Goal: Task Accomplishment & Management: Manage account settings

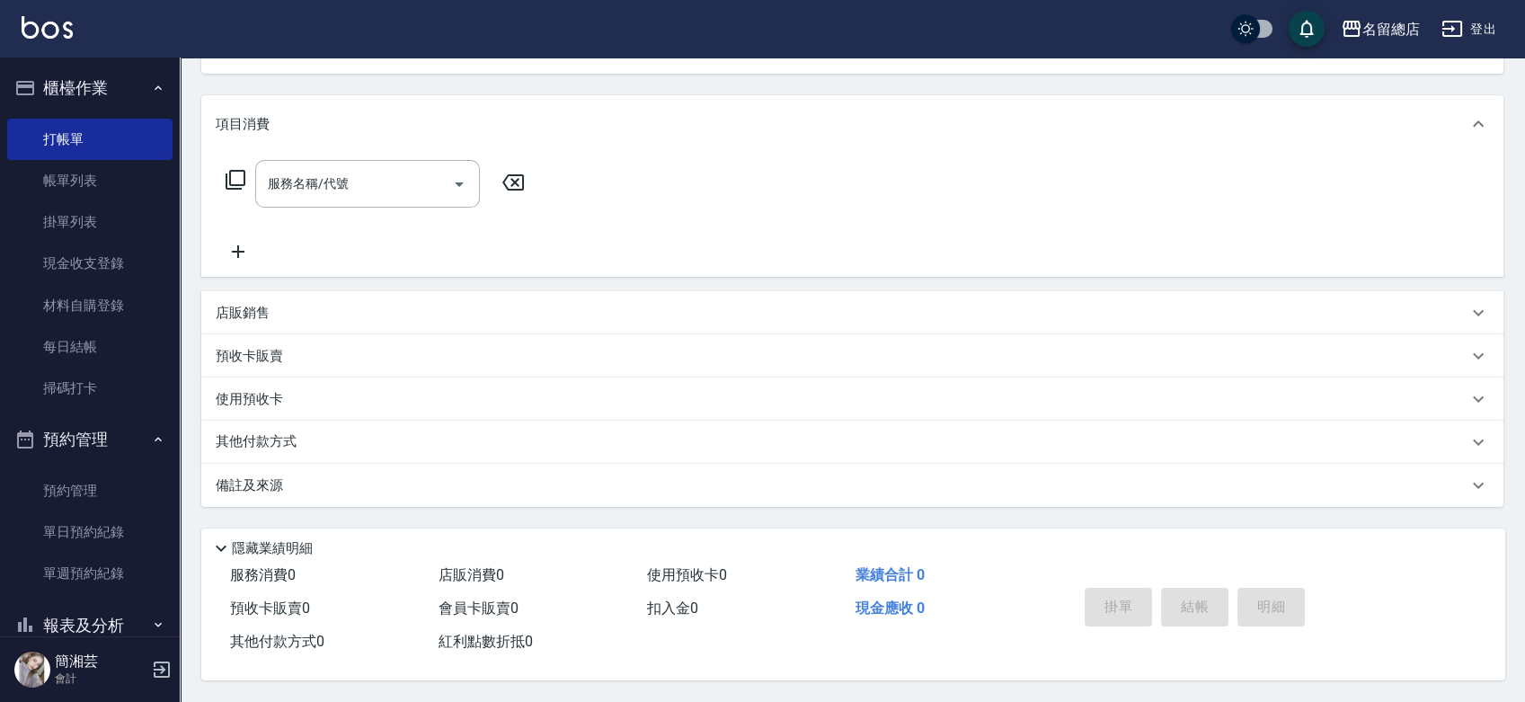
scroll to position [172, 0]
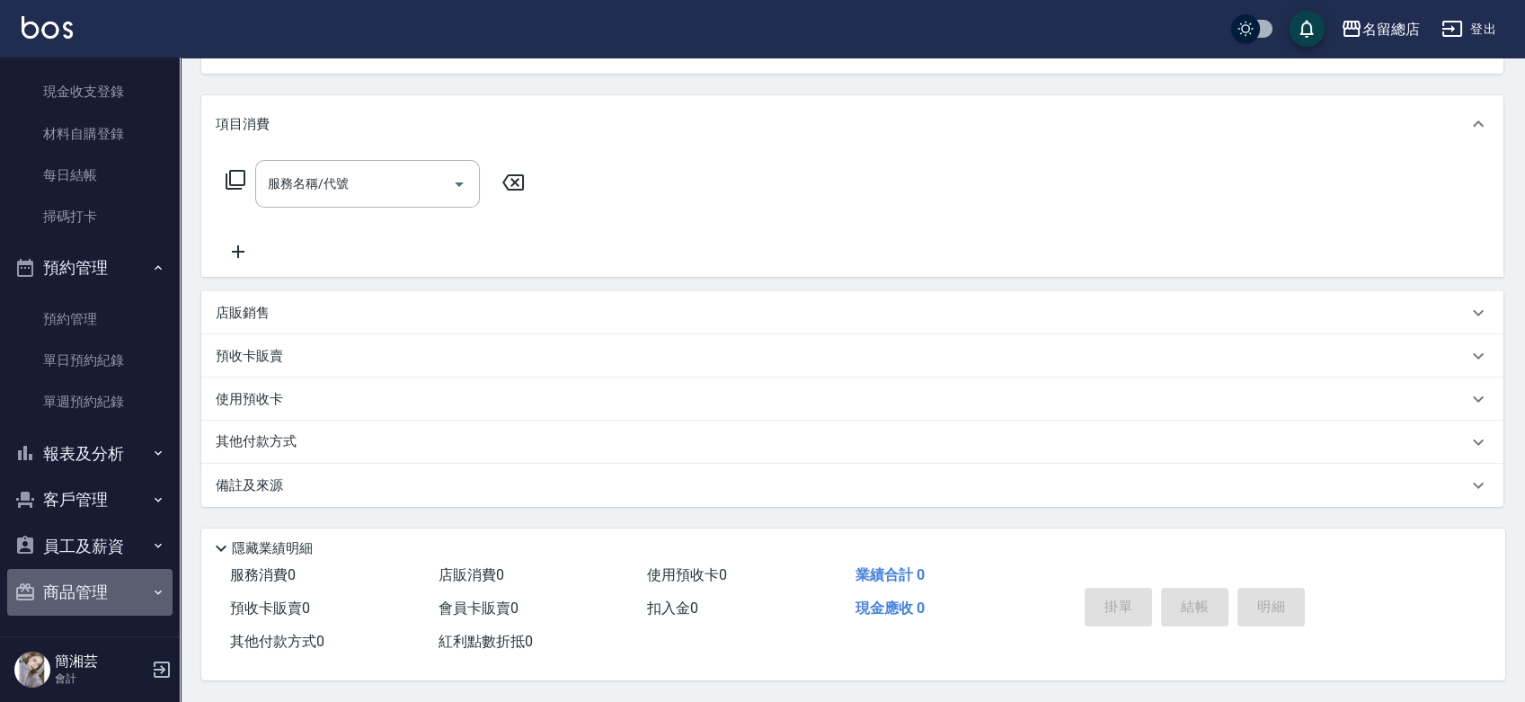
click at [93, 579] on button "商品管理" at bounding box center [89, 592] width 165 height 47
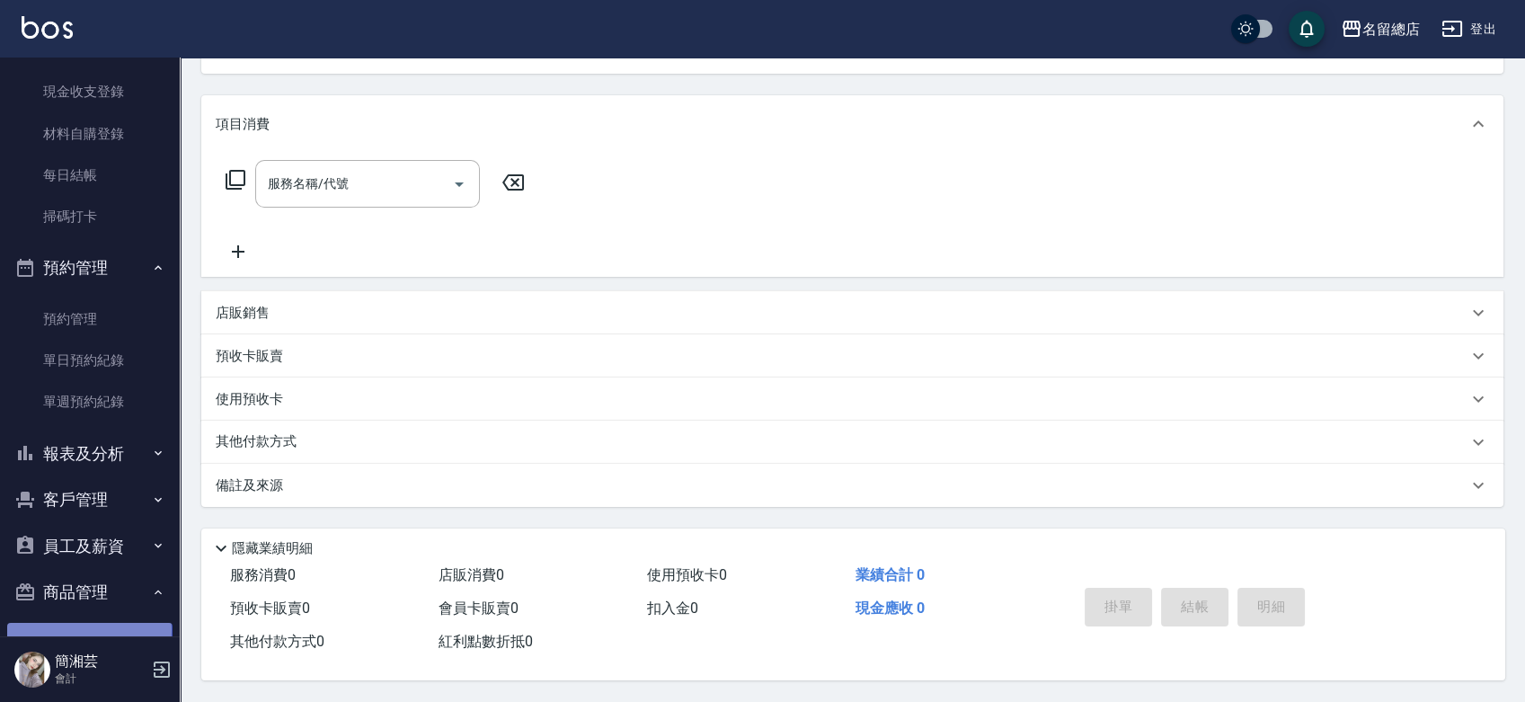
scroll to position [227, 0]
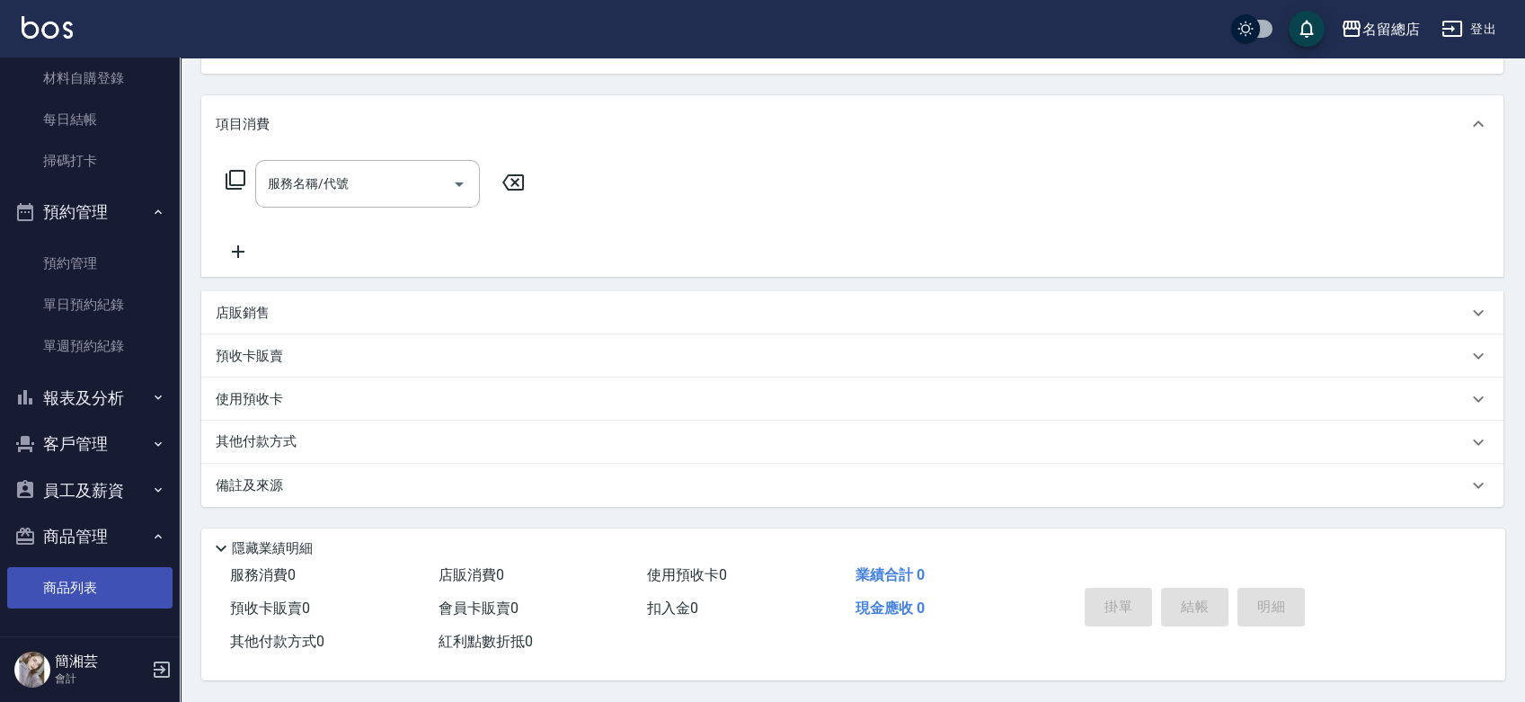
click at [92, 598] on link "商品列表" at bounding box center [89, 587] width 165 height 41
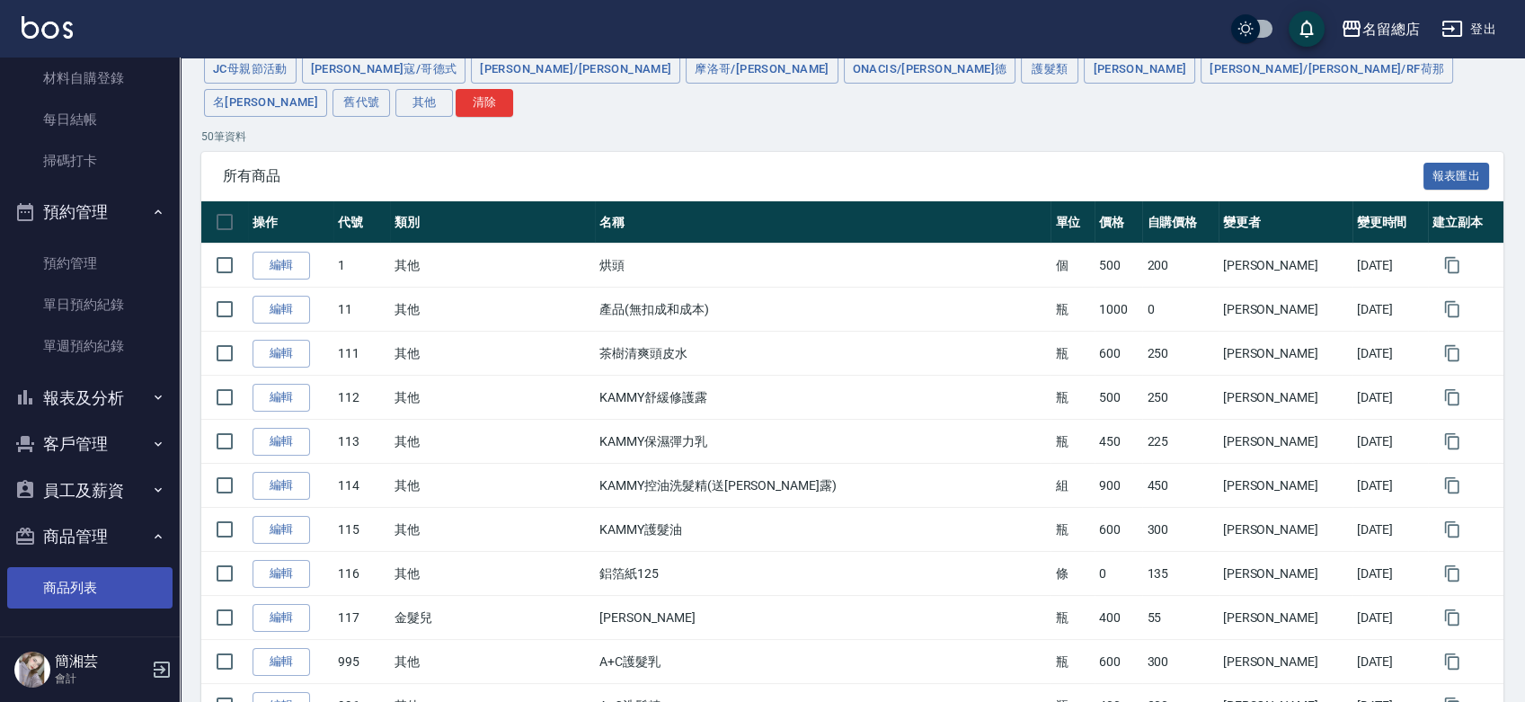
click at [84, 576] on link "商品列表" at bounding box center [89, 587] width 165 height 41
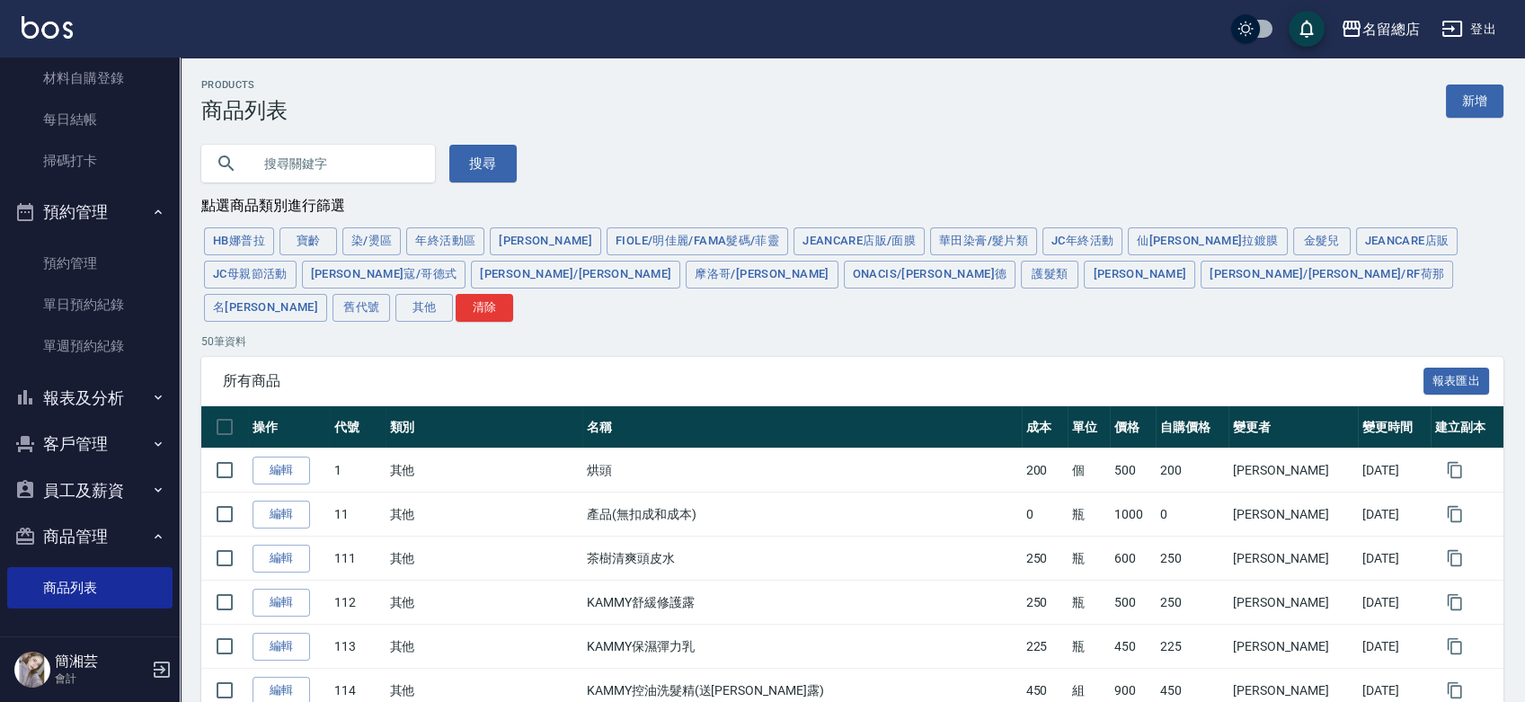
scroll to position [227, 0]
click at [686, 280] on button "摩洛哥/[PERSON_NAME]" at bounding box center [762, 275] width 152 height 28
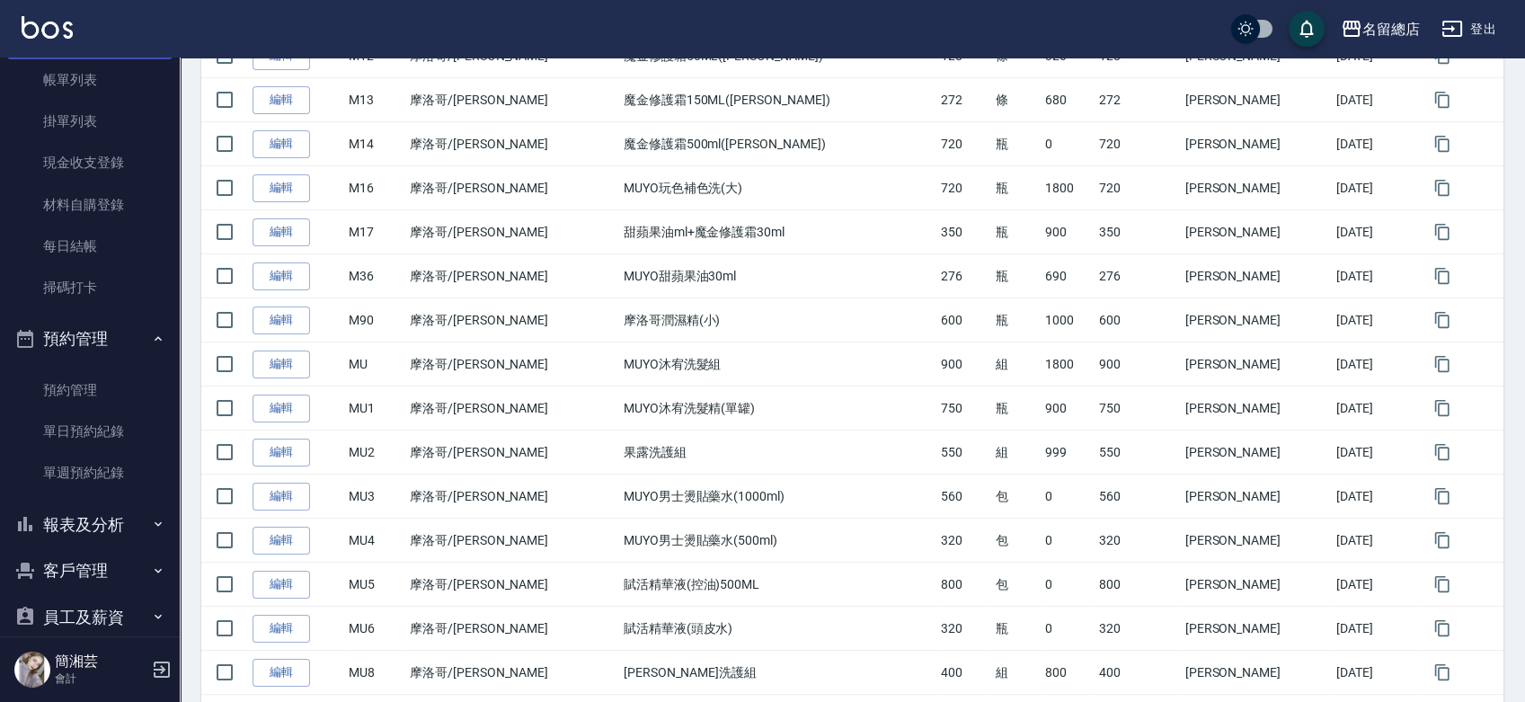
scroll to position [0, 0]
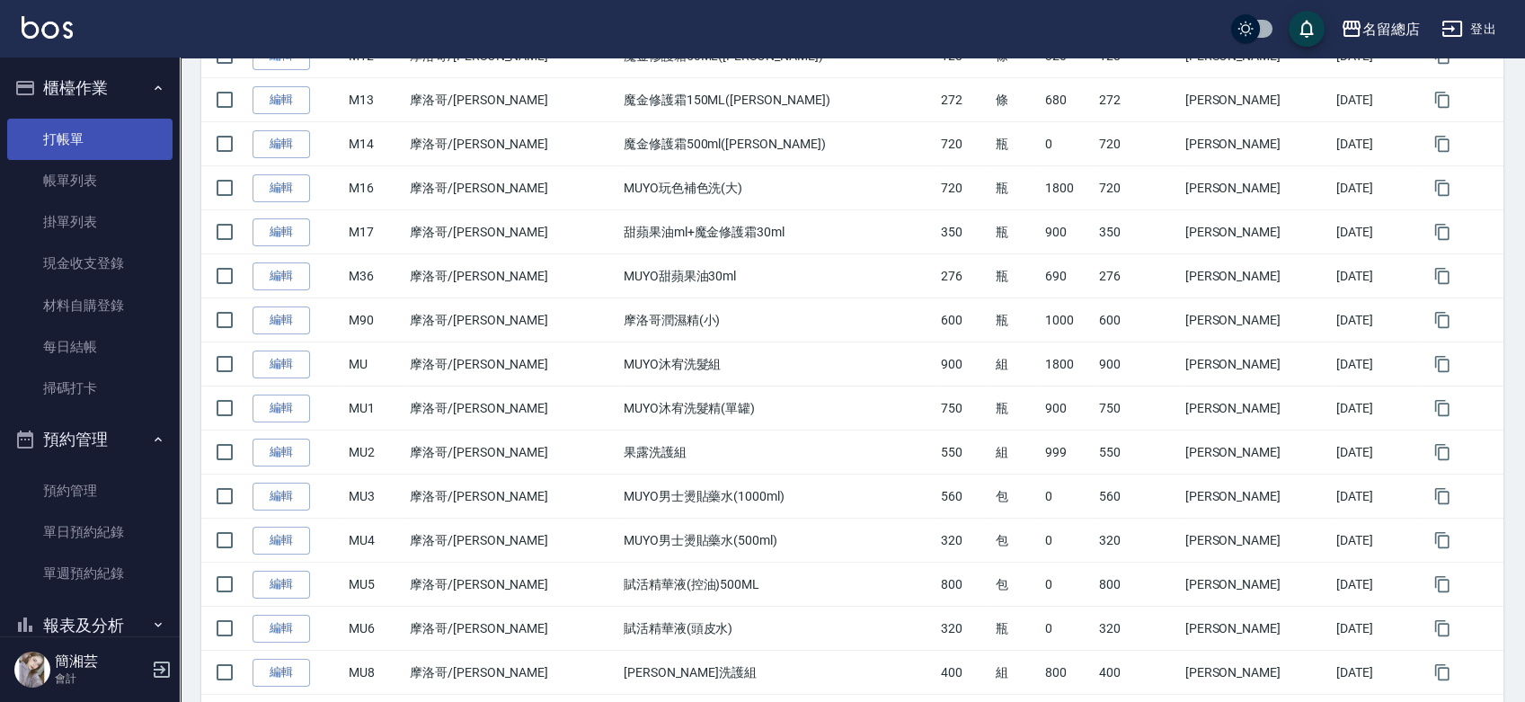
click at [54, 120] on ul "打帳單 帳單列表 掛單列表 現金收支登錄 材料自購登錄 每日結帳 掃碼打卡" at bounding box center [89, 264] width 165 height 306
click at [58, 136] on link "打帳單" at bounding box center [89, 139] width 165 height 41
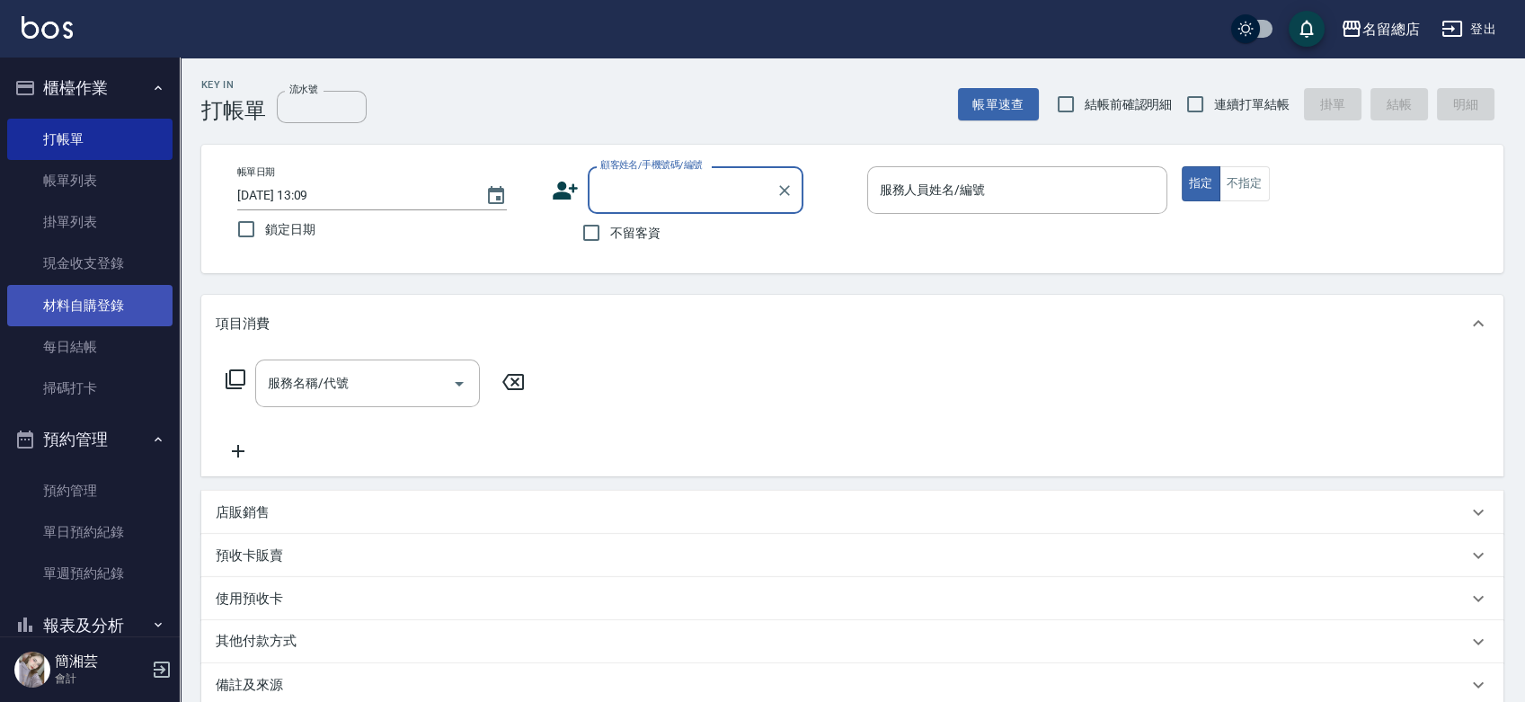
click at [80, 307] on link "材料自購登錄" at bounding box center [89, 305] width 165 height 41
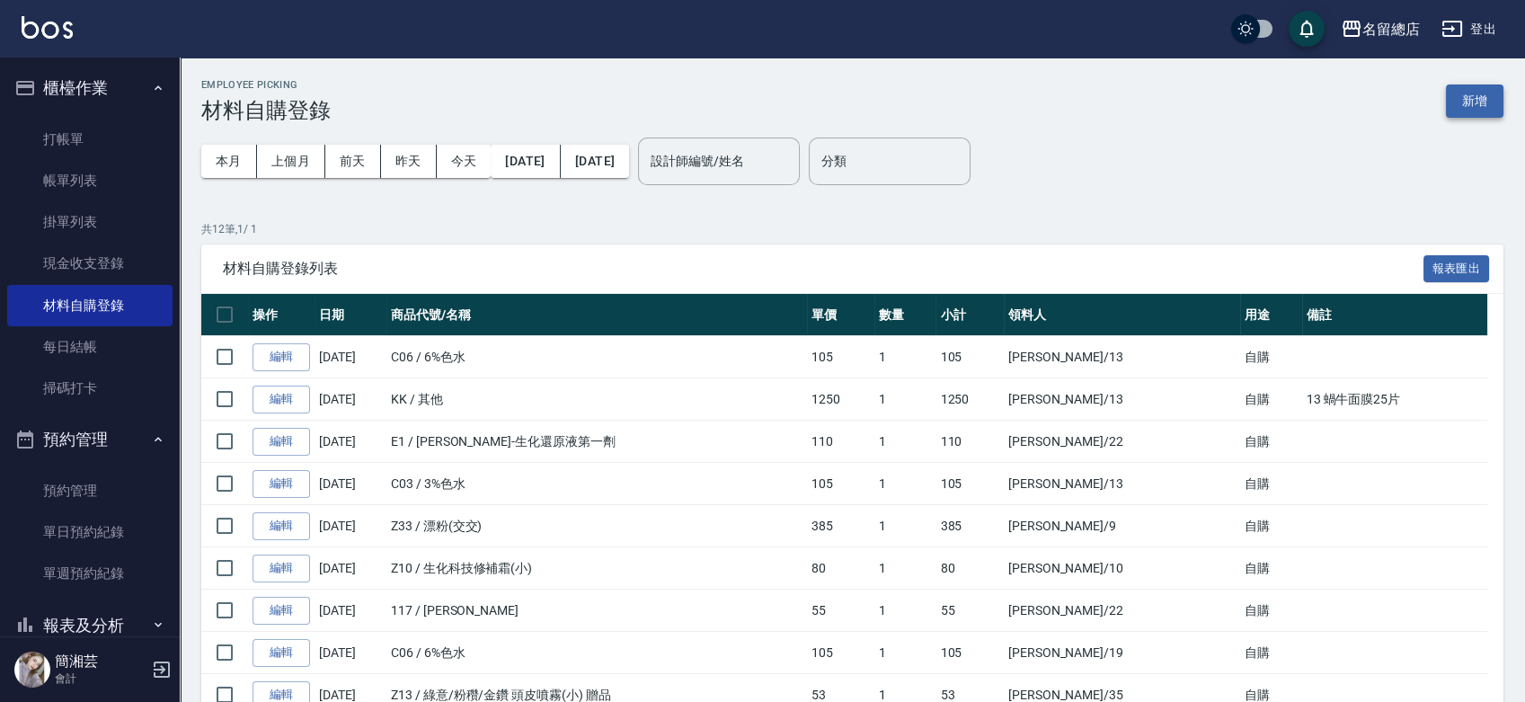
click at [1478, 98] on button "新增" at bounding box center [1475, 100] width 58 height 33
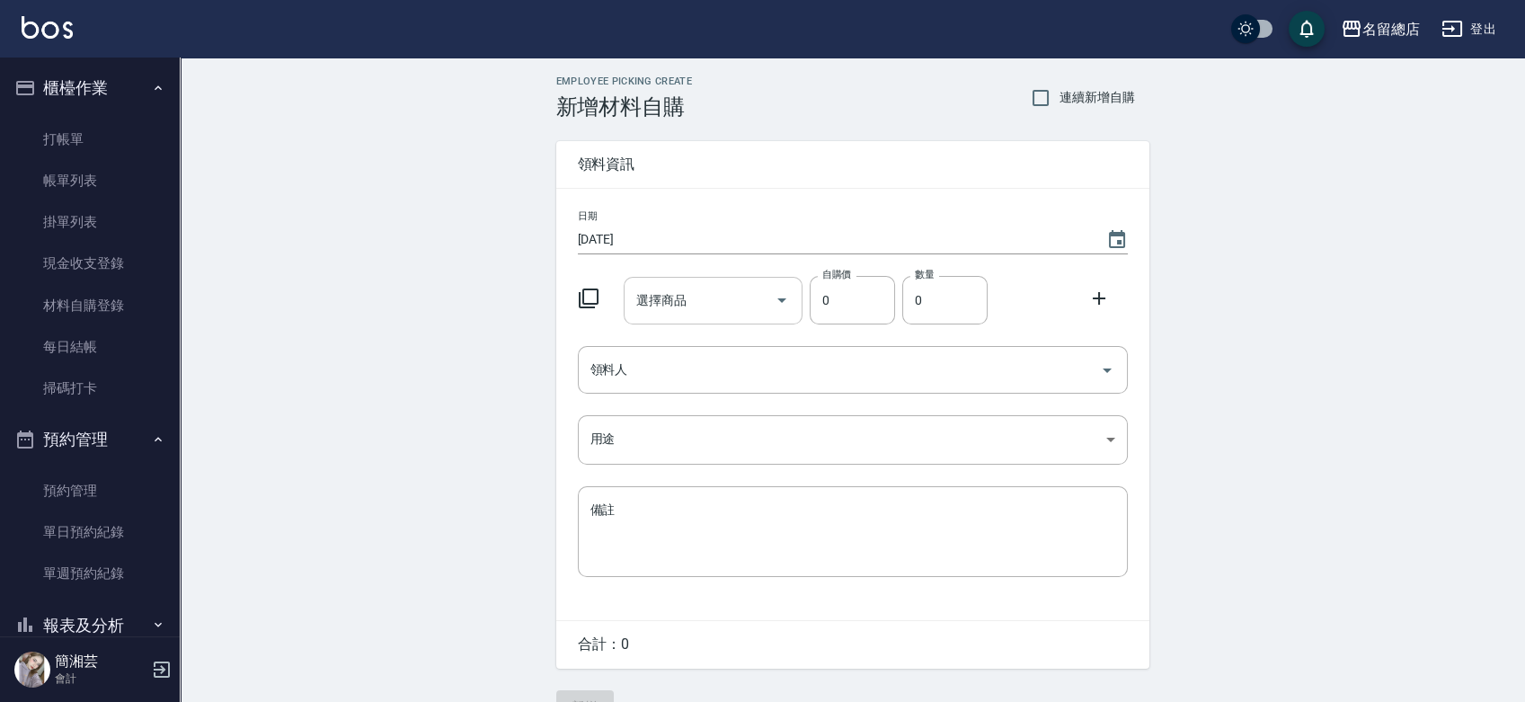
click at [707, 298] on input "選擇商品" at bounding box center [700, 300] width 136 height 31
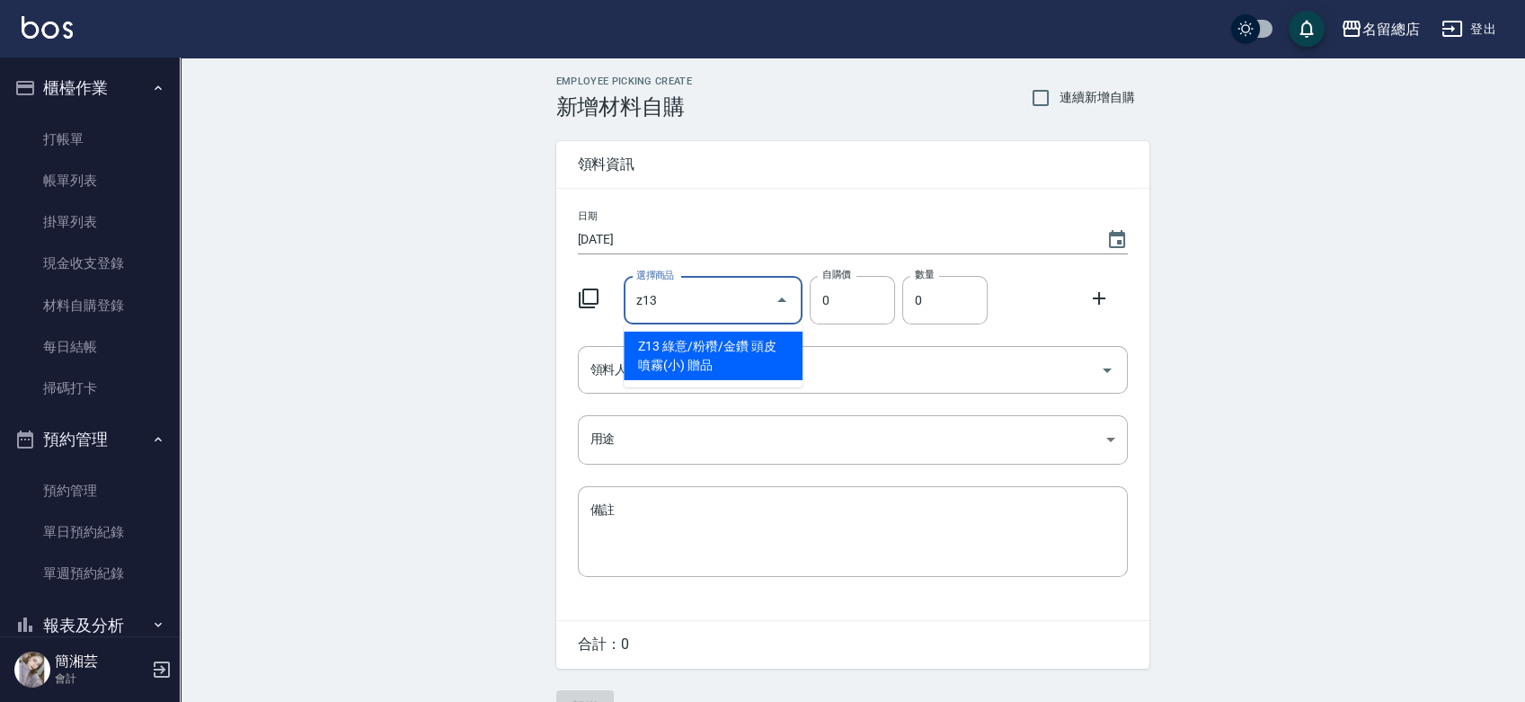
type input "綠意/粉穳/金鑽 頭皮噴霧(小) 贈品"
type input "53"
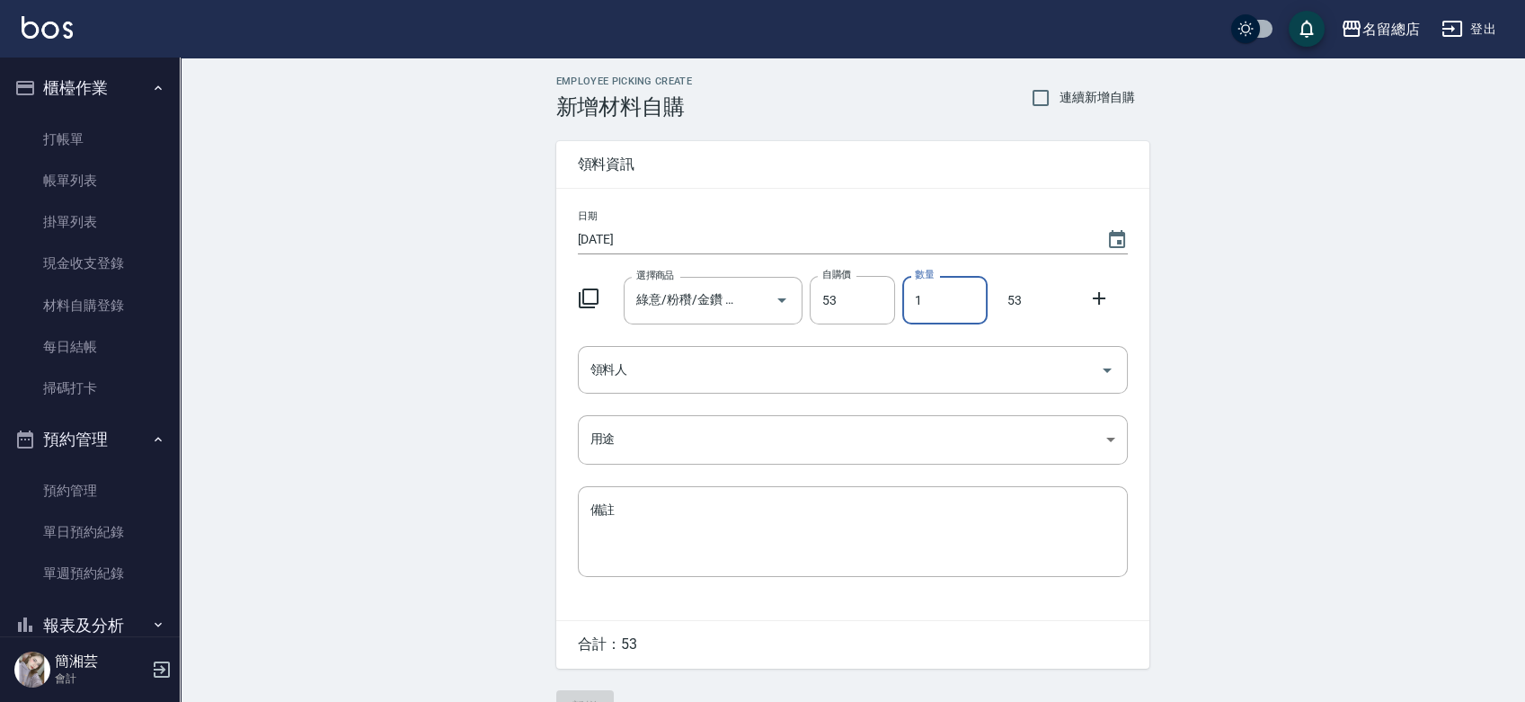
drag, startPoint x: 934, startPoint y: 307, endPoint x: 918, endPoint y: 322, distance: 21.6
click at [903, 313] on input "1" at bounding box center [945, 300] width 85 height 49
type input "2"
click at [901, 367] on input "領料人" at bounding box center [839, 369] width 507 height 31
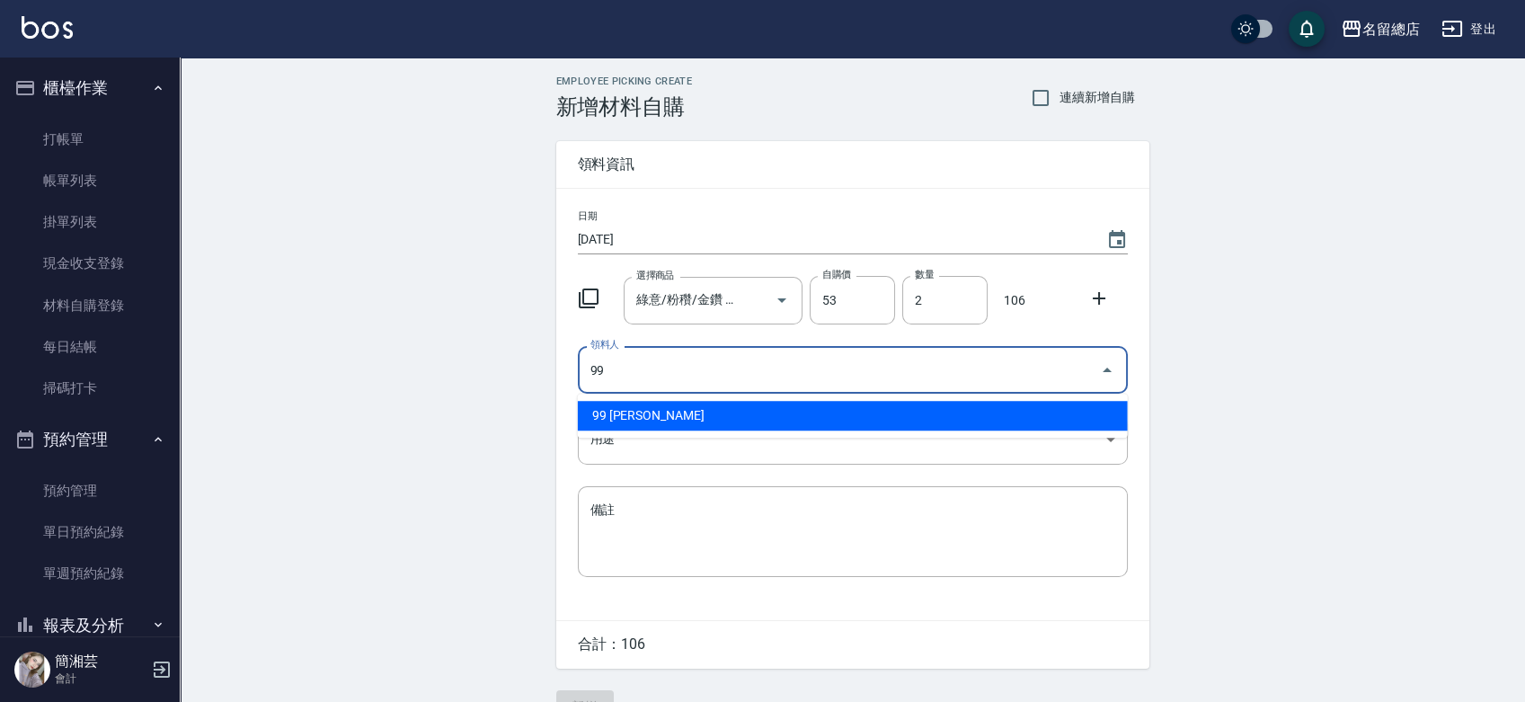
type input "99 [PERSON_NAME]"
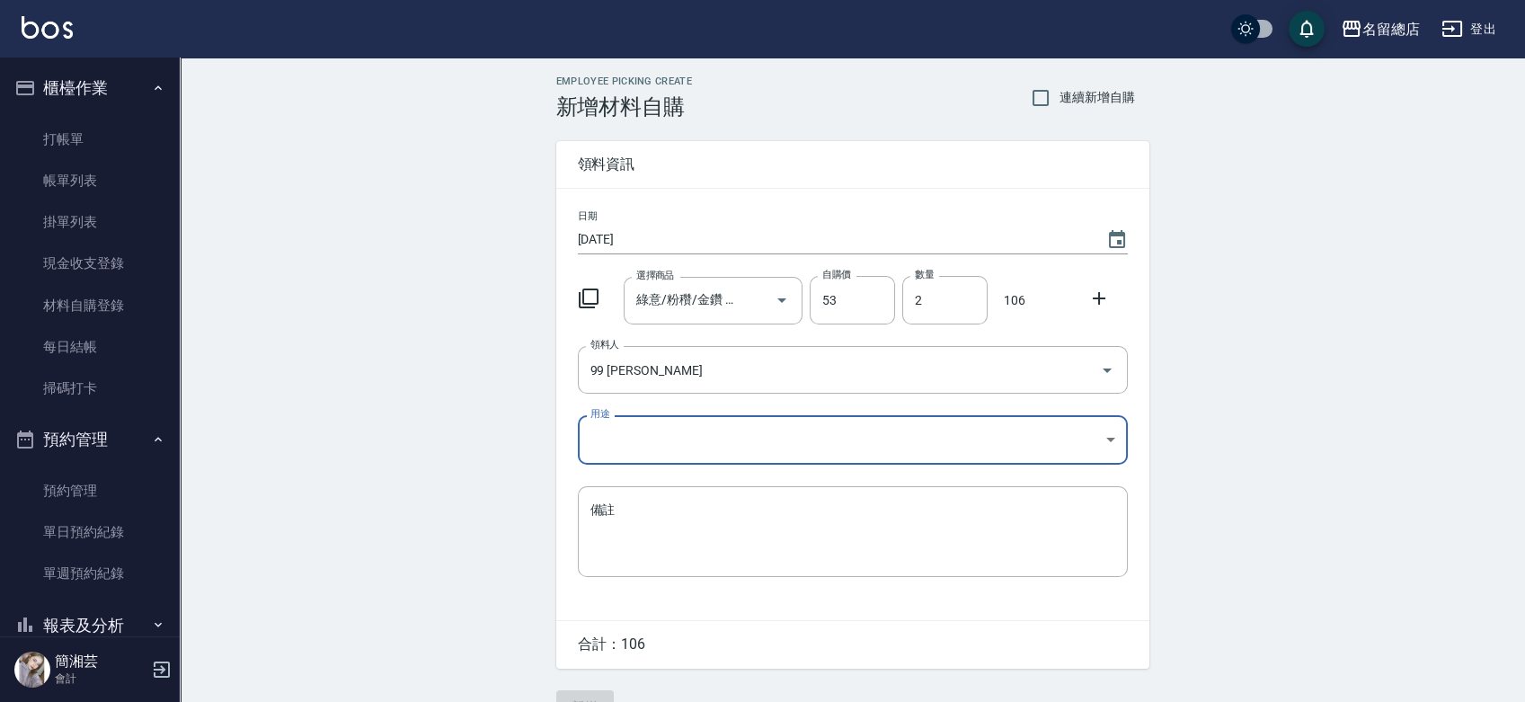
click at [779, 451] on body "名留總店 登出 櫃檯作業 打帳單 帳單列表 掛單列表 現金收支登錄 材料自購登錄 每日結帳 掃碼打卡 預約管理 預約管理 單日預約紀錄 單週預約紀錄 報表及分…" at bounding box center [762, 370] width 1525 height 741
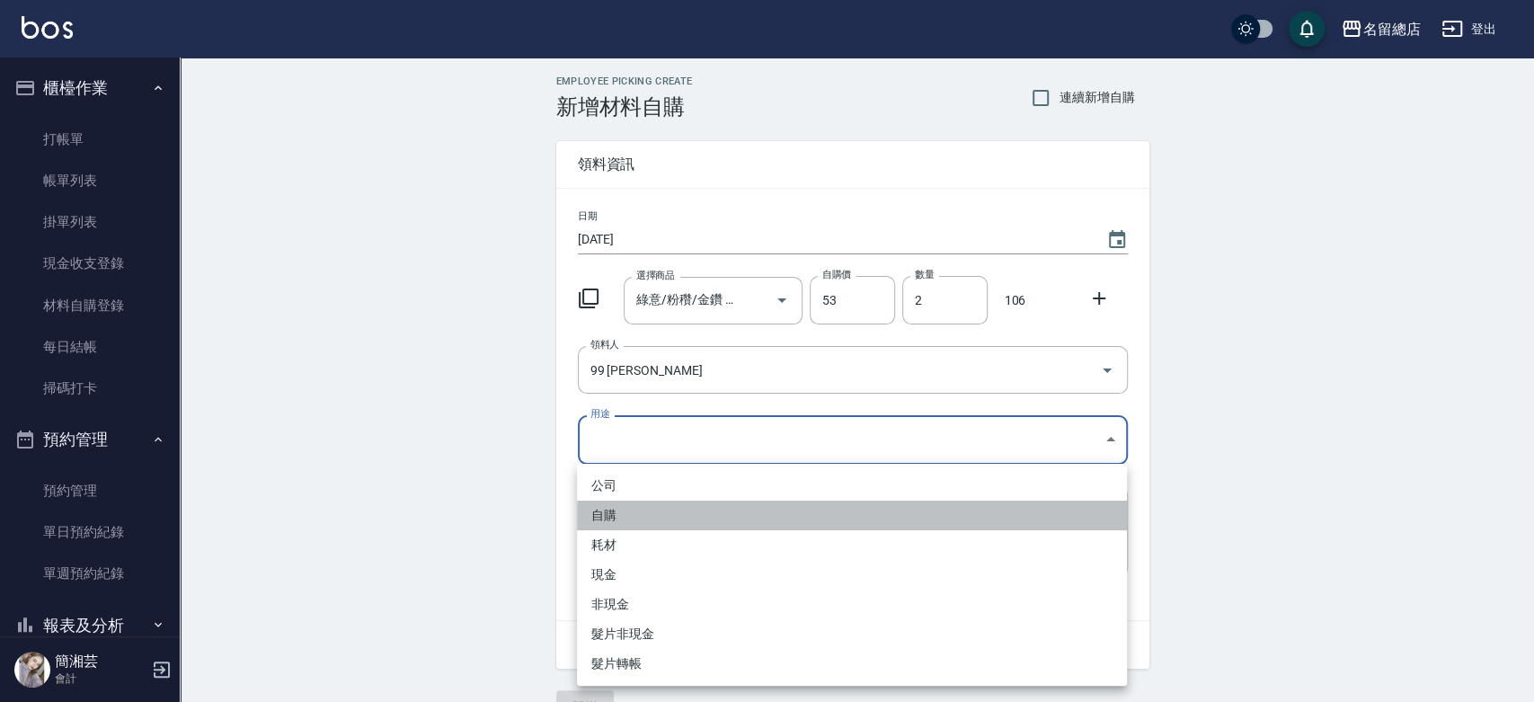
click at [755, 503] on li "自購" at bounding box center [852, 516] width 550 height 30
type input "自購"
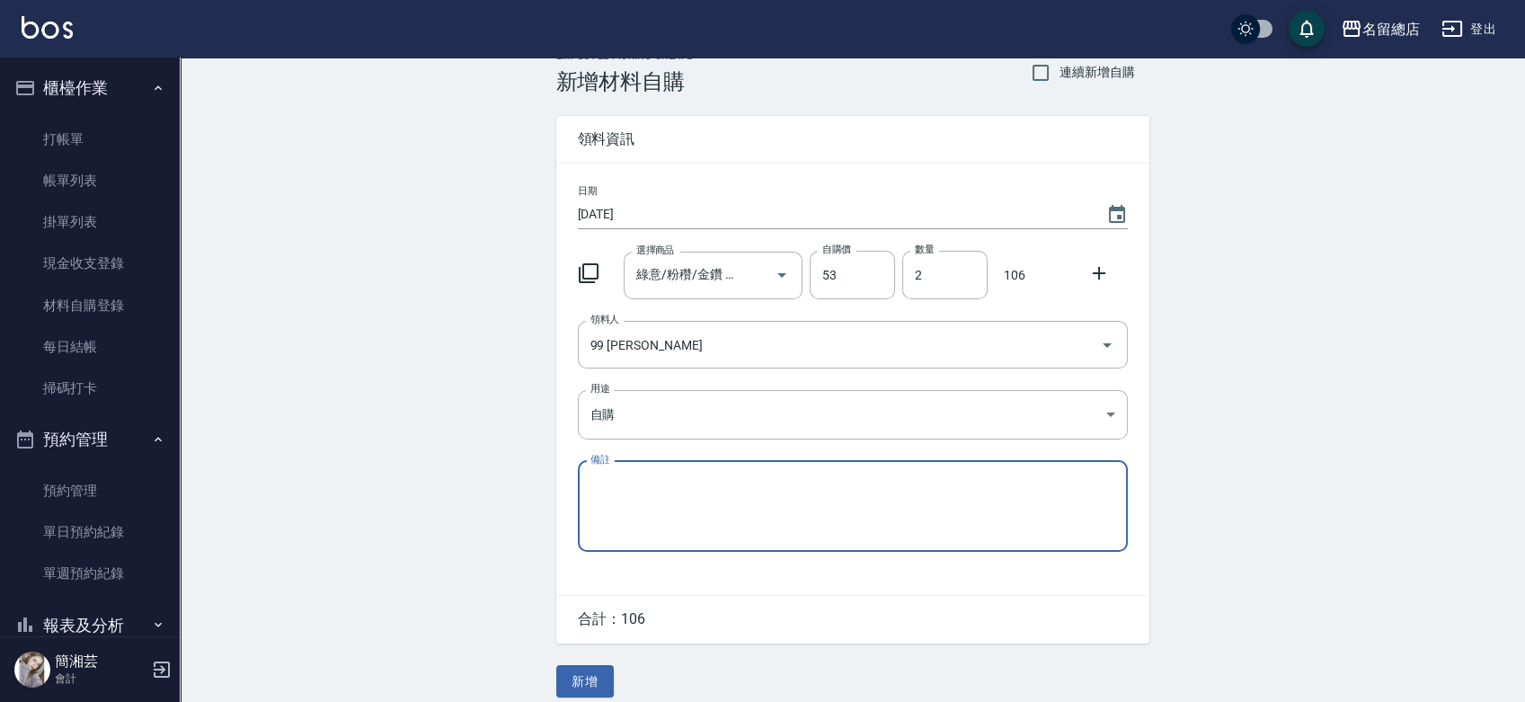
scroll to position [40, 0]
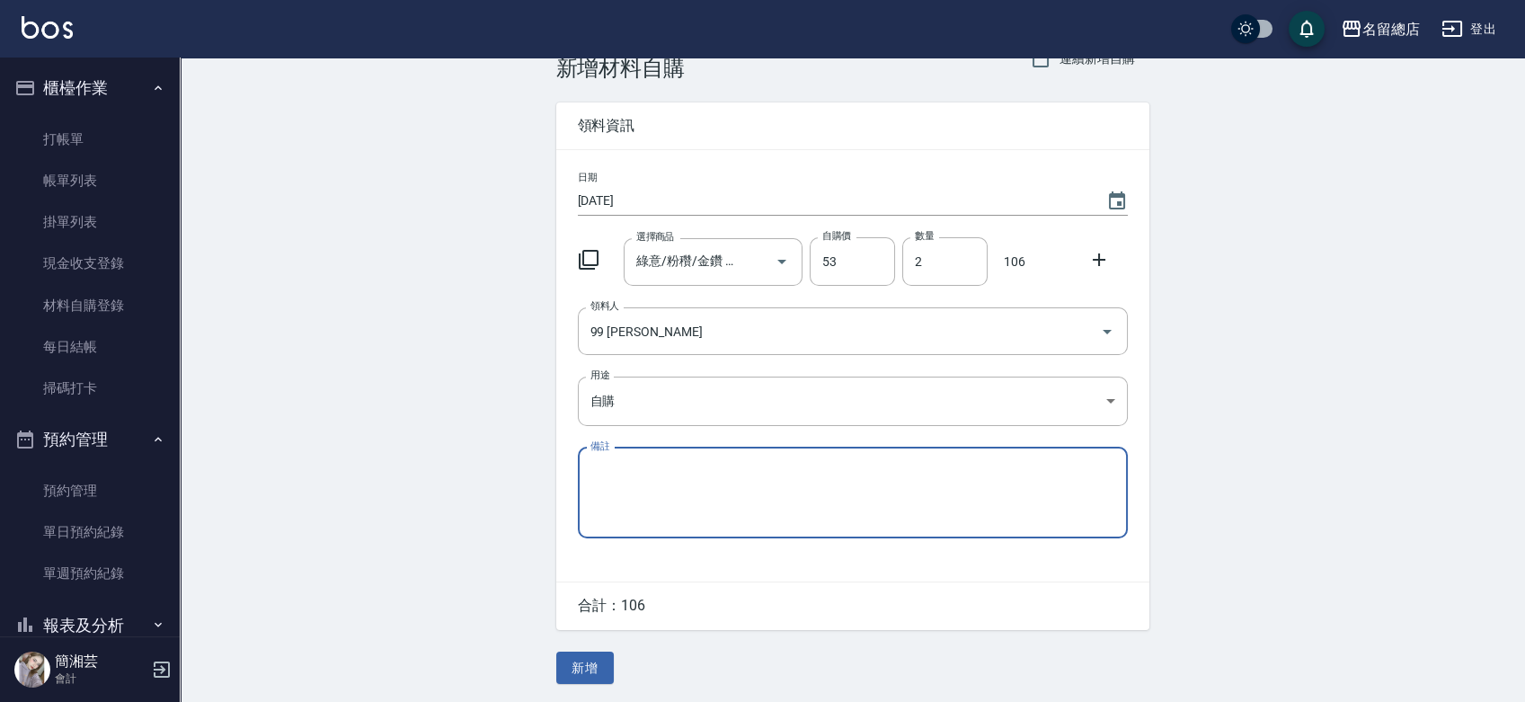
click at [592, 662] on button "新增" at bounding box center [585, 668] width 58 height 33
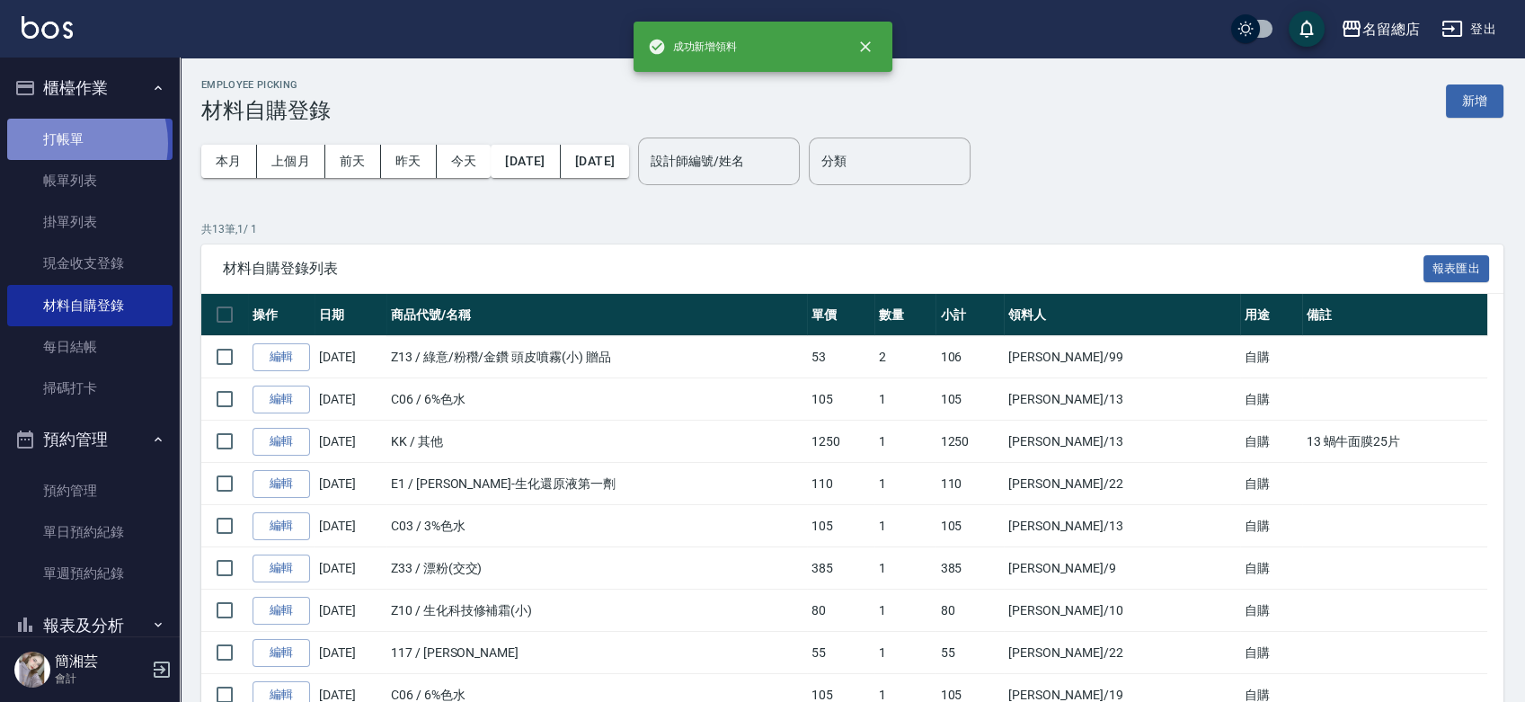
click at [63, 143] on link "打帳單" at bounding box center [89, 139] width 165 height 41
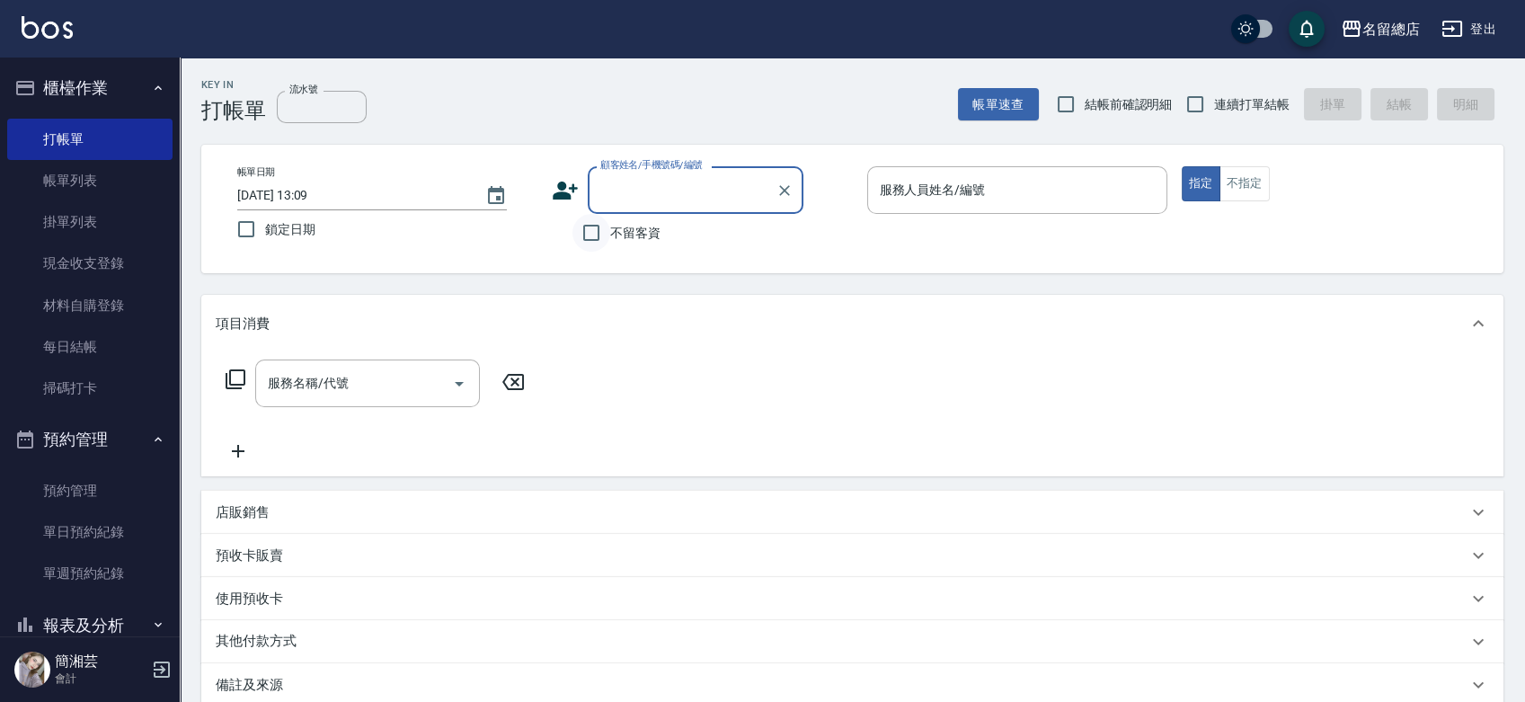
click at [592, 233] on input "不留客資" at bounding box center [592, 233] width 38 height 38
checkbox input "true"
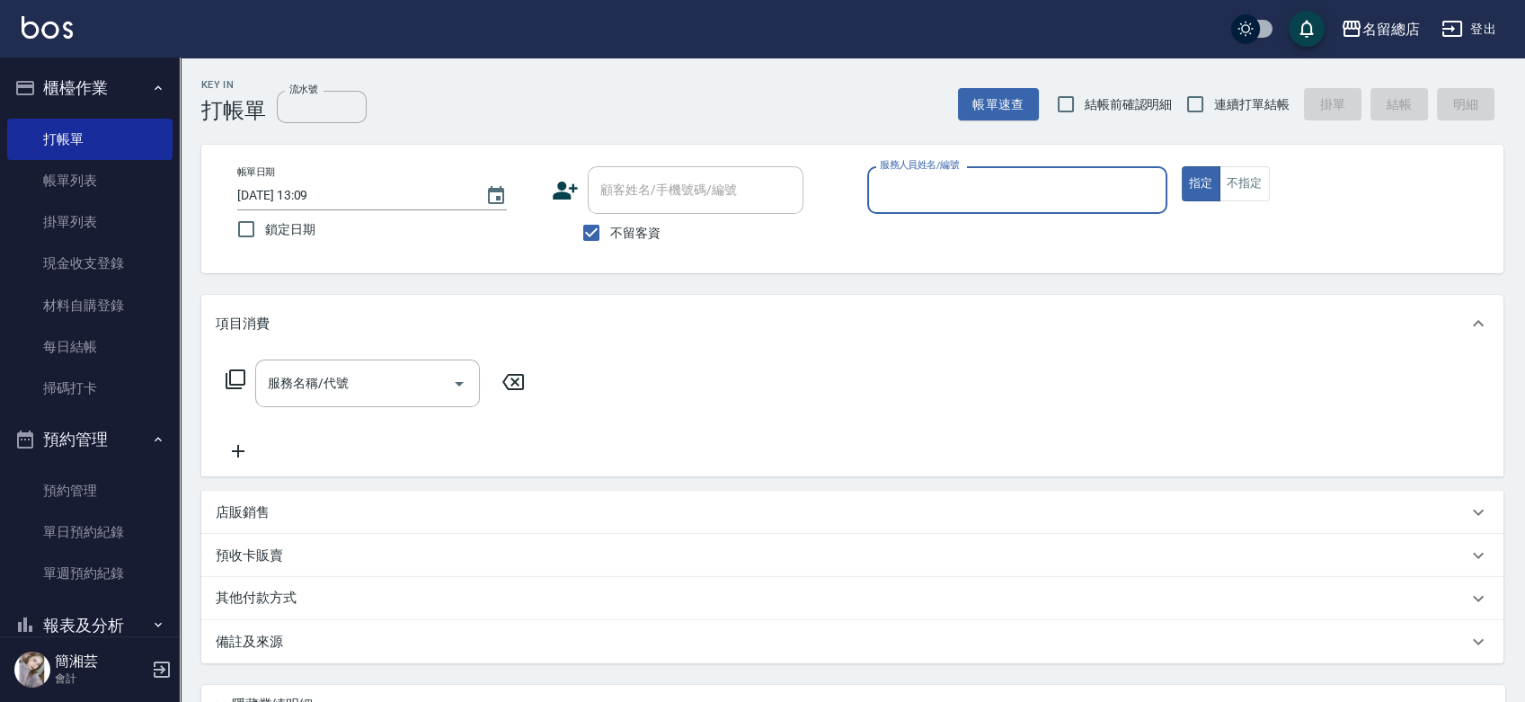
click at [1216, 108] on span "連續打單結帳" at bounding box center [1252, 104] width 76 height 19
click at [1214, 108] on input "連續打單結帳" at bounding box center [1196, 104] width 38 height 38
checkbox input "true"
click at [978, 207] on div "服務人員姓名/編號" at bounding box center [1017, 190] width 300 height 48
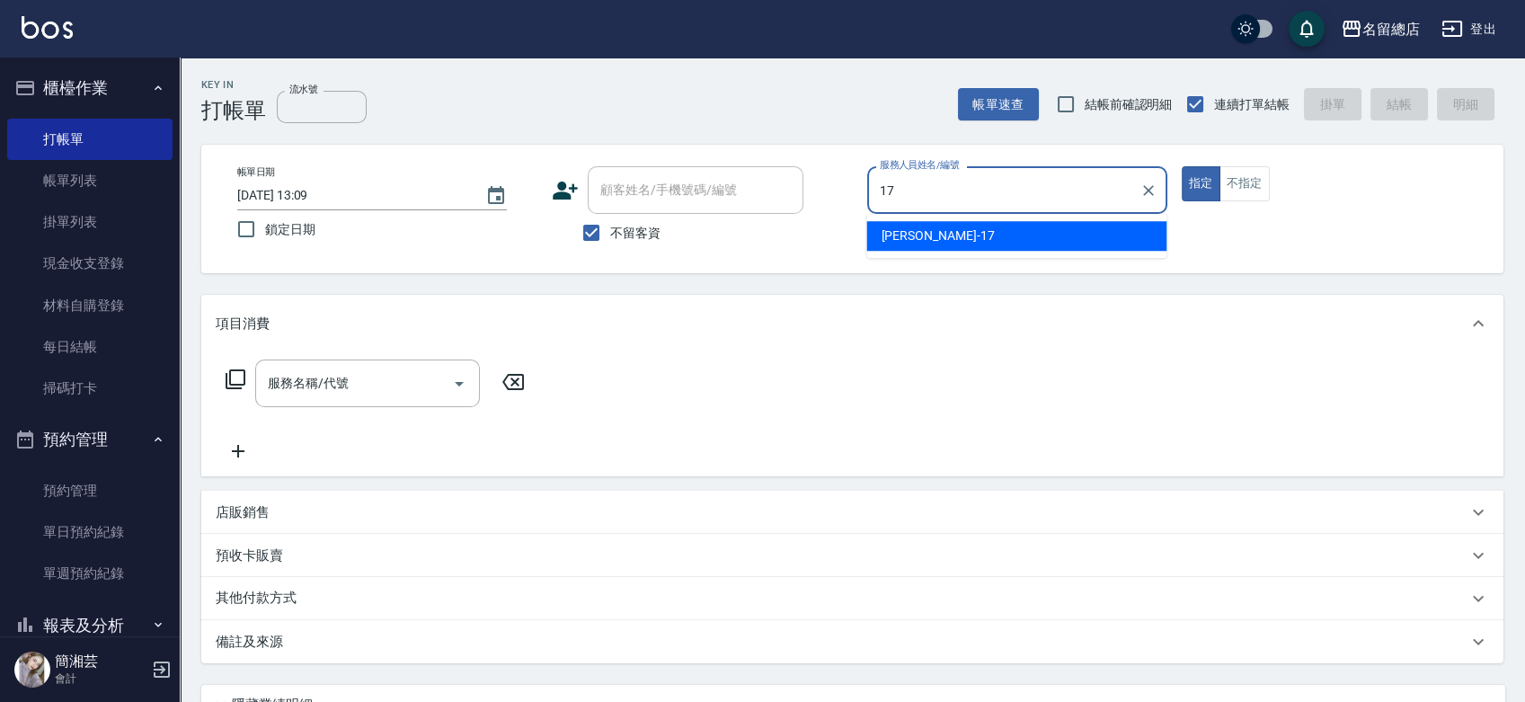
type input "[PERSON_NAME]-17"
type button "true"
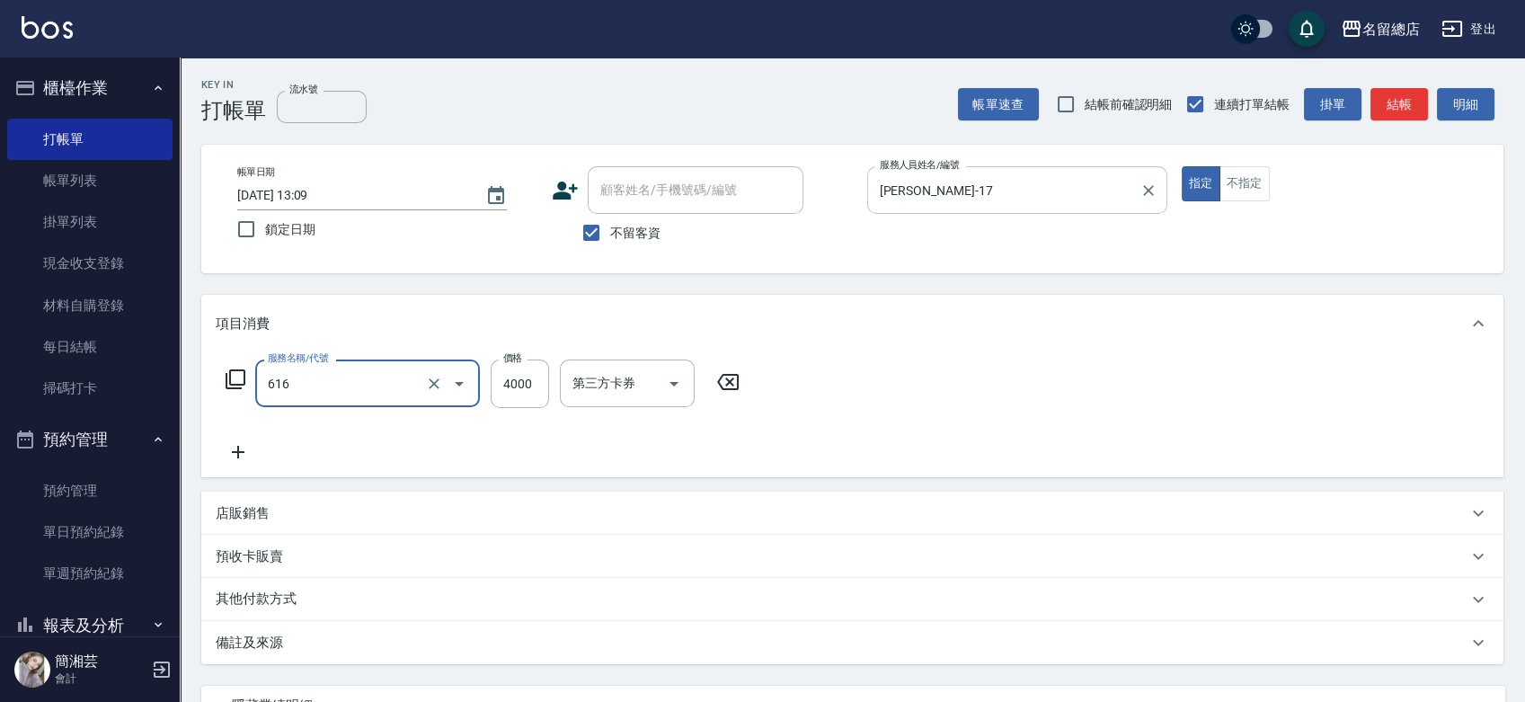
type input "自備接髮(616)"
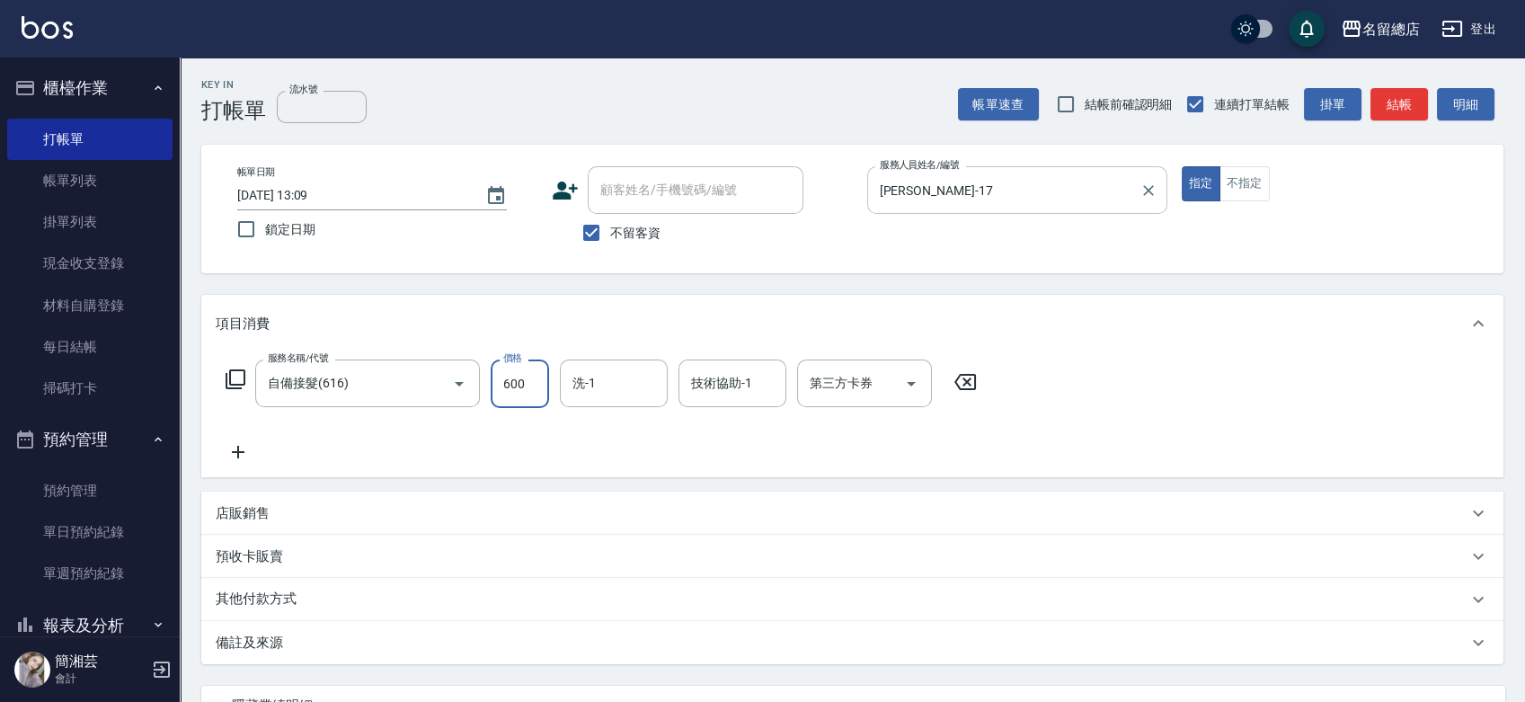
type input "600"
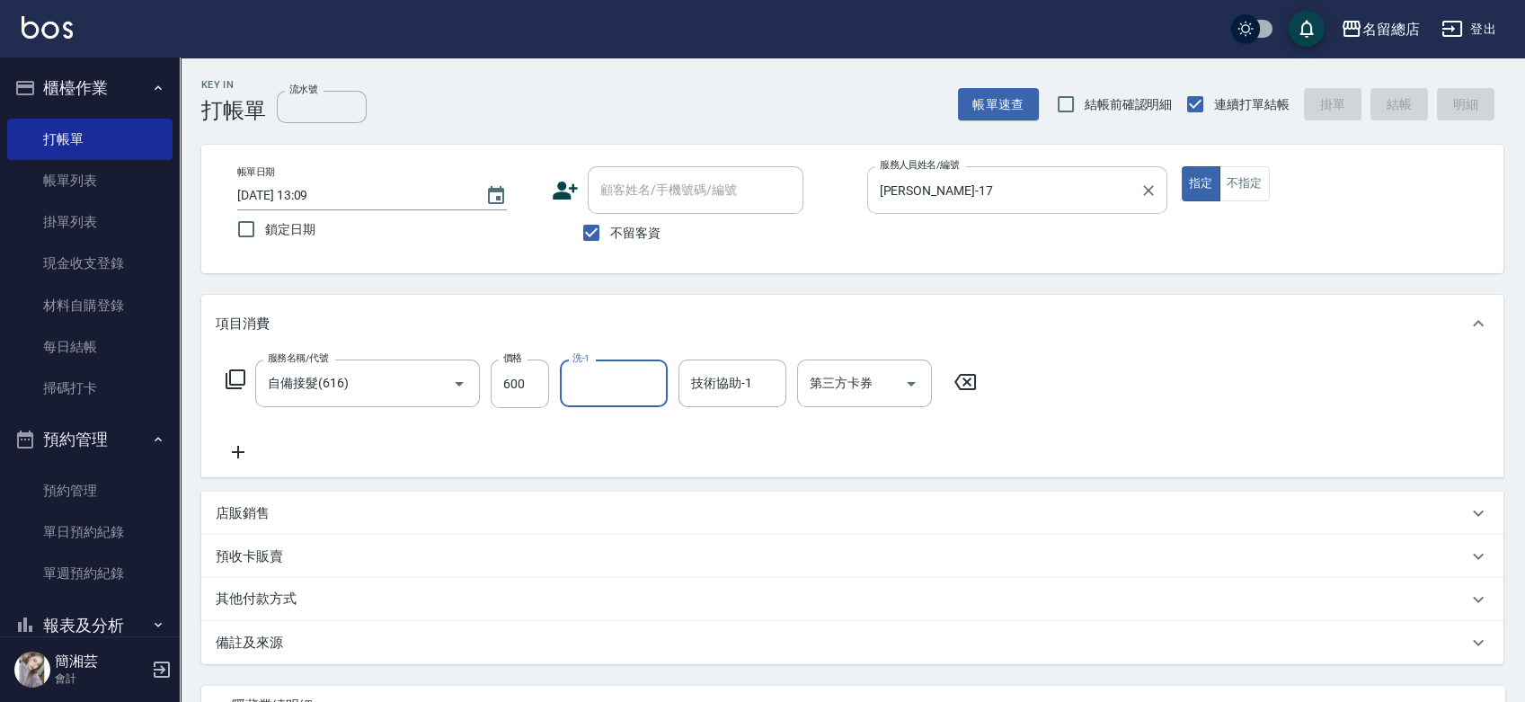
type input "[DATE] 13:34"
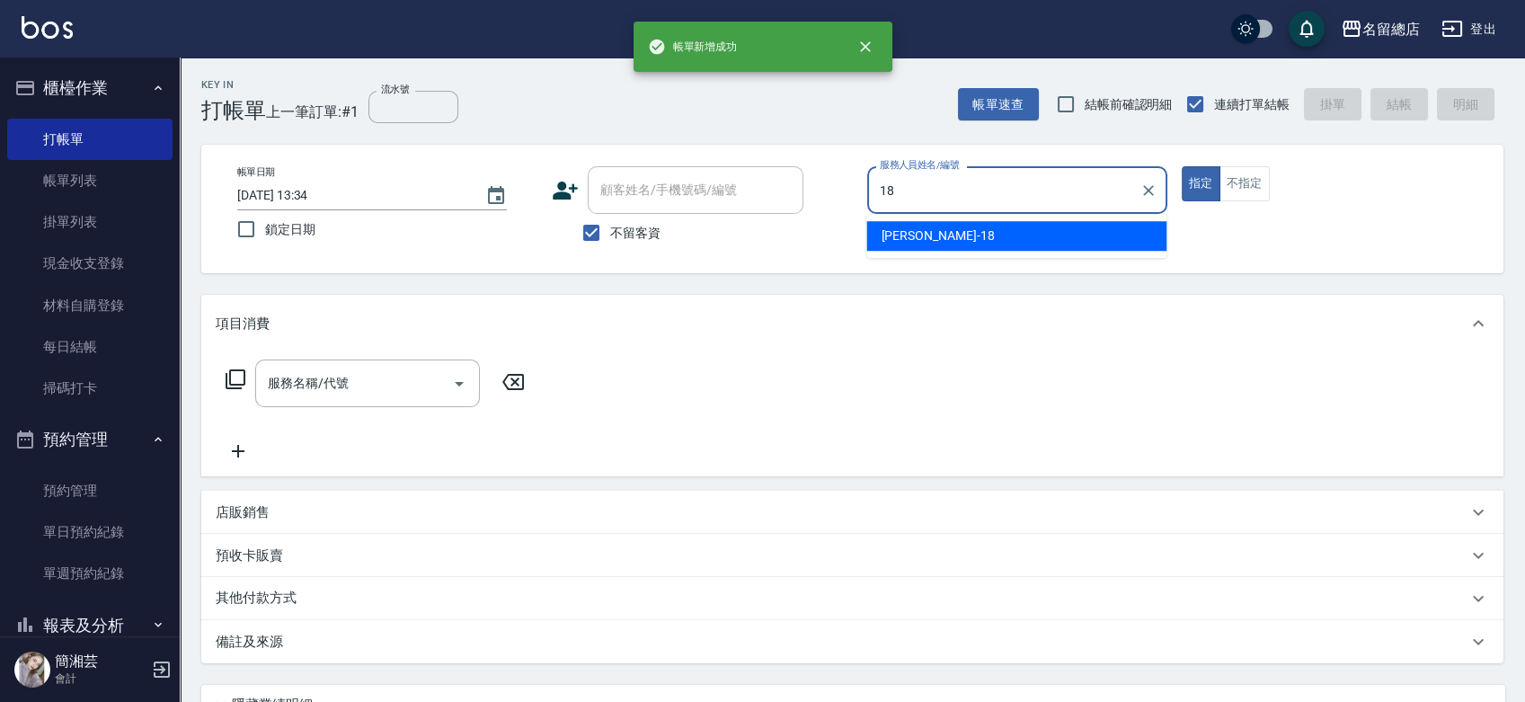
type input "[PERSON_NAME]-18"
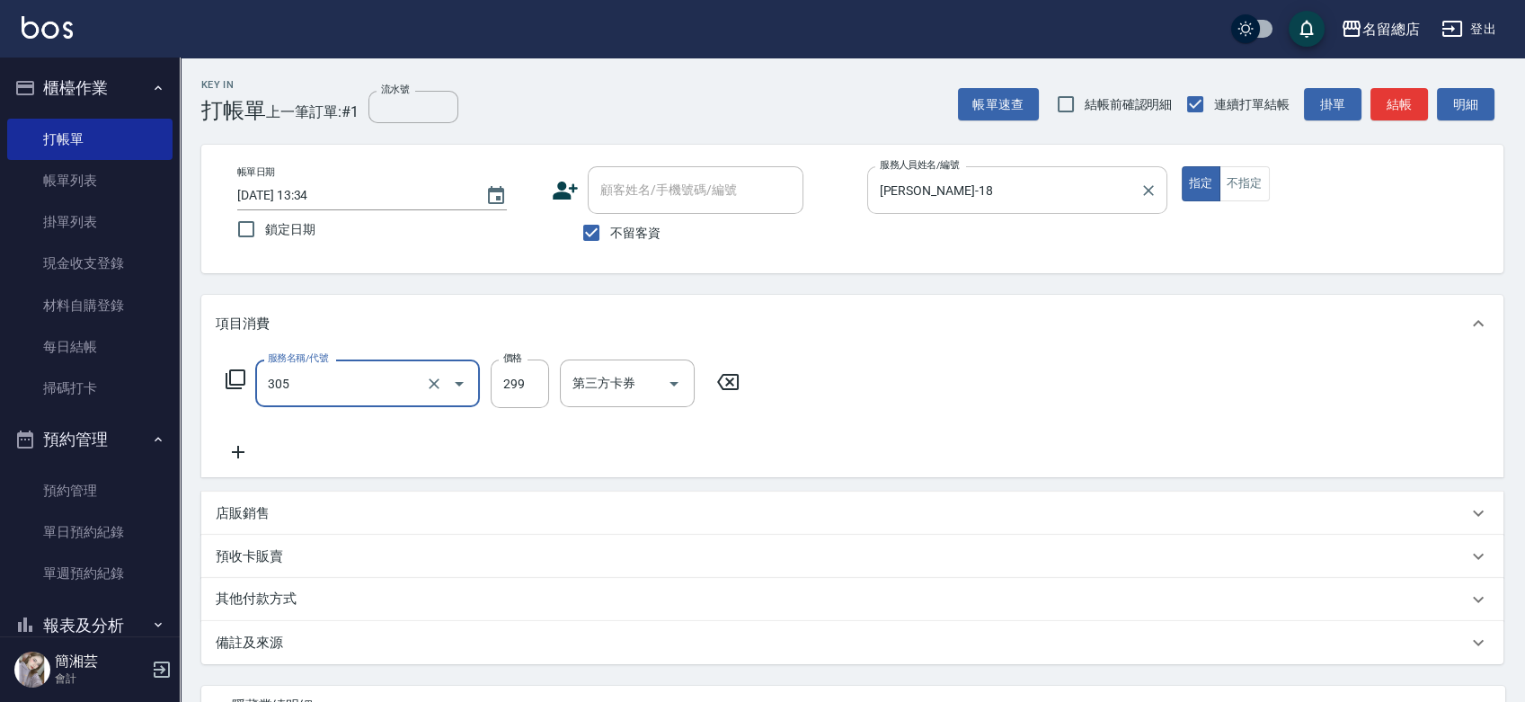
type input "剪髮(305)"
type input "500"
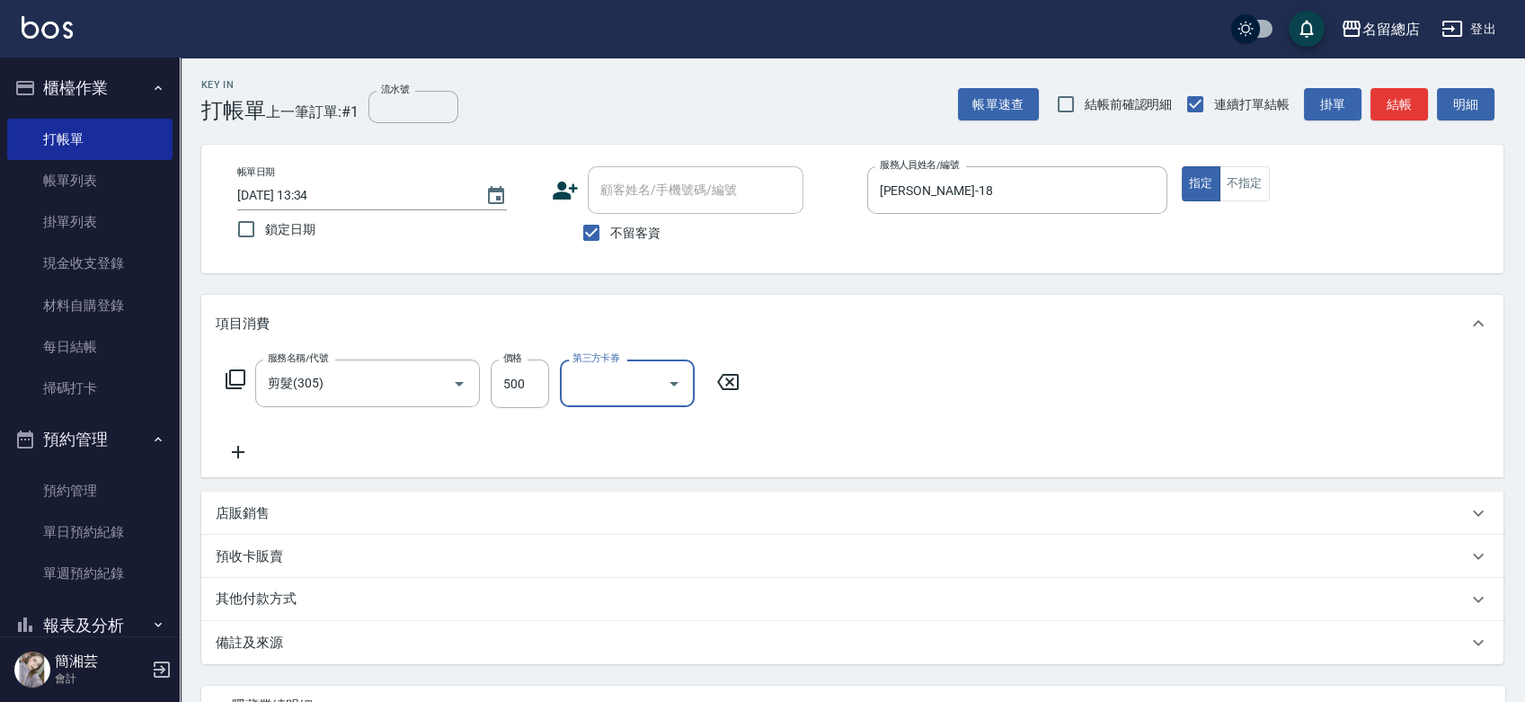
click at [444, 596] on div "其他付款方式" at bounding box center [842, 600] width 1252 height 20
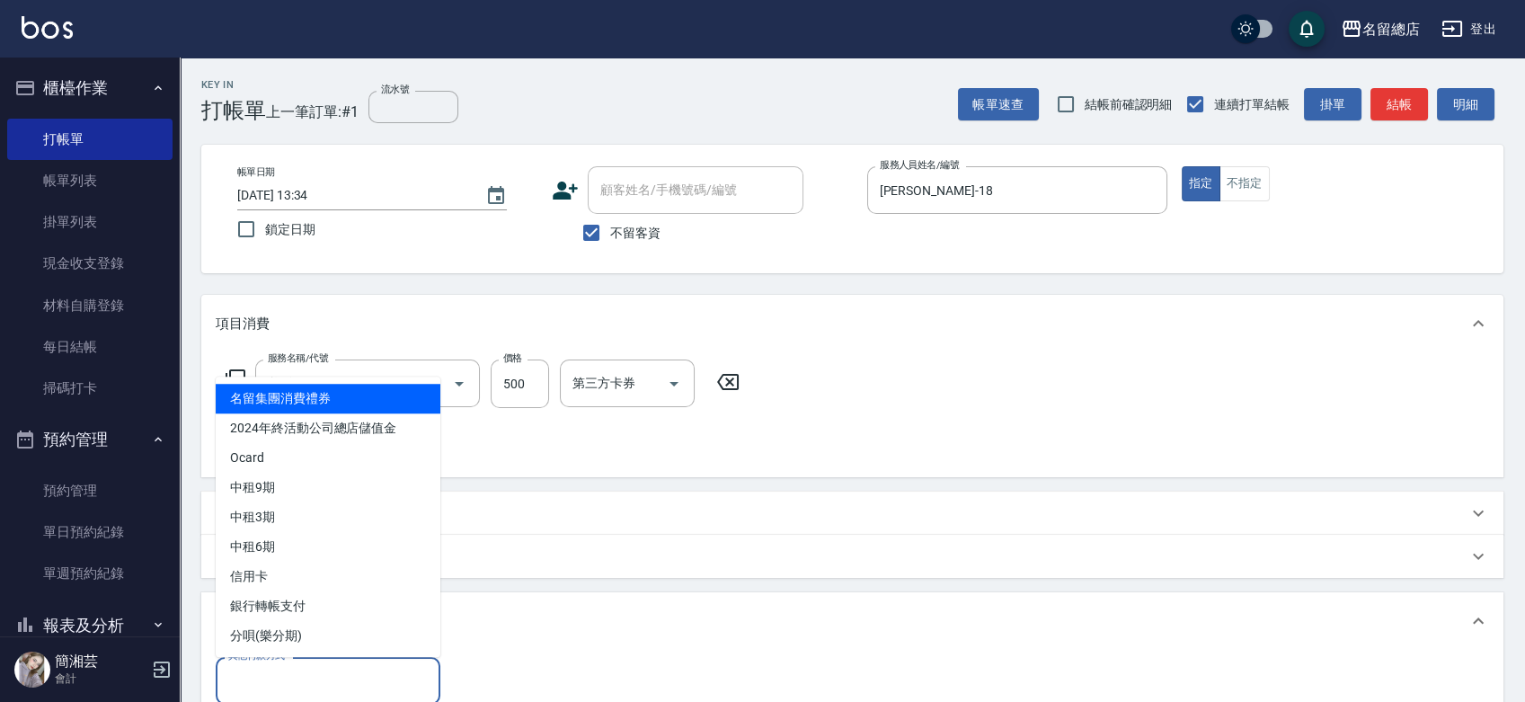
click at [413, 685] on input "其他付款方式" at bounding box center [328, 680] width 209 height 31
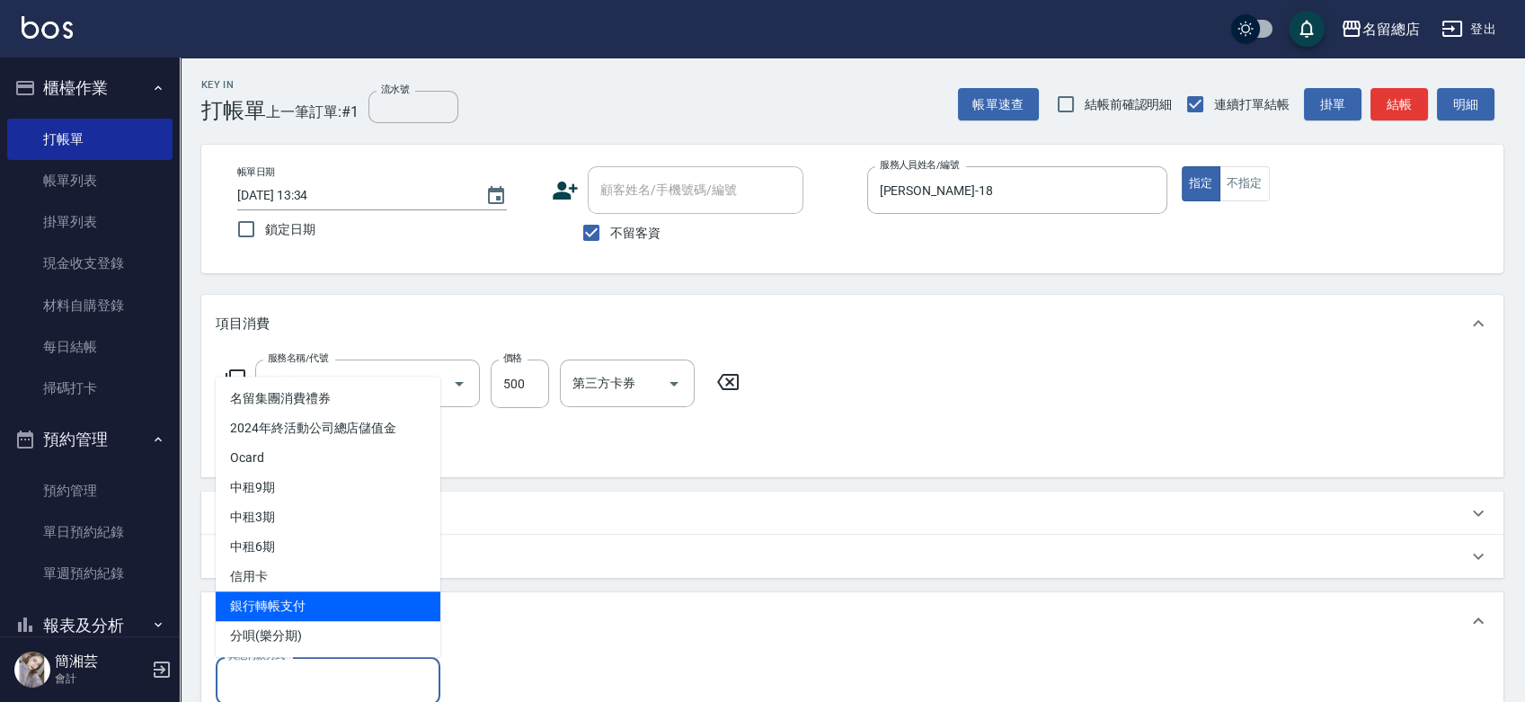
click at [419, 611] on span "銀行轉帳支付" at bounding box center [328, 606] width 225 height 30
type input "銀行轉帳支付"
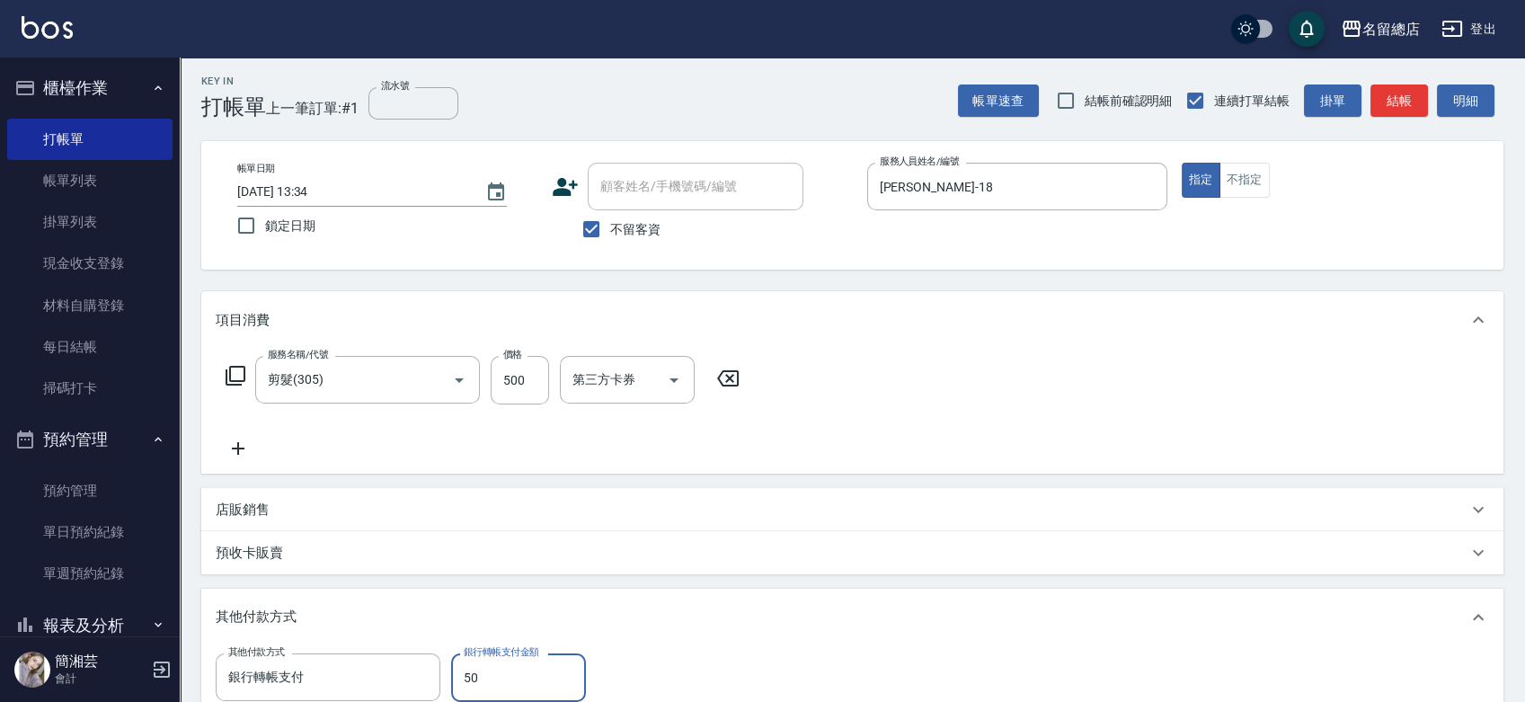
type input "500"
type input "[DATE] 13:35"
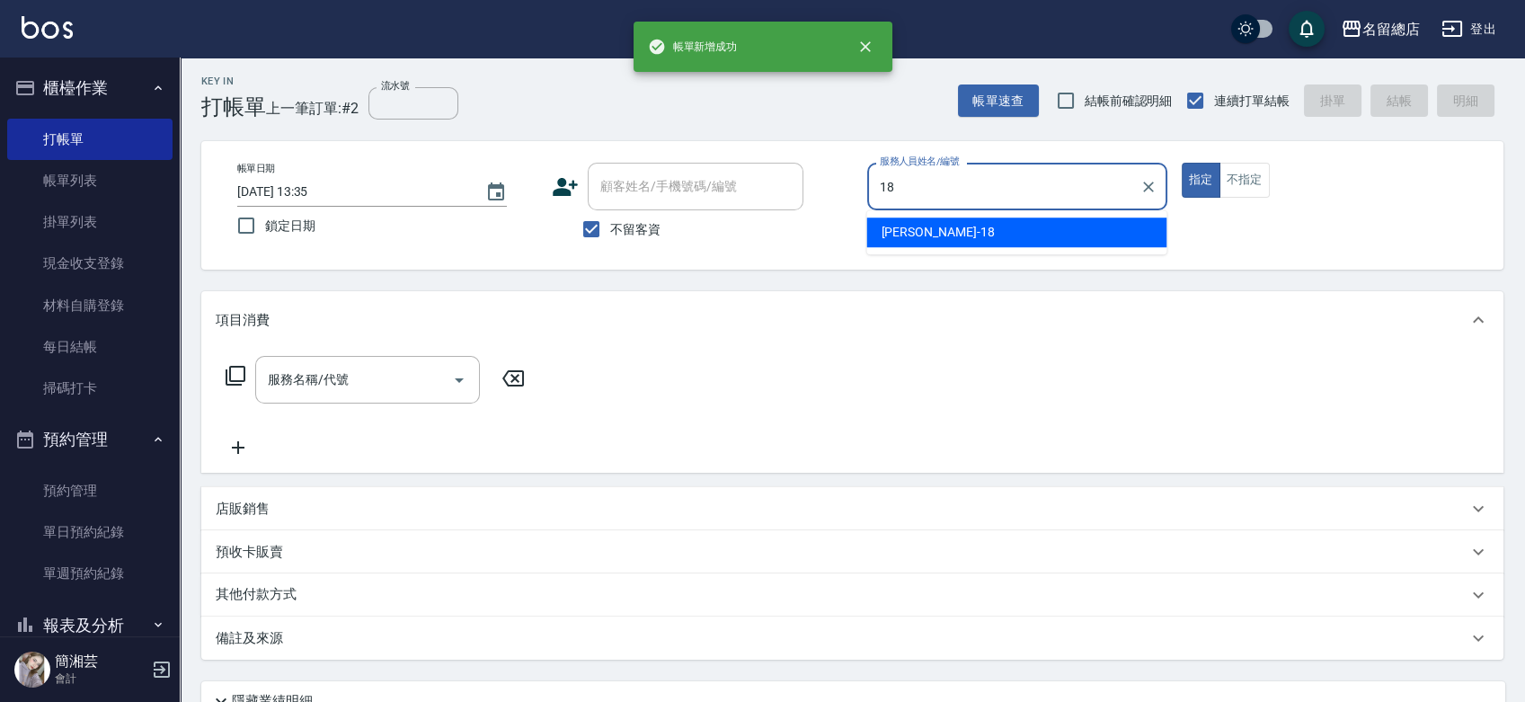
type input "[PERSON_NAME]-18"
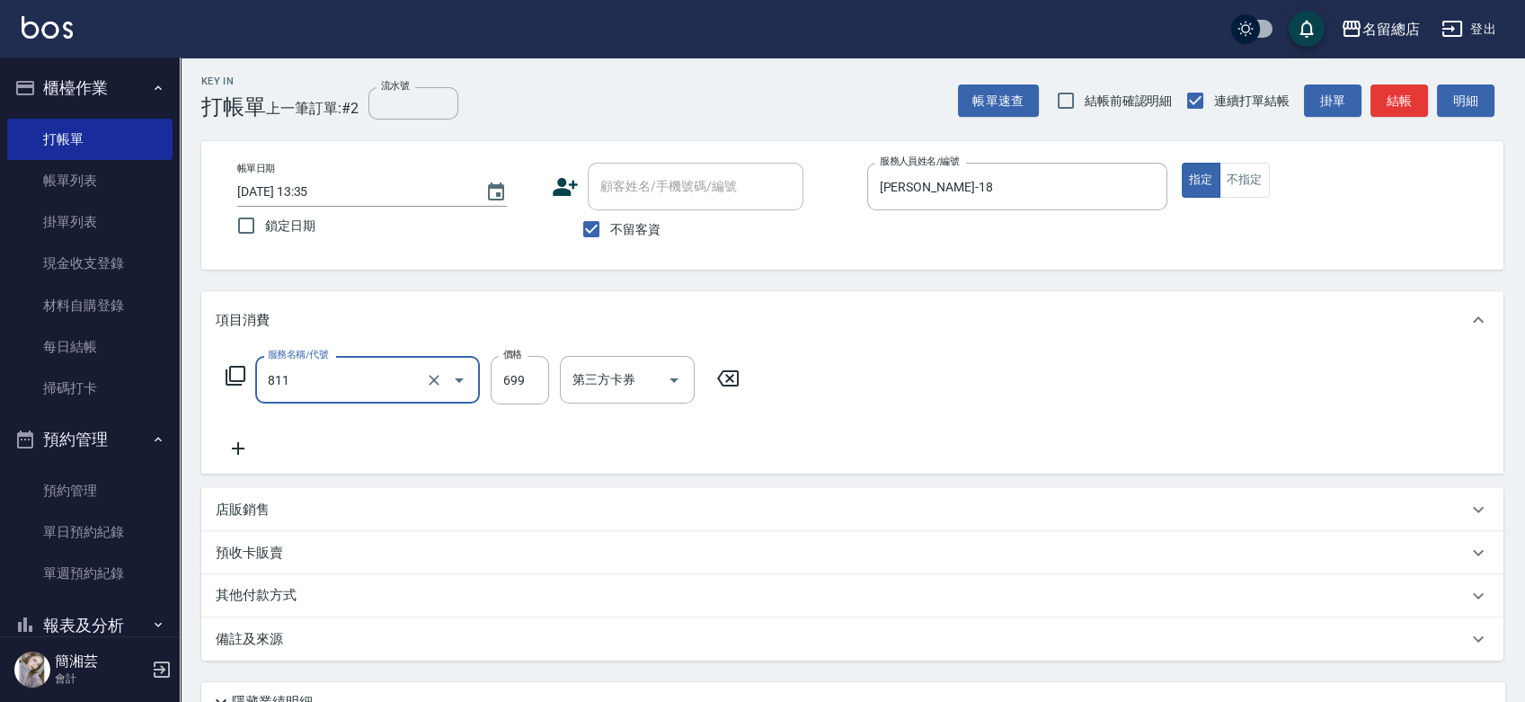
type input "洗+剪(811)"
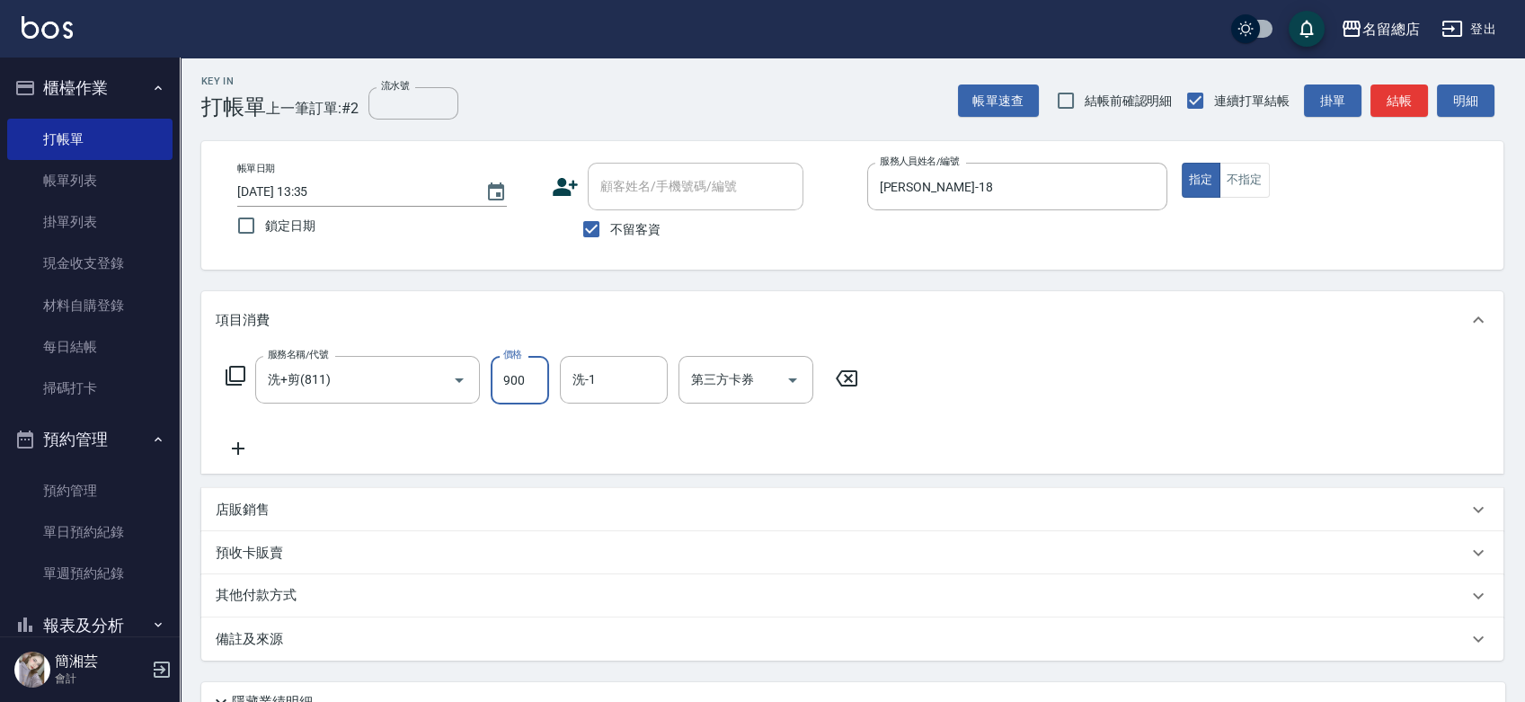
type input "900"
type input "[PERSON_NAME]-66"
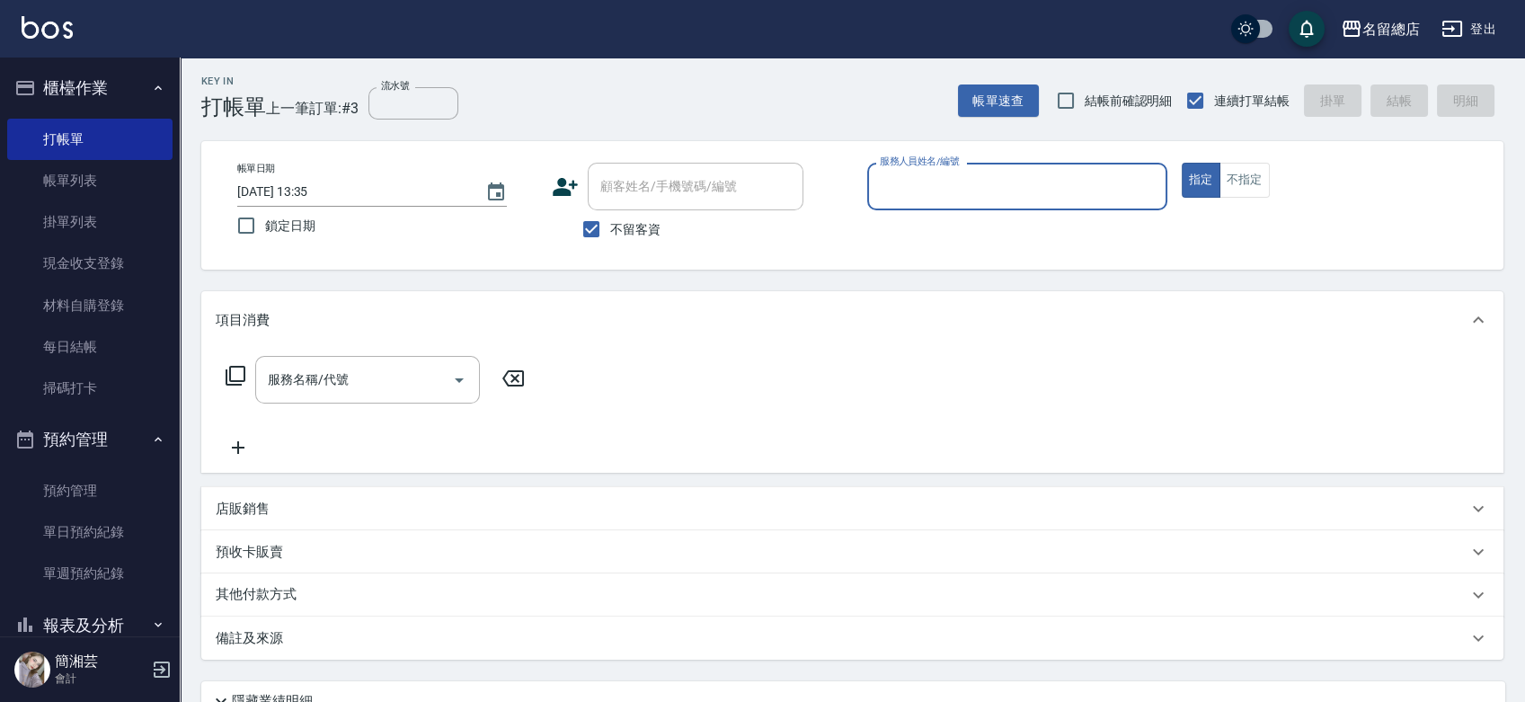
type input "5"
type input "[PERSON_NAME]-15"
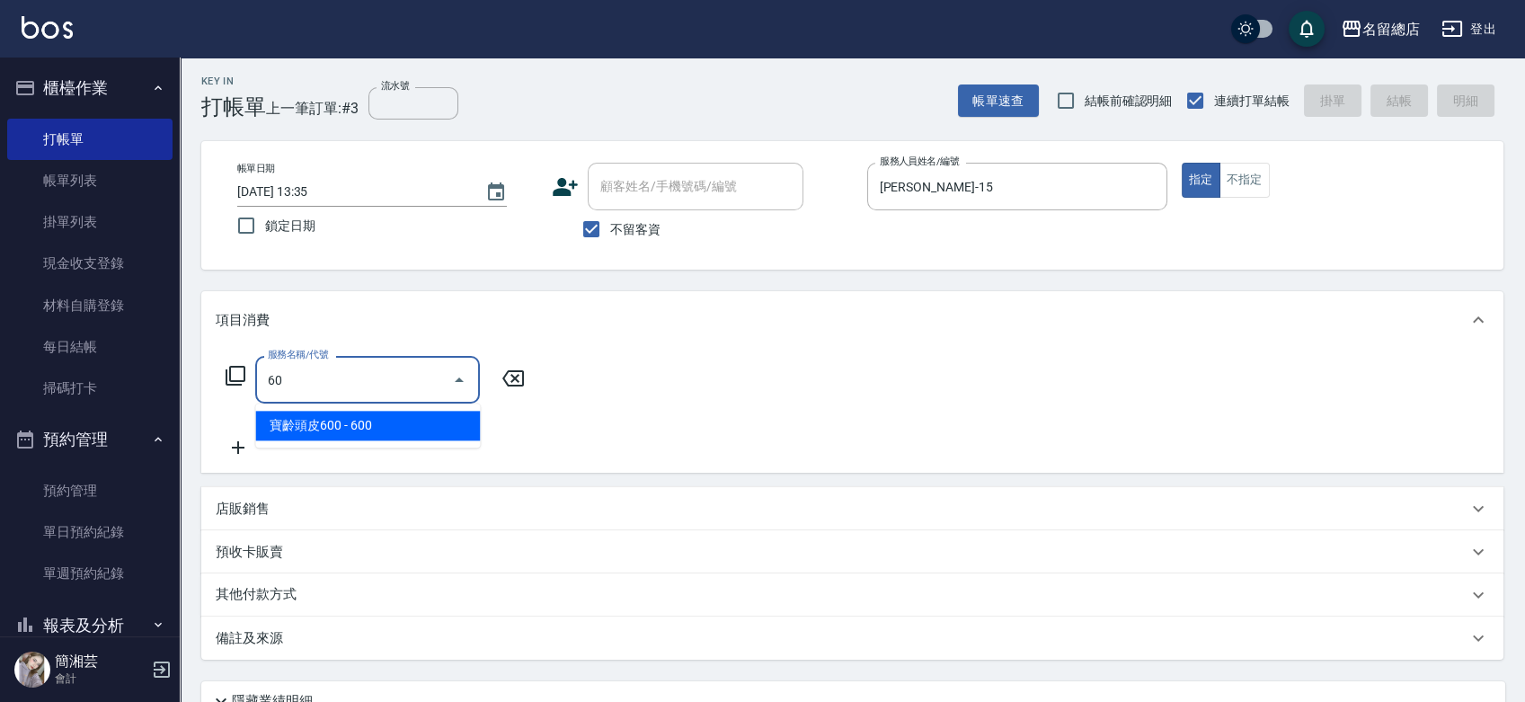
type input "6"
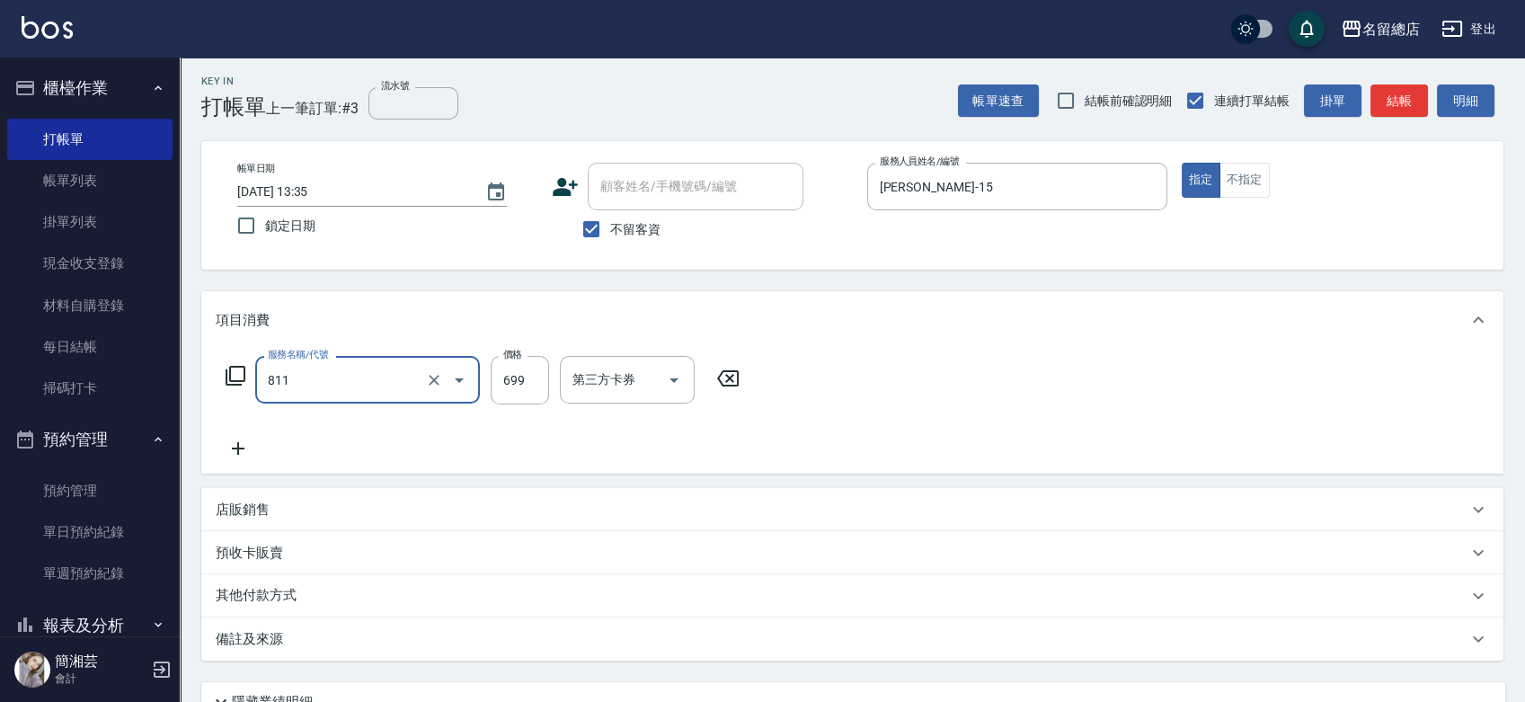
type input "洗+剪(811)"
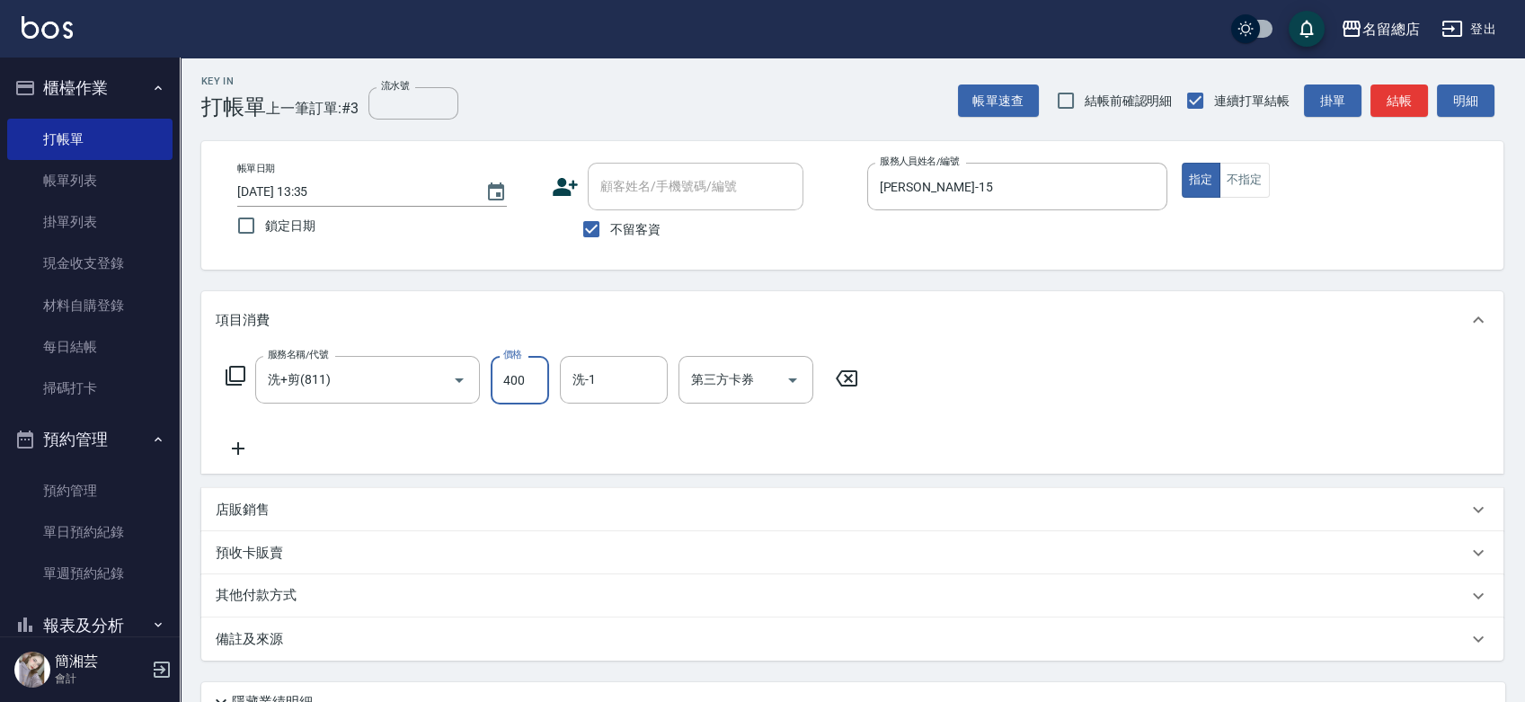
type input "400"
type input "[PERSON_NAME]-31"
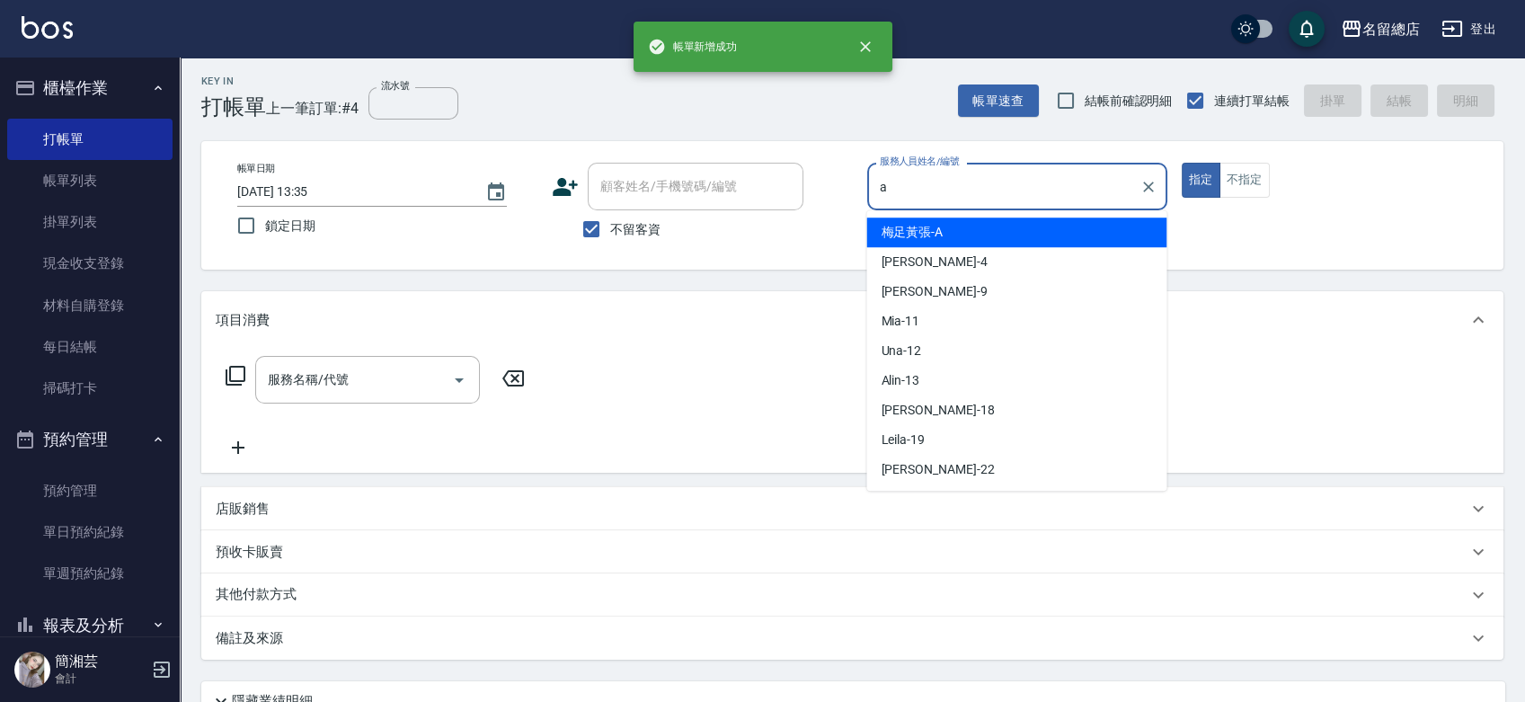
type input "梅足黃張-A"
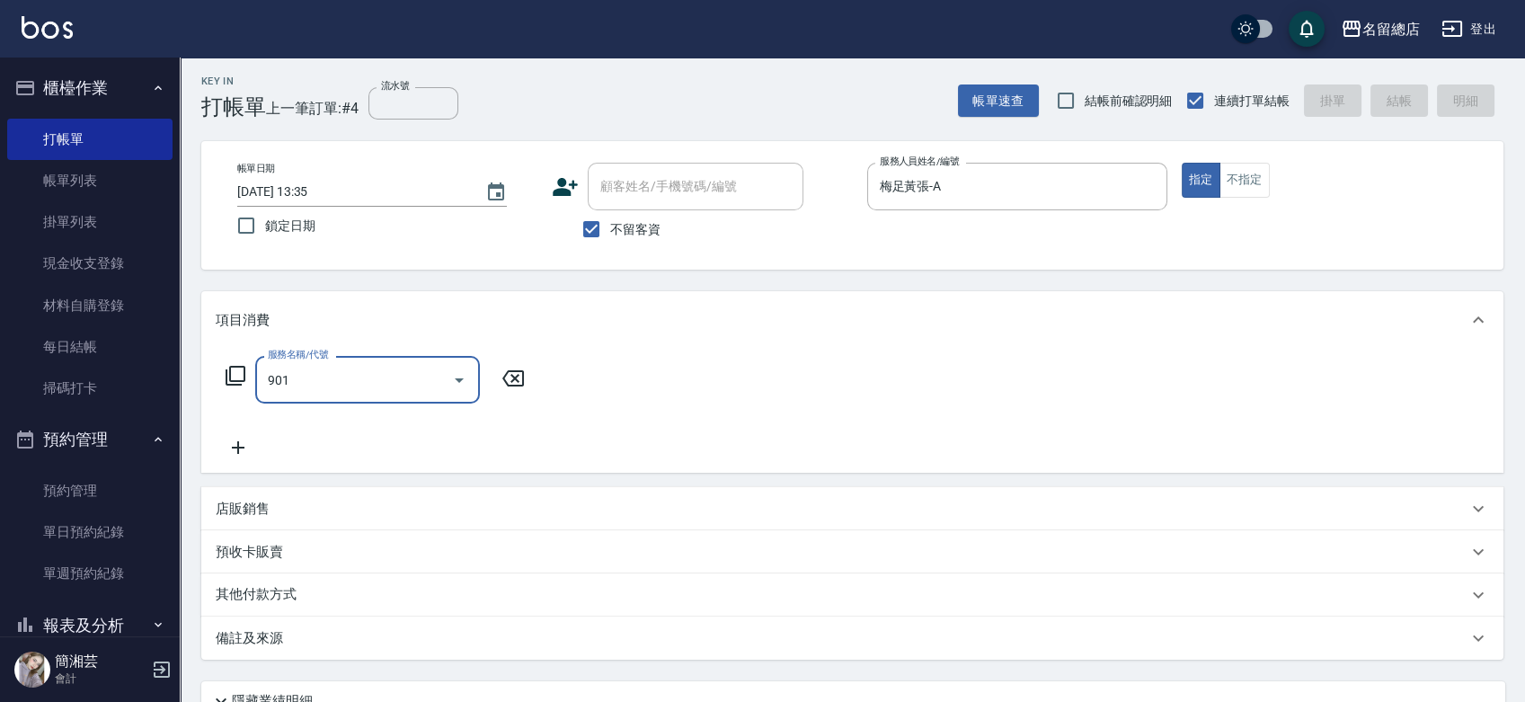
type input "手指甲女(901)"
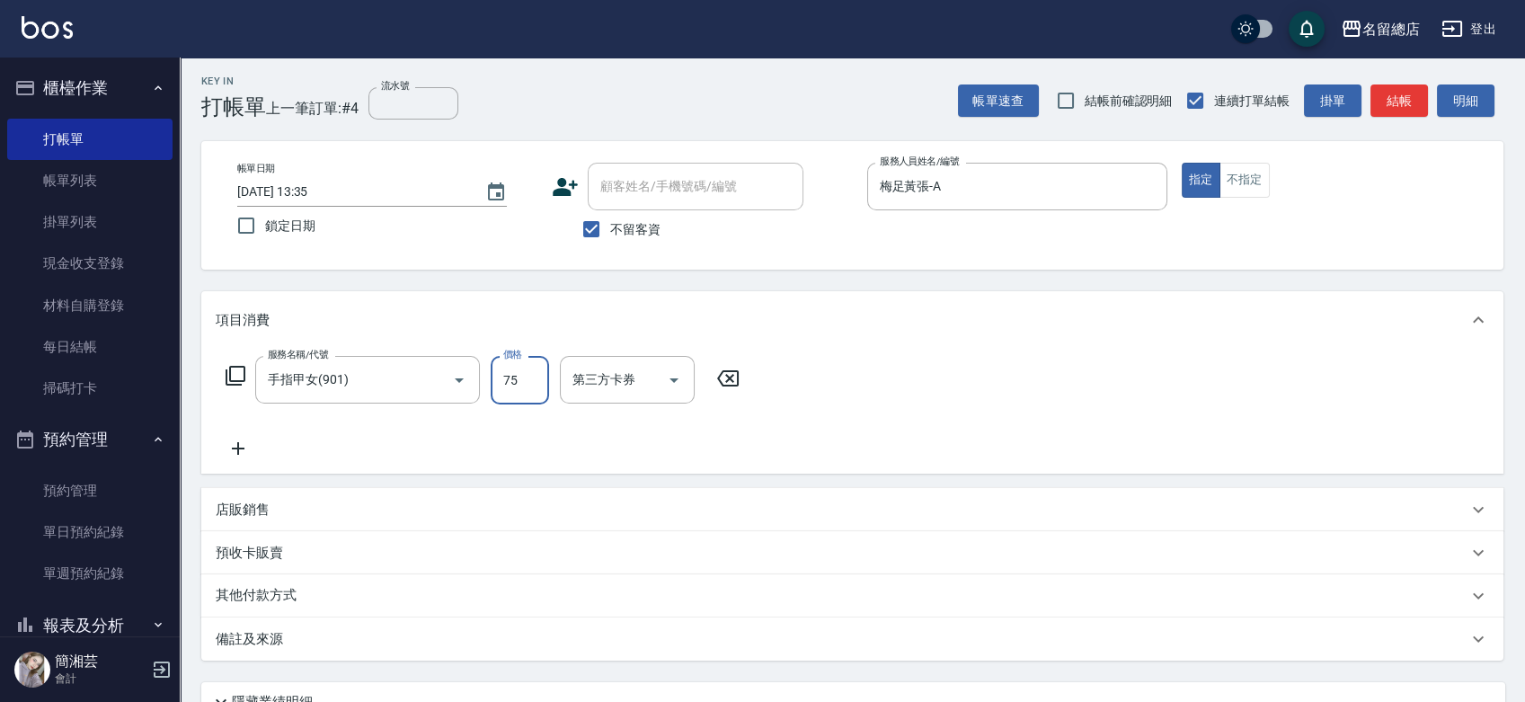
type input "750"
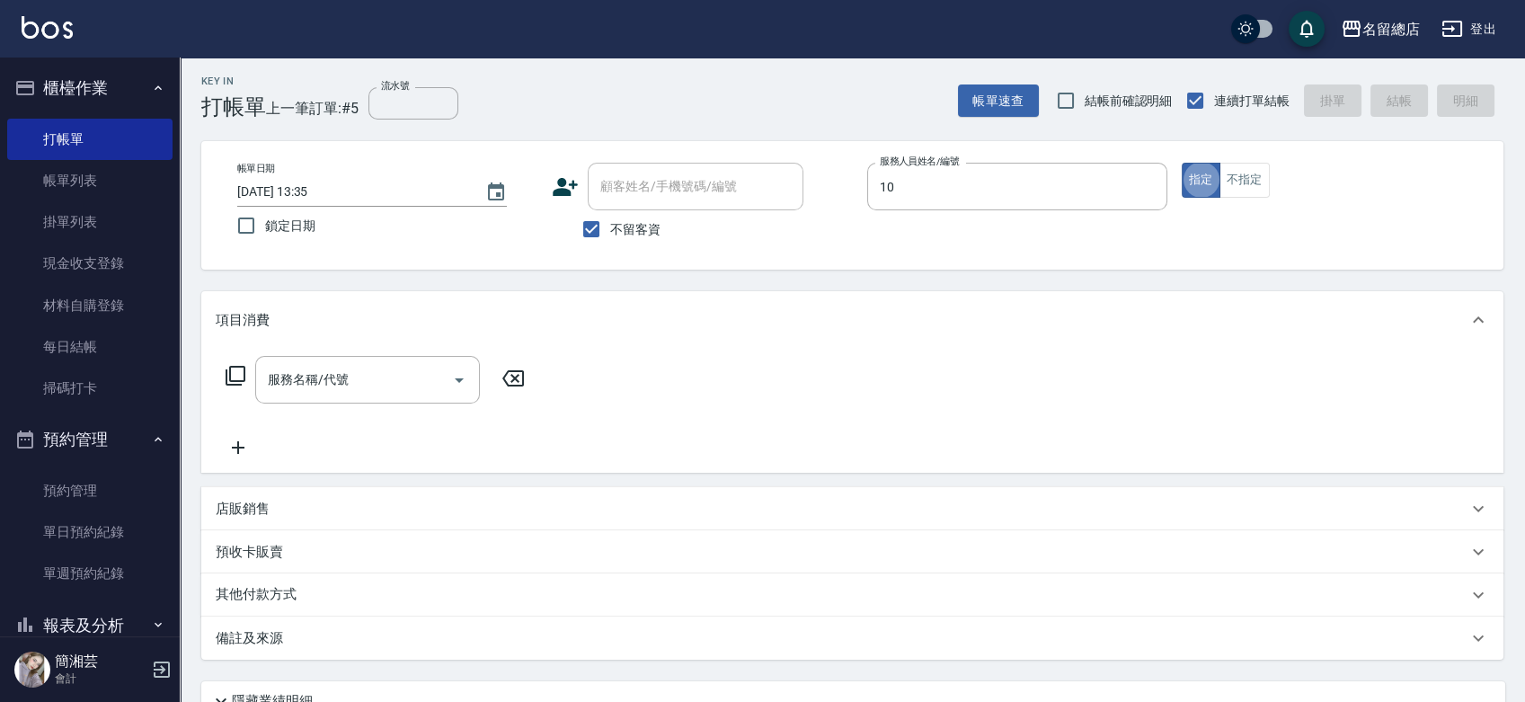
type input "Penny-10"
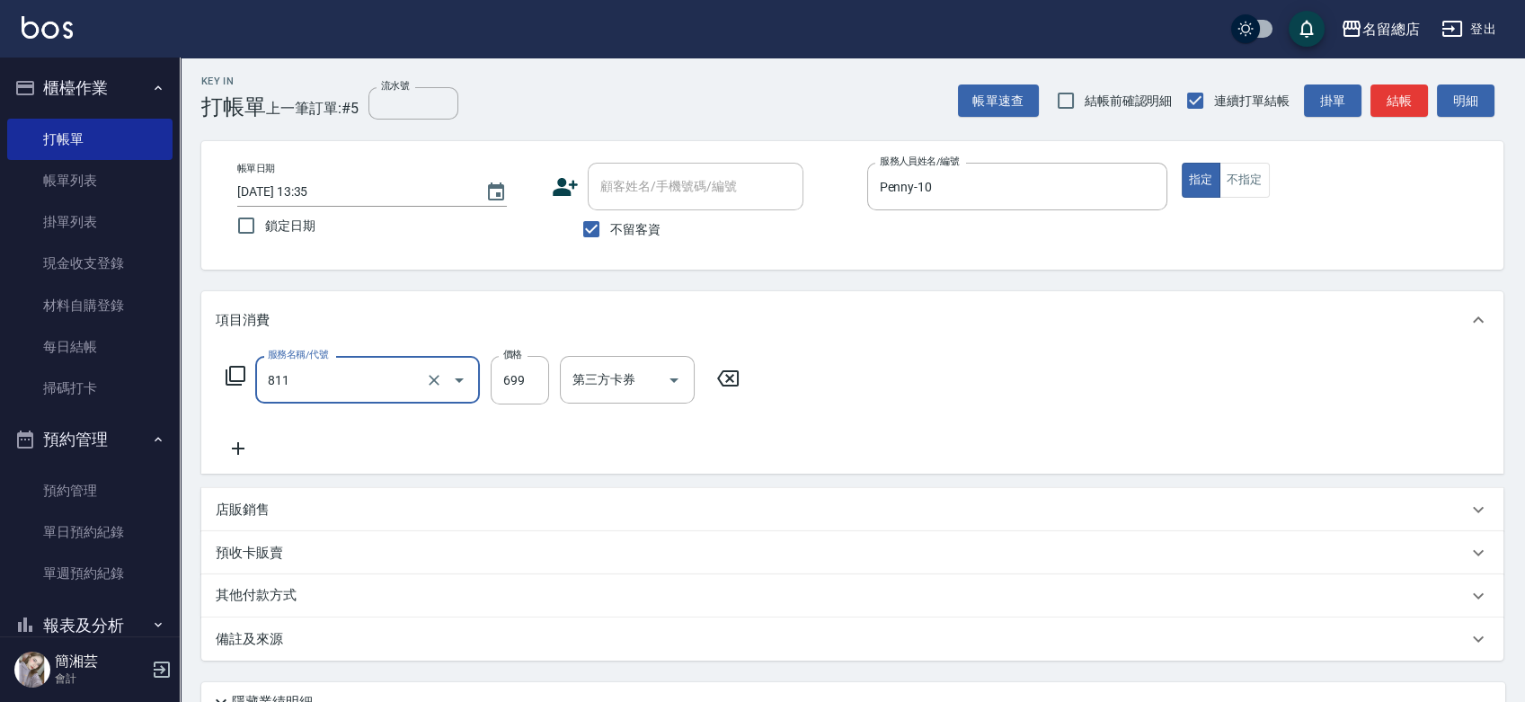
type input "洗+剪(811)"
type input "750"
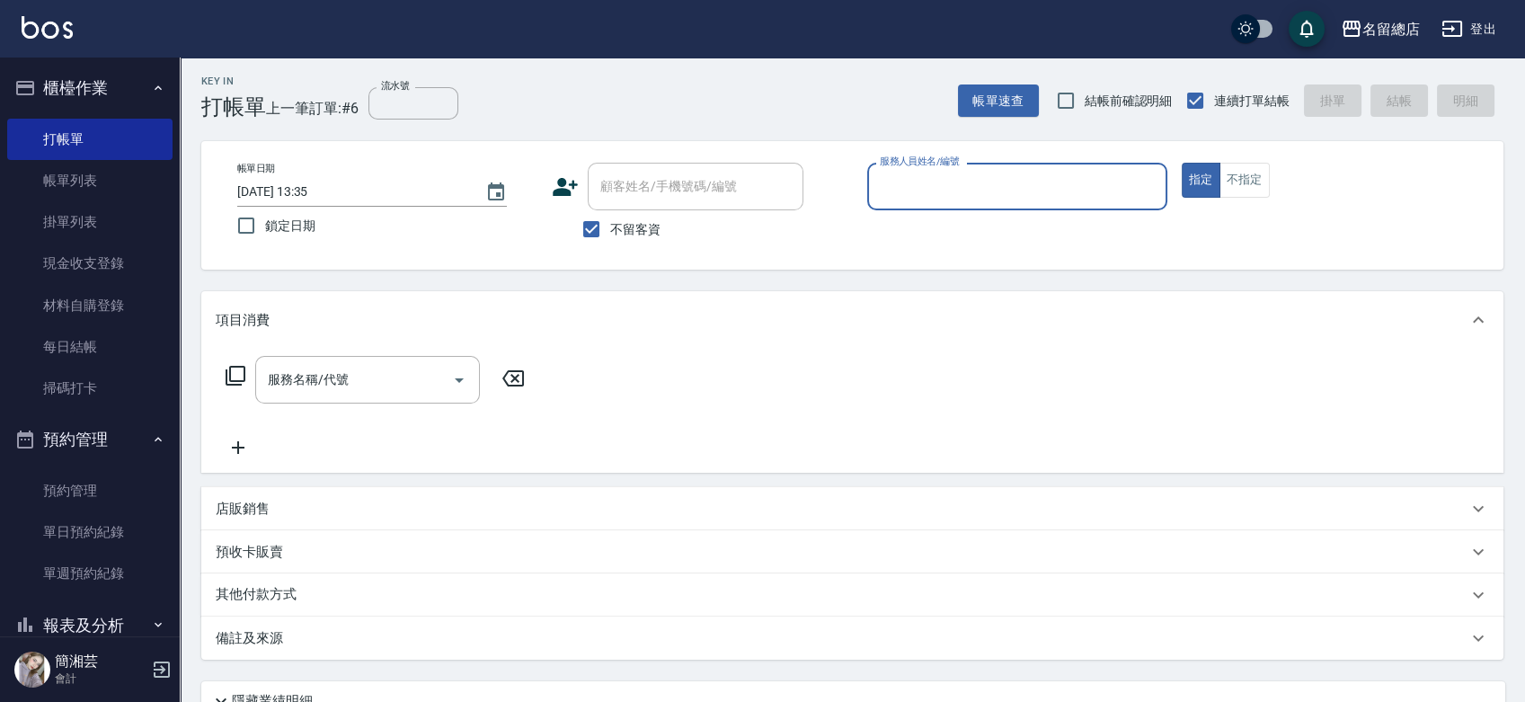
type input "1"
type input "811"
type input "Hebe-1"
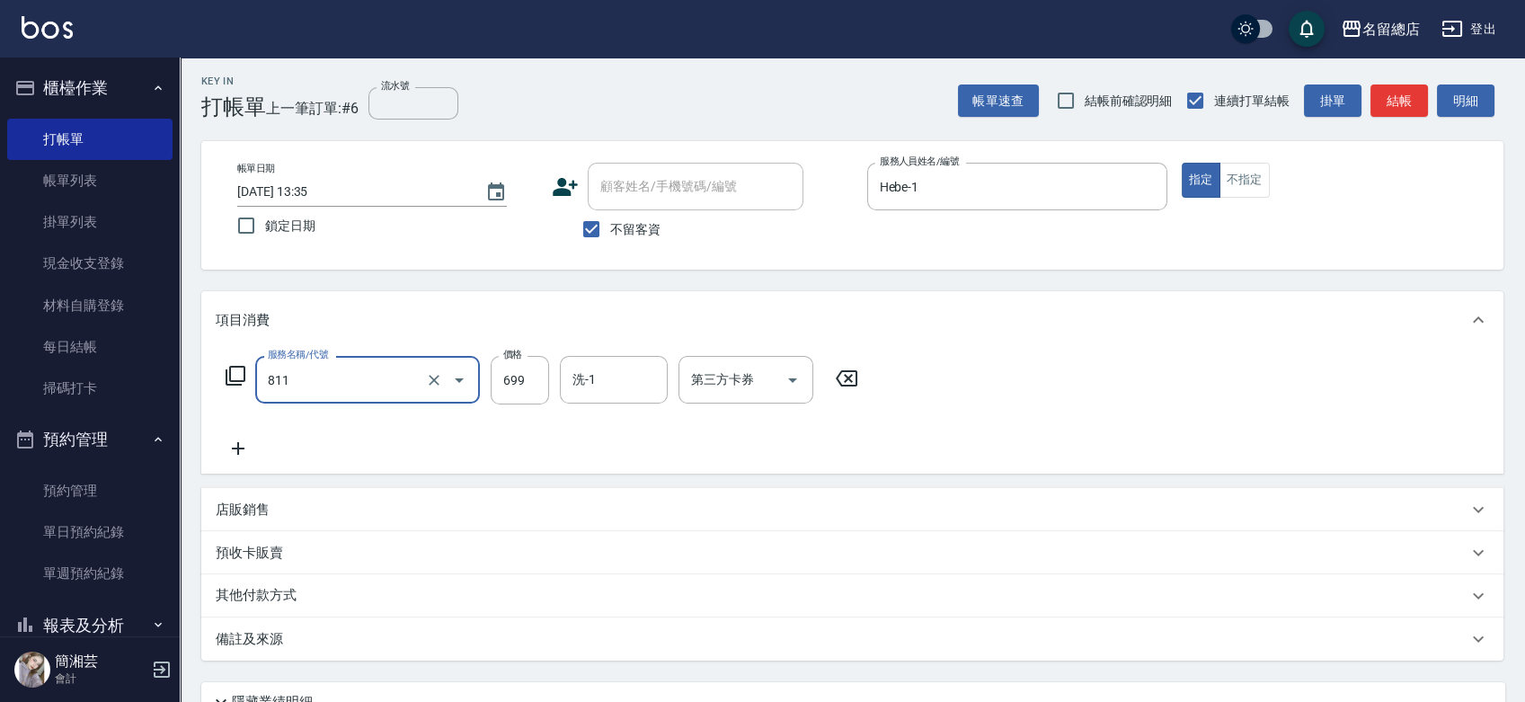
type input "洗+剪(811)"
type input "800"
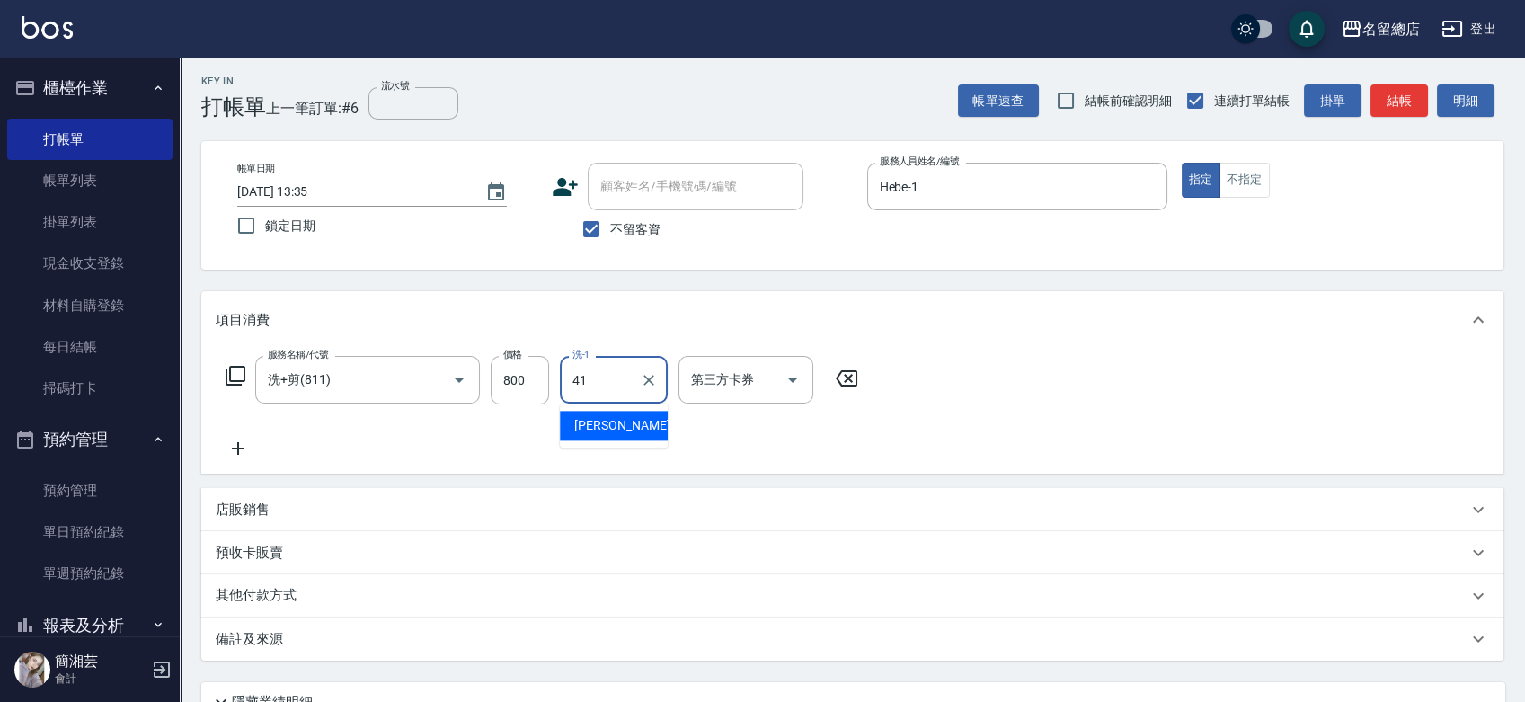
type input "[PERSON_NAME]-41"
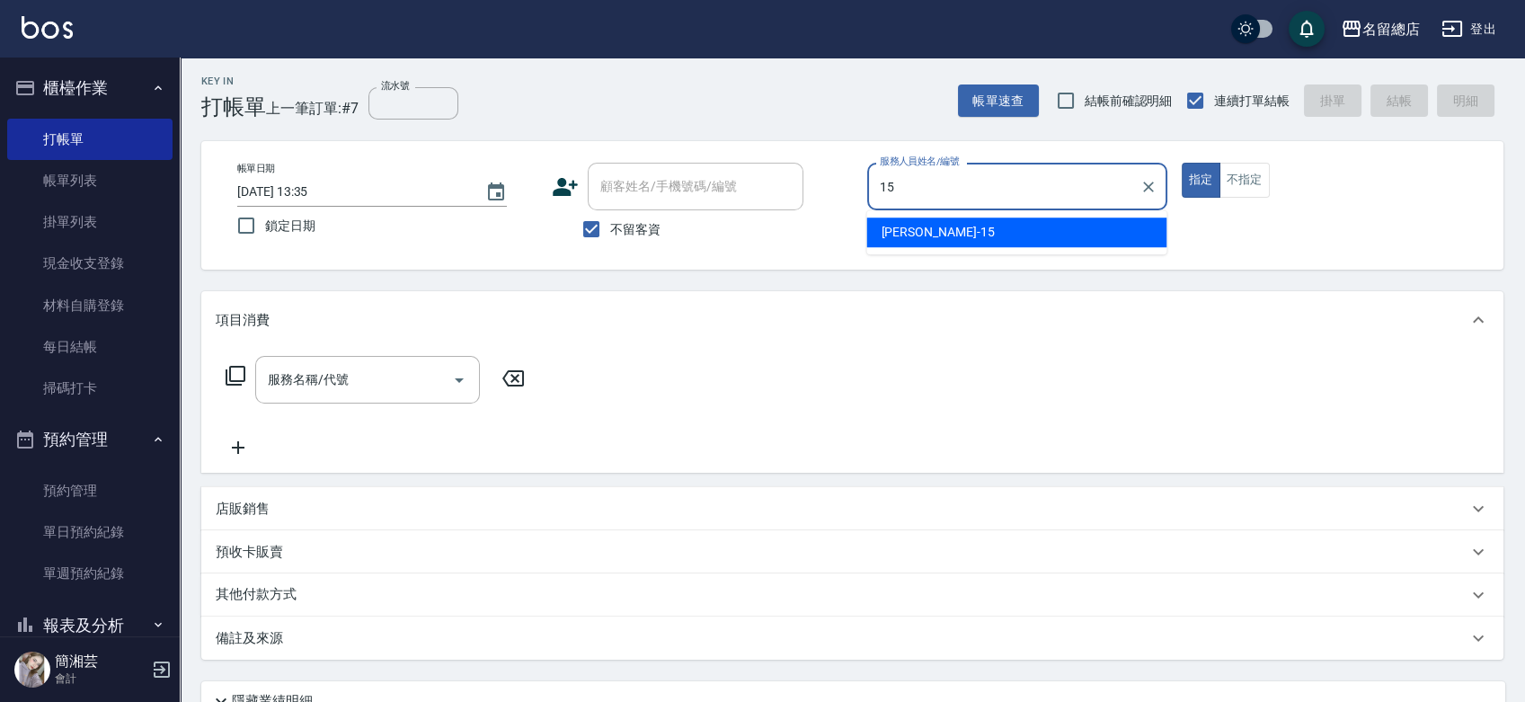
type input "[PERSON_NAME]-15"
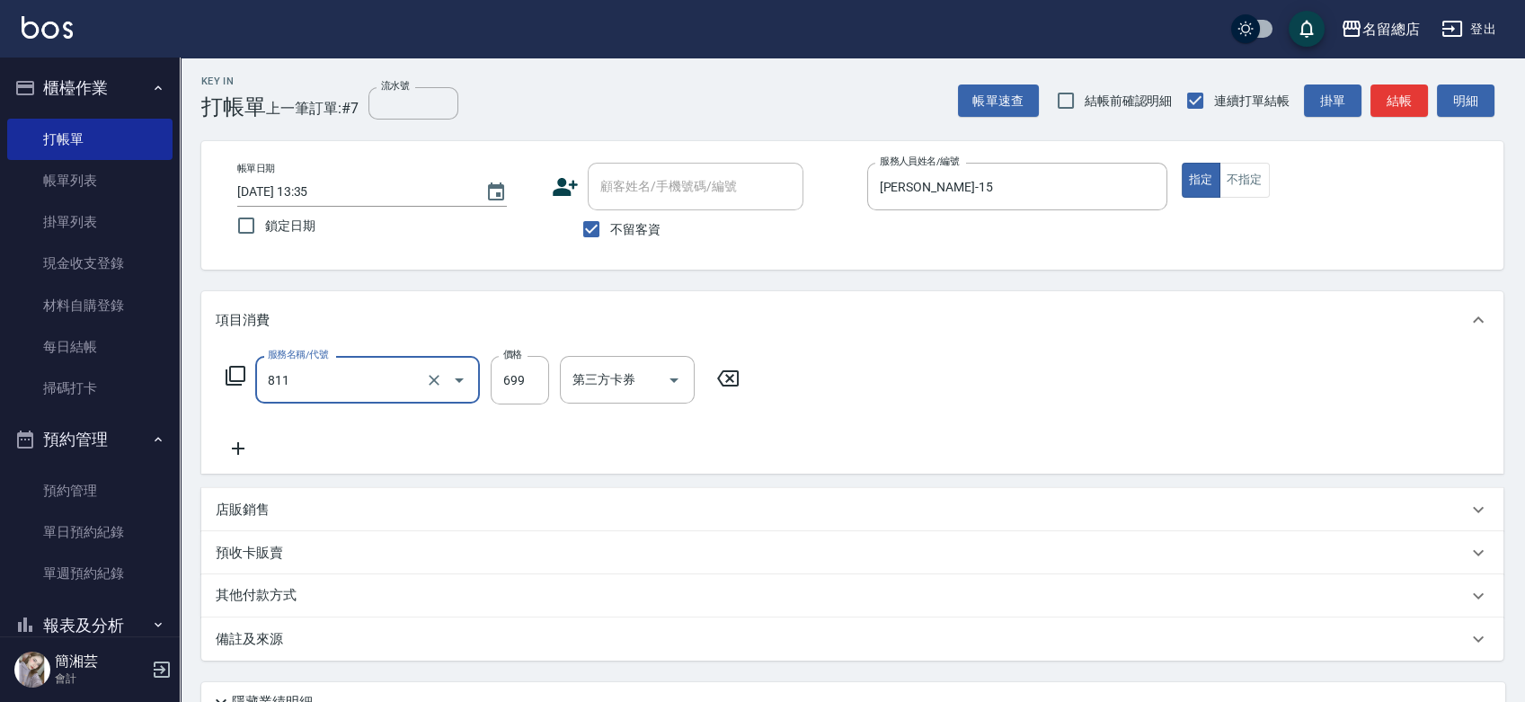
type input "洗+剪(811)"
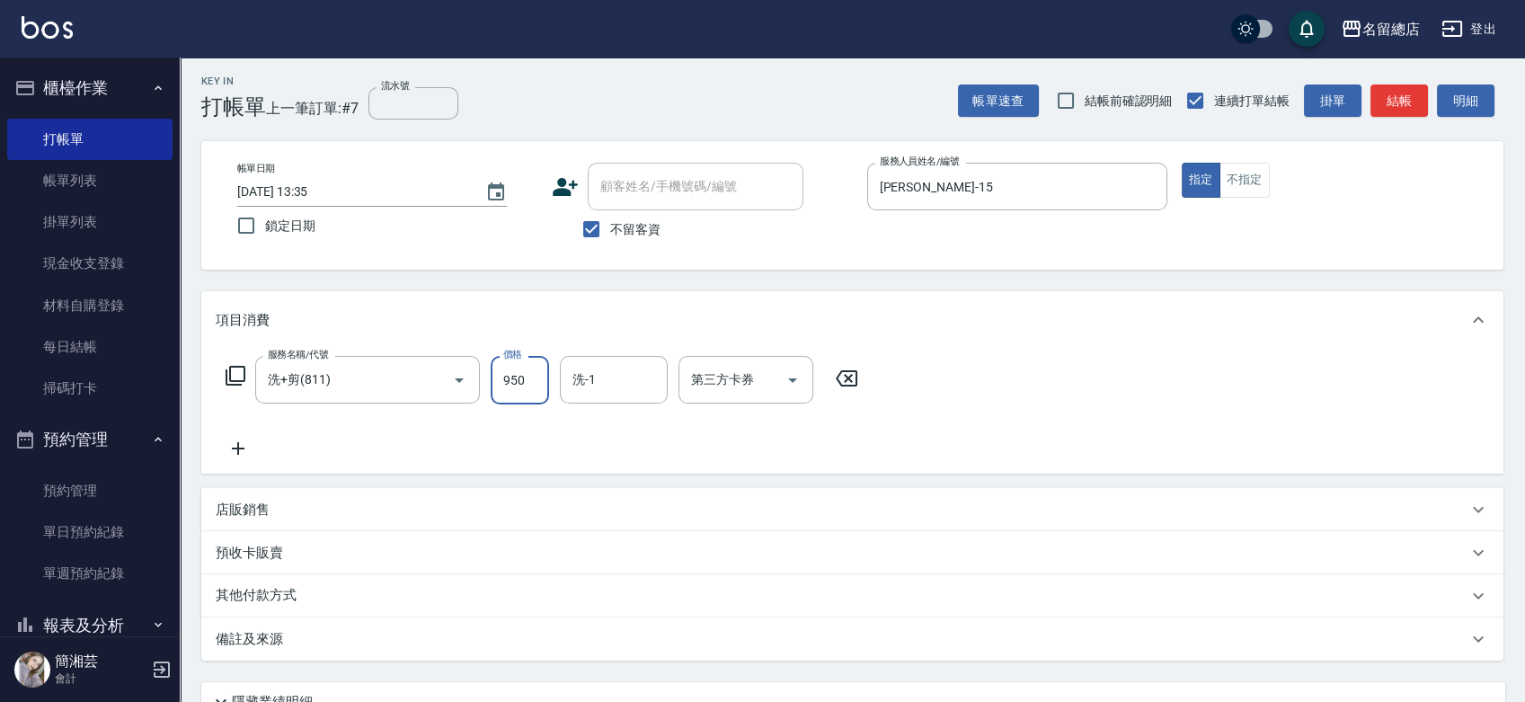
type input "950"
type input "[PERSON_NAME]-31"
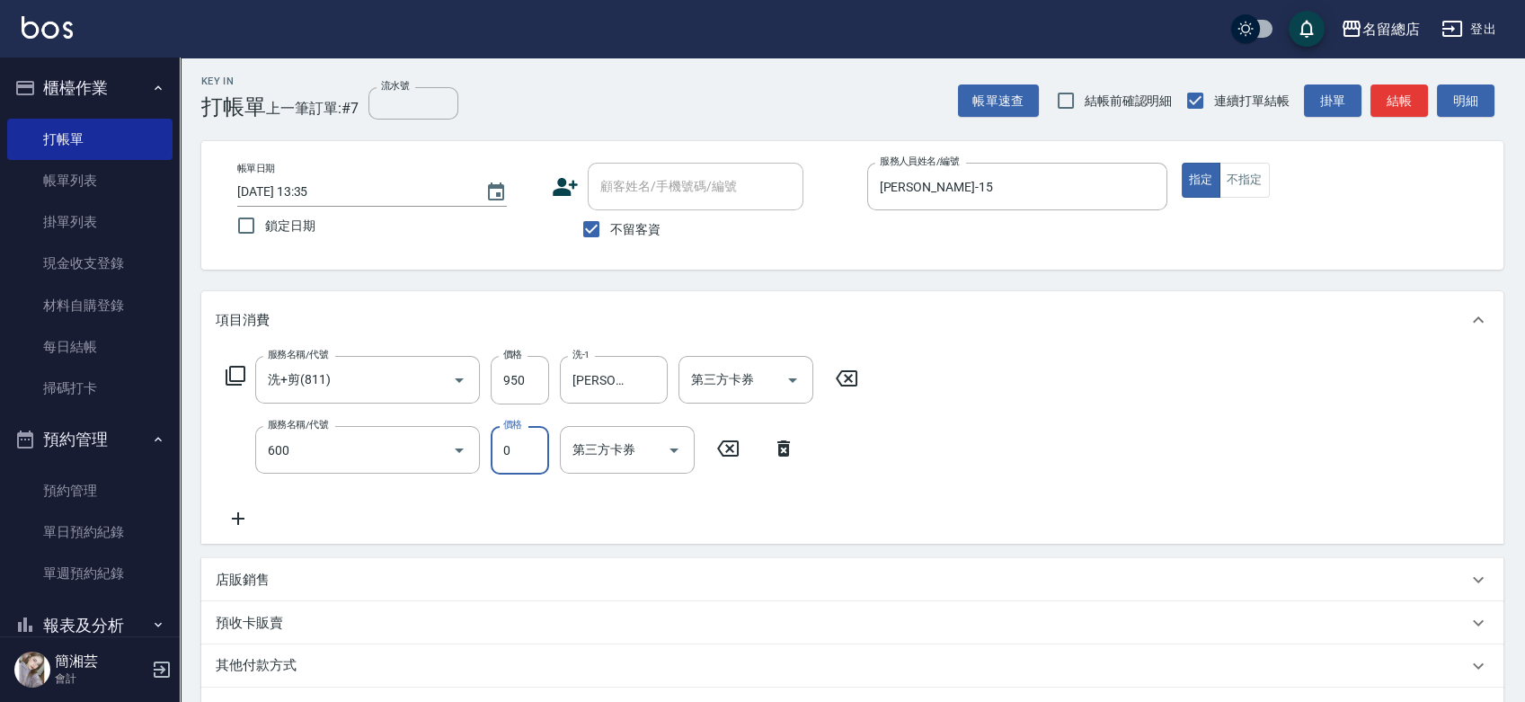
type input "洗髮(免費)(600)"
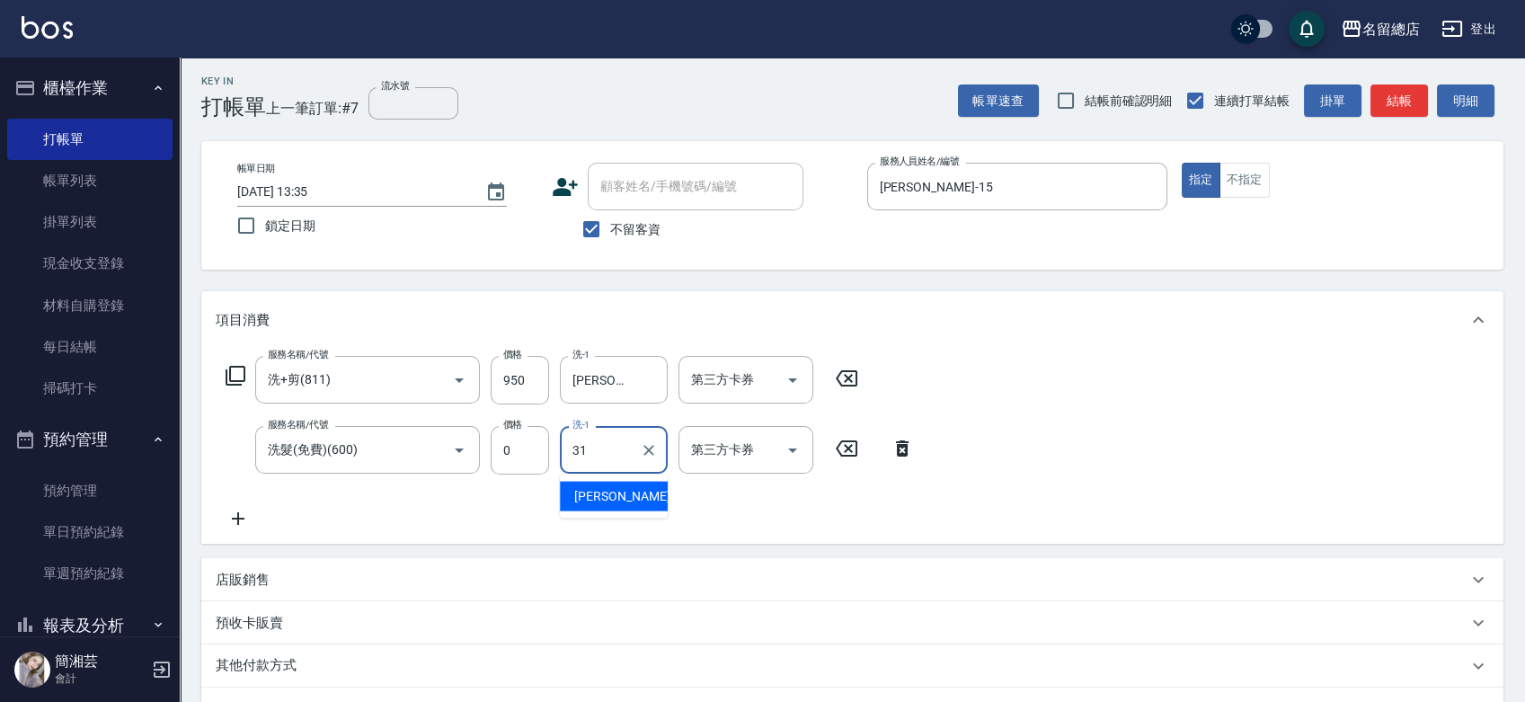
type input "[PERSON_NAME]-31"
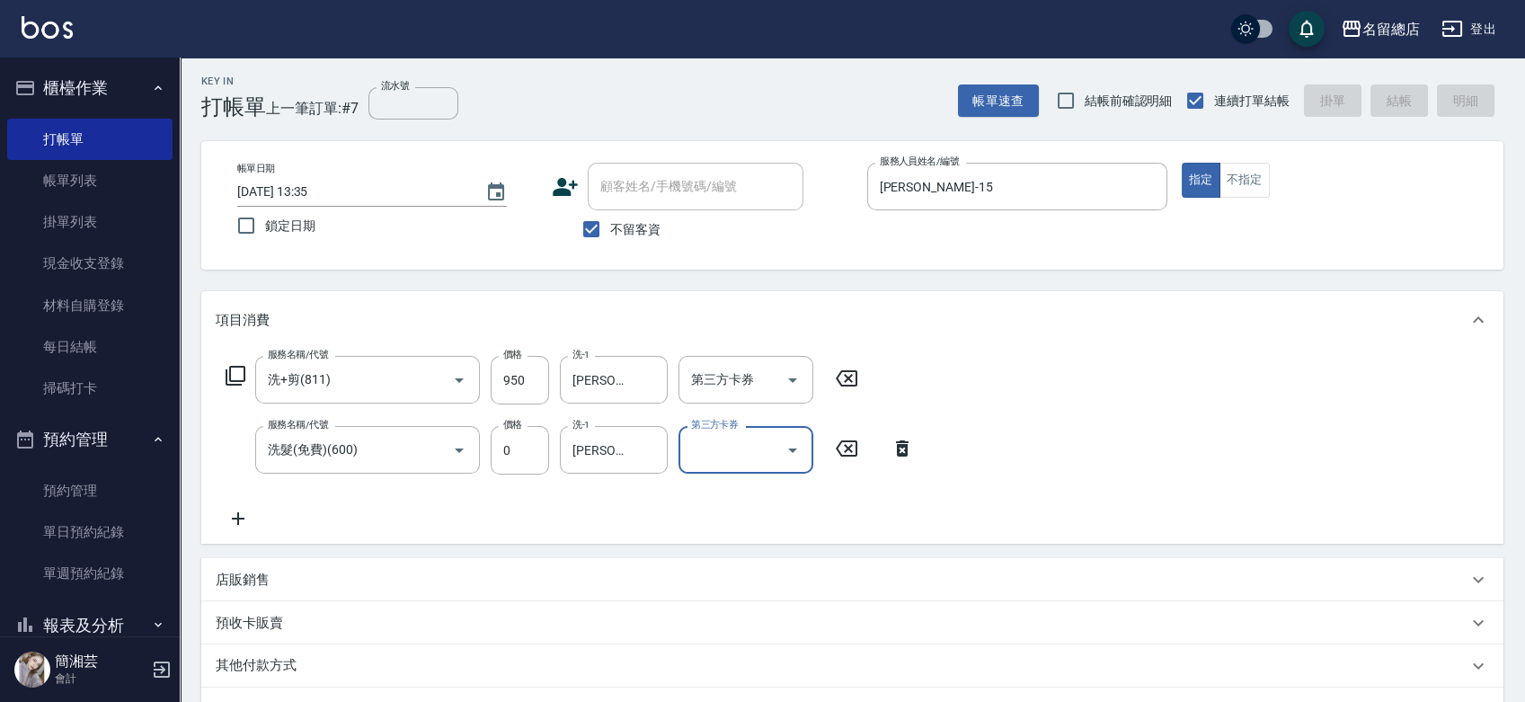
type input "[DATE] 13:36"
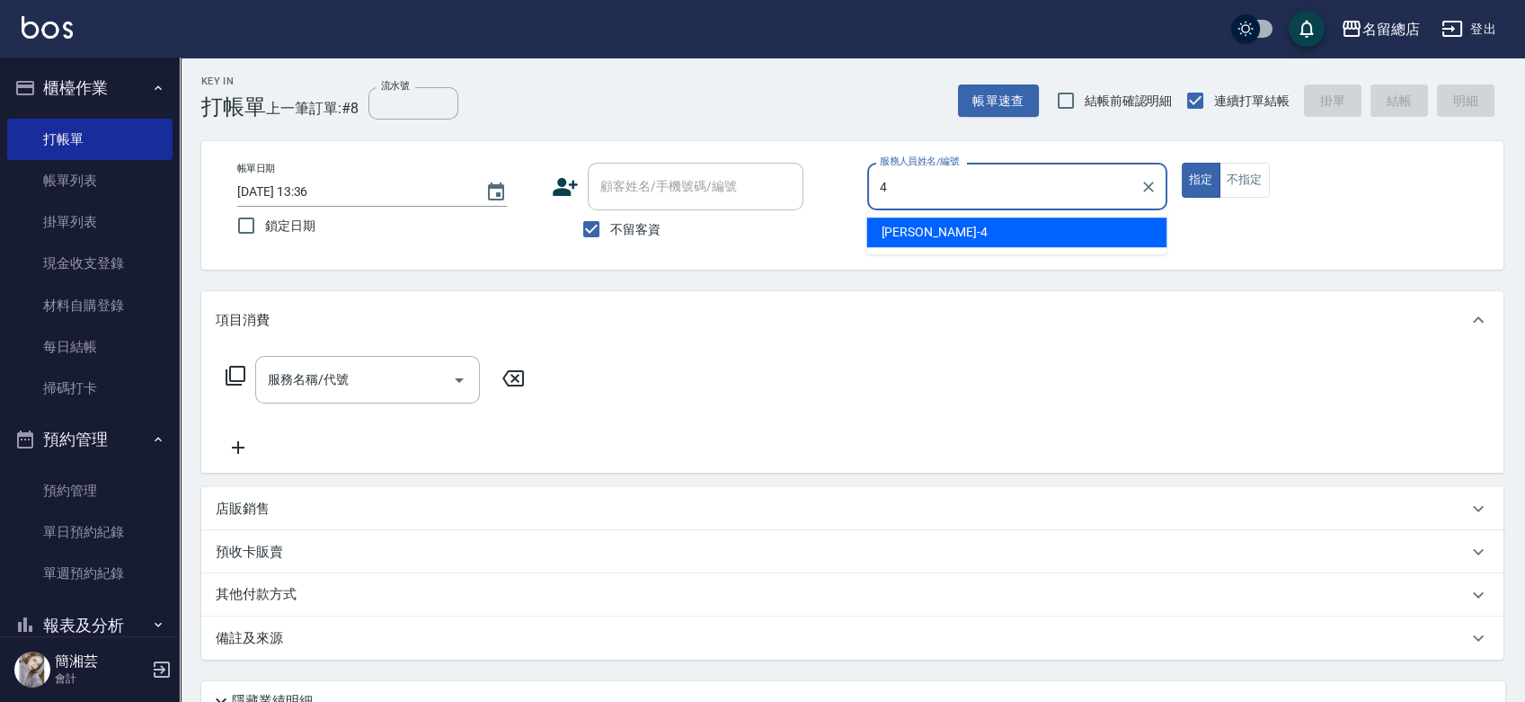
type input "[PERSON_NAME]-4"
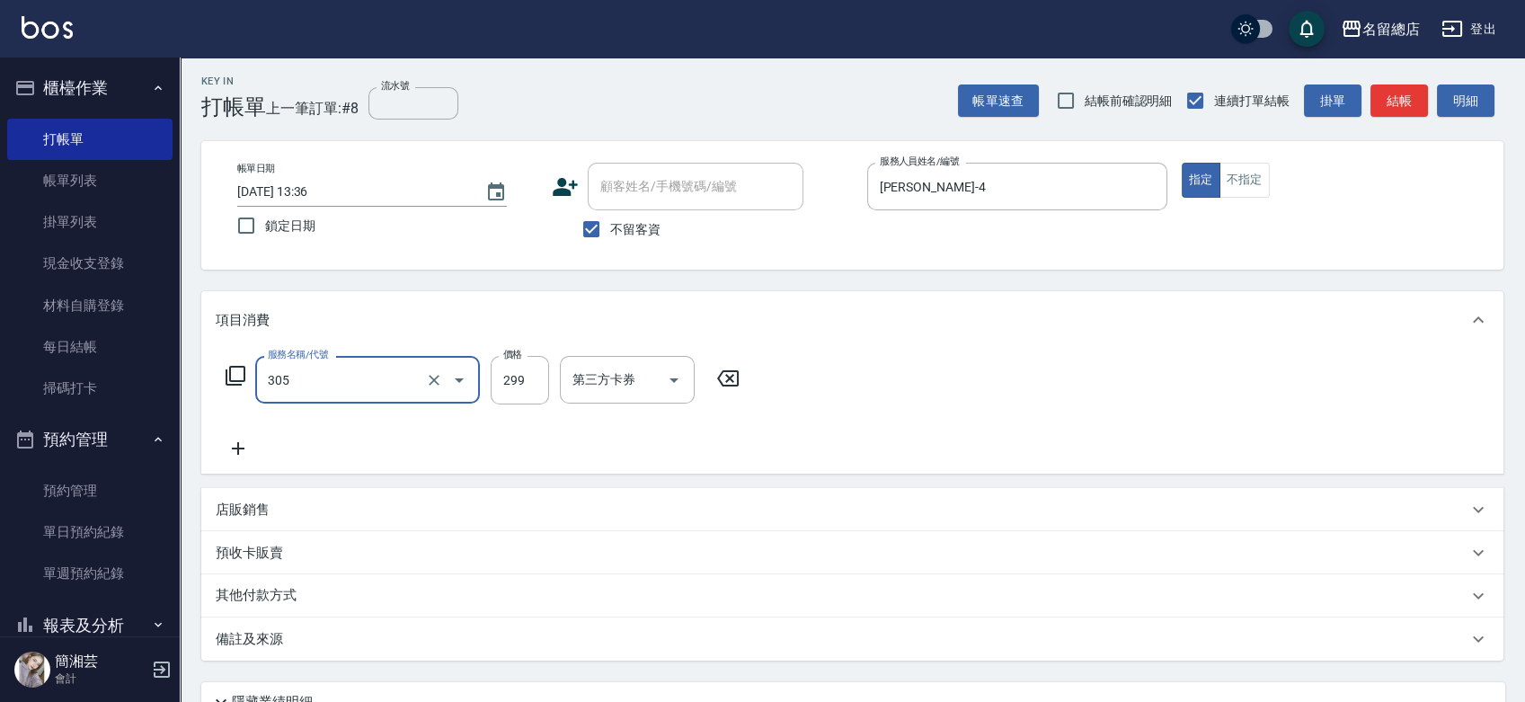
type input "剪髮(305)"
type input "500"
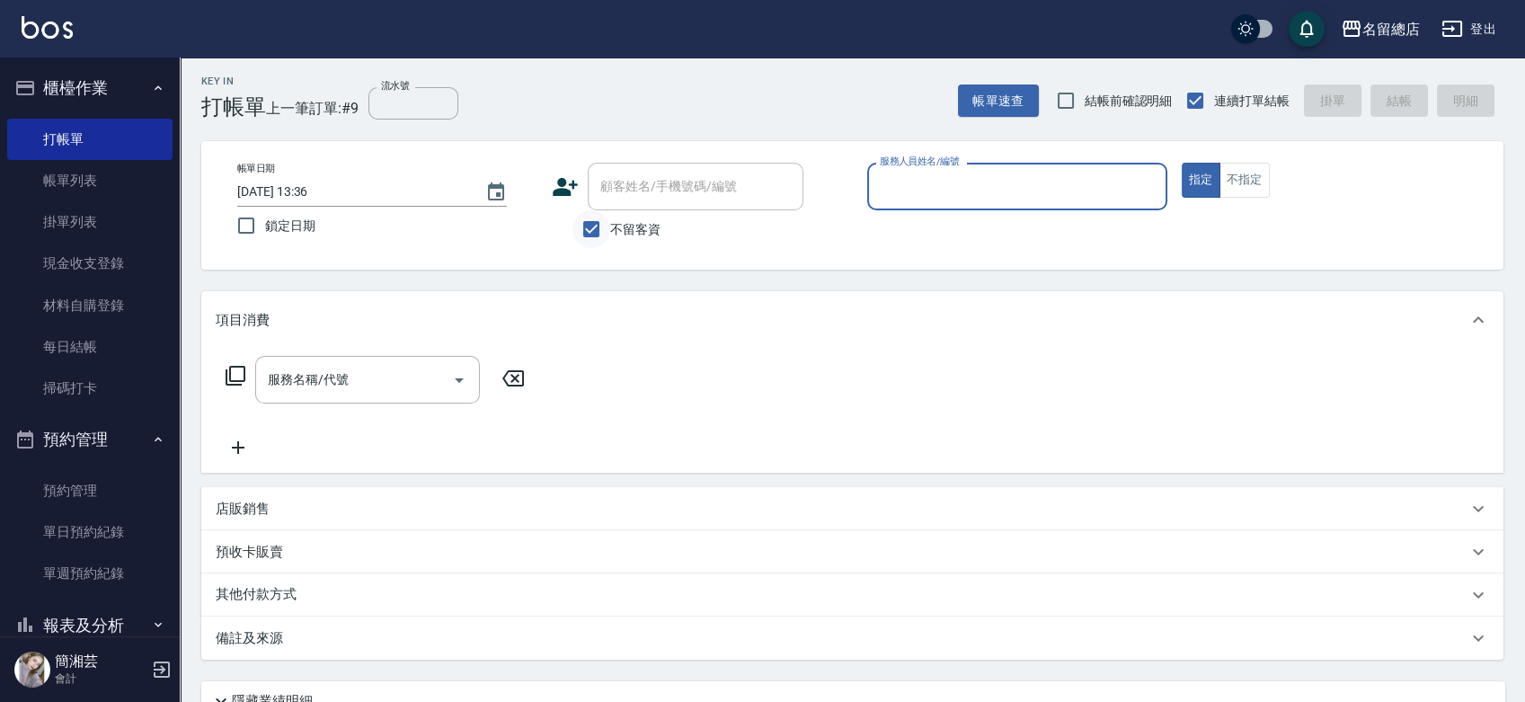
click at [591, 228] on input "不留客資" at bounding box center [592, 229] width 38 height 38
checkbox input "false"
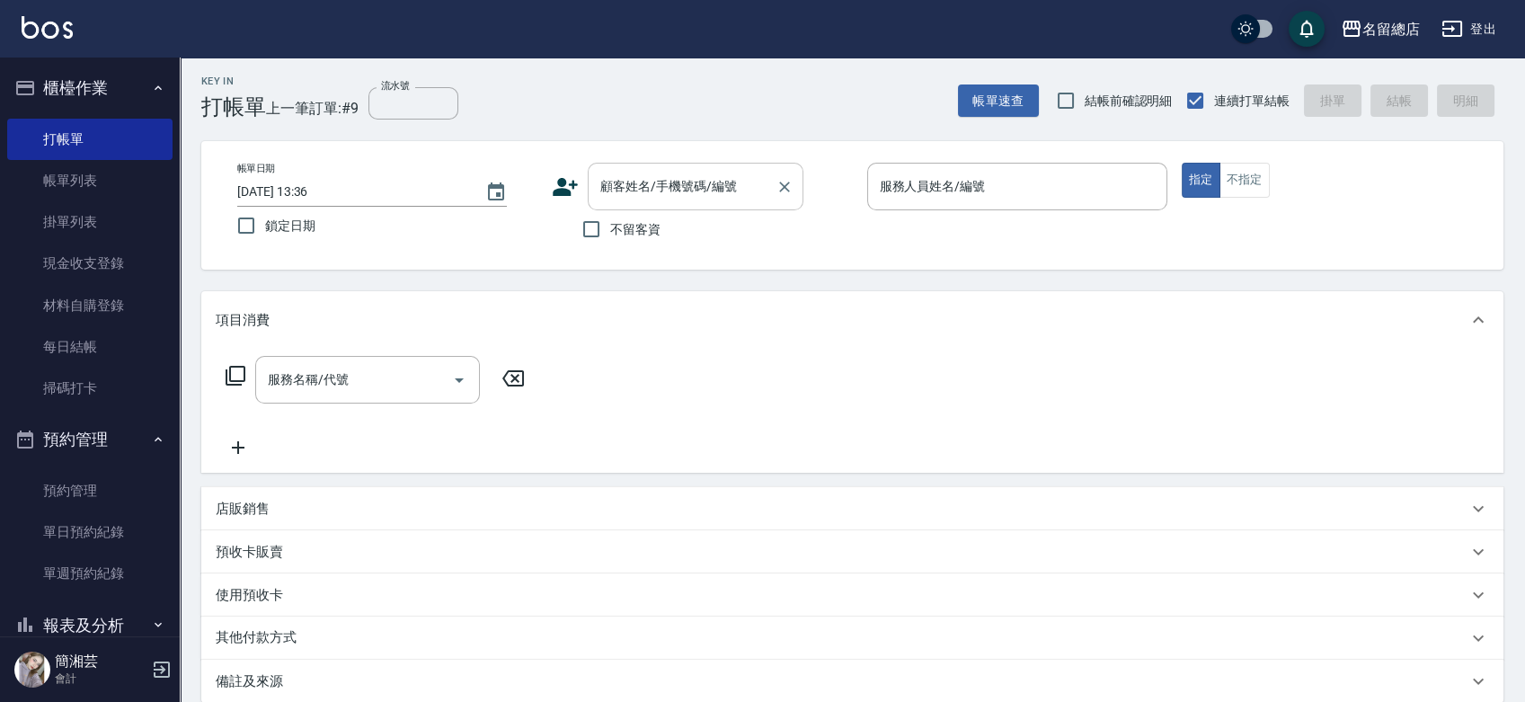
click at [639, 181] on div "顧客姓名/手機號碼/編號 顧客姓名/手機號碼/編號" at bounding box center [696, 187] width 216 height 48
type input "[PERSON_NAME]/0931038755/026"
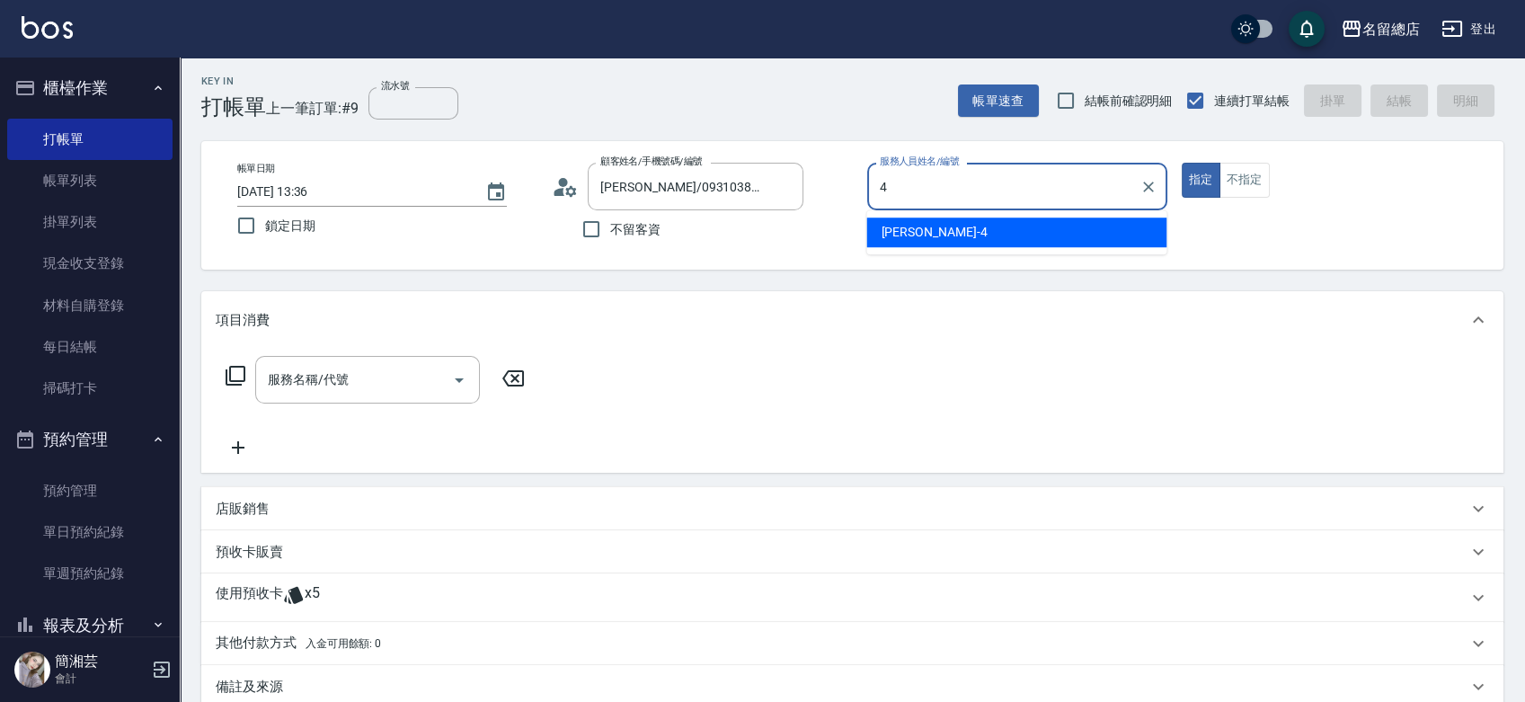
type input "[PERSON_NAME]-4"
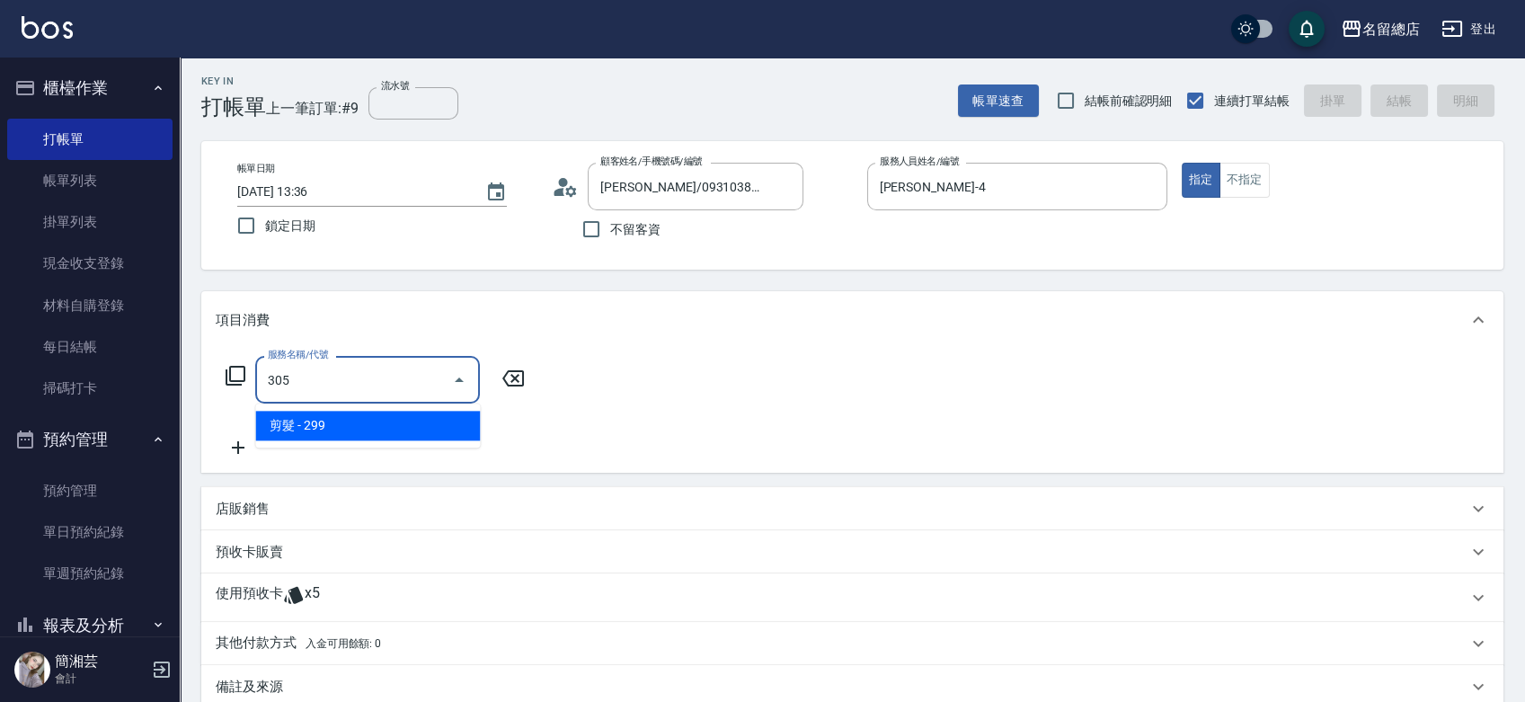
type input "剪髮(305)"
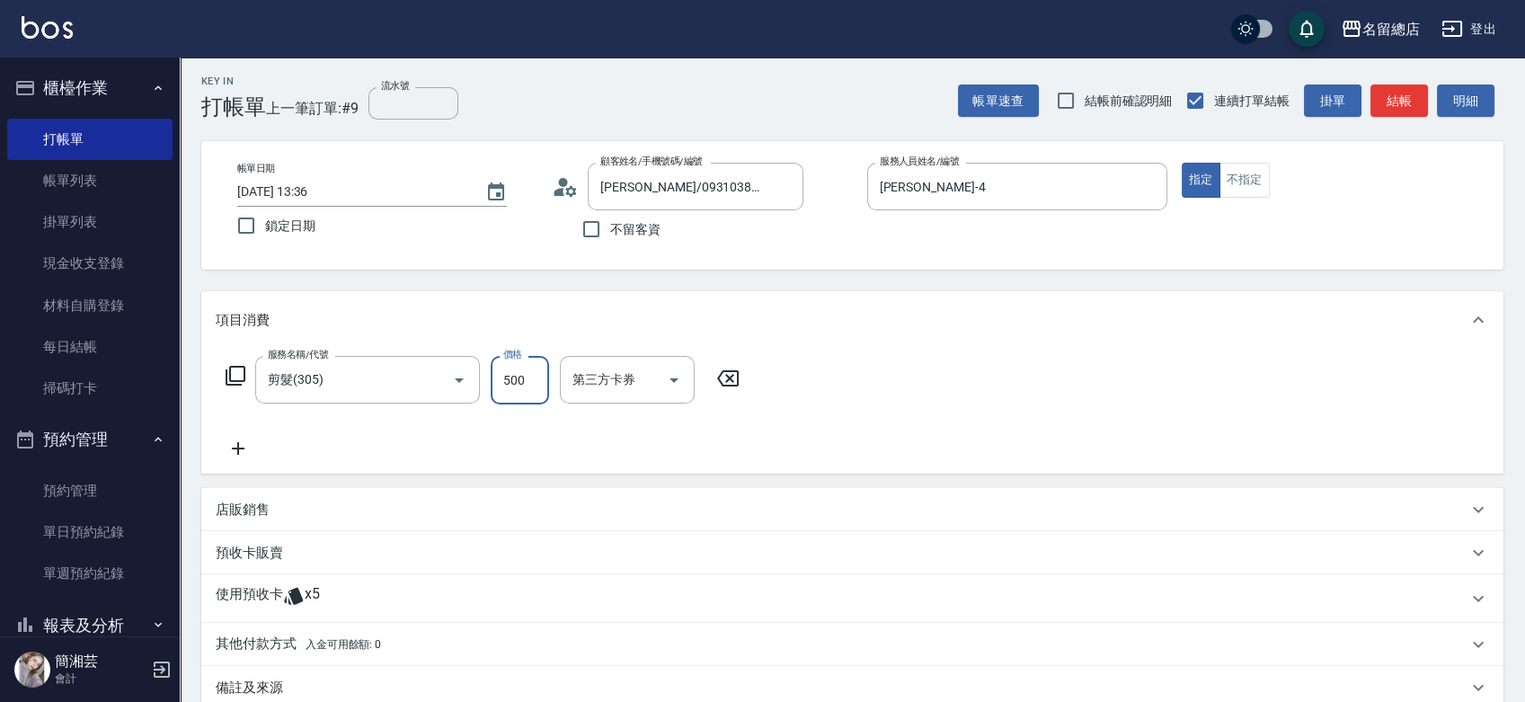
type input "500"
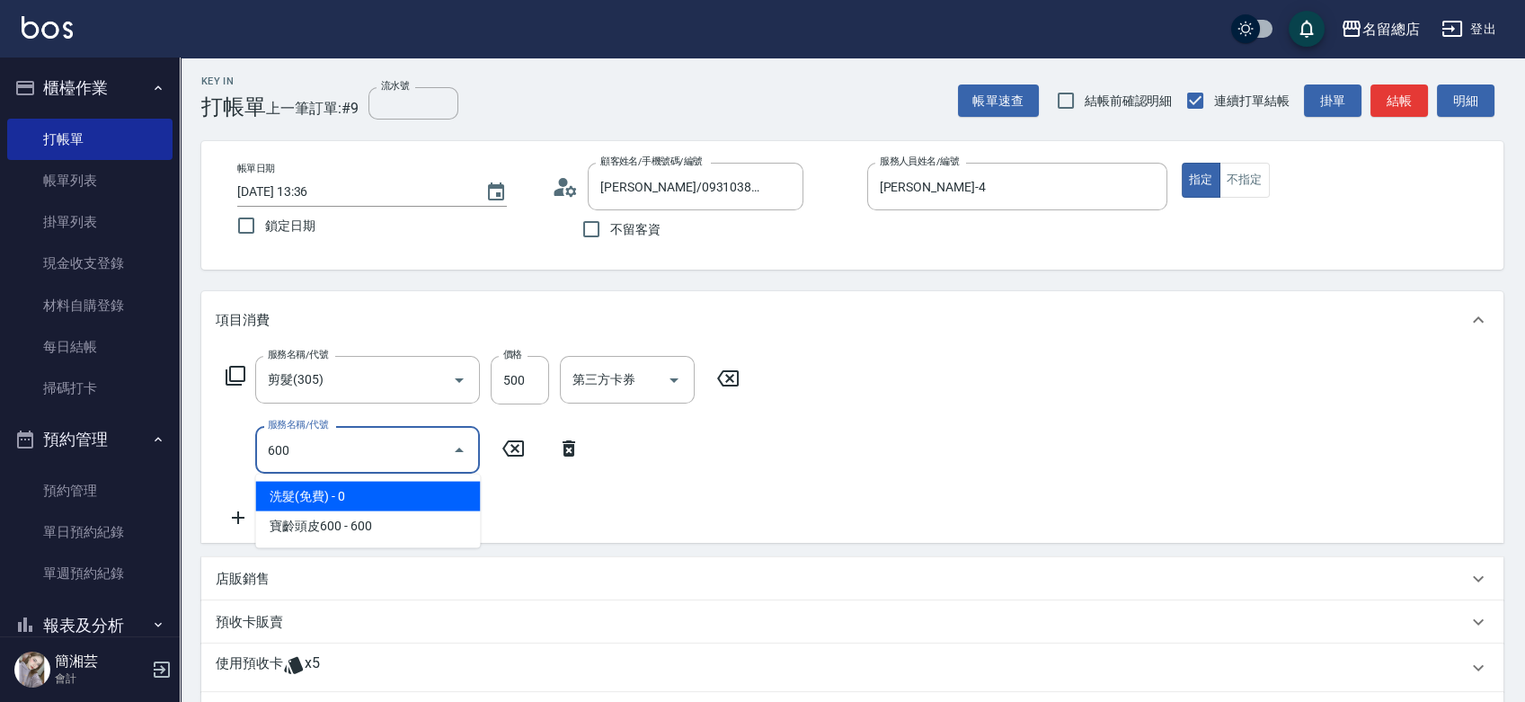
type input "洗髮(免費)(600)"
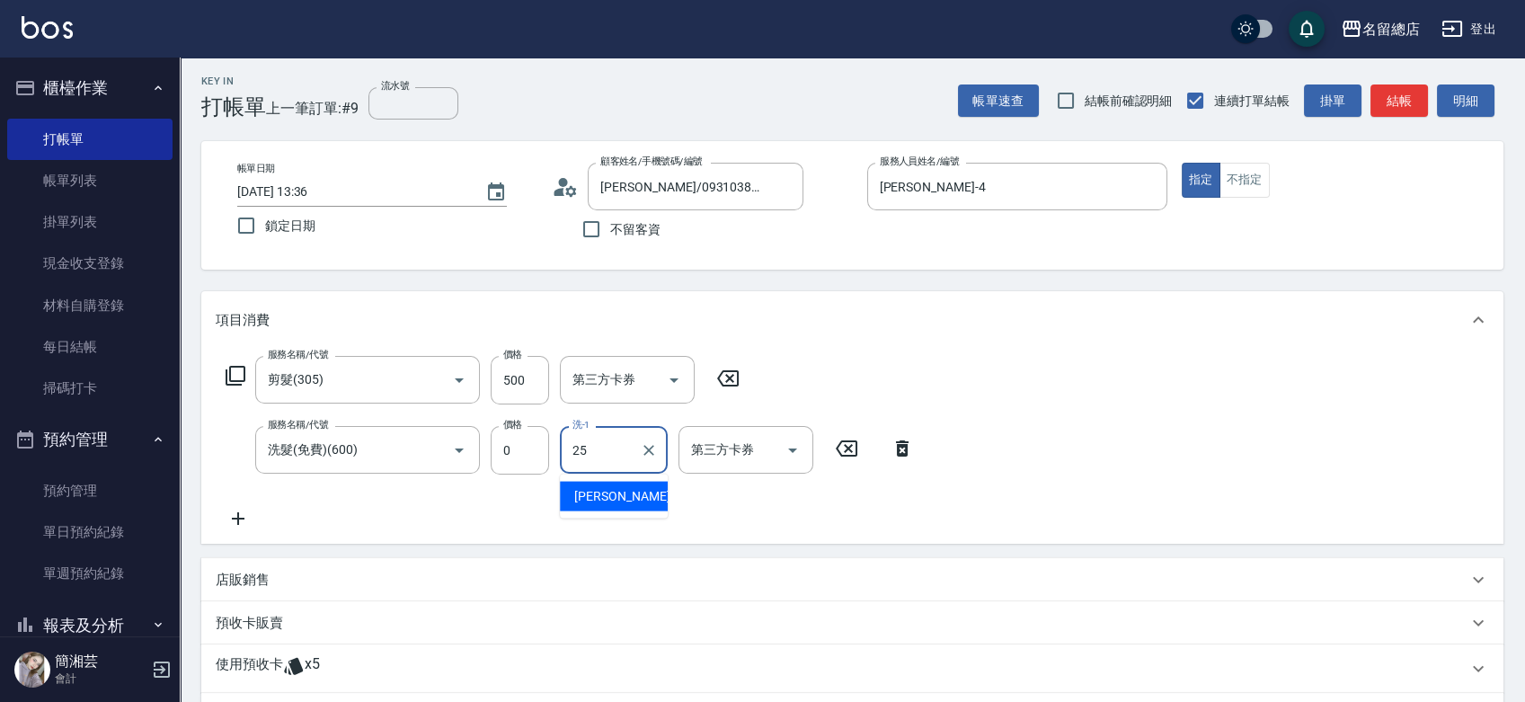
type input "[PERSON_NAME]-25"
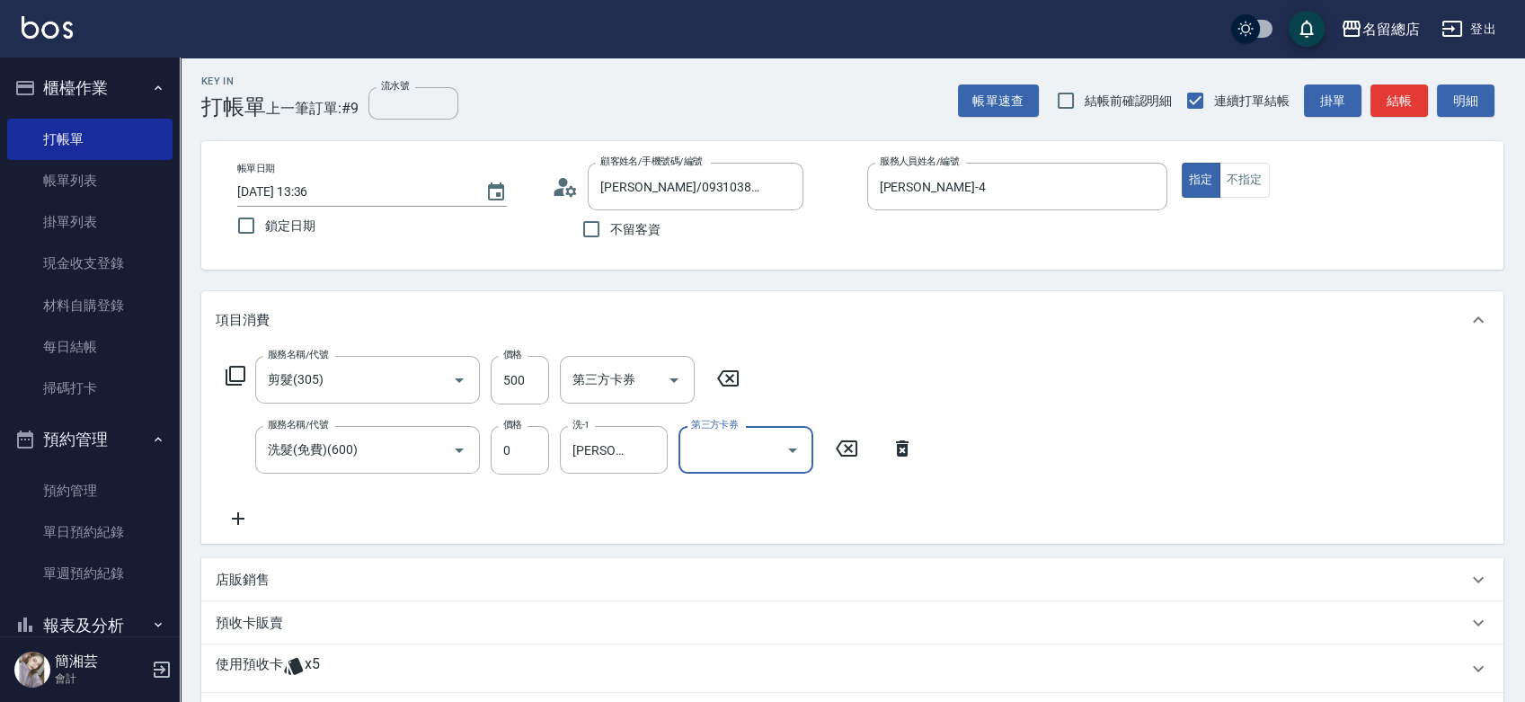
click at [323, 658] on div "使用預收卡 x5" at bounding box center [842, 668] width 1252 height 27
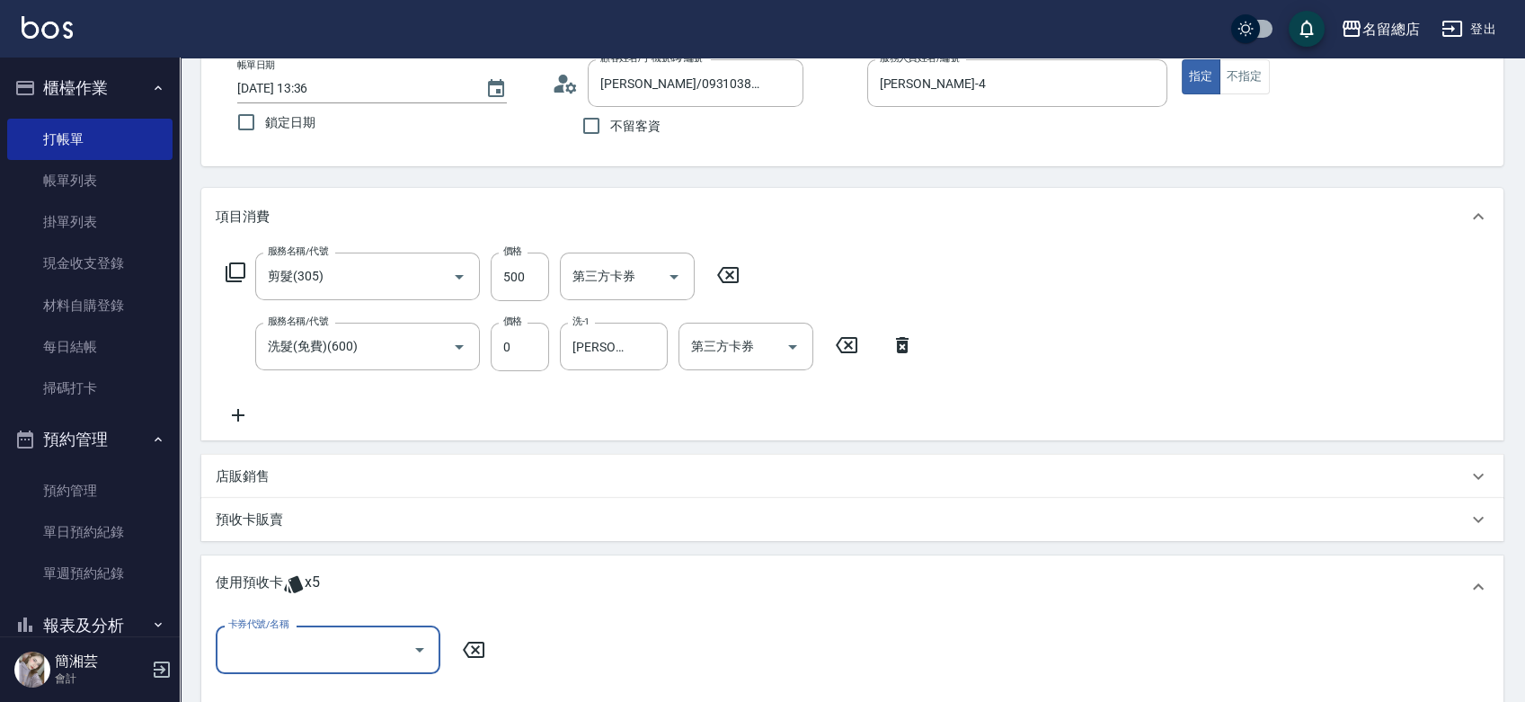
scroll to position [203, 0]
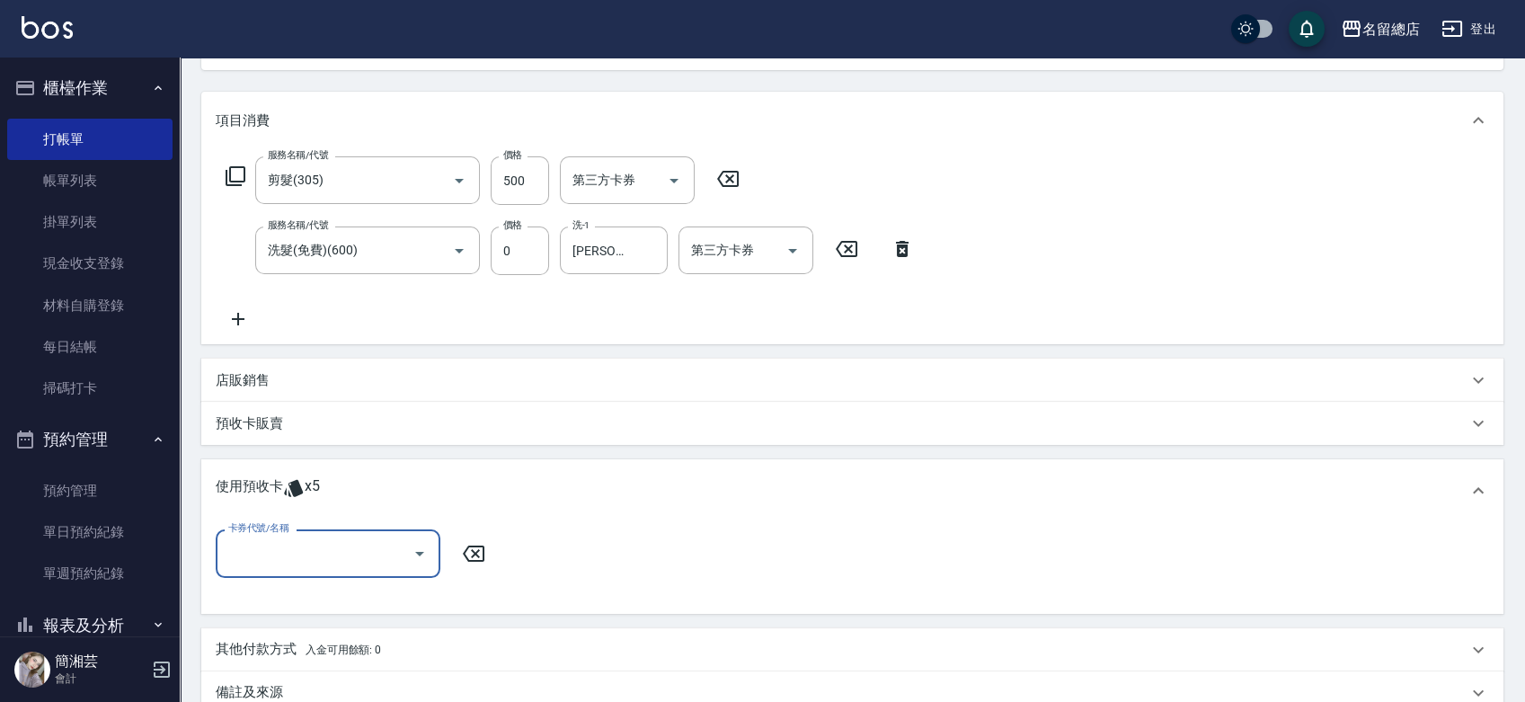
click at [316, 545] on input "卡券代號/名稱" at bounding box center [315, 553] width 182 height 31
click at [316, 635] on div "洗髮卡 剩餘2張 314" at bounding box center [328, 629] width 225 height 30
type input "洗髮卡 314"
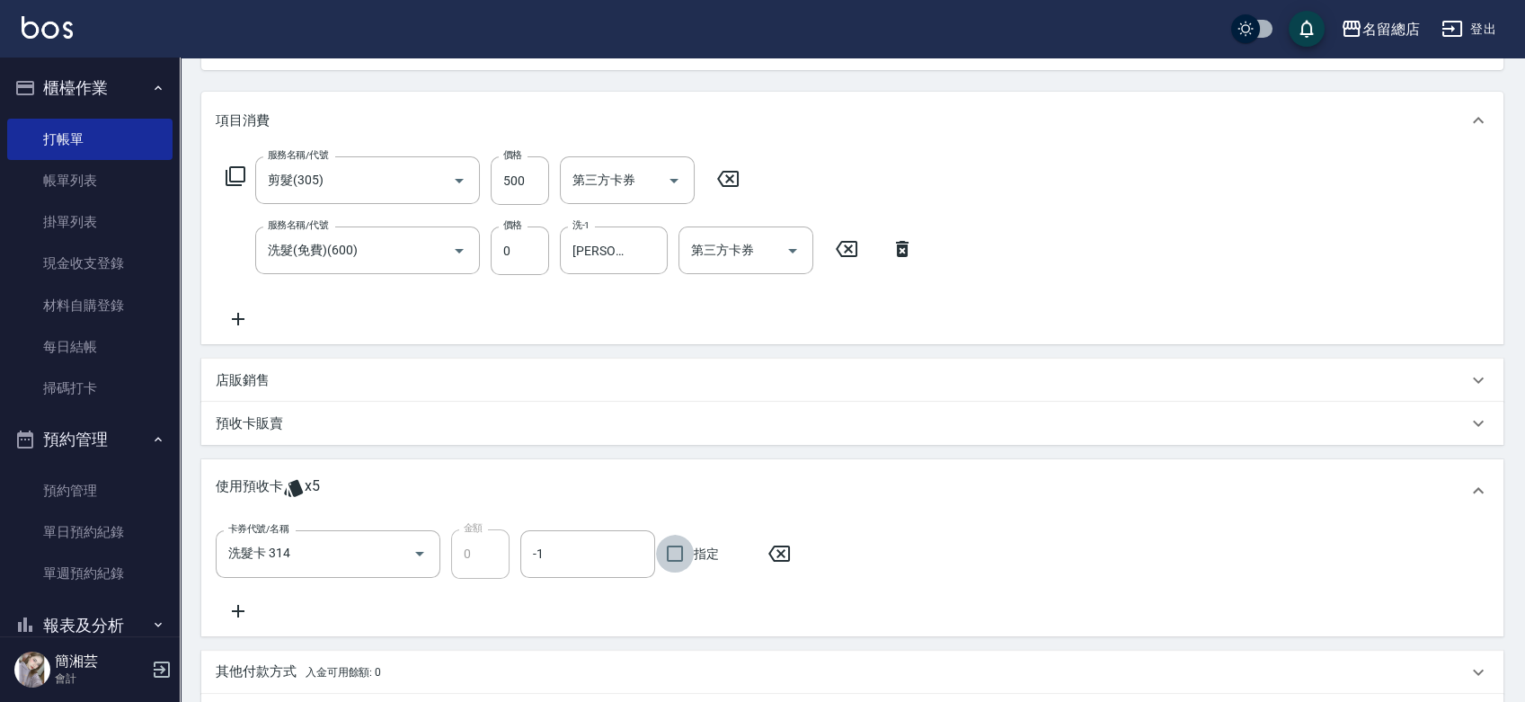
click at [684, 557] on input "指定" at bounding box center [675, 554] width 38 height 38
checkbox input "true"
click at [246, 601] on icon at bounding box center [238, 611] width 45 height 22
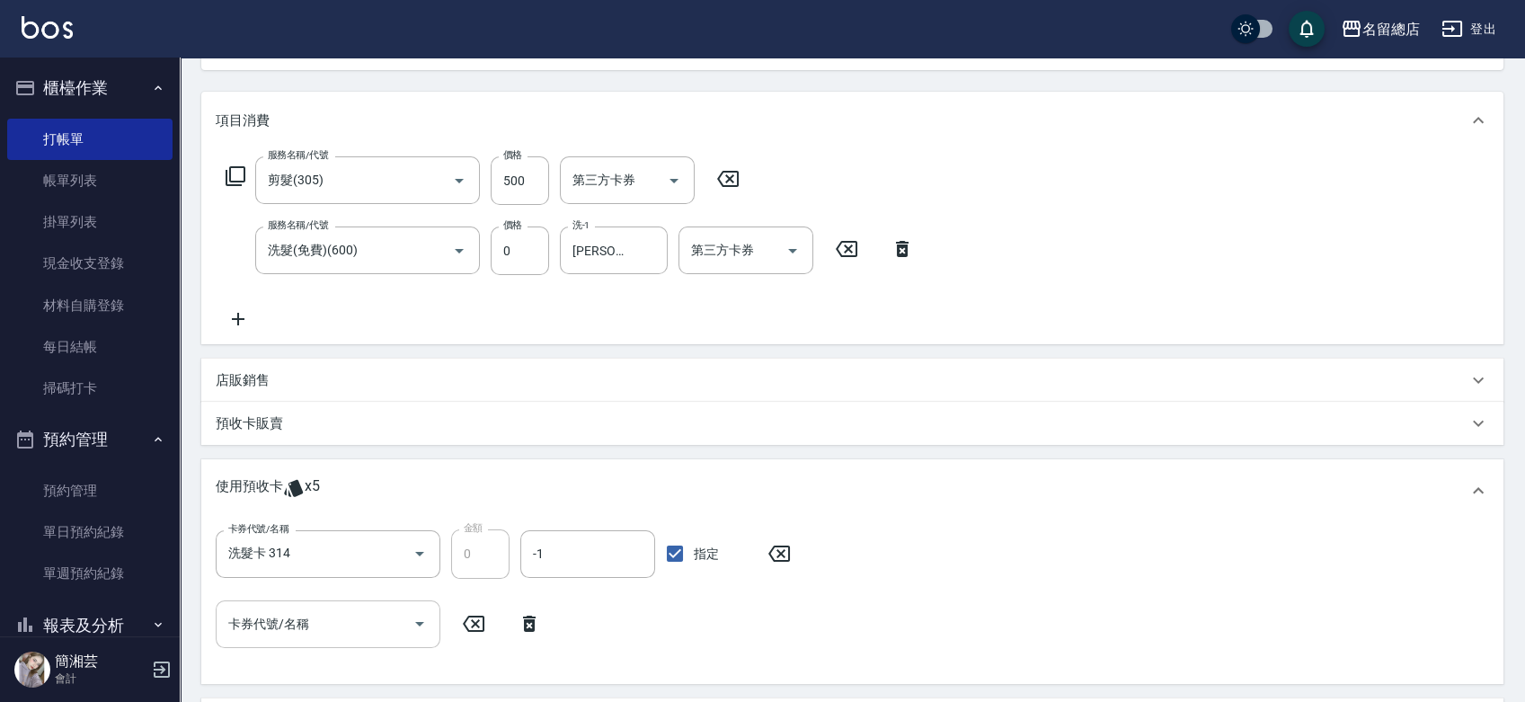
click at [292, 638] on input "卡券代號/名稱" at bounding box center [315, 624] width 182 height 31
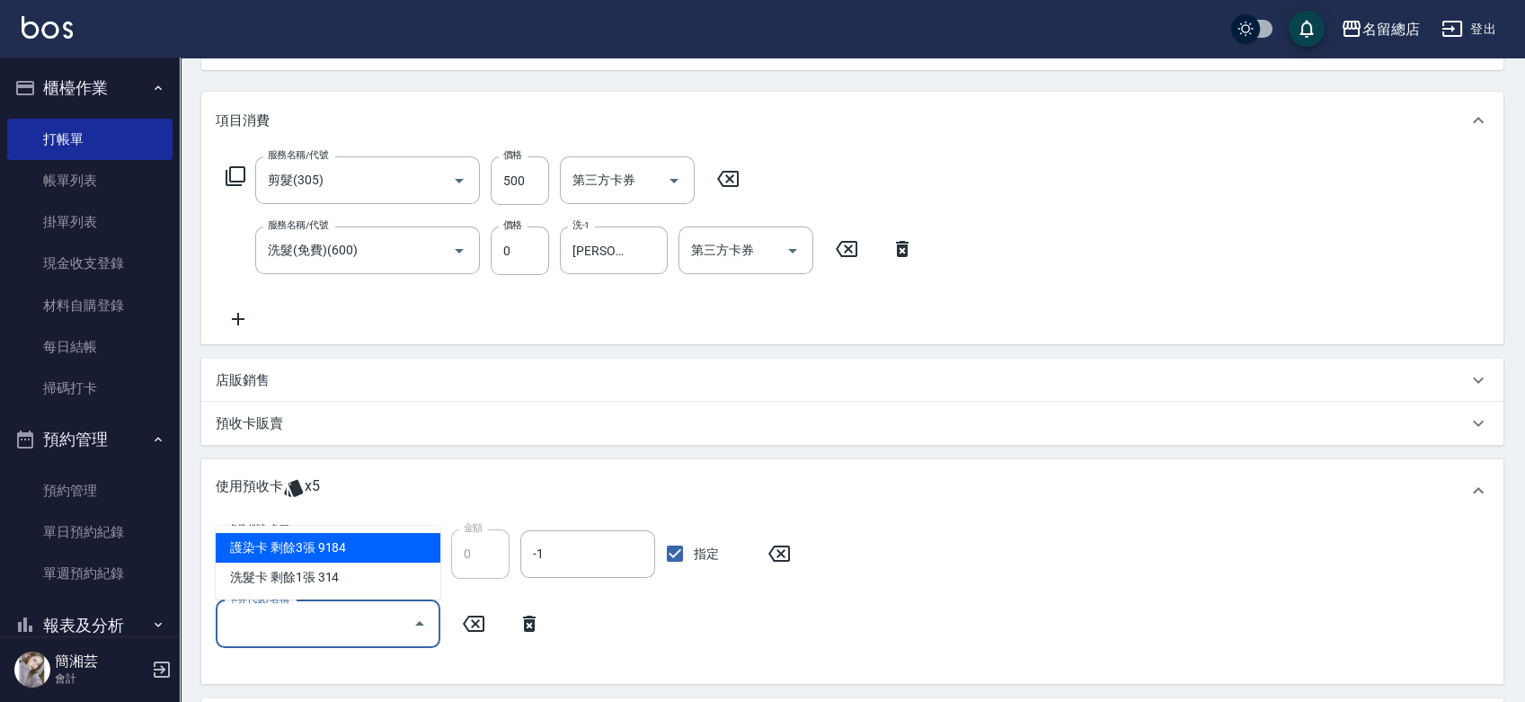
click at [893, 603] on div "卡券代號/名稱 洗髮卡 314 卡券代號/名稱 金額 0 金額 -1 -1 指定 卡券代號/名稱 卡券代號/名稱" at bounding box center [853, 598] width 1274 height 139
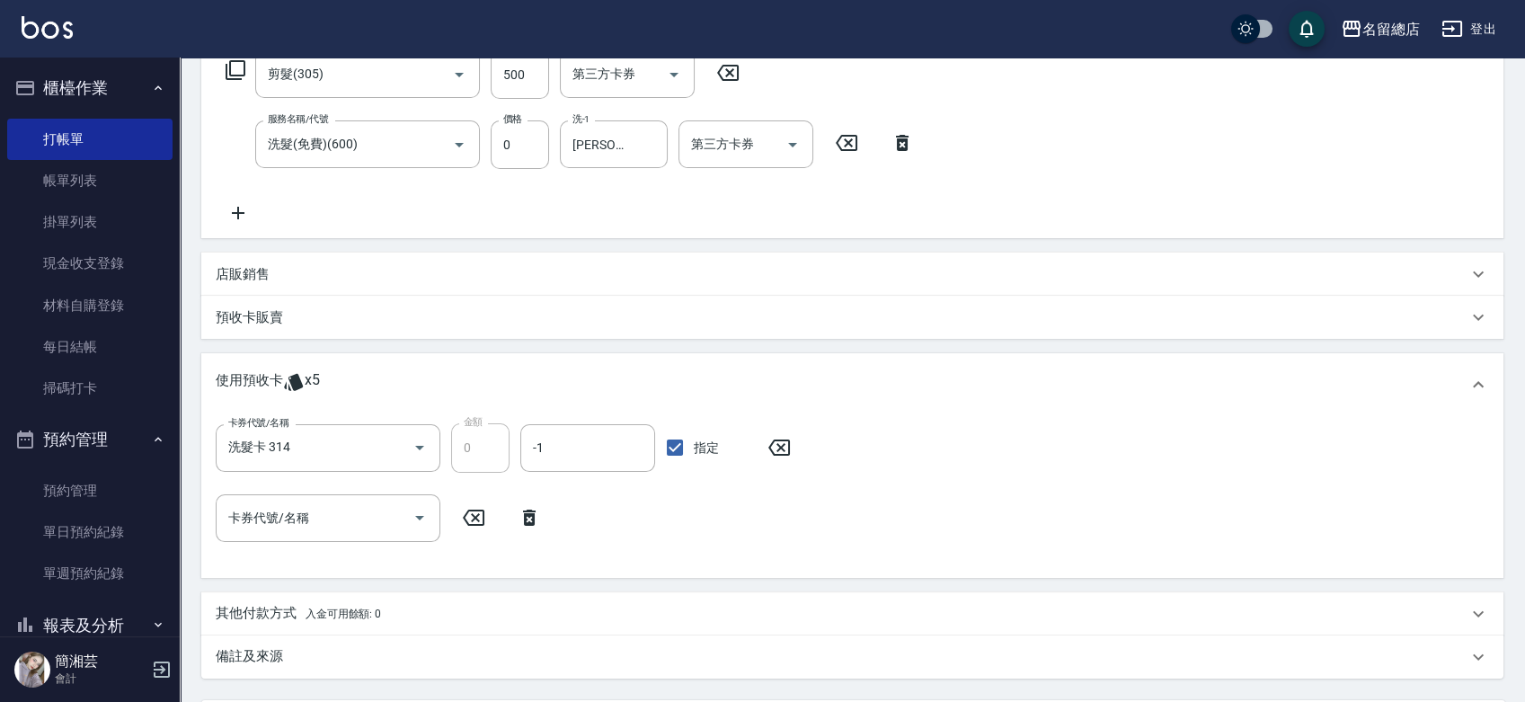
scroll to position [485, 0]
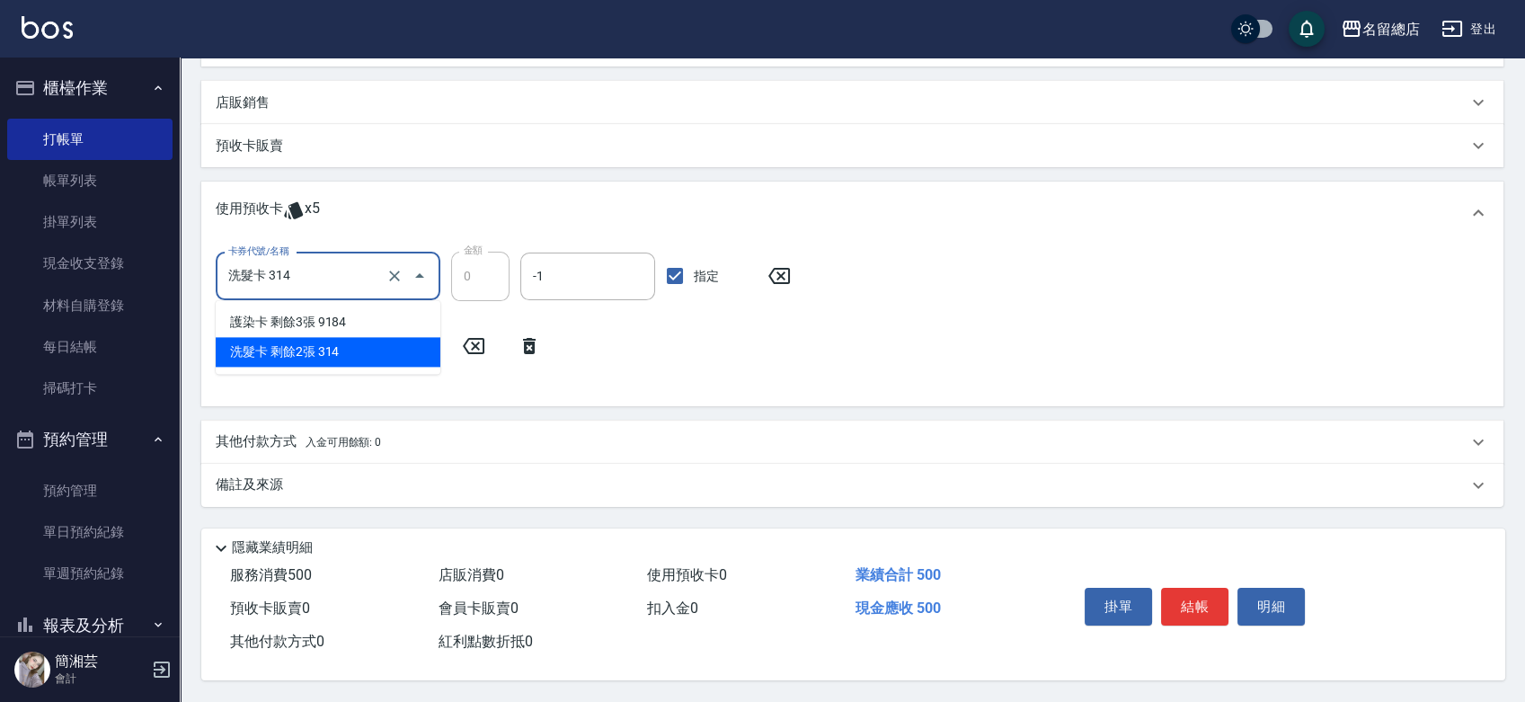
click at [326, 286] on input "洗髮卡 314" at bounding box center [303, 276] width 158 height 31
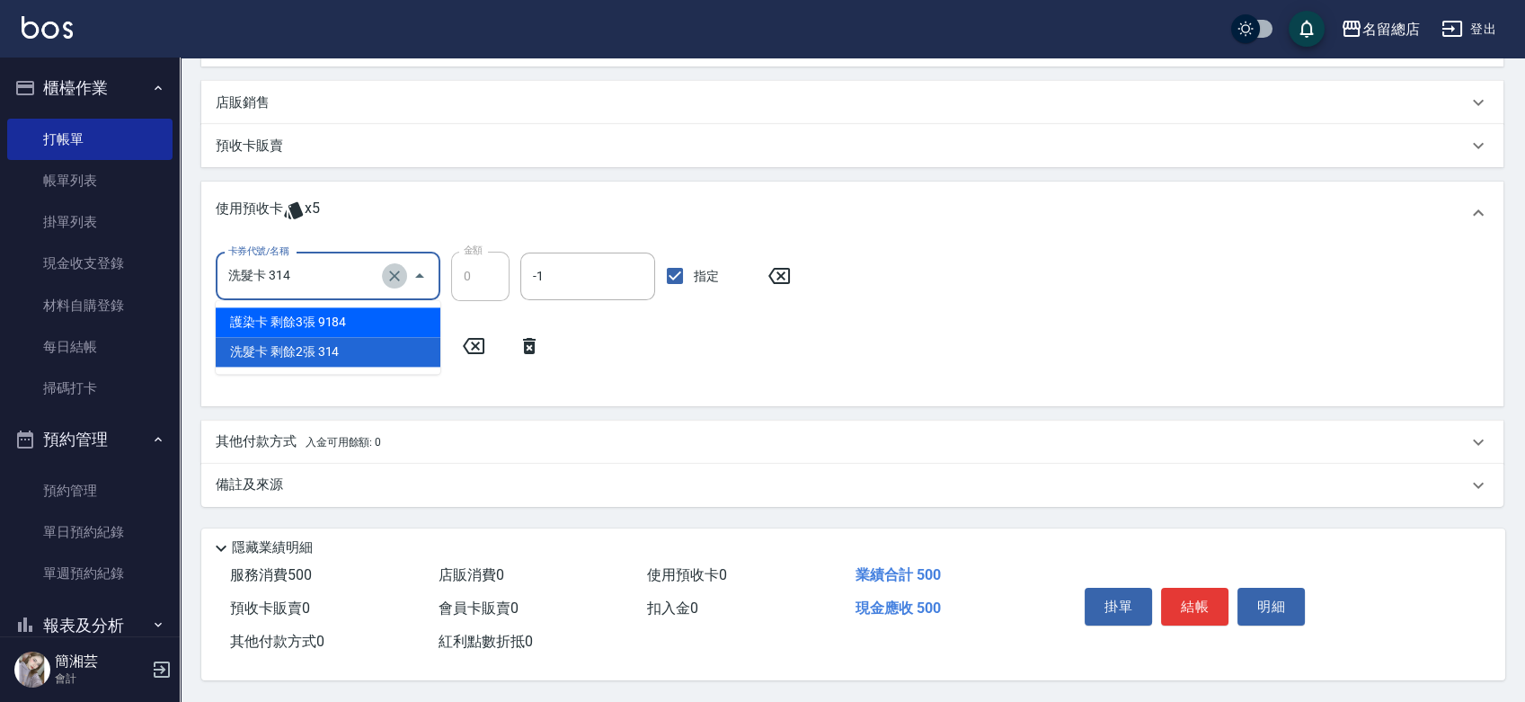
click at [392, 271] on icon "Clear" at bounding box center [394, 276] width 11 height 11
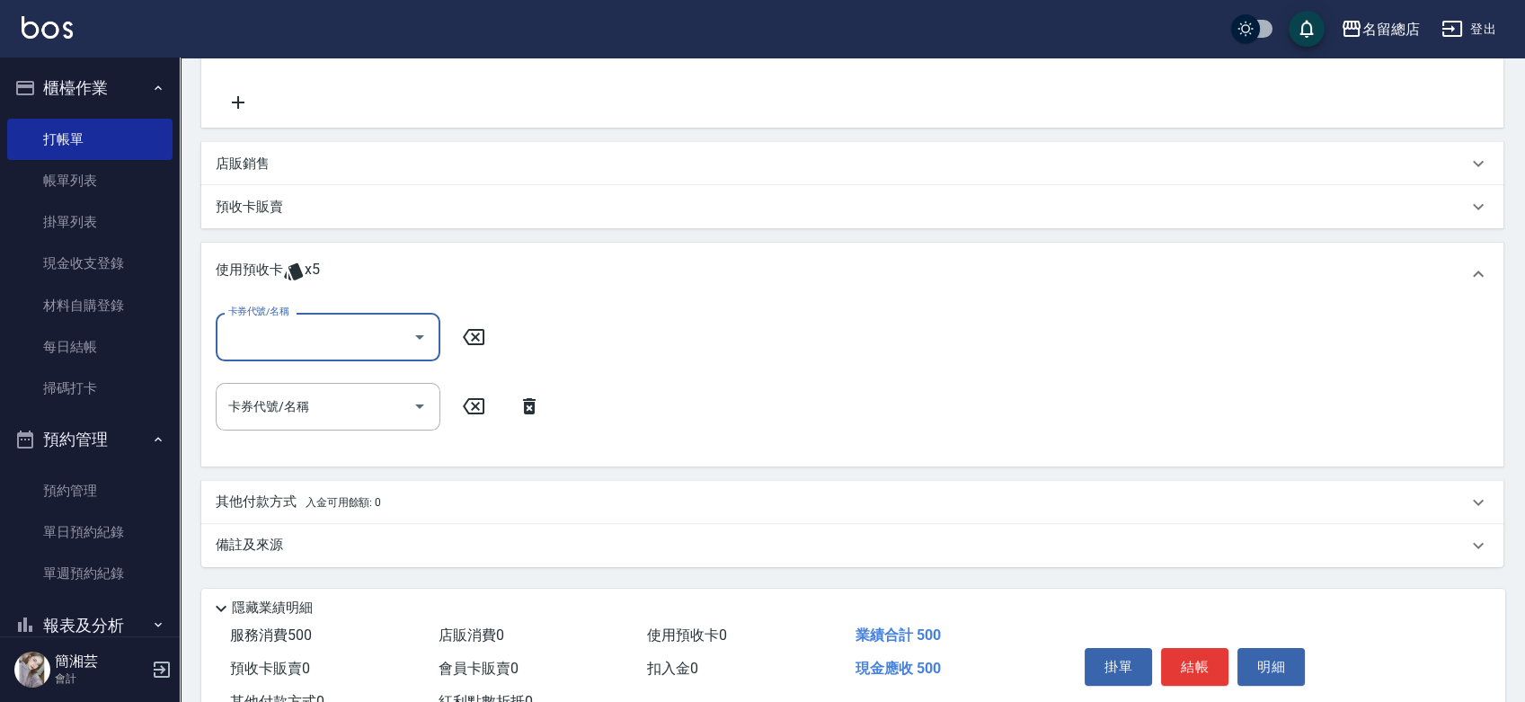
scroll to position [285, 0]
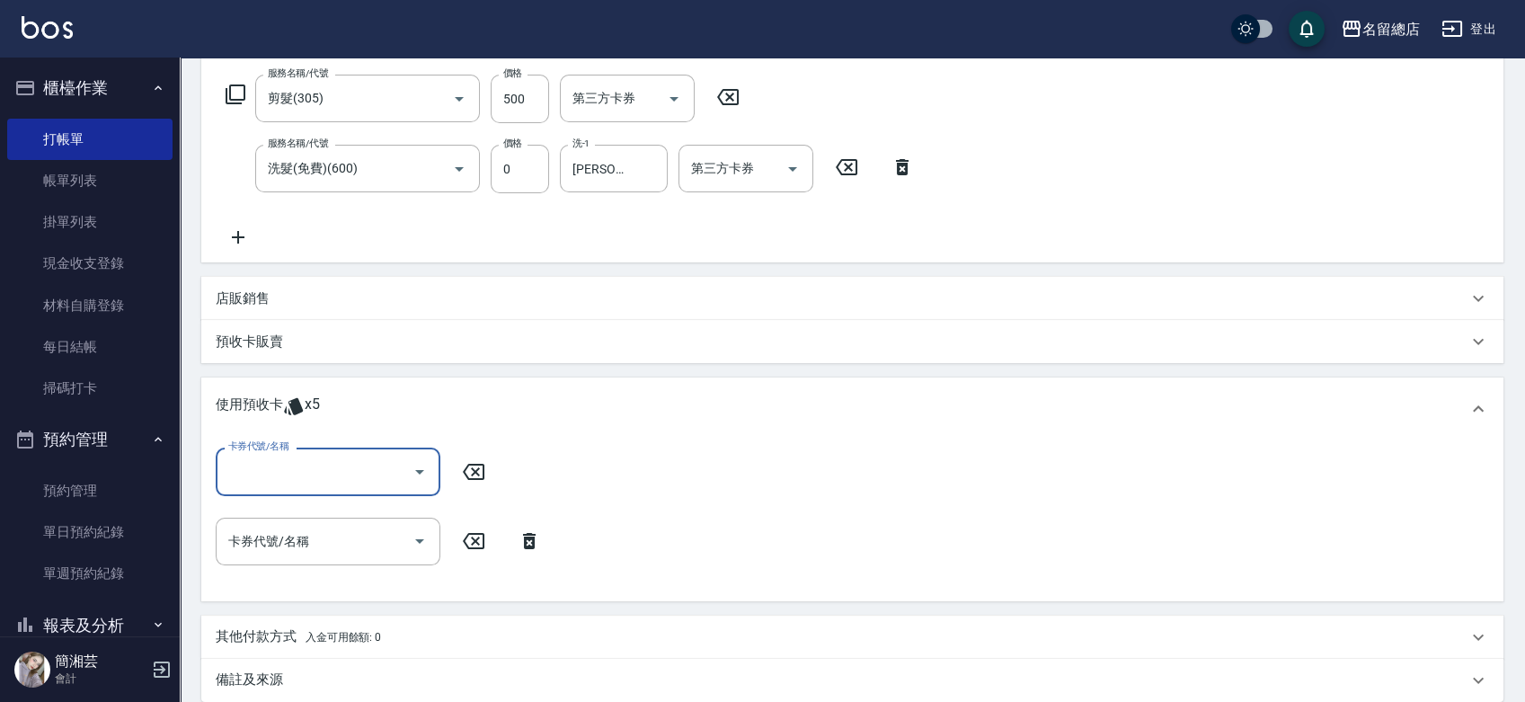
click at [296, 476] on input "卡券代號/名稱" at bounding box center [315, 471] width 182 height 31
click at [312, 552] on div "洗髮卡 剩餘2張 314" at bounding box center [328, 547] width 225 height 30
type input "洗髮卡 314"
click at [785, 467] on icon at bounding box center [779, 472] width 45 height 22
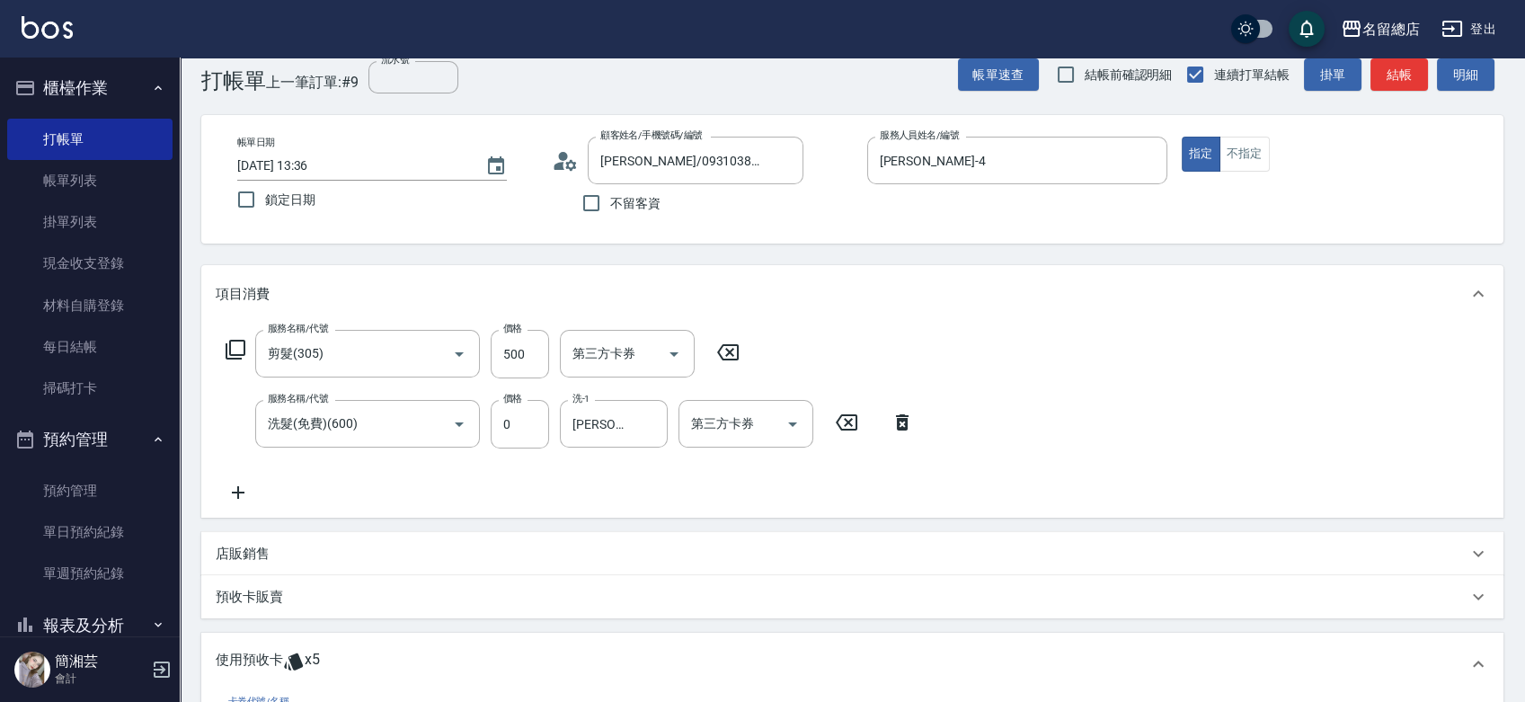
scroll to position [0, 0]
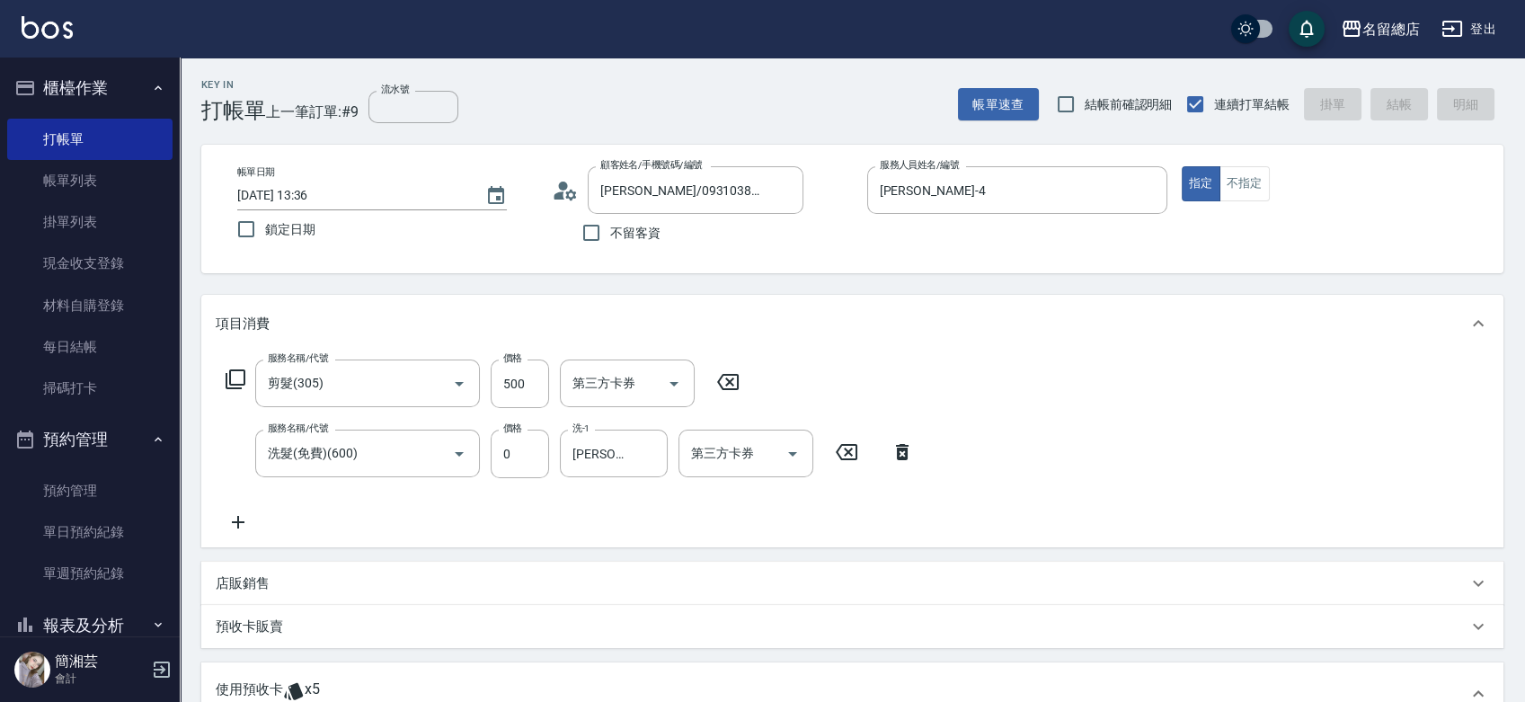
type input "[DATE] 13:37"
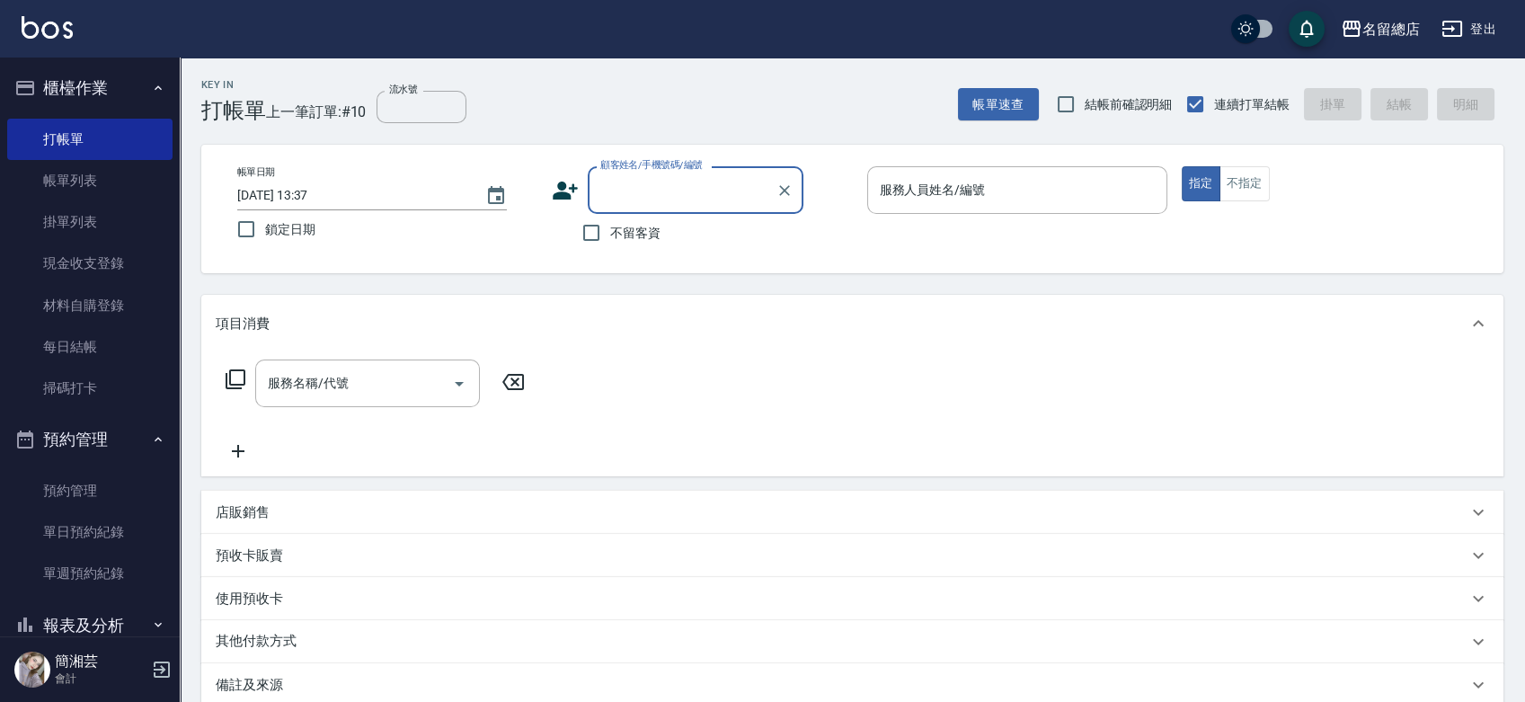
type input "2"
click at [792, 191] on icon "Clear" at bounding box center [785, 191] width 18 height 18
click at [578, 236] on input "不留客資" at bounding box center [592, 233] width 38 height 38
checkbox input "true"
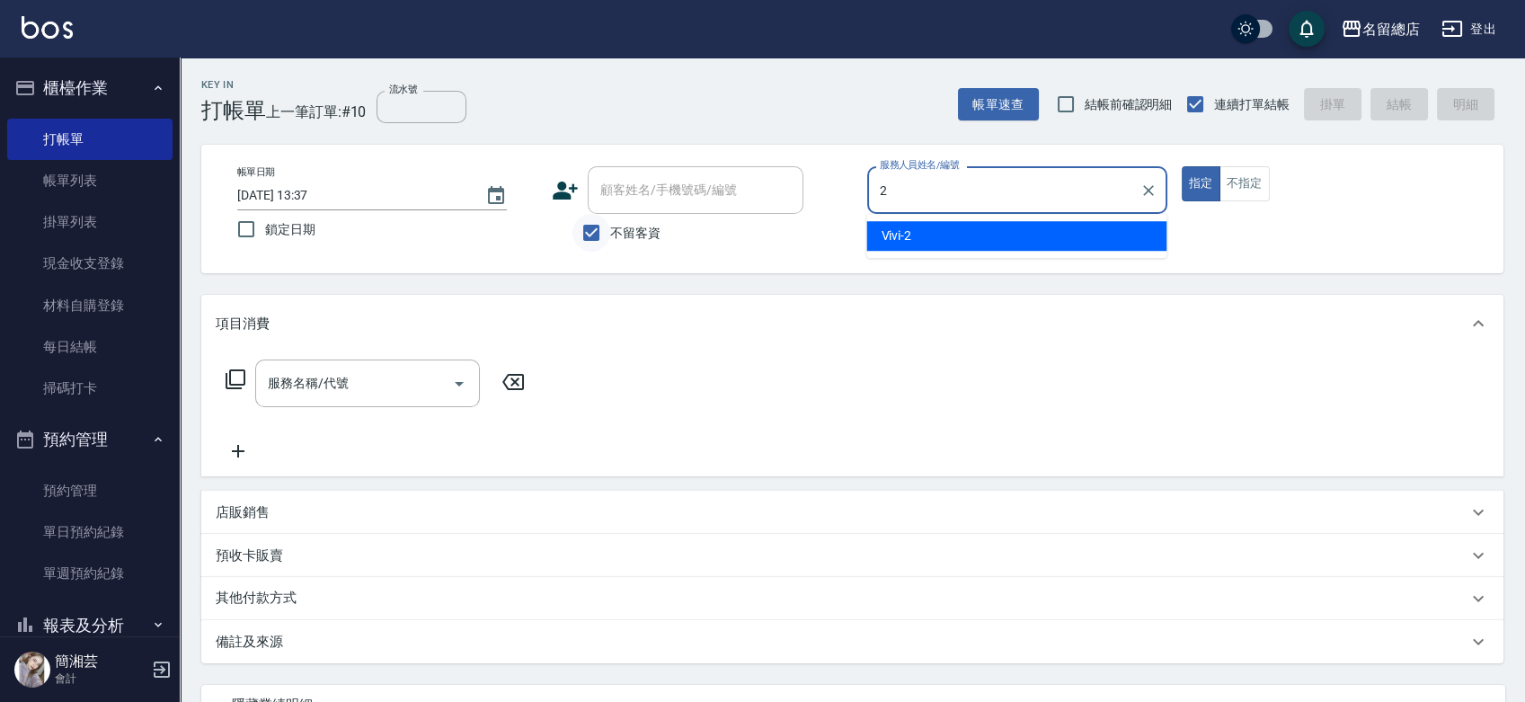
type input "Vivi-2"
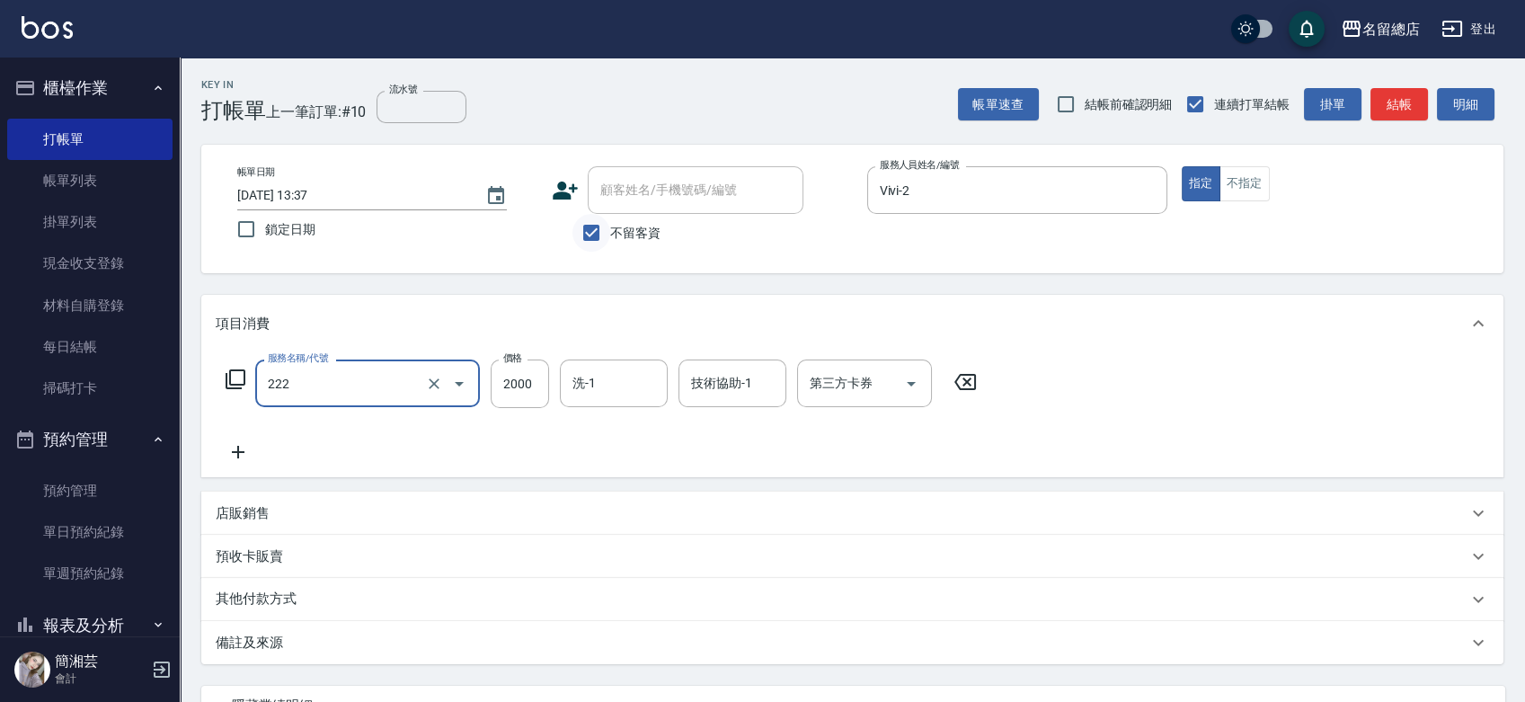
type input "燙髮2000以上(222)"
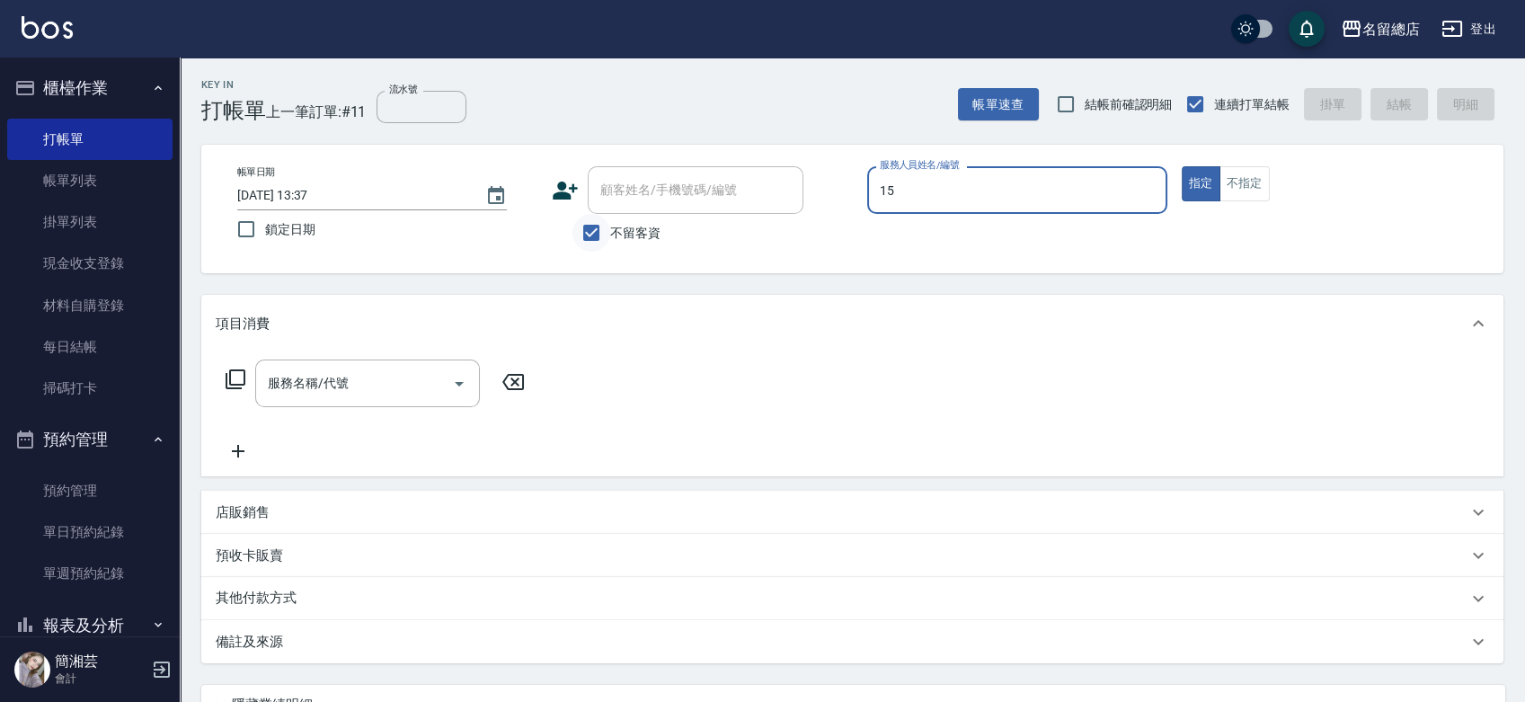
type input "[PERSON_NAME]-15"
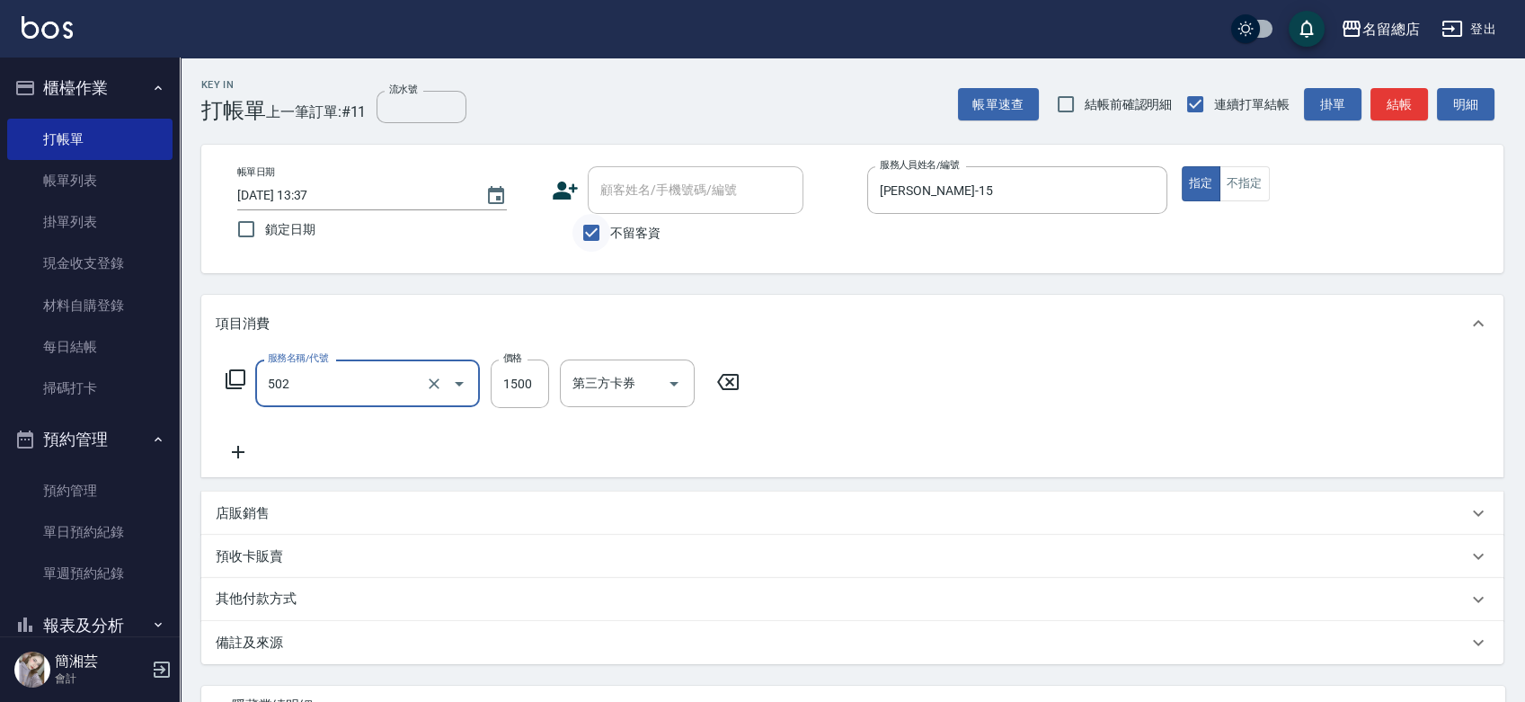
type input "染髮1500以上(502)"
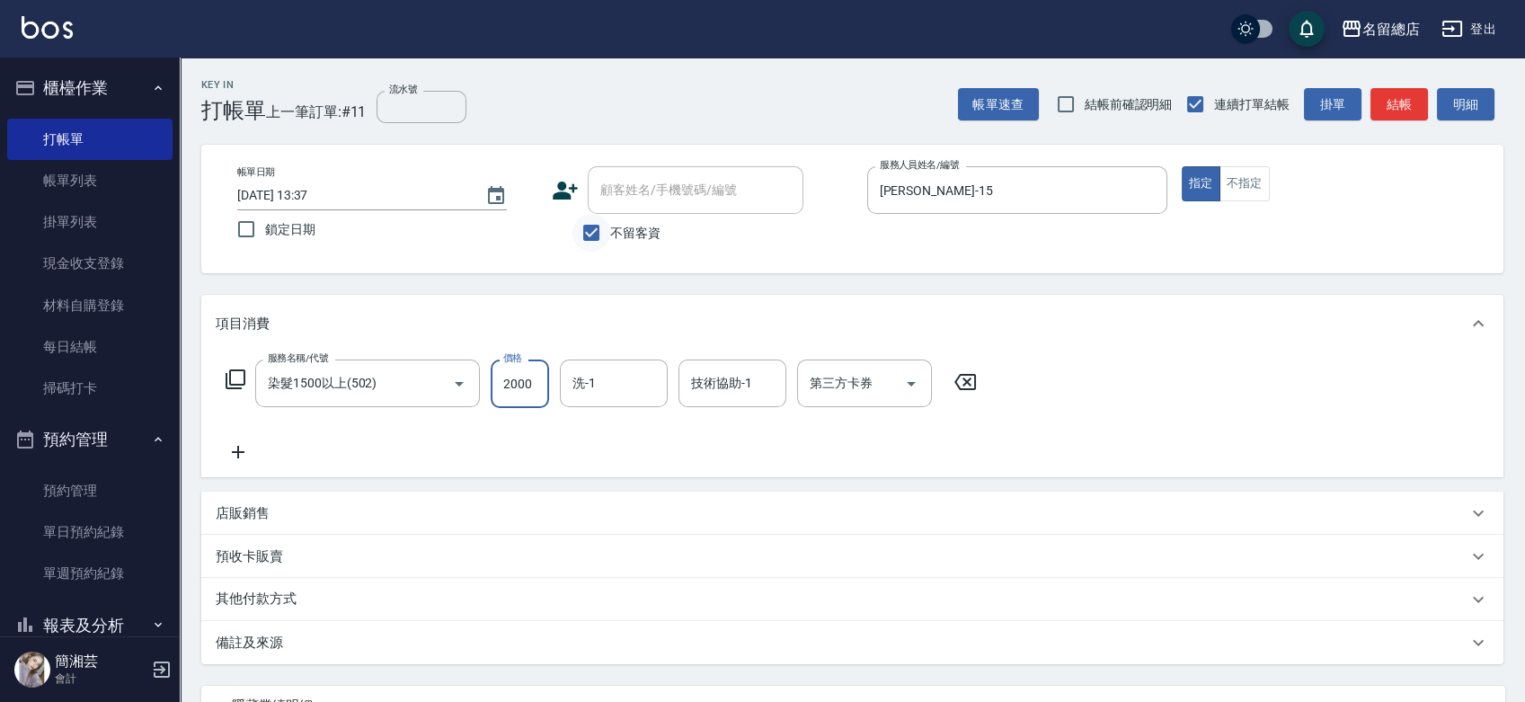
type input "2000"
type input "31"
type input "[PERSON_NAME]-31"
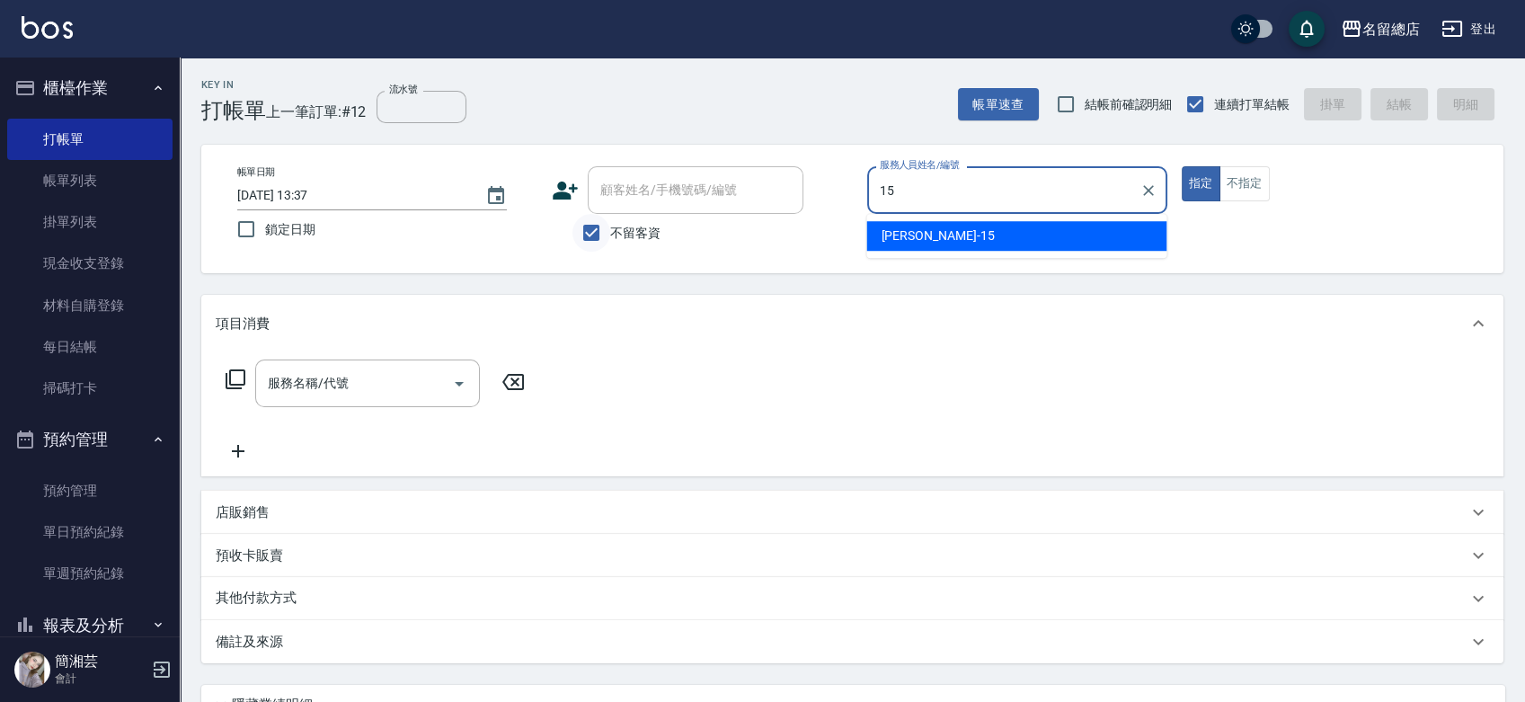
type input "[PERSON_NAME]-15"
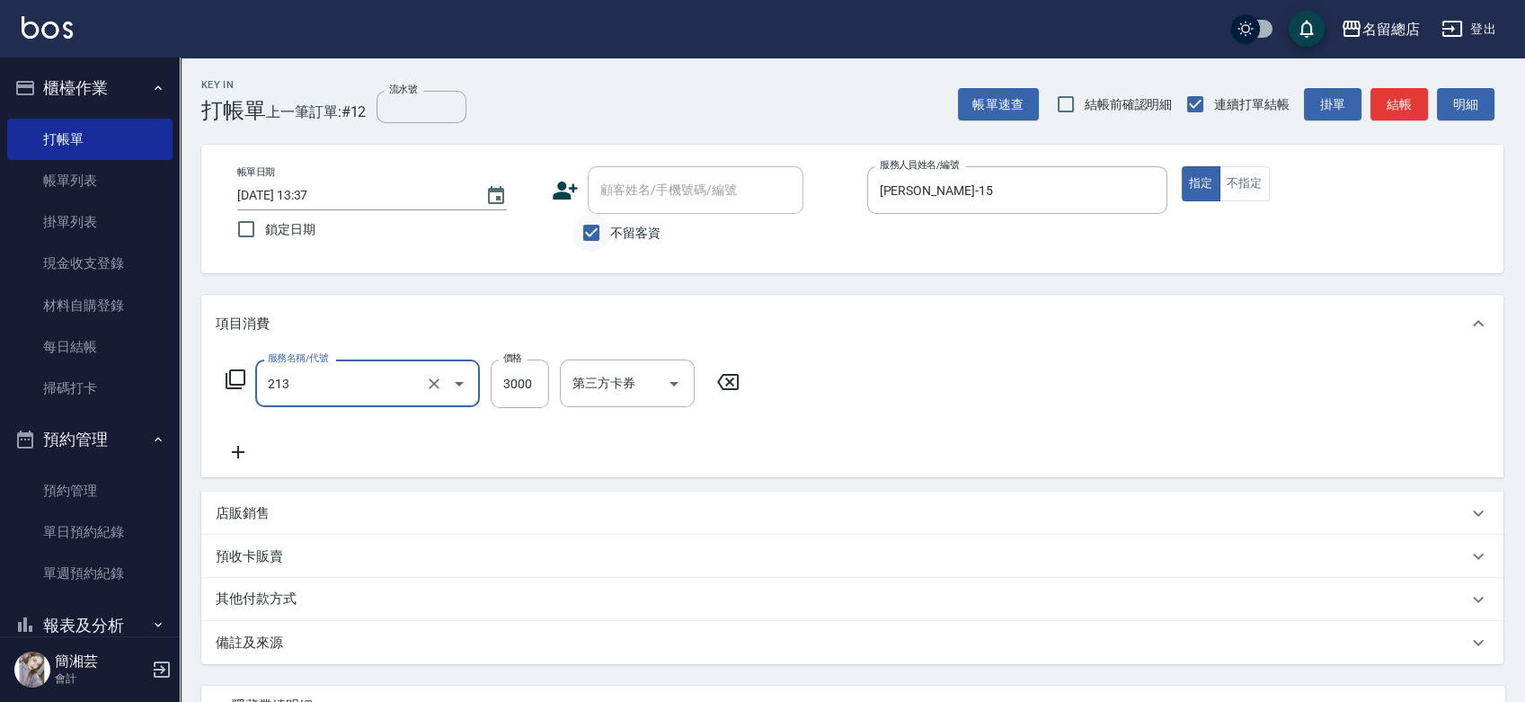
type input "陶溫3000以上(213)"
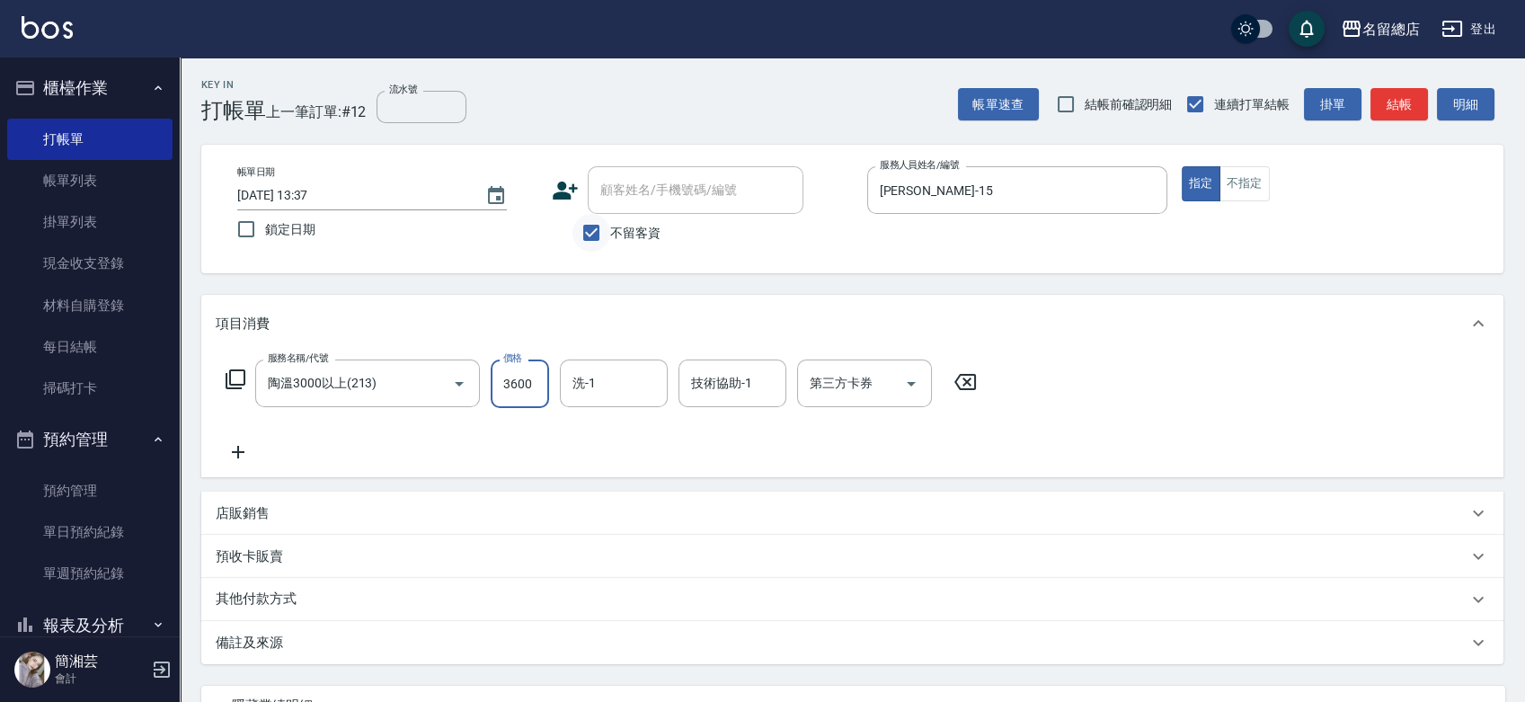
type input "3600"
type input "[PERSON_NAME]-31"
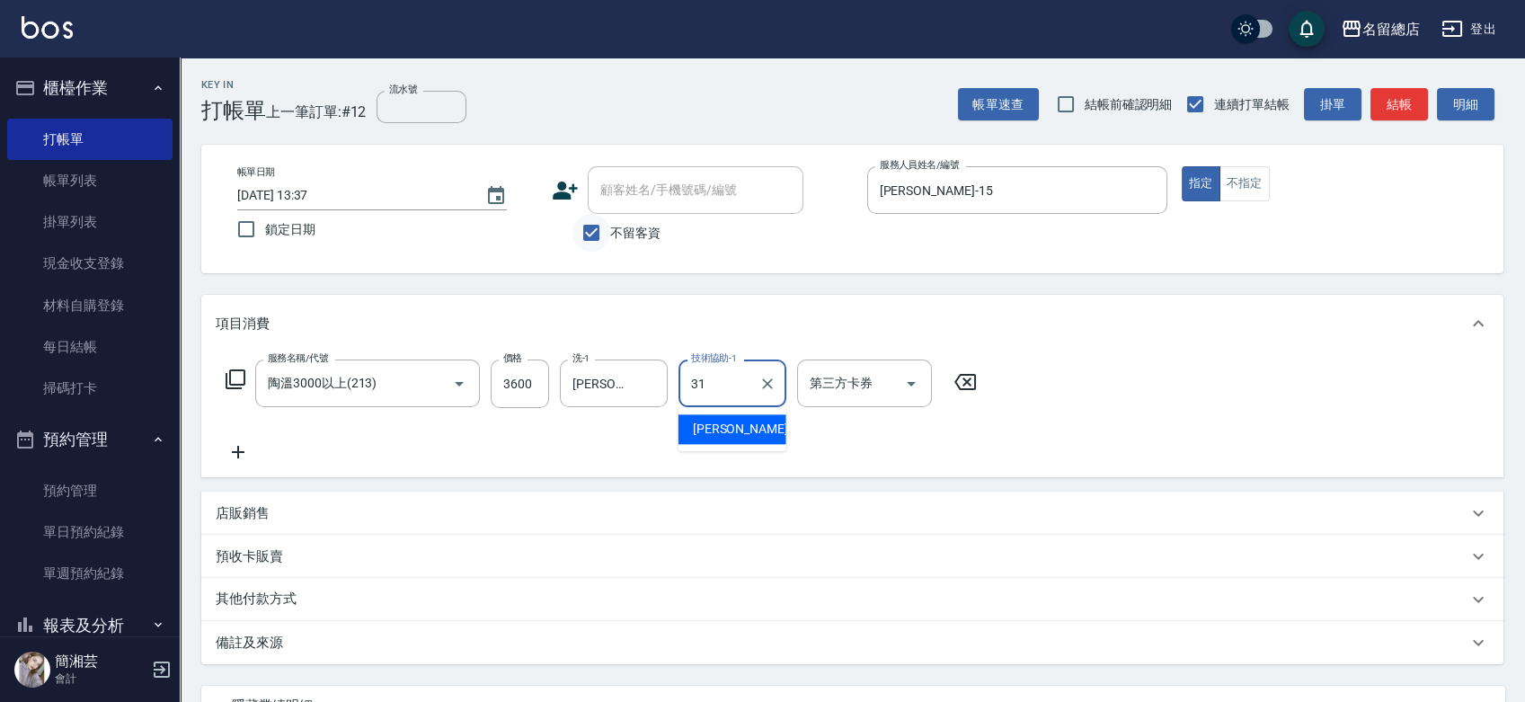
type input "[PERSON_NAME]-31"
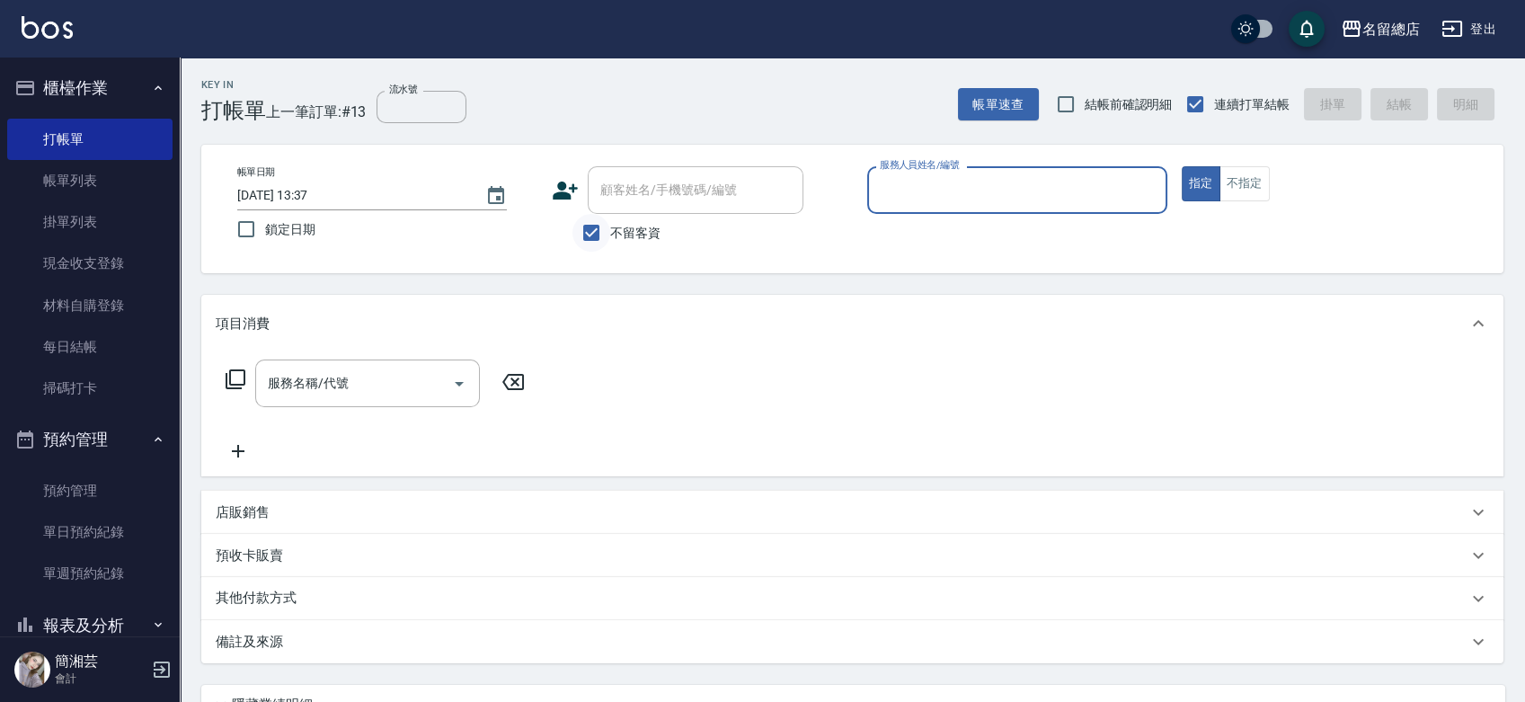
click at [589, 225] on input "不留客資" at bounding box center [592, 233] width 38 height 38
checkbox input "false"
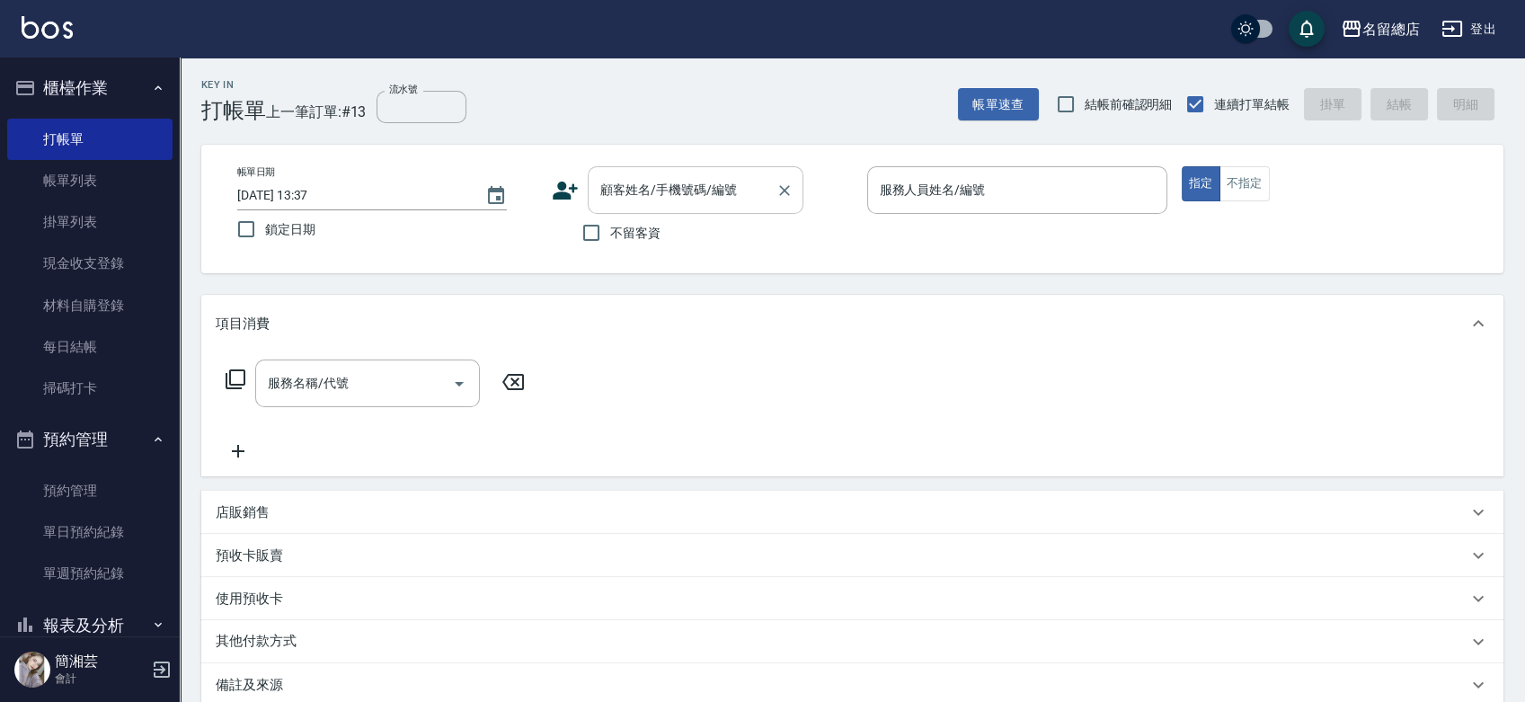
click at [605, 201] on input "顧客姓名/手機號碼/編號" at bounding box center [682, 189] width 173 height 31
type input "[PERSON_NAME]/0988076439/"
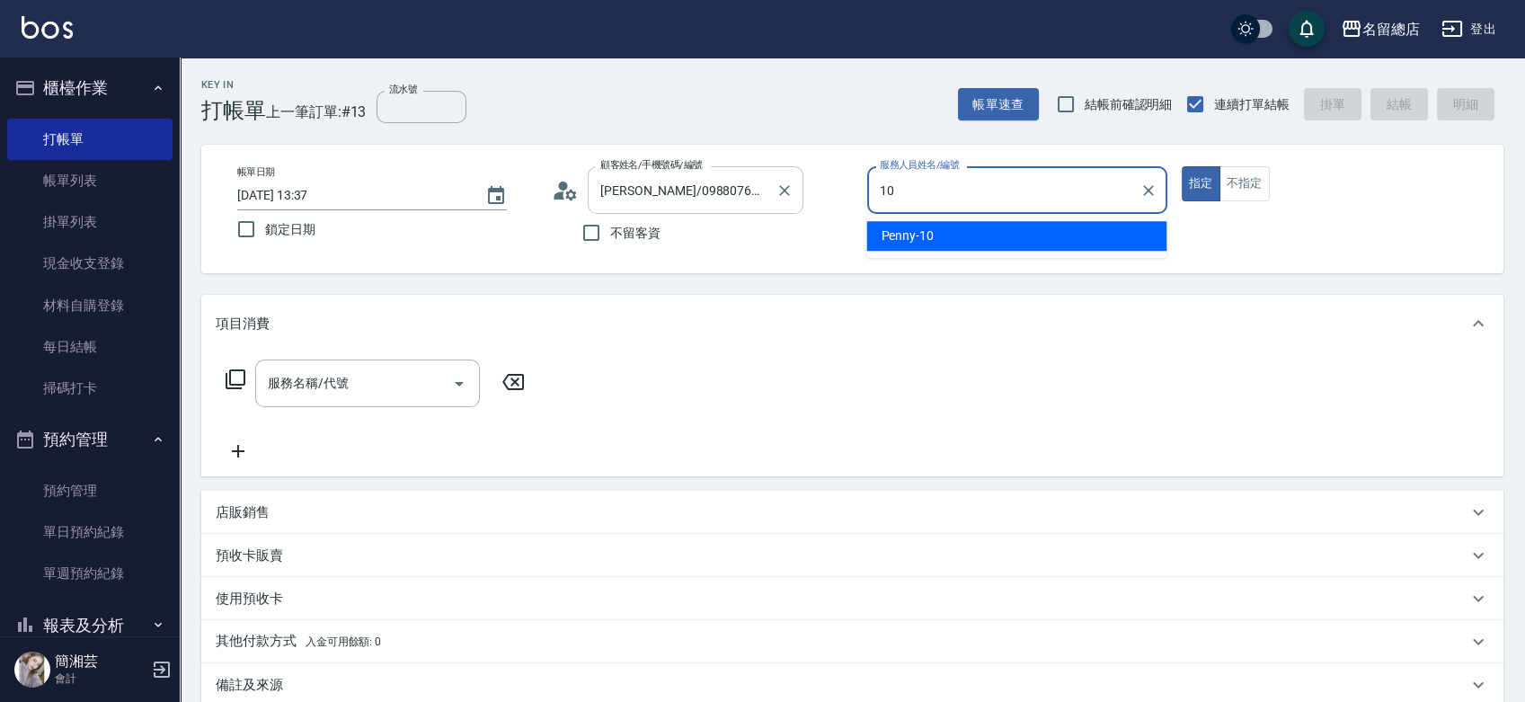
type input "Penny-10"
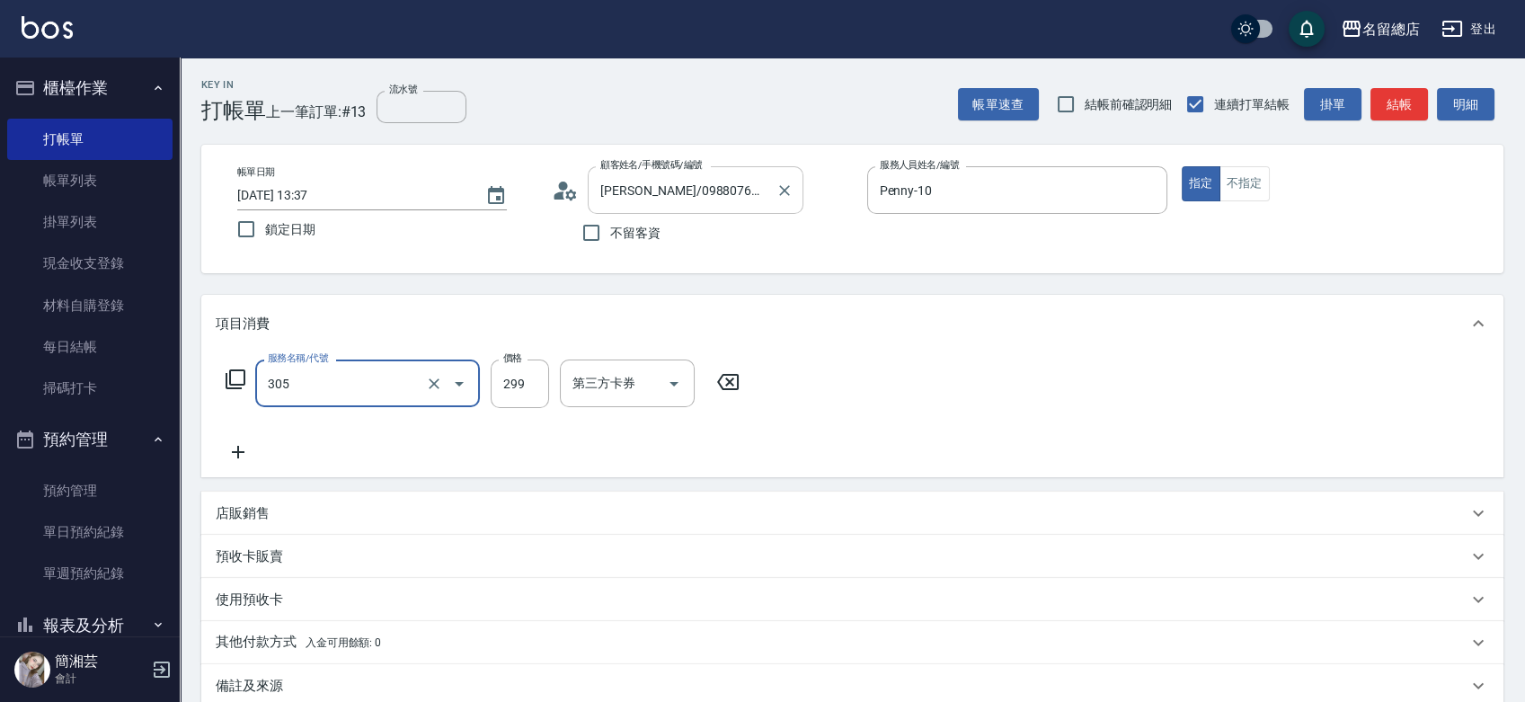
type input "剪髮(305)"
type input "500"
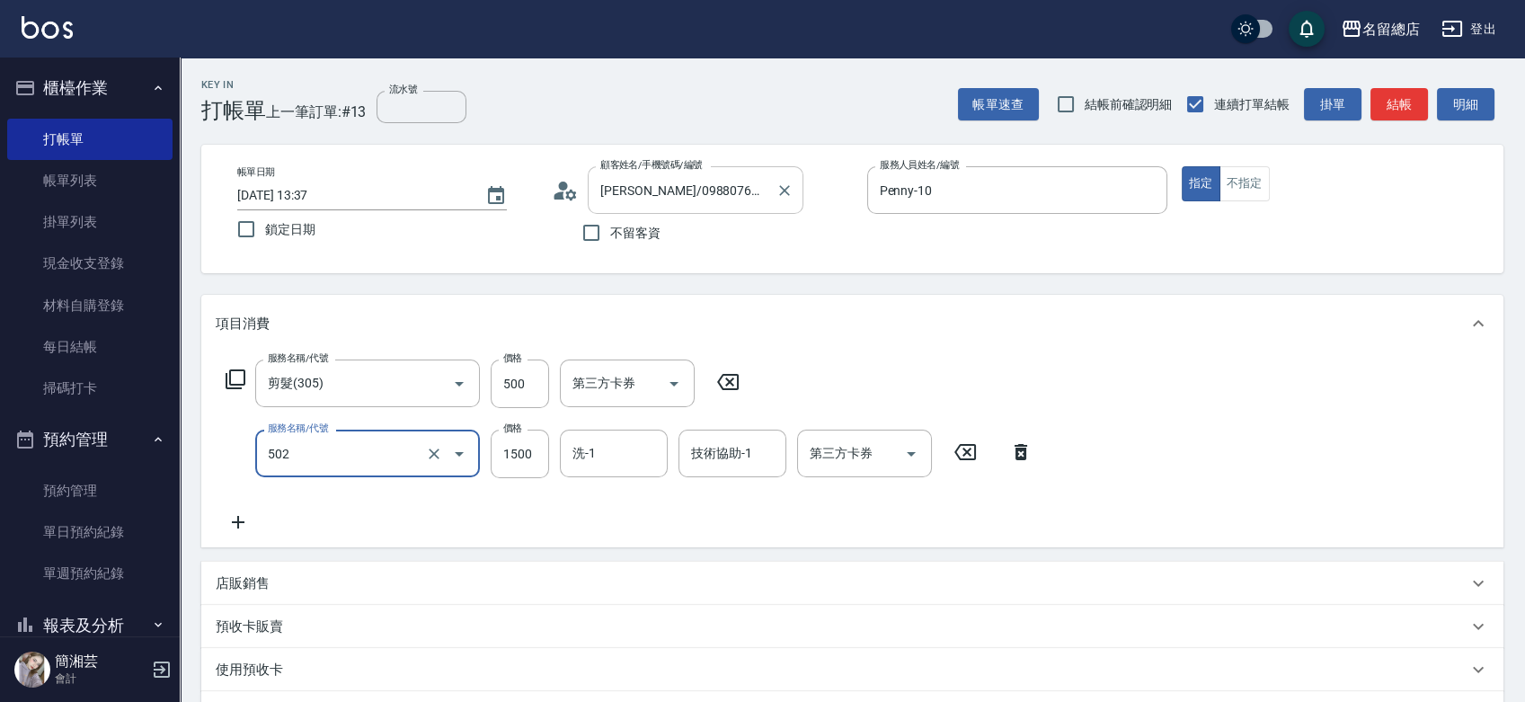
type input "染髮1500以上(502)"
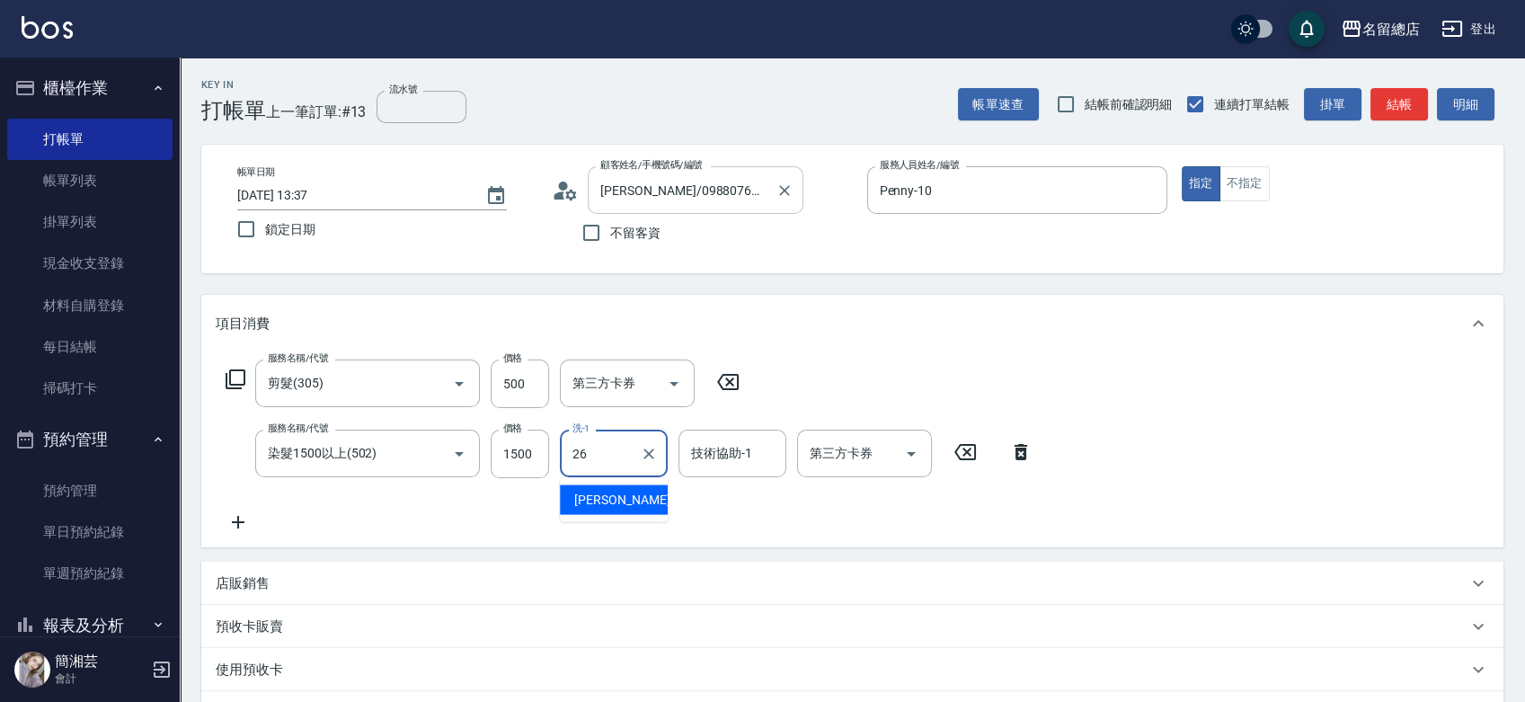
type input "[PERSON_NAME]-26"
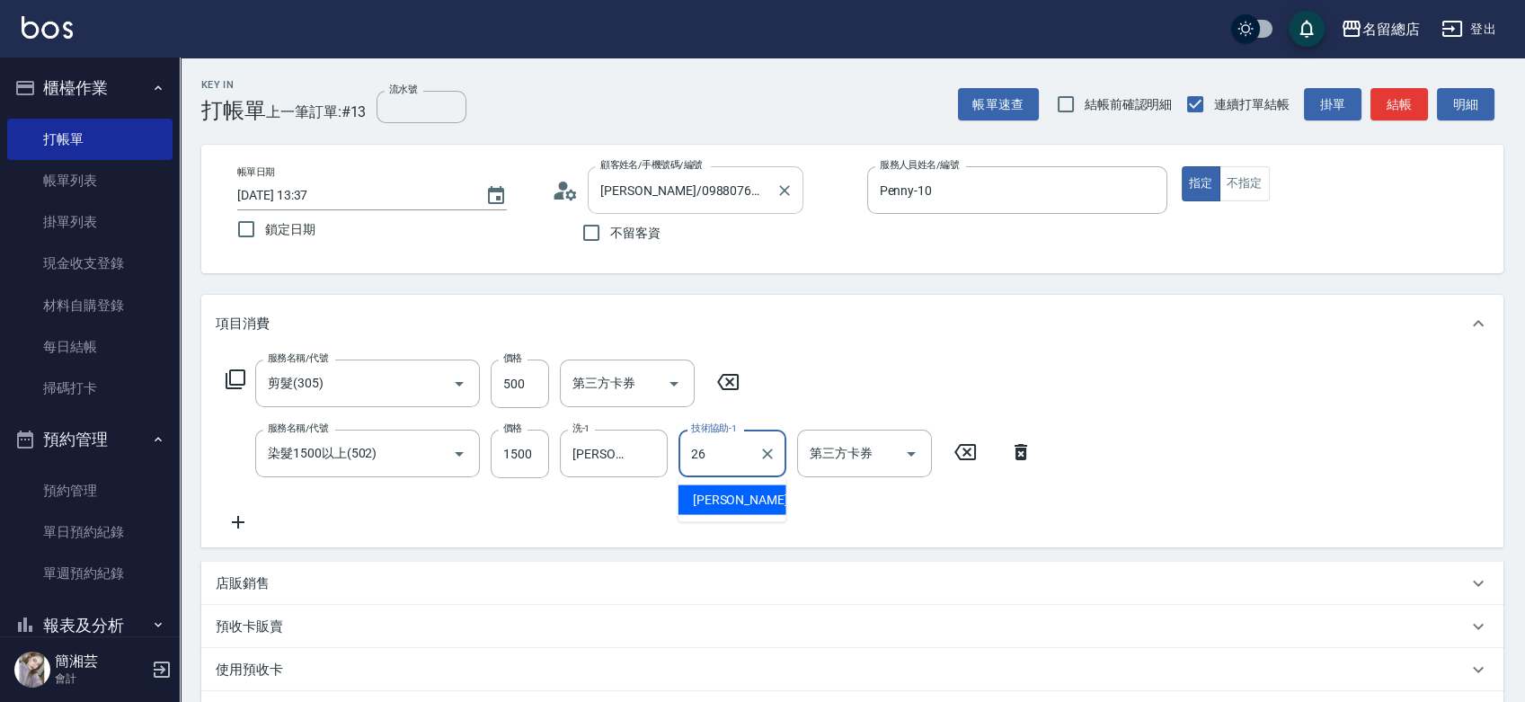
type input "[PERSON_NAME]-26"
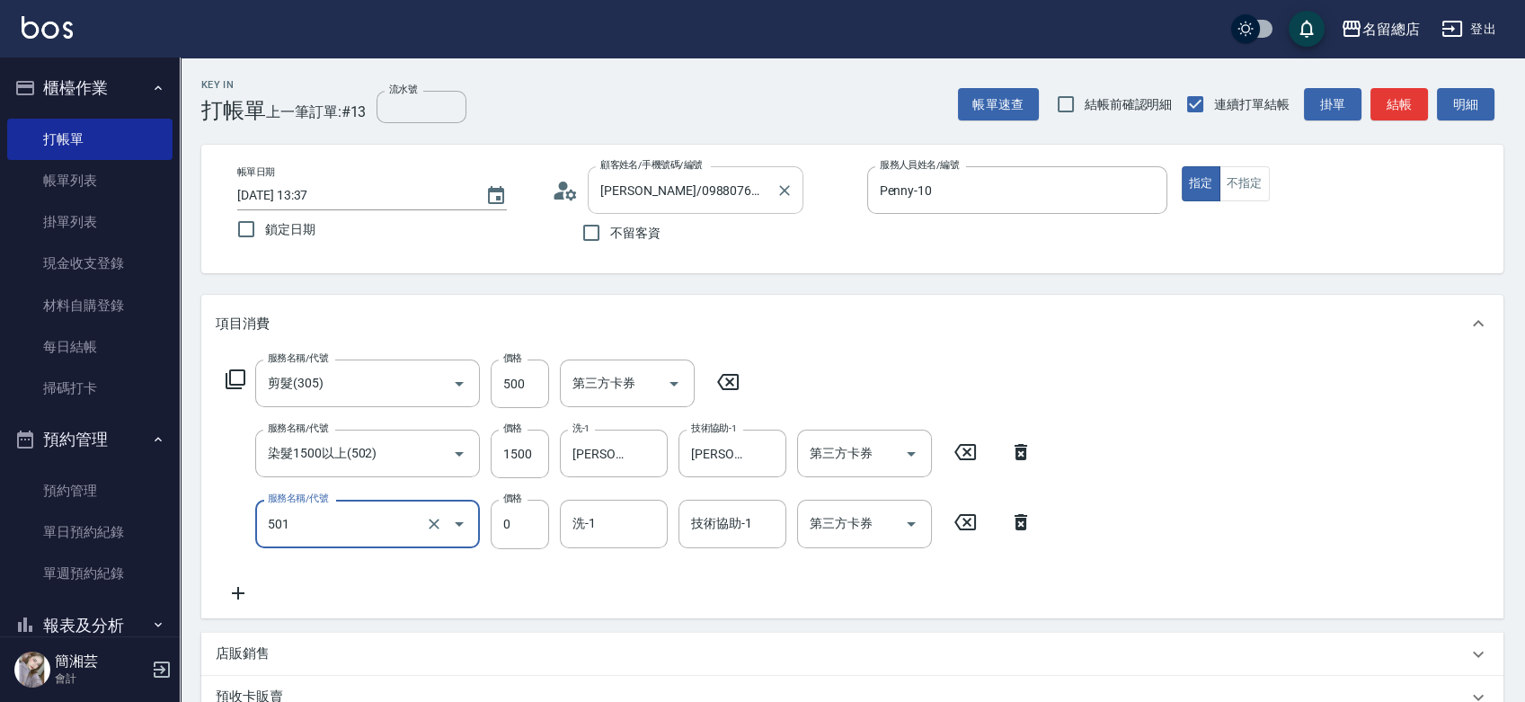
type input "2段蓋卡1300以上(501)"
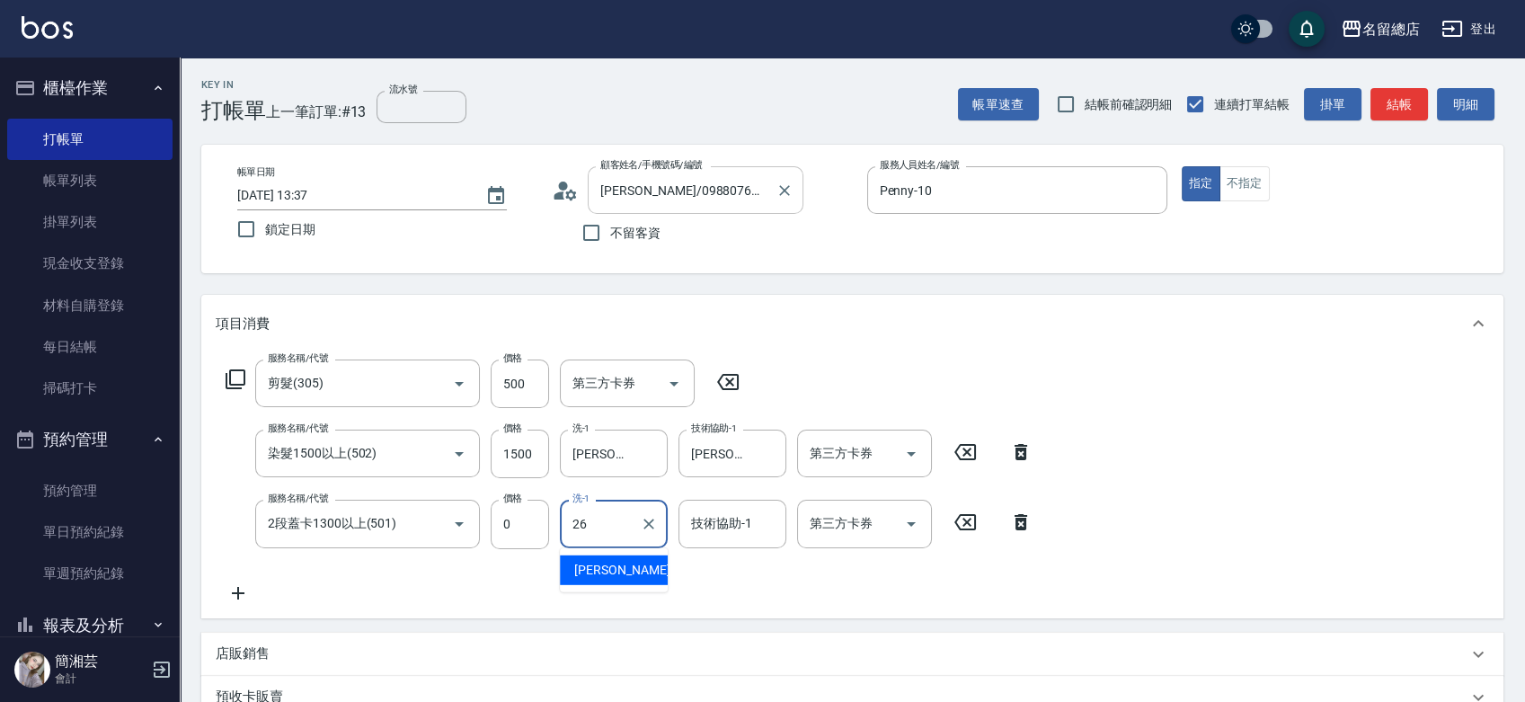
type input "[PERSON_NAME]-26"
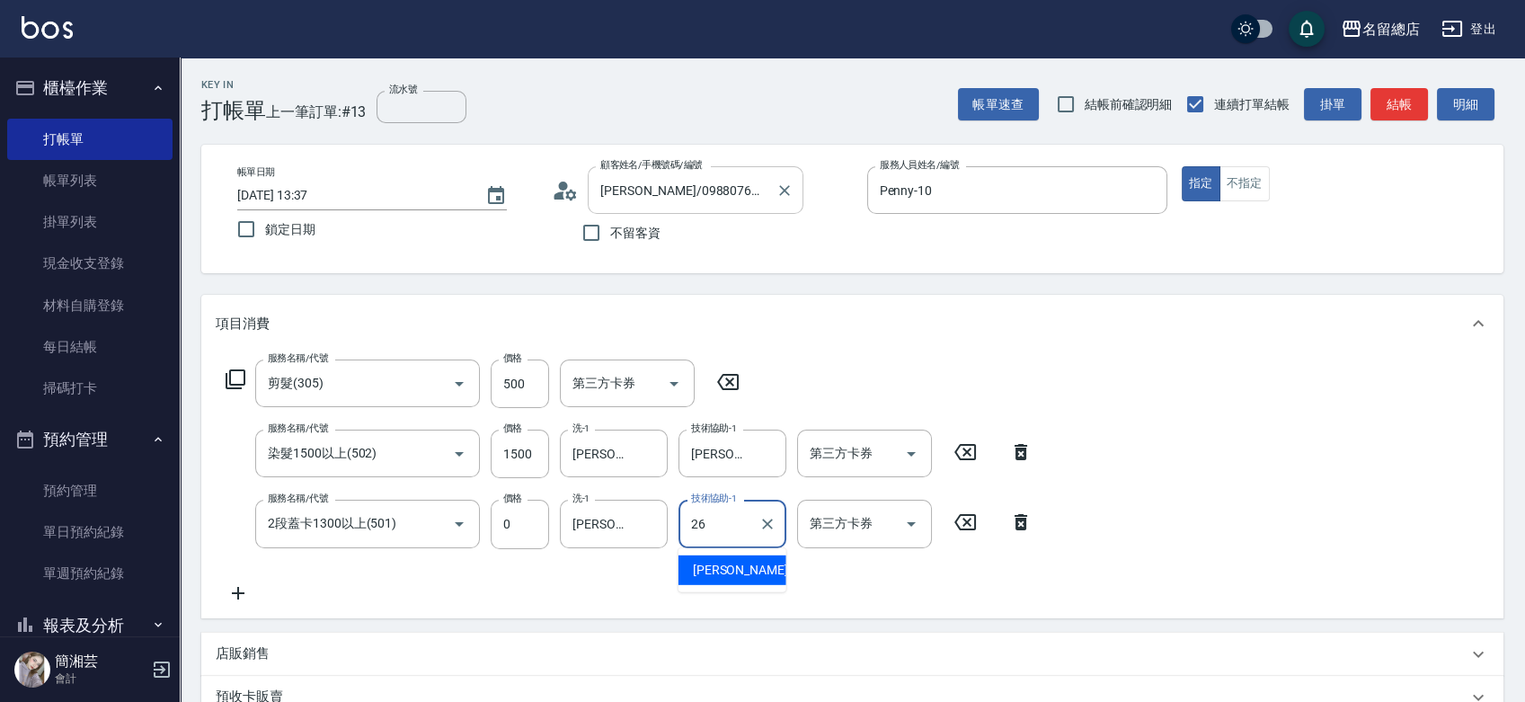
type input "[PERSON_NAME]-26"
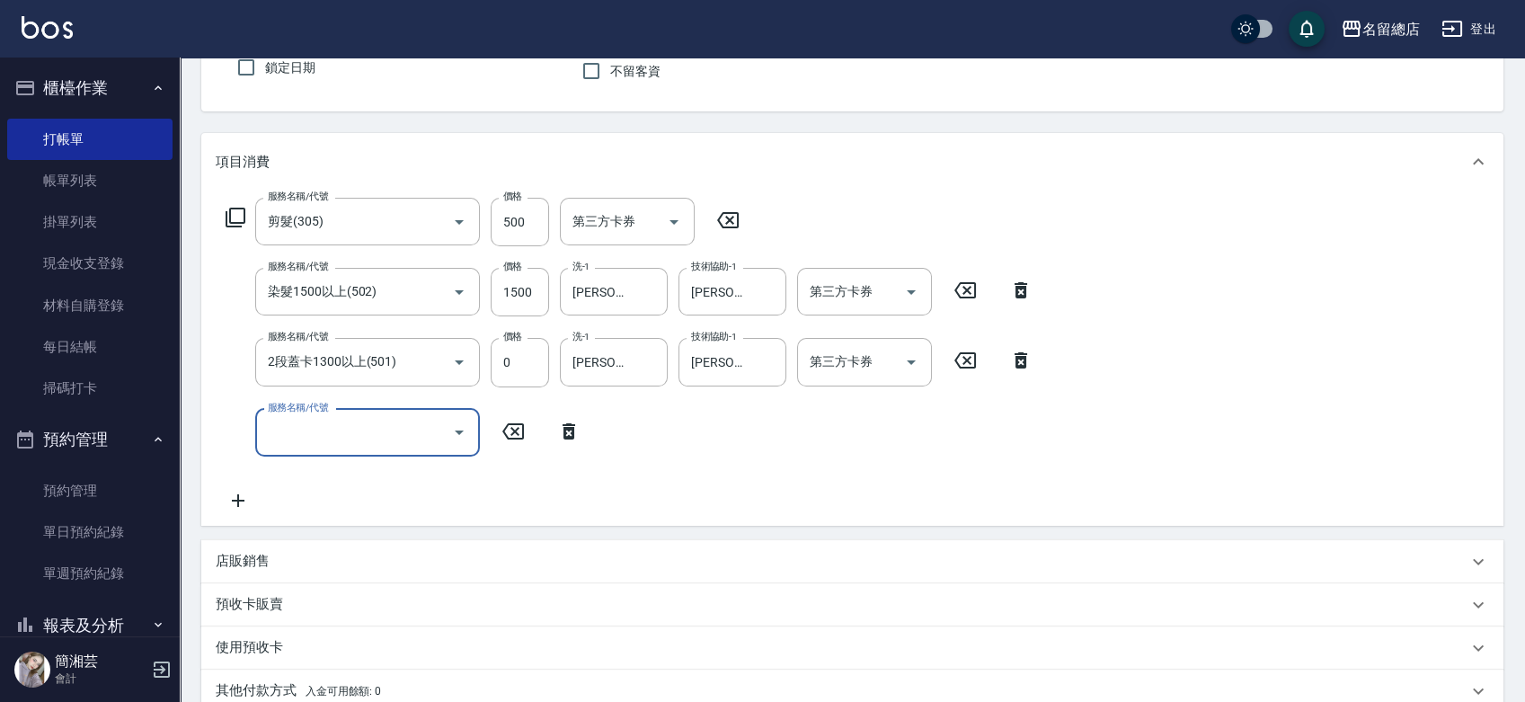
scroll to position [399, 0]
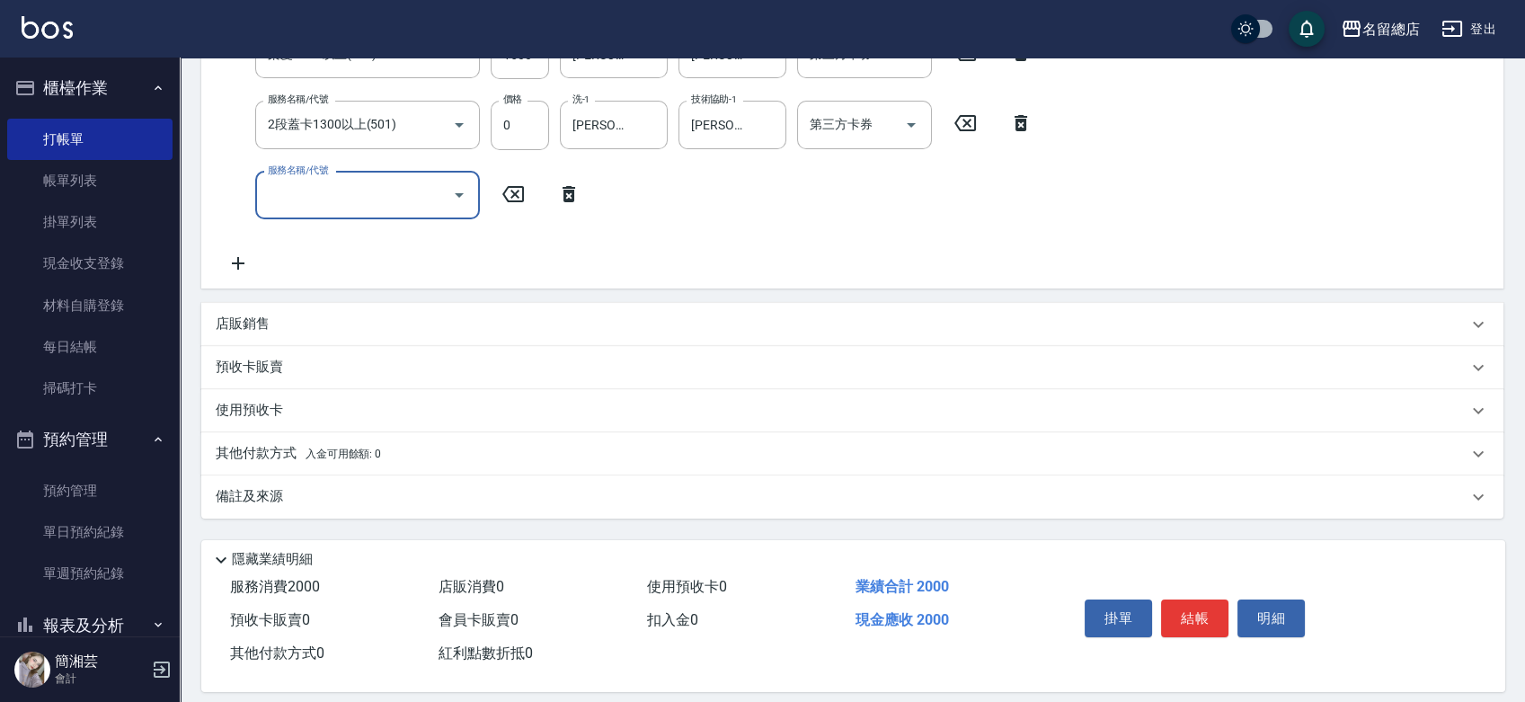
click at [285, 438] on div "其他付款方式 入金可用餘額: 0" at bounding box center [852, 453] width 1303 height 43
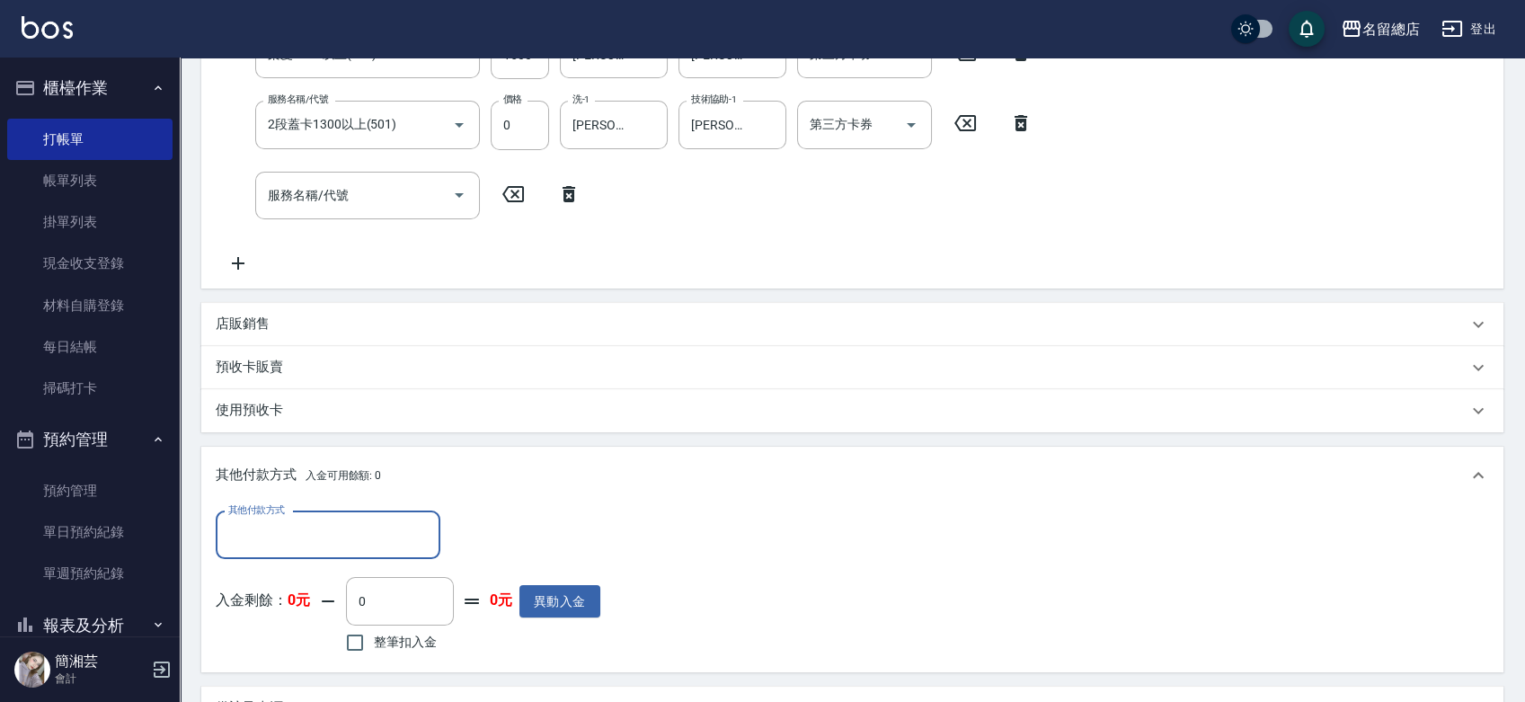
scroll to position [0, 0]
click at [289, 524] on input "其他付款方式" at bounding box center [328, 535] width 209 height 31
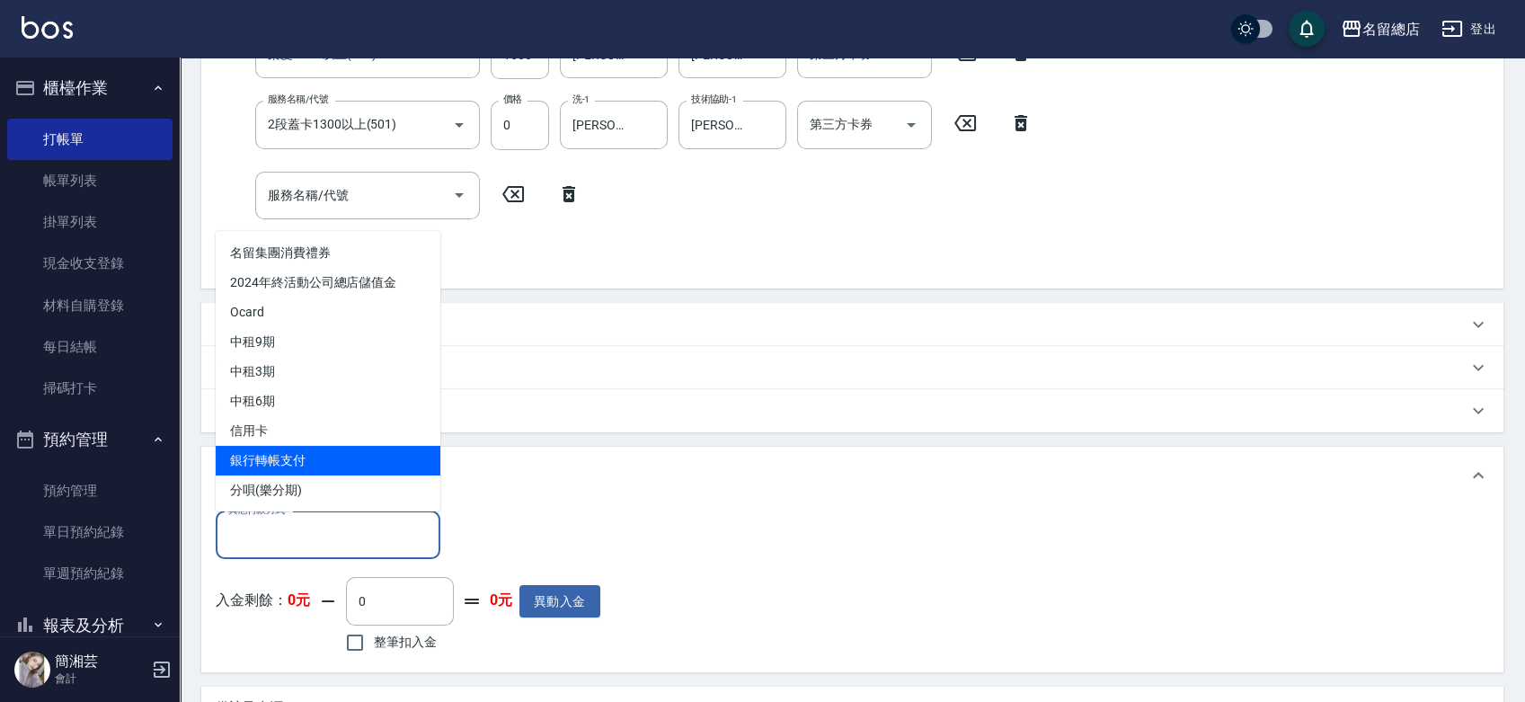
click at [280, 463] on span "銀行轉帳支付" at bounding box center [328, 461] width 225 height 30
type input "銀行轉帳支付"
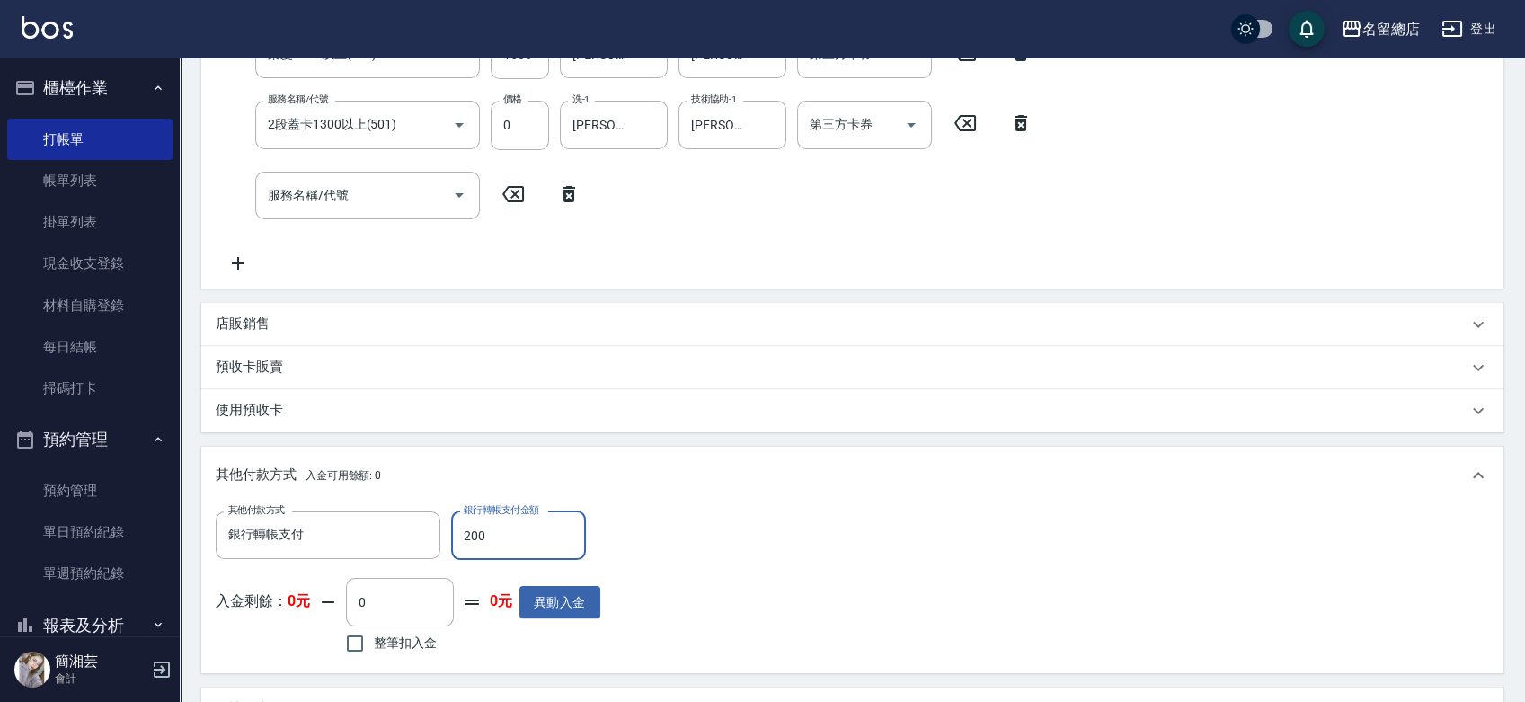
type input "2000"
type input "[DATE] 13:38"
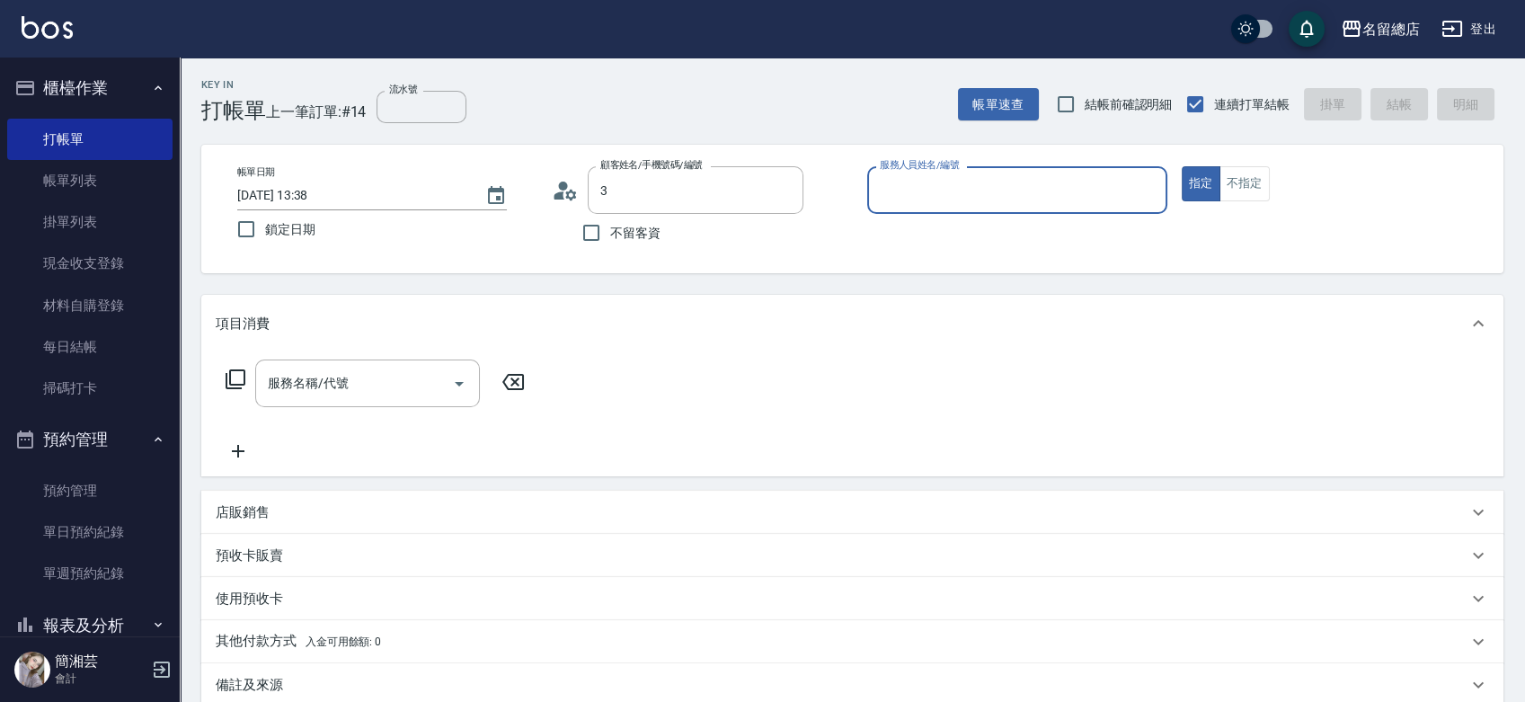
type input "[PERSON_NAME]/0988076439/"
click at [781, 189] on icon "Clear" at bounding box center [785, 191] width 18 height 18
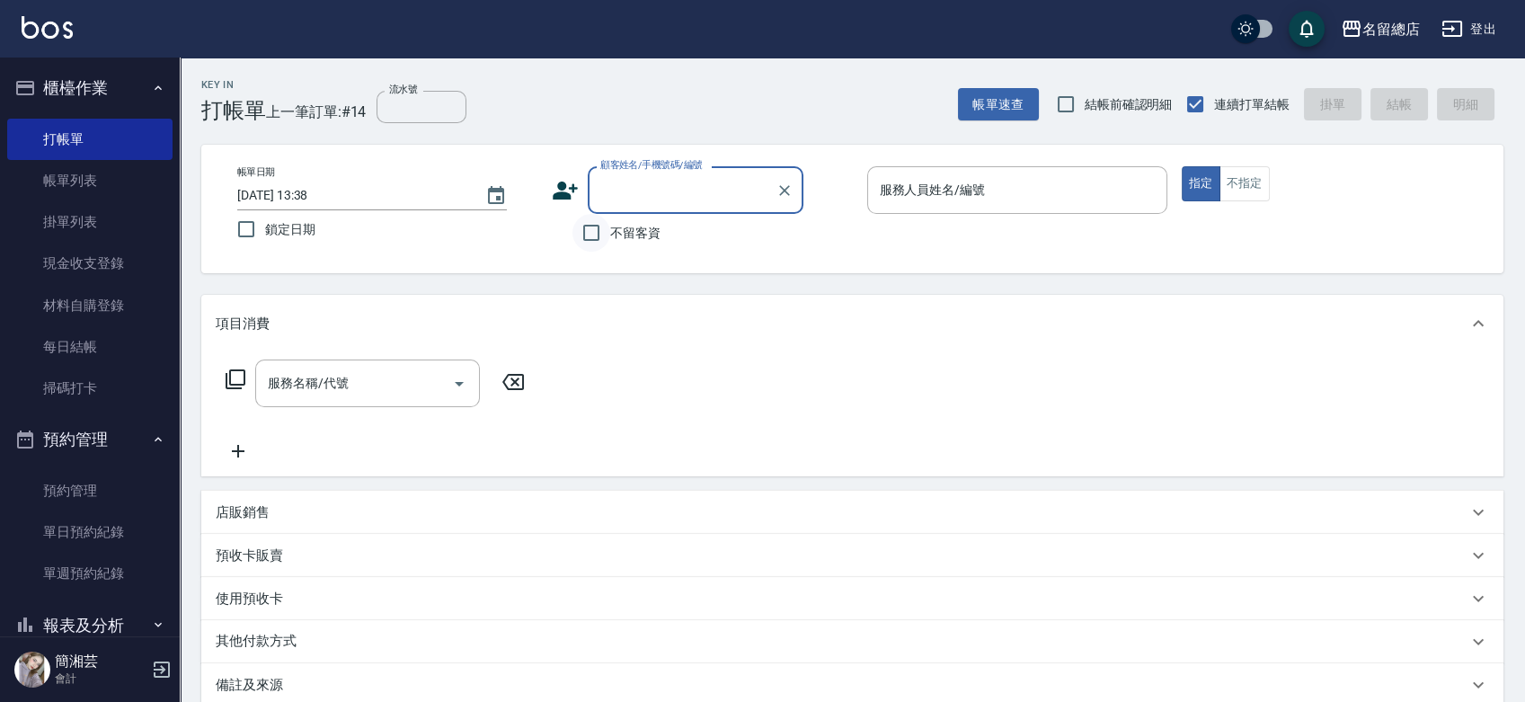
click at [595, 234] on input "不留客資" at bounding box center [592, 233] width 38 height 38
checkbox input "true"
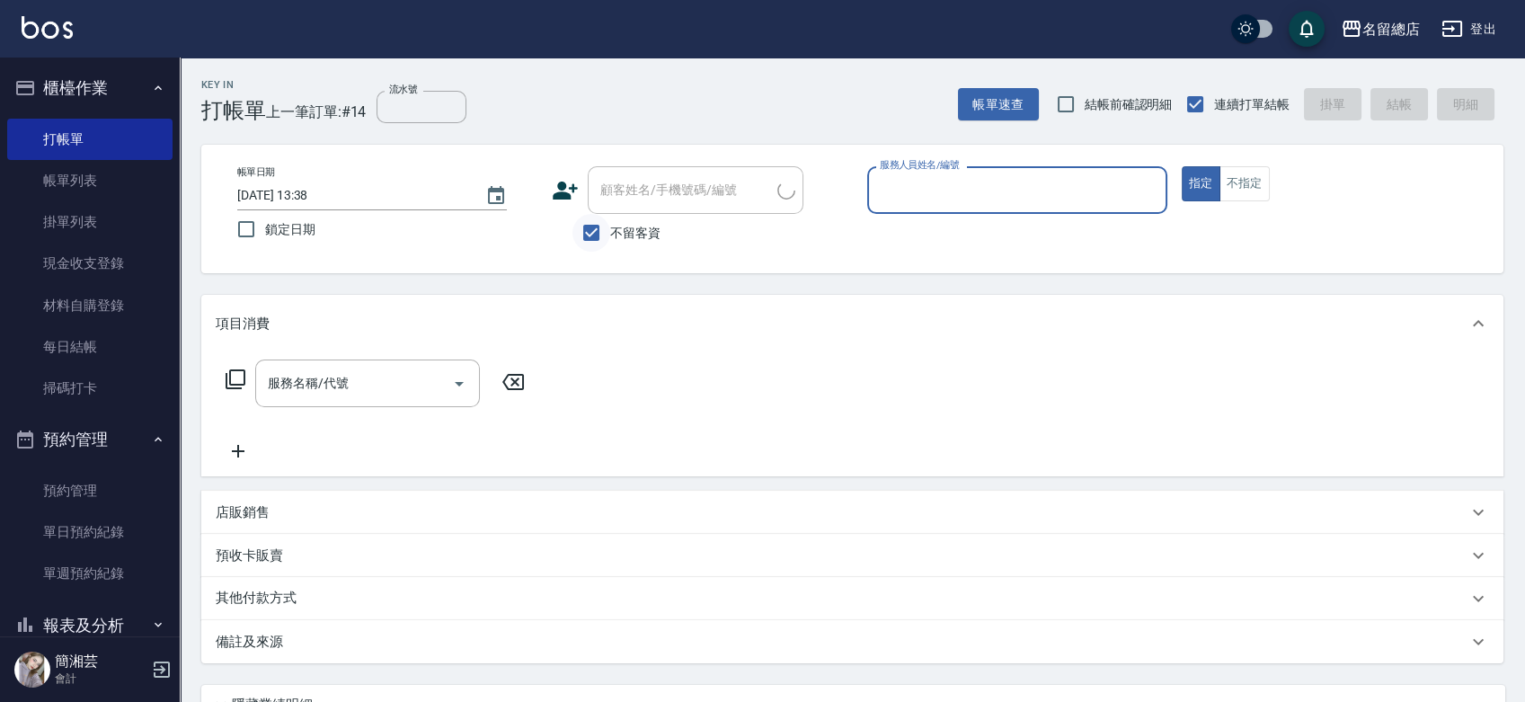
type input "2"
type input "芷涵-3"
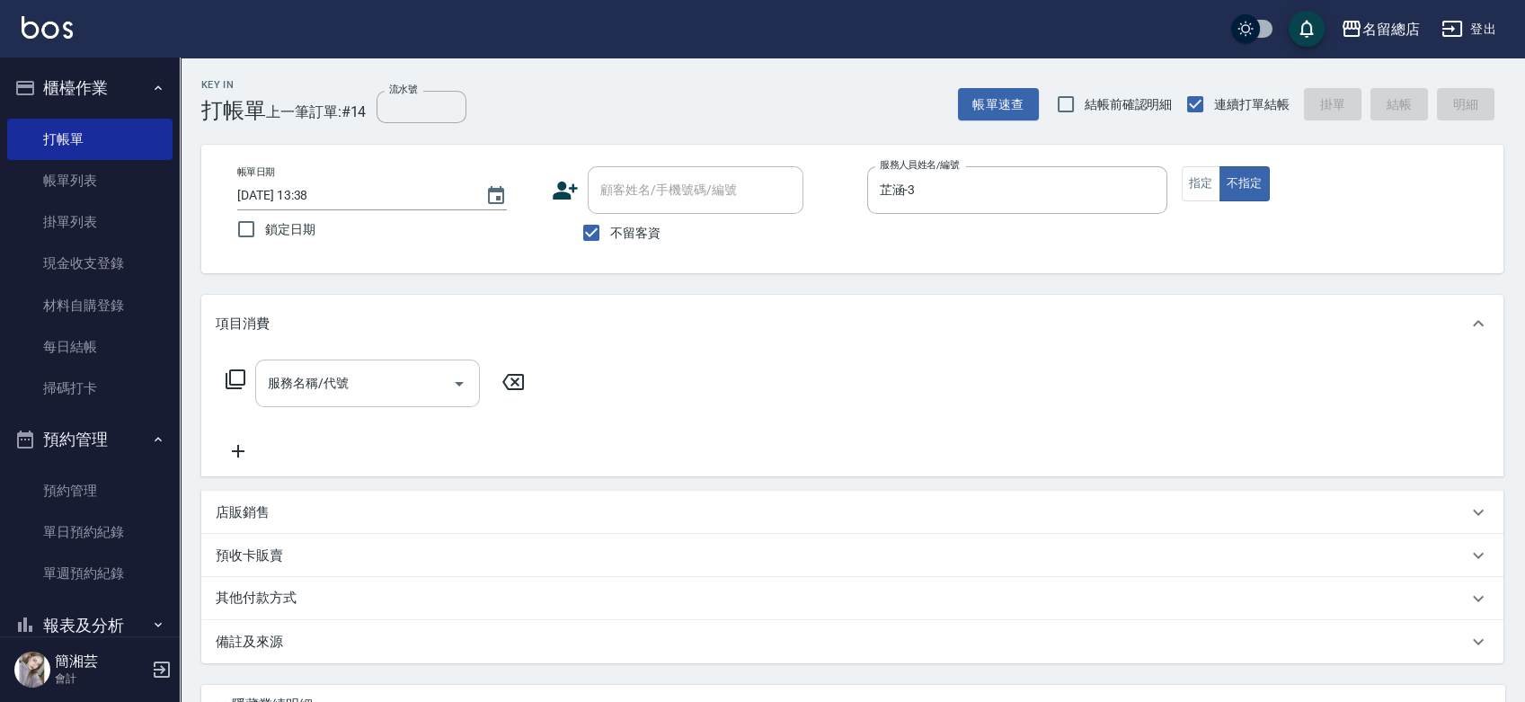
click at [424, 378] on input "服務名稱/代號" at bounding box center [354, 383] width 182 height 31
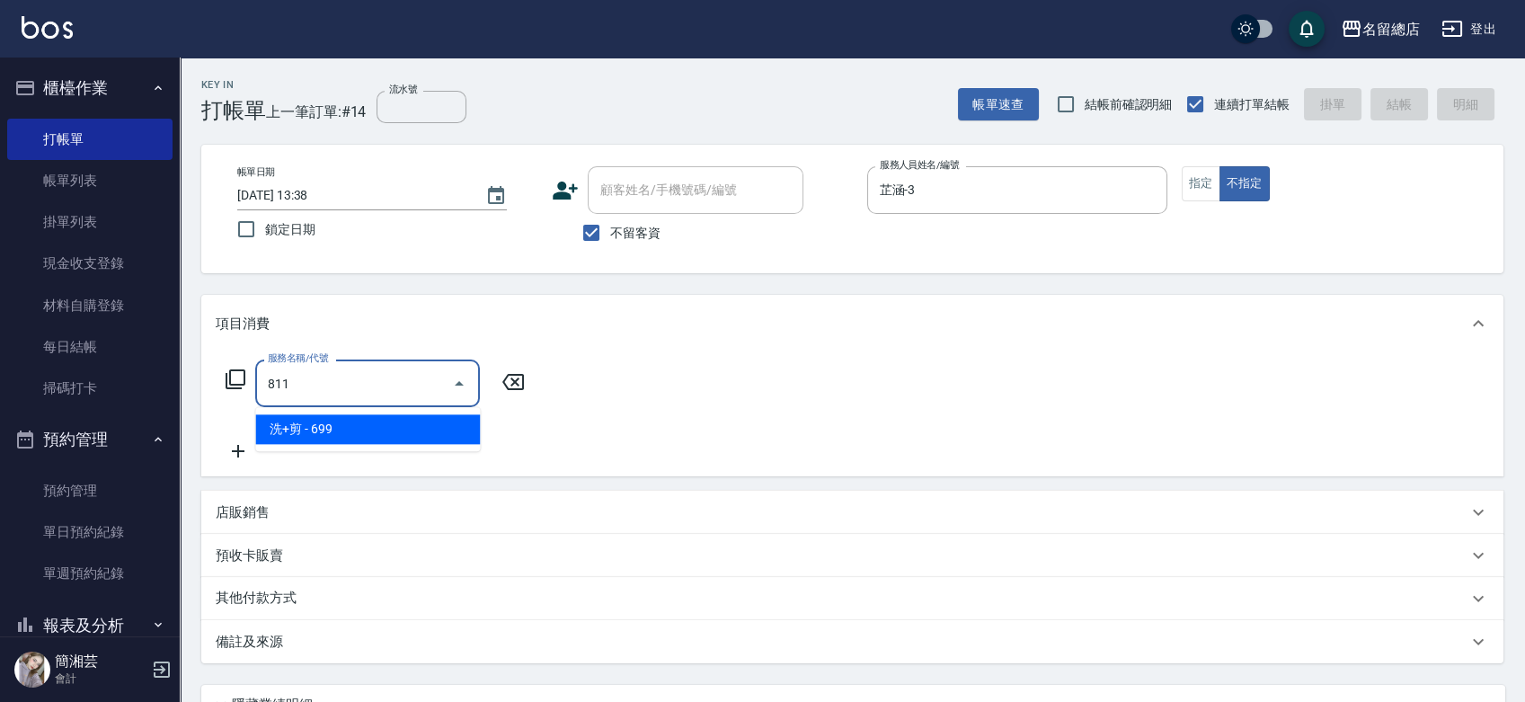
type input "洗+剪(811)"
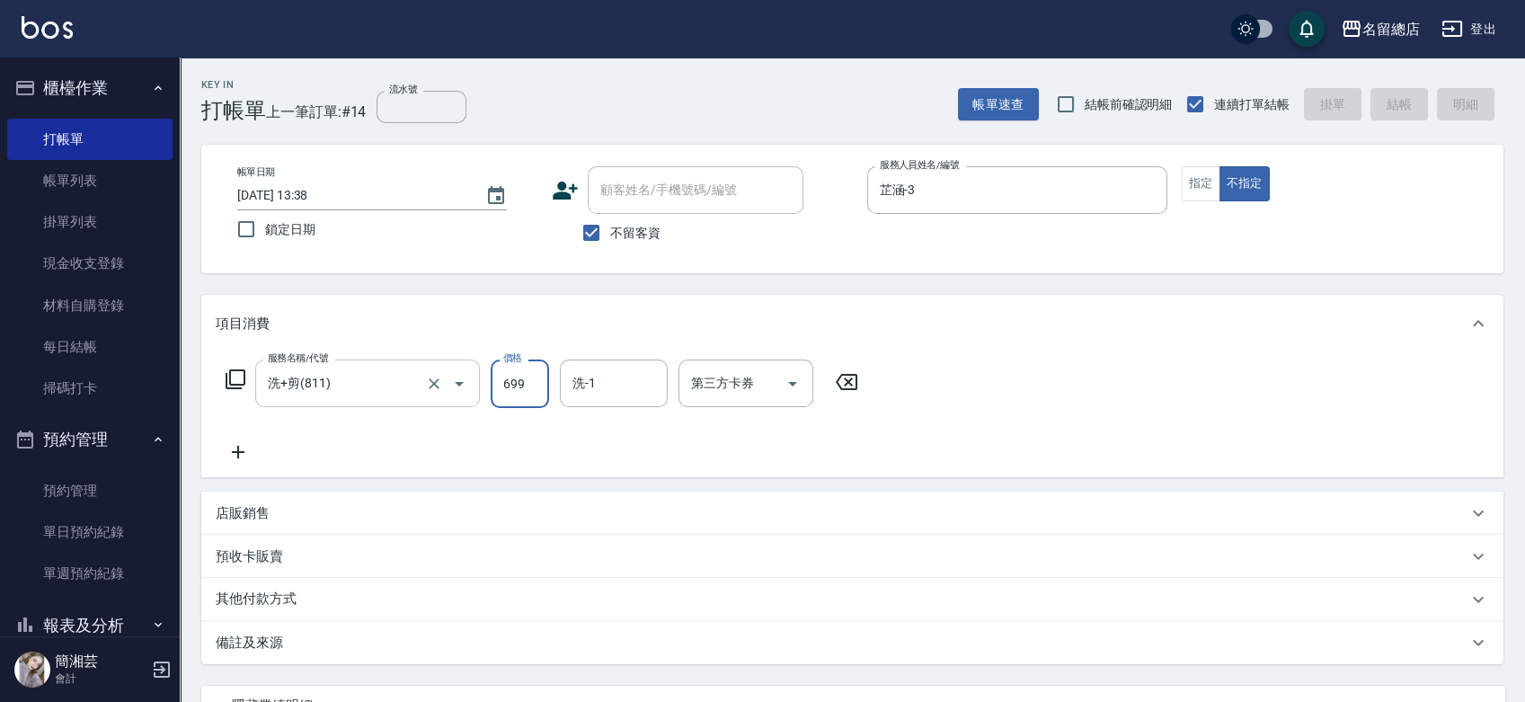
type input "[DATE] 13:39"
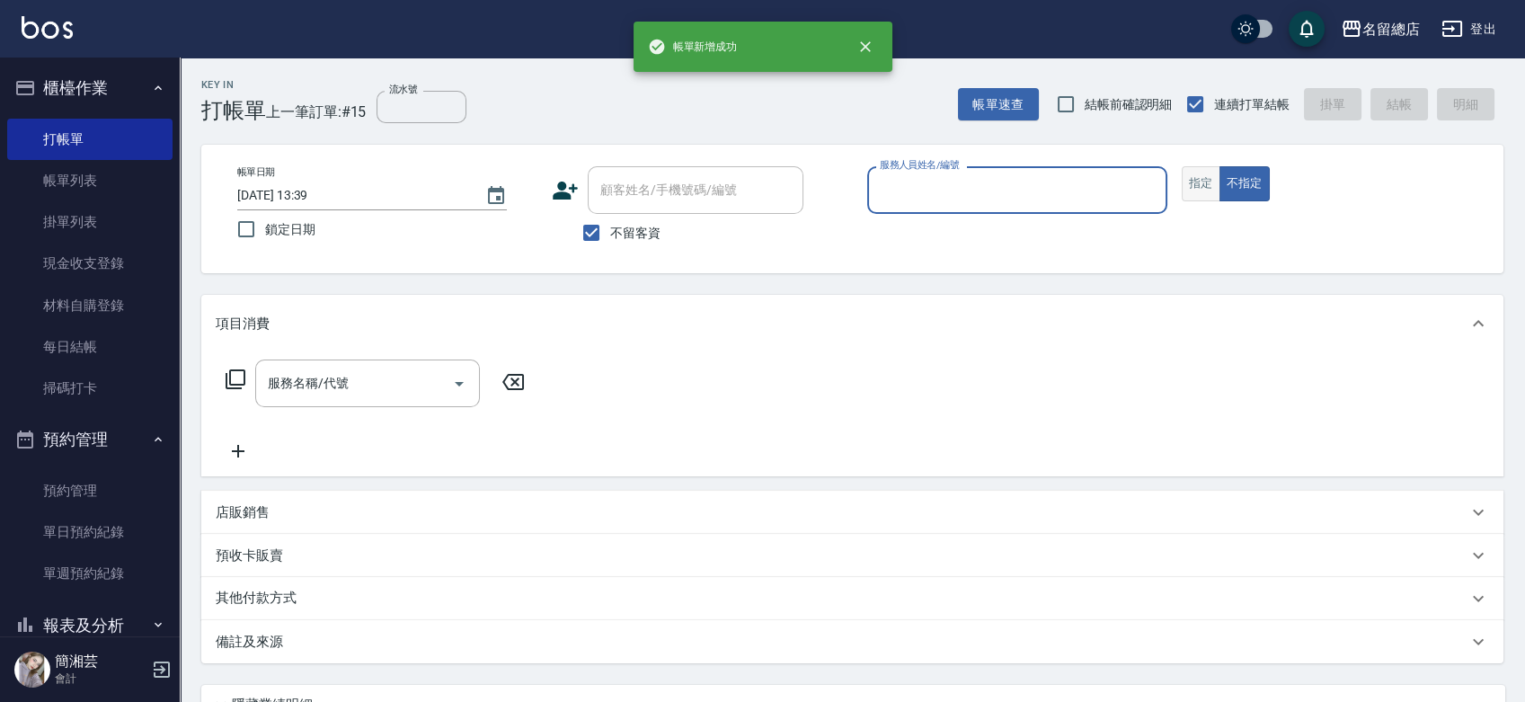
click at [1189, 183] on button "指定" at bounding box center [1201, 183] width 39 height 35
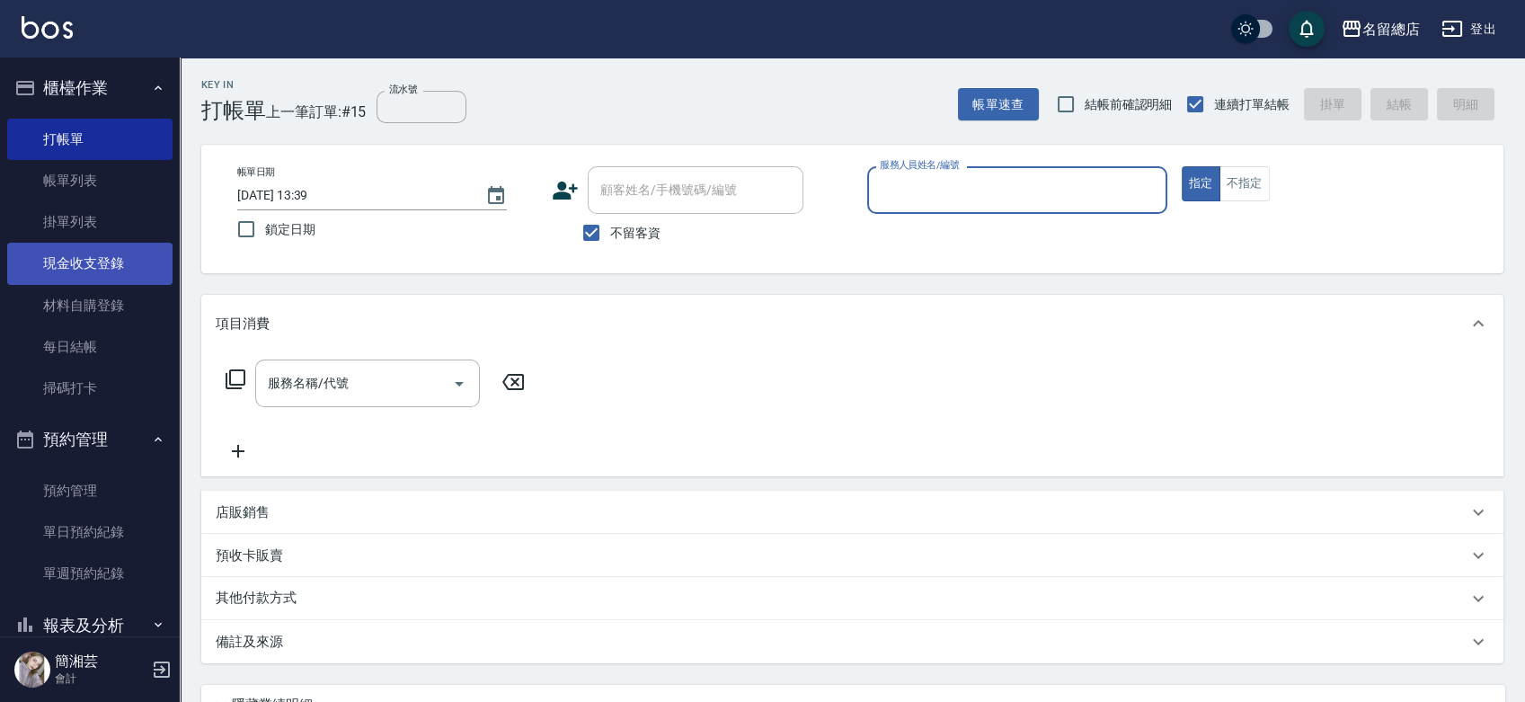
click at [92, 264] on link "現金收支登錄" at bounding box center [89, 263] width 165 height 41
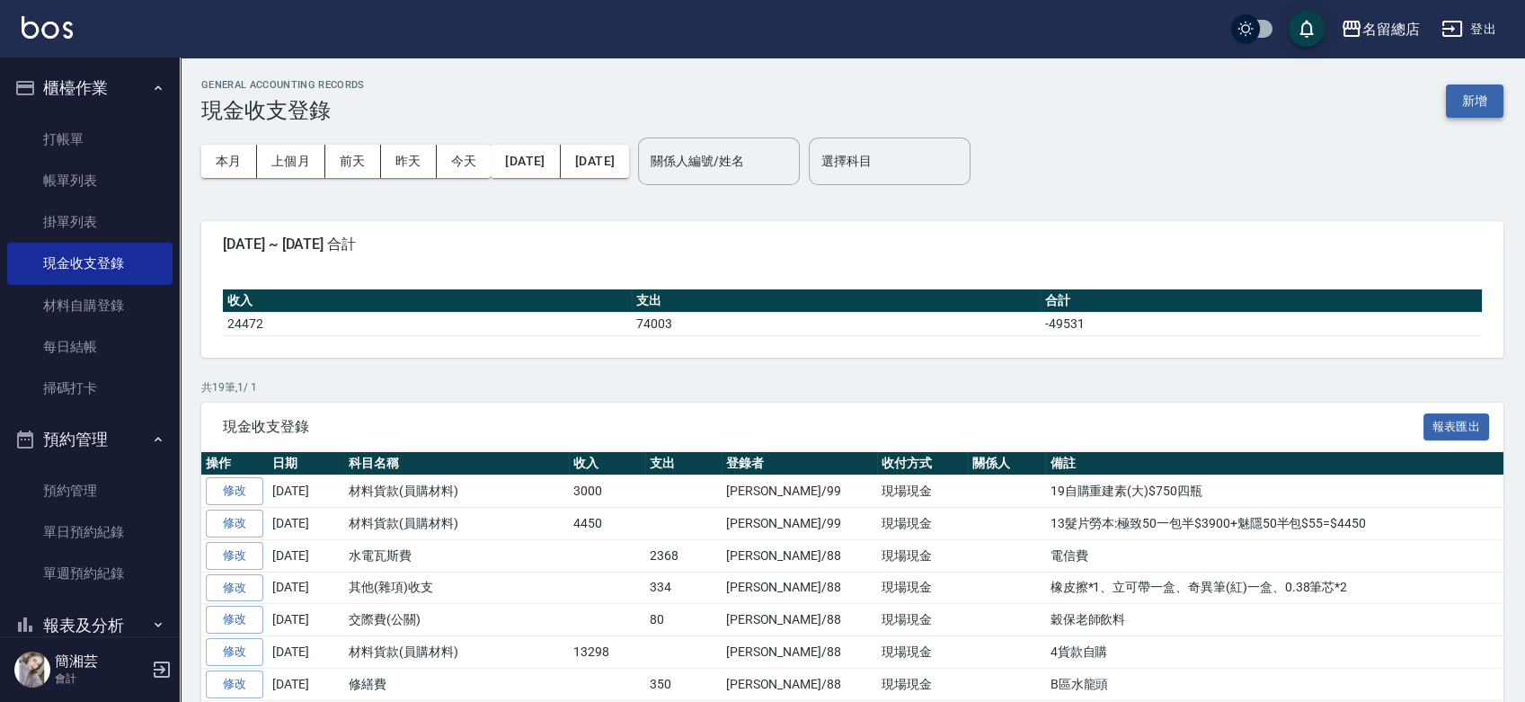
click at [1487, 100] on button "新增" at bounding box center [1475, 100] width 58 height 33
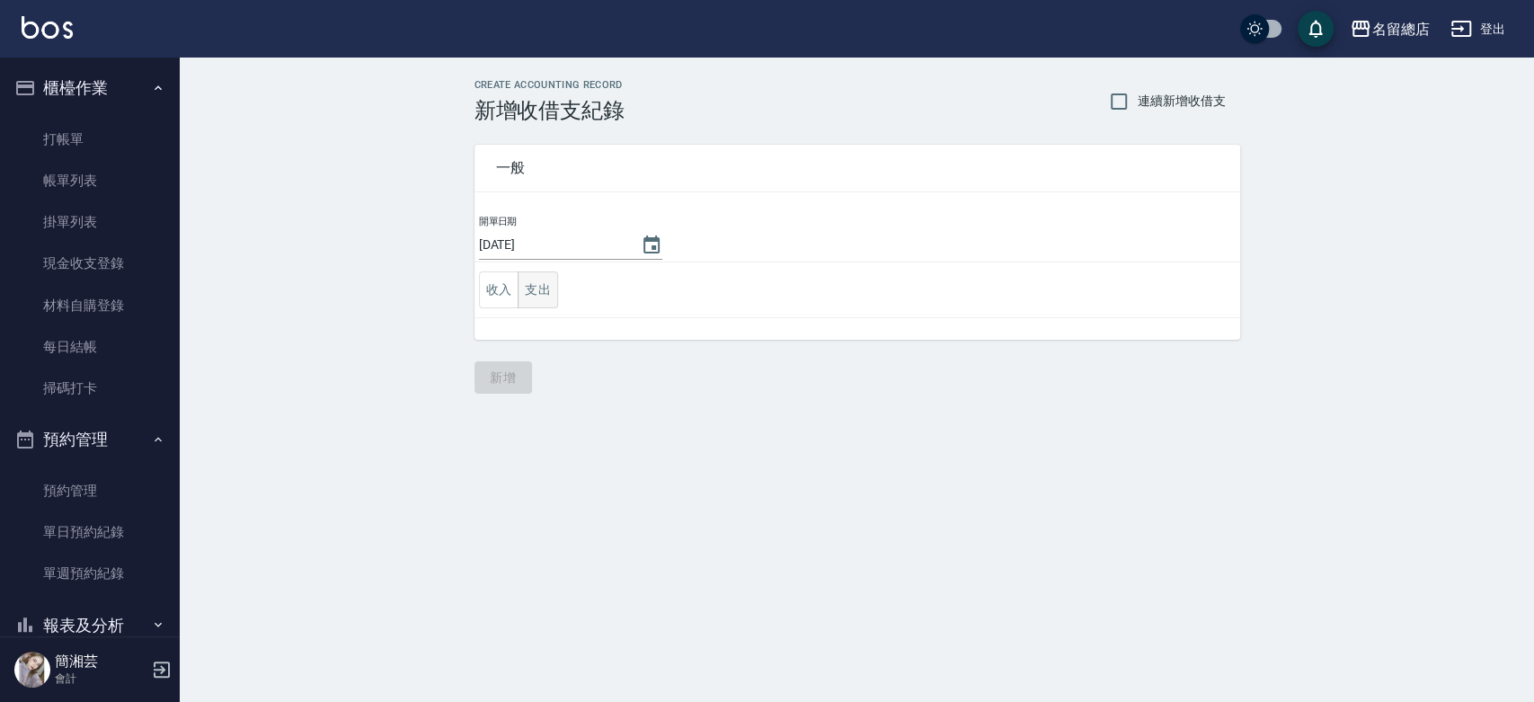
click at [538, 289] on button "支出" at bounding box center [538, 289] width 40 height 37
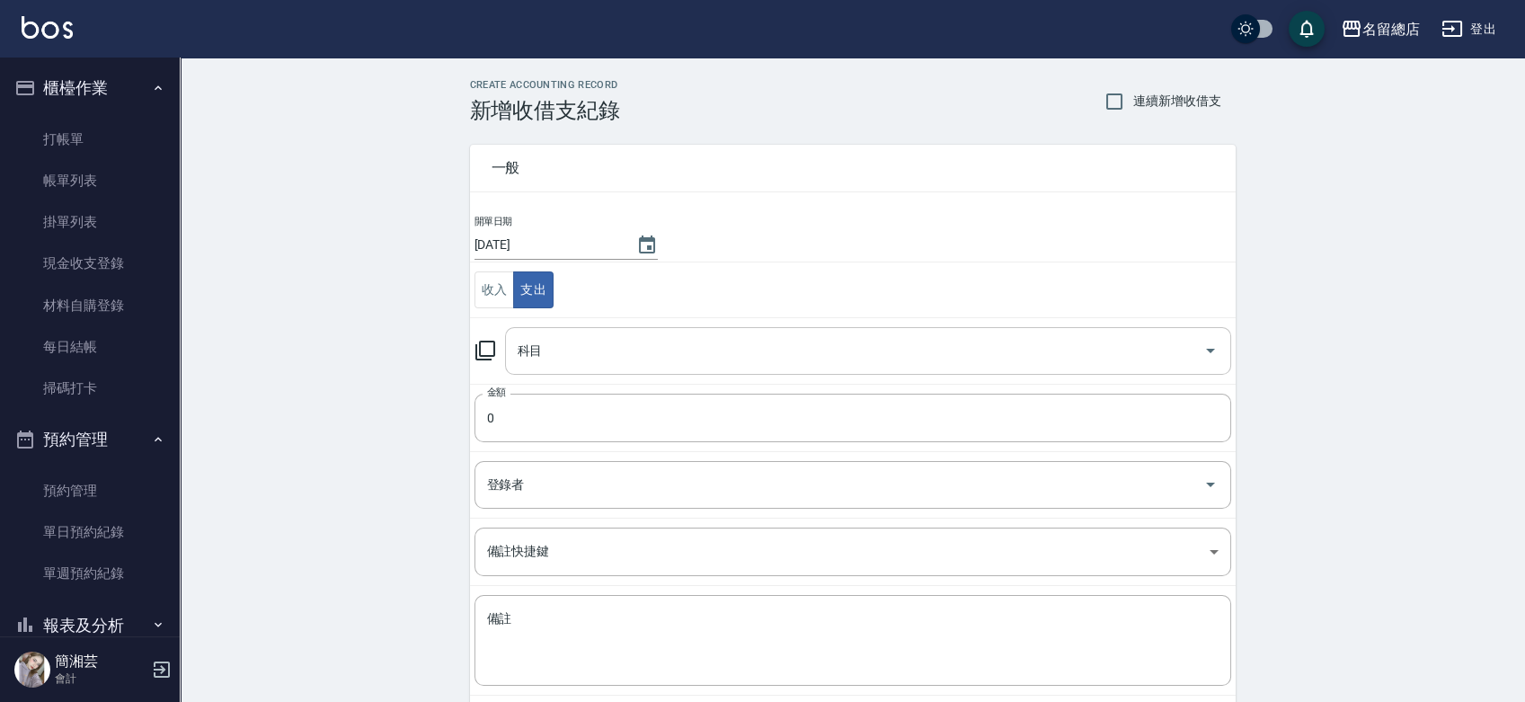
click at [539, 351] on input "科目" at bounding box center [854, 350] width 683 height 31
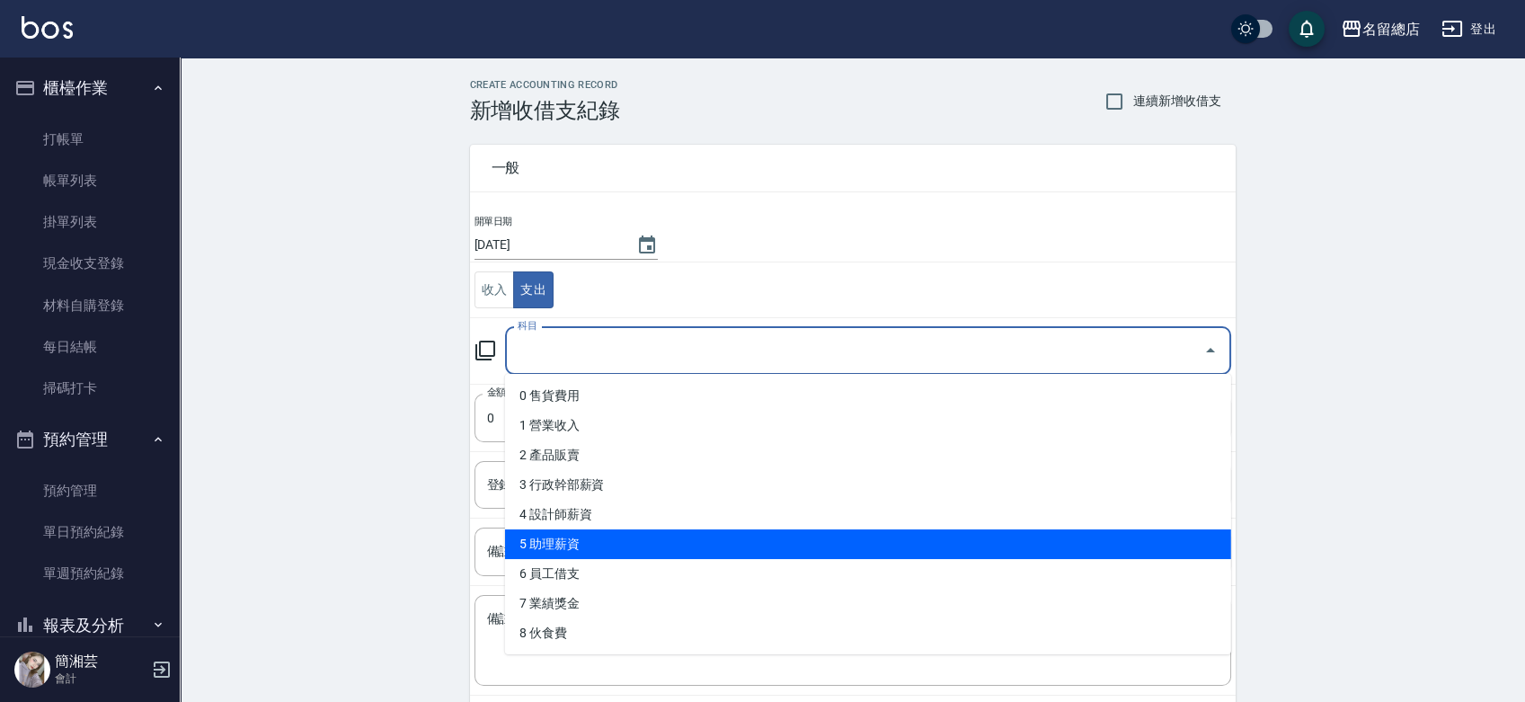
click at [624, 539] on li "5 助理薪資" at bounding box center [868, 544] width 726 height 30
type input "5 助理薪資"
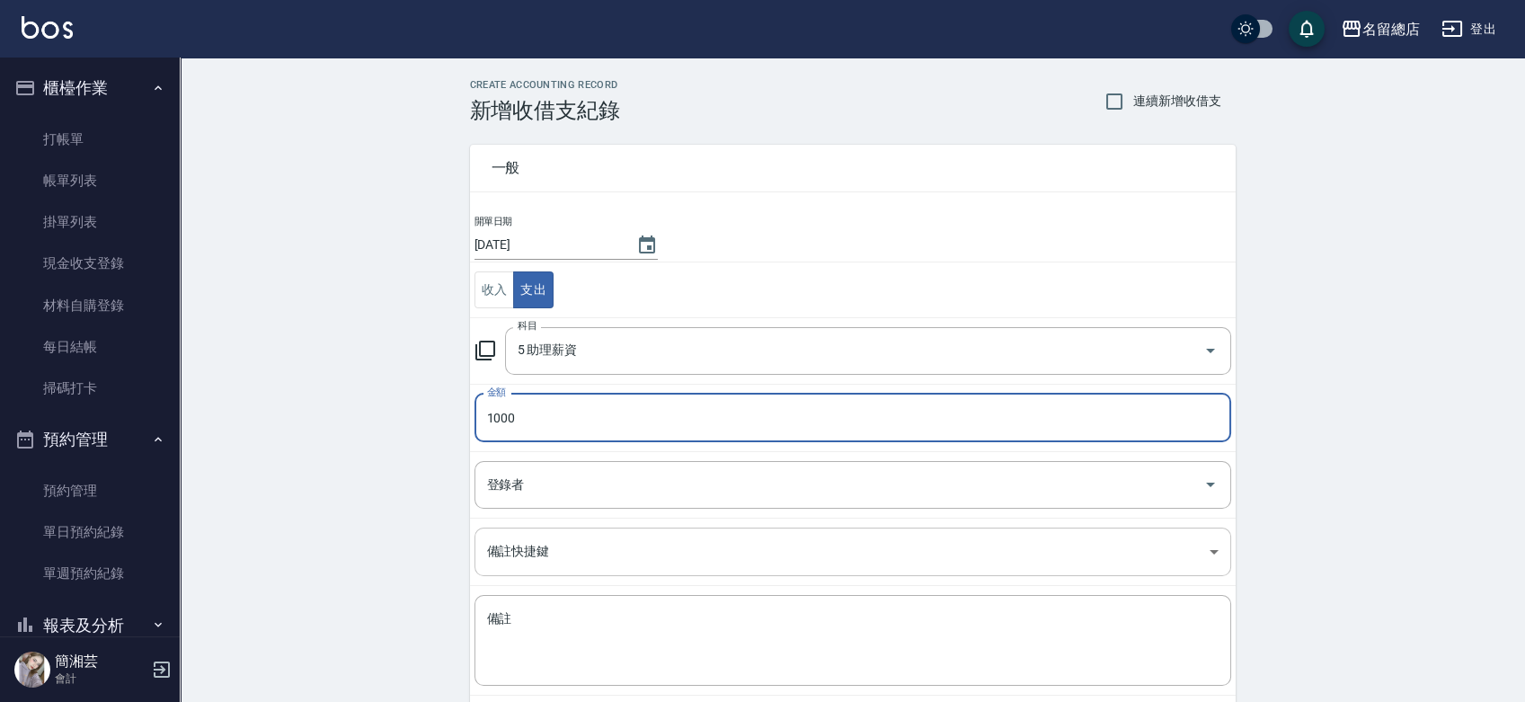
type input "1000"
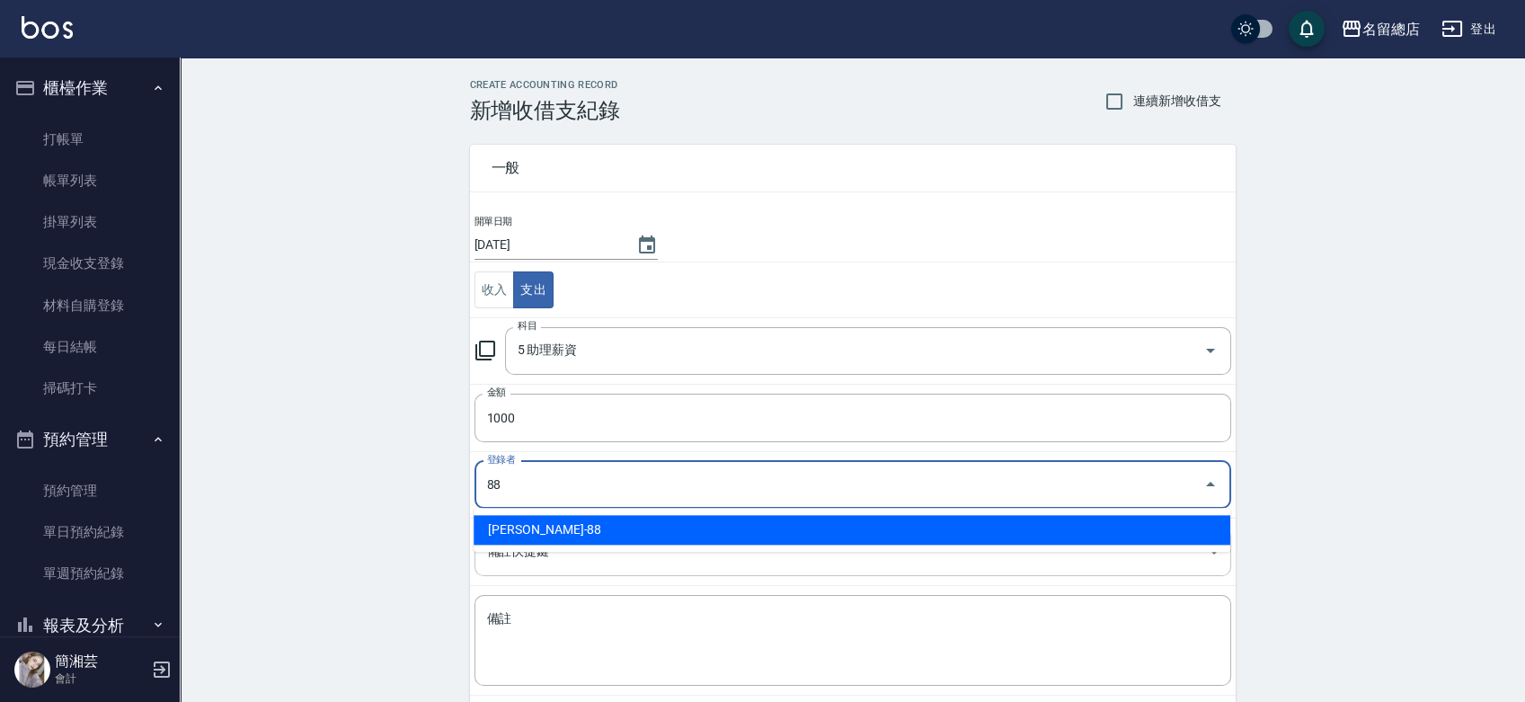
type input "[PERSON_NAME]-88"
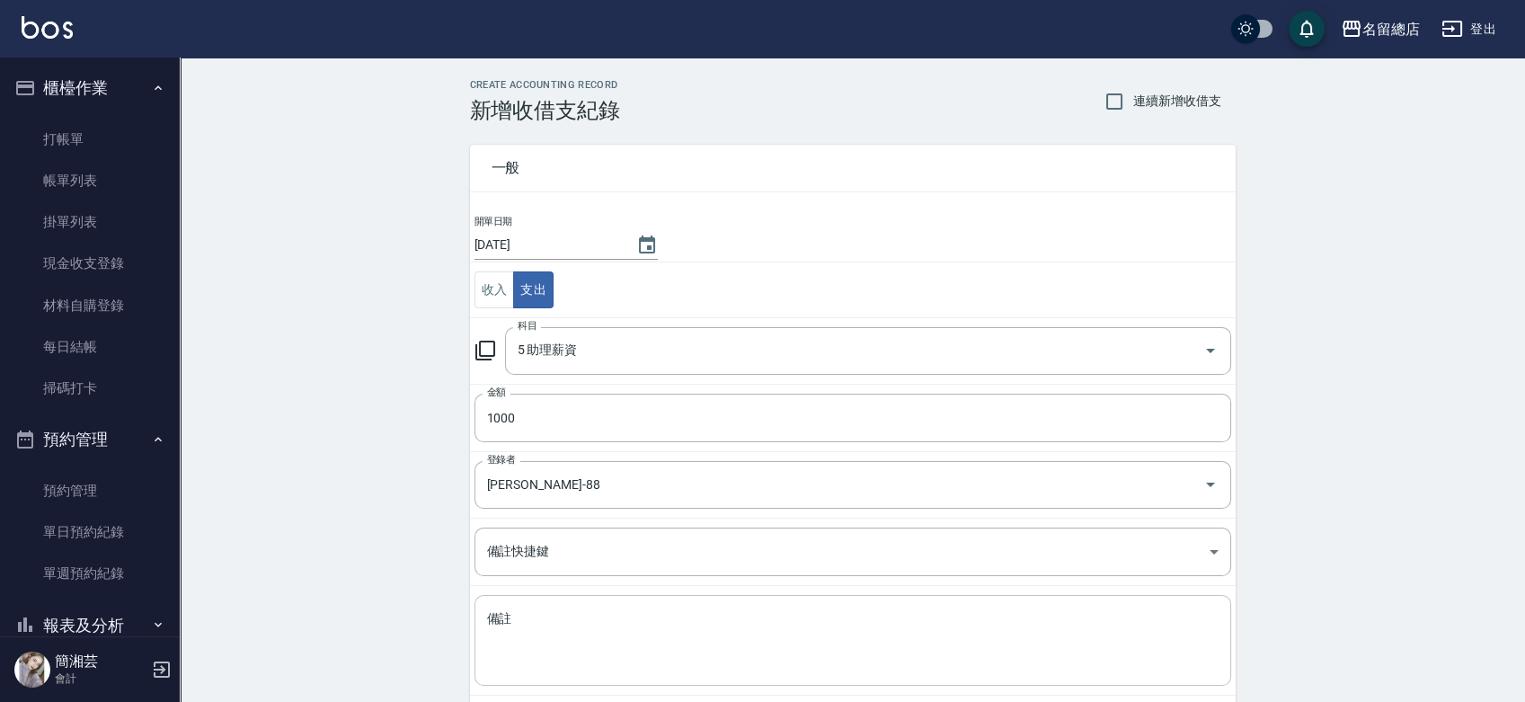
click at [586, 603] on div "x 備註" at bounding box center [853, 640] width 757 height 91
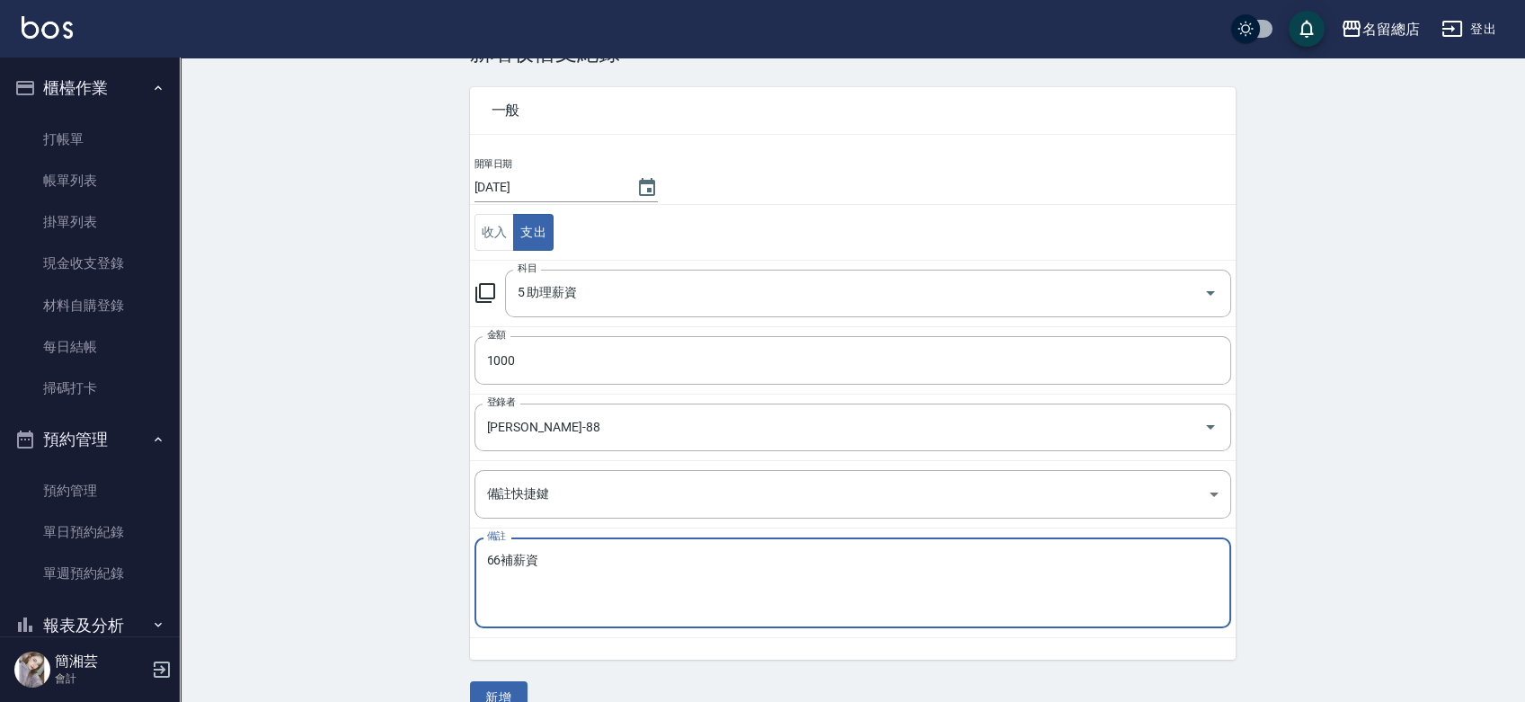
scroll to position [90, 0]
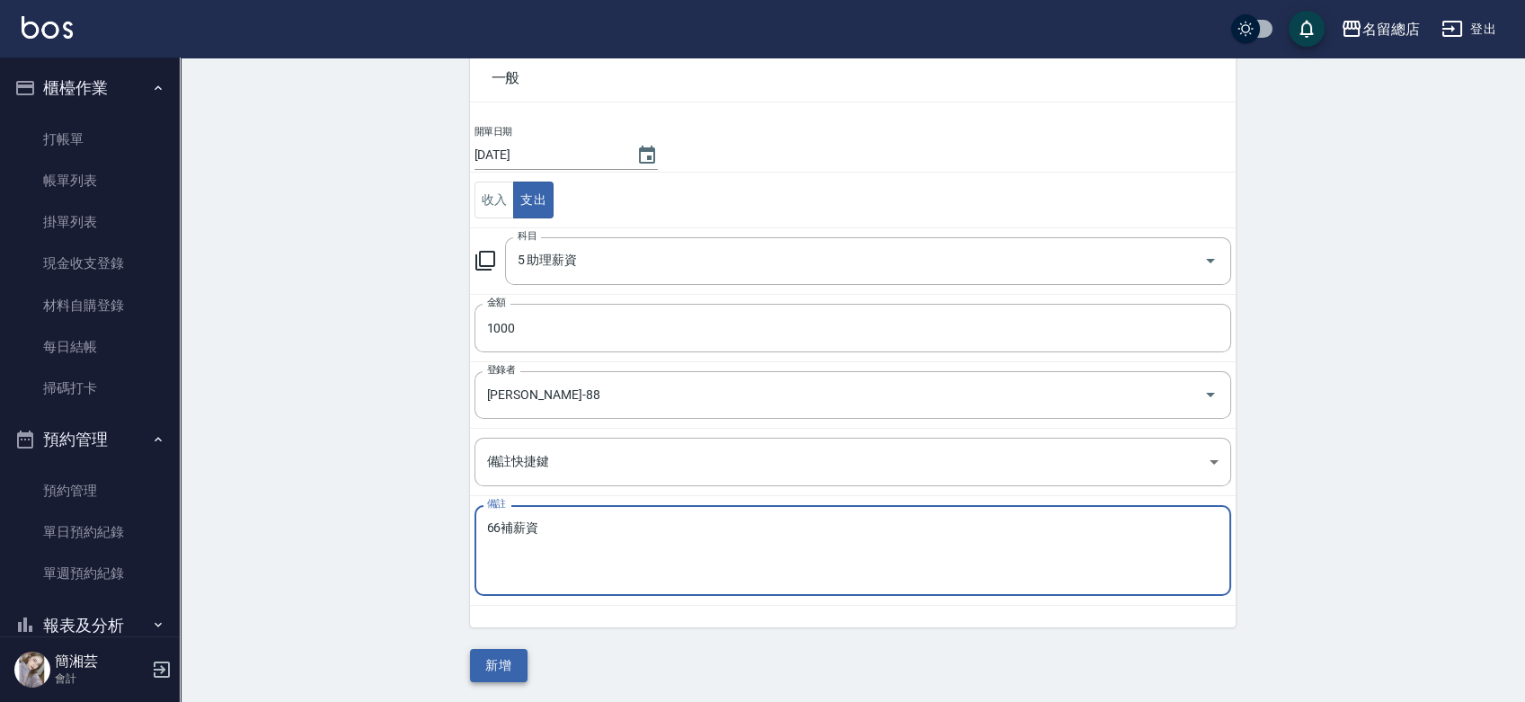
type textarea "66補薪資"
click at [508, 654] on button "新增" at bounding box center [499, 665] width 58 height 33
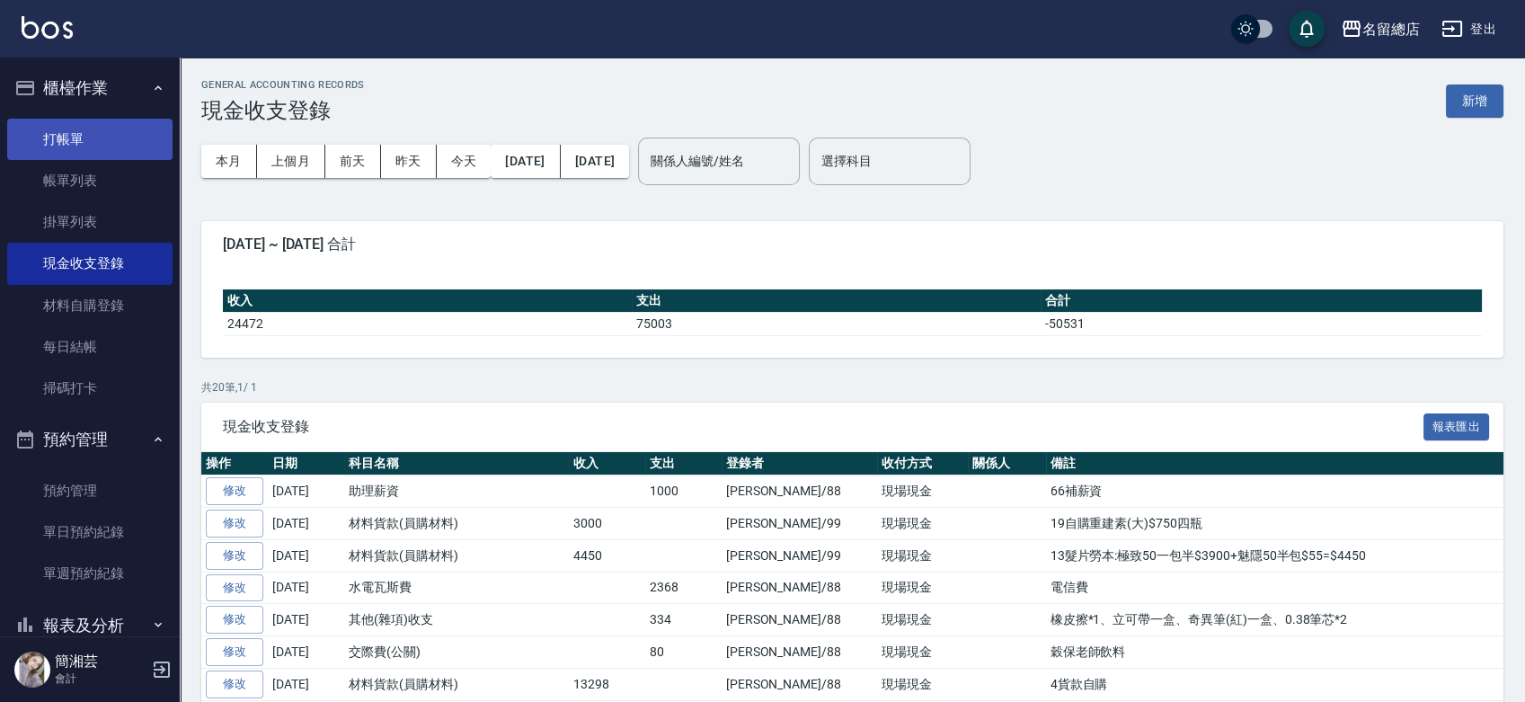
click at [111, 135] on link "打帳單" at bounding box center [89, 139] width 165 height 41
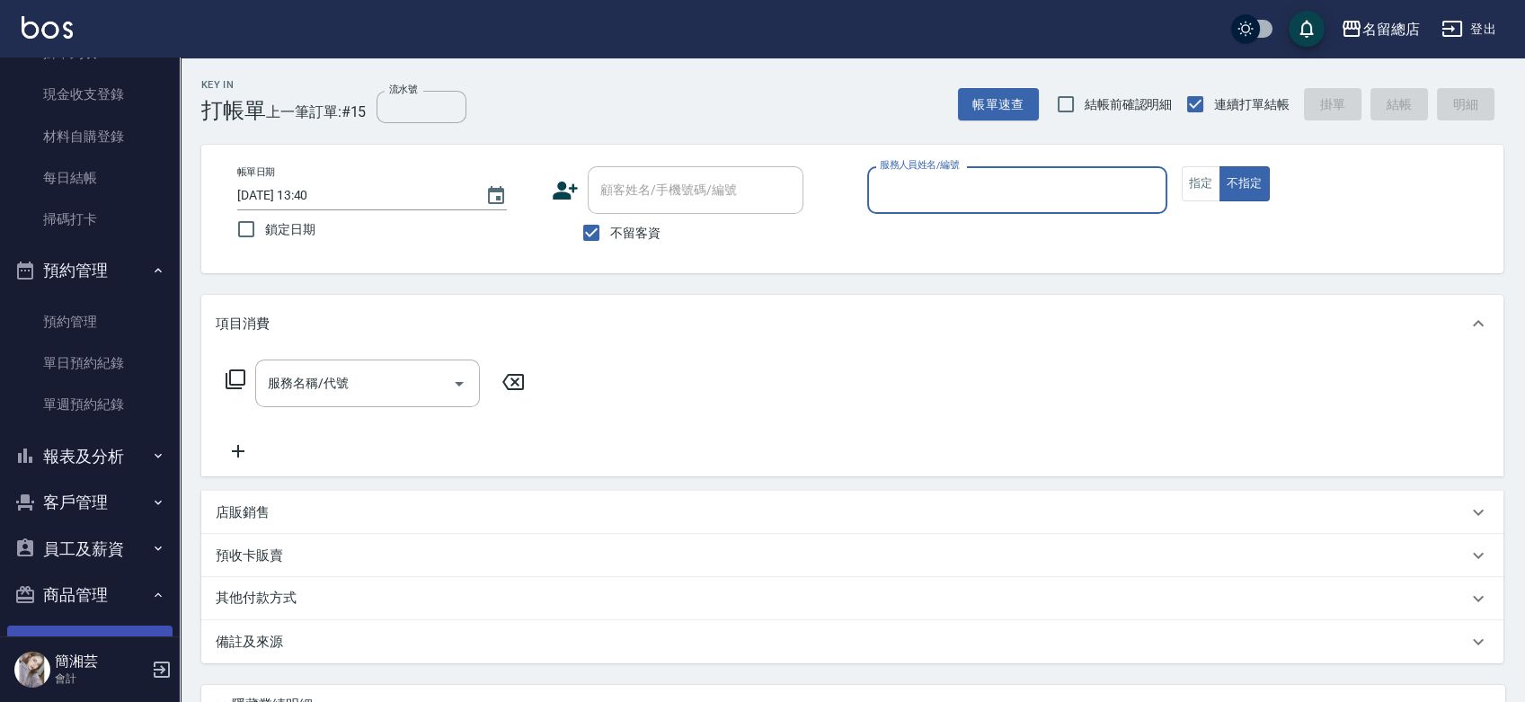
scroll to position [227, 0]
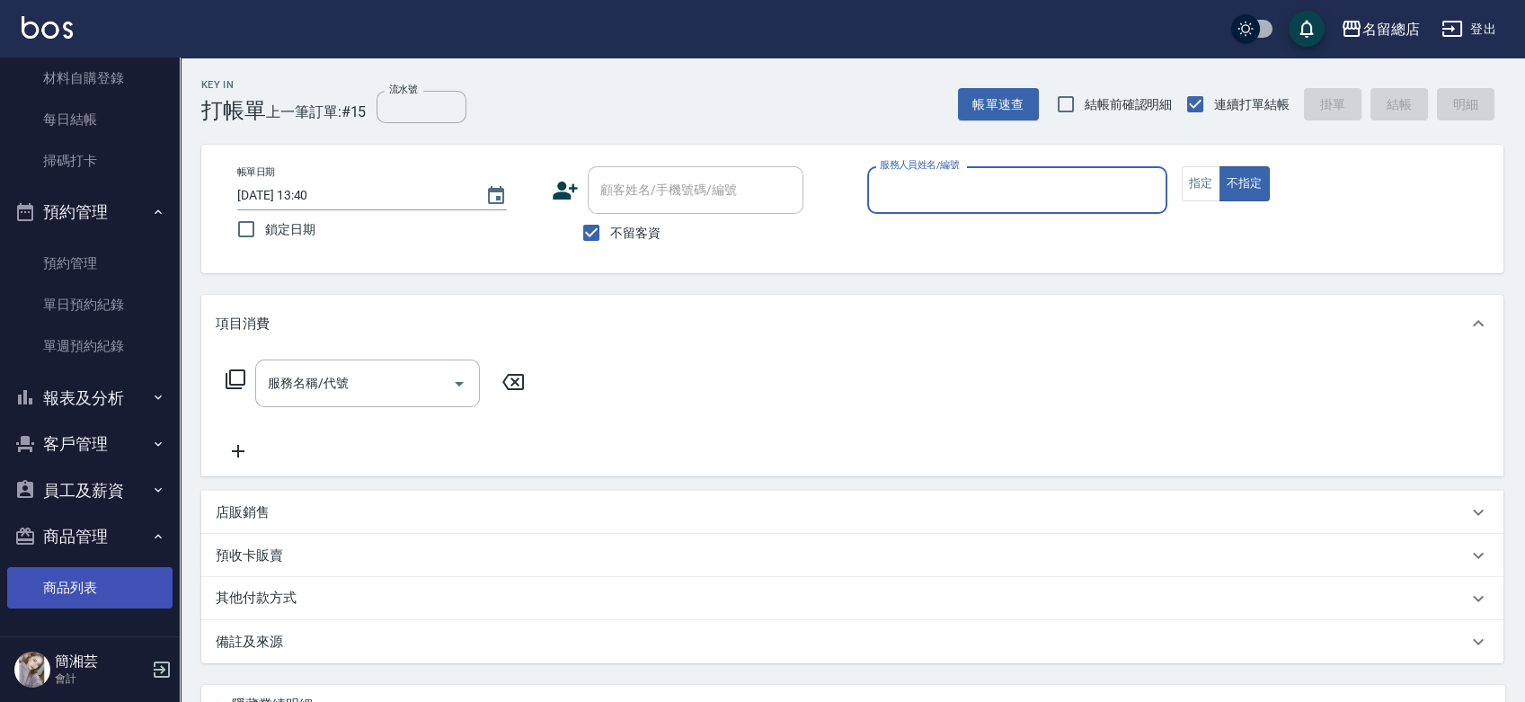
click at [93, 582] on link "商品列表" at bounding box center [89, 587] width 165 height 41
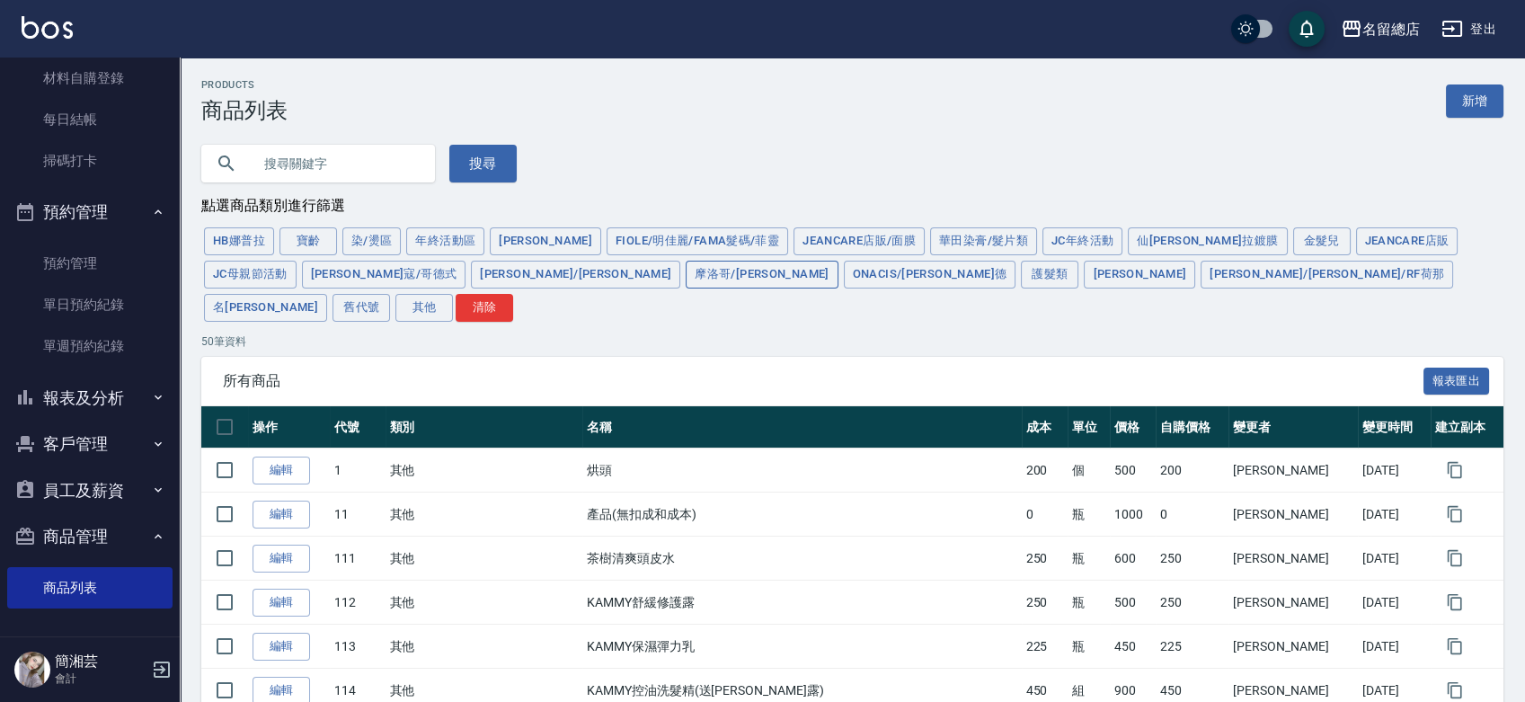
click at [686, 265] on button "摩洛哥/[PERSON_NAME]" at bounding box center [762, 275] width 152 height 28
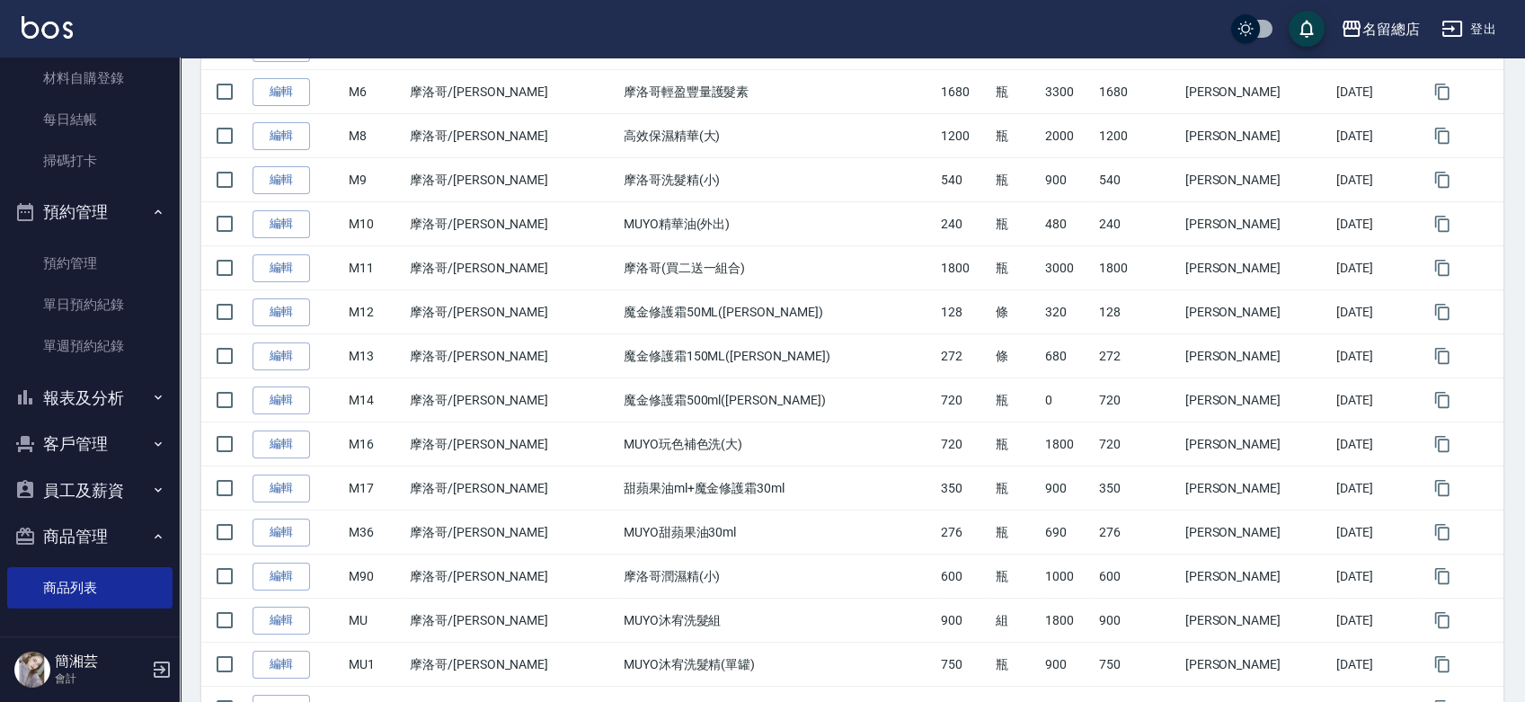
scroll to position [437, 0]
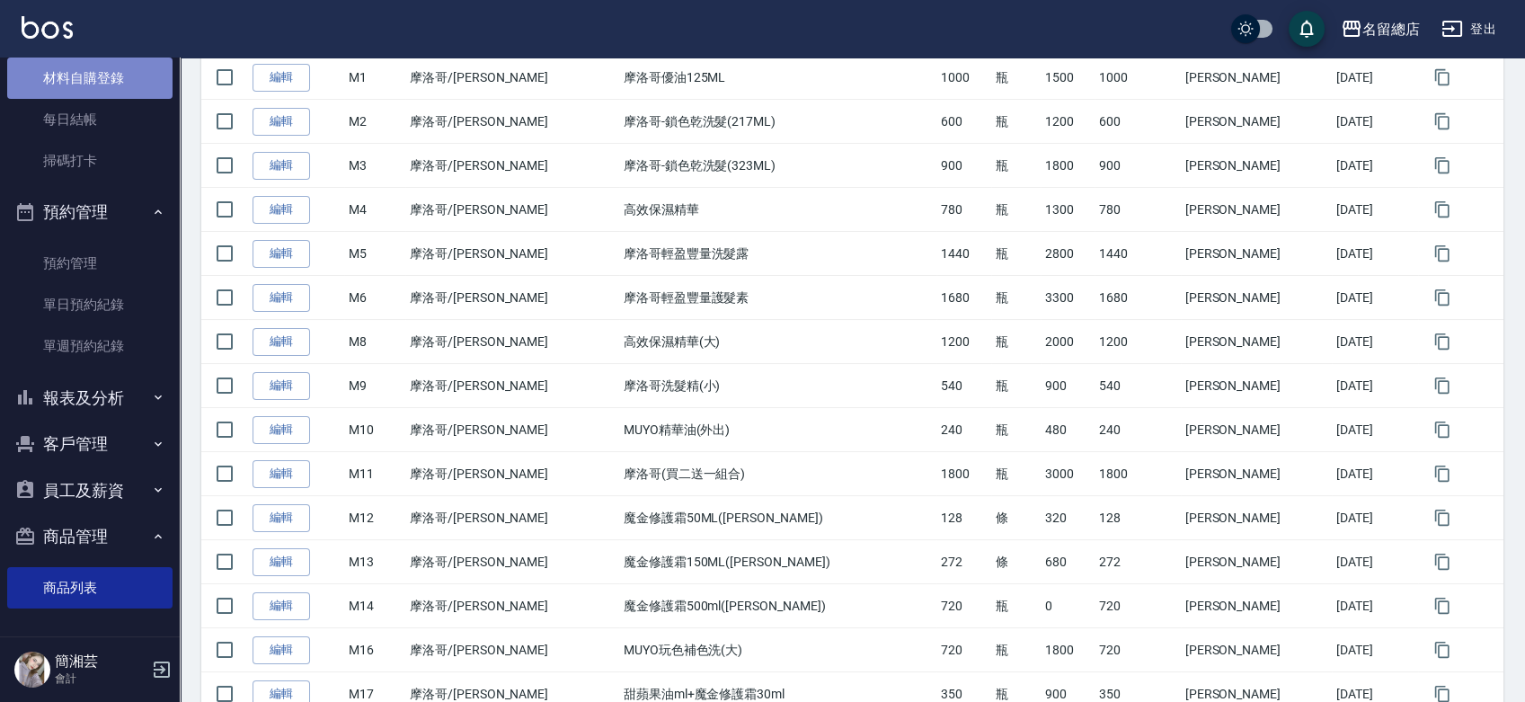
click at [103, 69] on link "材料自購登錄" at bounding box center [89, 78] width 165 height 41
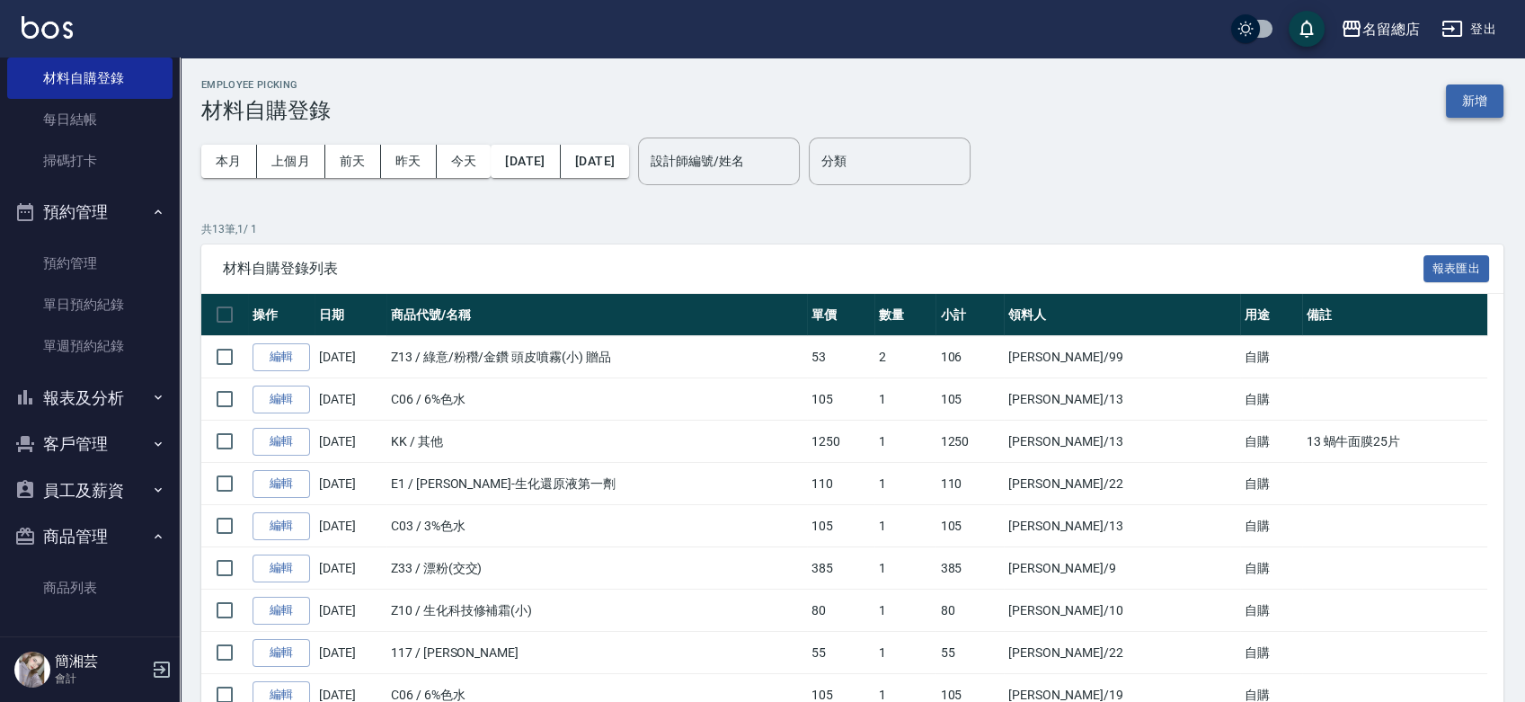
click at [1475, 101] on button "新增" at bounding box center [1475, 100] width 58 height 33
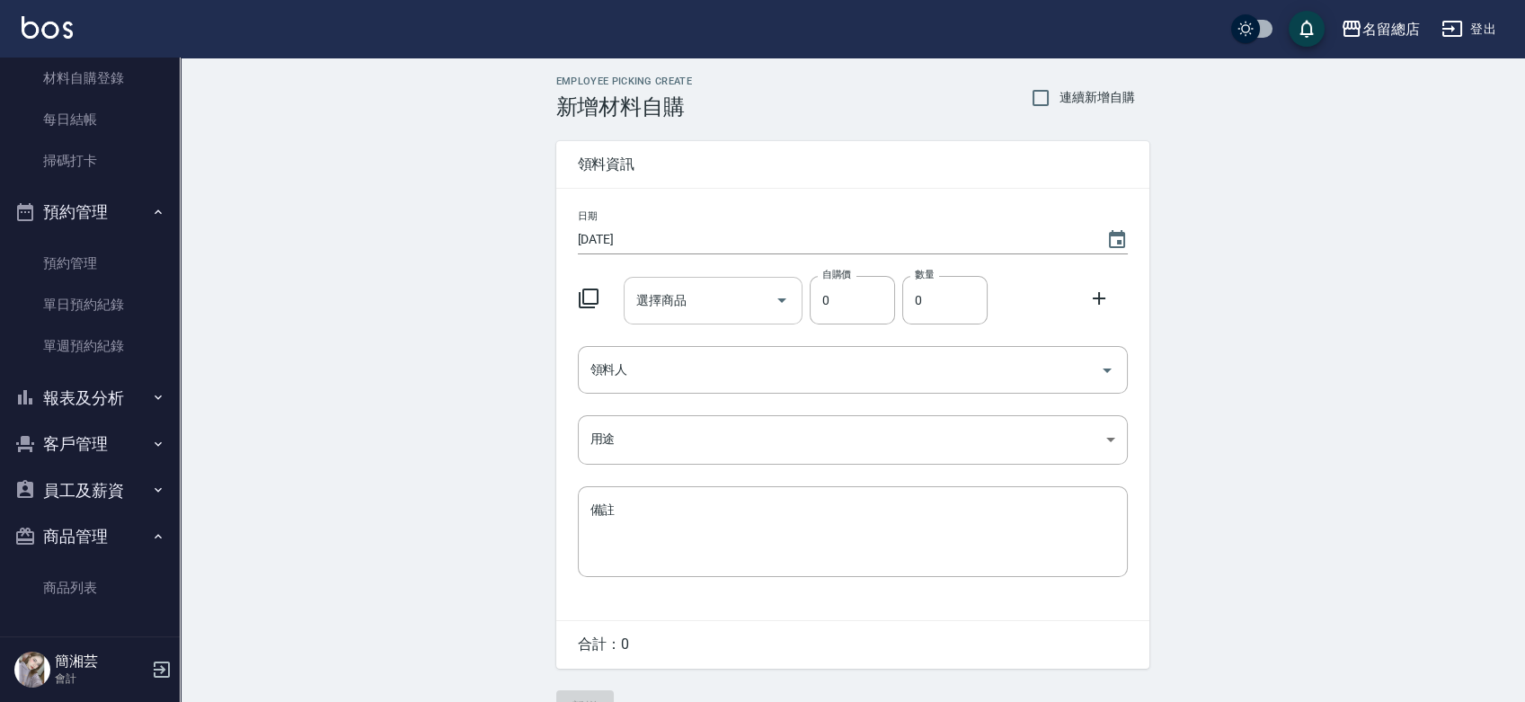
click at [753, 288] on input "選擇商品" at bounding box center [700, 300] width 136 height 31
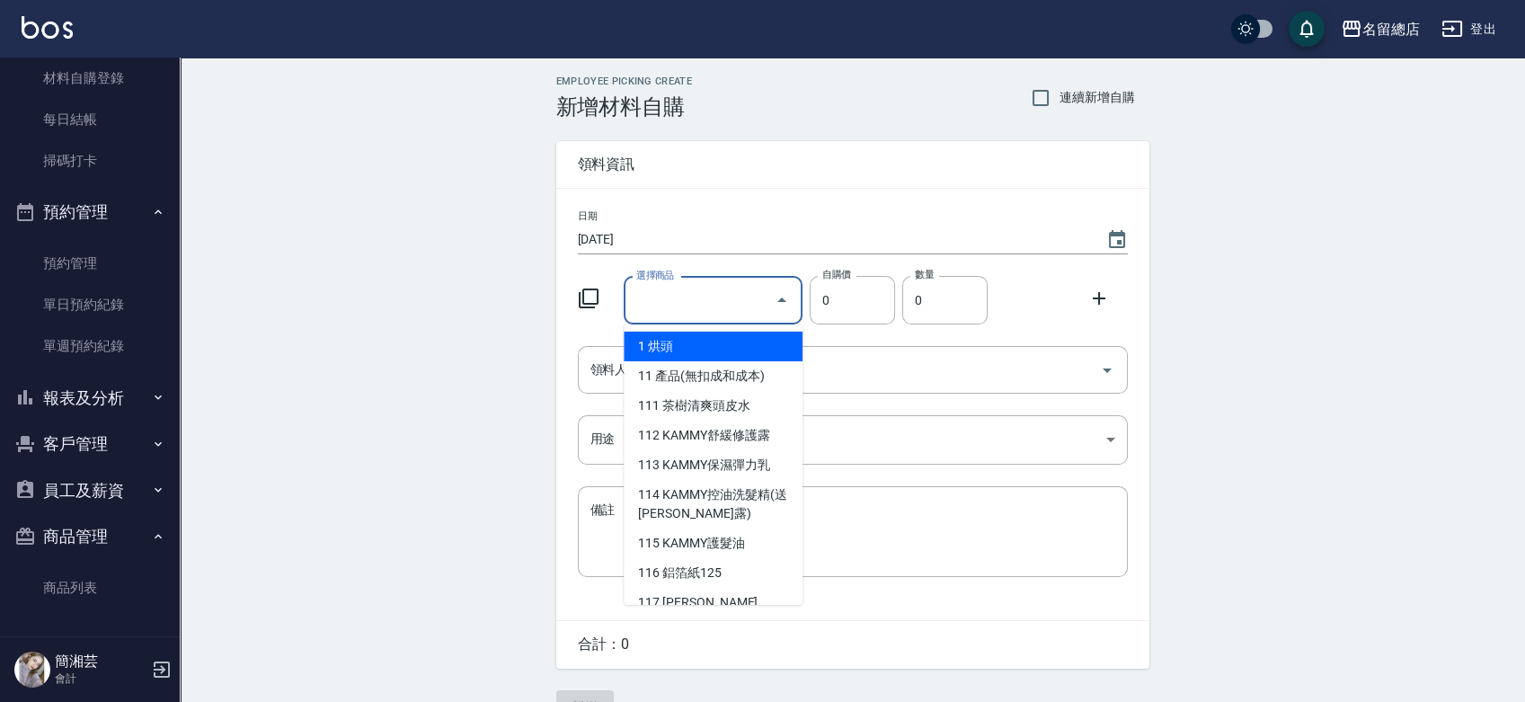
type input "9%色水"
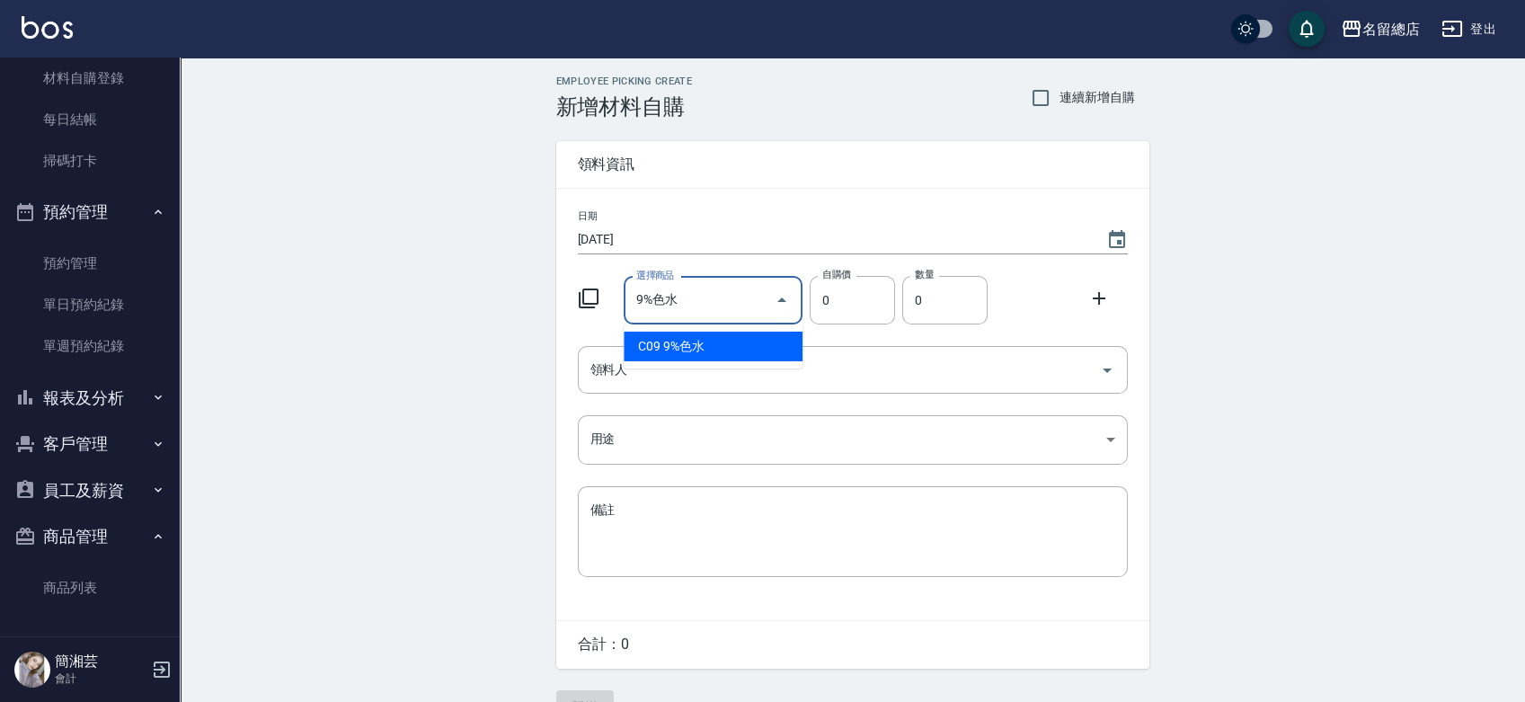
click at [734, 361] on ul "C09 9%色水" at bounding box center [713, 347] width 179 height 44
click at [734, 353] on li "C09 9%色水" at bounding box center [713, 347] width 179 height 30
type input "105"
type input "1"
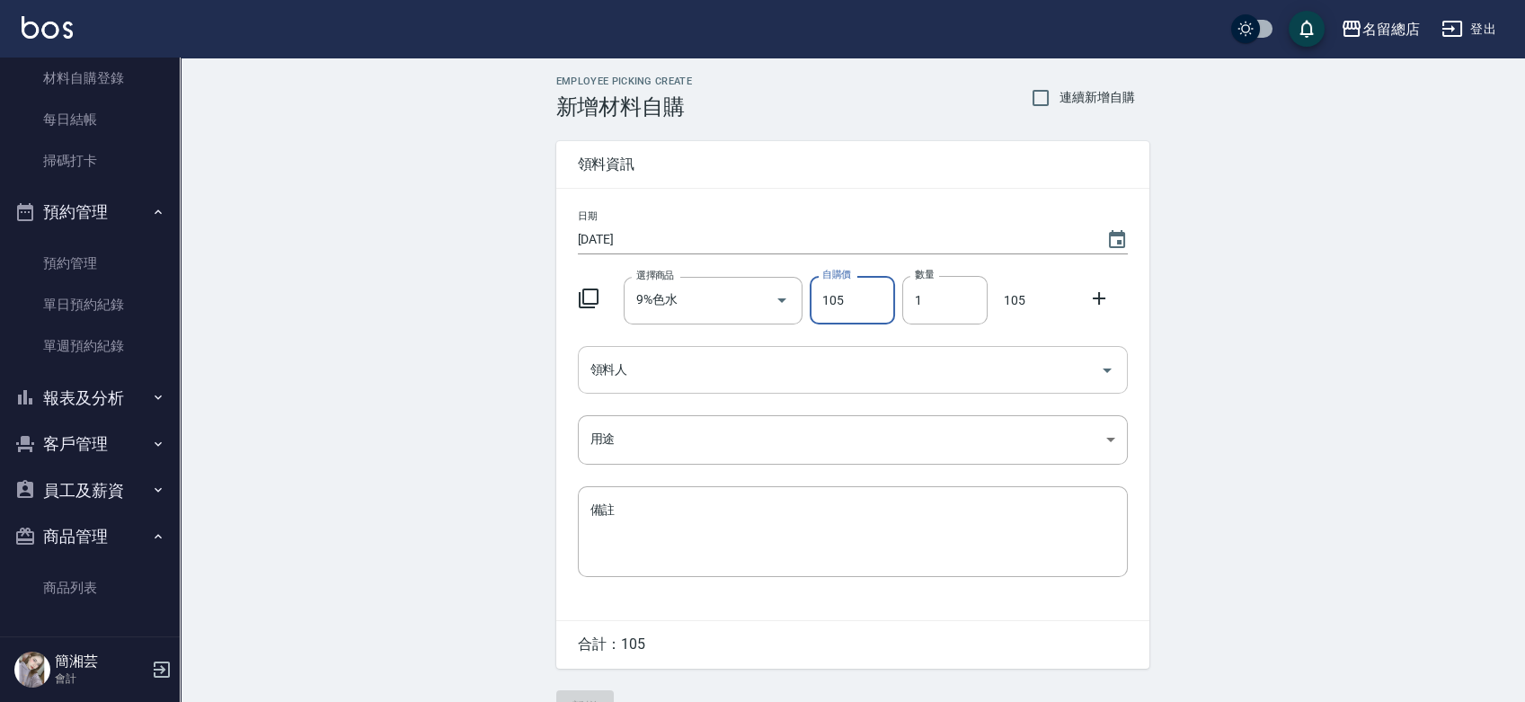
click at [745, 374] on input "領料人" at bounding box center [839, 369] width 507 height 31
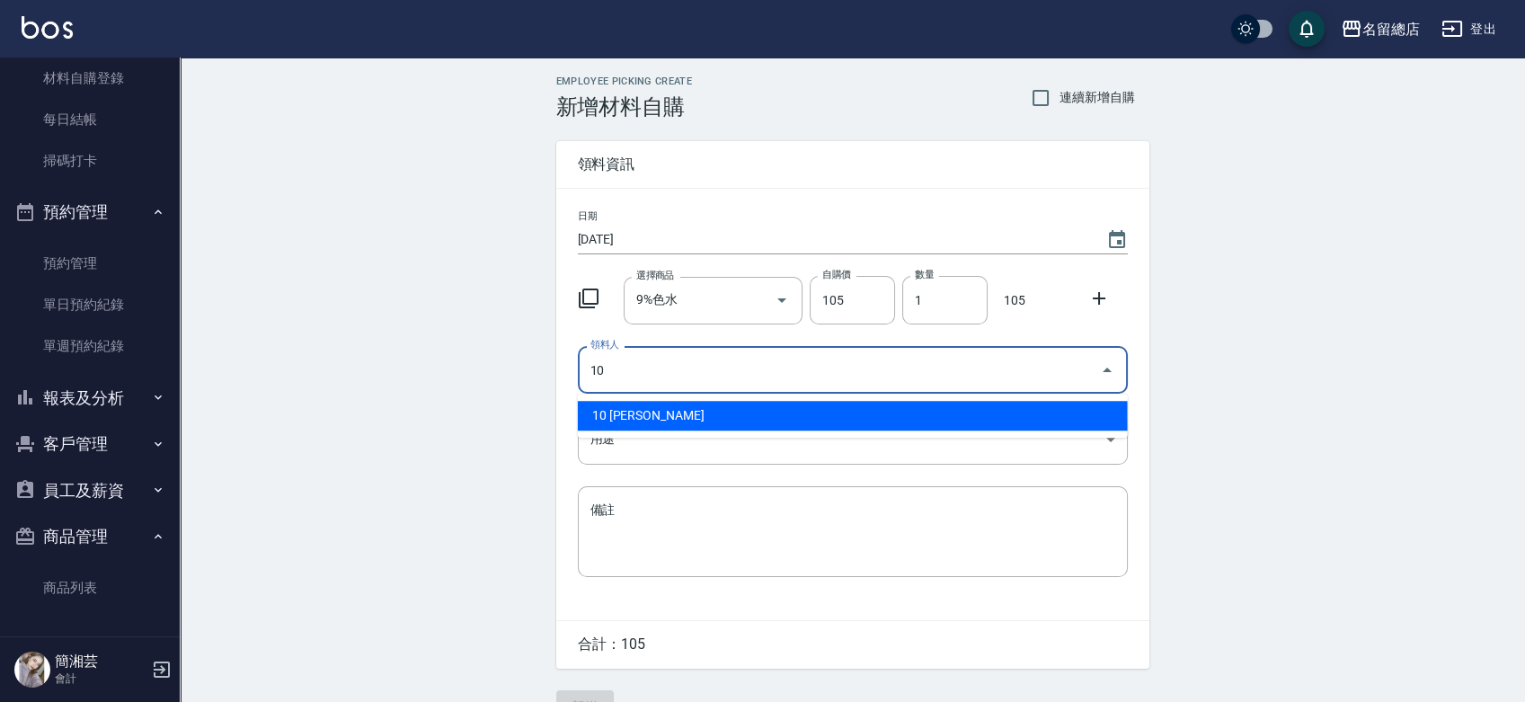
type input "10 [PERSON_NAME]"
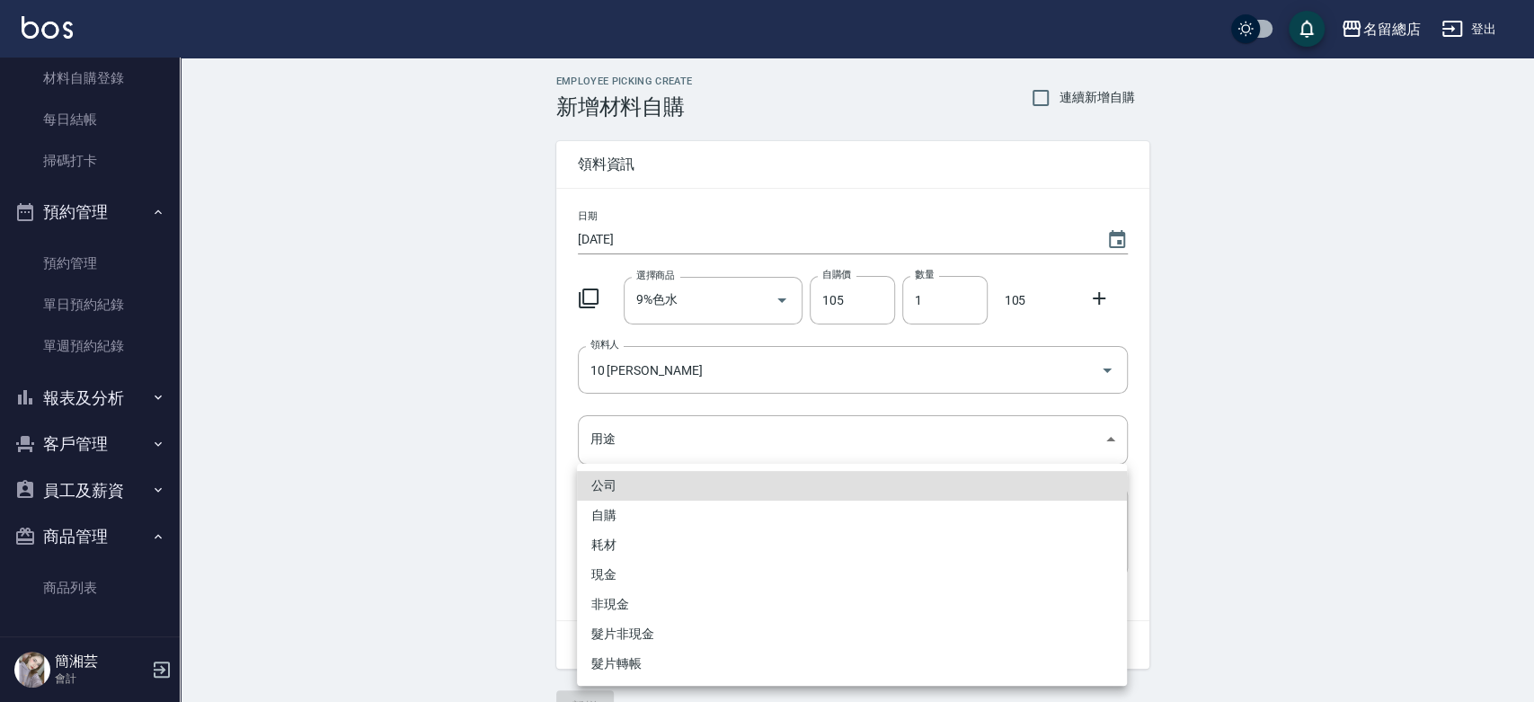
click at [635, 504] on li "自購" at bounding box center [852, 516] width 550 height 30
type input "自購"
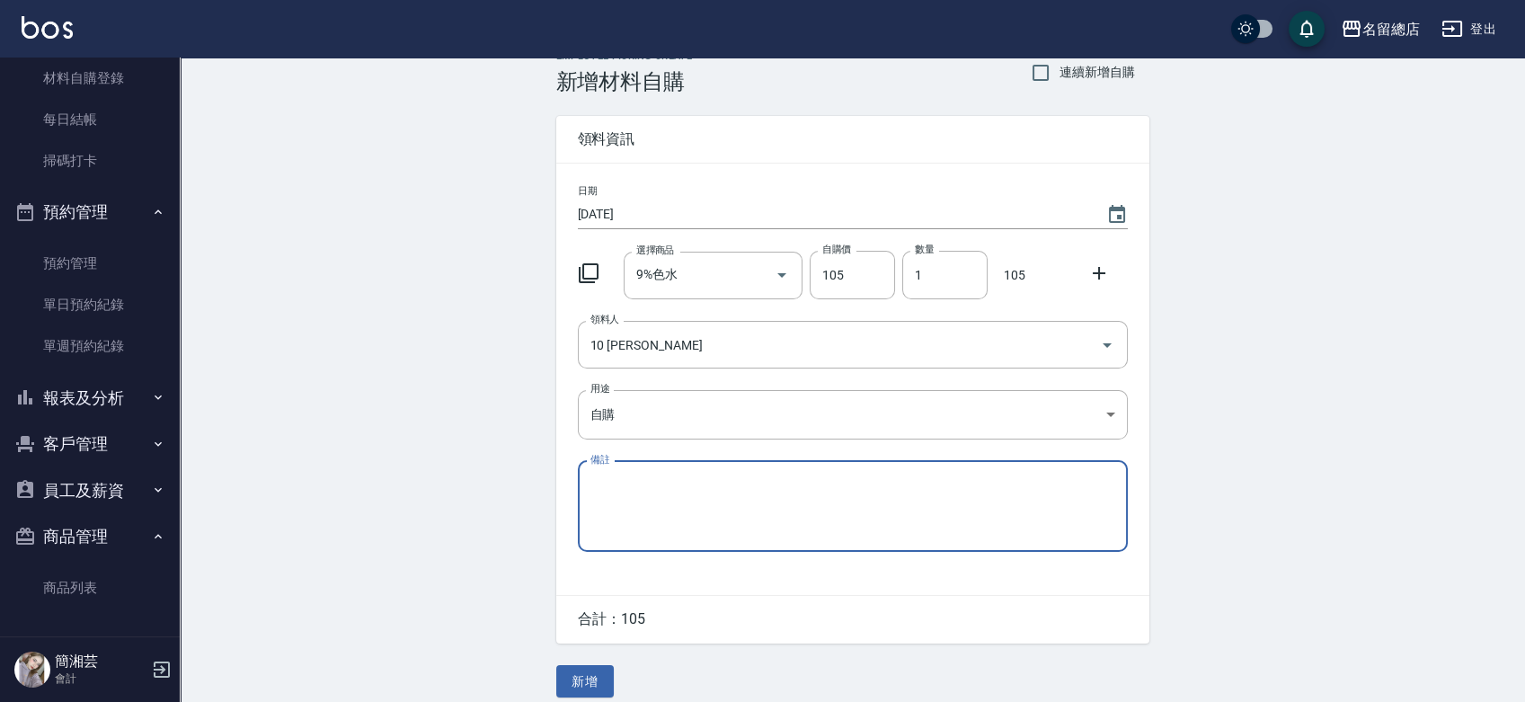
scroll to position [40, 0]
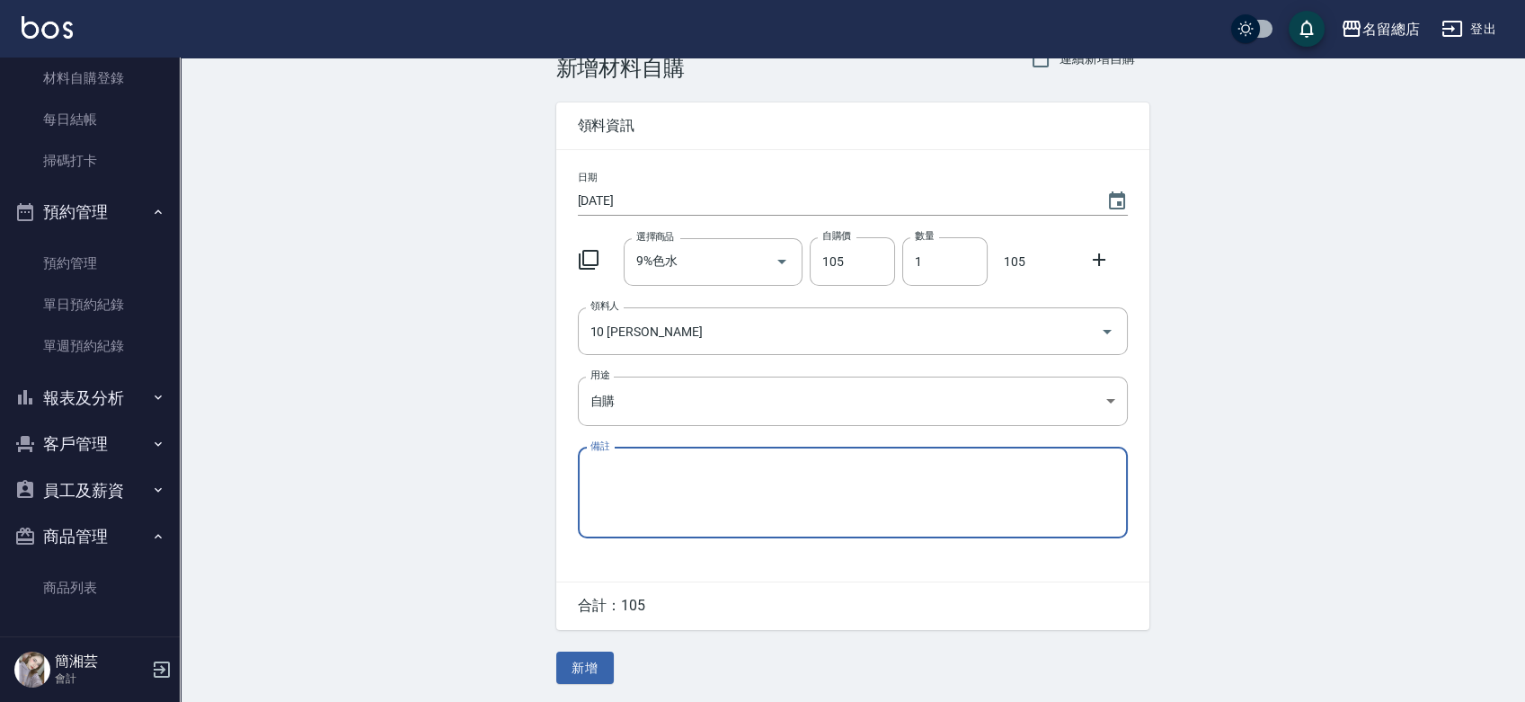
click at [600, 659] on button "新增" at bounding box center [585, 668] width 58 height 33
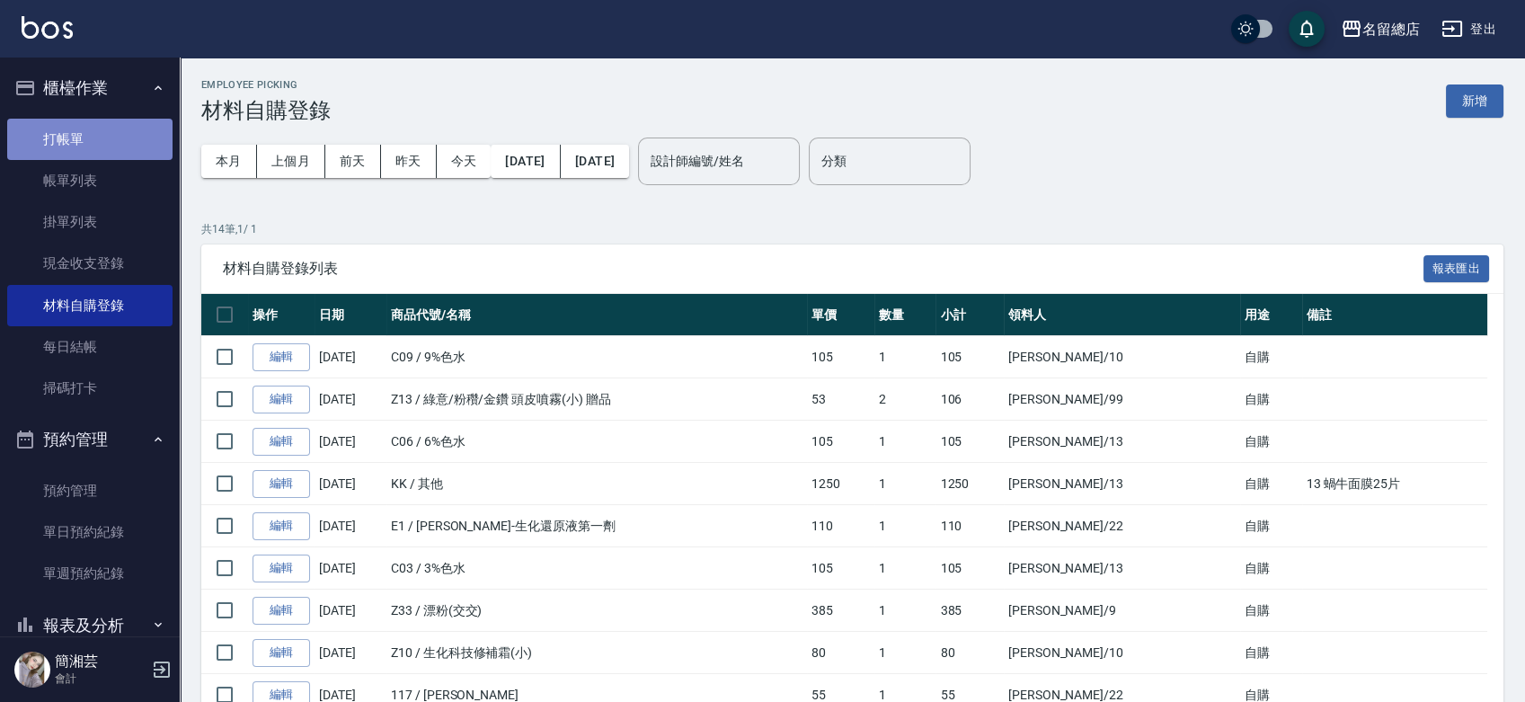
click at [102, 130] on link "打帳單" at bounding box center [89, 139] width 165 height 41
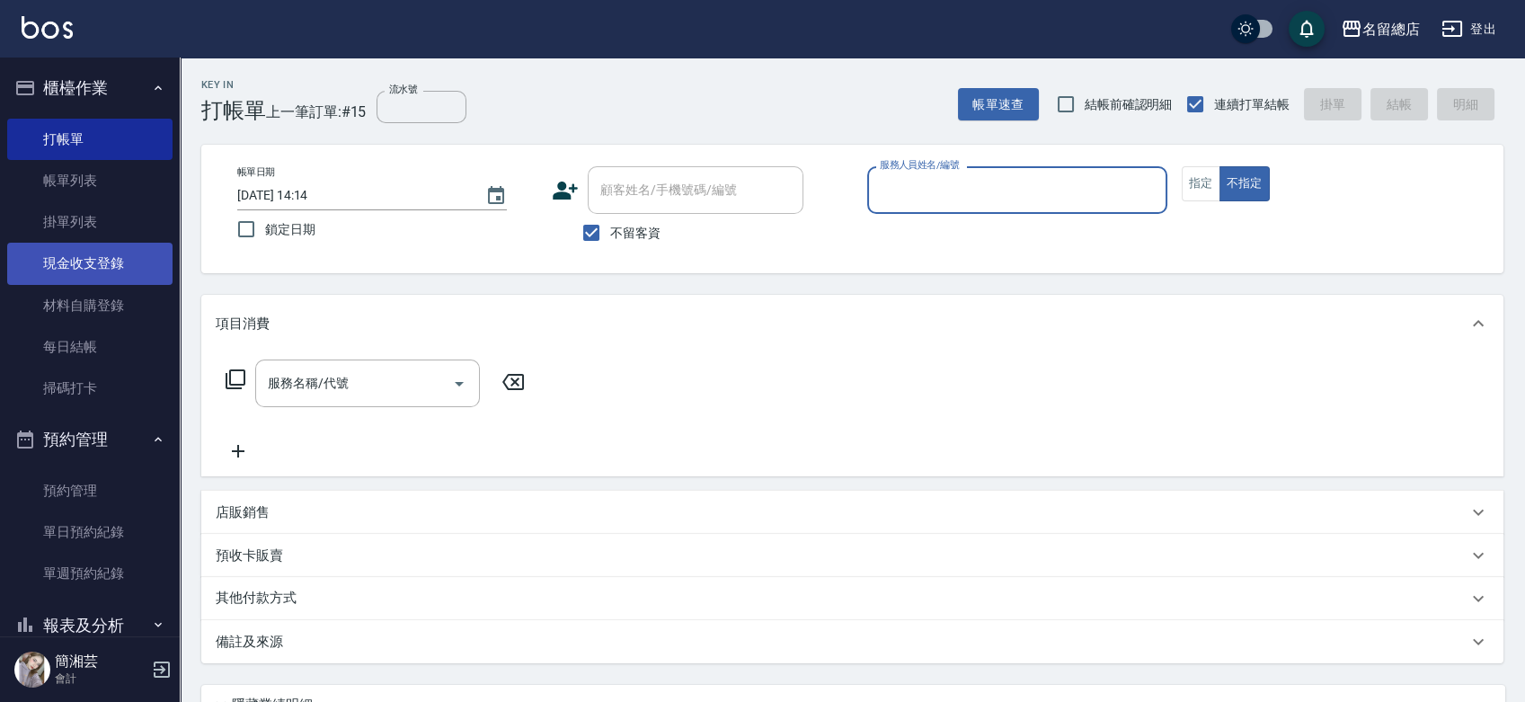
click at [108, 263] on link "現金收支登錄" at bounding box center [89, 263] width 165 height 41
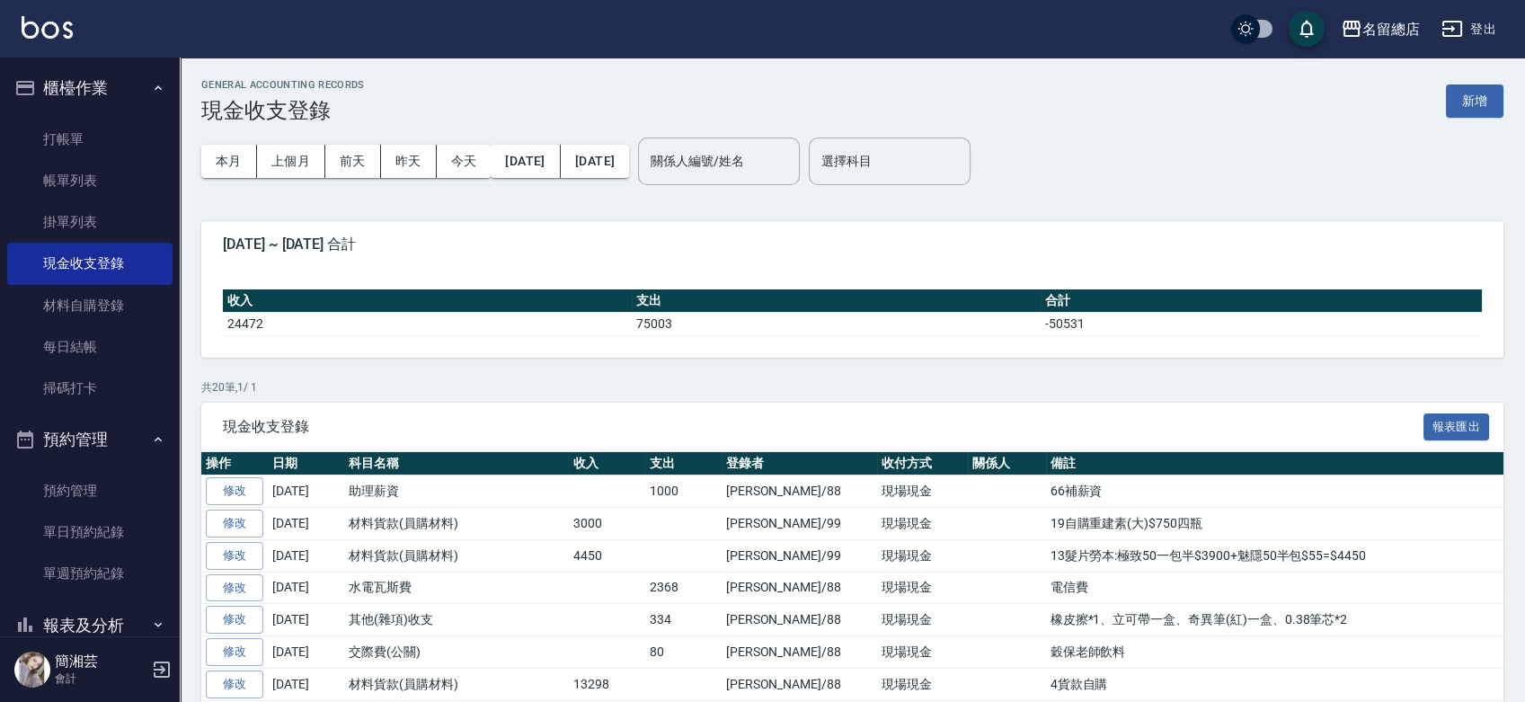
click at [1445, 99] on div "GENERAL ACCOUNTING RECORDS 現金收支登錄 新增" at bounding box center [852, 101] width 1303 height 44
click at [1464, 101] on button "新增" at bounding box center [1475, 100] width 58 height 33
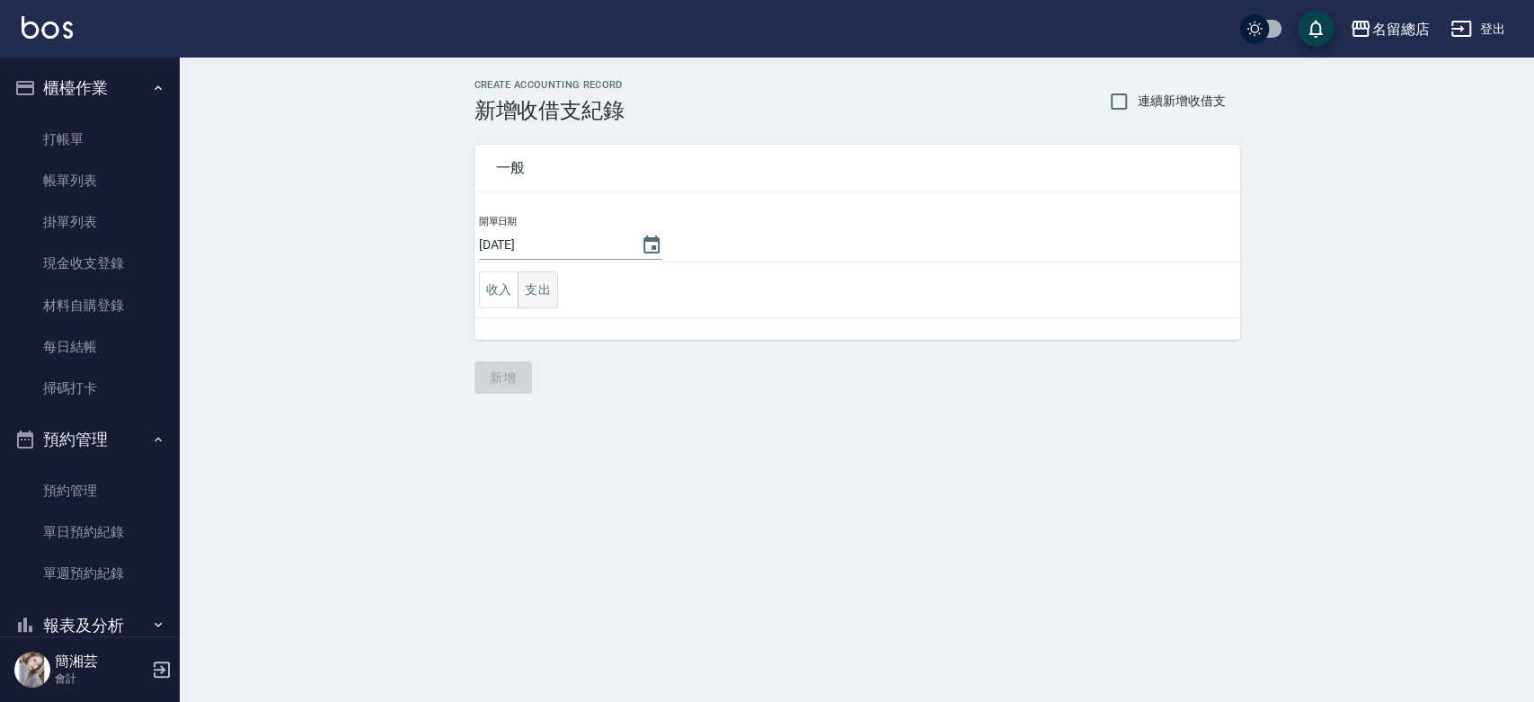
click at [537, 287] on button "支出" at bounding box center [538, 289] width 40 height 37
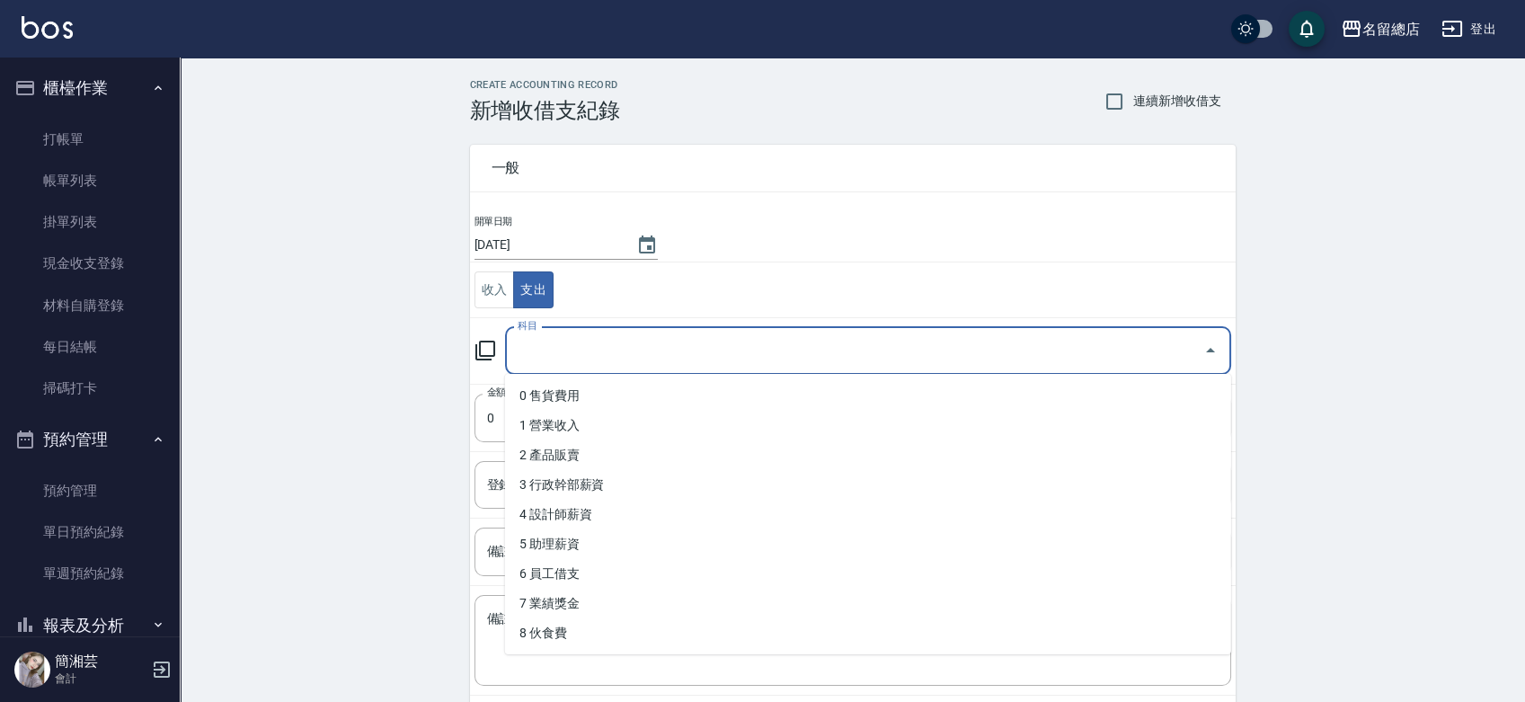
click at [582, 343] on input "科目" at bounding box center [854, 350] width 683 height 31
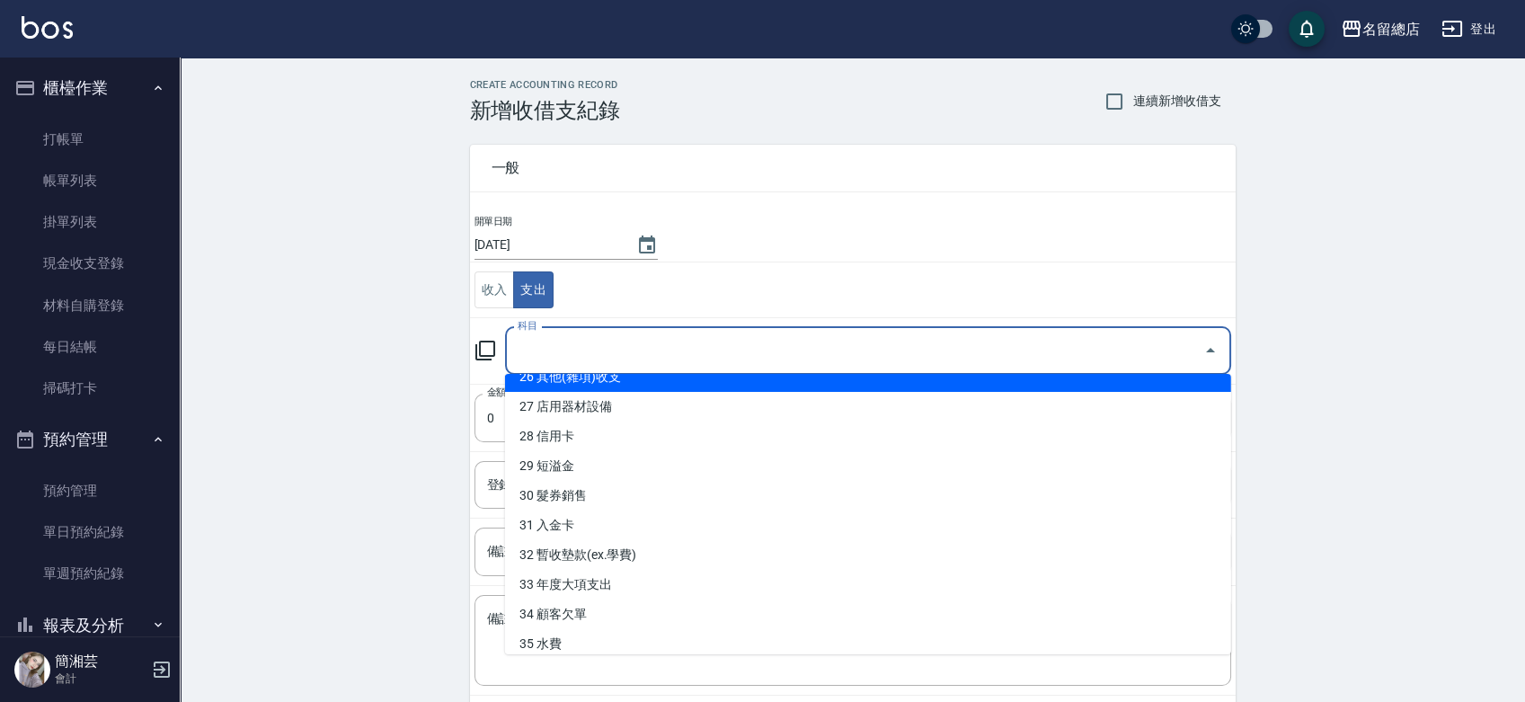
scroll to position [690, 0]
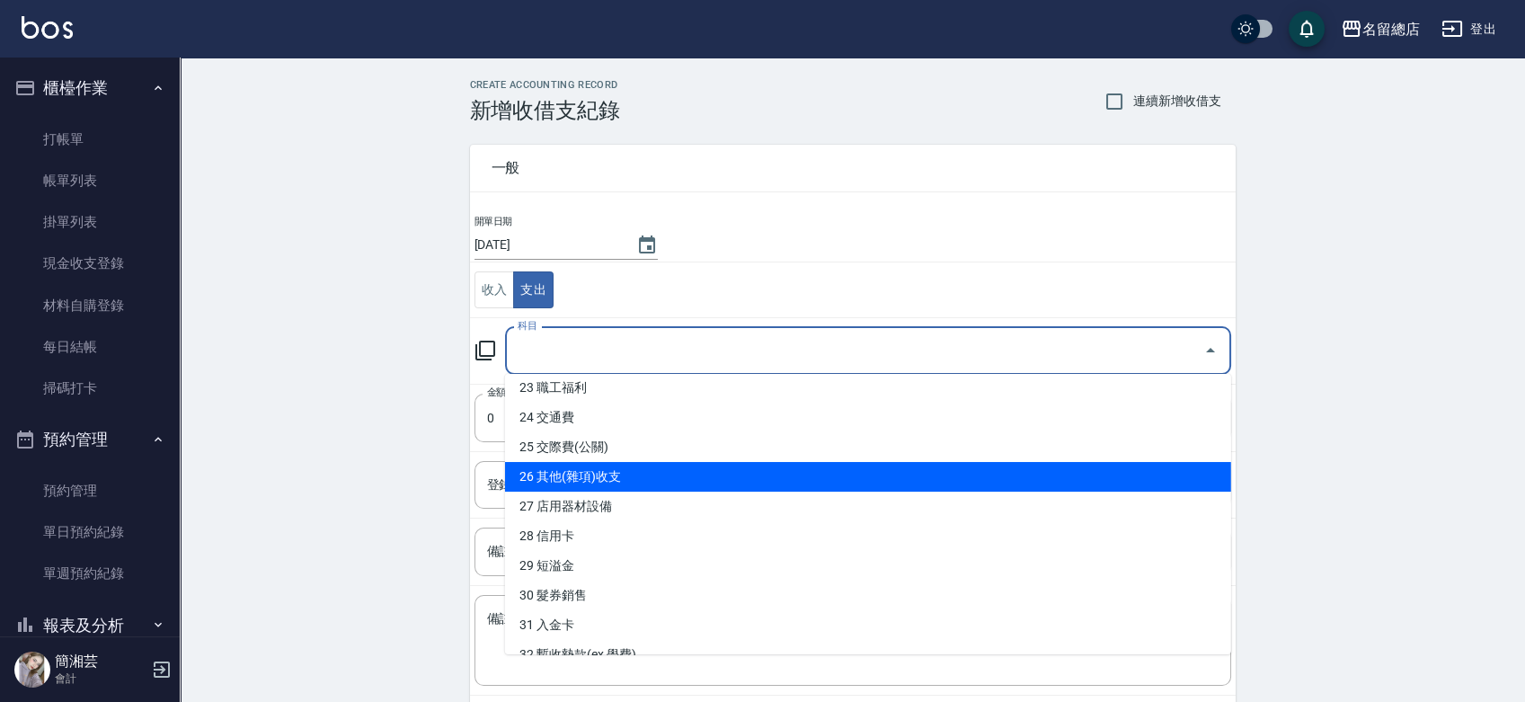
click at [603, 479] on li "26 其他(雜項)收支" at bounding box center [868, 477] width 726 height 30
type input "26 其他(雜項)收支"
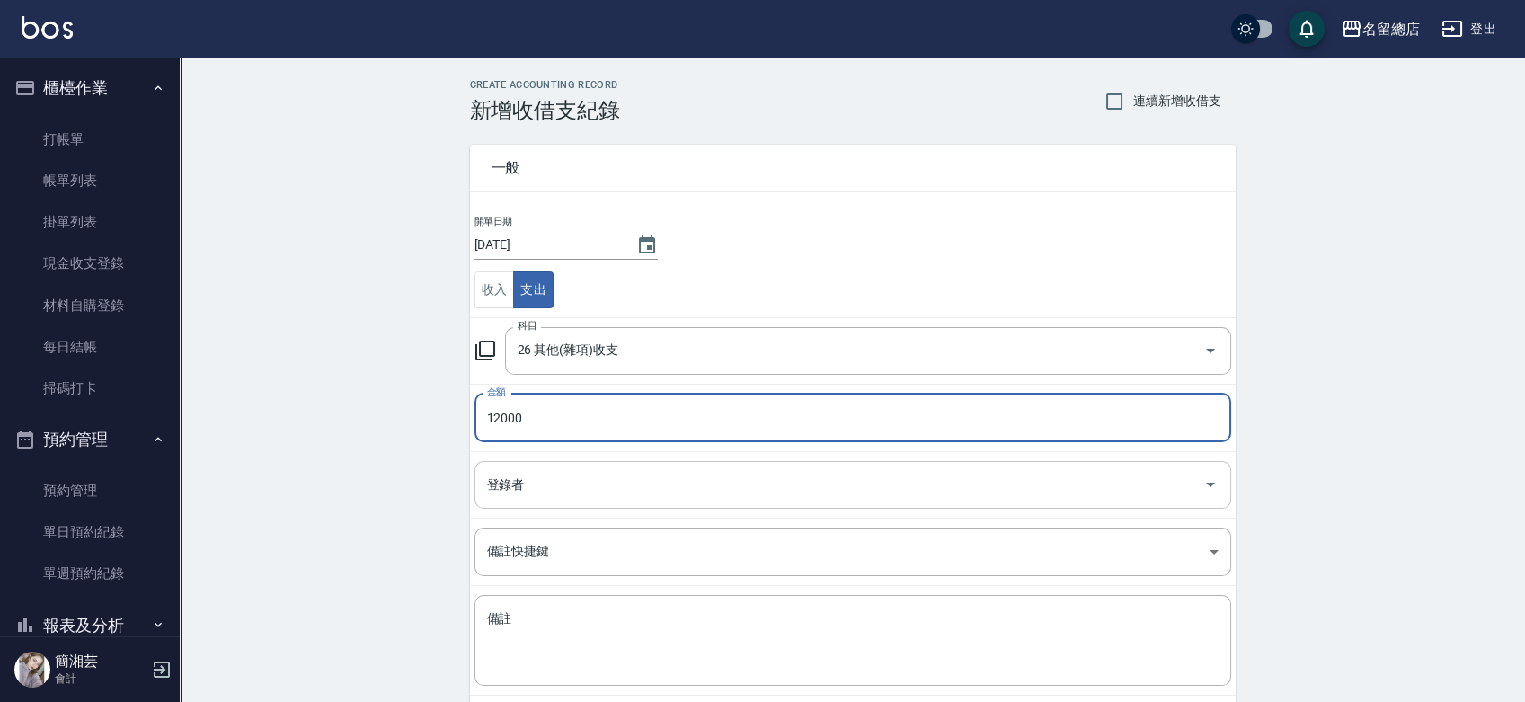
type input "12000"
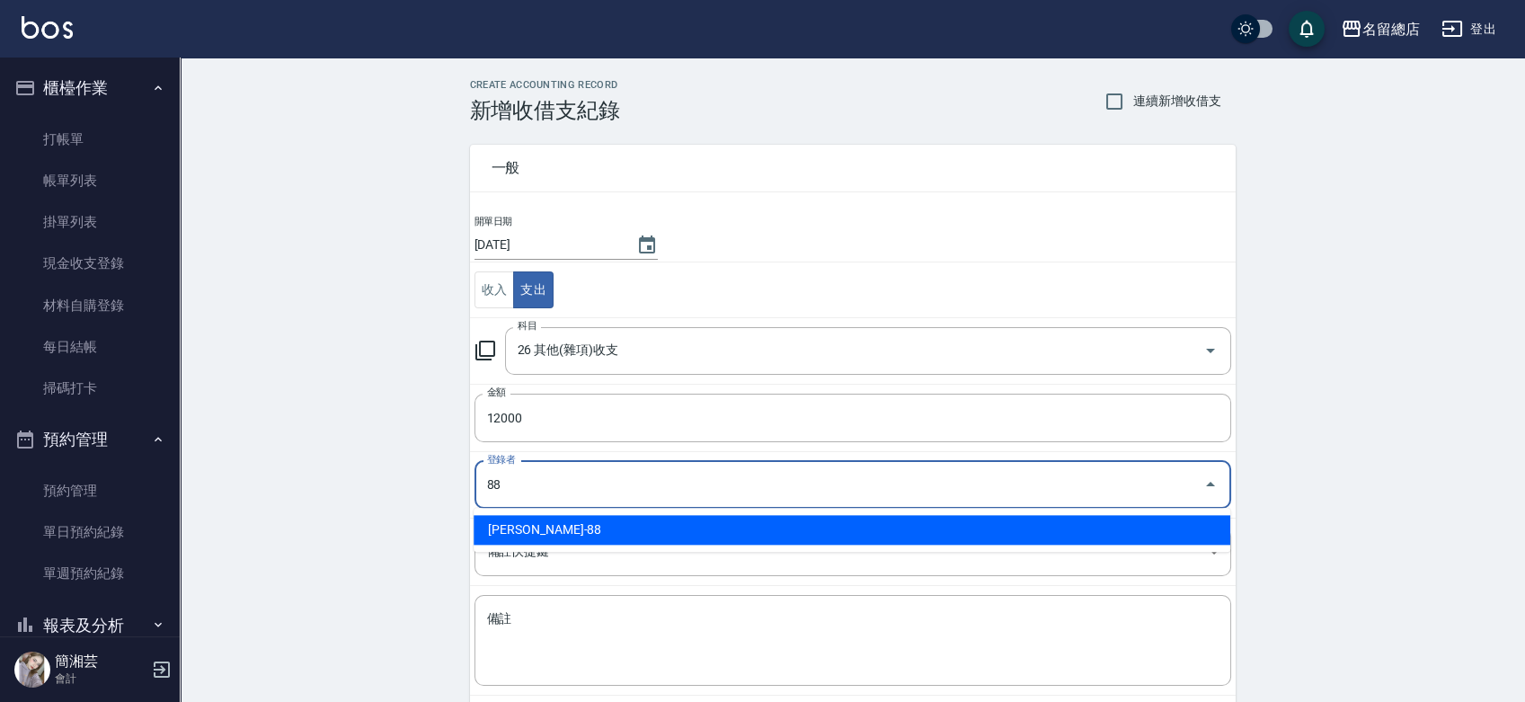
type input "[PERSON_NAME]-88"
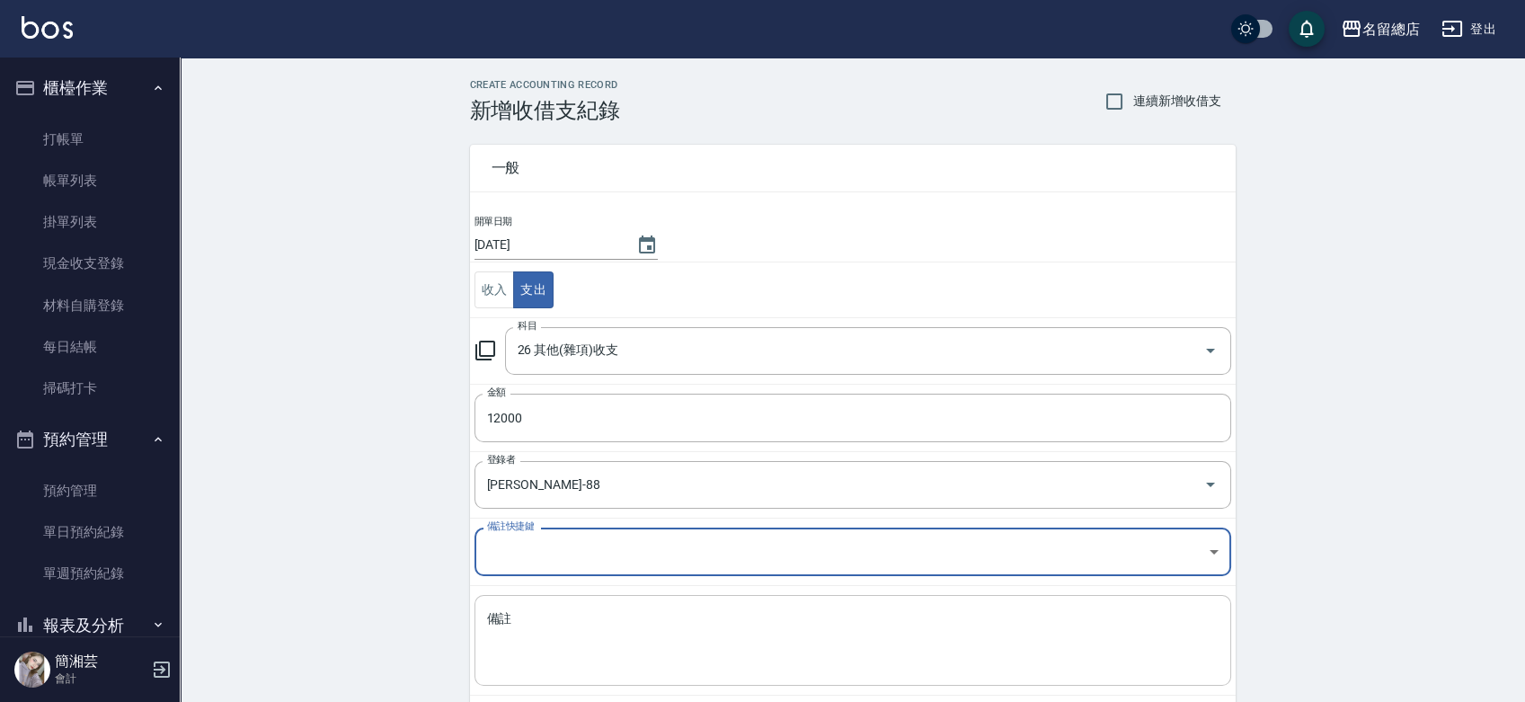
click at [575, 623] on textarea "備註" at bounding box center [853, 640] width 732 height 61
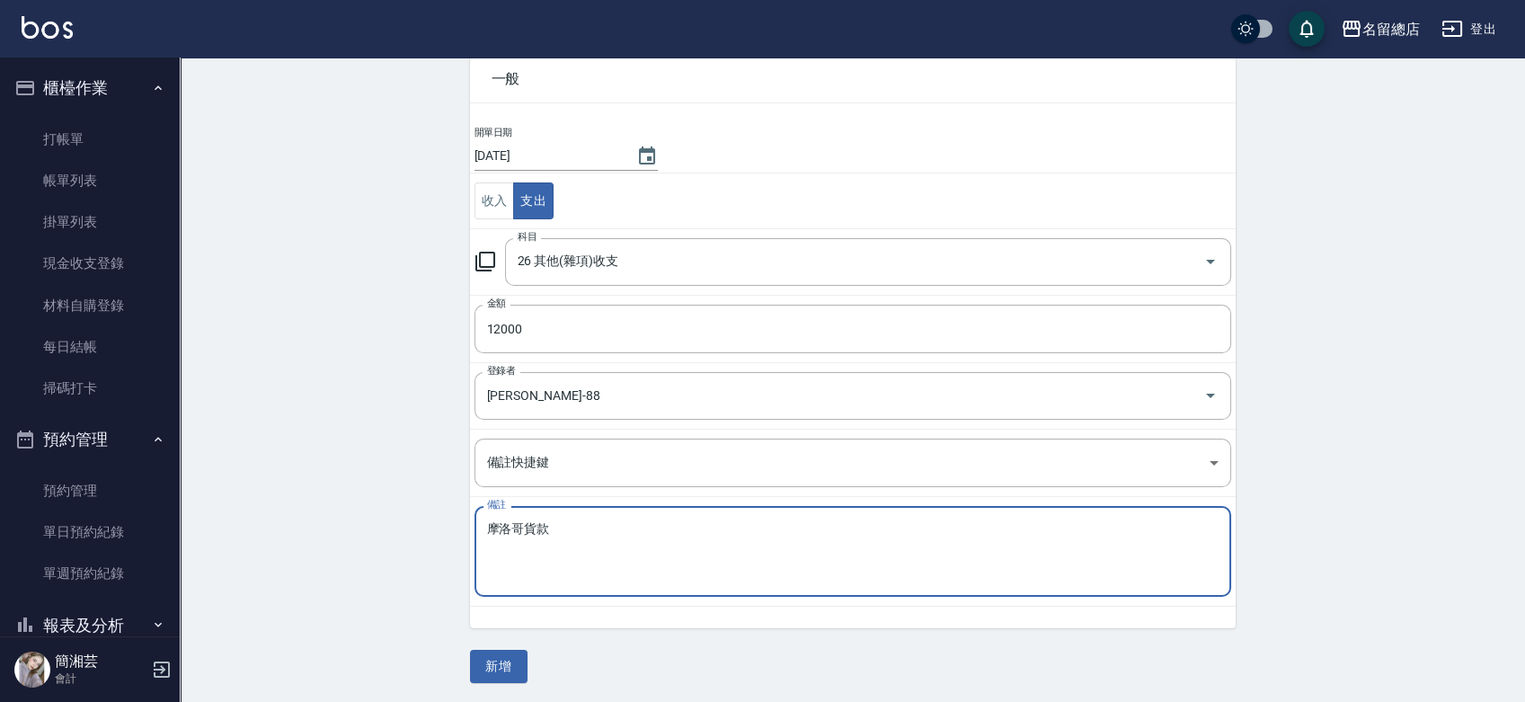
scroll to position [90, 0]
type textarea "摩洛哥貨款"
click at [500, 662] on button "新增" at bounding box center [499, 665] width 58 height 33
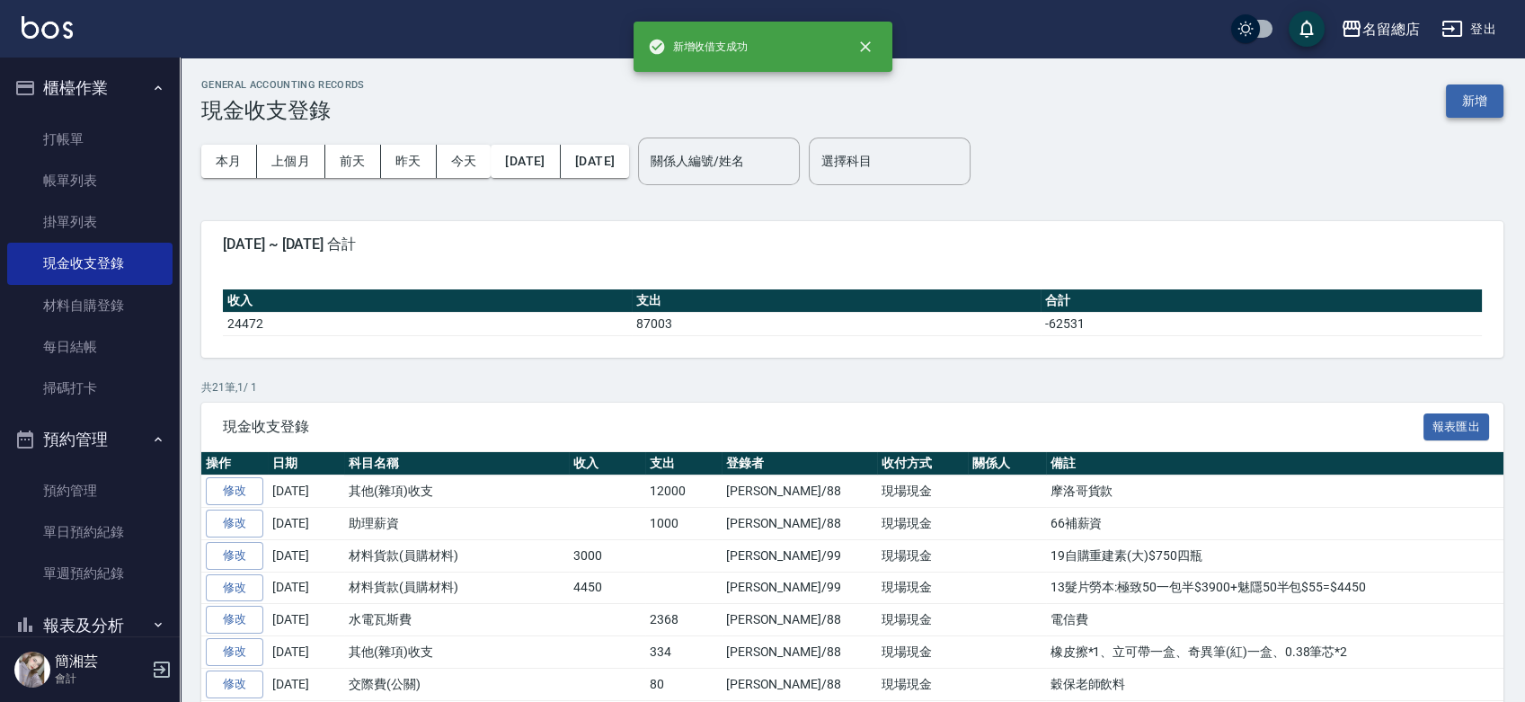
click at [1475, 110] on button "新增" at bounding box center [1475, 100] width 58 height 33
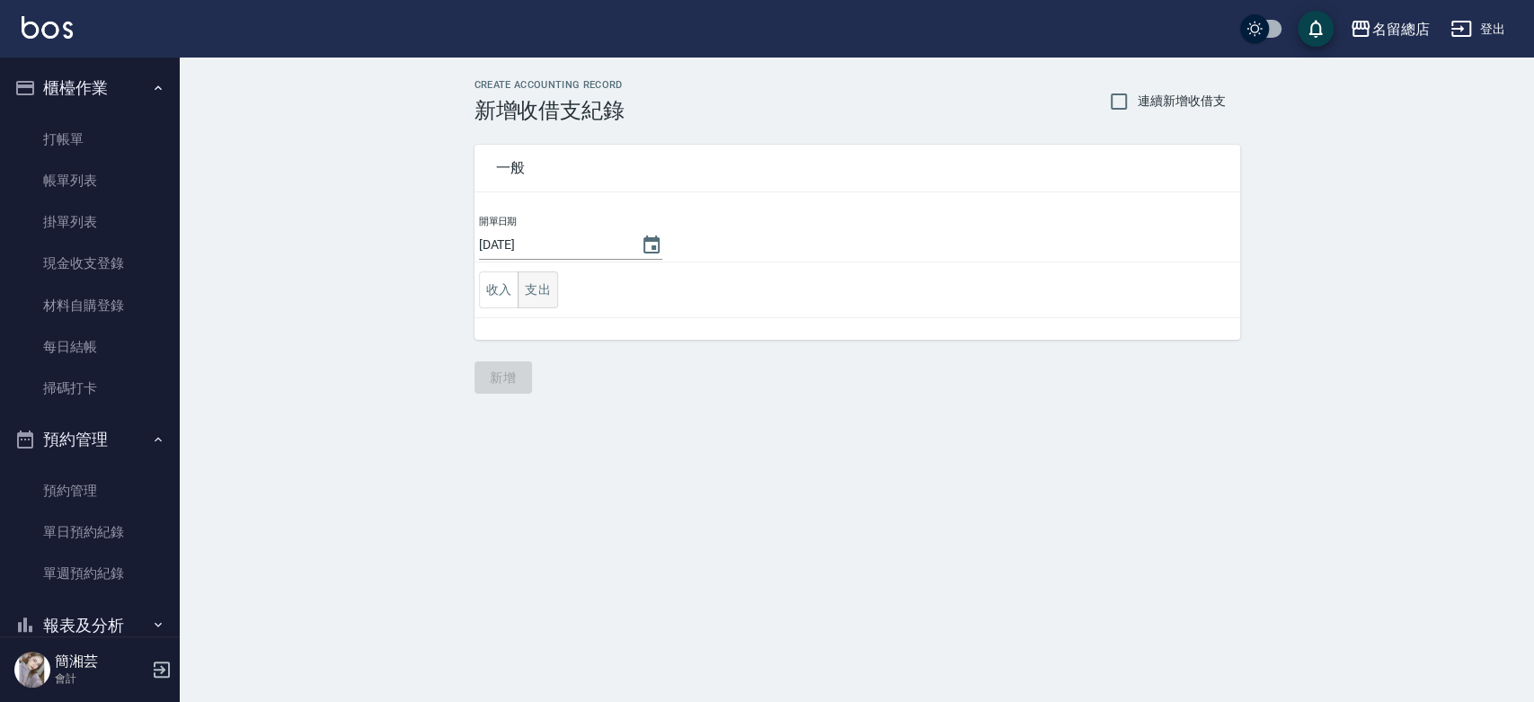
click at [535, 279] on button "支出" at bounding box center [538, 289] width 40 height 37
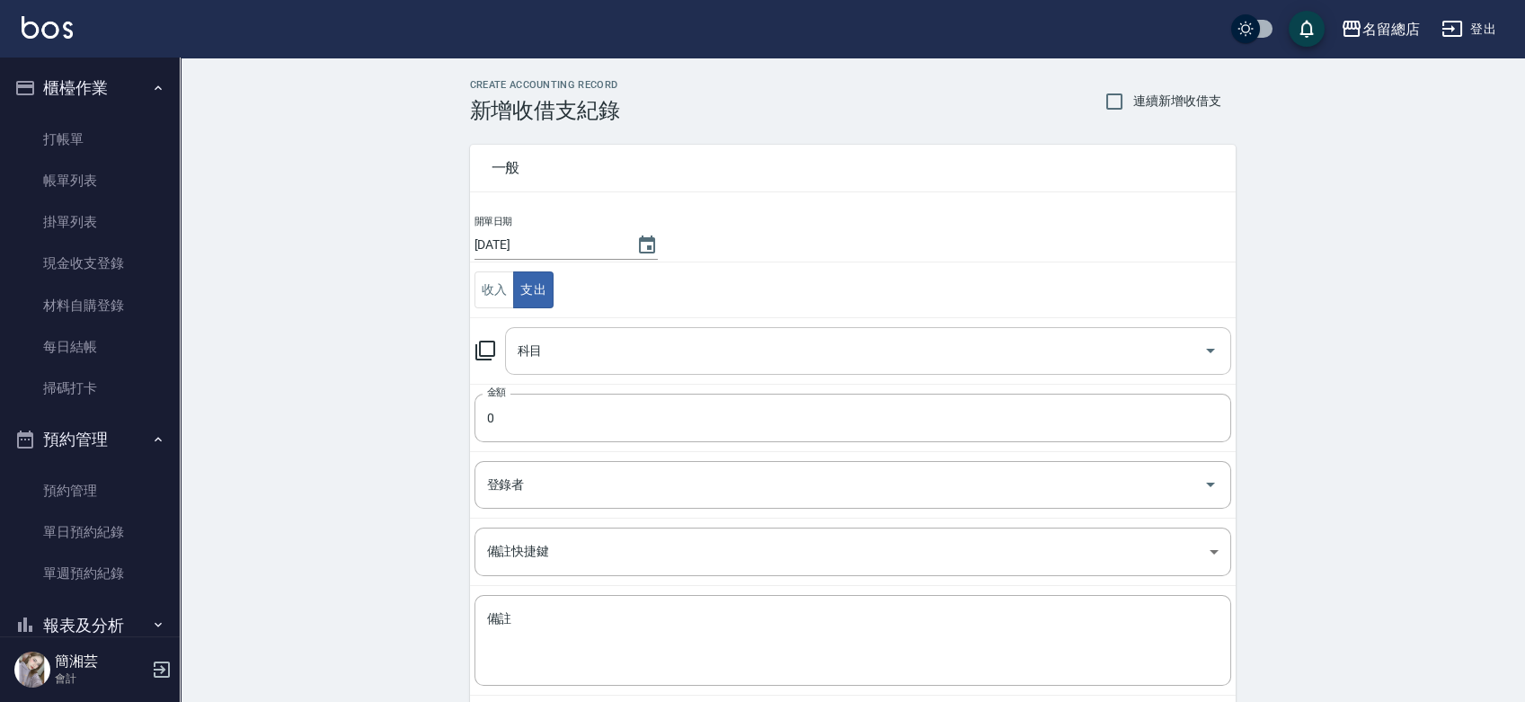
click at [568, 345] on input "科目" at bounding box center [854, 350] width 683 height 31
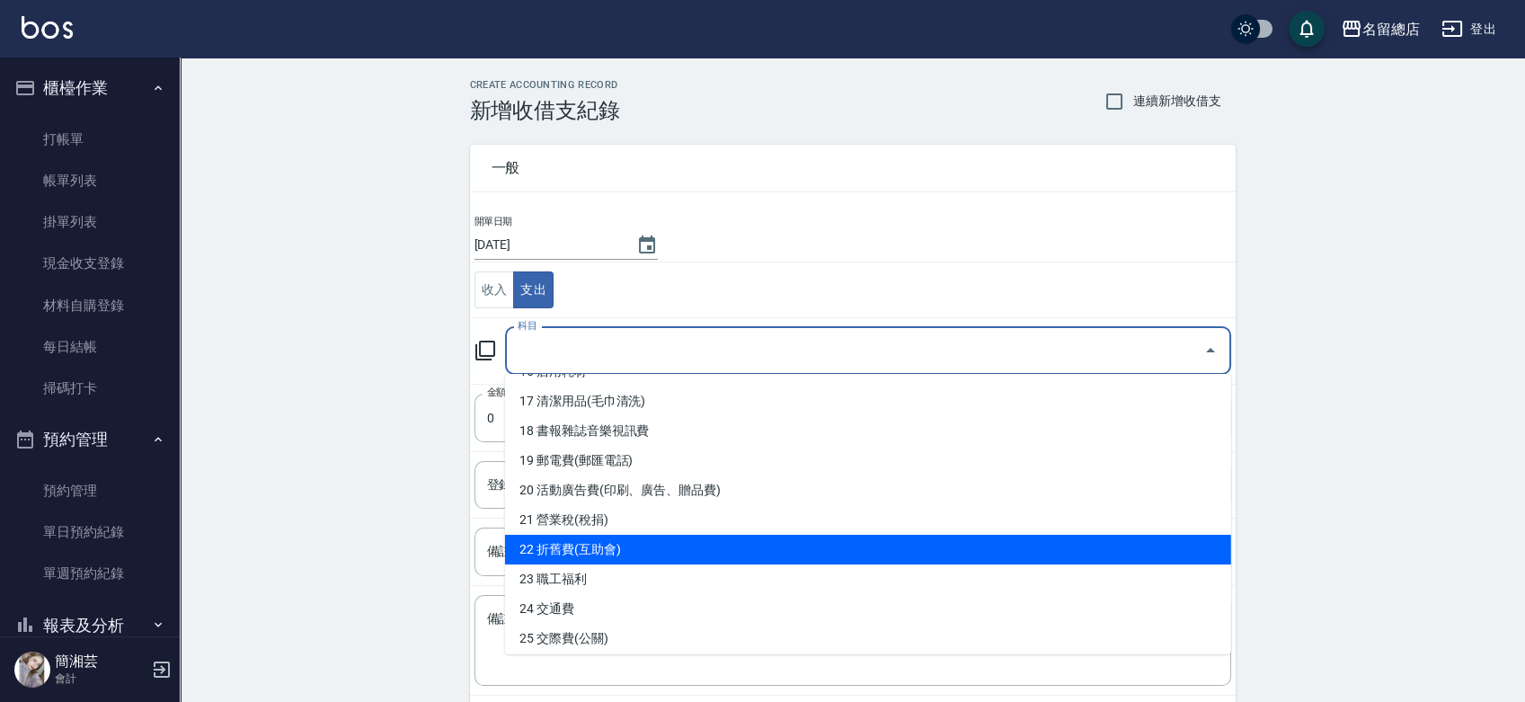
scroll to position [599, 0]
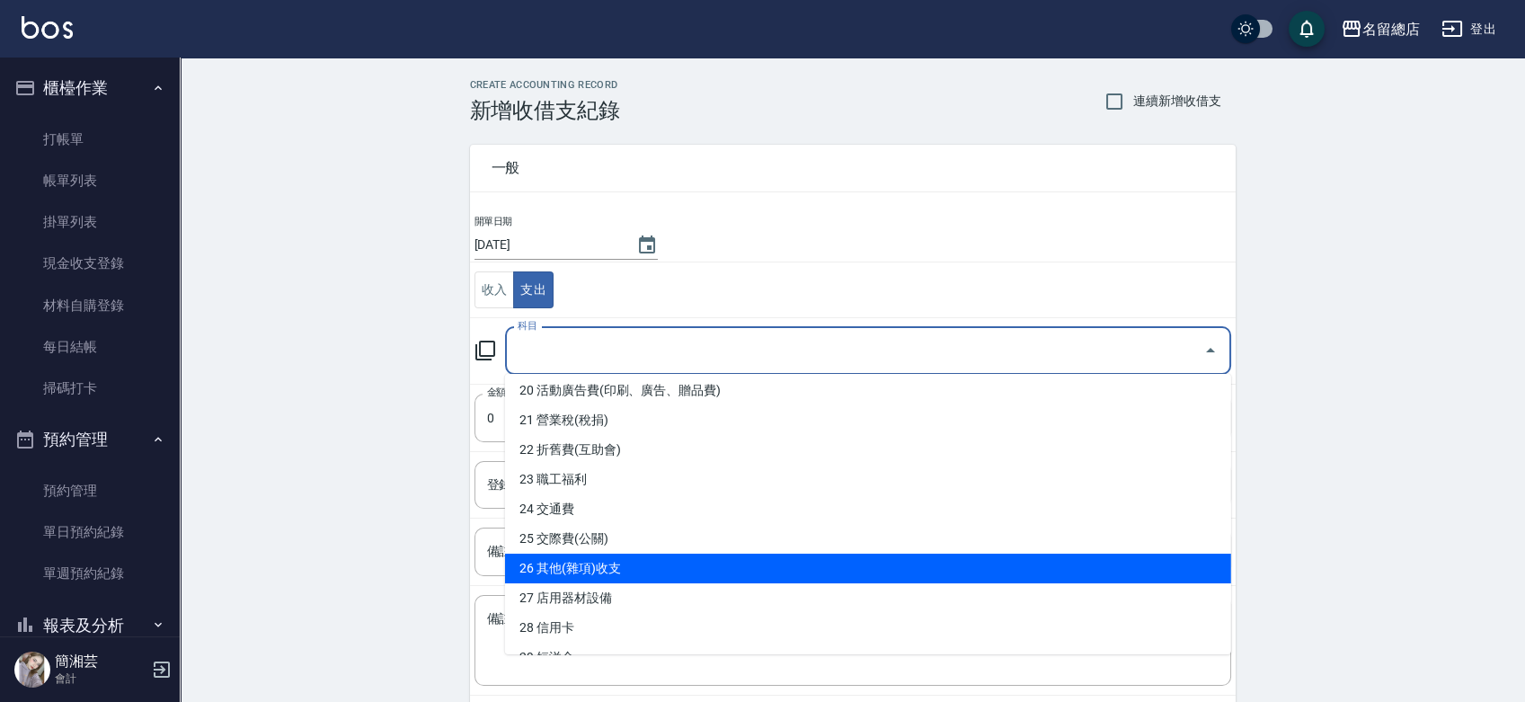
click at [626, 566] on li "26 其他(雜項)收支" at bounding box center [868, 569] width 726 height 30
type input "26 其他(雜項)收支"
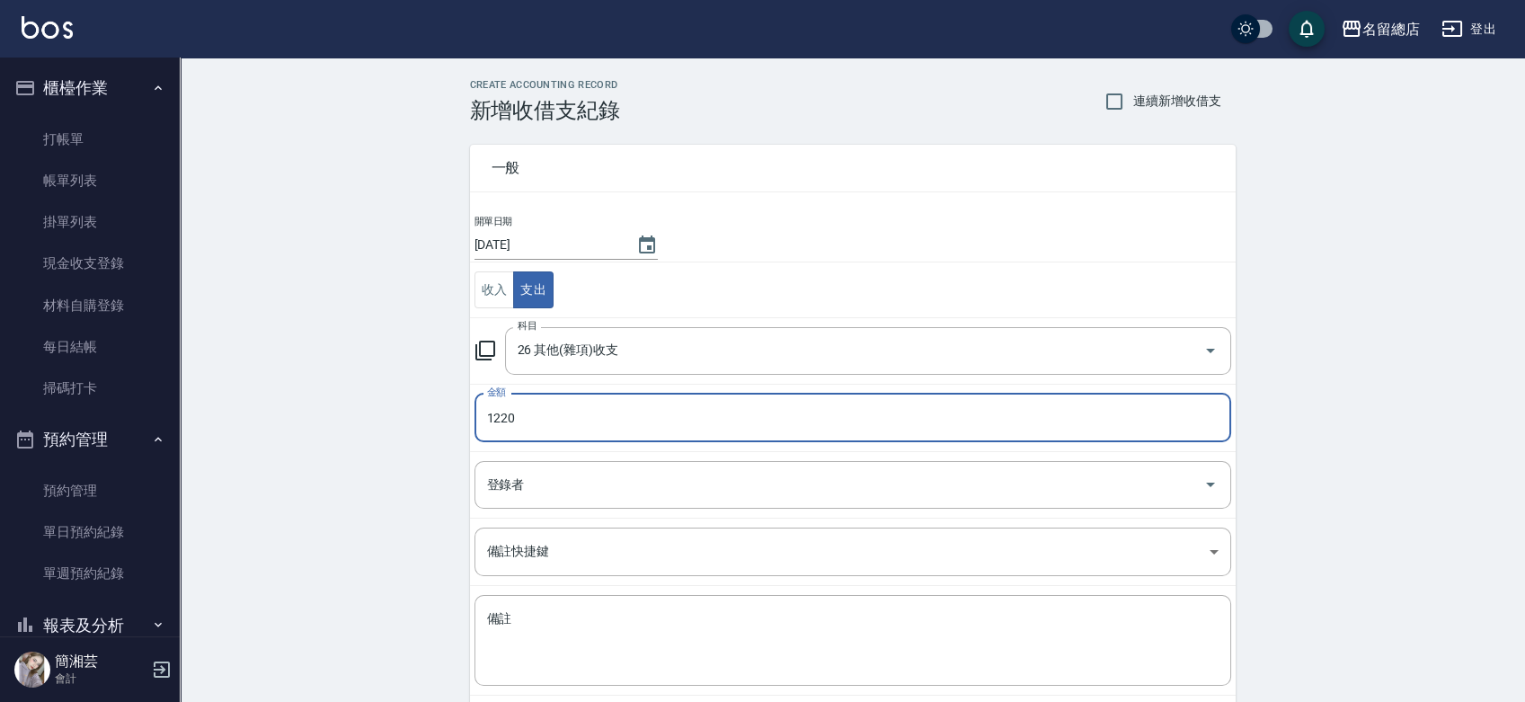
type input "1220"
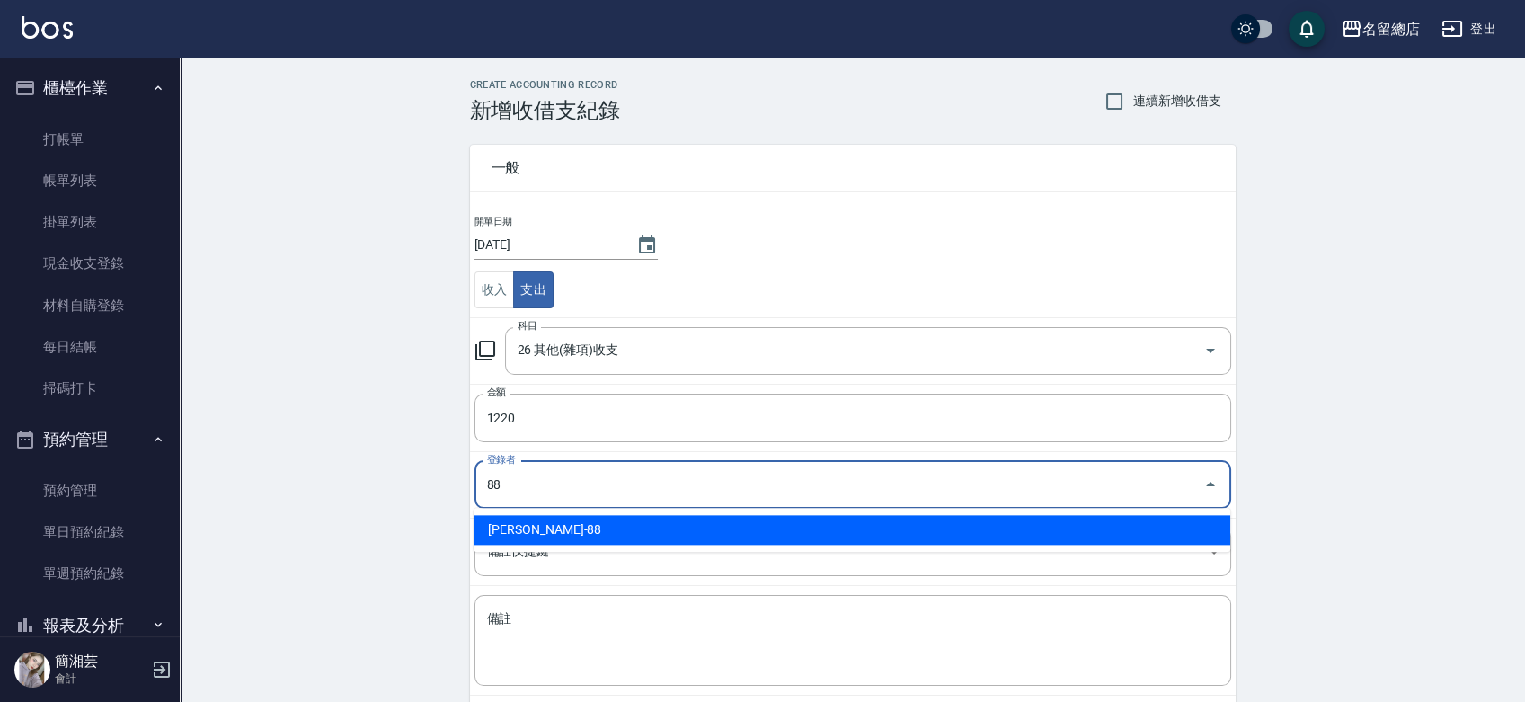
type input "[PERSON_NAME]-88"
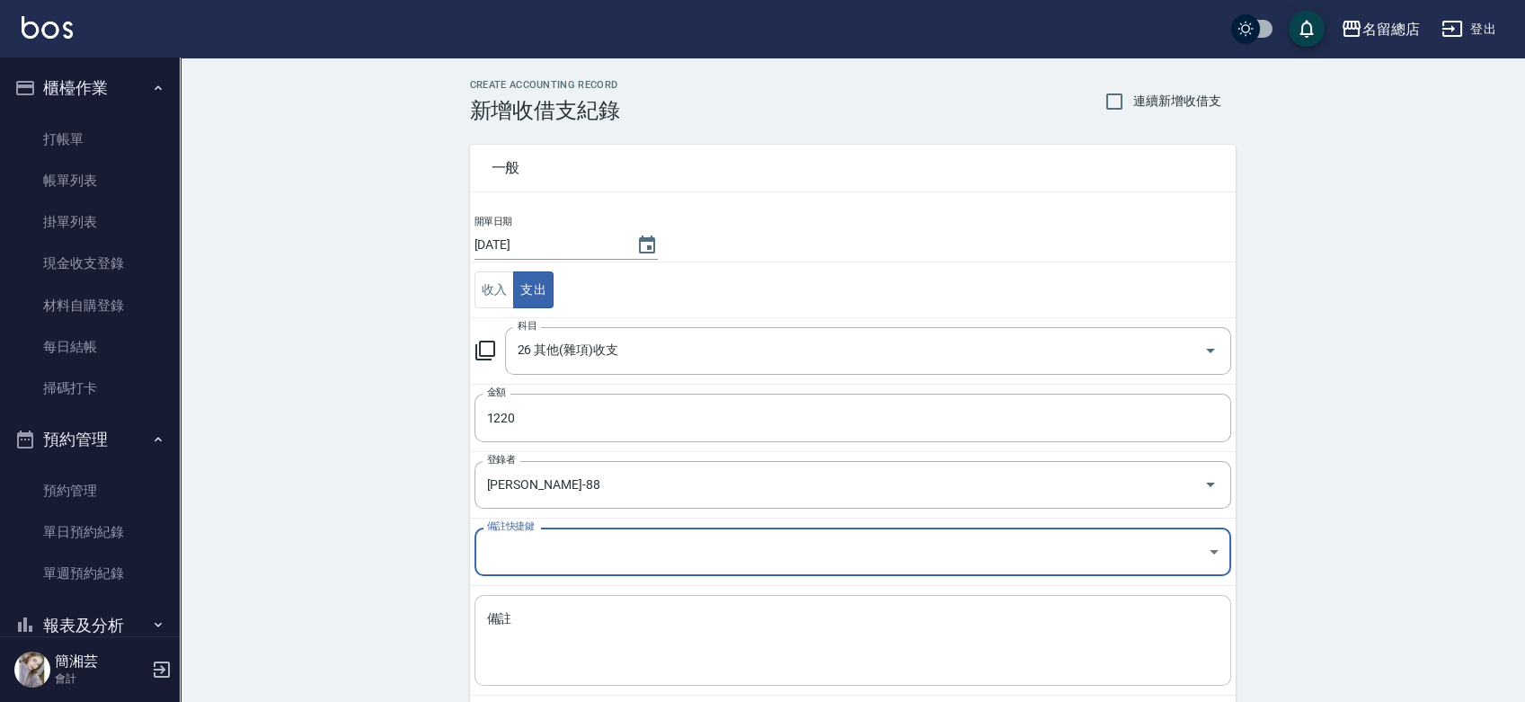
click at [581, 638] on textarea "備註" at bounding box center [853, 640] width 732 height 61
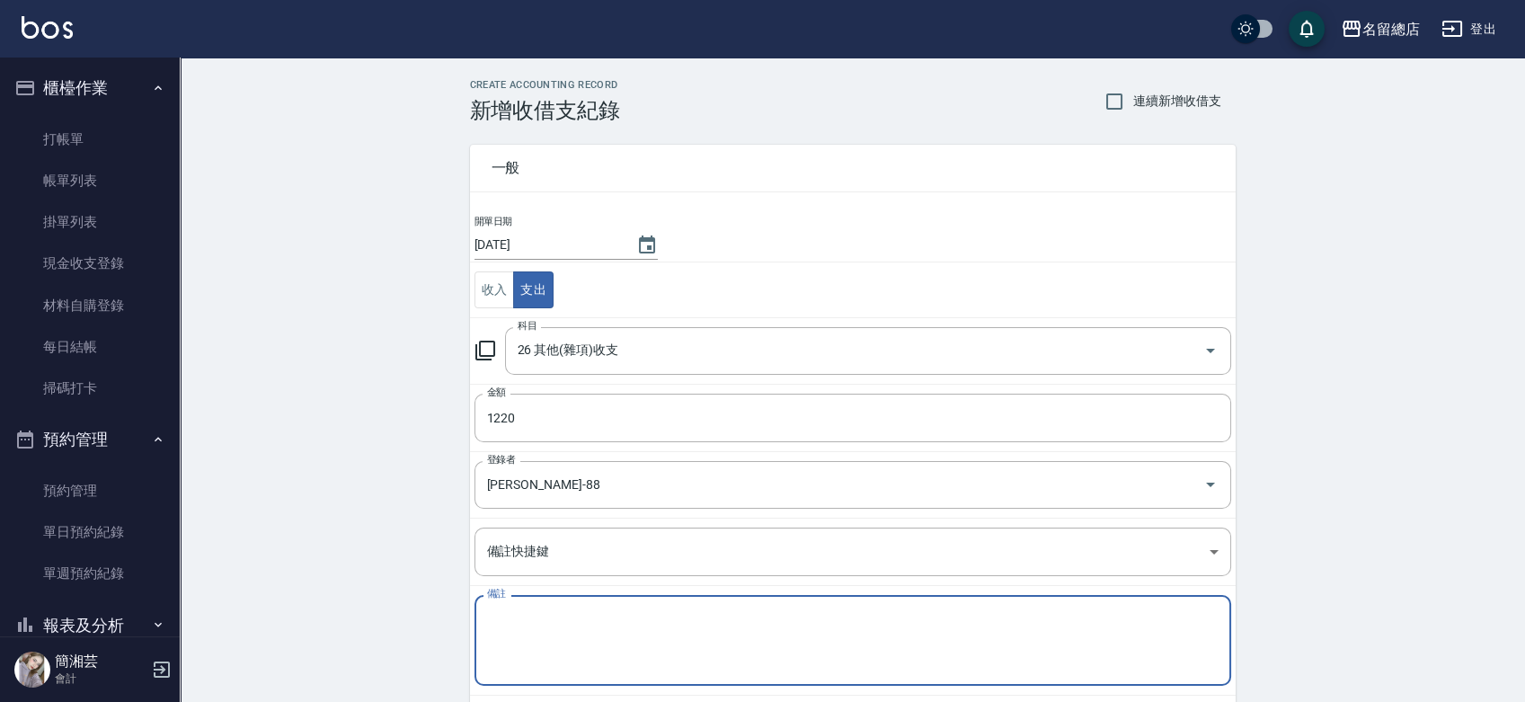
type textarea "a"
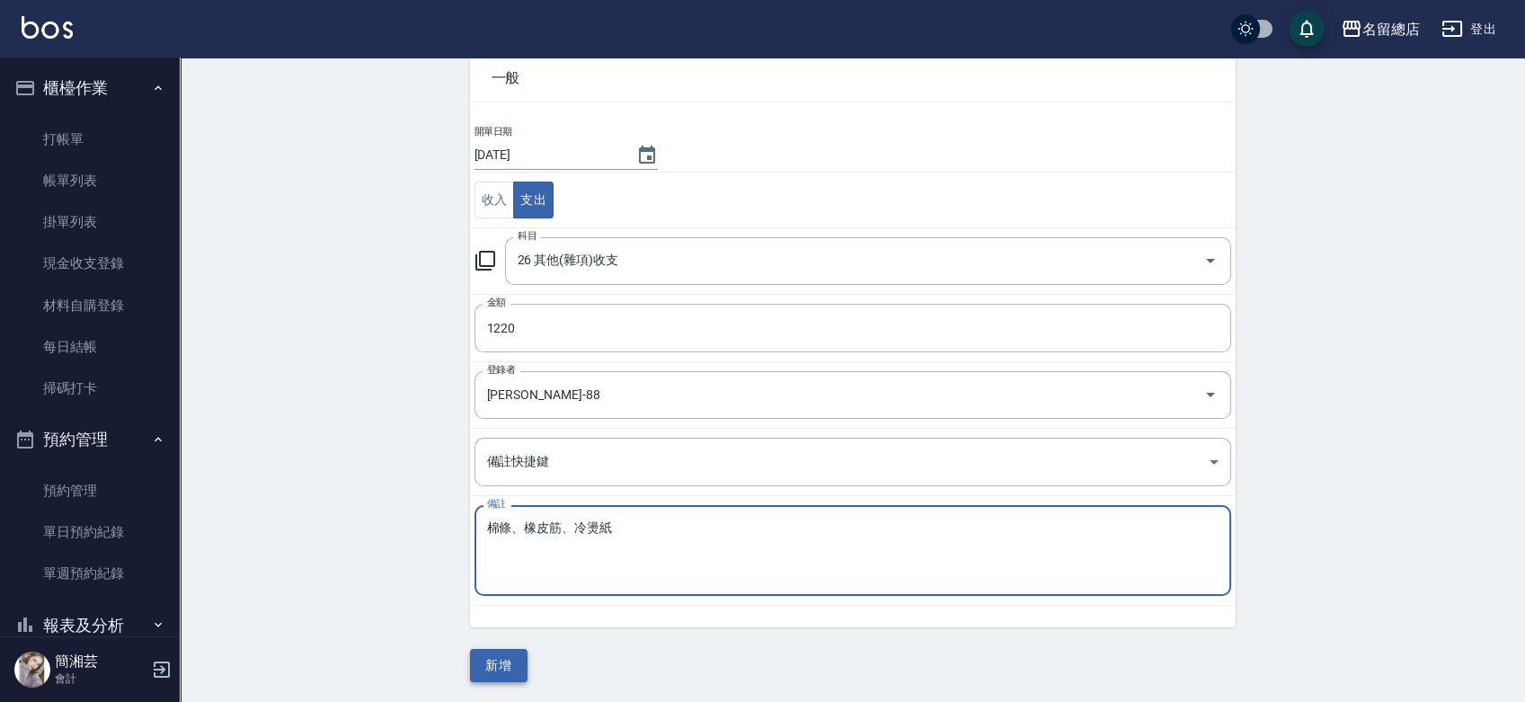
type textarea "棉條、橡皮筋、冷燙紙"
click at [509, 672] on button "新增" at bounding box center [499, 665] width 58 height 33
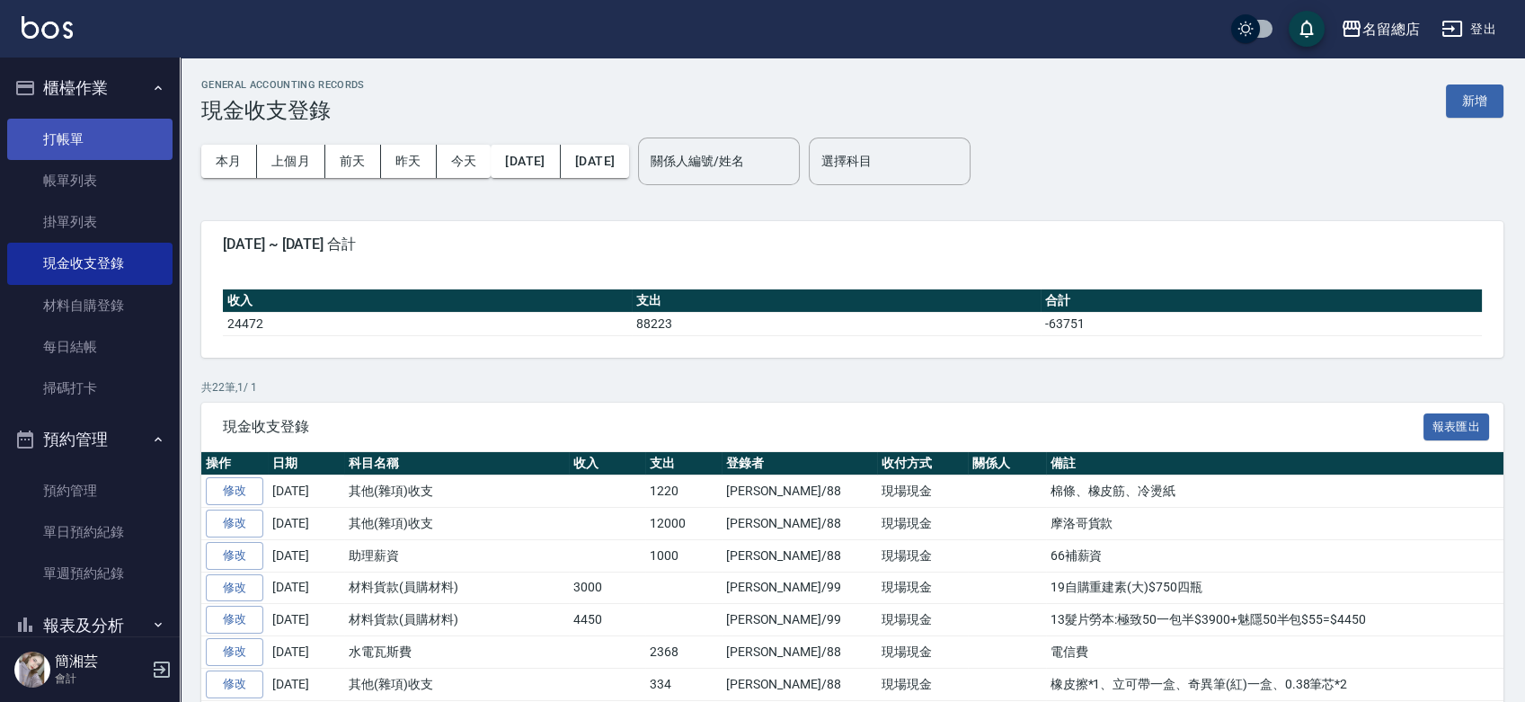
click at [138, 126] on link "打帳單" at bounding box center [89, 139] width 165 height 41
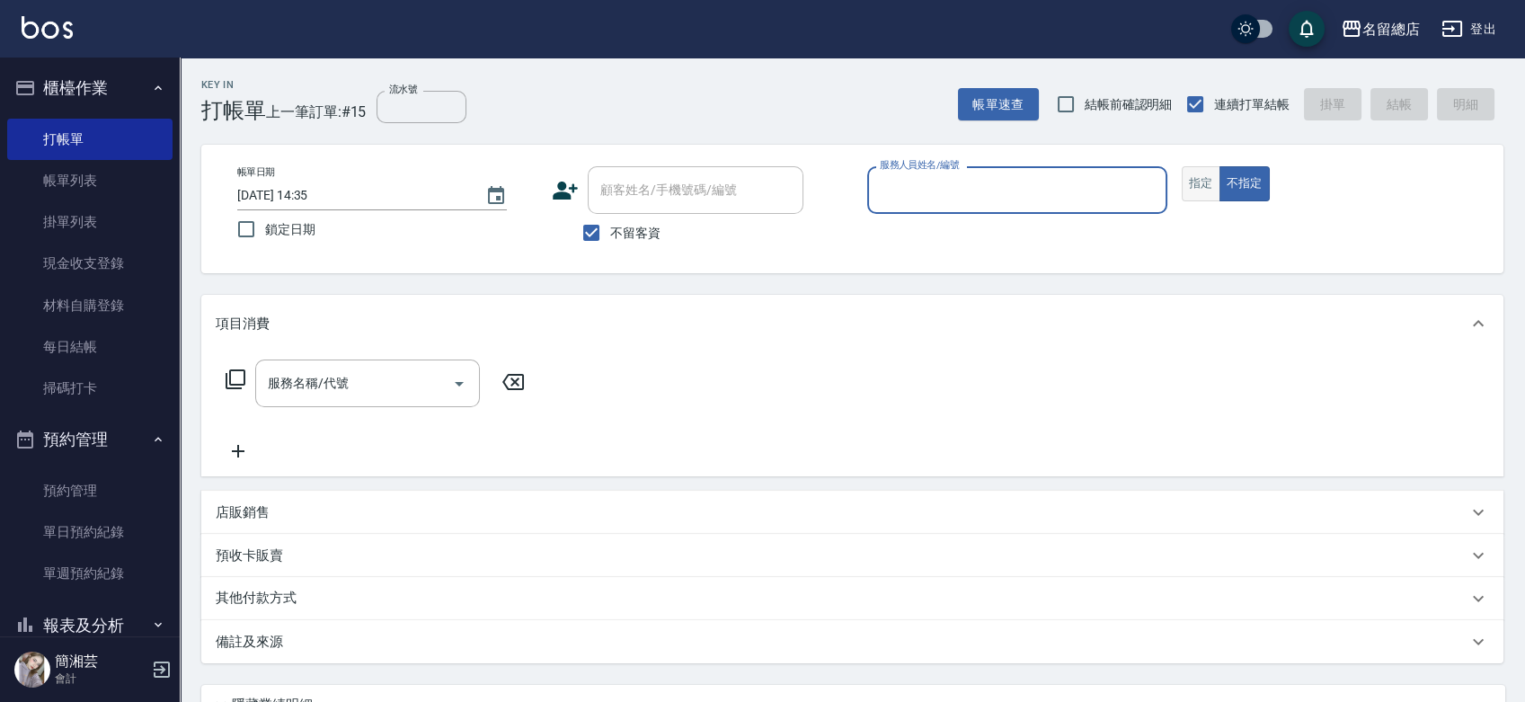
click at [1212, 179] on button "指定" at bounding box center [1201, 183] width 39 height 35
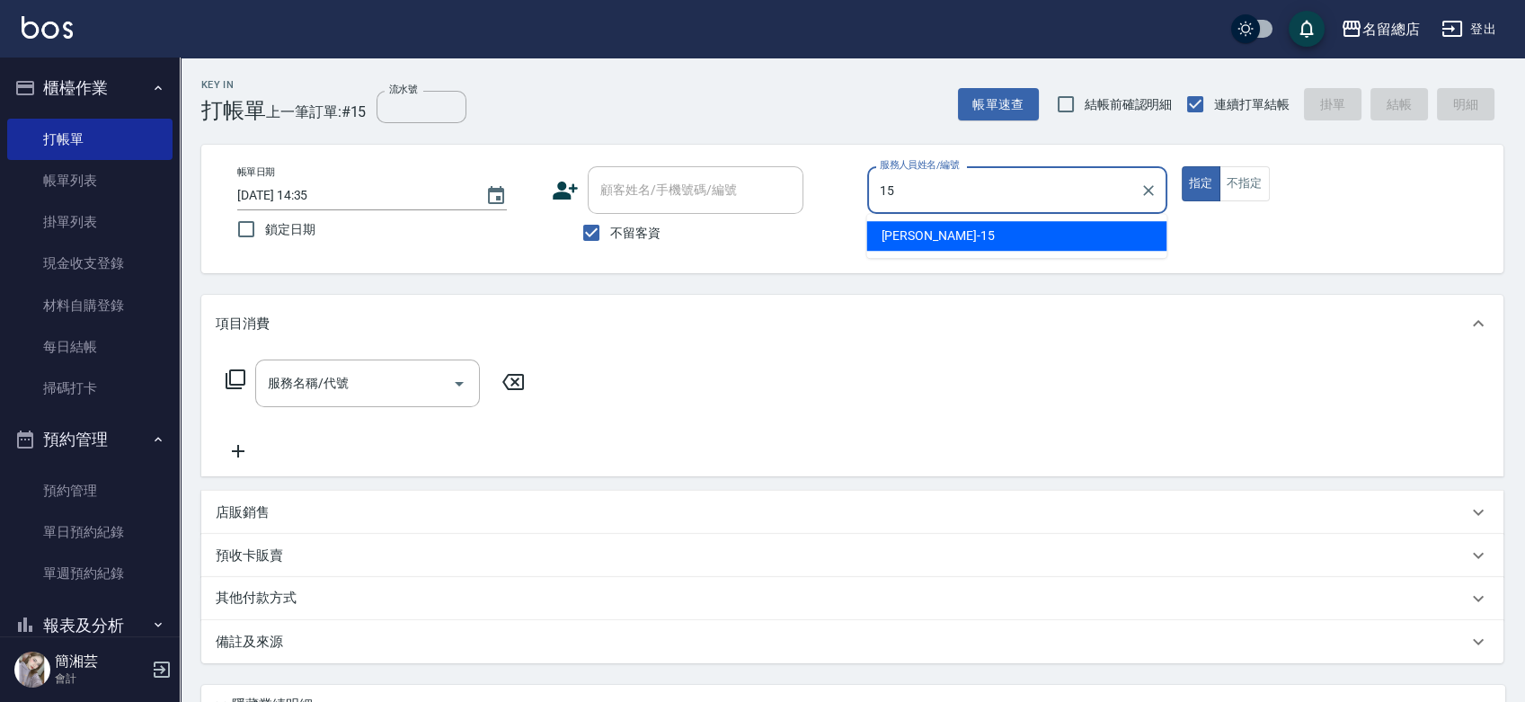
type input "[PERSON_NAME]-15"
type button "true"
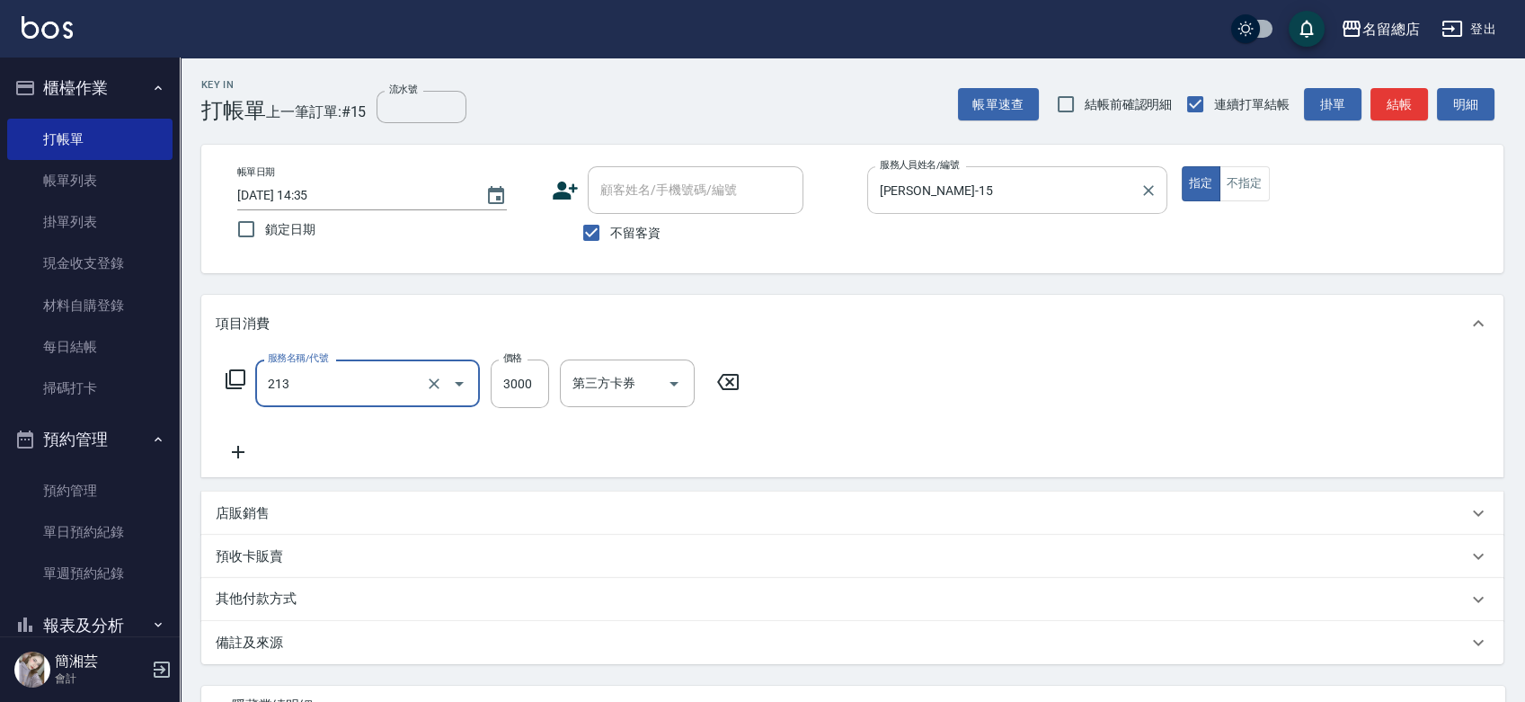
type input "陶溫3000以上(213)"
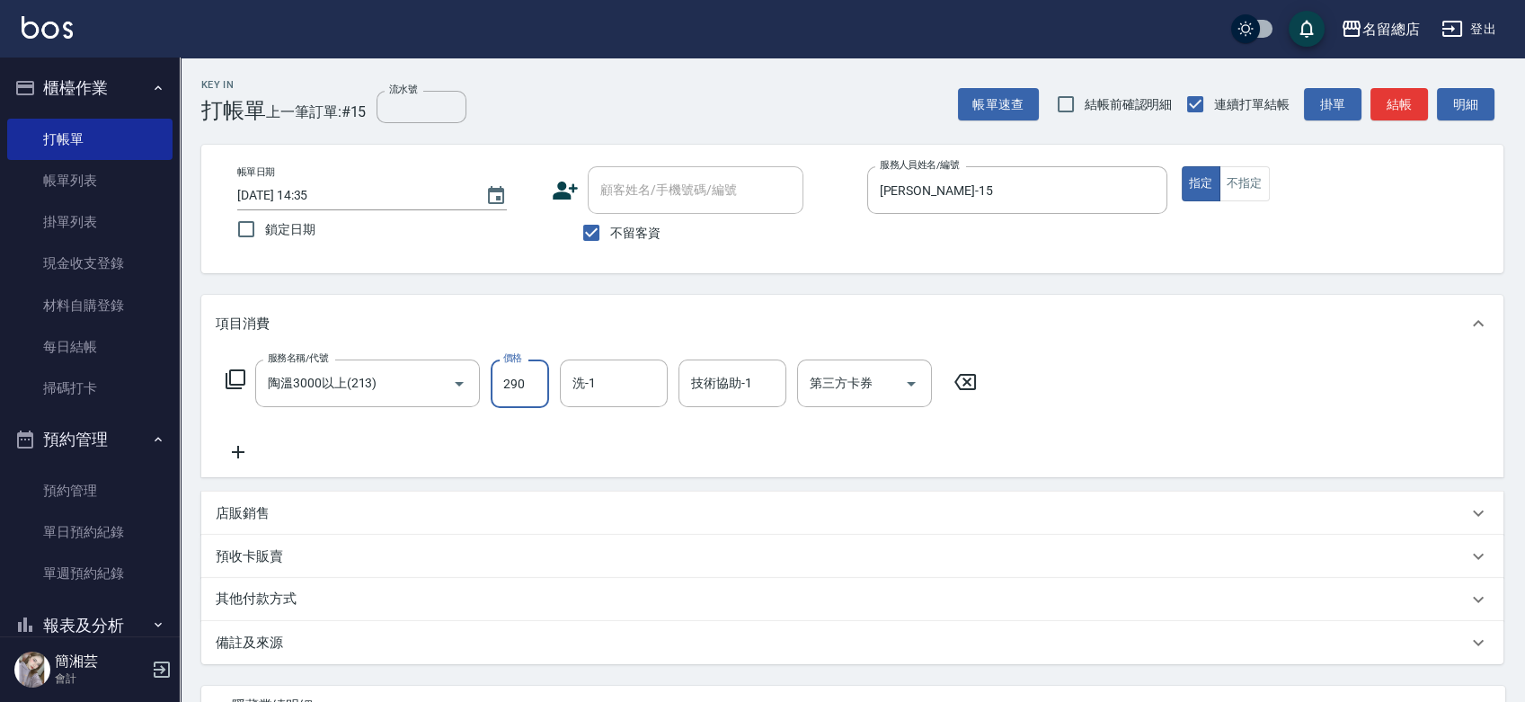
click at [543, 370] on input "290" at bounding box center [520, 384] width 58 height 49
type input "2900"
type input "游之語-48"
type input "1"
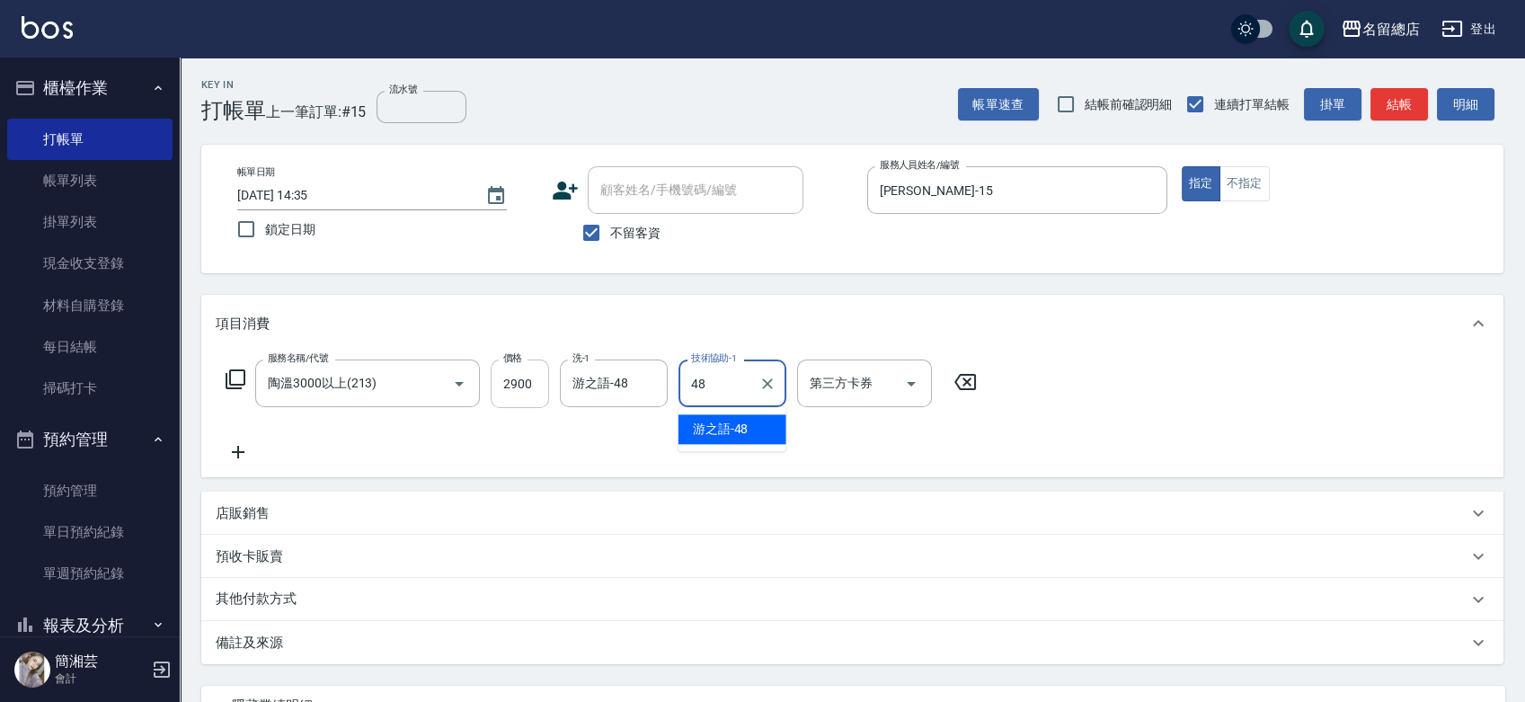
type input "游之語-48"
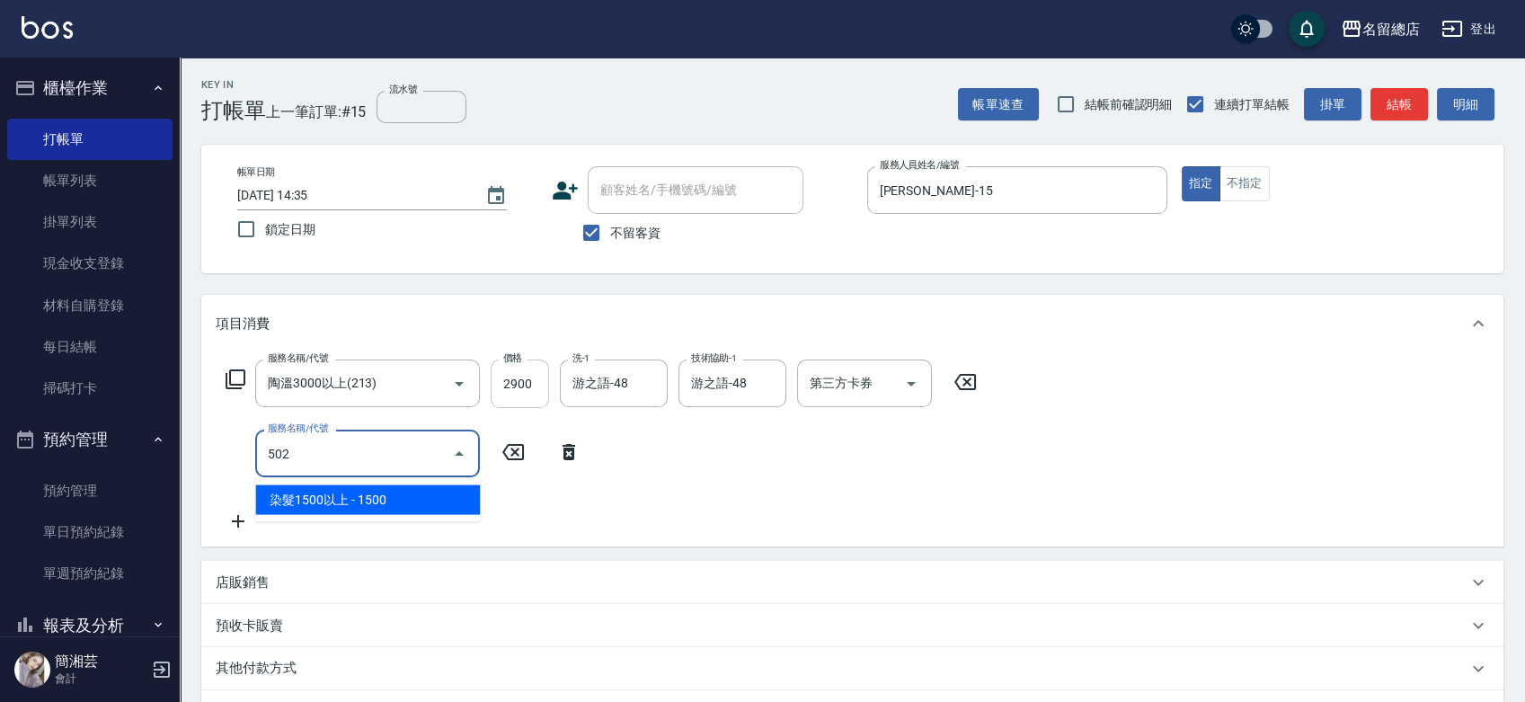
type input "染髮1500以上(502)"
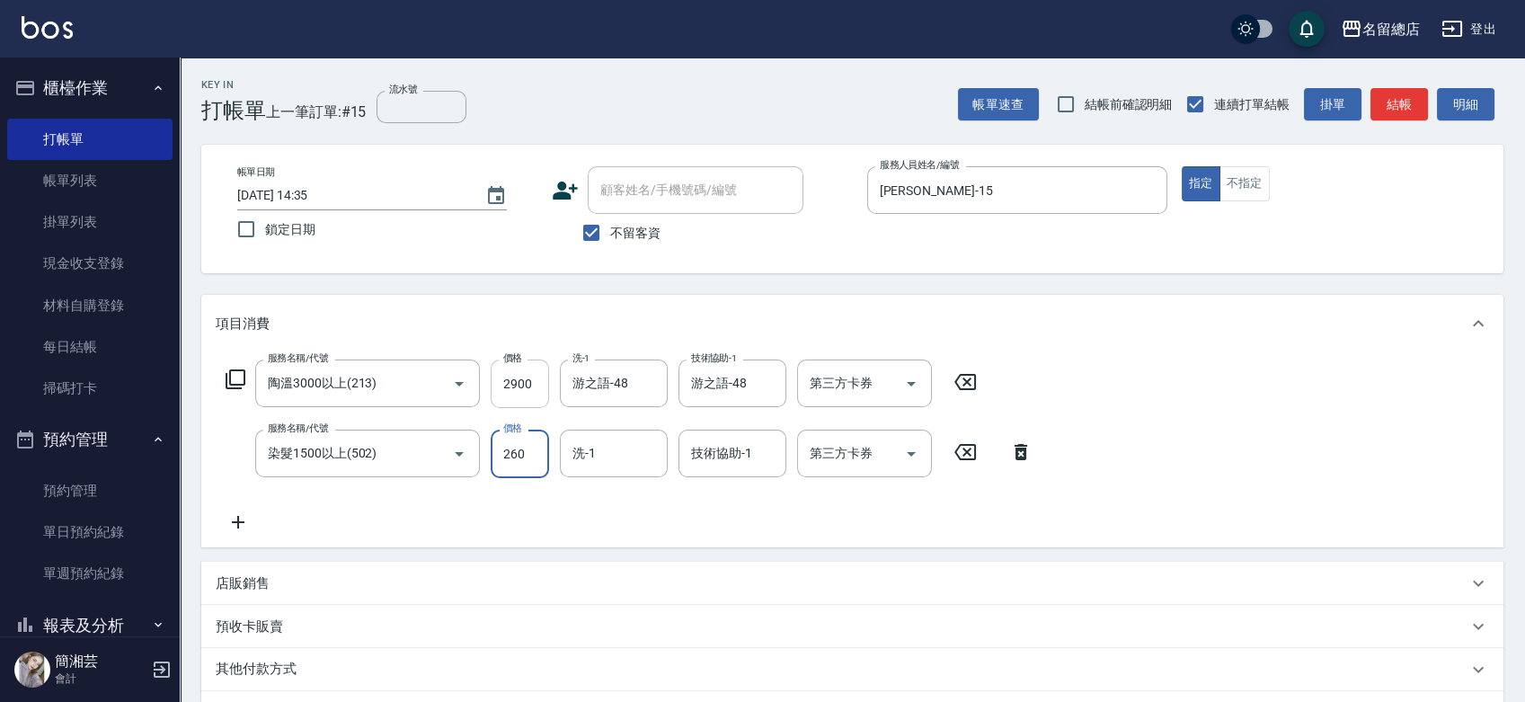
type input "2600"
type input "游之語-48"
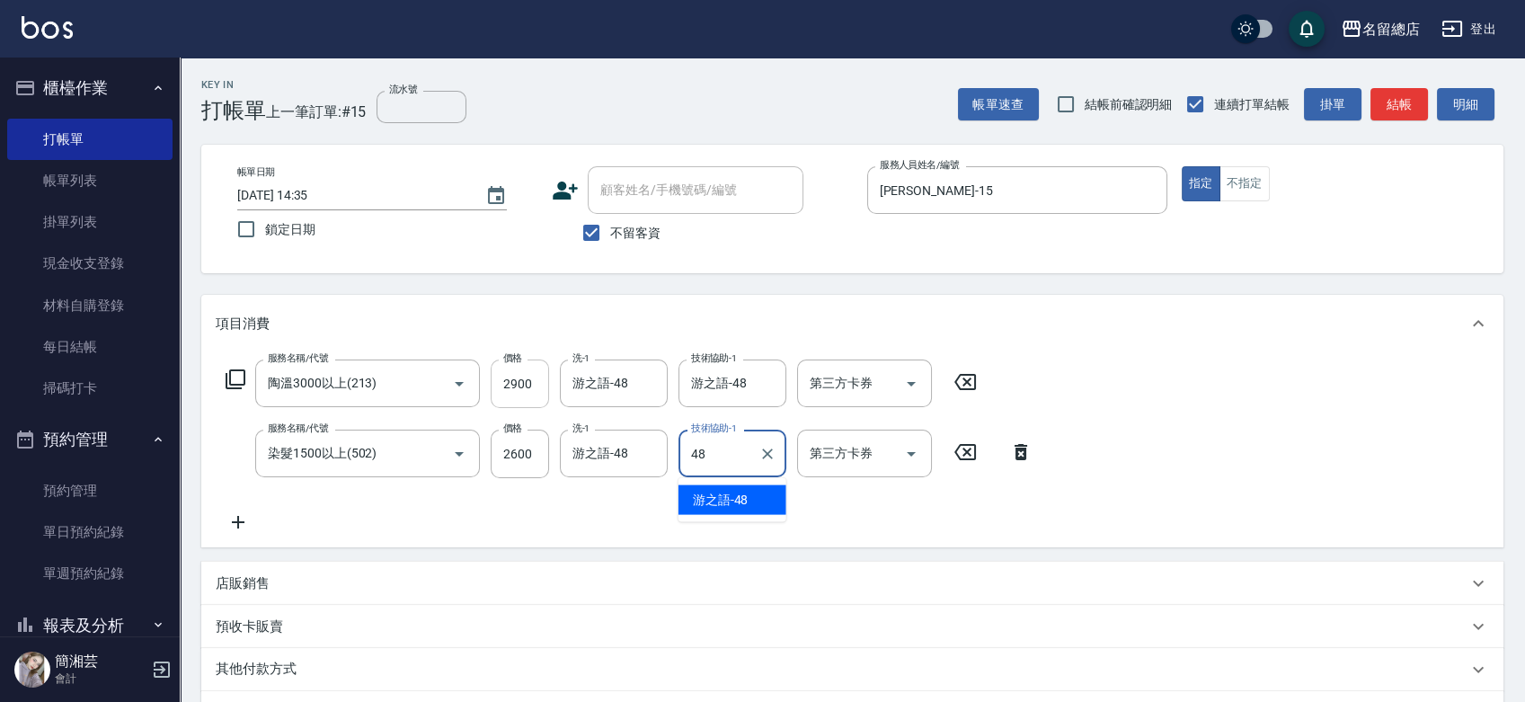
type input "游之語-48"
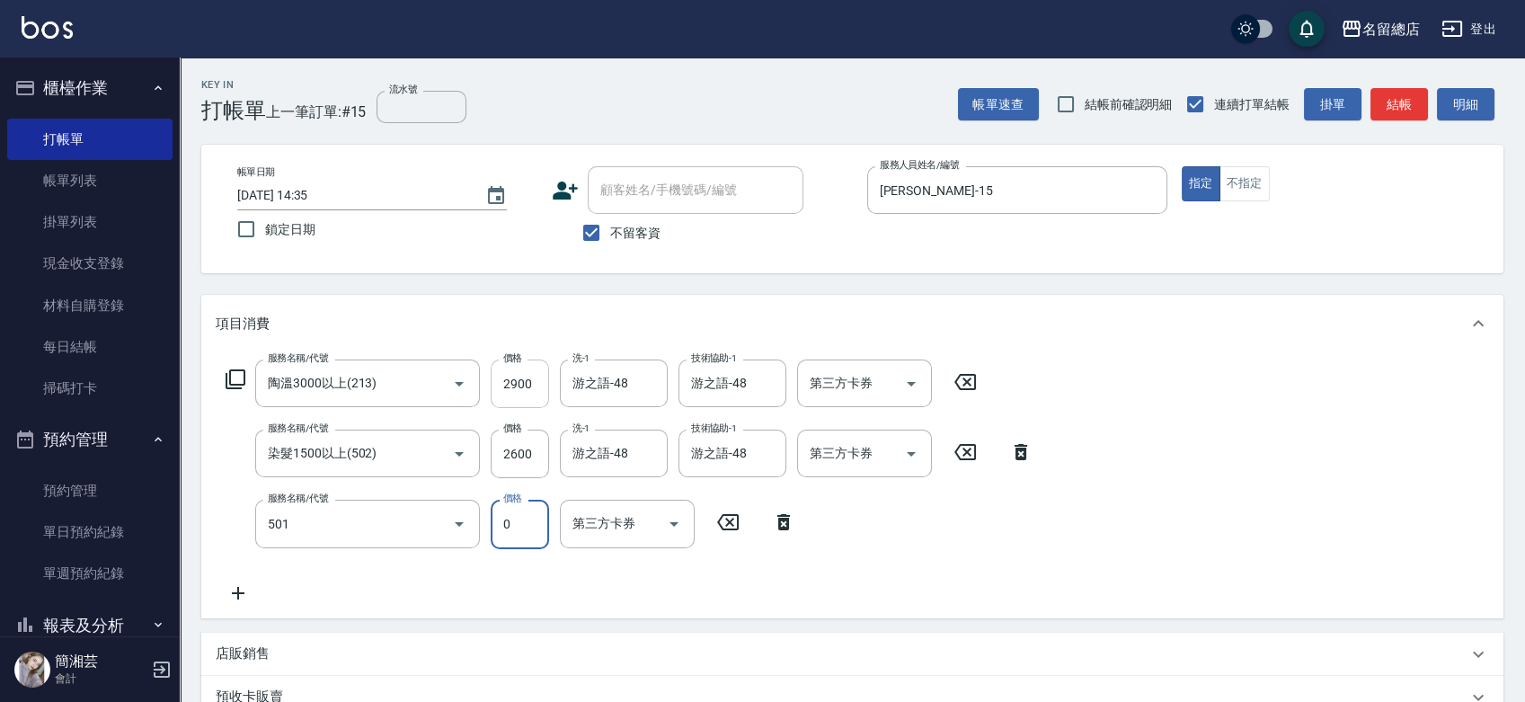
type input "2段蓋卡1300以上(501)"
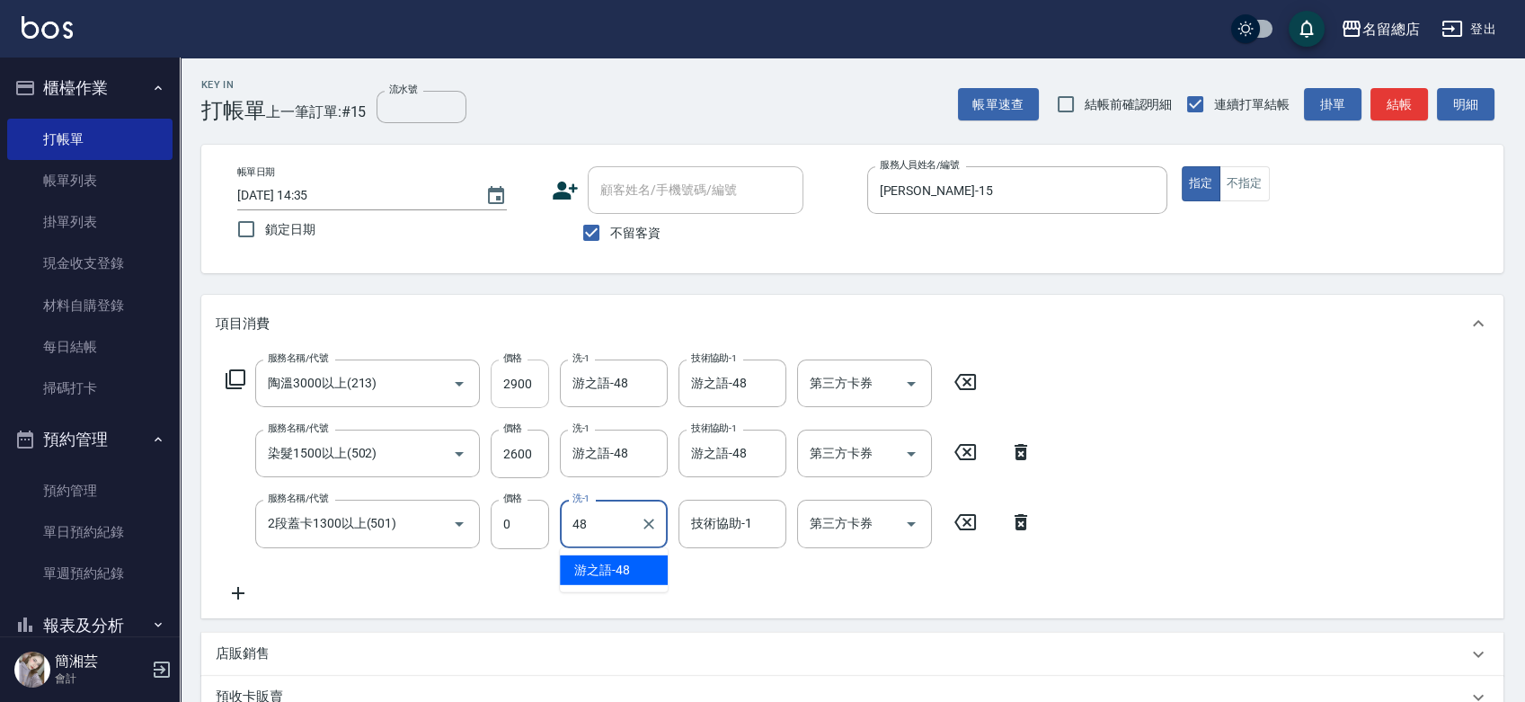
type input "游之語-48"
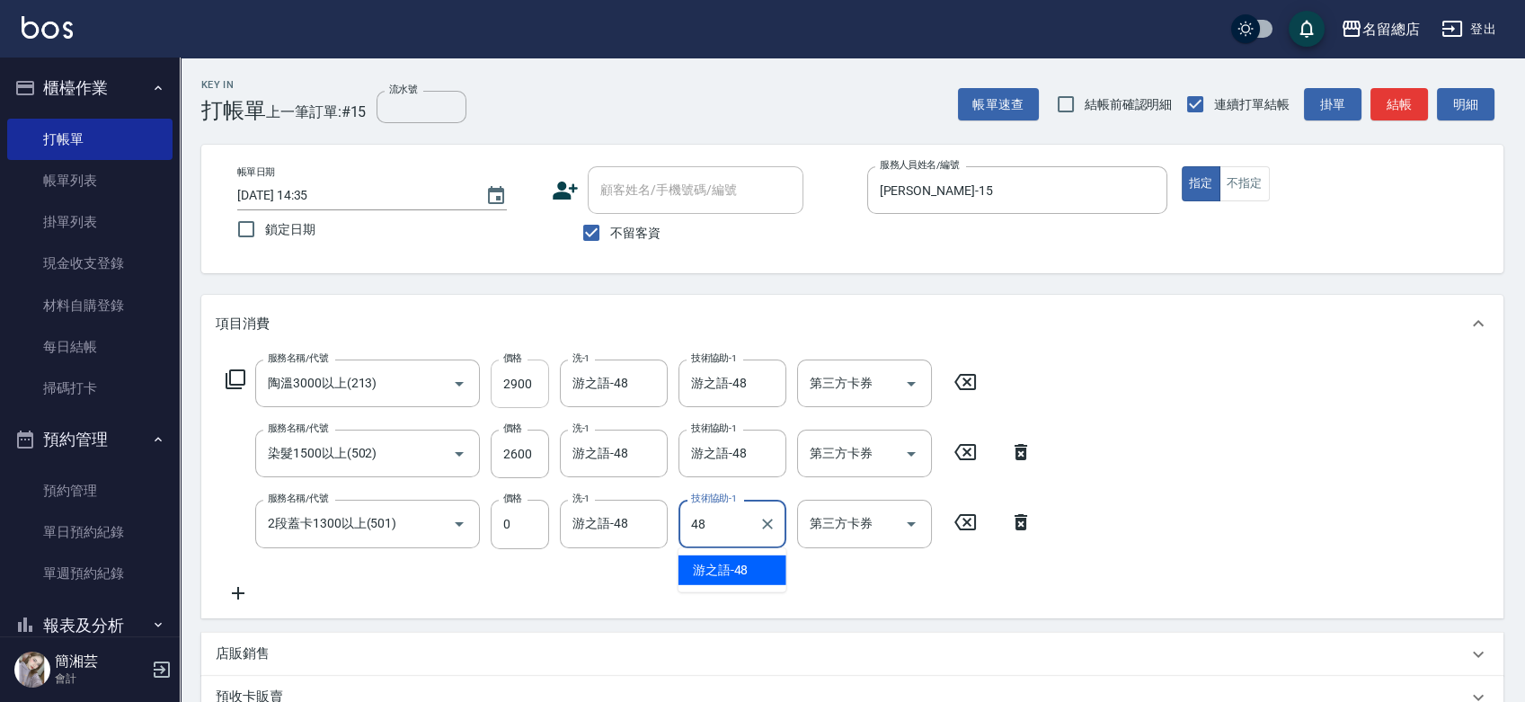
type input "游之語-48"
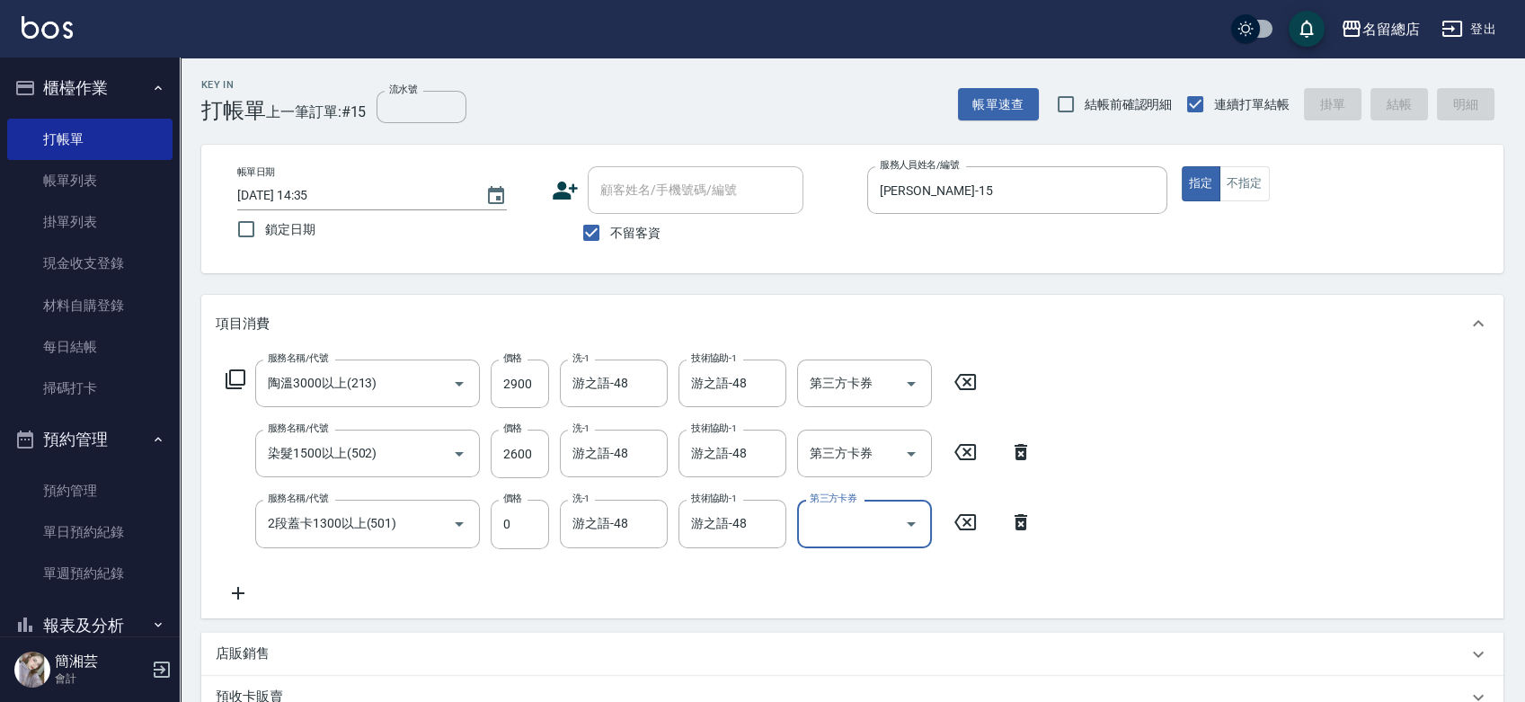
type input "[DATE] 14:36"
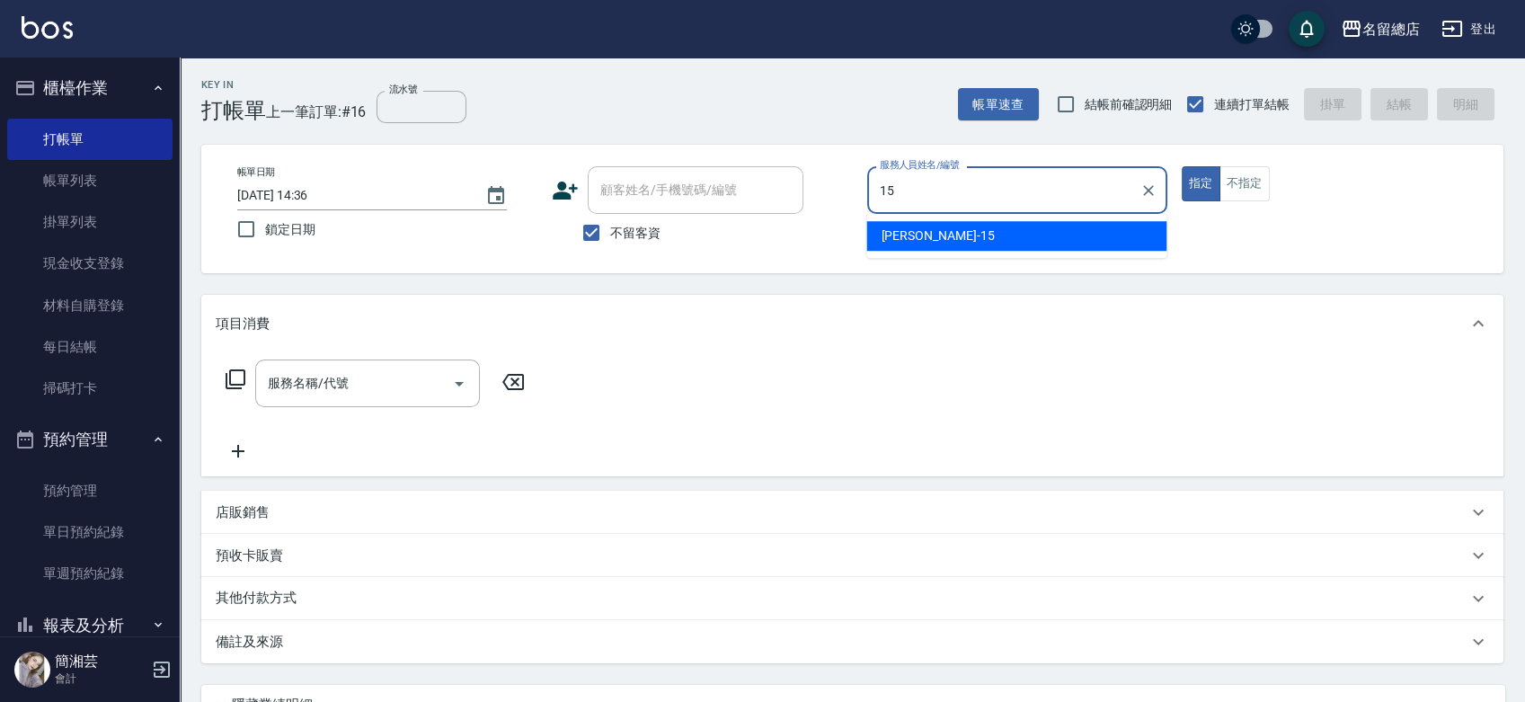
type input "[PERSON_NAME]-15"
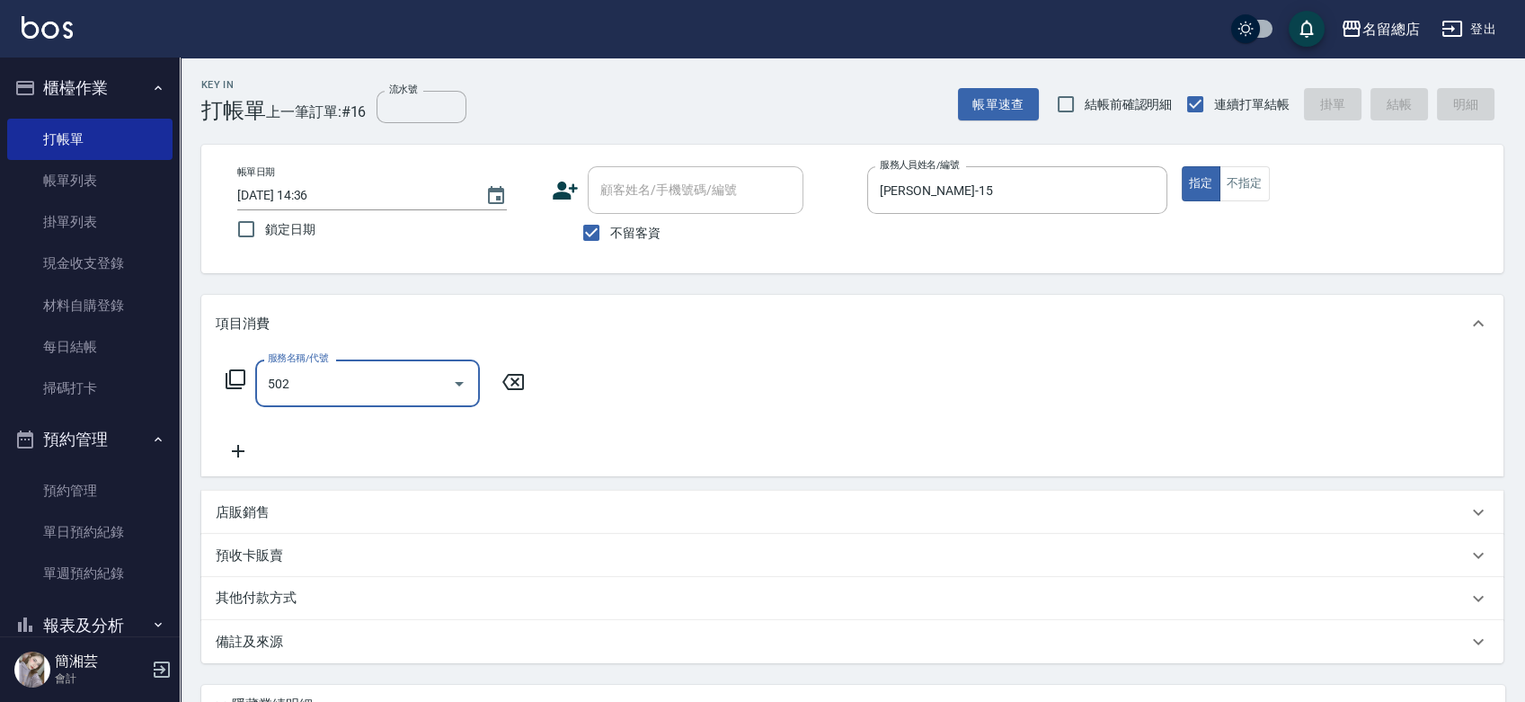
type input "染髮1500以上(502)"
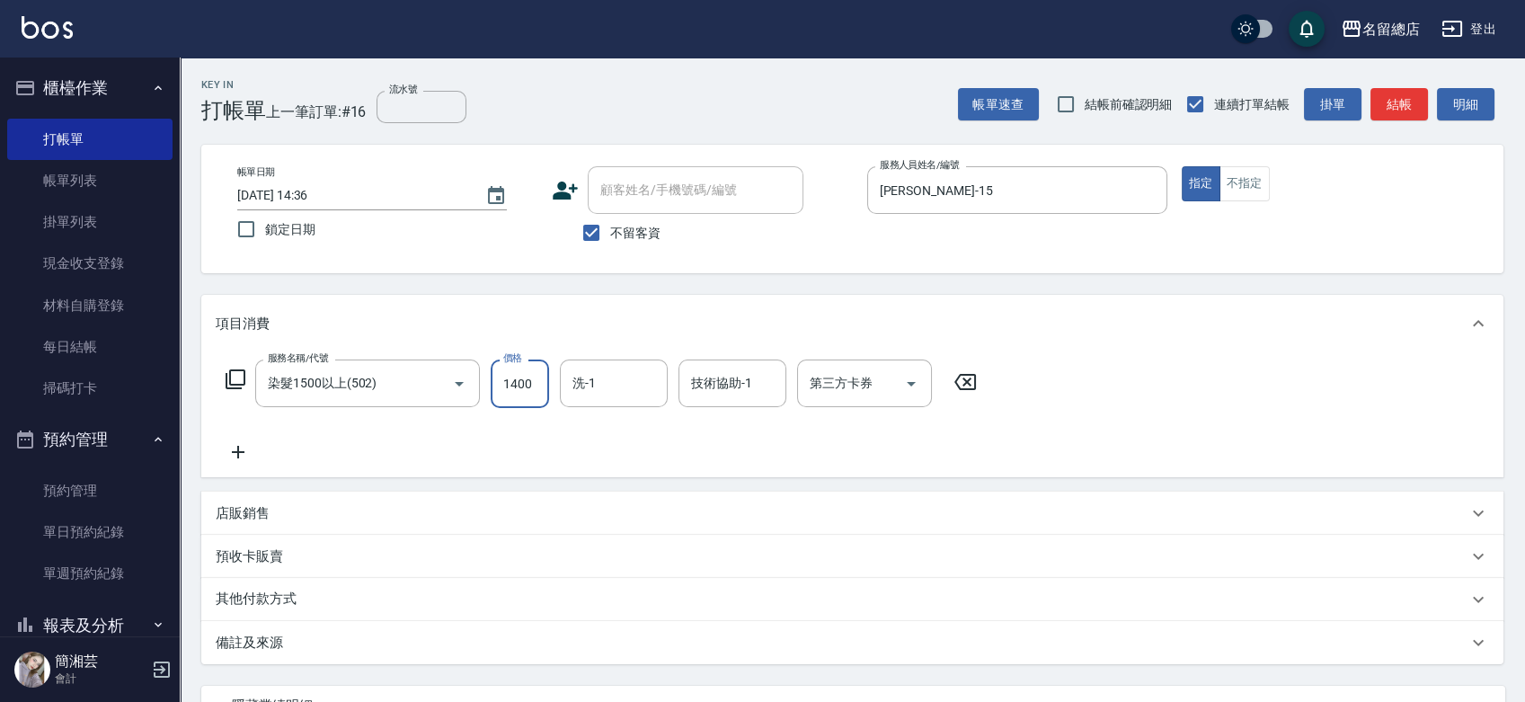
type input "1400"
type input "[PERSON_NAME]-25"
type input "5"
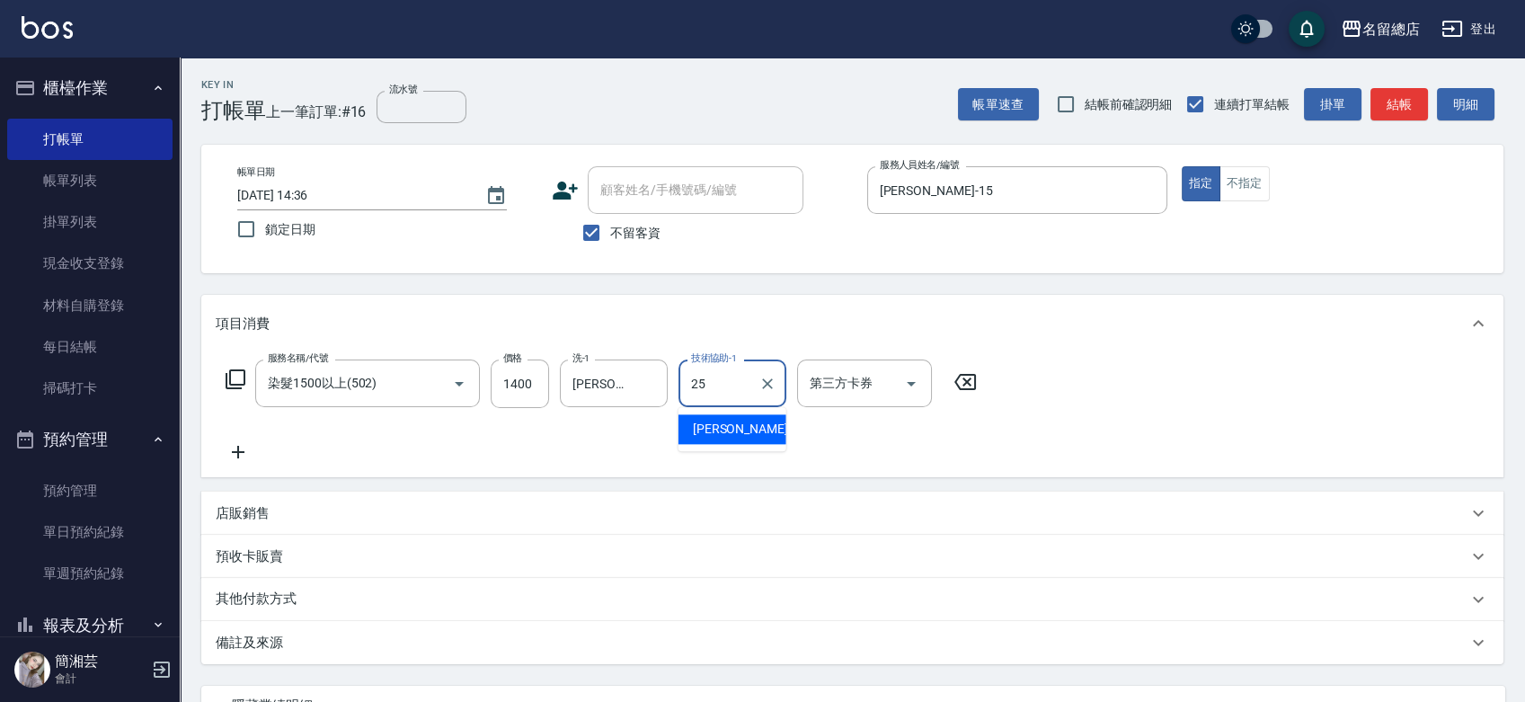
type input "[PERSON_NAME]-25"
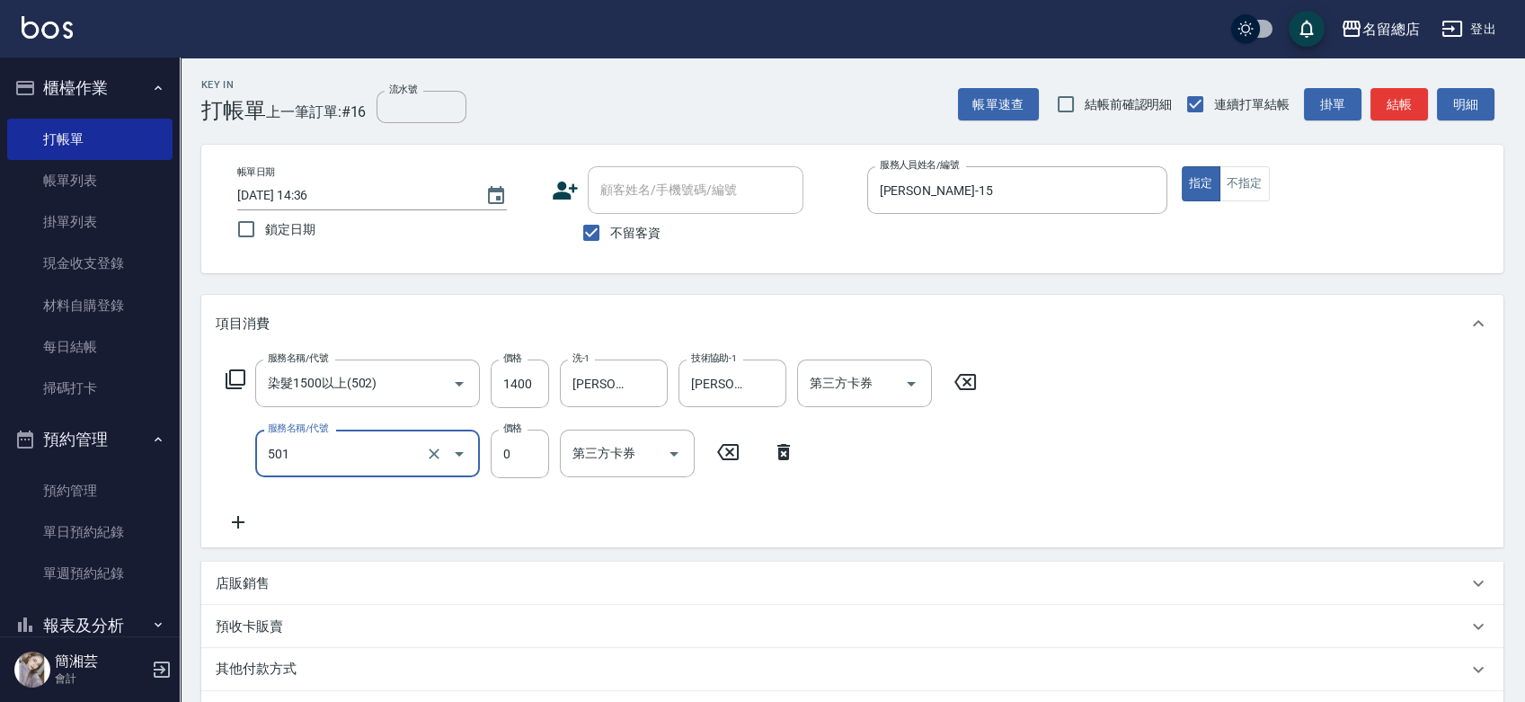
type input "2段蓋卡1300以上(501)"
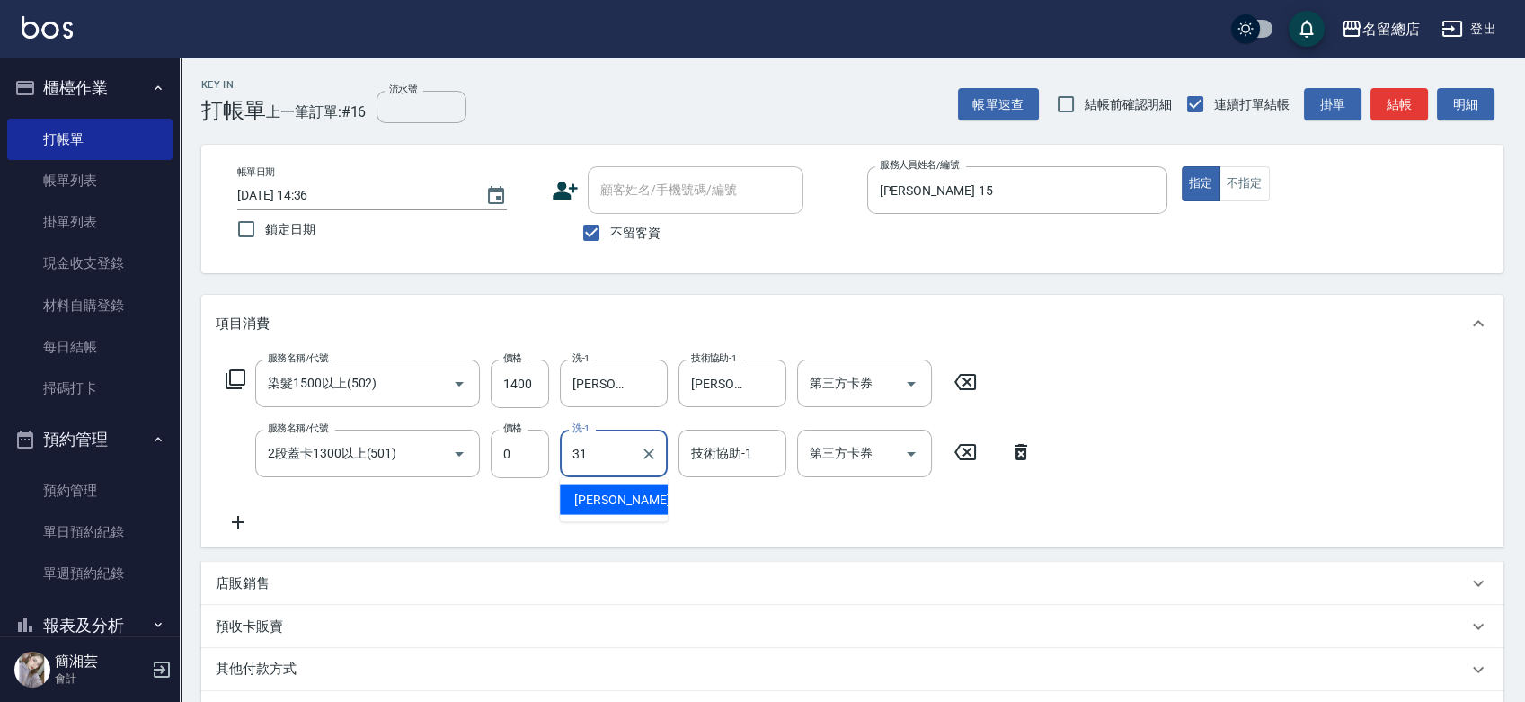
type input "[PERSON_NAME]-31"
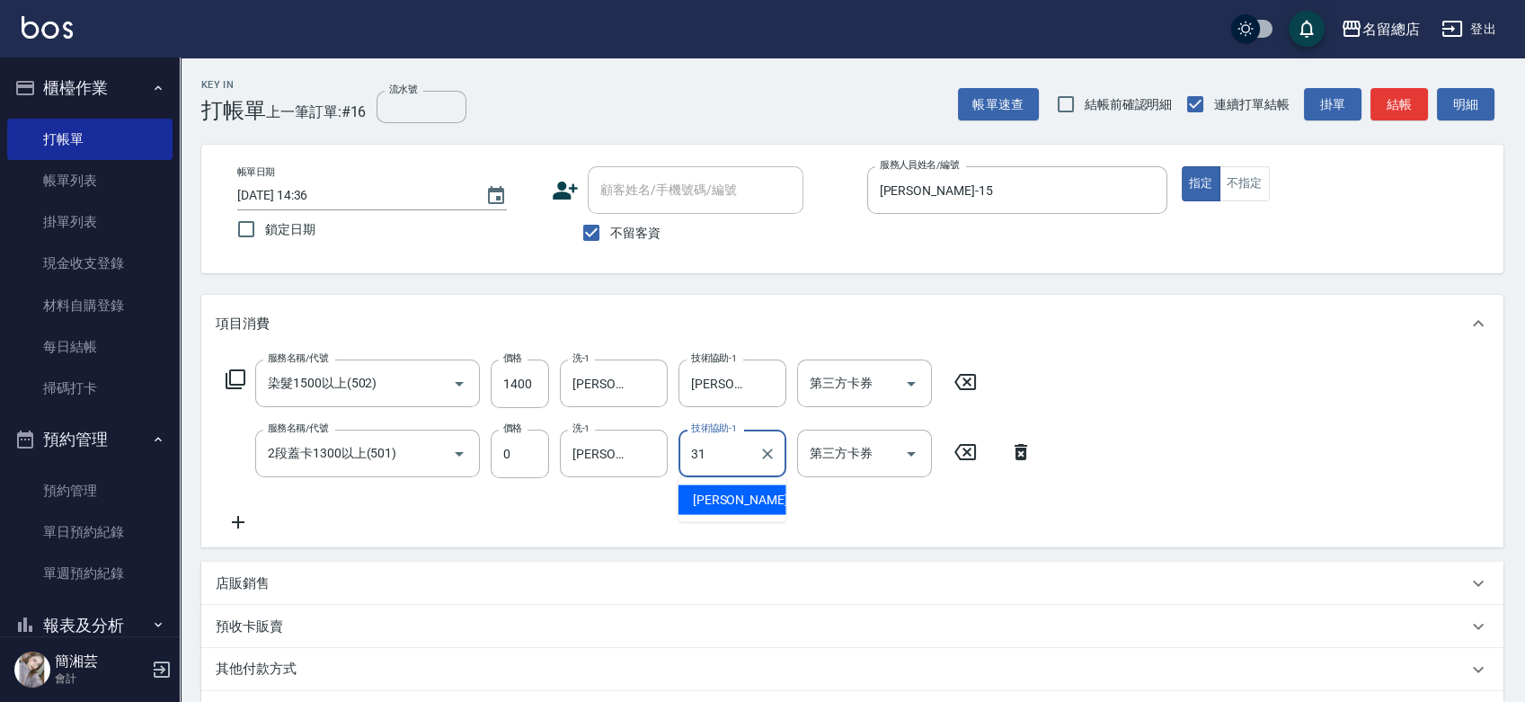
type input "[PERSON_NAME]-31"
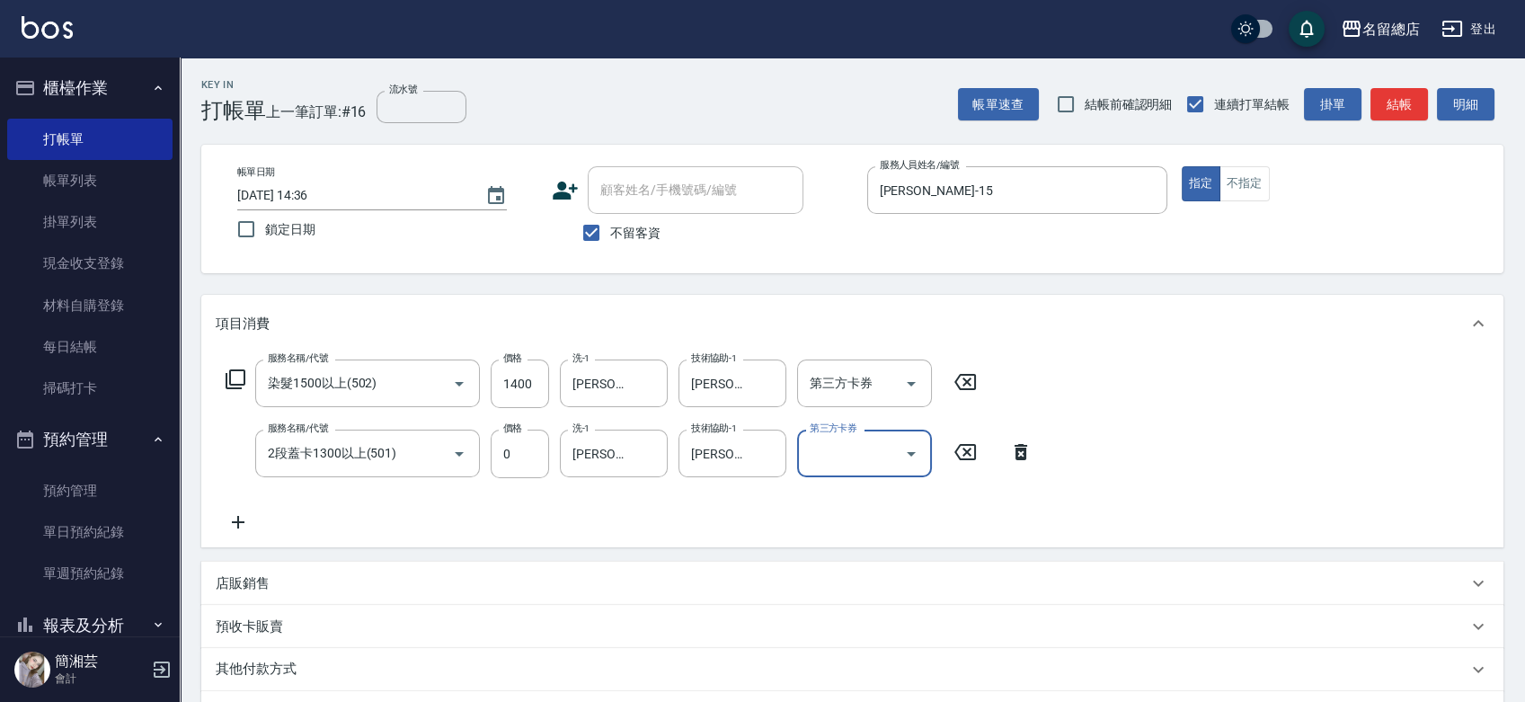
click at [324, 586] on div "店販銷售" at bounding box center [842, 583] width 1252 height 19
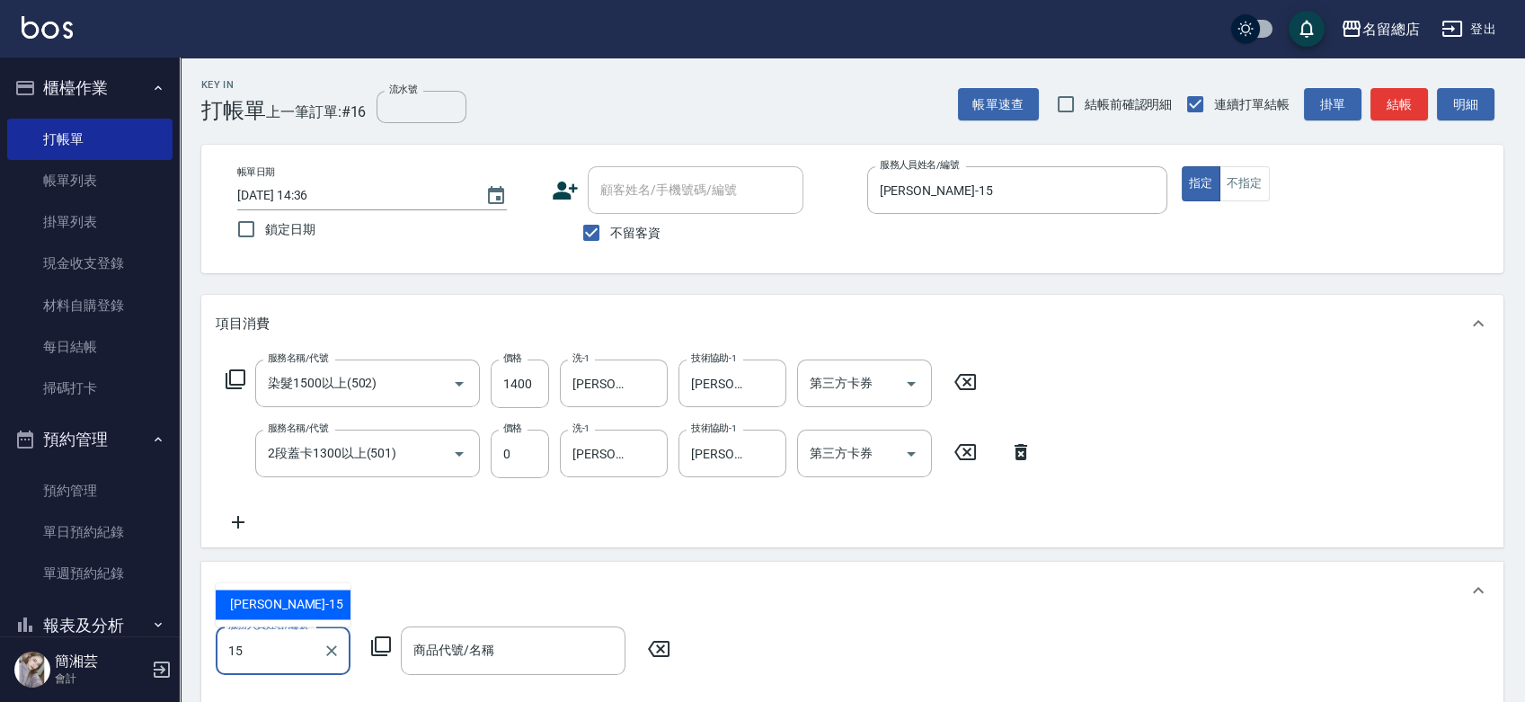
type input "[PERSON_NAME]-15"
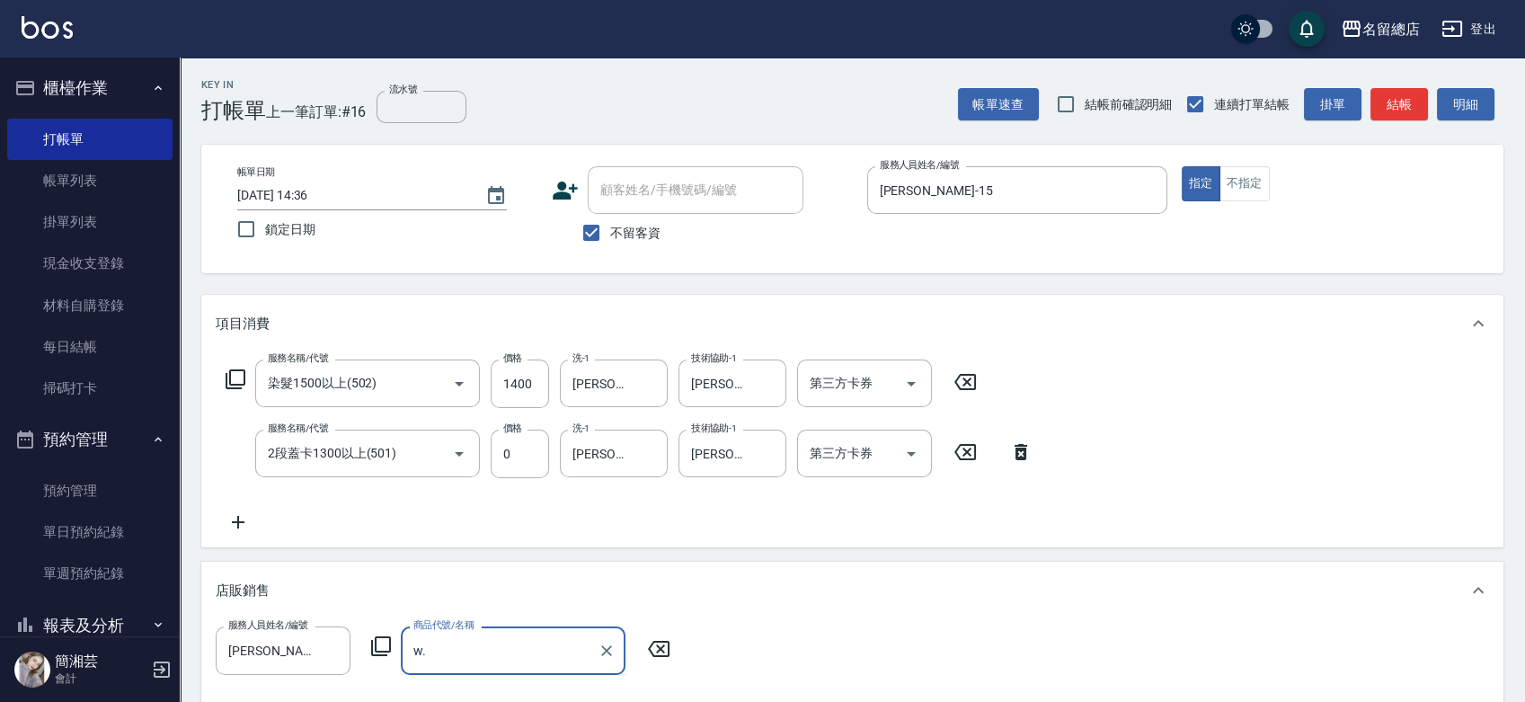
type input "w"
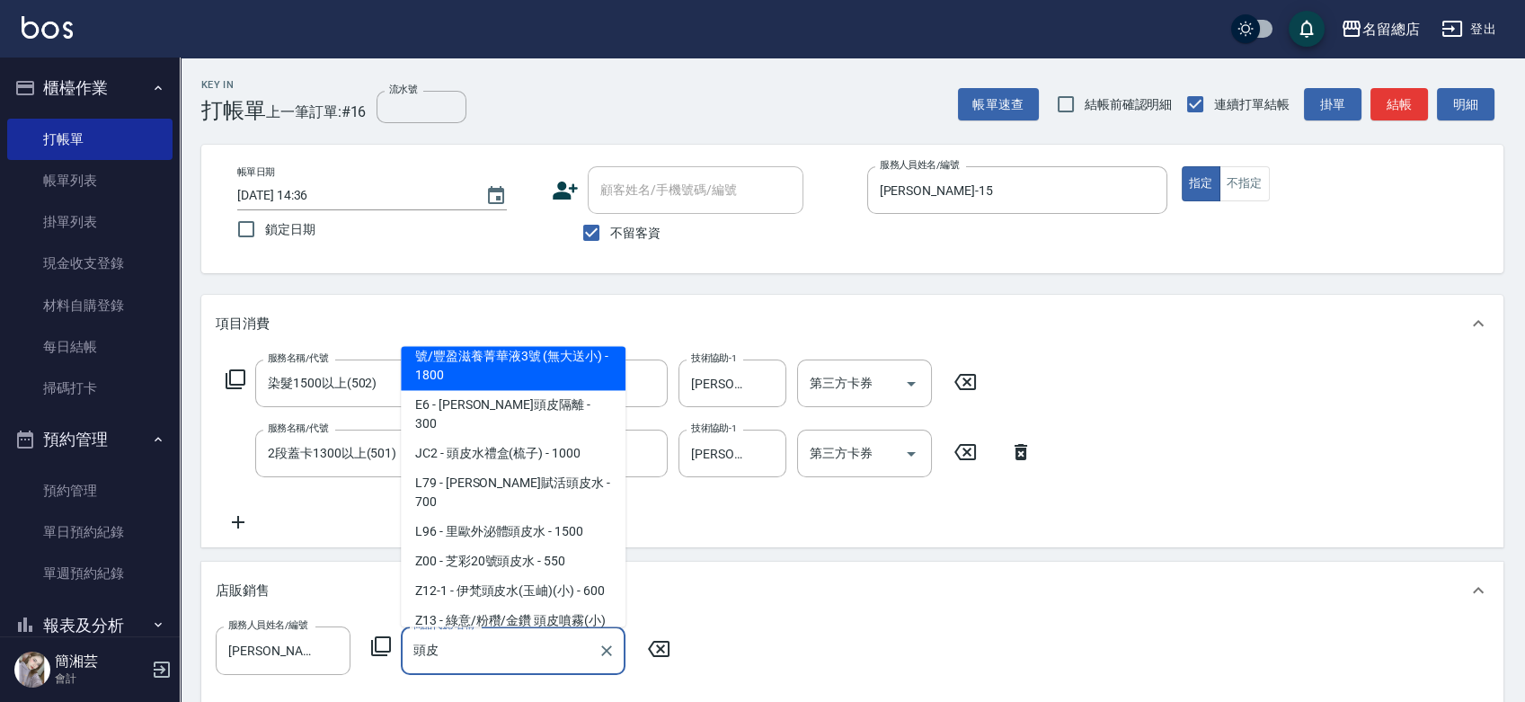
scroll to position [299, 0]
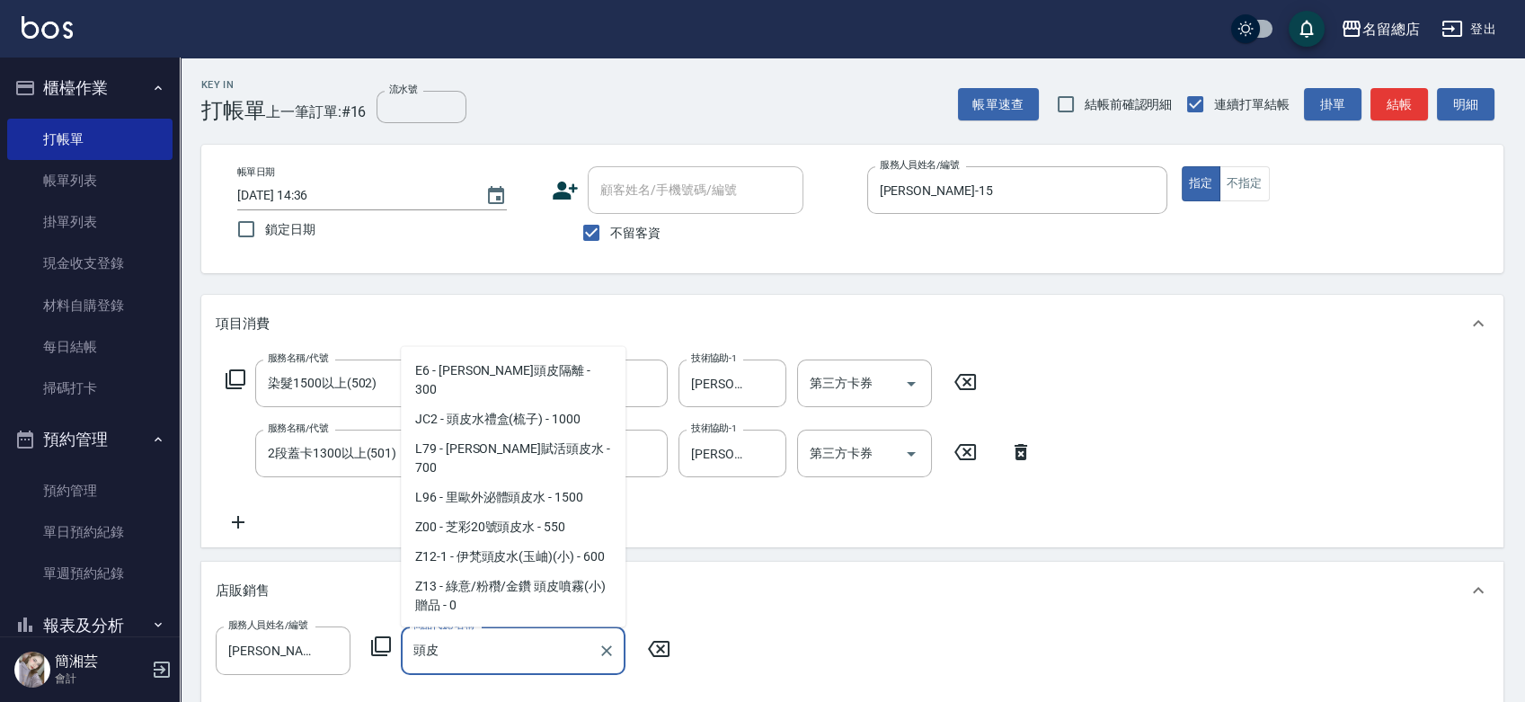
click at [488, 240] on span "B16 - 髮原素 頭皮菁華液2號/3號 (大送小) - 2000" at bounding box center [513, 215] width 225 height 49
type input "髮原素 頭皮菁華液2號/3號 (大送小)"
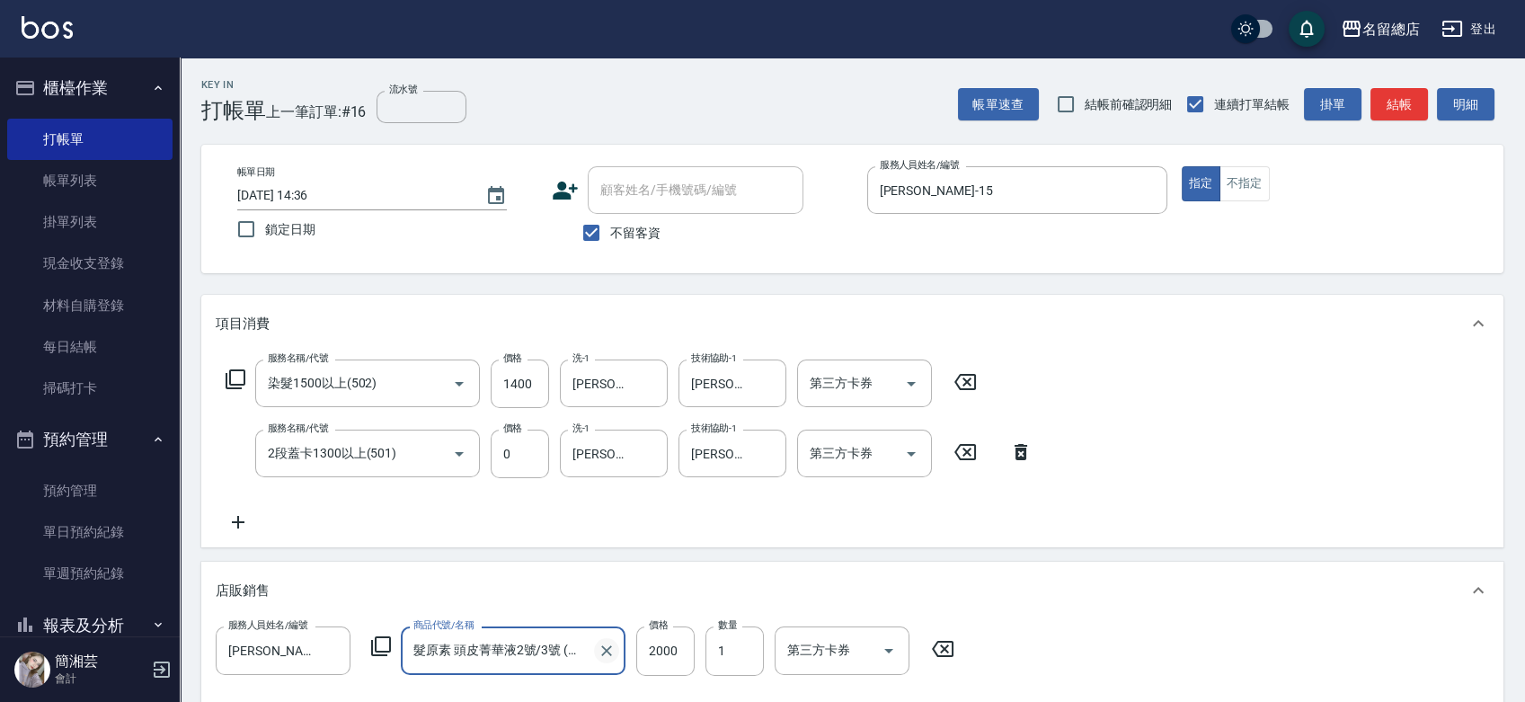
click at [600, 638] on div at bounding box center [605, 651] width 23 height 48
click at [599, 645] on icon "Clear" at bounding box center [607, 651] width 18 height 18
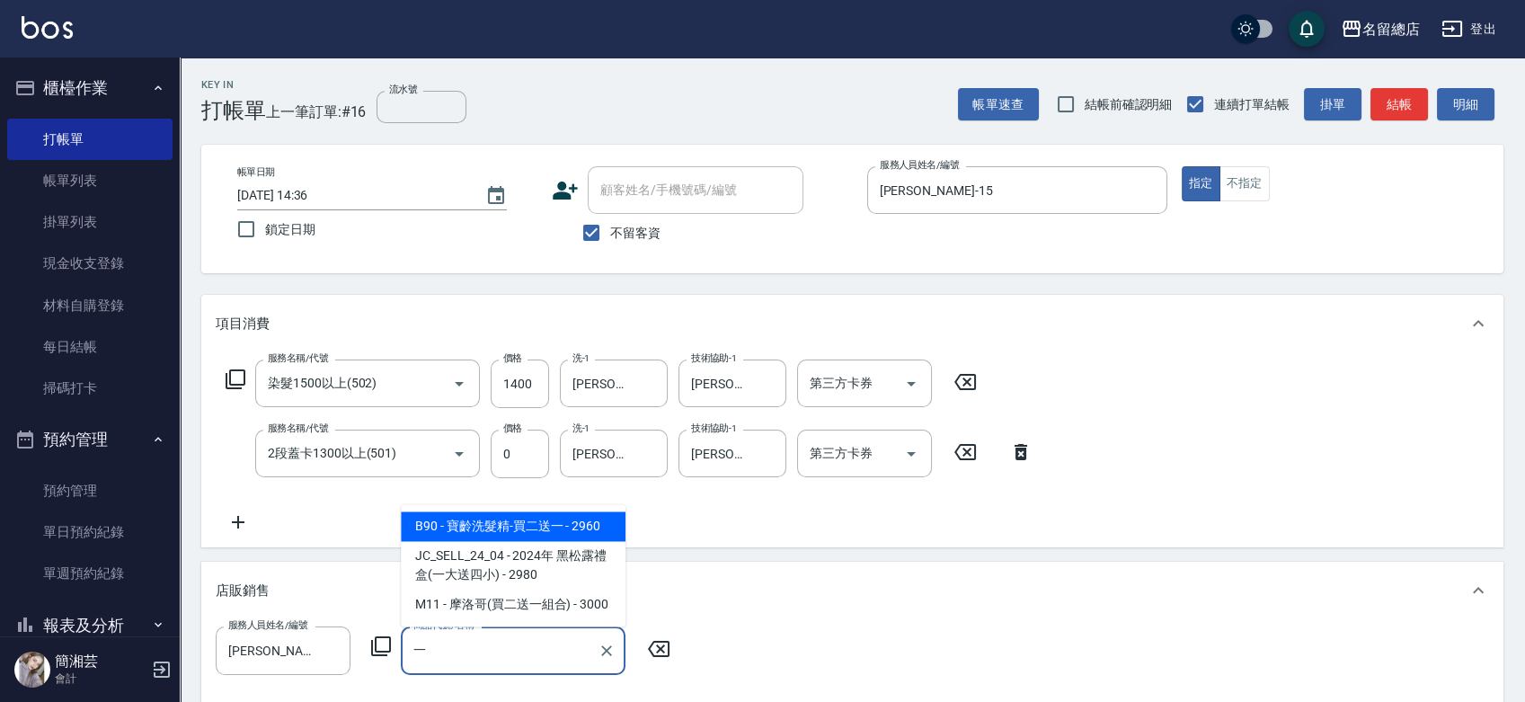
type input "依"
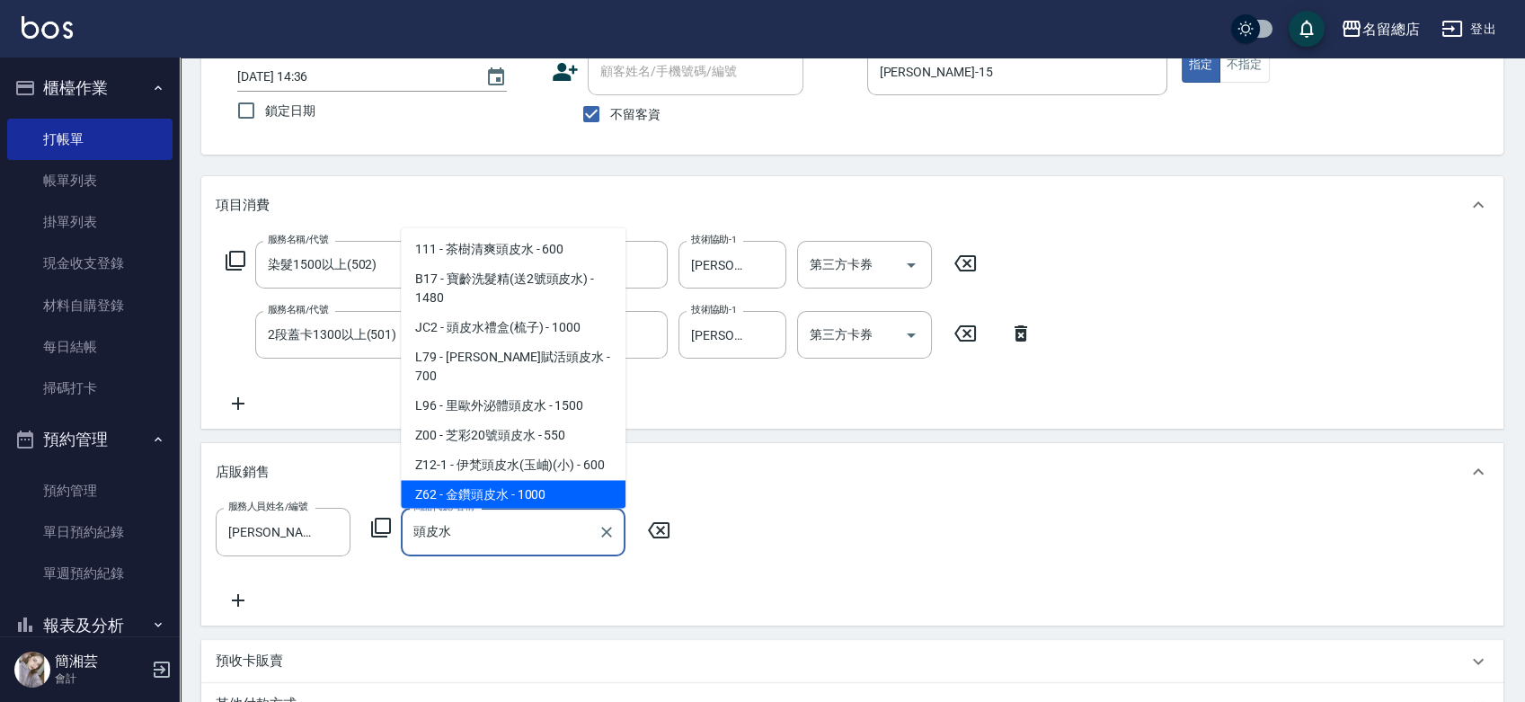
scroll to position [200, 0]
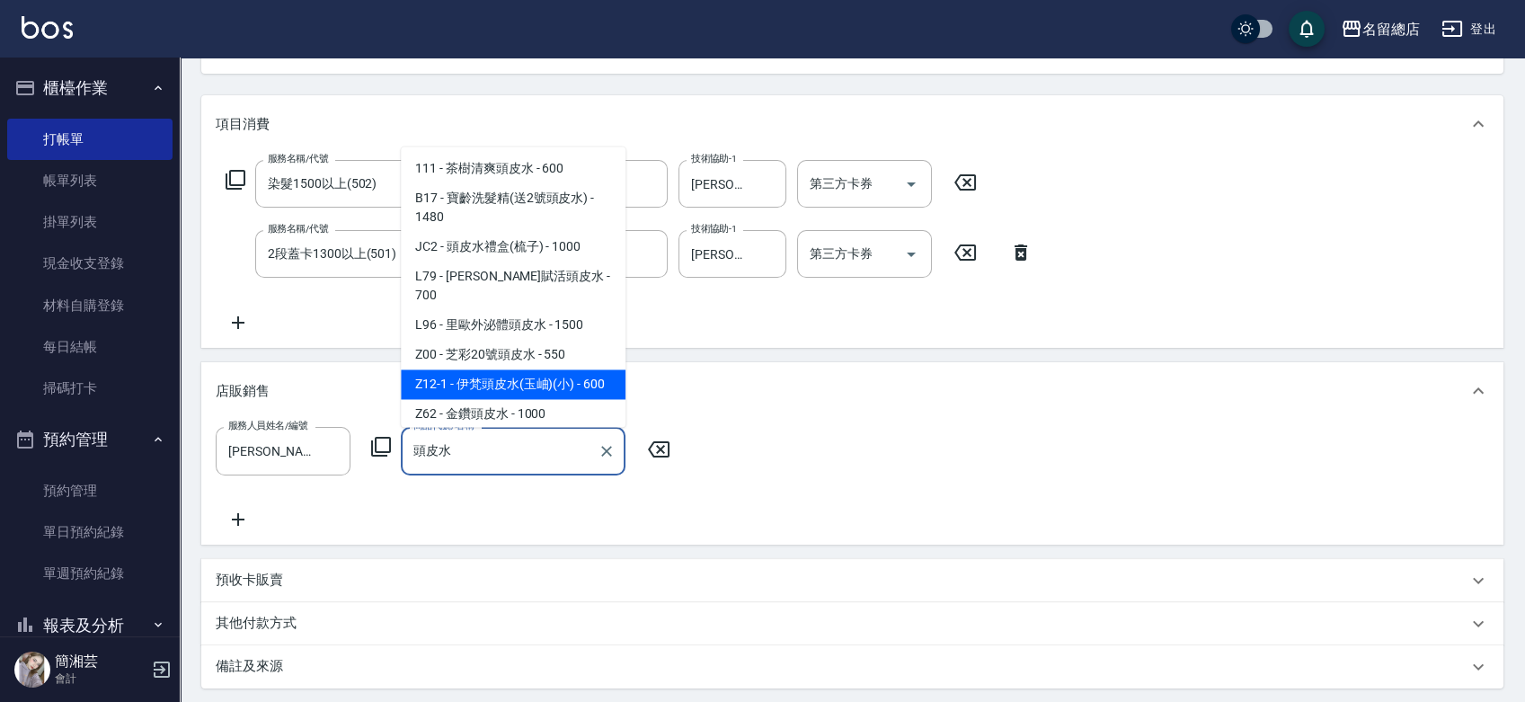
click at [423, 371] on span "Z12-1 - 伊梵頭皮水(玉岫)(小) - 600" at bounding box center [513, 384] width 225 height 30
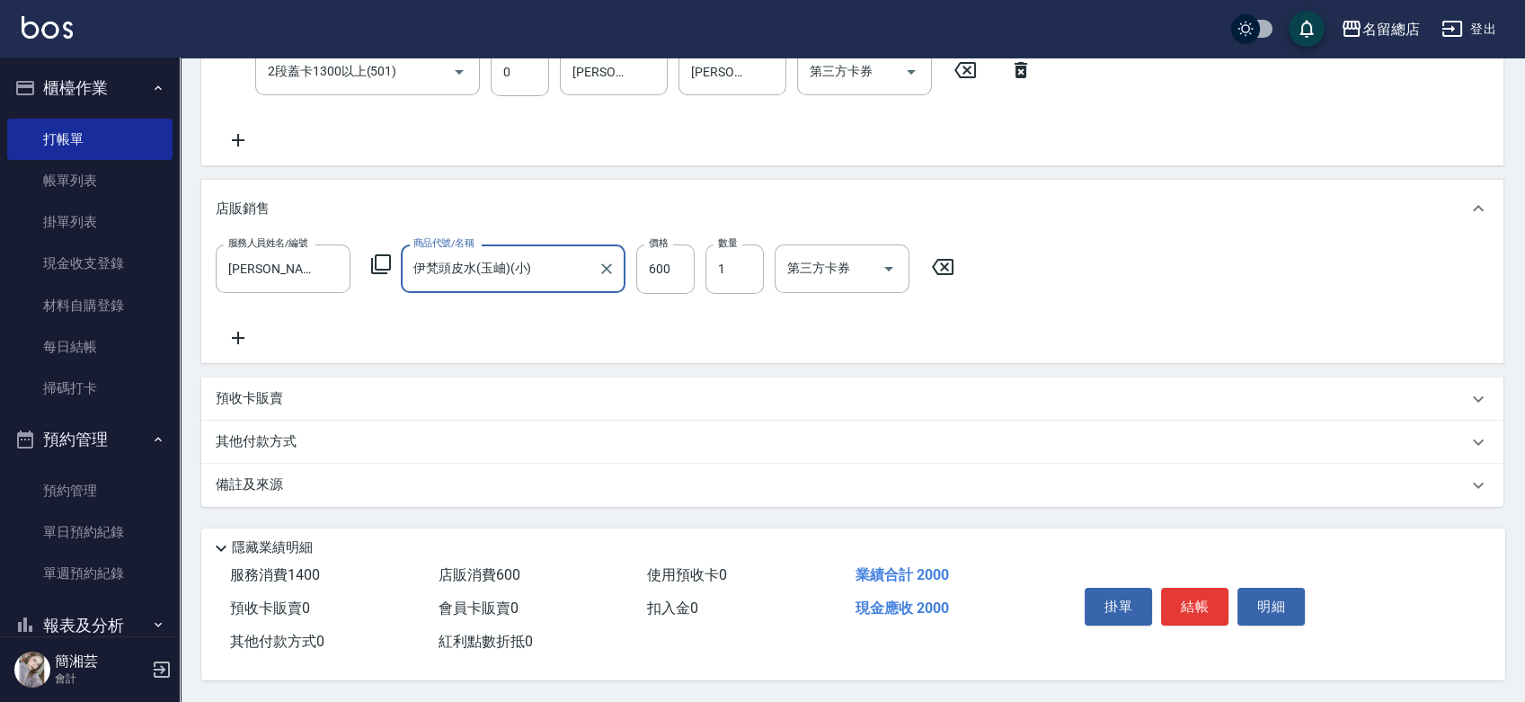
scroll to position [387, 0]
type input "伊梵頭皮水(玉岫)(小)"
type input "[DATE] 14:39"
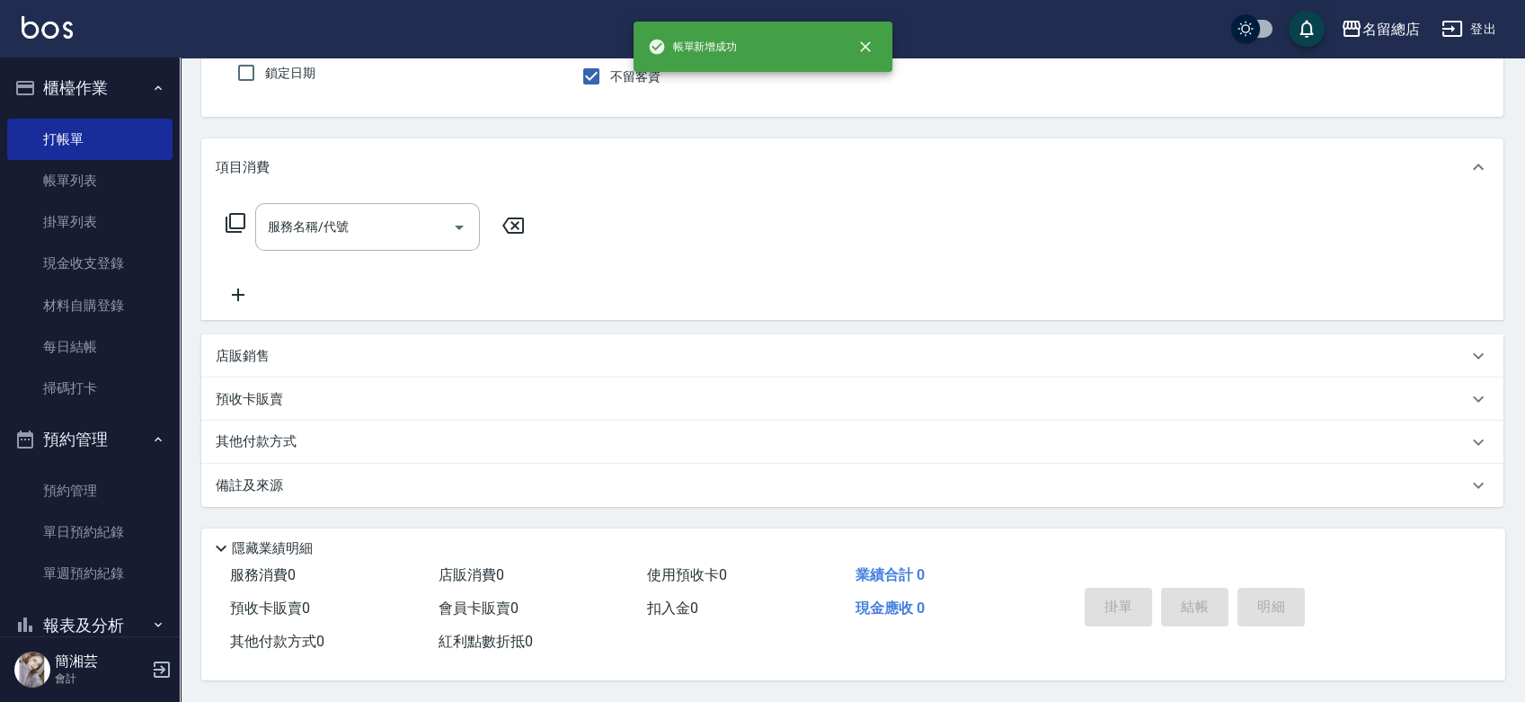
scroll to position [0, 0]
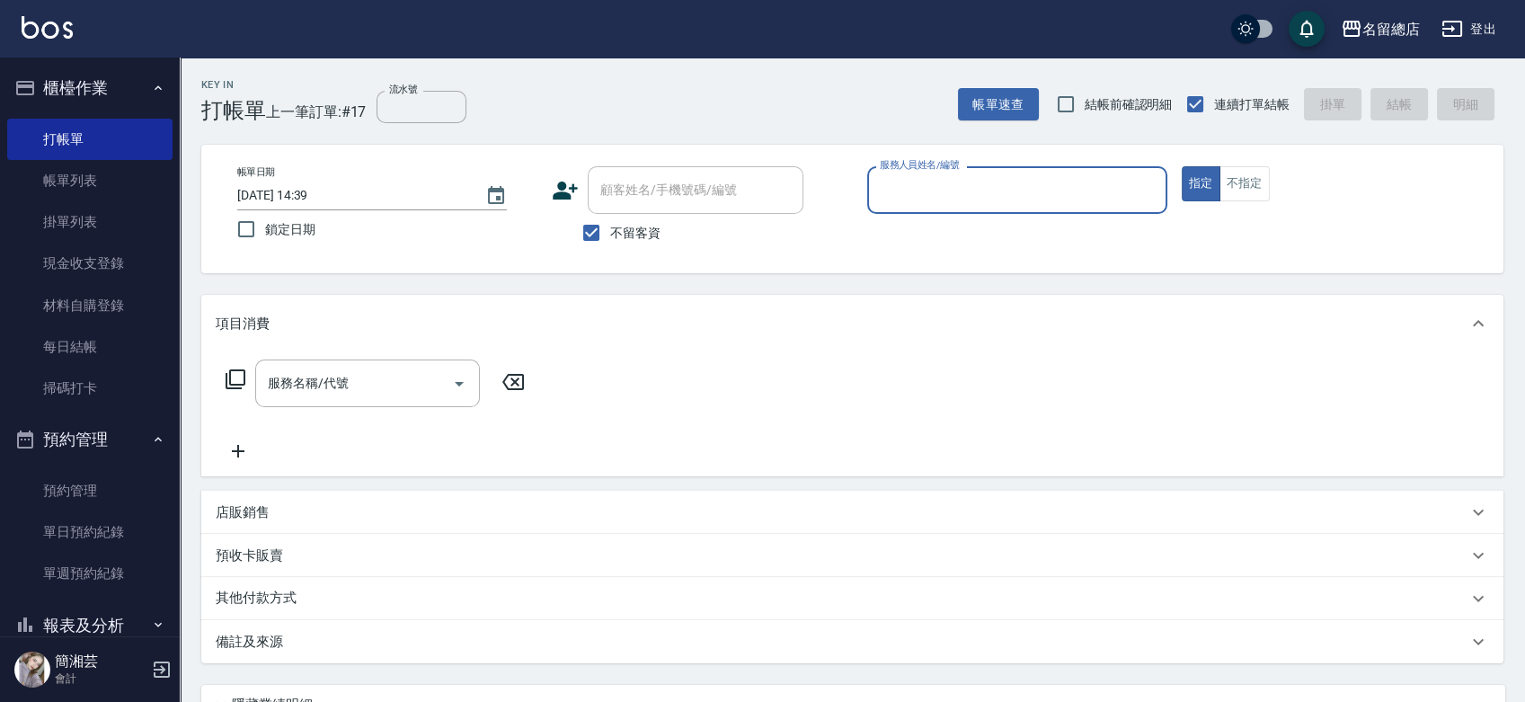
type input "ㄆ"
type input "[PERSON_NAME]"
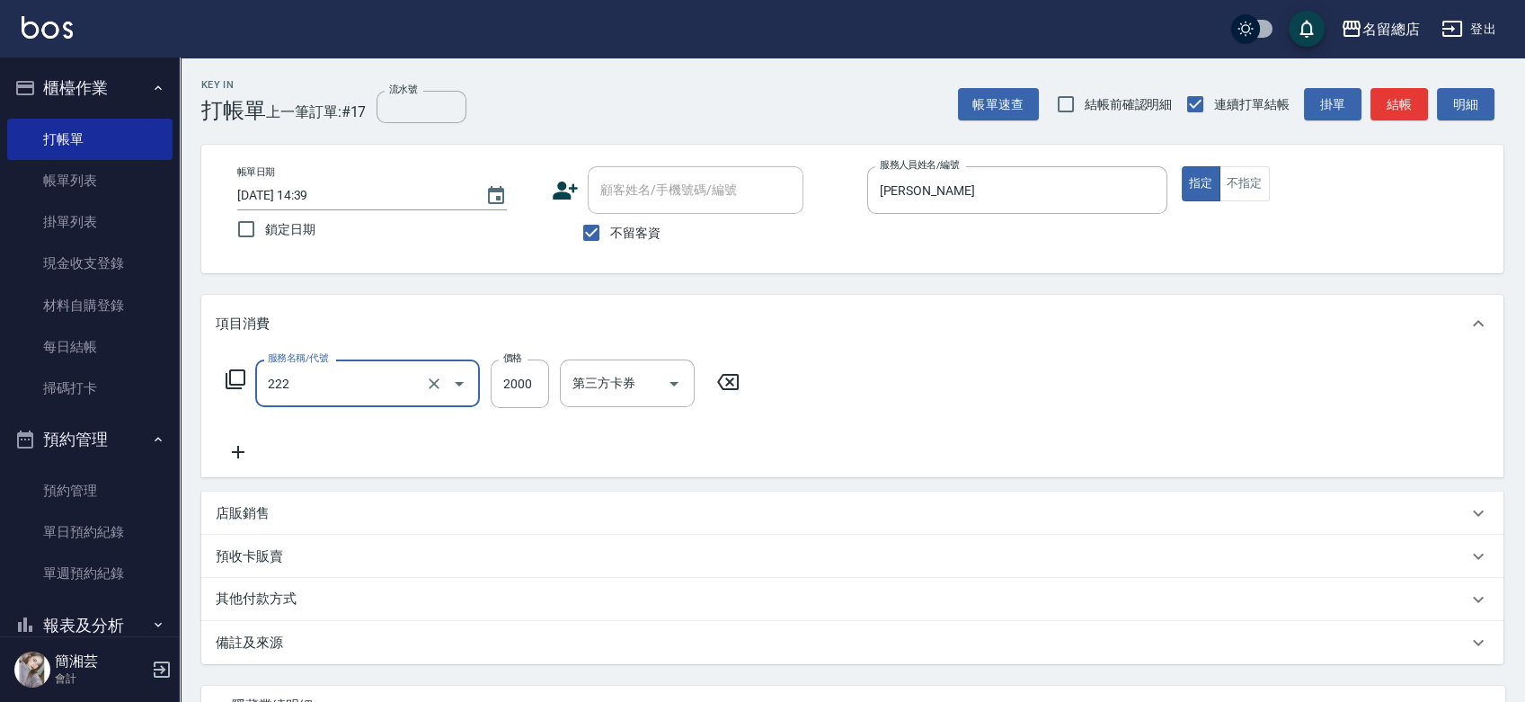
type input "燙髮2000以上(222)"
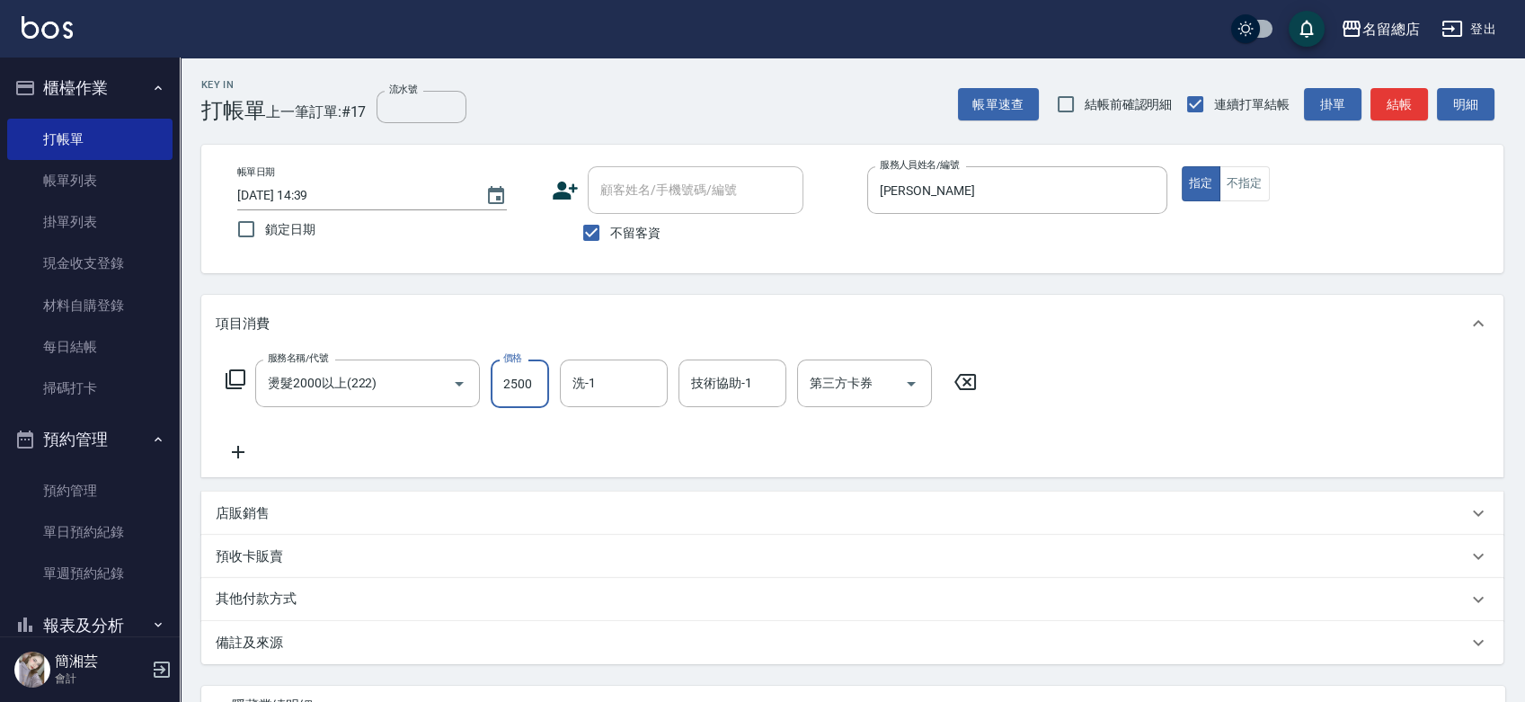
type input "2500"
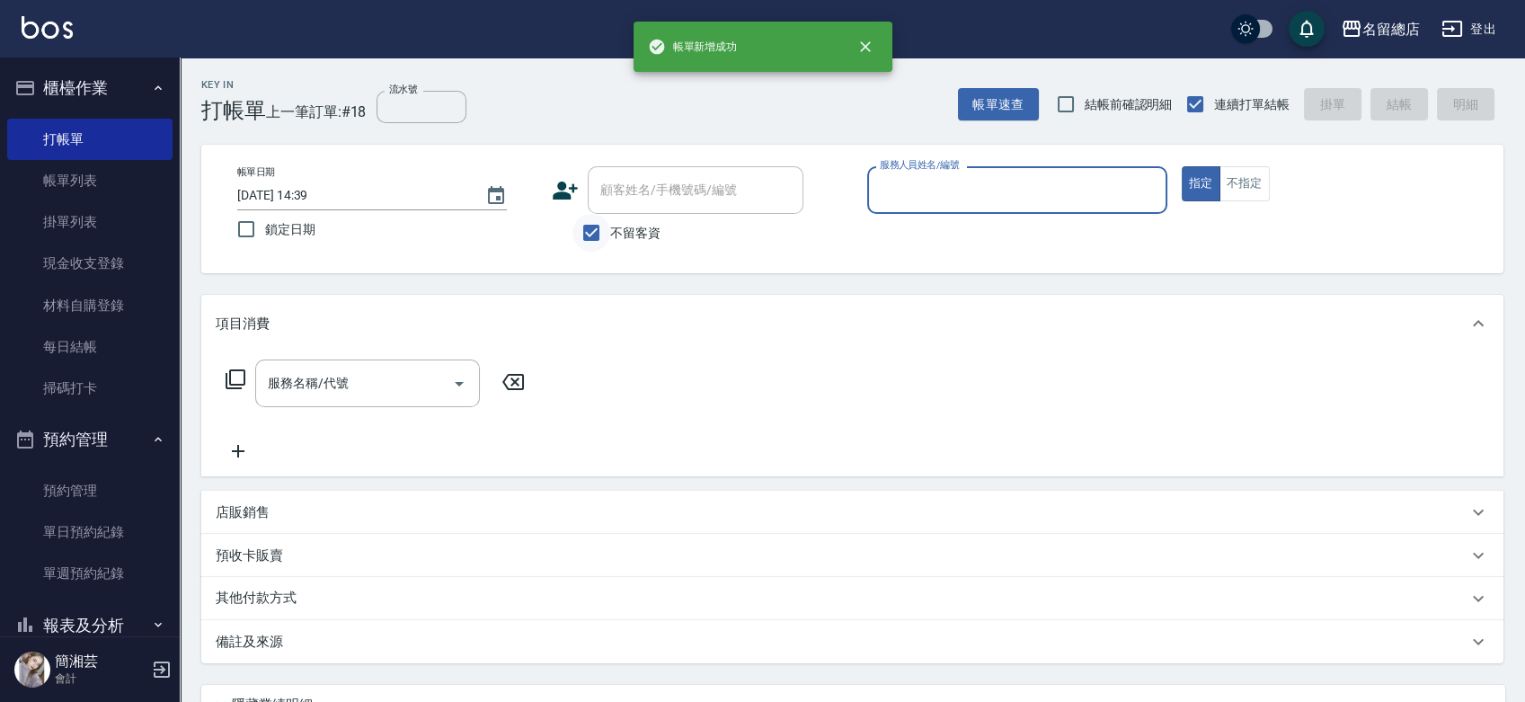
click at [579, 224] on input "不留客資" at bounding box center [592, 233] width 38 height 38
checkbox input "false"
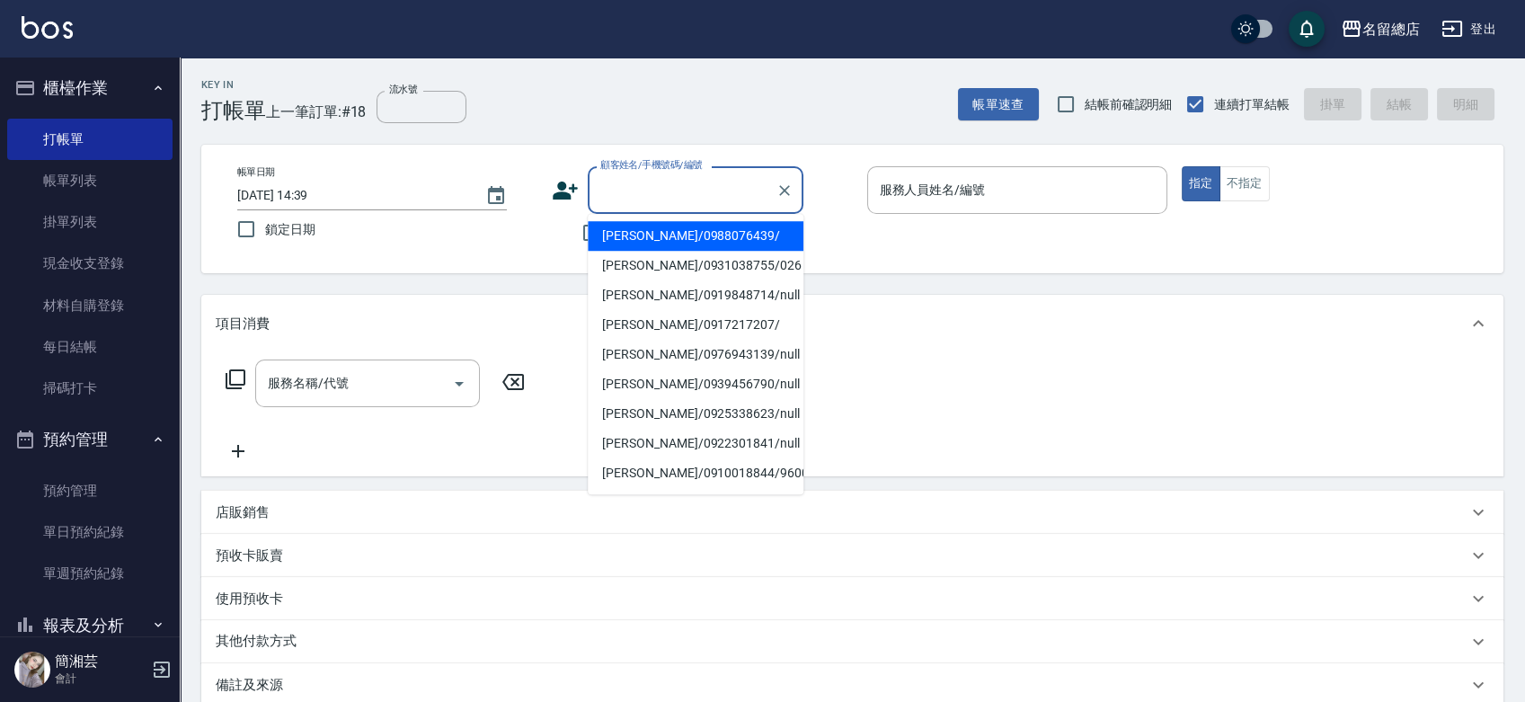
click at [626, 198] on input "顧客姓名/手機號碼/編號" at bounding box center [682, 189] width 173 height 31
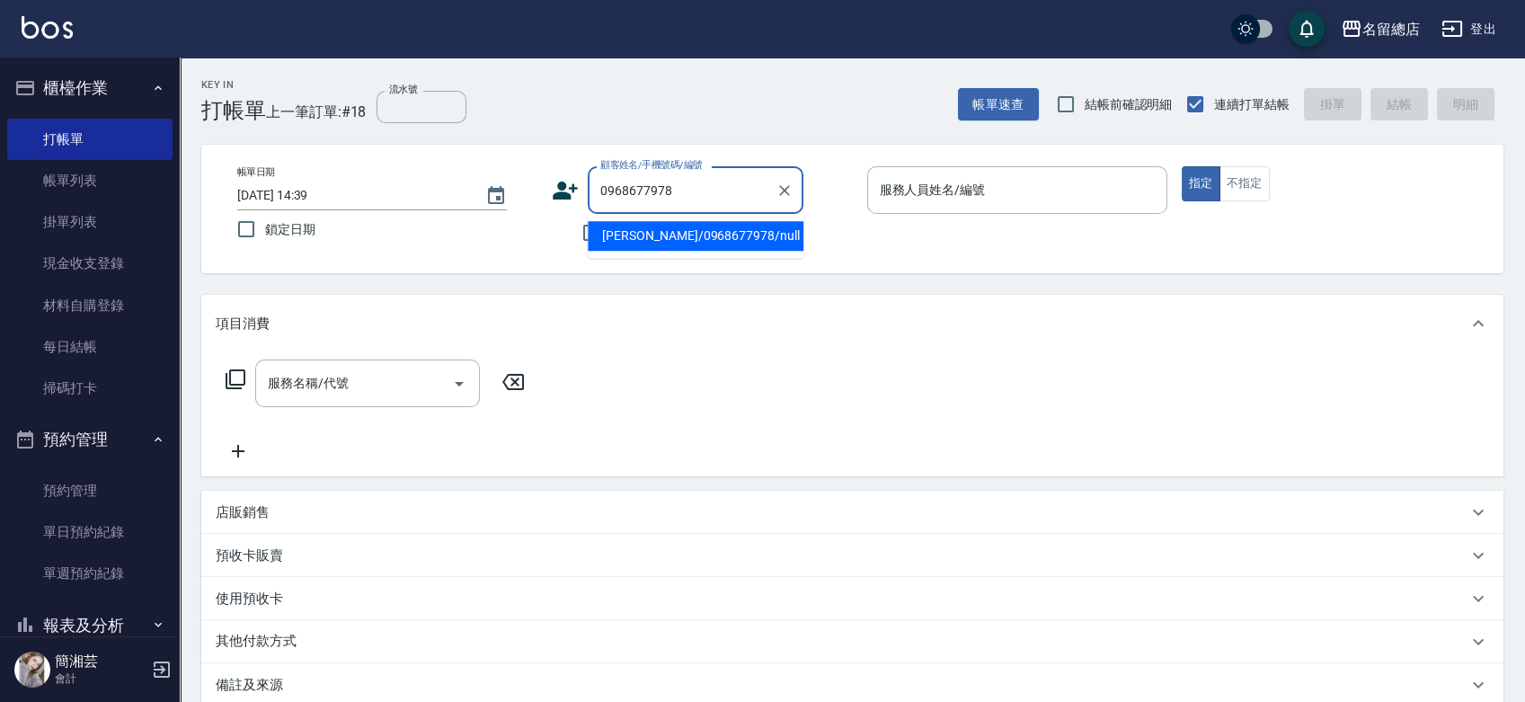
type input "[PERSON_NAME]/0968677978/null"
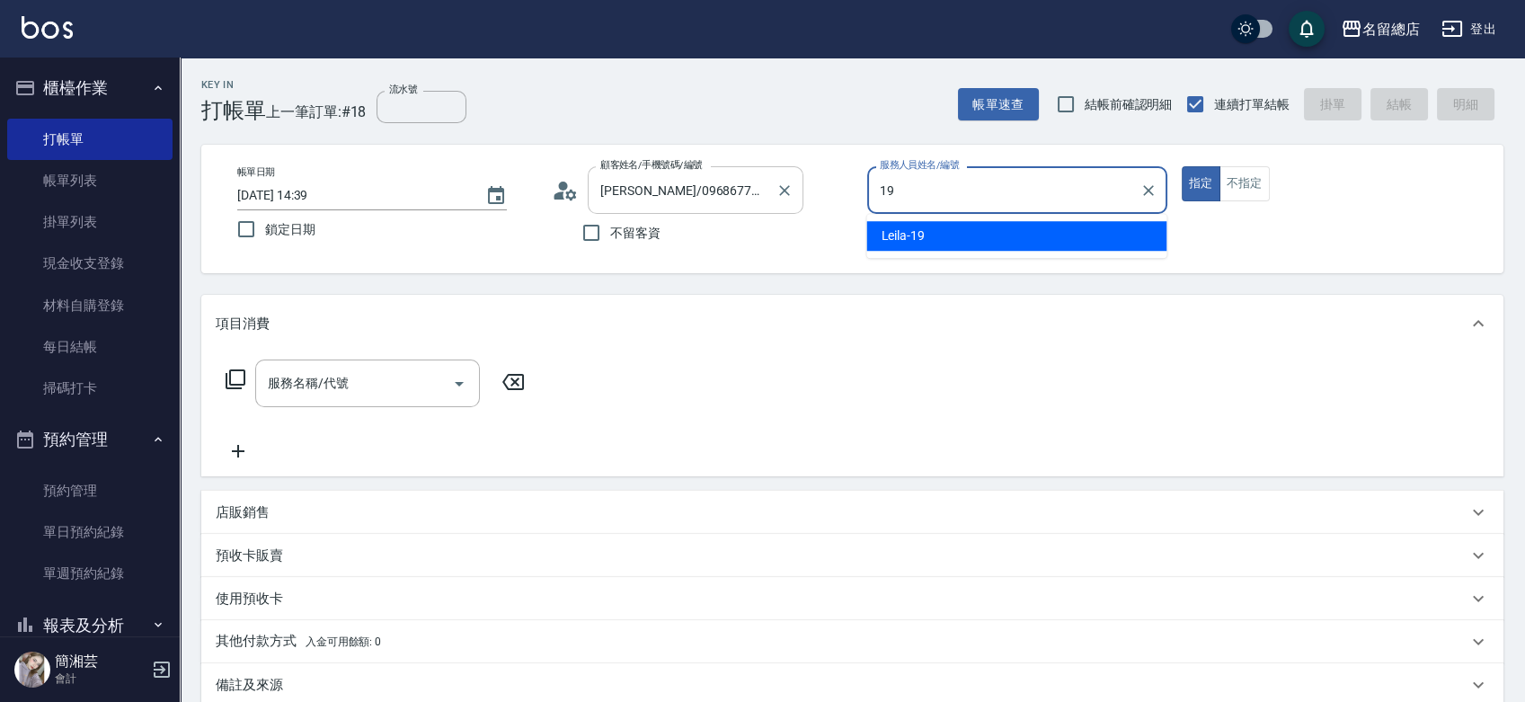
type input "Leila-19"
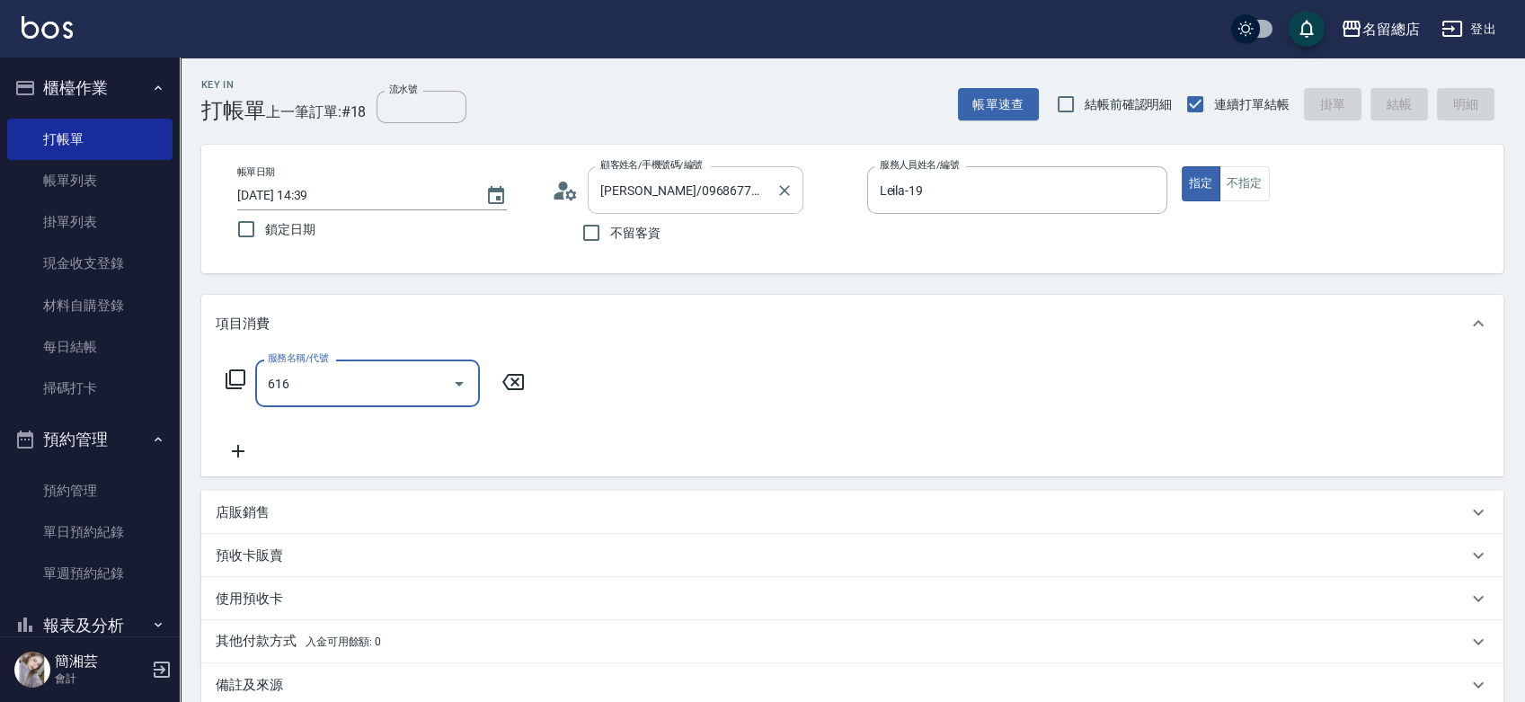
type input "自備接髮(616)"
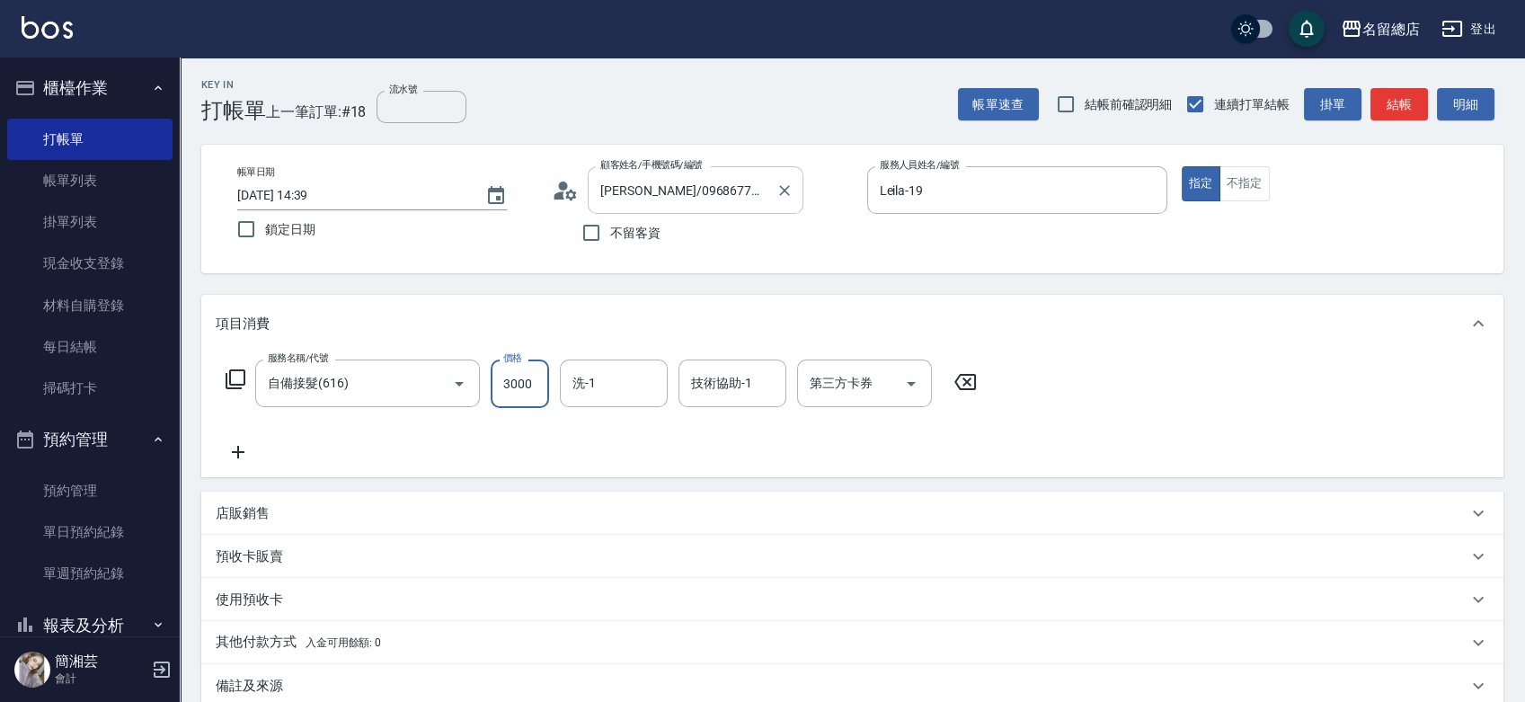
type input "3000"
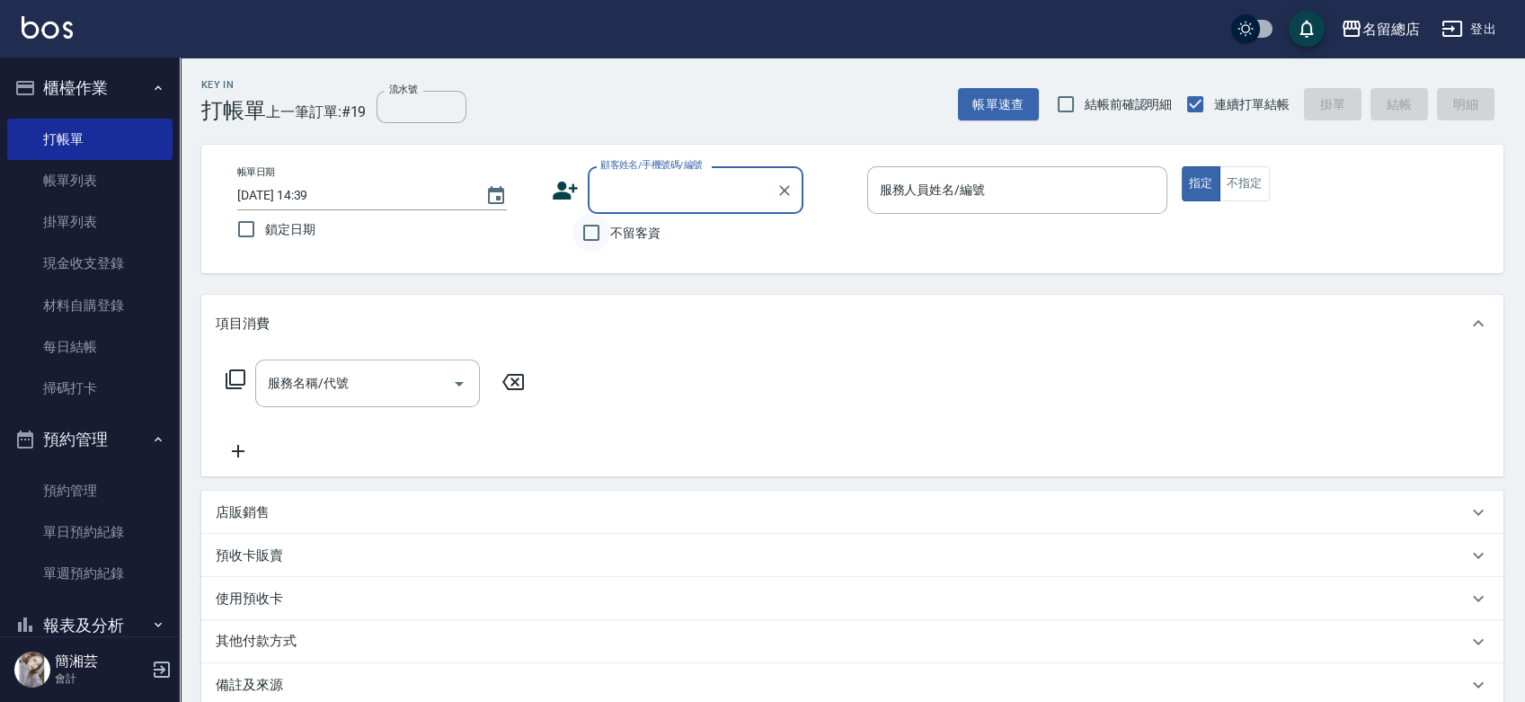
click at [606, 228] on input "不留客資" at bounding box center [592, 233] width 38 height 38
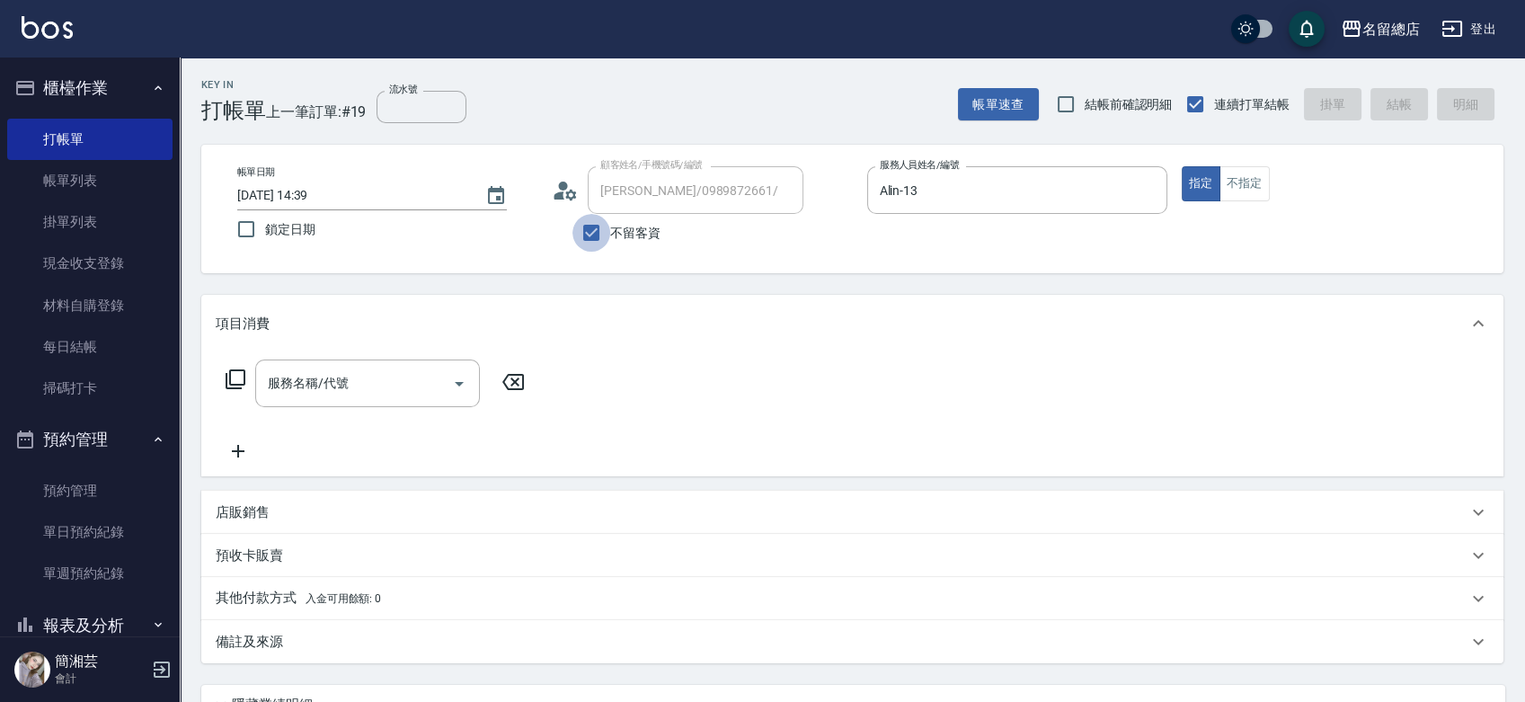
click at [583, 228] on input "不留客資" at bounding box center [592, 233] width 38 height 38
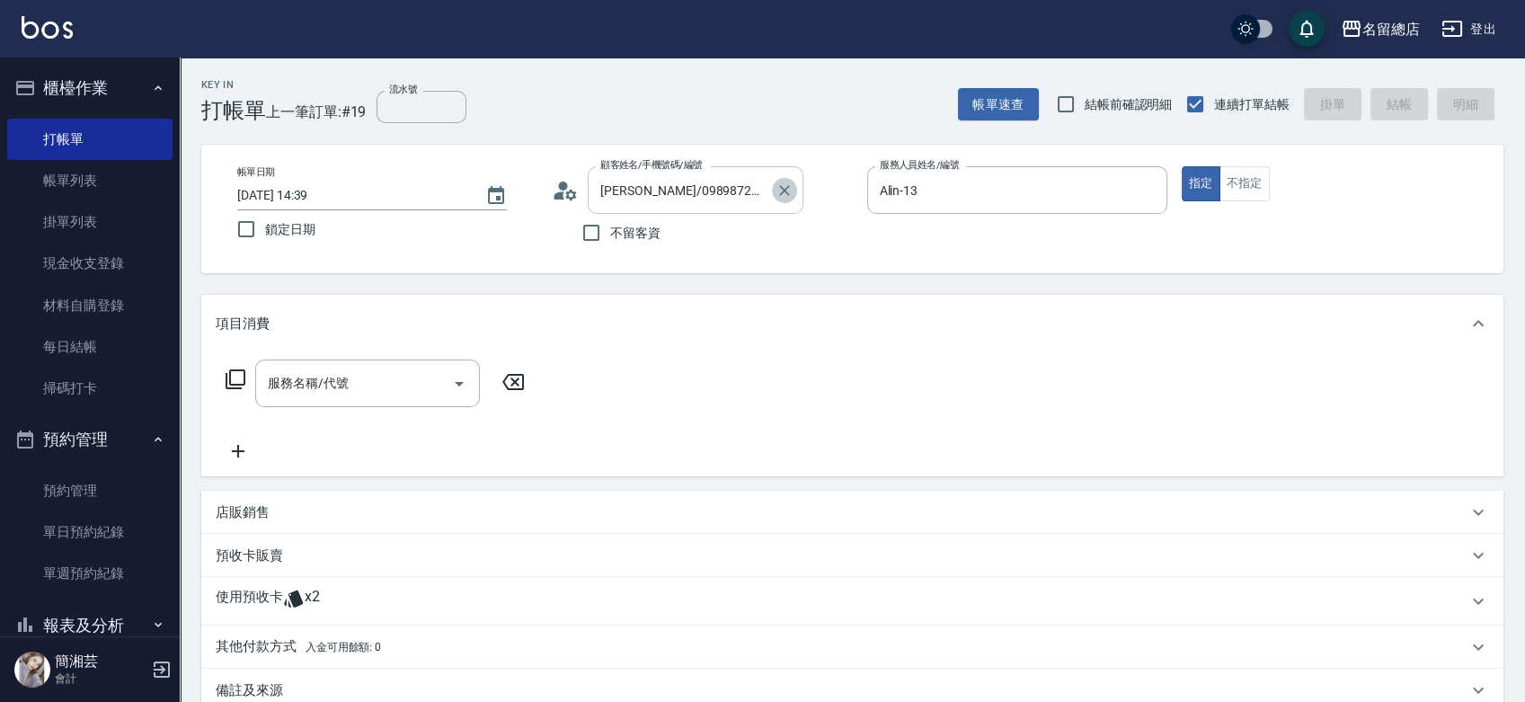
click at [786, 186] on icon "Clear" at bounding box center [785, 191] width 18 height 18
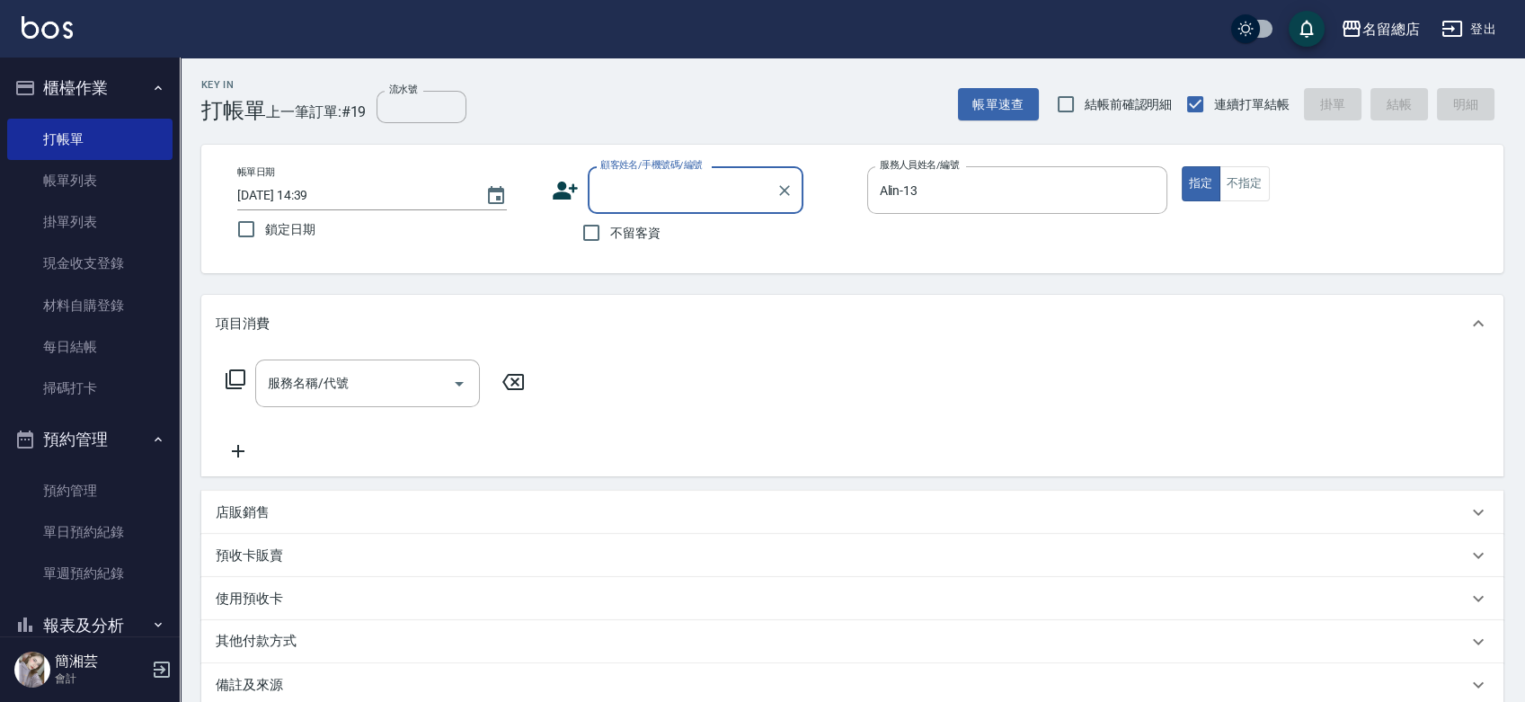
click at [597, 228] on input "不留客資" at bounding box center [592, 233] width 38 height 38
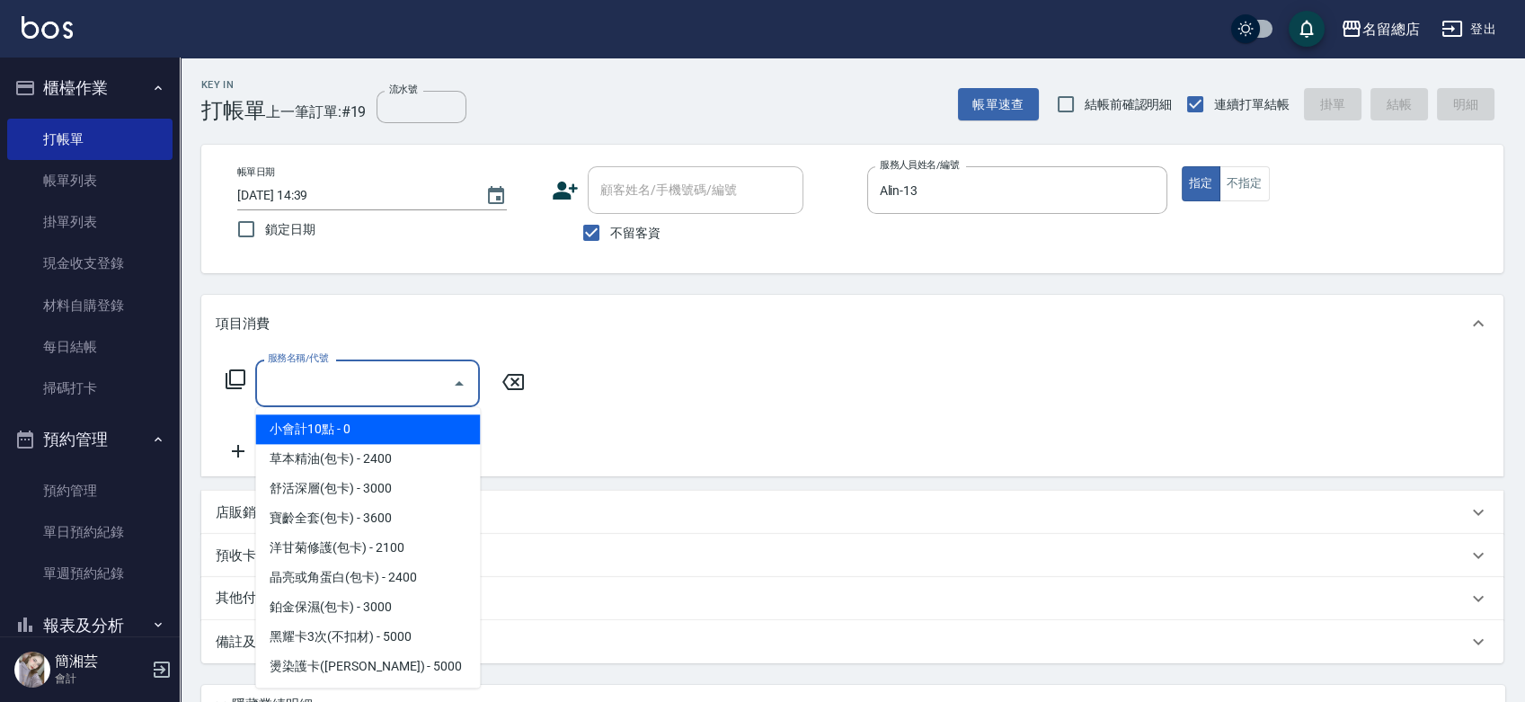
click at [417, 394] on input "服務名稱/代號" at bounding box center [354, 383] width 182 height 31
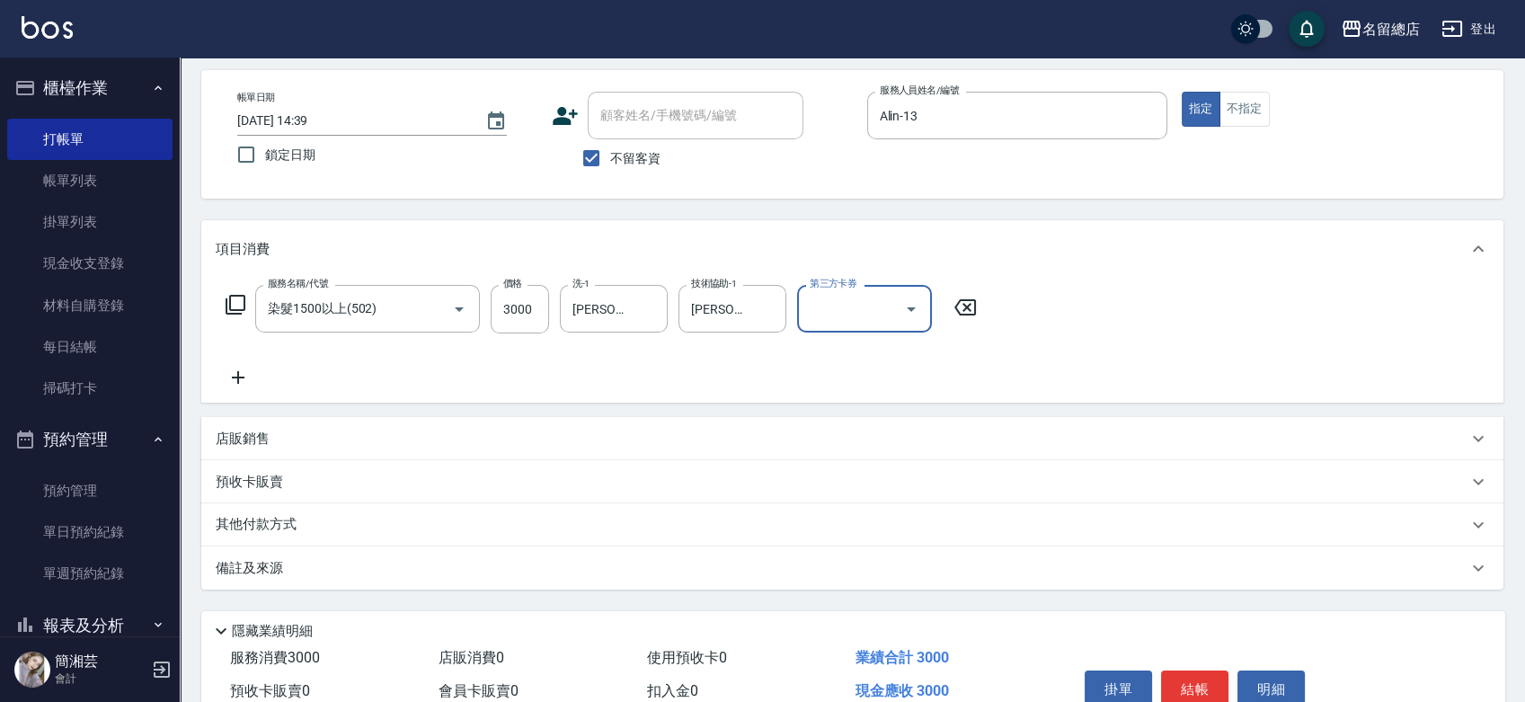
scroll to position [163, 0]
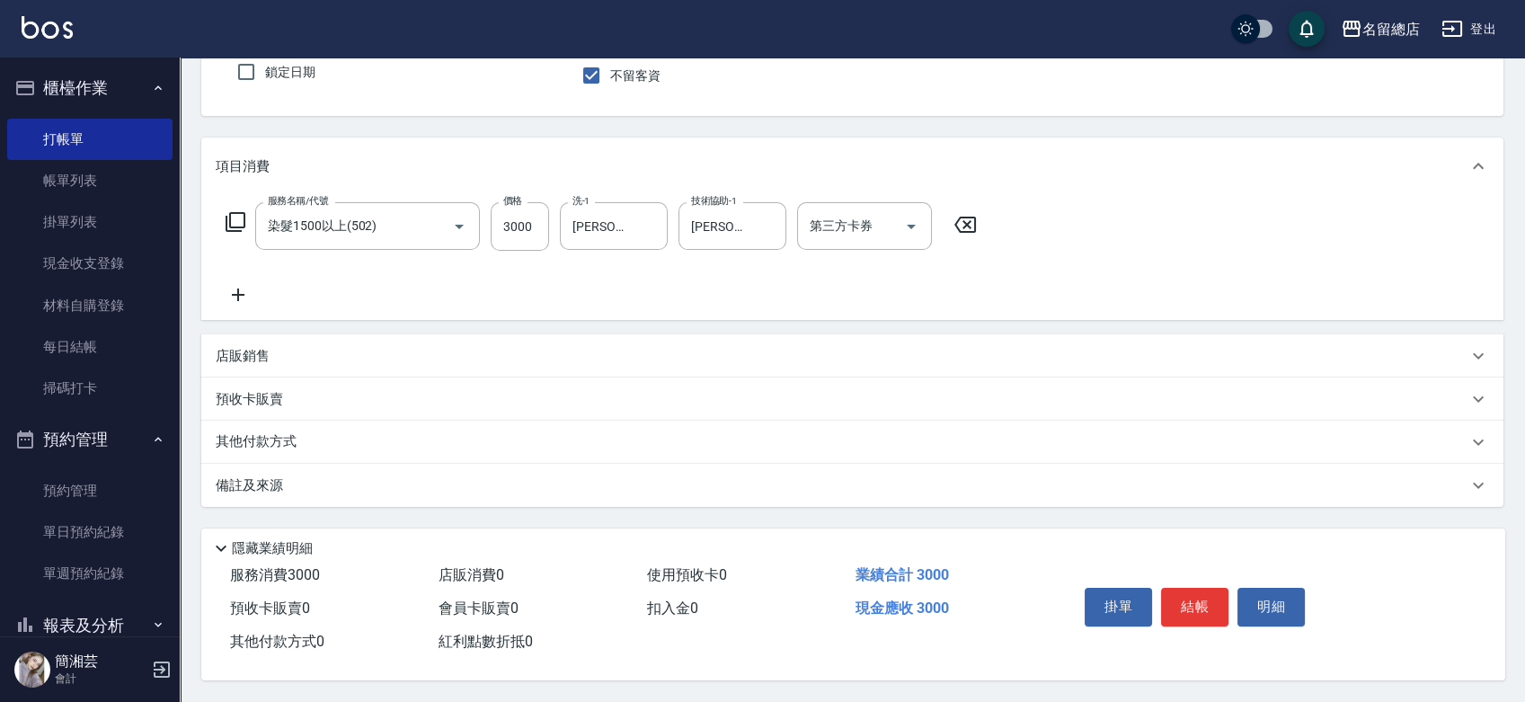
click at [270, 355] on div "店販銷售" at bounding box center [842, 356] width 1252 height 19
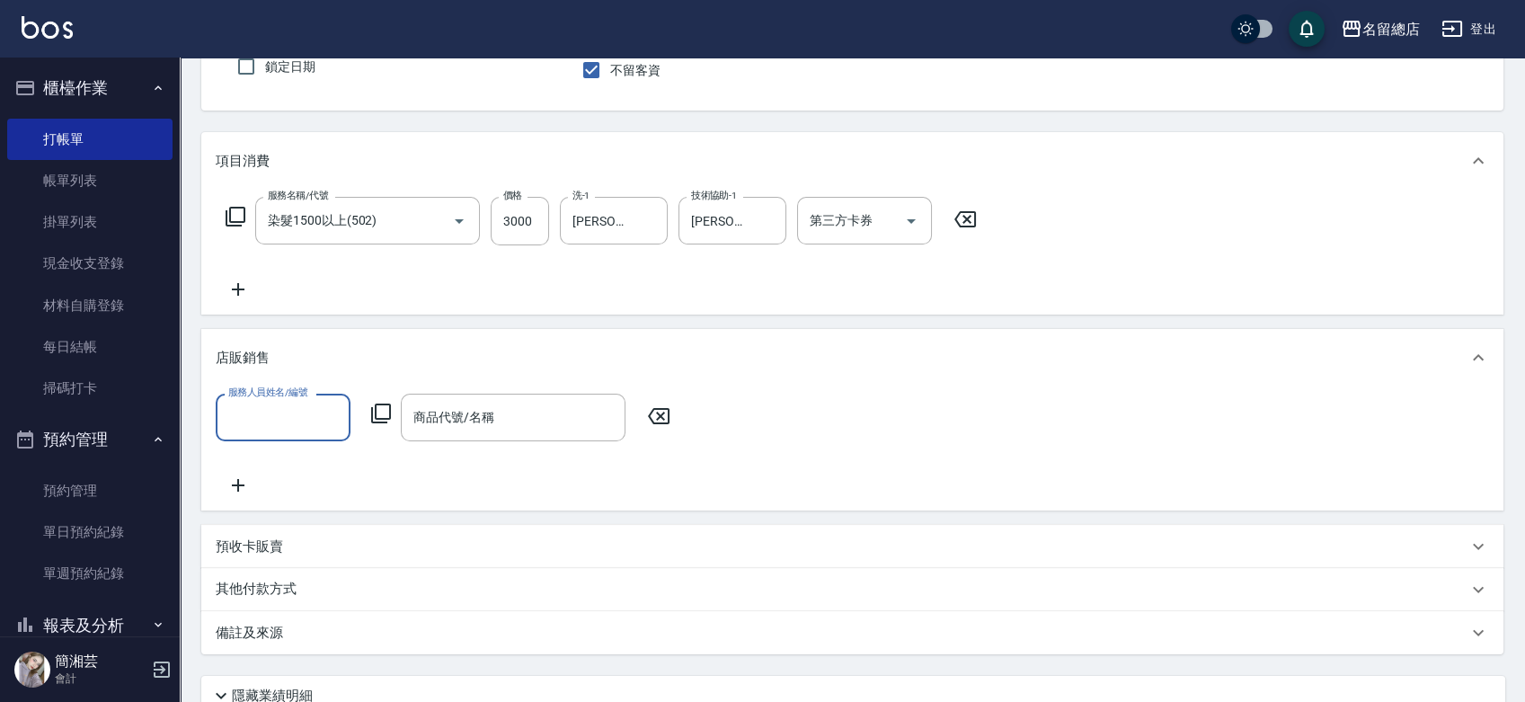
scroll to position [0, 0]
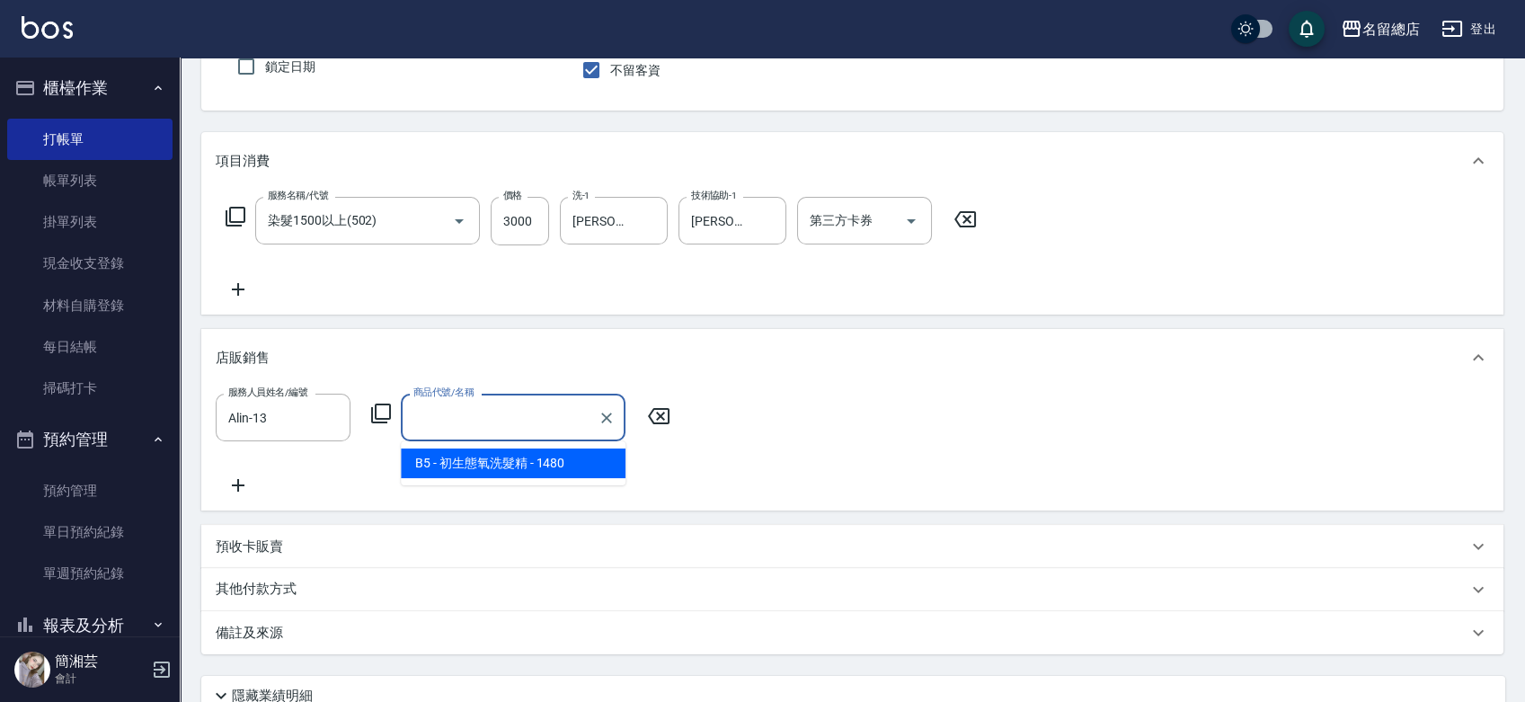
click at [503, 467] on div "服務人員姓名/編號 [PERSON_NAME]-13 服務人員姓名/編號 商品代號/名稱 商品代號/名稱" at bounding box center [853, 445] width 1274 height 102
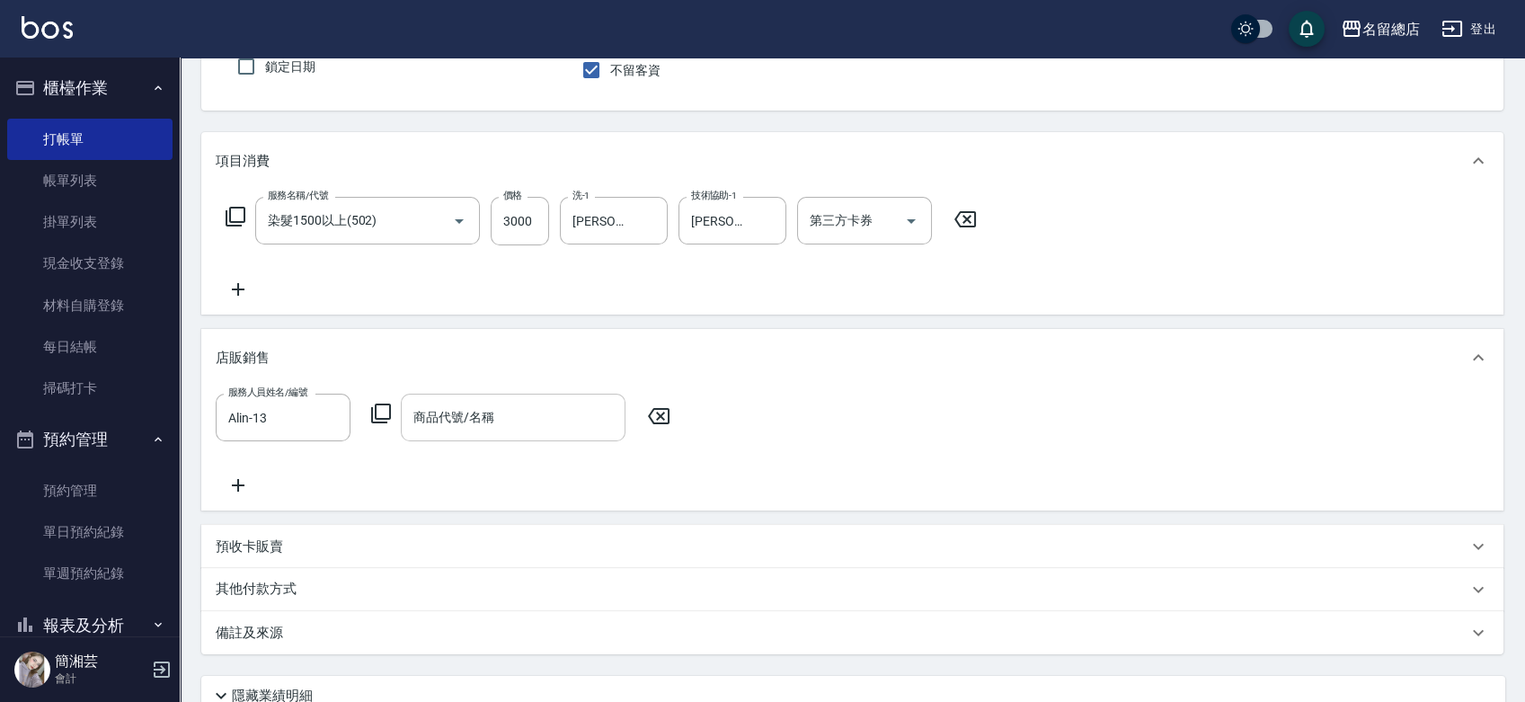
click at [455, 416] on input "商品代號/名稱" at bounding box center [513, 417] width 209 height 31
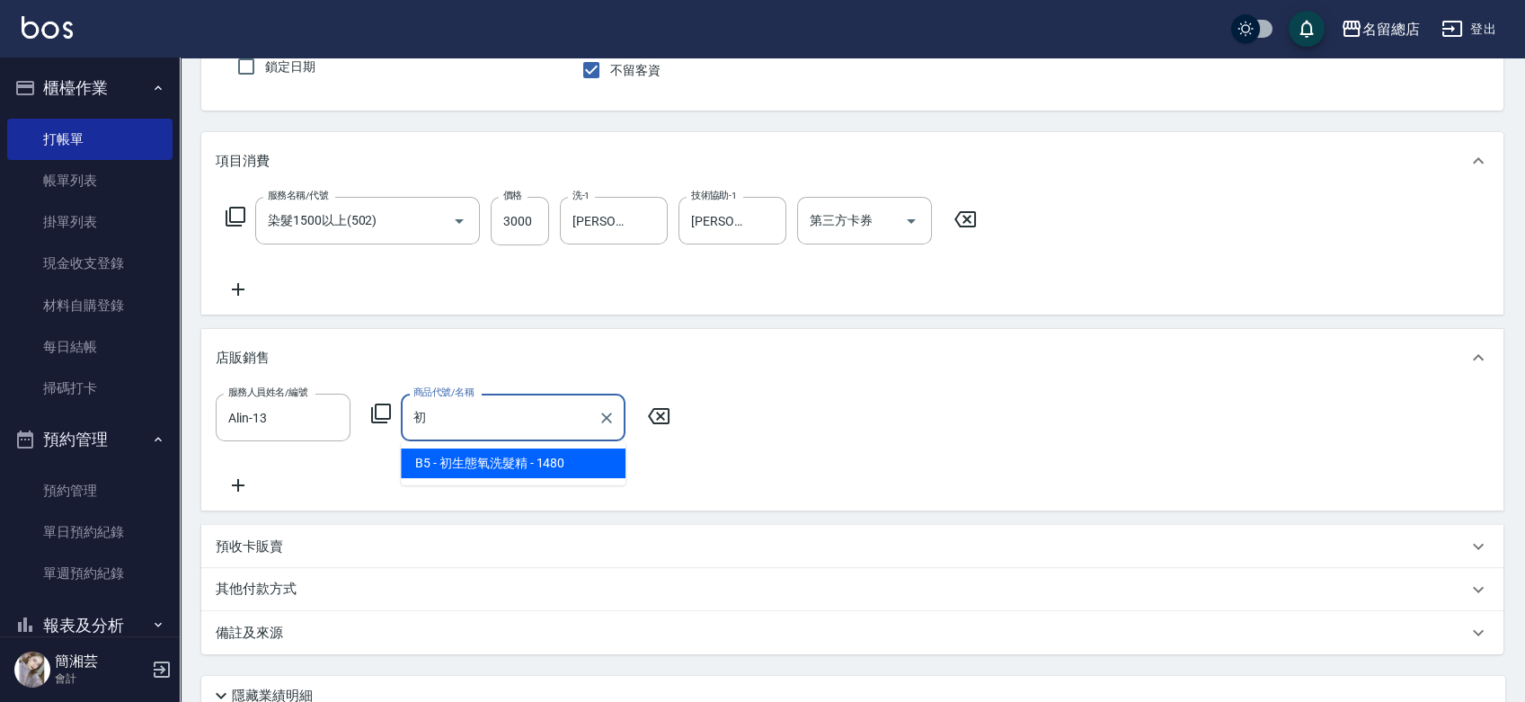
click at [451, 456] on span "B5 - 初生態氧洗髮精 - 1480" at bounding box center [513, 464] width 225 height 30
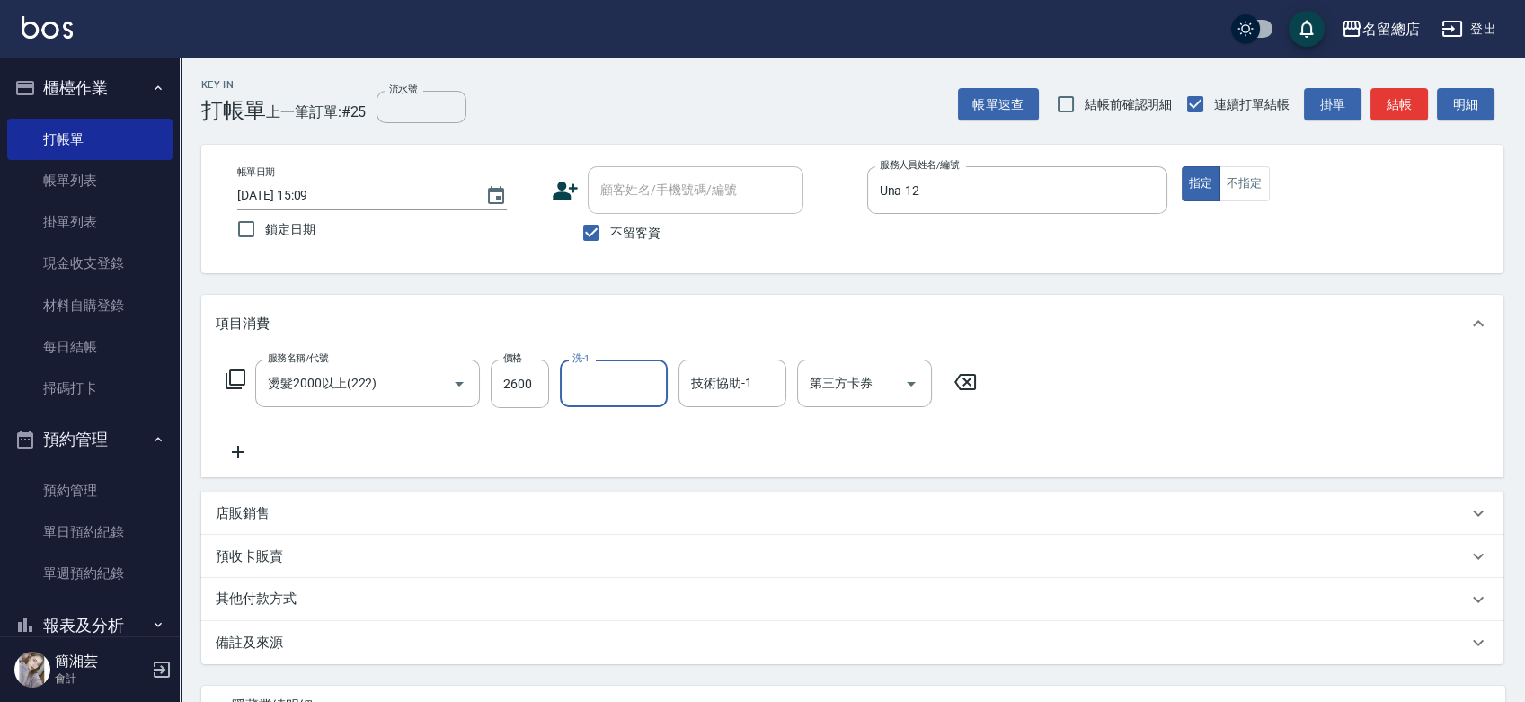
click at [338, 613] on div "其他付款方式" at bounding box center [852, 599] width 1303 height 43
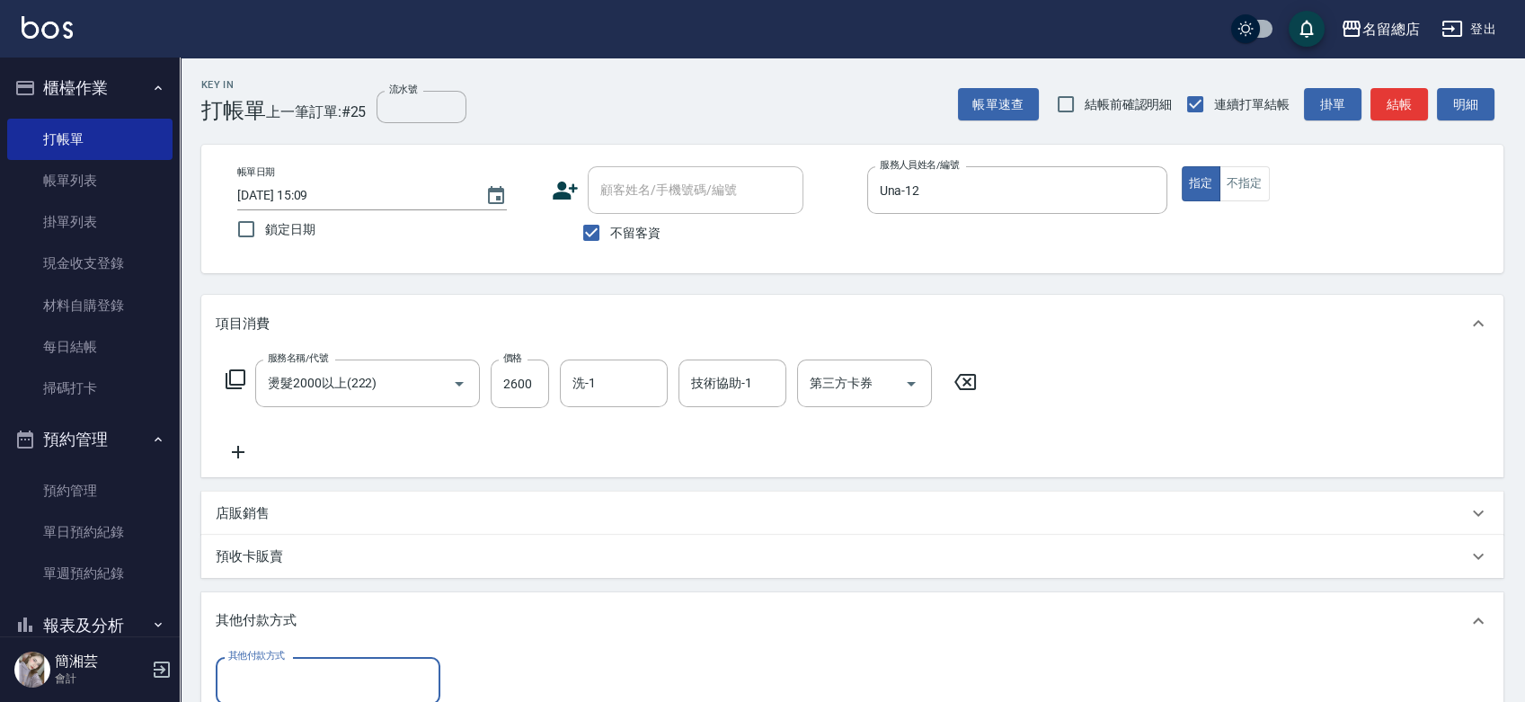
click at [328, 667] on div "其他付款方式" at bounding box center [328, 681] width 225 height 48
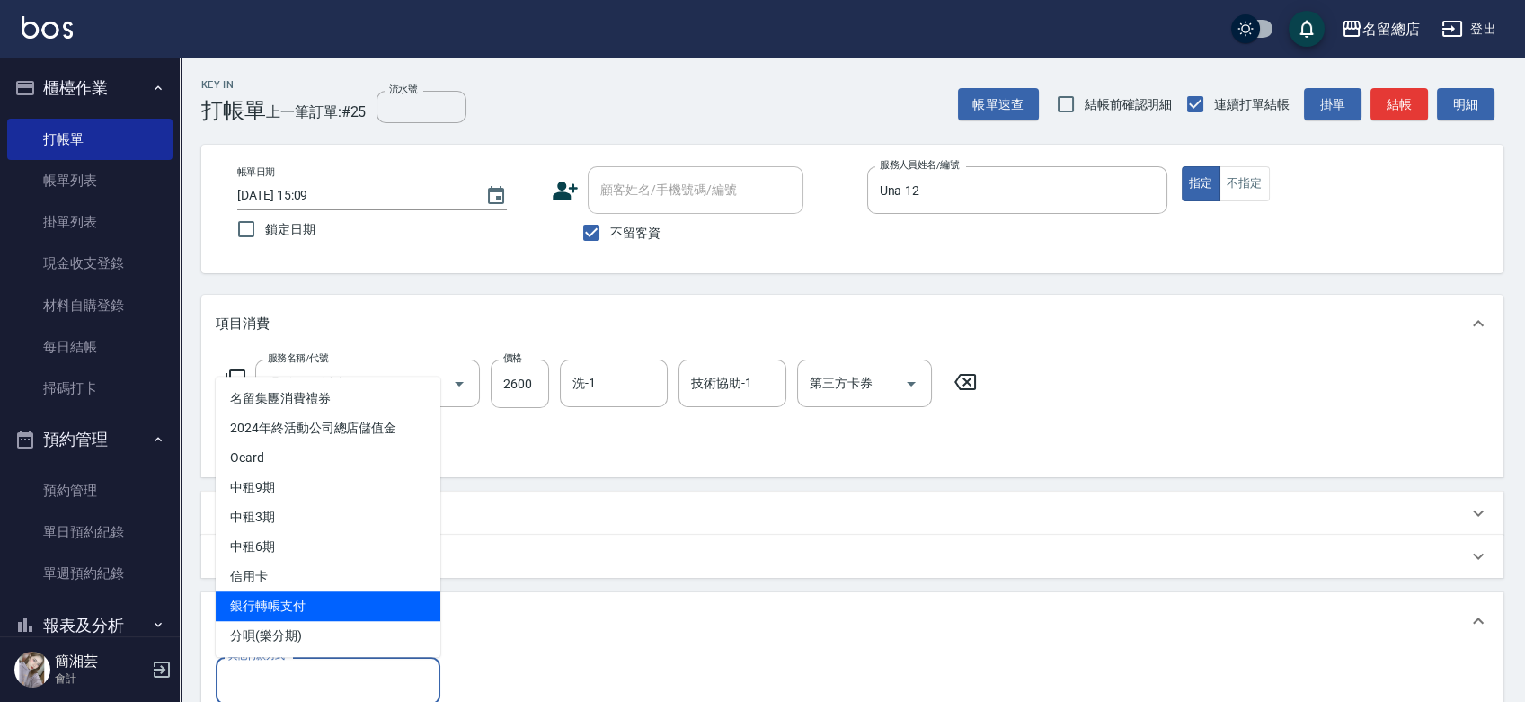
click at [317, 610] on span "銀行轉帳支付" at bounding box center [328, 606] width 225 height 30
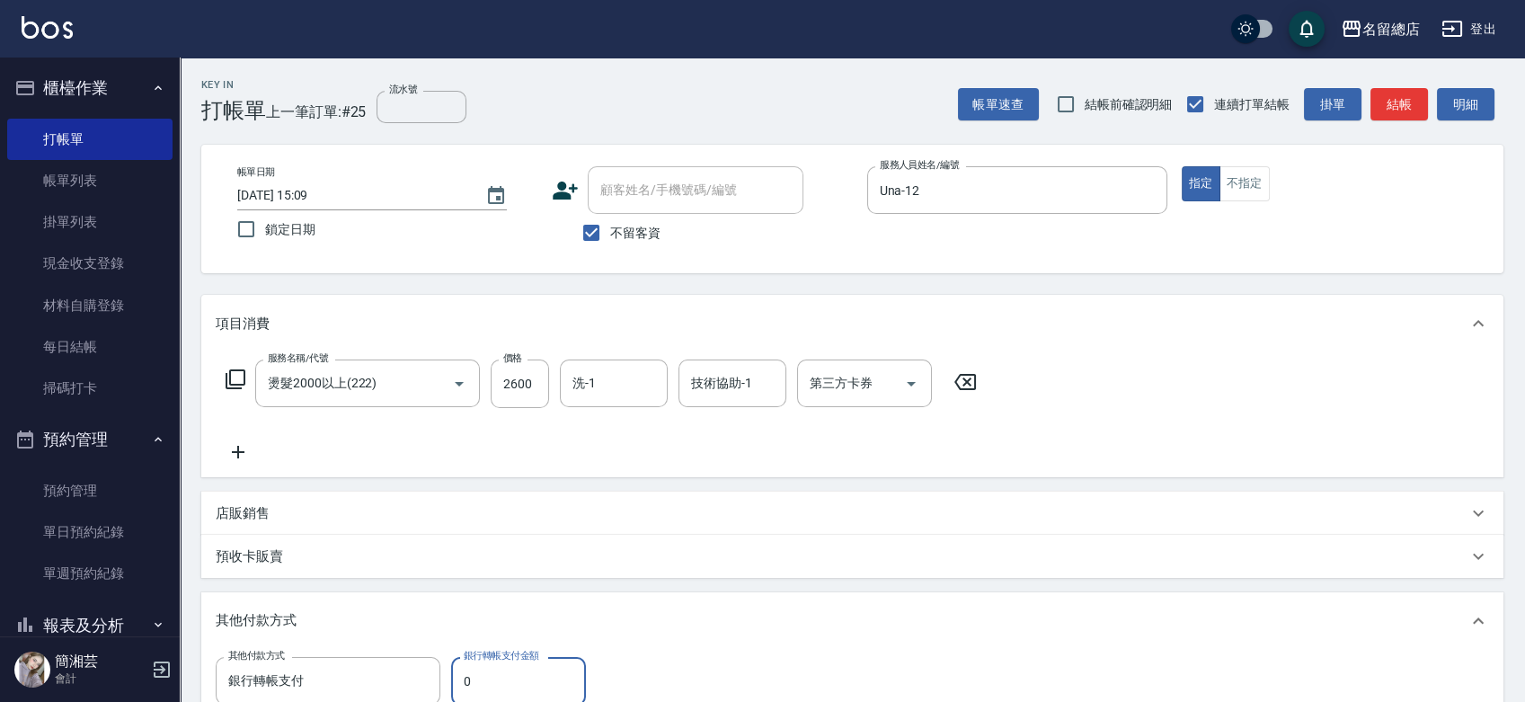
scroll to position [4, 0]
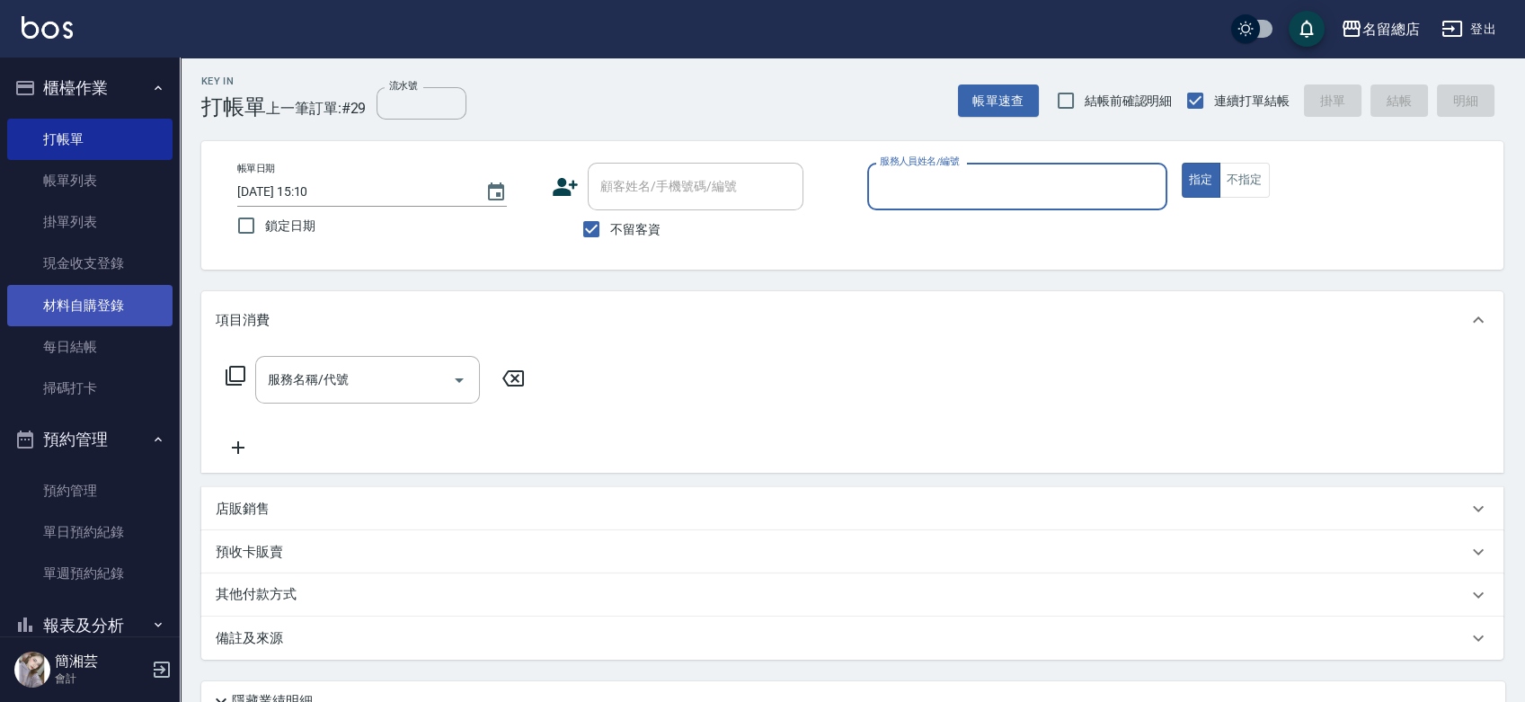
click at [101, 296] on link "材料自購登錄" at bounding box center [89, 305] width 165 height 41
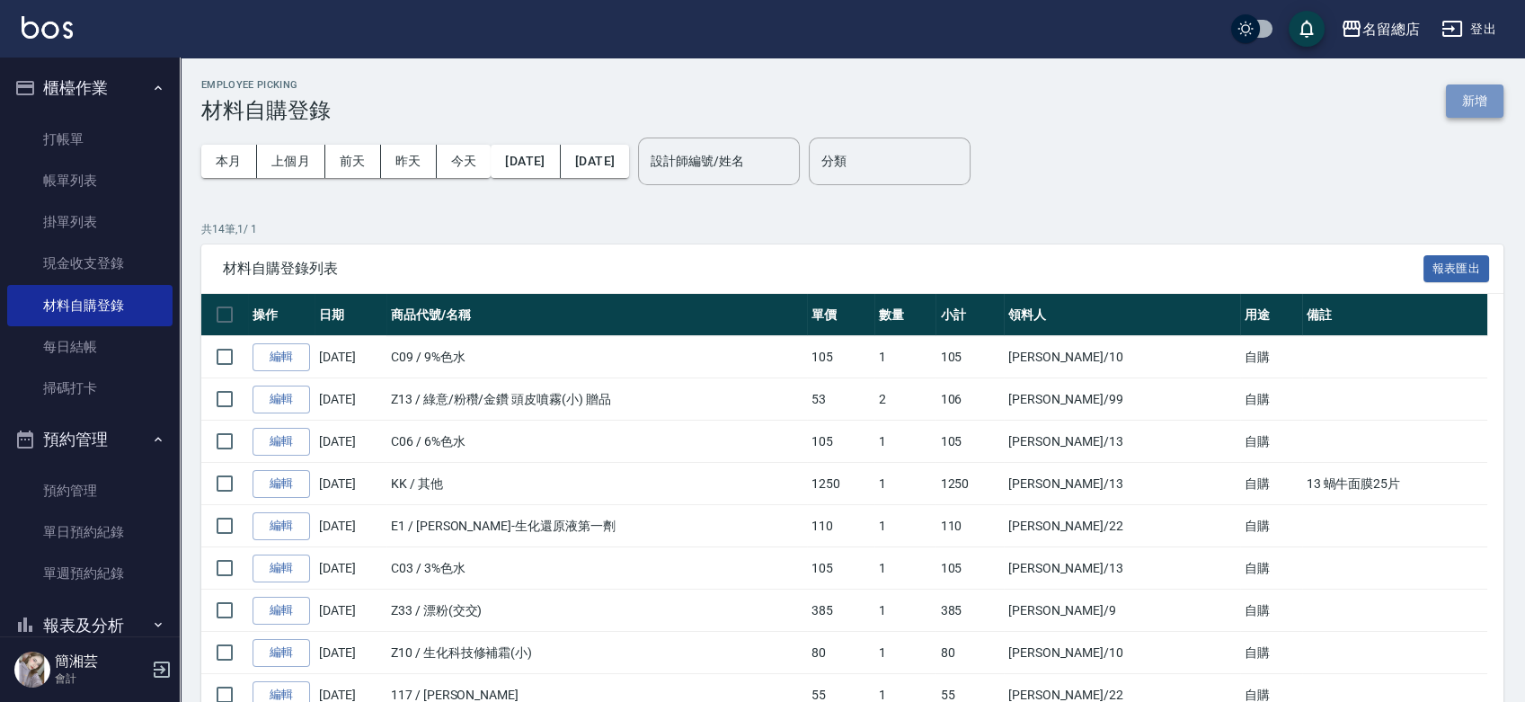
click at [1484, 100] on button "新增" at bounding box center [1475, 100] width 58 height 33
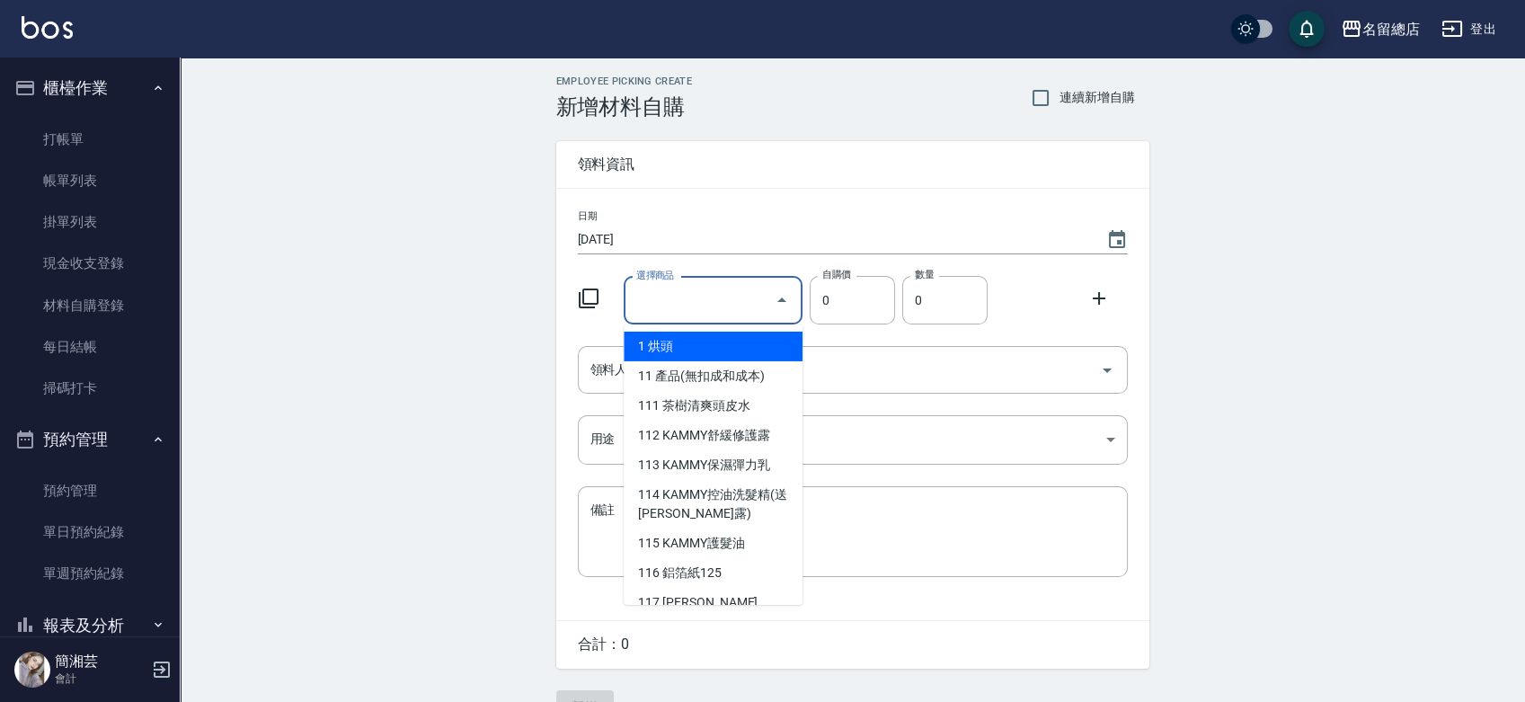
click at [661, 295] on div "選擇商品 選擇商品" at bounding box center [713, 301] width 179 height 48
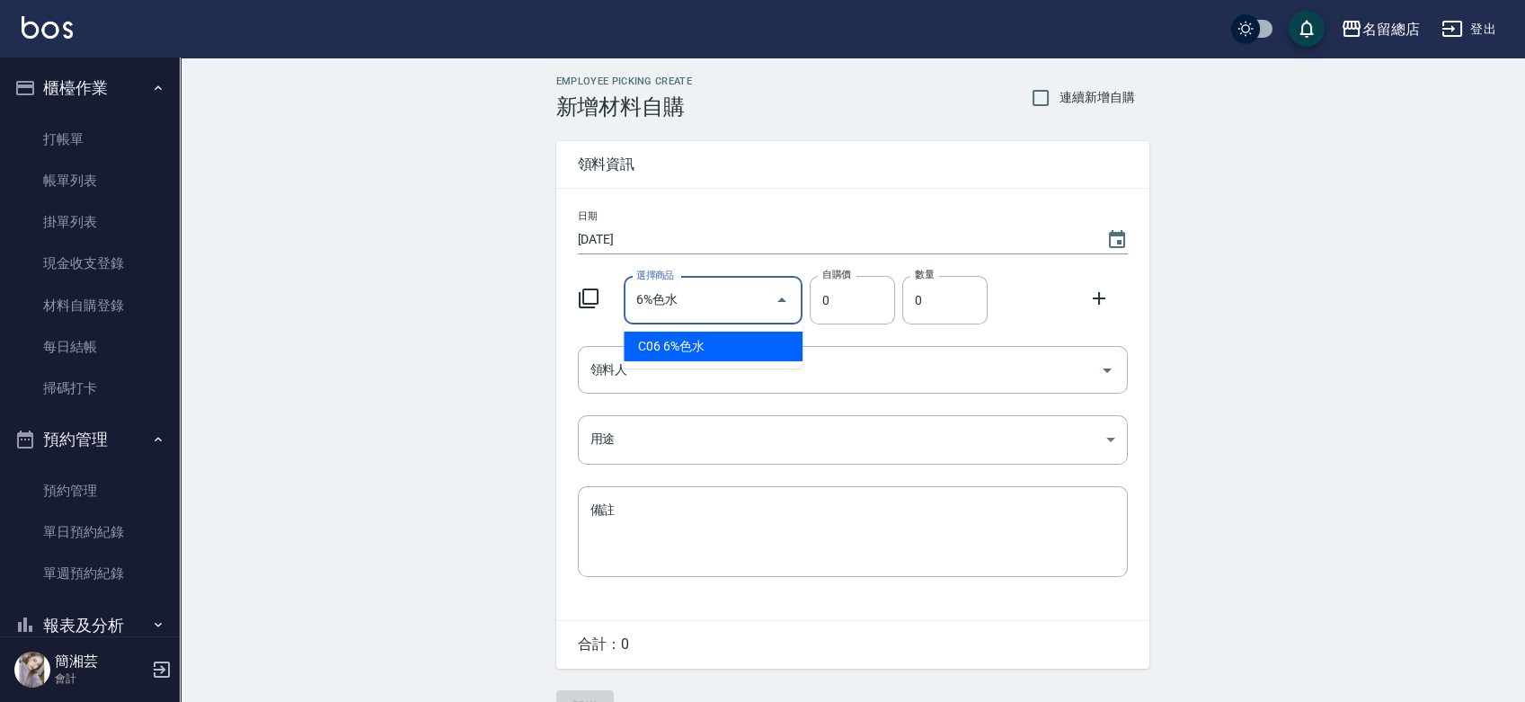
click at [701, 333] on li "C06 6%色水" at bounding box center [713, 347] width 179 height 30
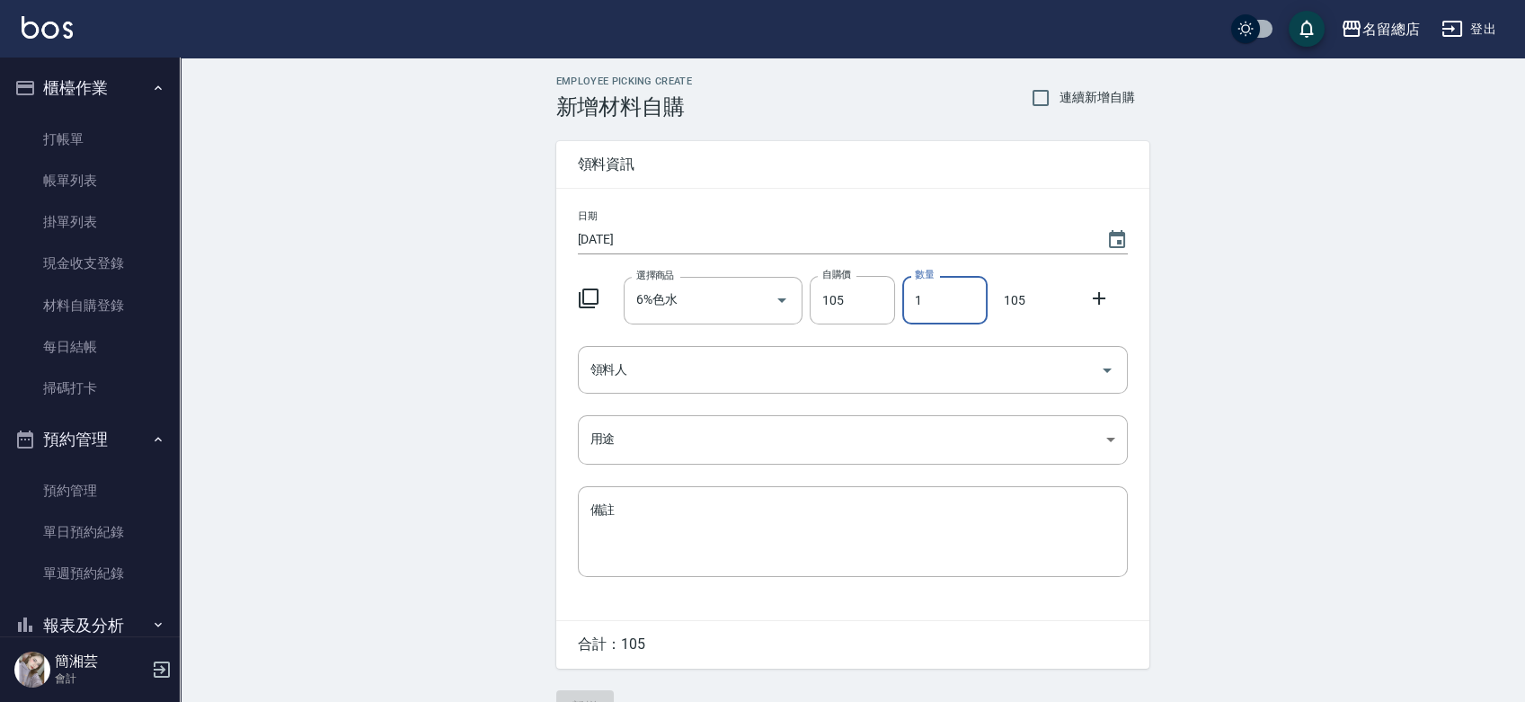
drag, startPoint x: 952, startPoint y: 301, endPoint x: 910, endPoint y: 301, distance: 42.2
click at [910, 301] on input "1" at bounding box center [945, 300] width 85 height 49
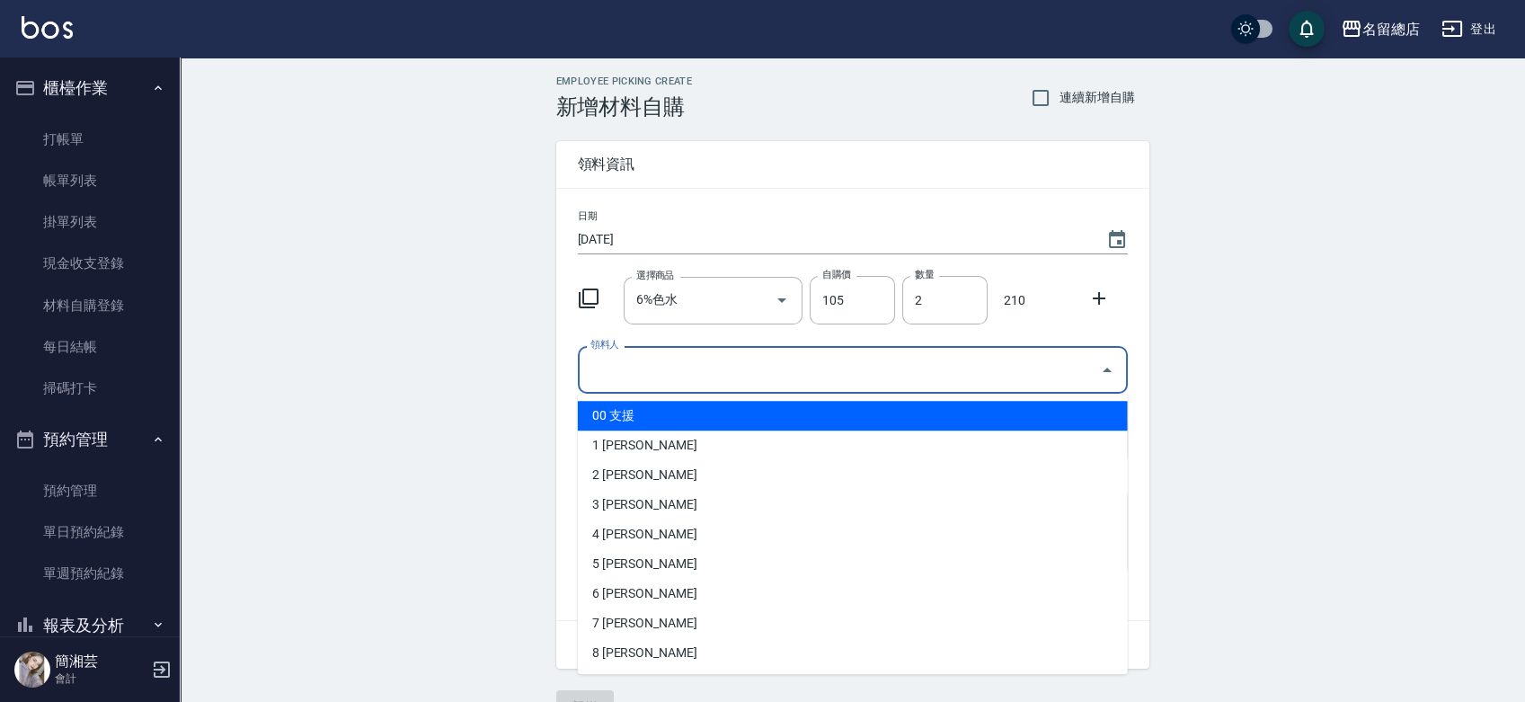
click at [881, 359] on input "領料人" at bounding box center [839, 369] width 507 height 31
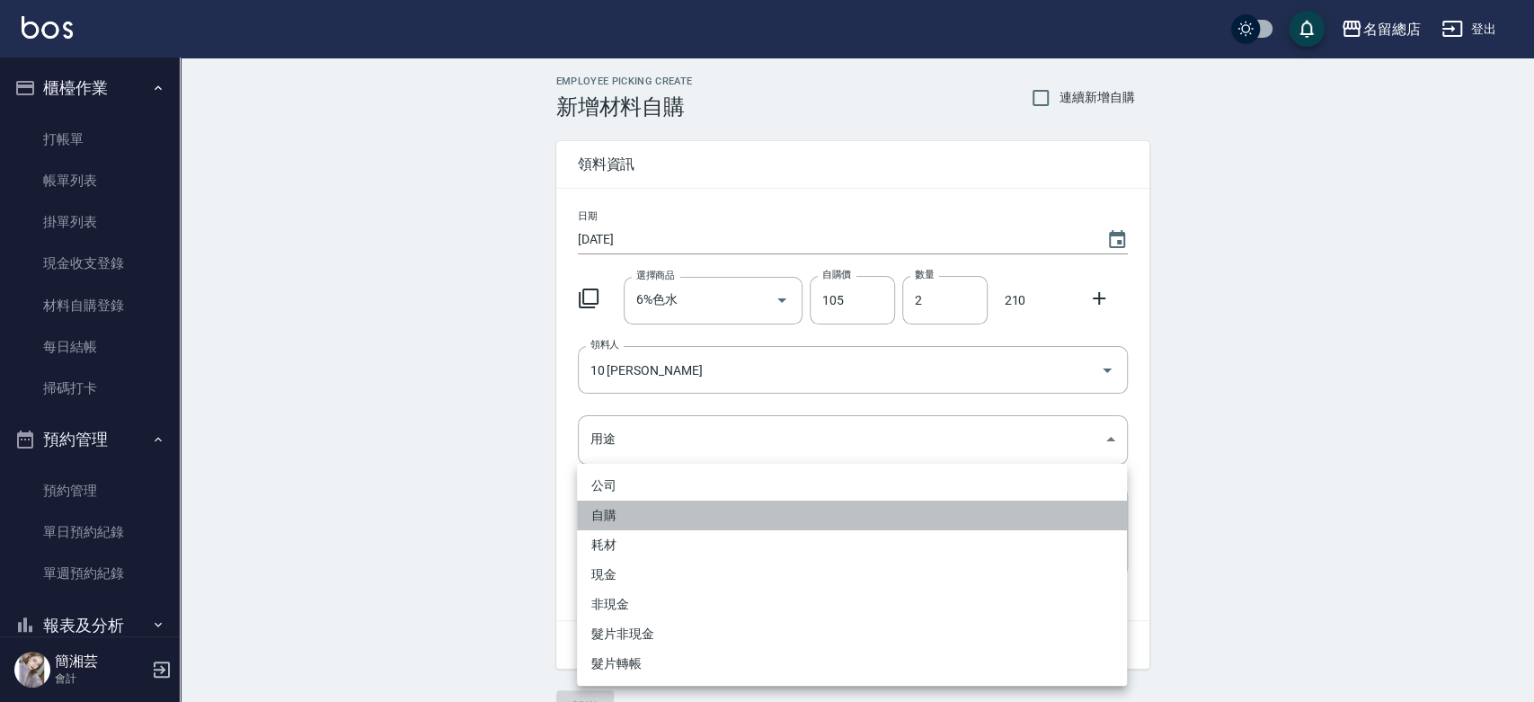
click at [611, 513] on li "自購" at bounding box center [852, 516] width 550 height 30
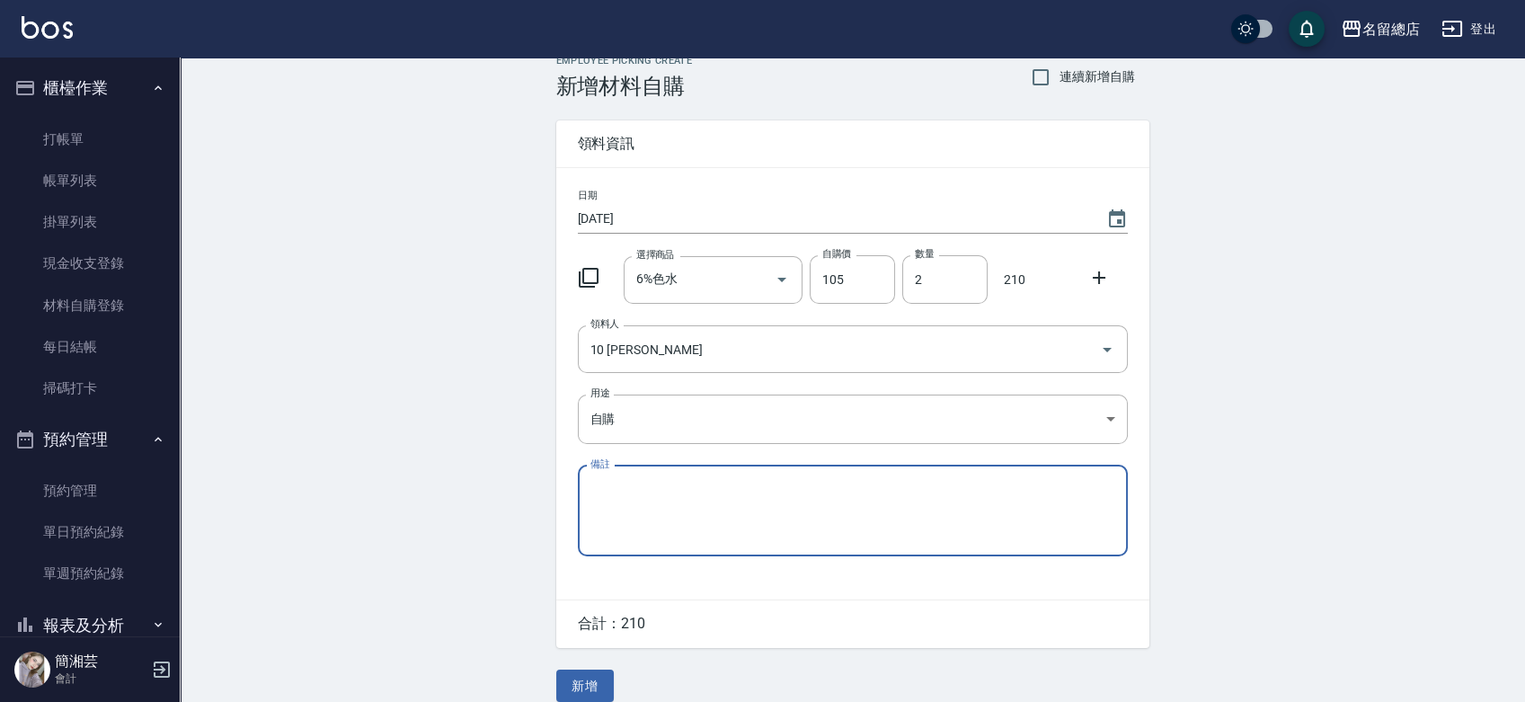
scroll to position [40, 0]
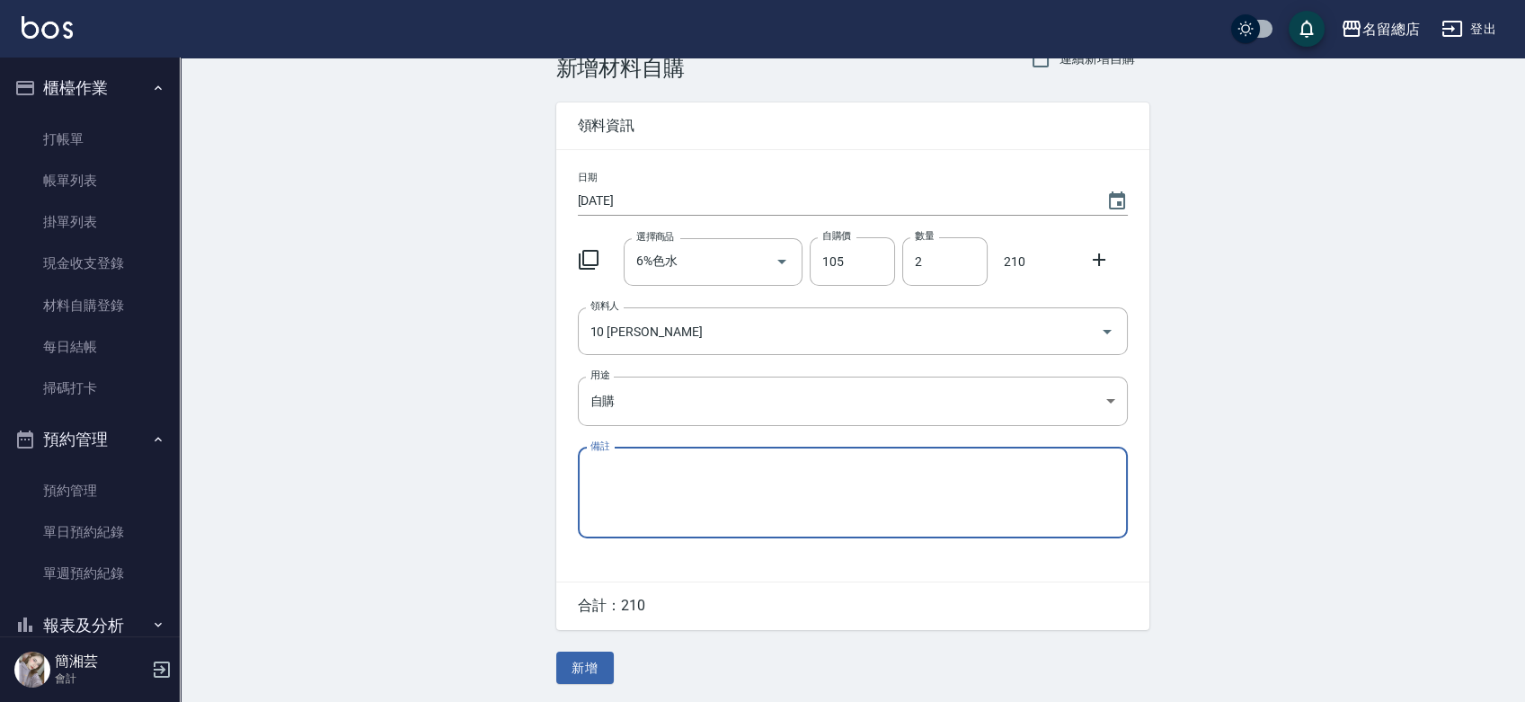
click at [604, 657] on button "新增" at bounding box center [585, 668] width 58 height 33
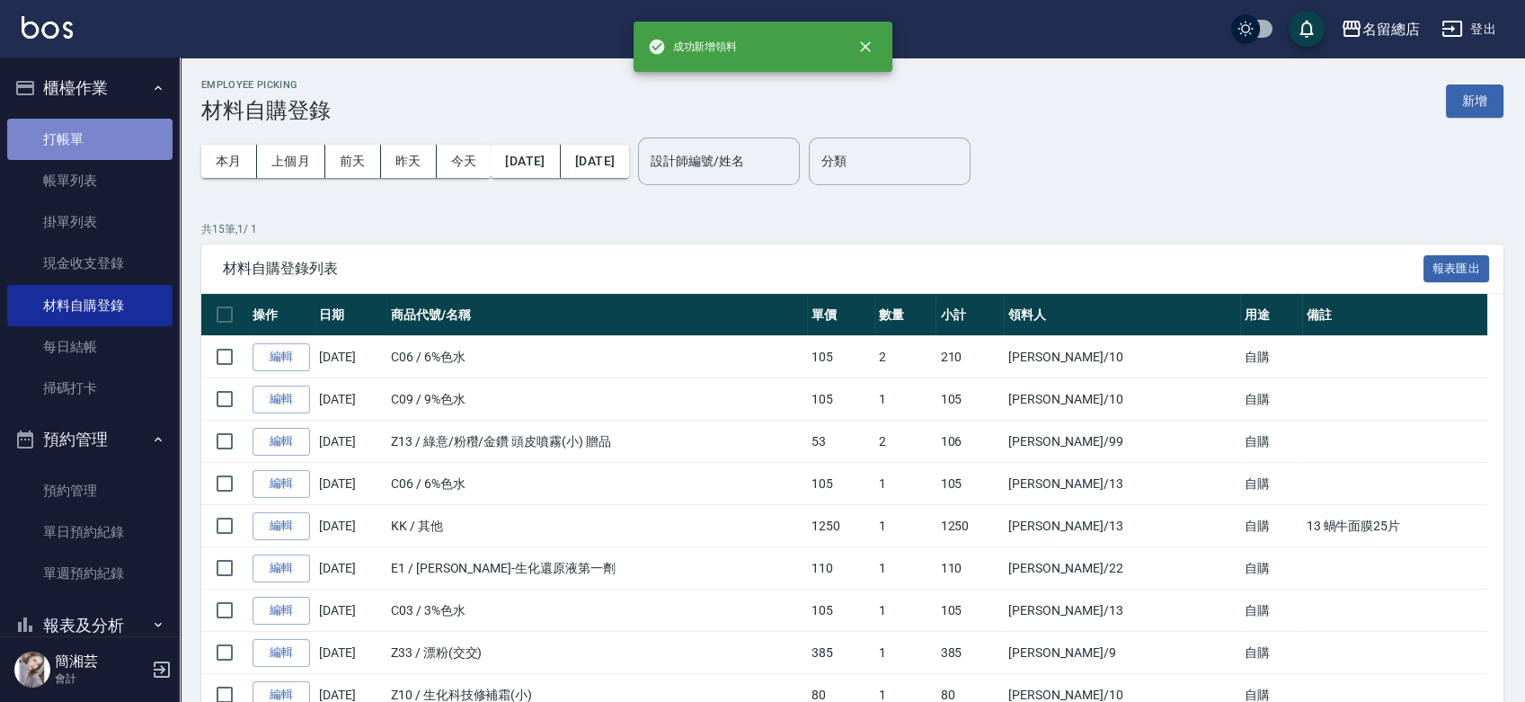
click at [92, 147] on link "打帳單" at bounding box center [89, 139] width 165 height 41
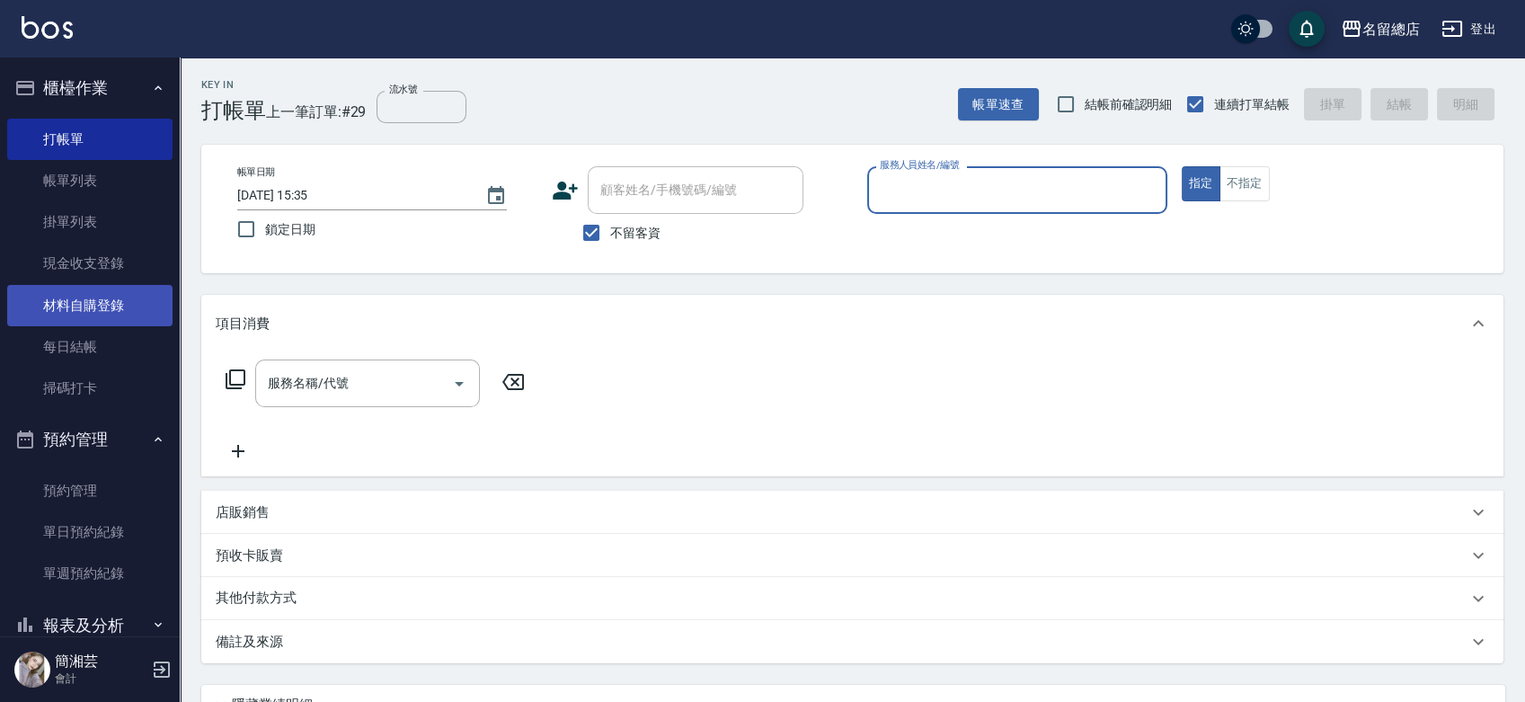
click at [93, 306] on link "材料自購登錄" at bounding box center [89, 305] width 165 height 41
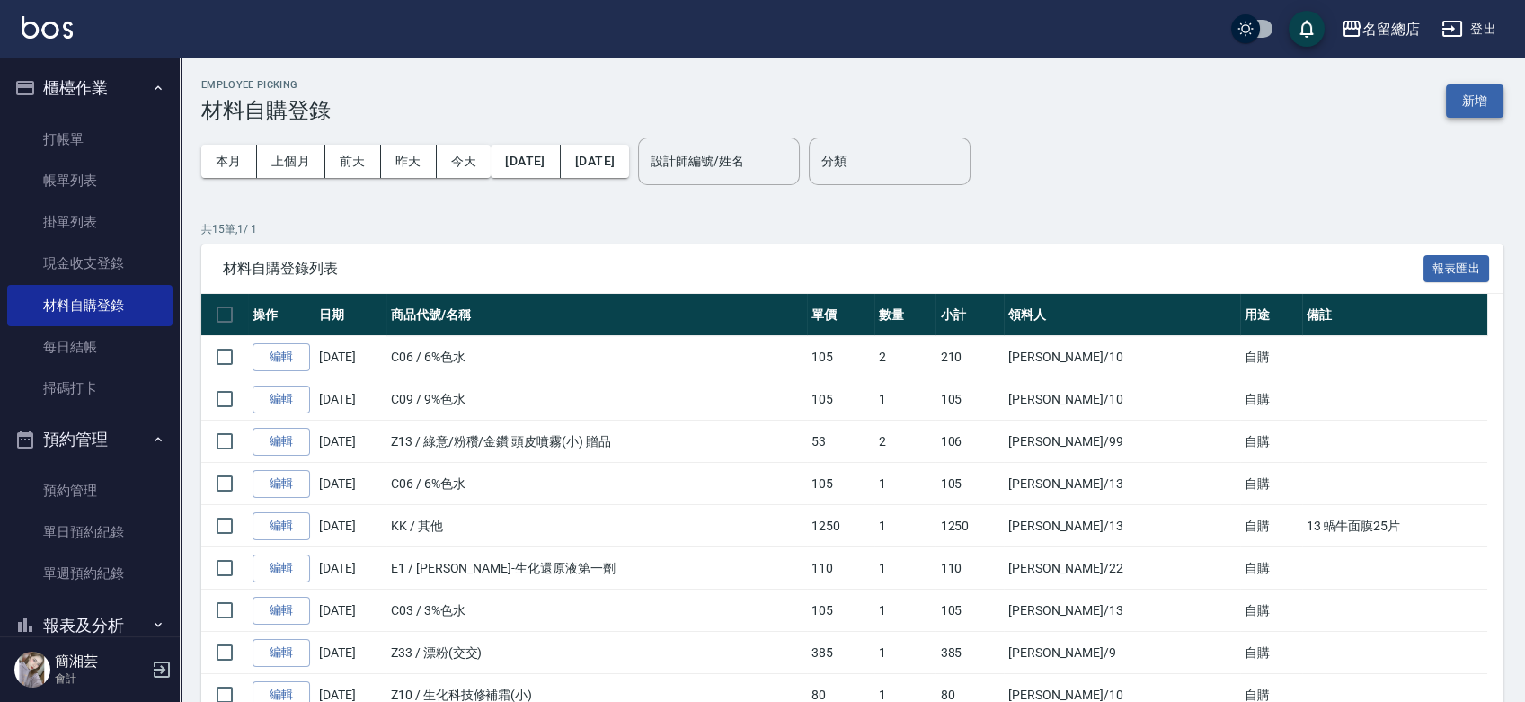
click at [1468, 104] on button "新增" at bounding box center [1475, 100] width 58 height 33
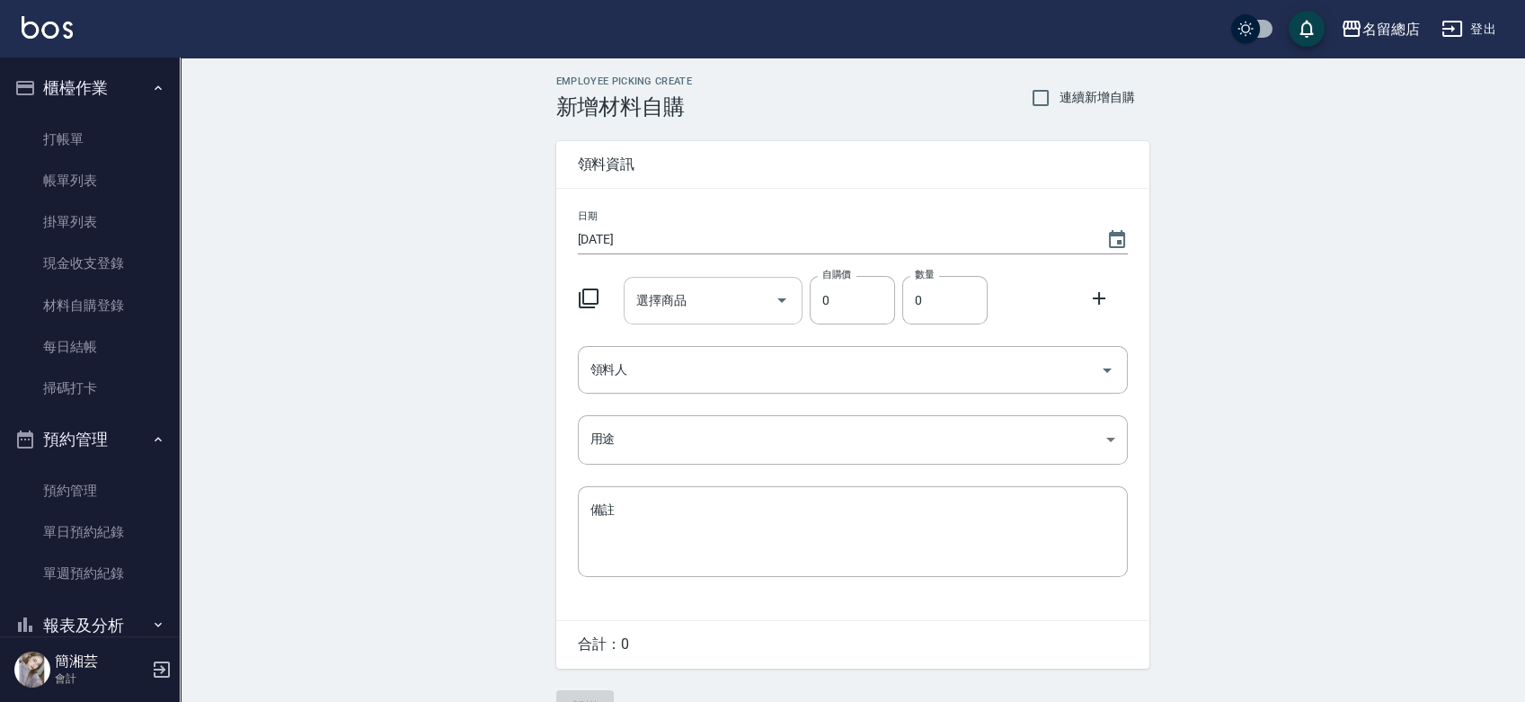
click at [714, 294] on input "選擇商品" at bounding box center [700, 300] width 136 height 31
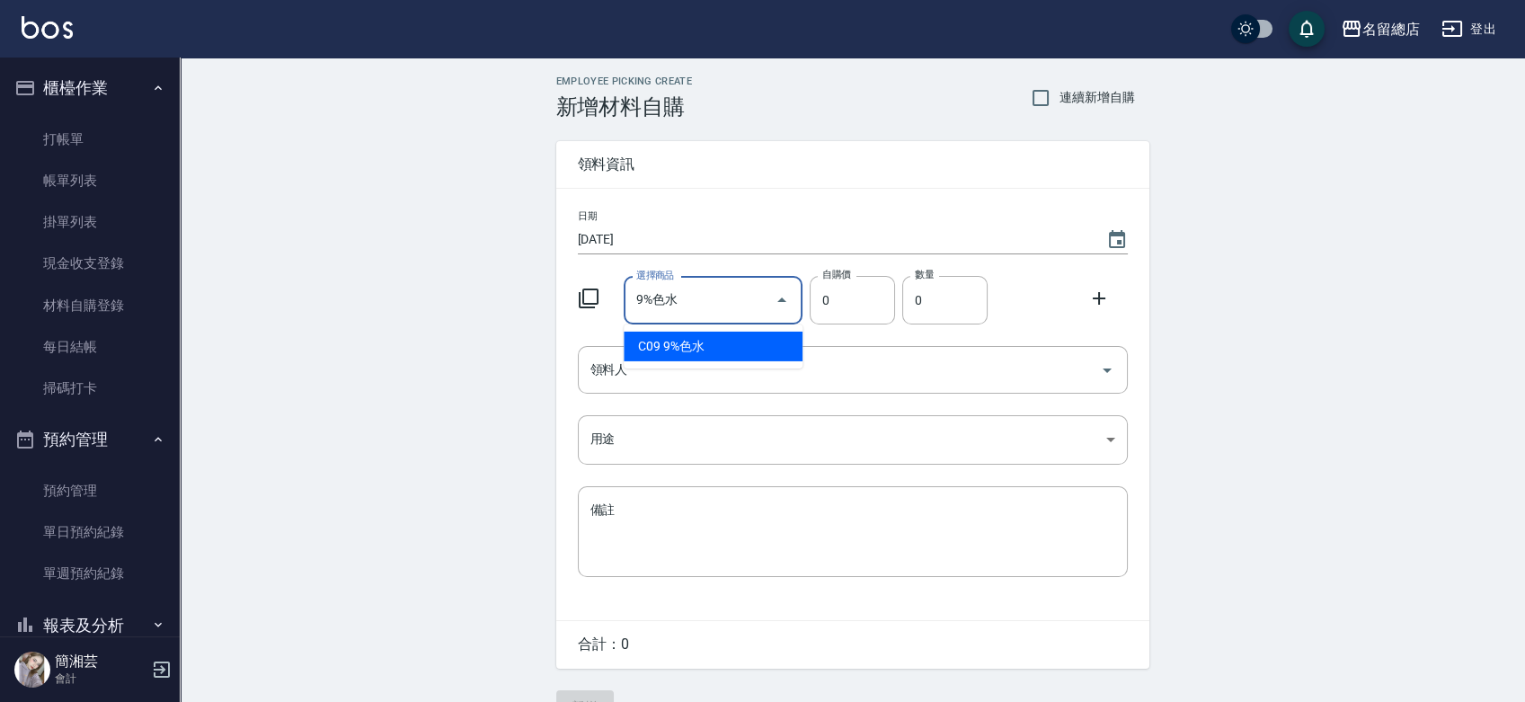
click at [724, 363] on ul "C09 9%色水" at bounding box center [713, 347] width 179 height 44
click at [723, 351] on li "C09 9%色水" at bounding box center [713, 347] width 179 height 30
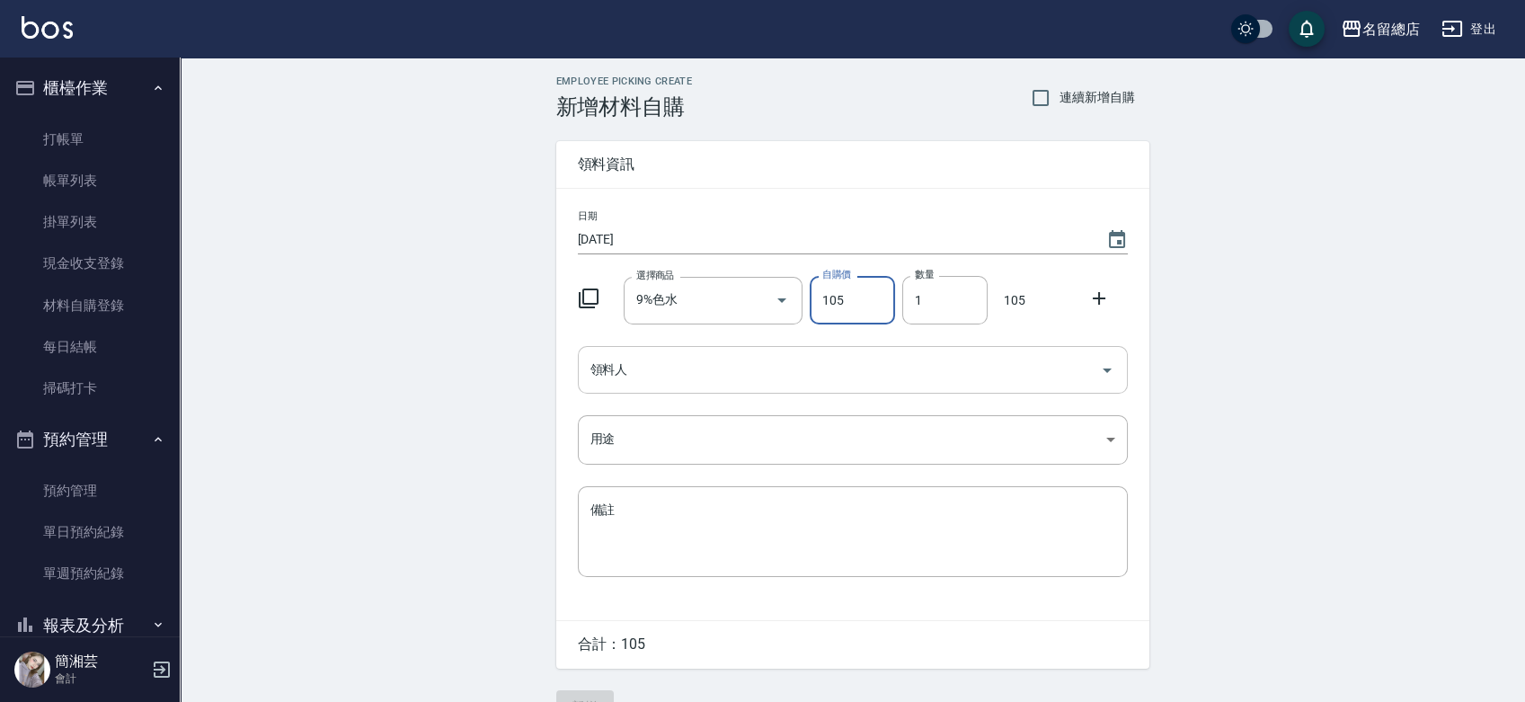
click at [717, 352] on div "領料人" at bounding box center [853, 370] width 550 height 48
drag, startPoint x: 926, startPoint y: 308, endPoint x: 903, endPoint y: 308, distance: 23.4
click at [903, 308] on input "1" at bounding box center [945, 300] width 85 height 49
click at [857, 361] on input "領料人" at bounding box center [839, 369] width 507 height 31
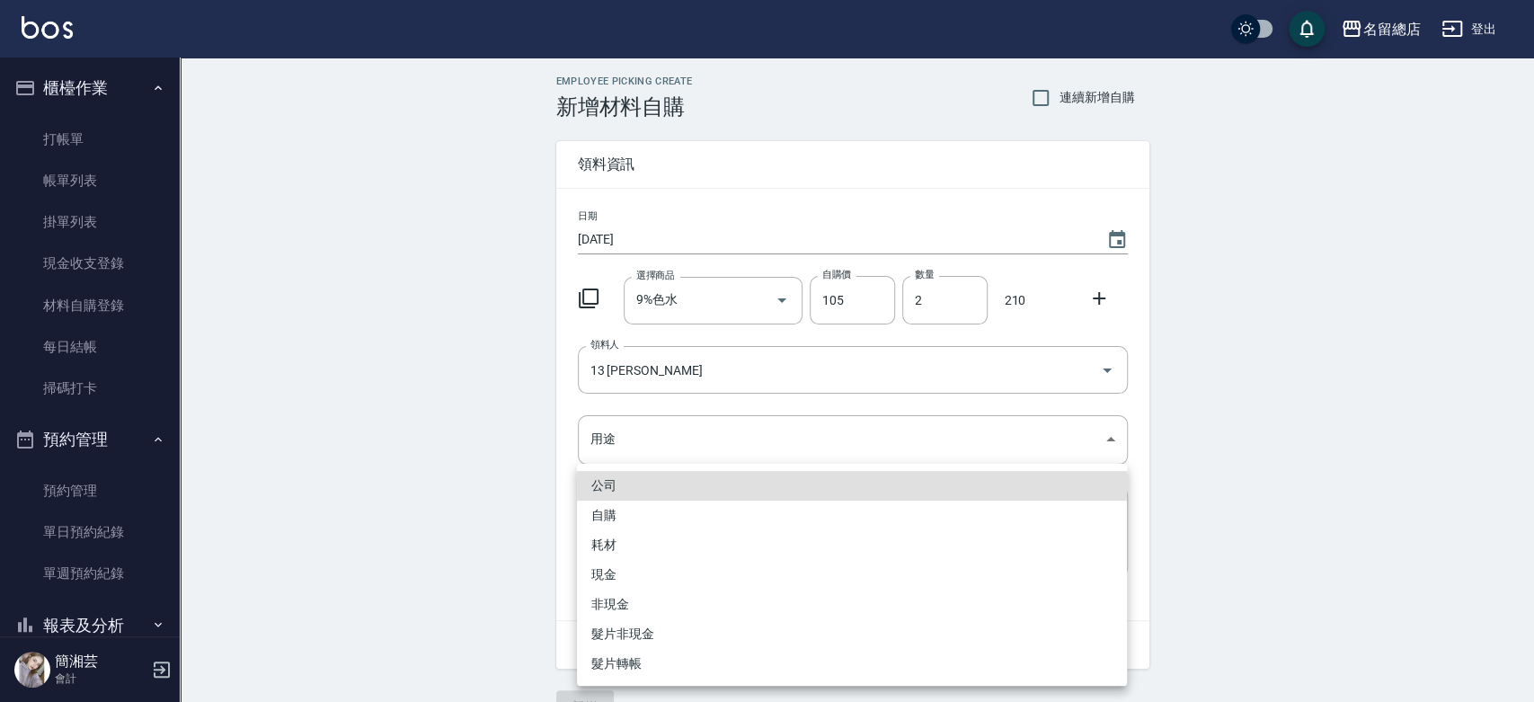
click at [612, 510] on li "自購" at bounding box center [852, 516] width 550 height 30
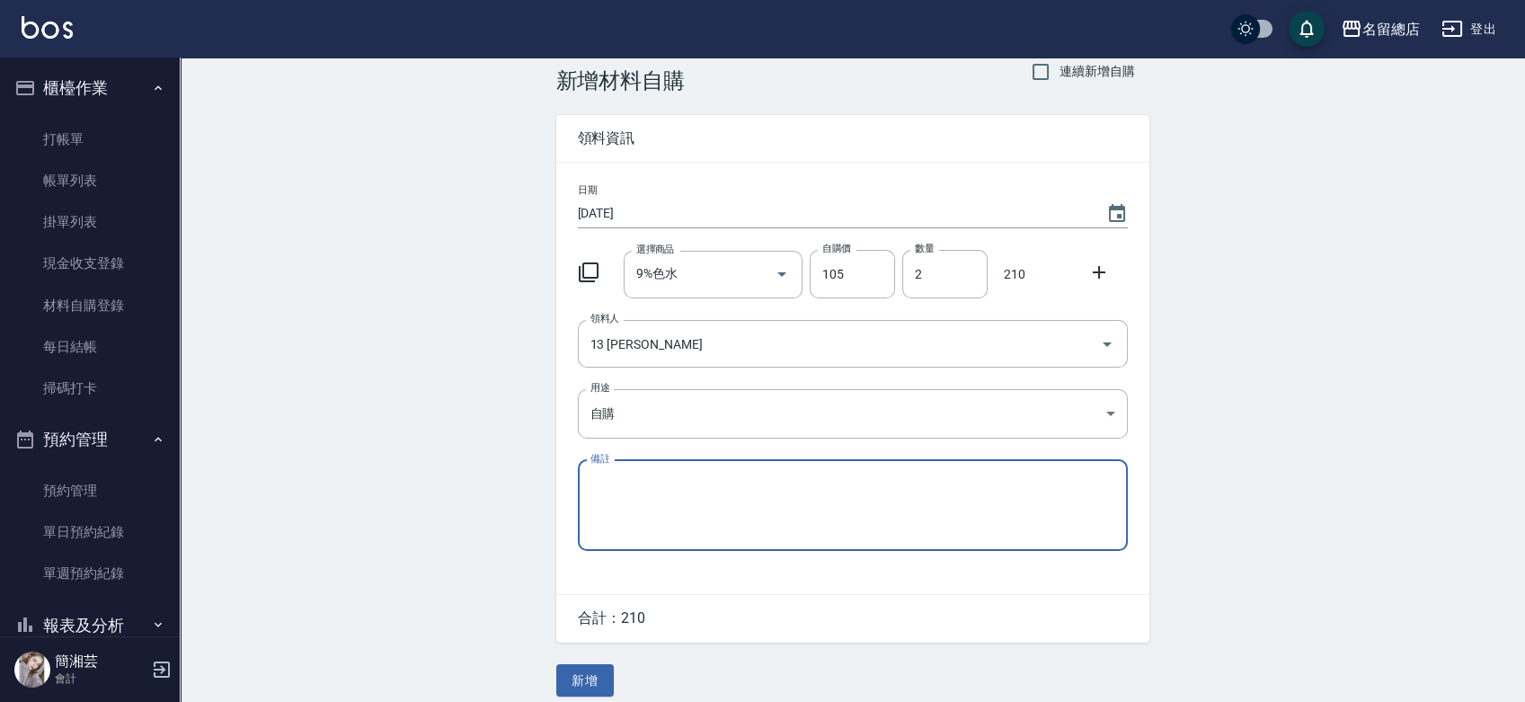
scroll to position [40, 0]
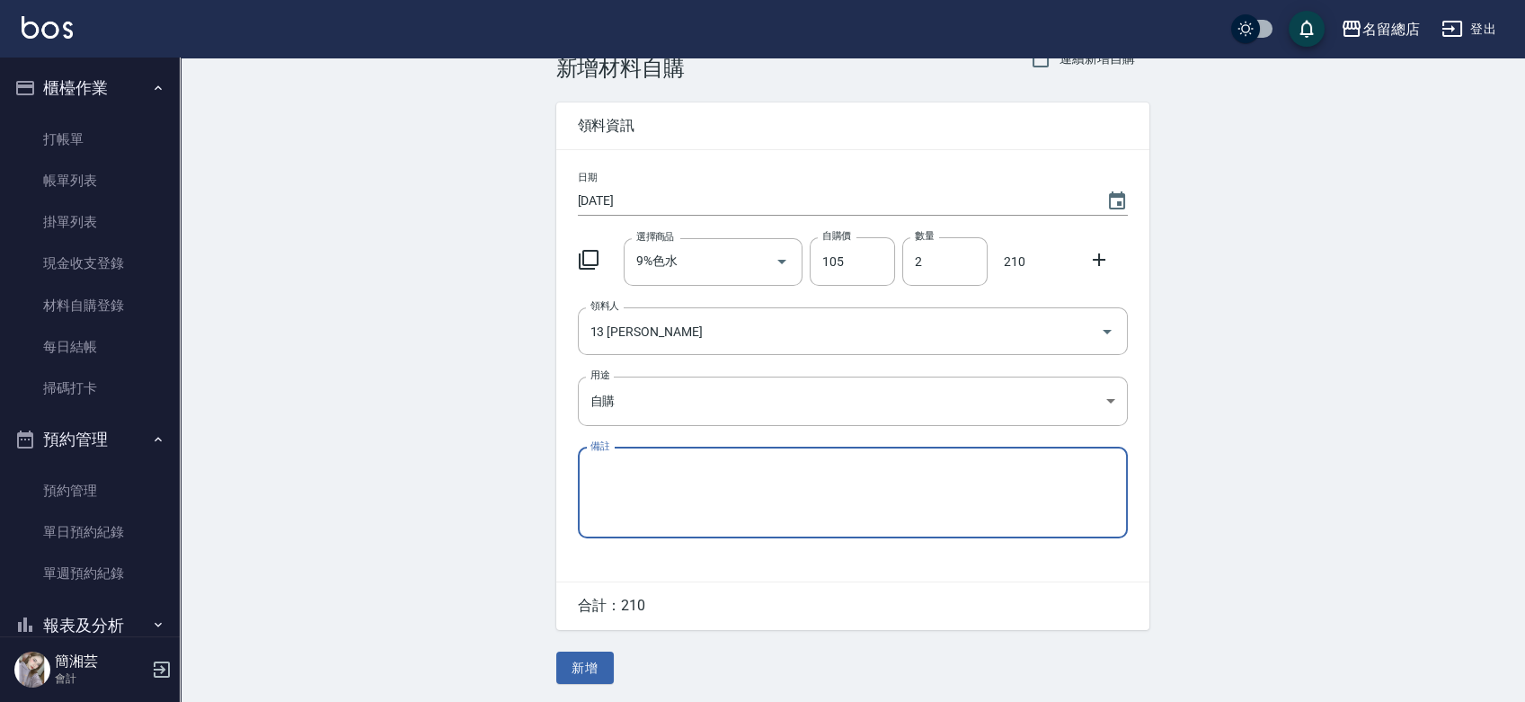
click at [593, 663] on button "新增" at bounding box center [585, 668] width 58 height 33
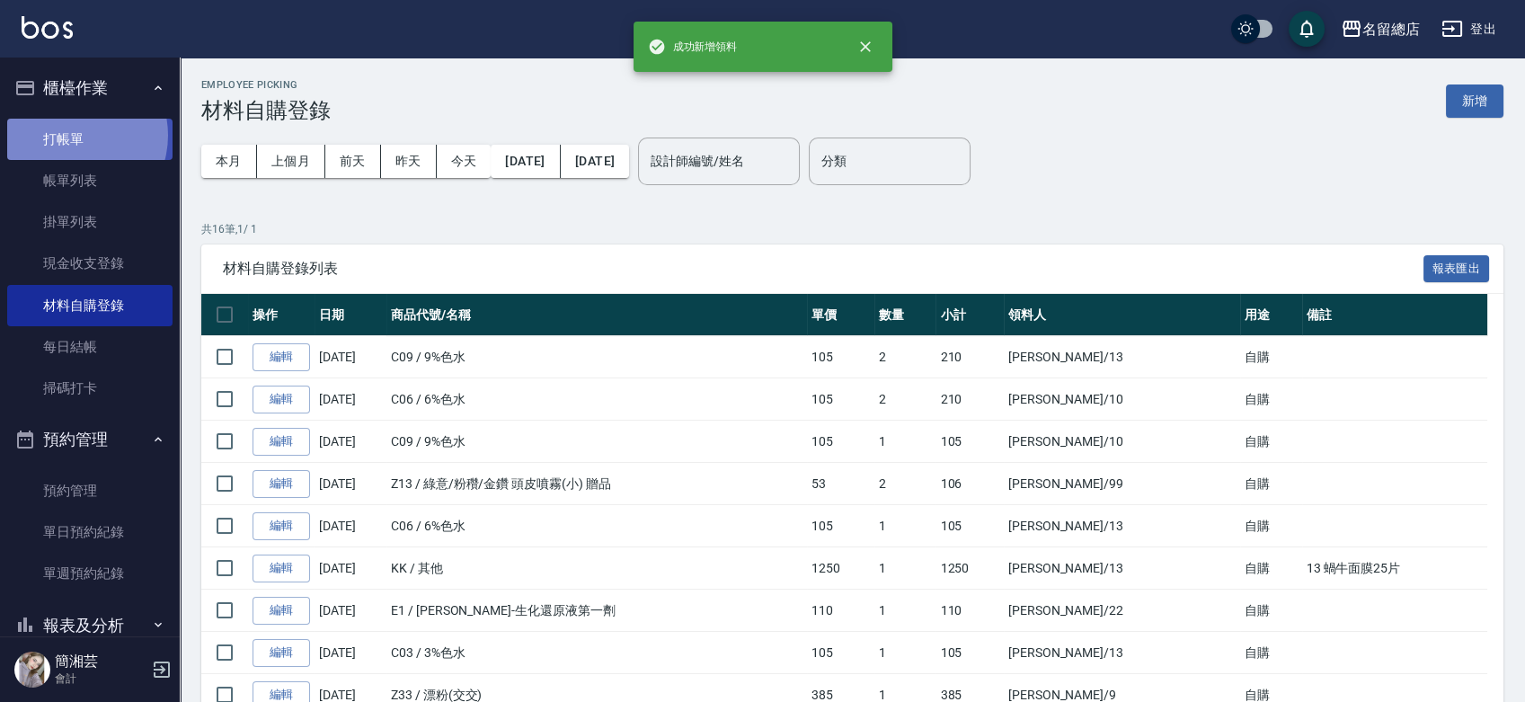
click at [70, 135] on link "打帳單" at bounding box center [89, 139] width 165 height 41
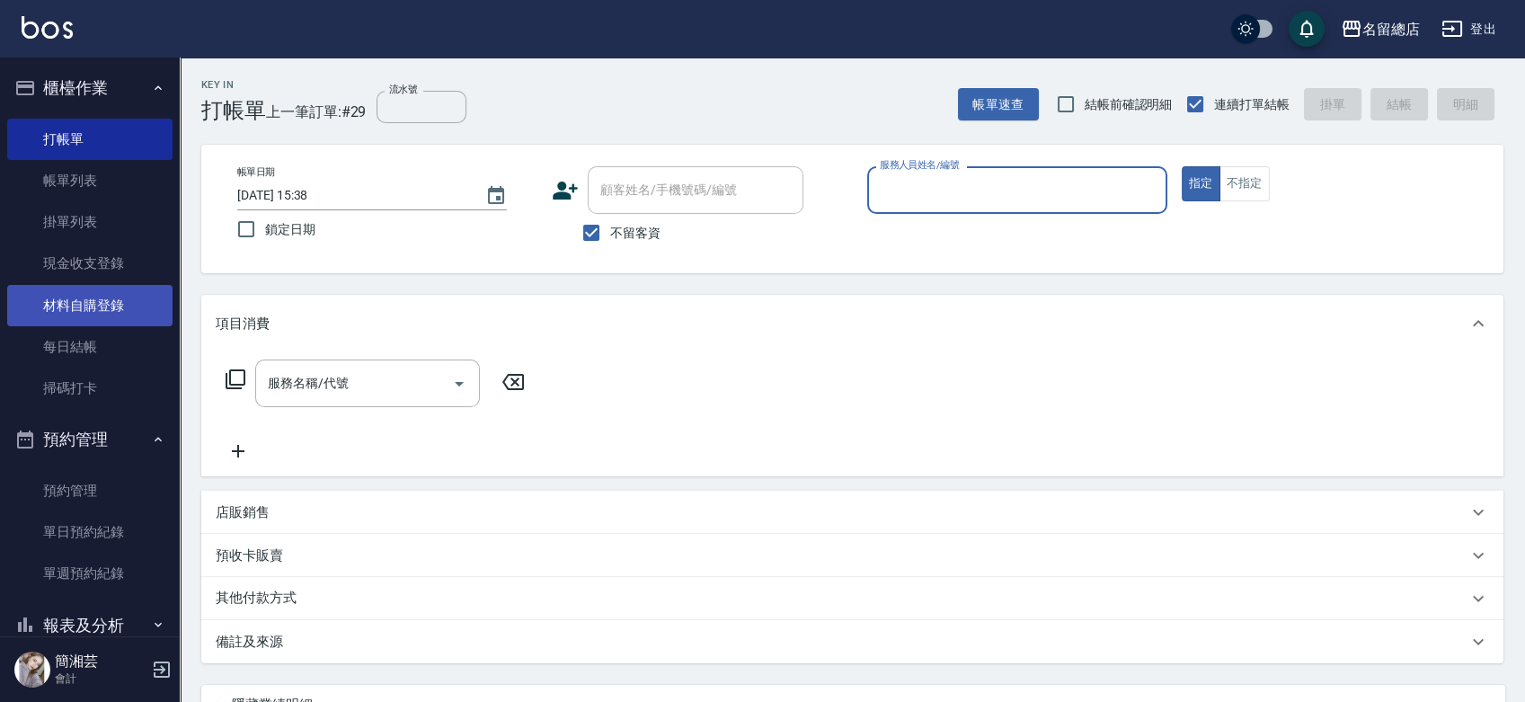
click at [93, 306] on link "材料自購登錄" at bounding box center [89, 305] width 165 height 41
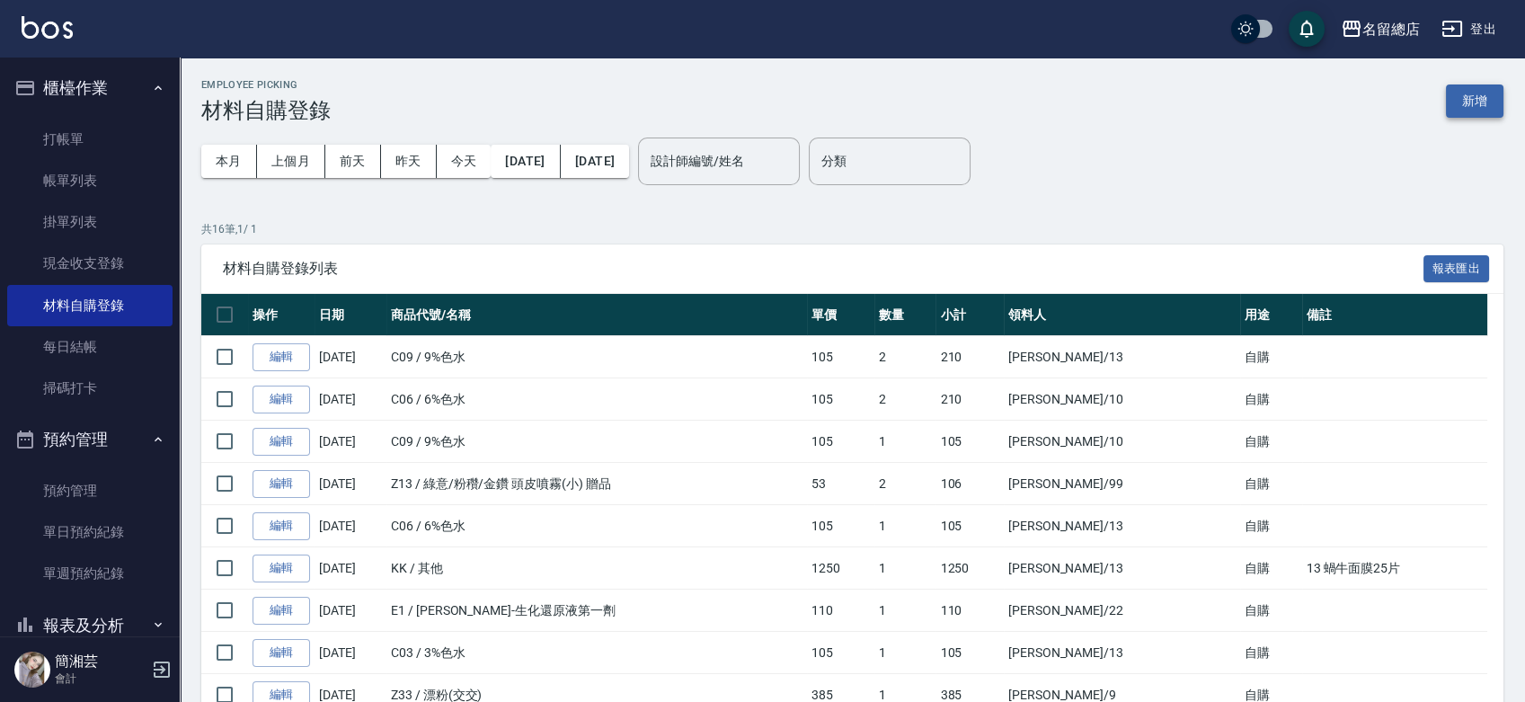
click at [1480, 92] on button "新增" at bounding box center [1475, 100] width 58 height 33
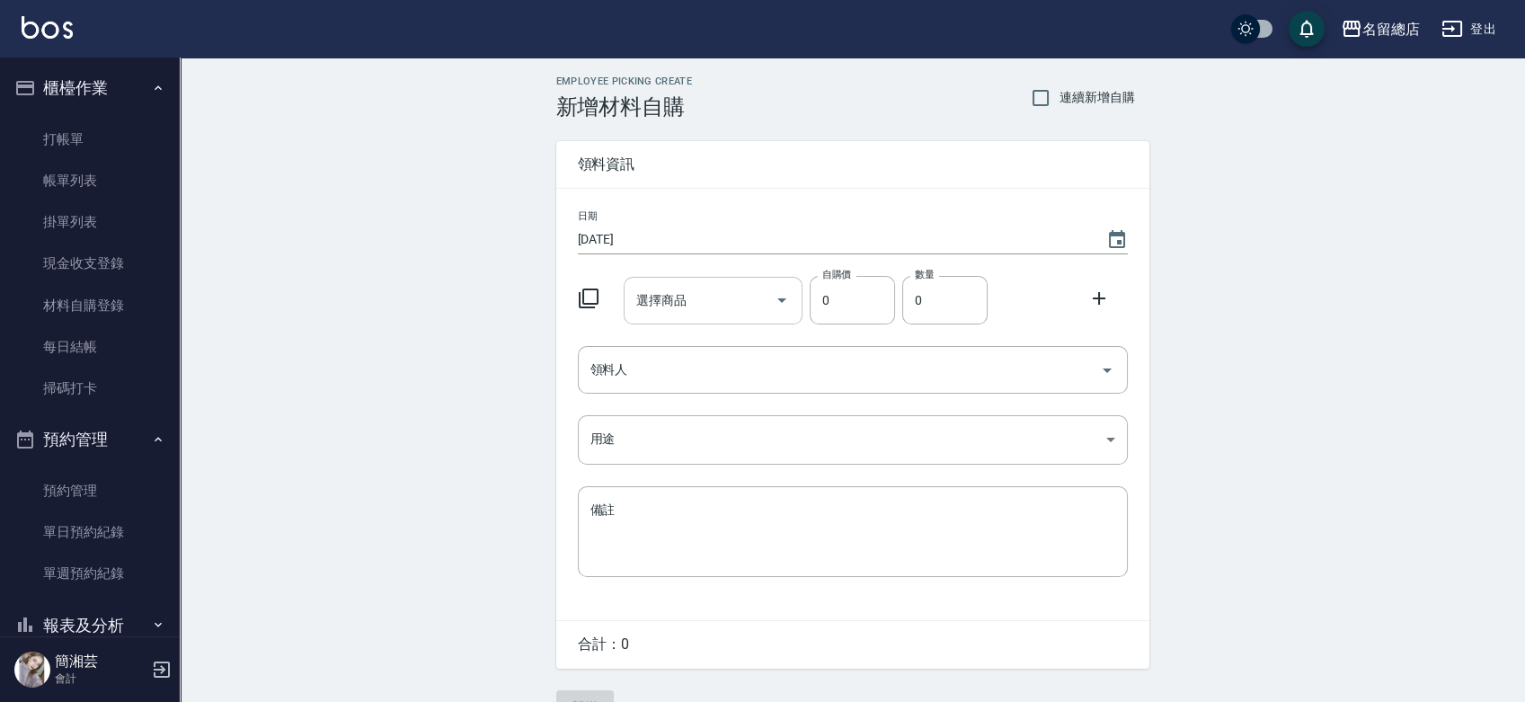
click at [668, 312] on input "選擇商品" at bounding box center [700, 300] width 136 height 31
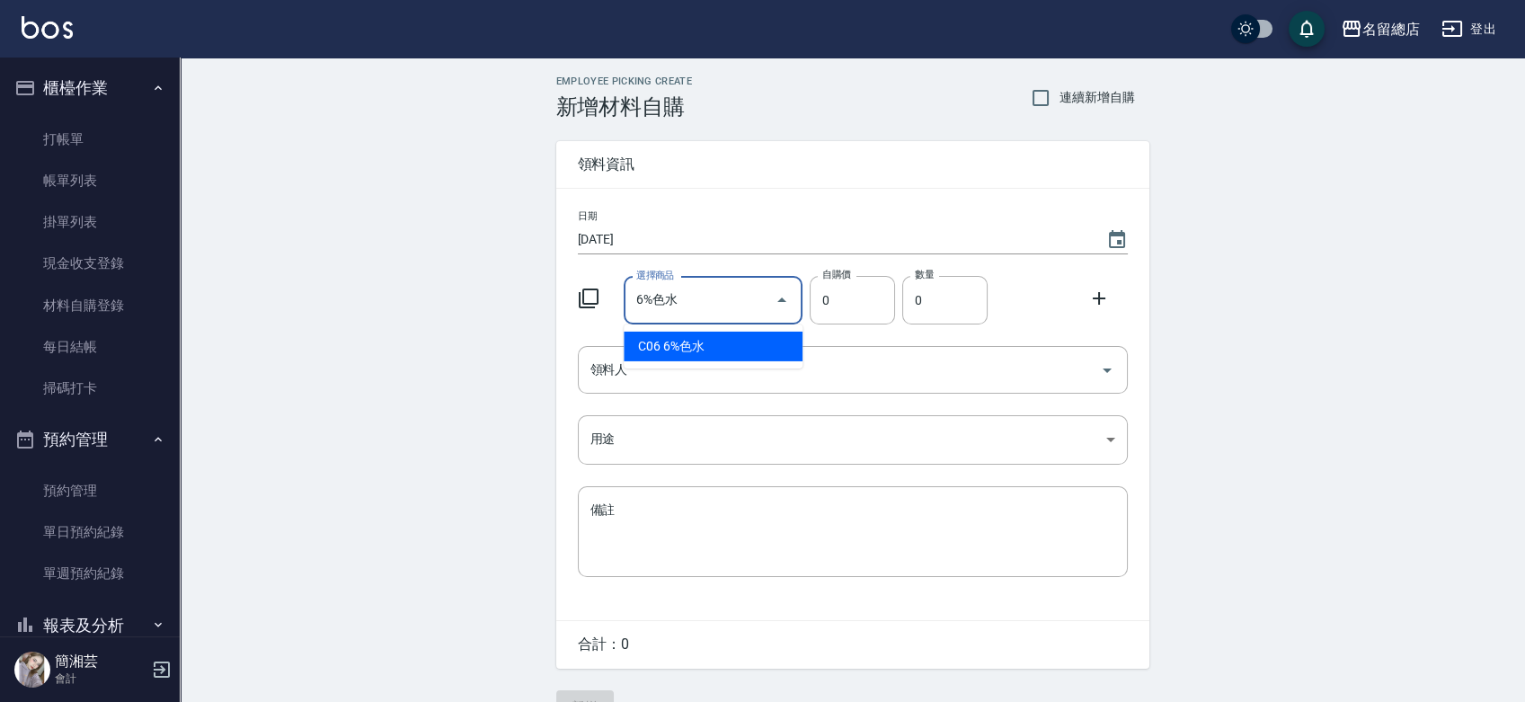
click at [703, 334] on li "C06 6%色水" at bounding box center [713, 347] width 179 height 30
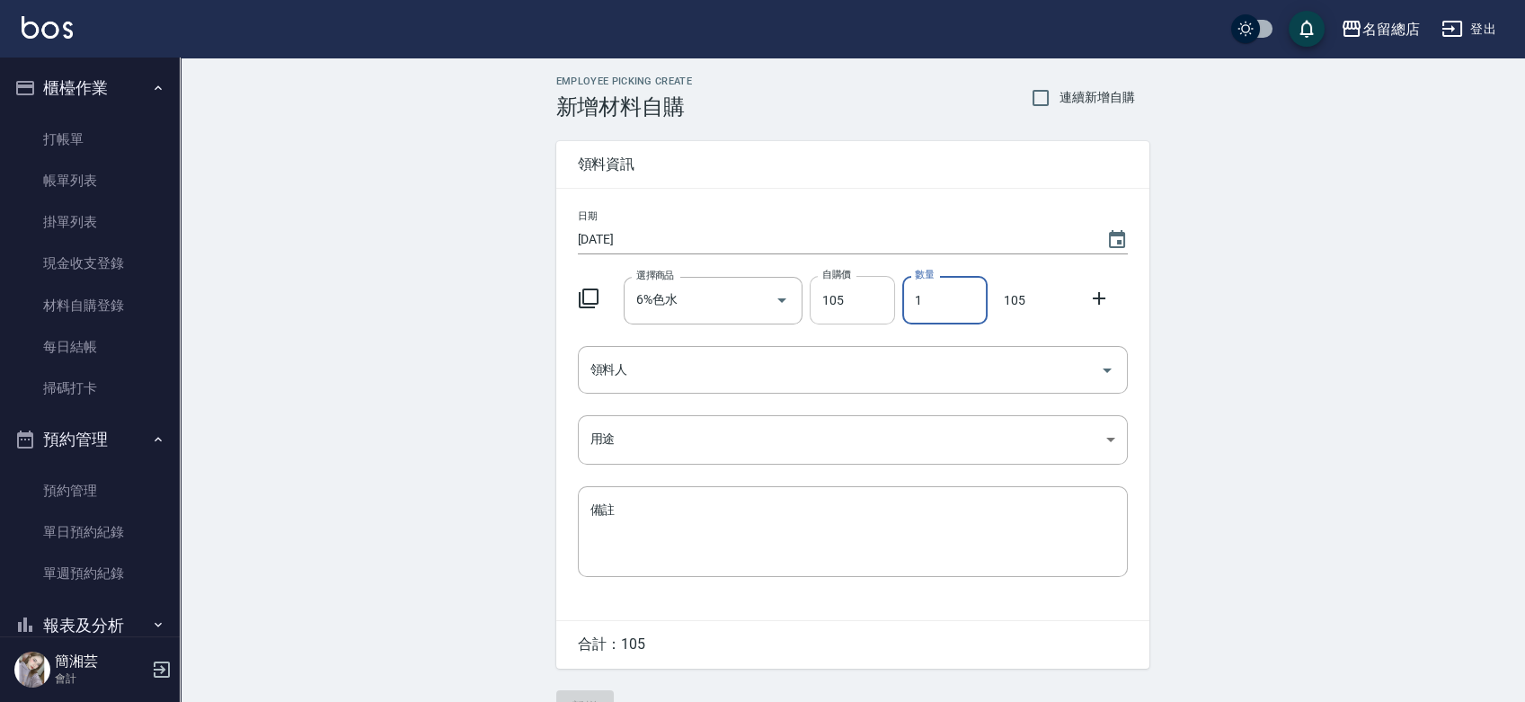
drag, startPoint x: 905, startPoint y: 298, endPoint x: 885, endPoint y: 298, distance: 20.7
click at [885, 298] on div "選擇商品 6%色水 選擇商品 自購價 105 自購價 數量 1 數量 105" at bounding box center [849, 297] width 557 height 56
click at [823, 360] on input "領料人" at bounding box center [839, 369] width 507 height 31
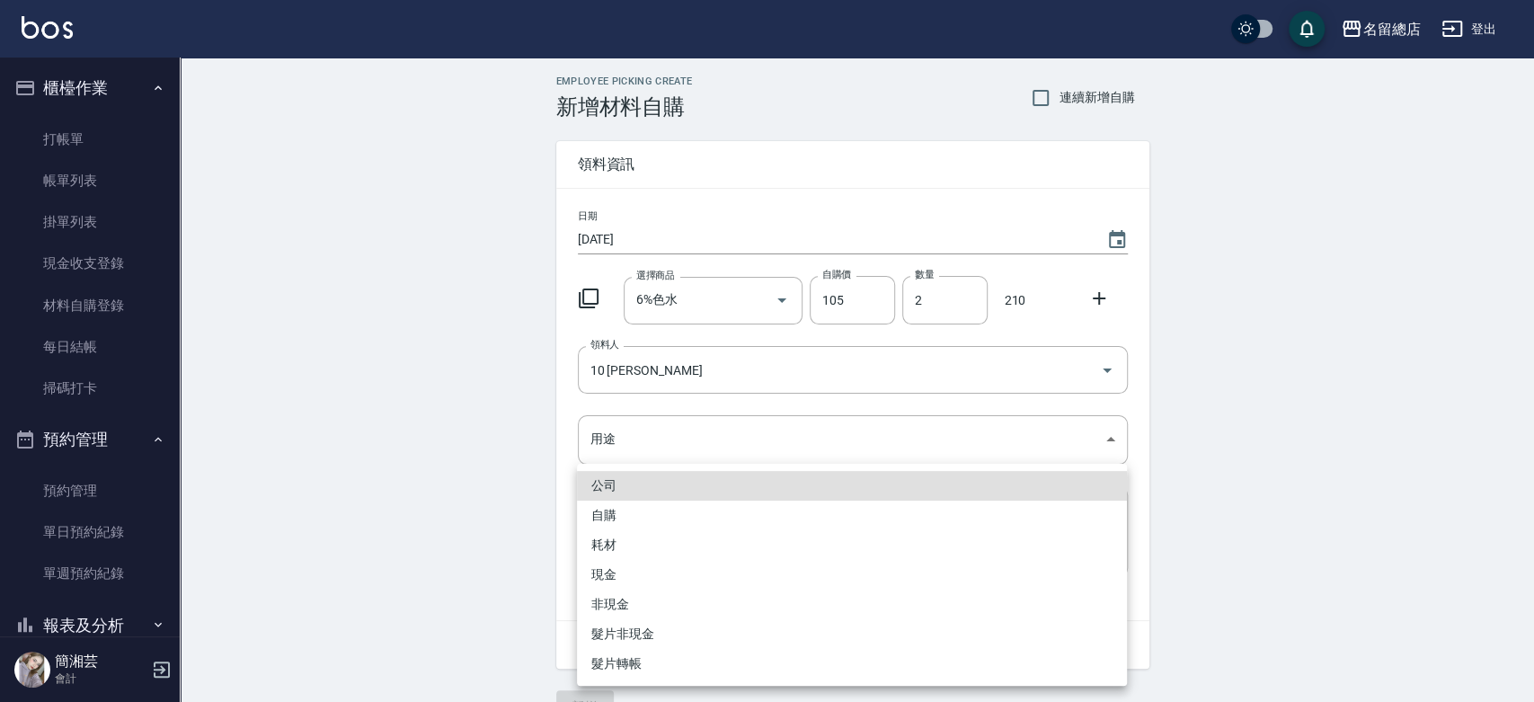
click at [643, 509] on li "自購" at bounding box center [852, 516] width 550 height 30
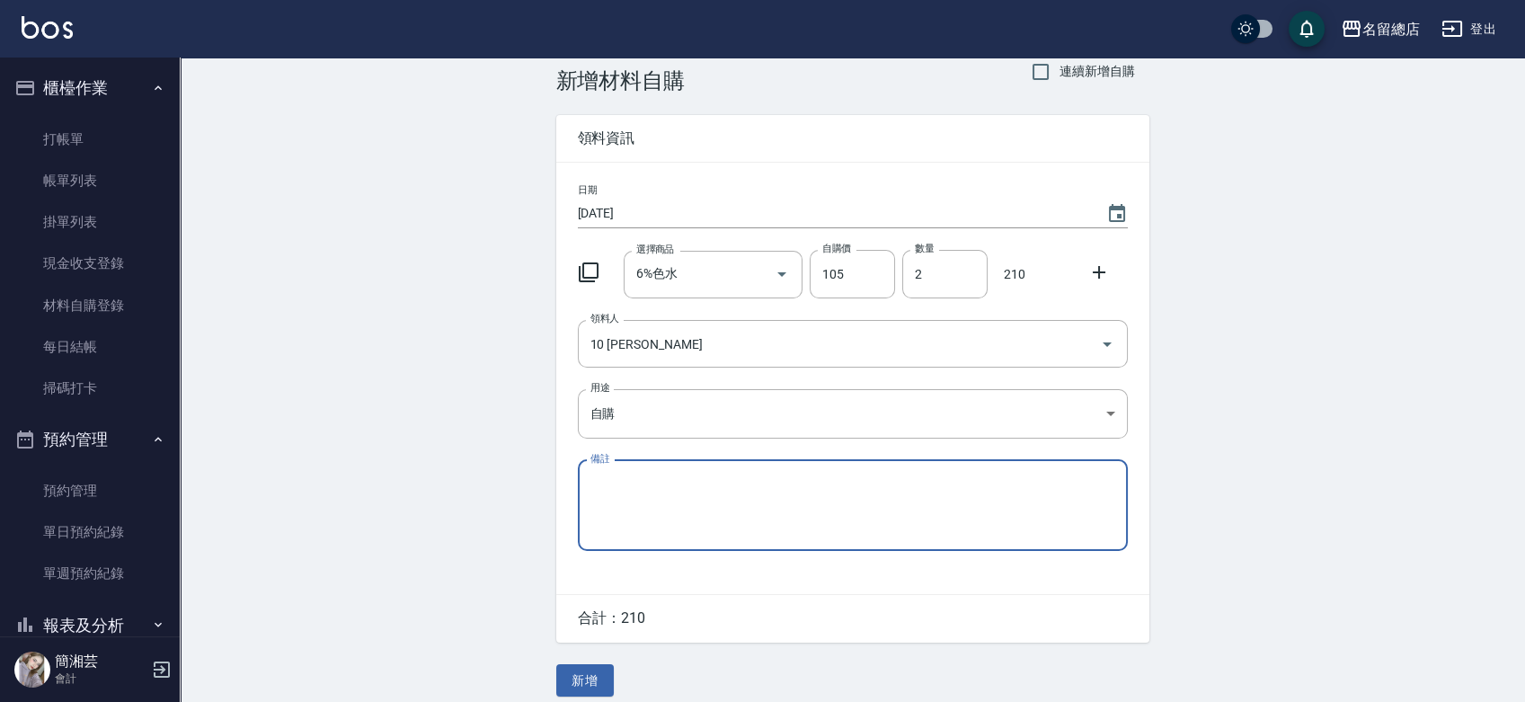
scroll to position [40, 0]
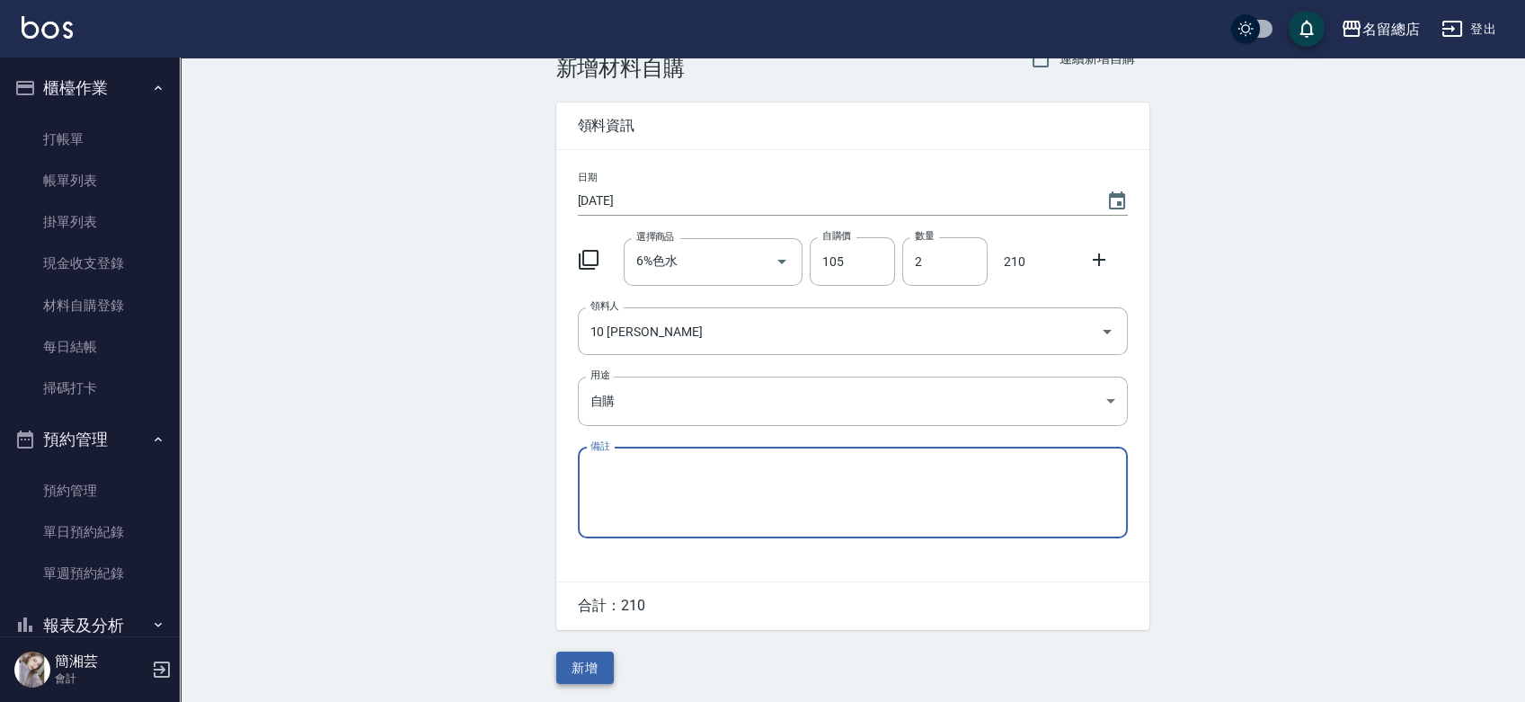
click at [582, 660] on button "新增" at bounding box center [585, 668] width 58 height 33
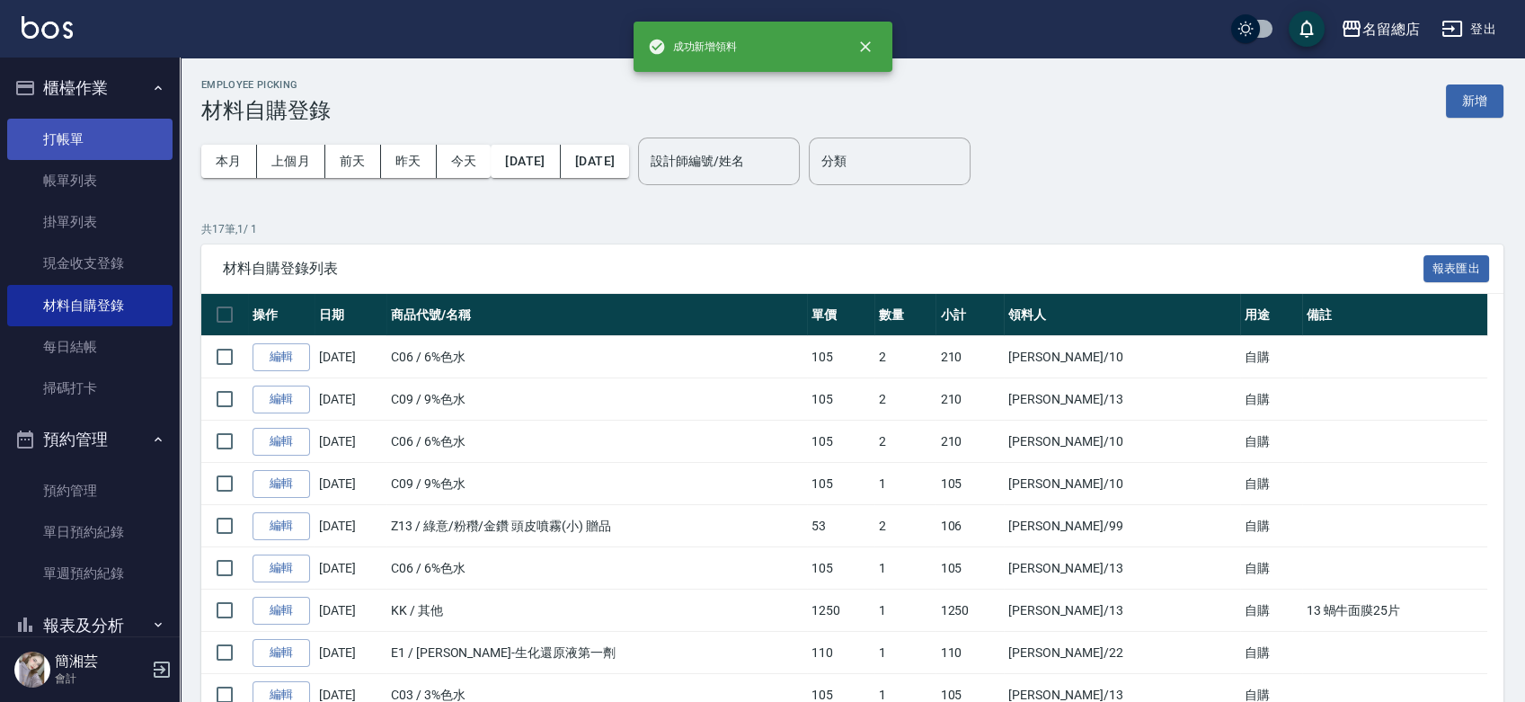
click at [124, 144] on link "打帳單" at bounding box center [89, 139] width 165 height 41
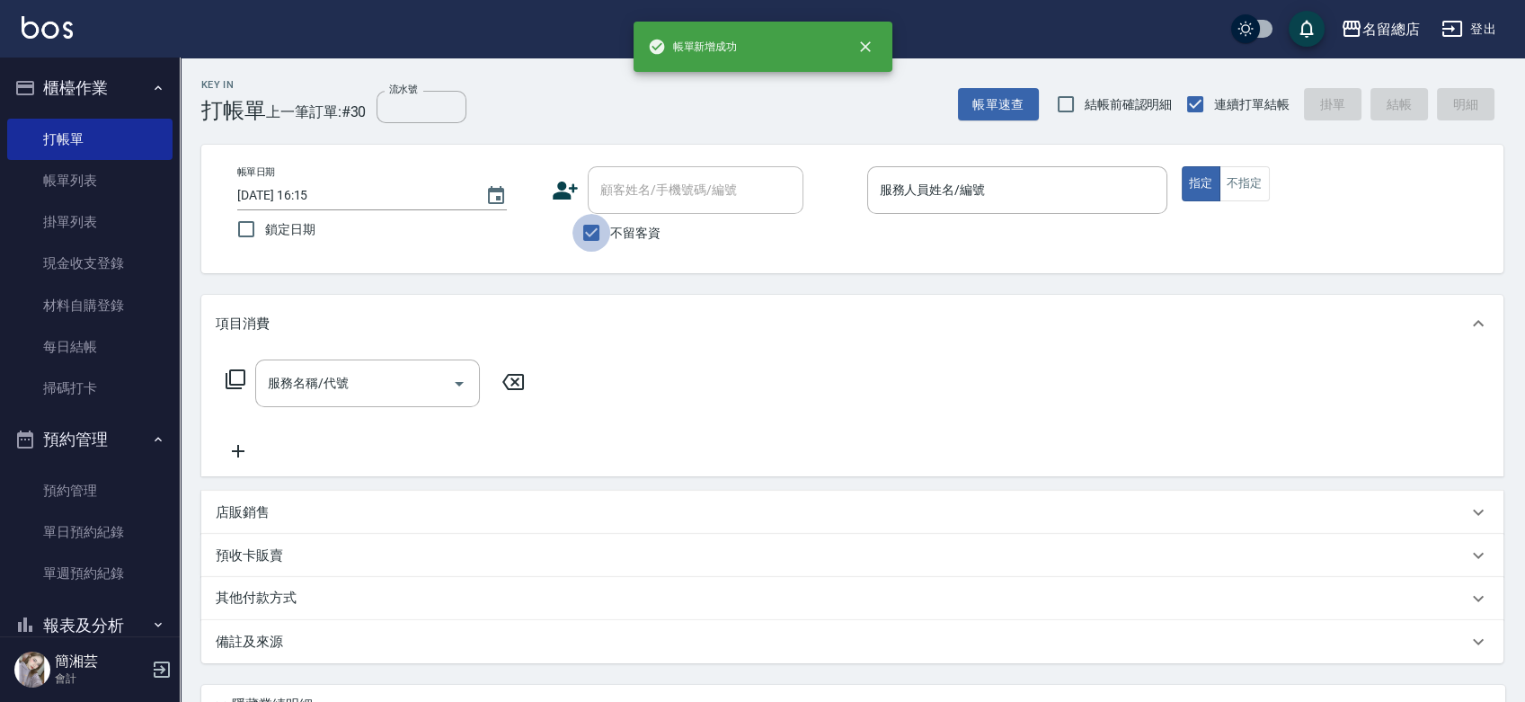
click at [590, 238] on input "不留客資" at bounding box center [592, 233] width 38 height 38
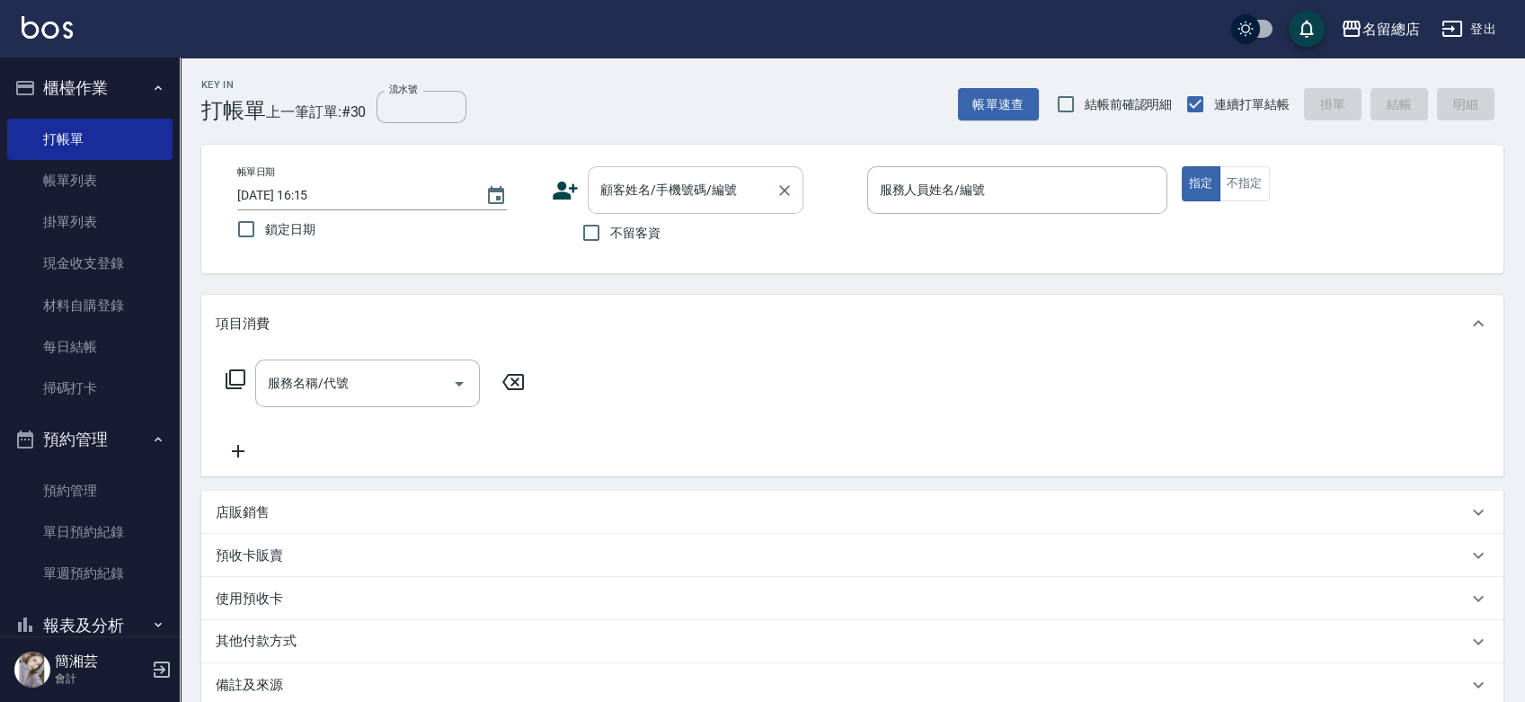
click at [623, 200] on input "顧客姓名/手機號碼/編號" at bounding box center [682, 189] width 173 height 31
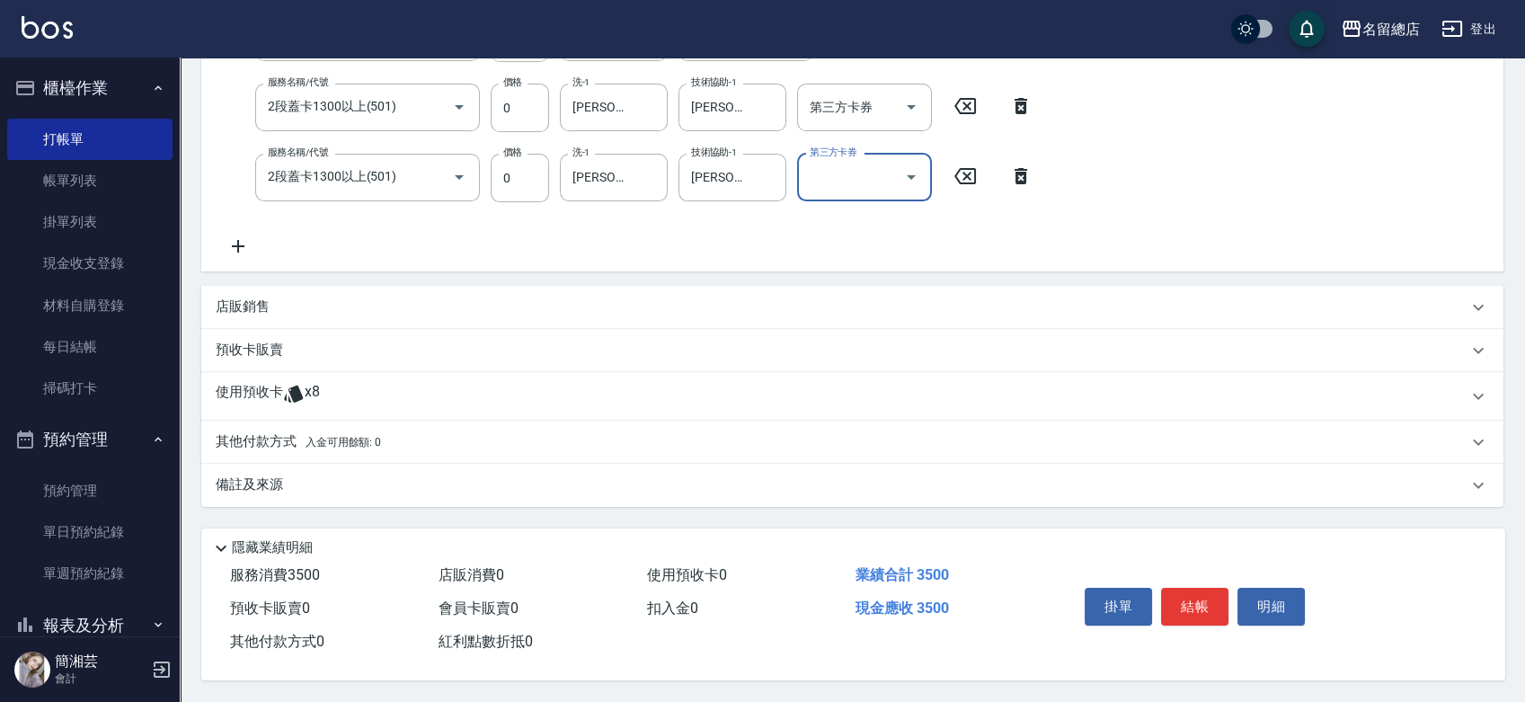
scroll to position [562, 0]
click at [309, 383] on span "x8" at bounding box center [312, 396] width 15 height 27
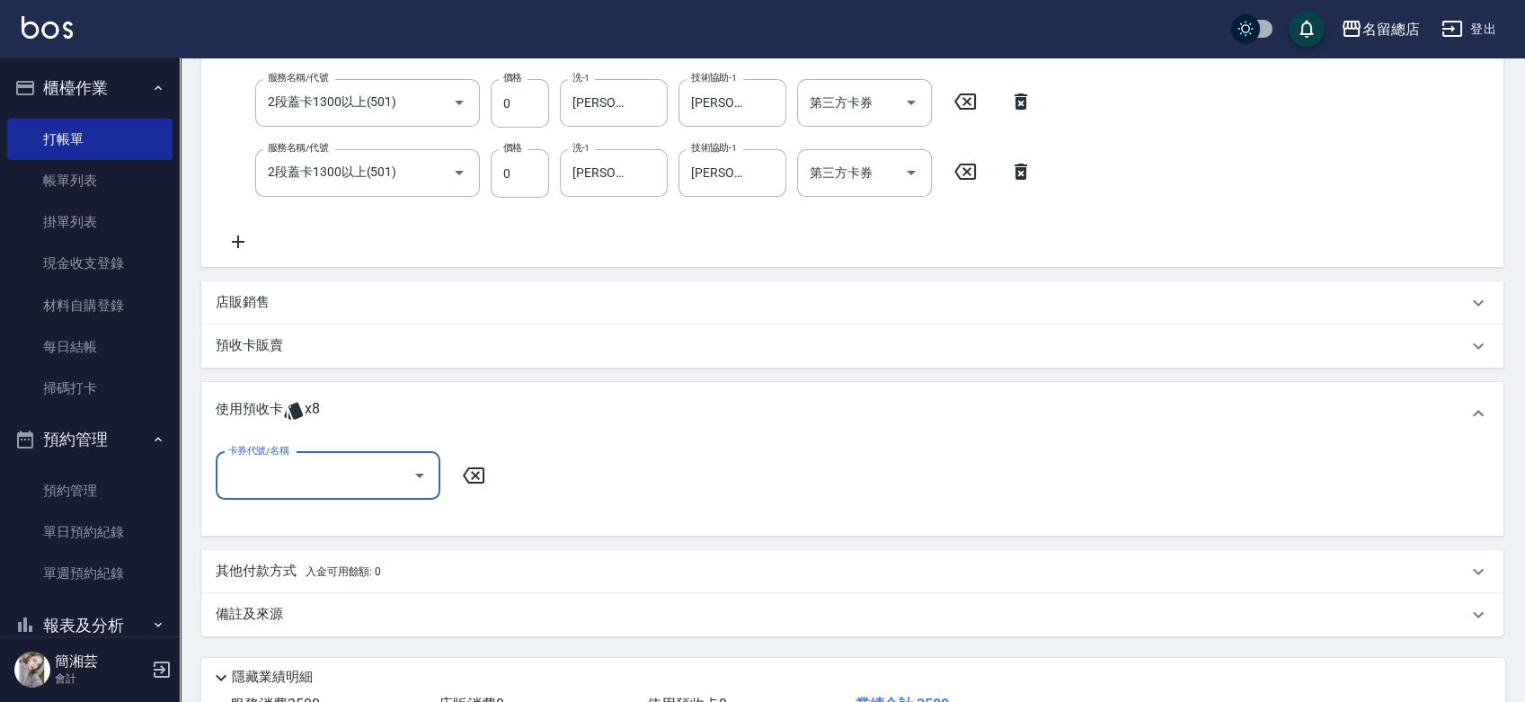
scroll to position [0, 0]
click at [349, 481] on input "卡券代號/名稱" at bounding box center [315, 475] width 182 height 31
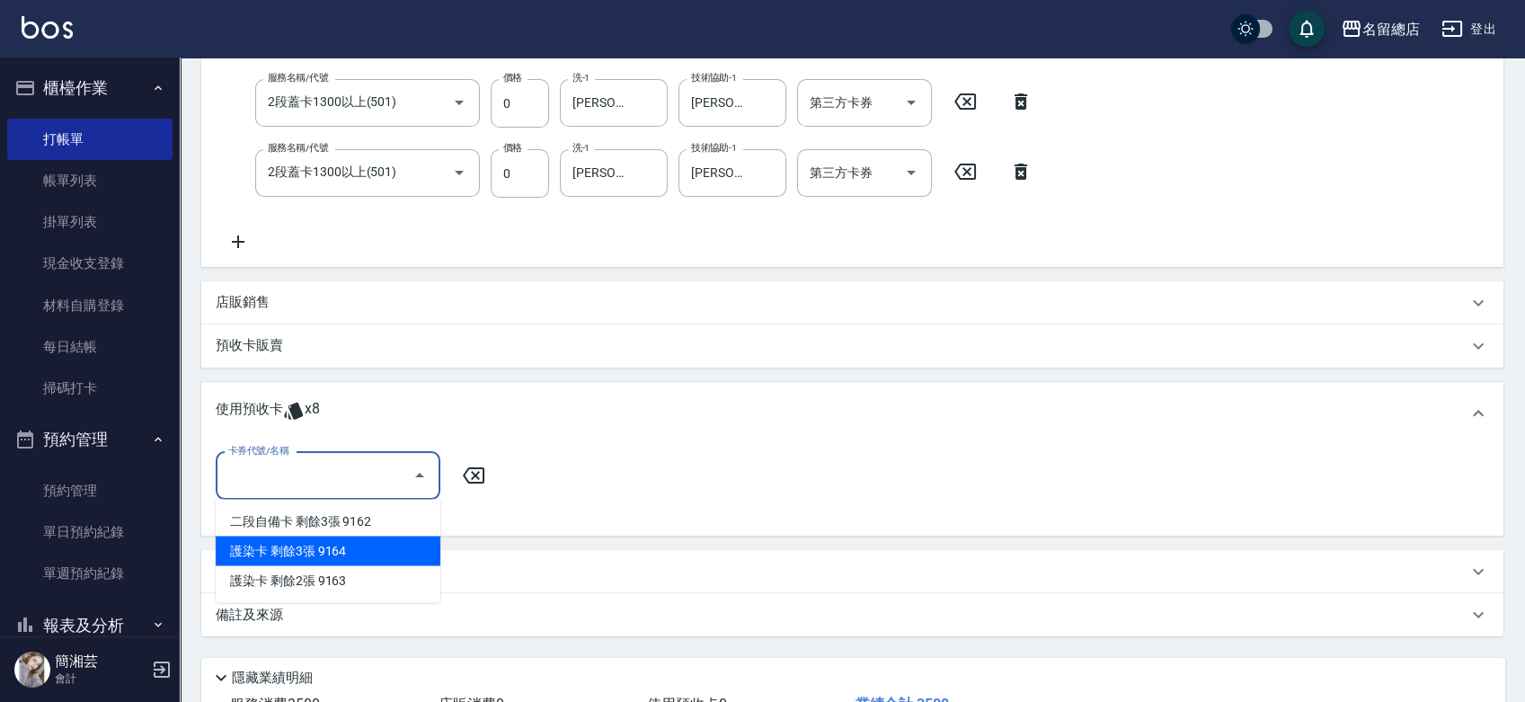
click at [369, 547] on div "護染卡 剩餘3張 9164" at bounding box center [328, 551] width 225 height 30
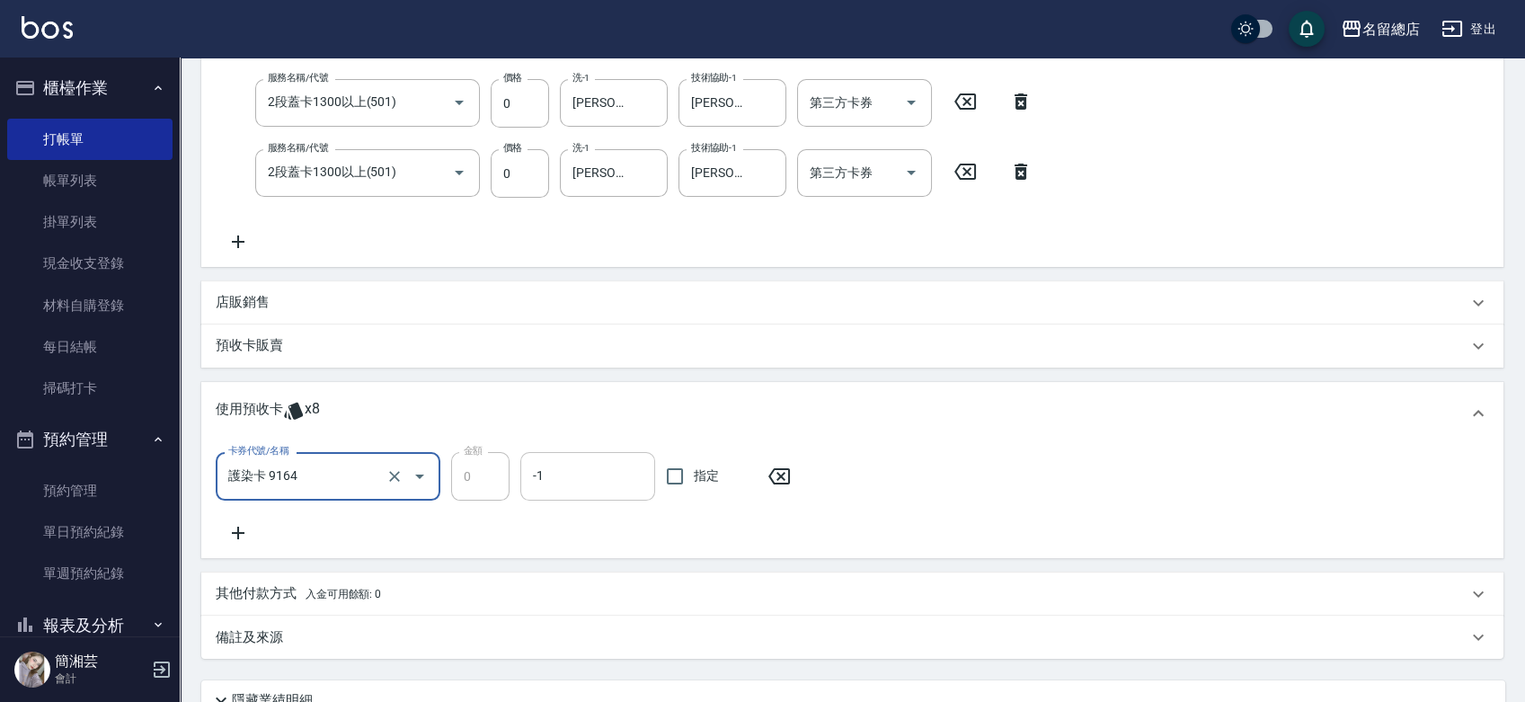
click at [654, 469] on div "-1" at bounding box center [587, 476] width 135 height 48
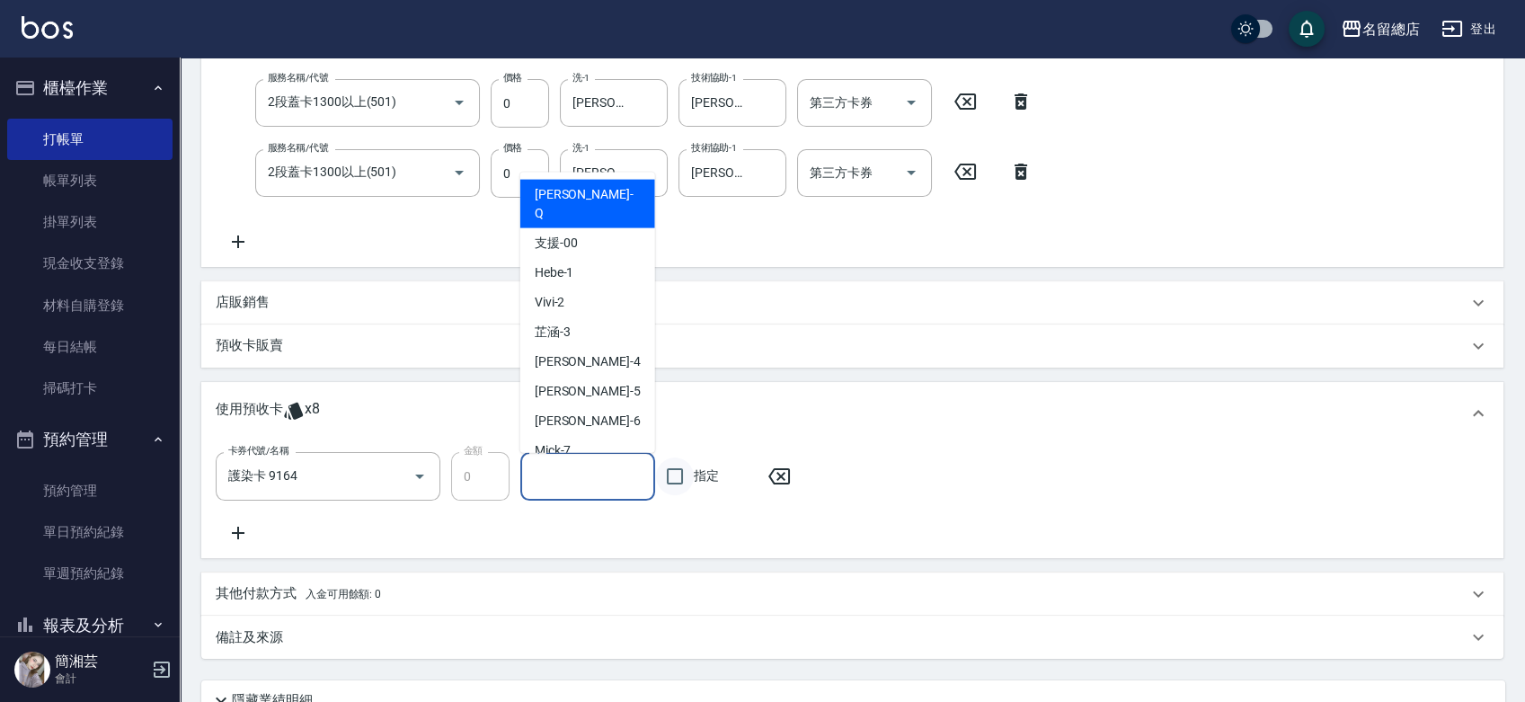
click at [674, 469] on input "指定" at bounding box center [675, 477] width 38 height 38
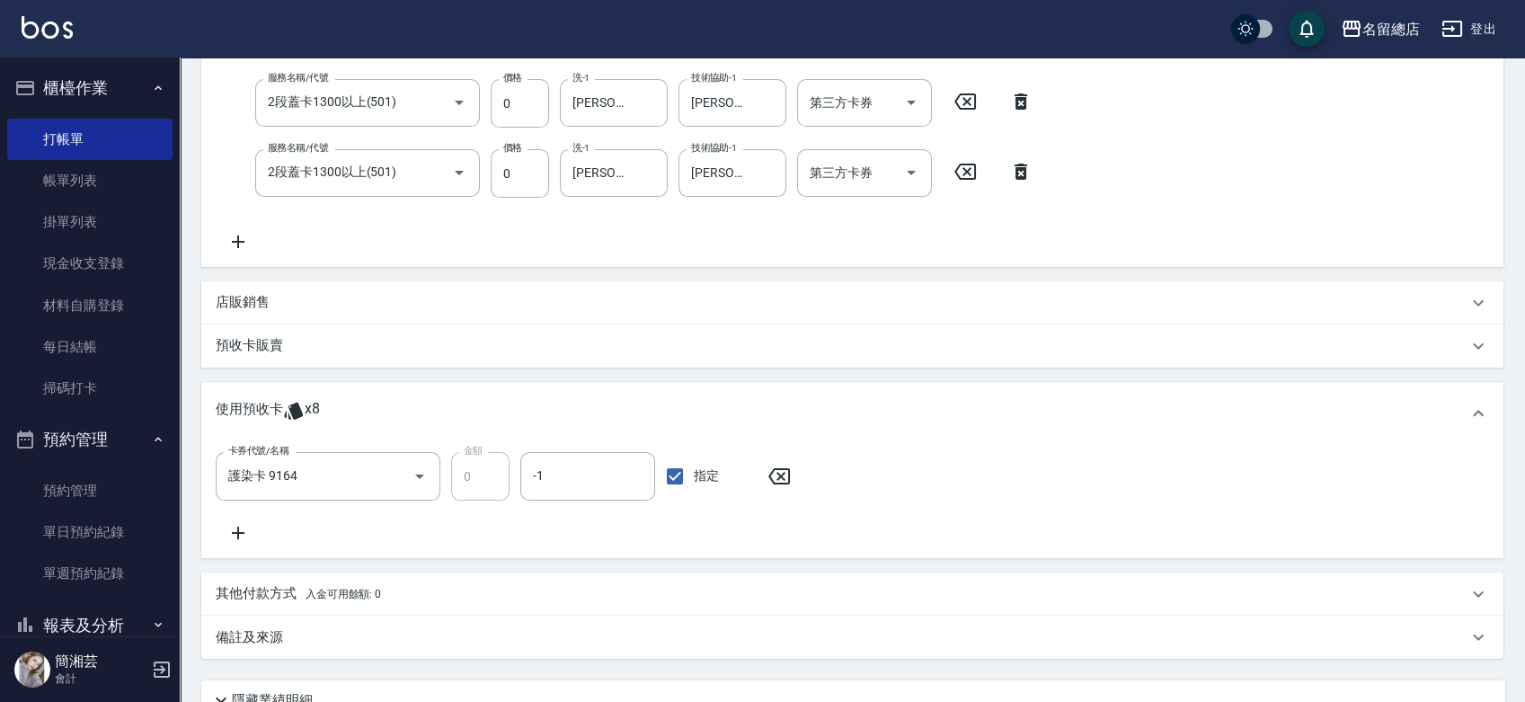
click at [237, 527] on icon at bounding box center [238, 533] width 13 height 13
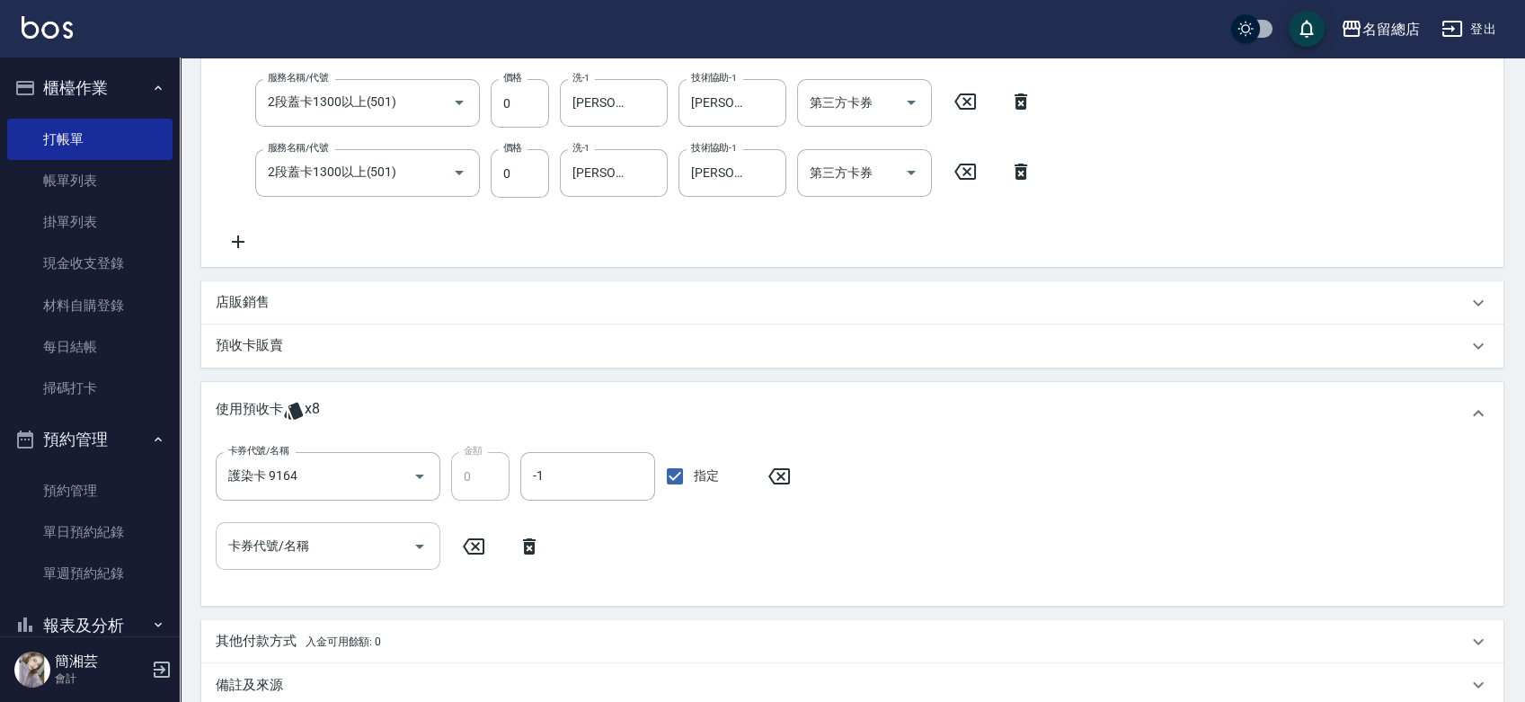
click at [269, 560] on input "卡券代號/名稱" at bounding box center [315, 545] width 182 height 31
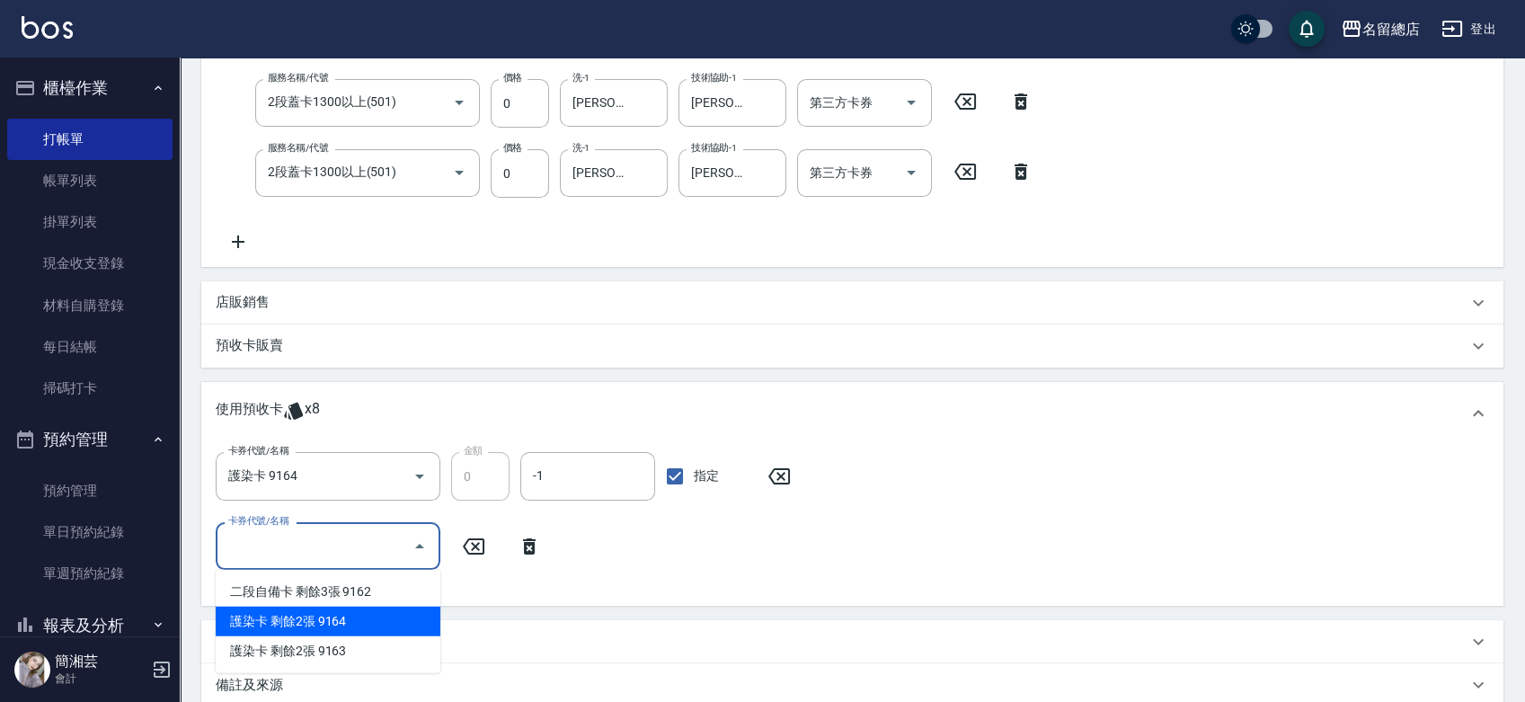
click at [316, 624] on div "護染卡 剩餘2張 9164" at bounding box center [328, 622] width 225 height 30
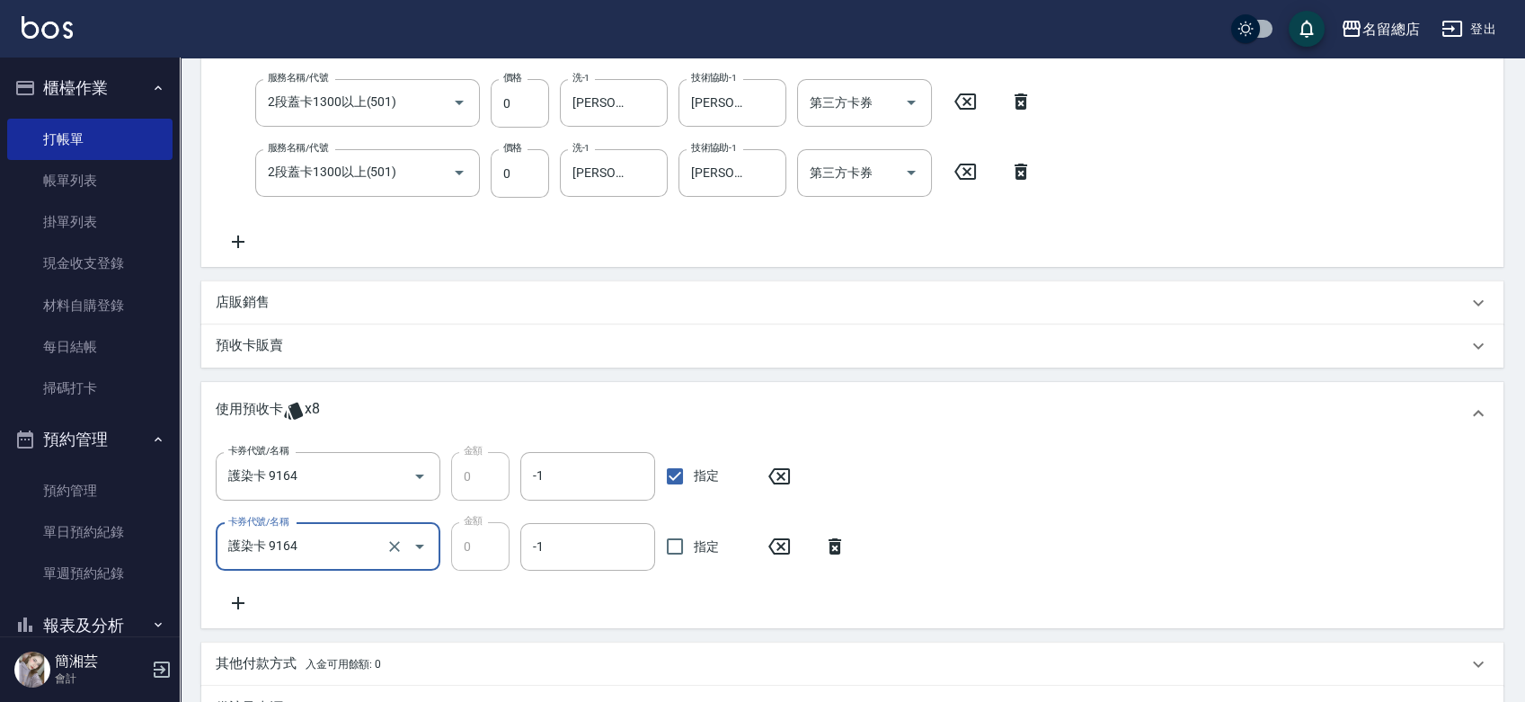
click at [676, 545] on input "指定" at bounding box center [675, 547] width 38 height 38
click at [238, 600] on icon at bounding box center [238, 603] width 13 height 13
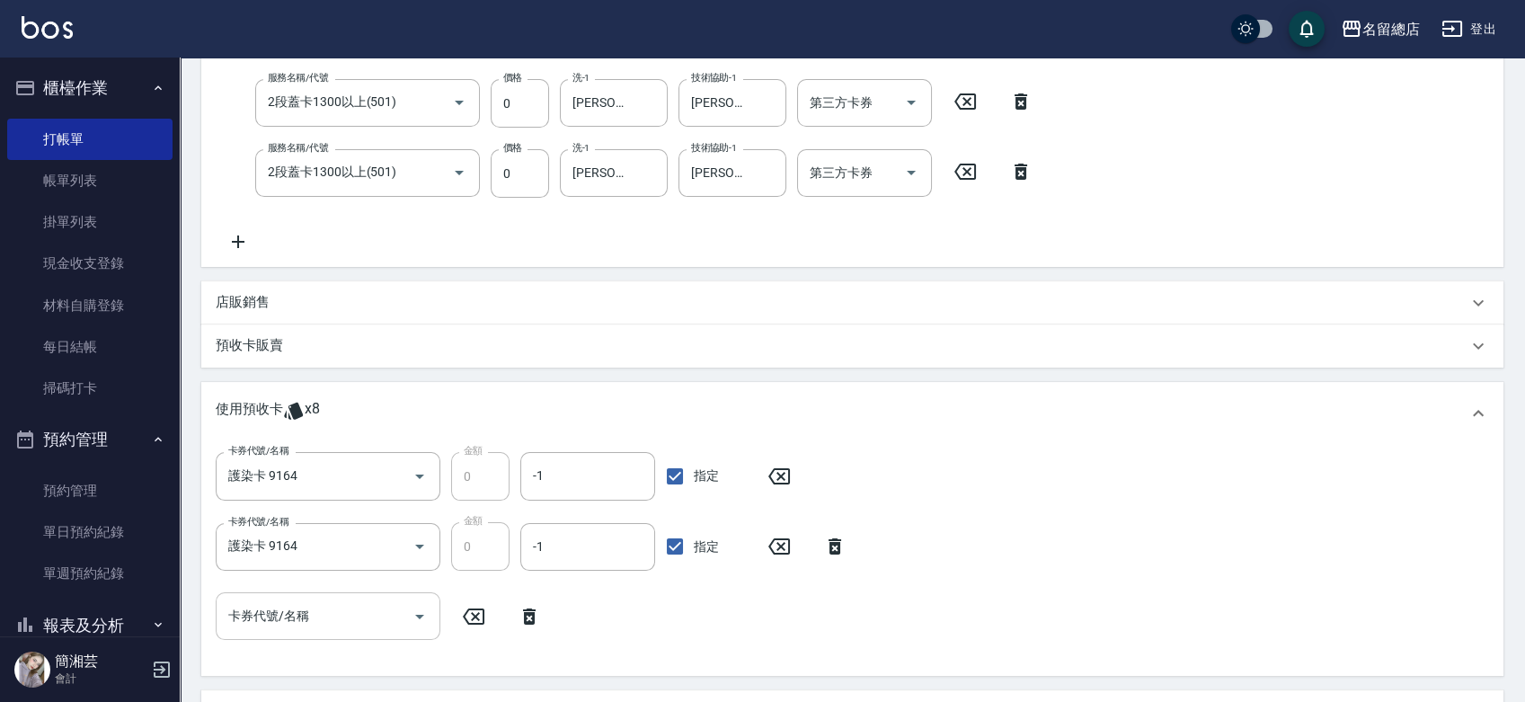
click at [280, 617] on input "卡券代號/名稱" at bounding box center [315, 615] width 182 height 31
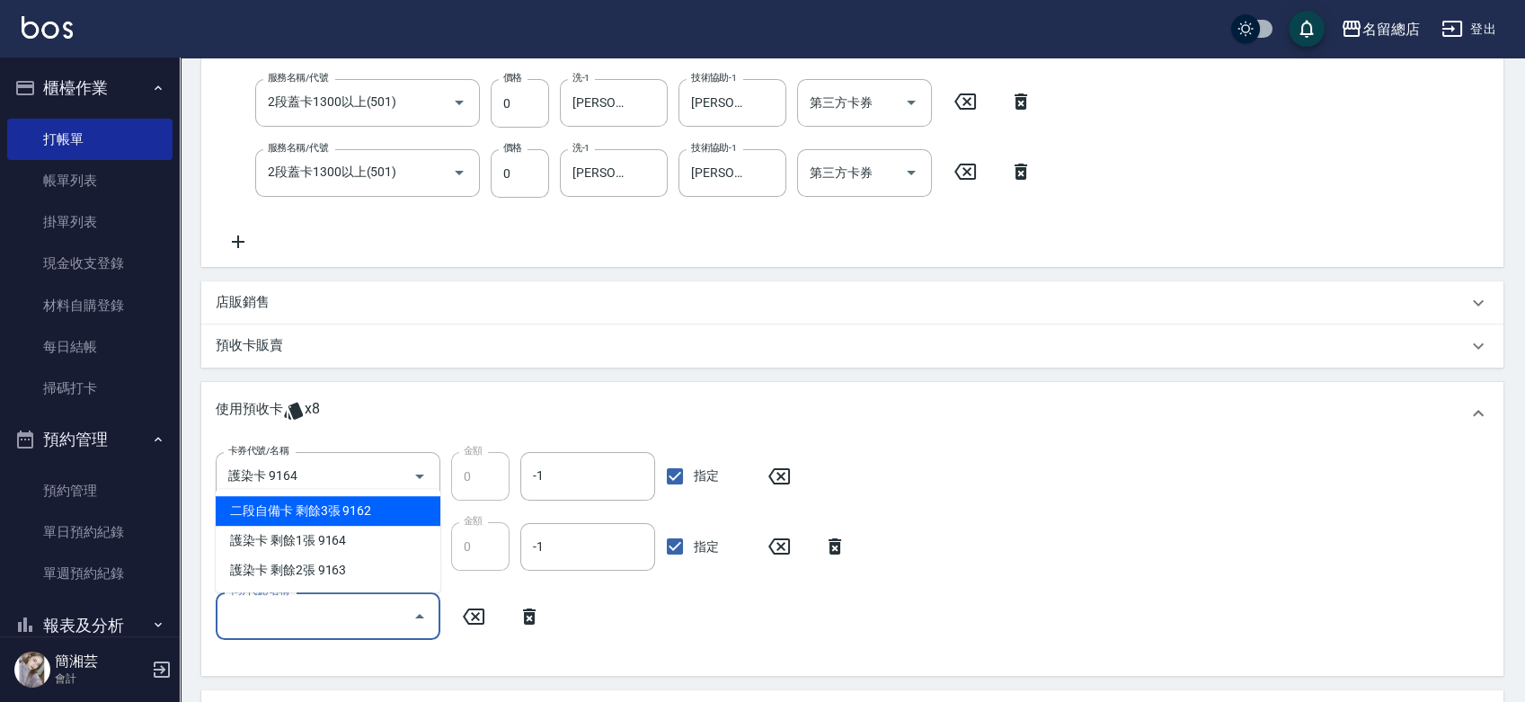
click at [352, 511] on div "二段自備卡 剩餘3張 9162" at bounding box center [328, 511] width 225 height 30
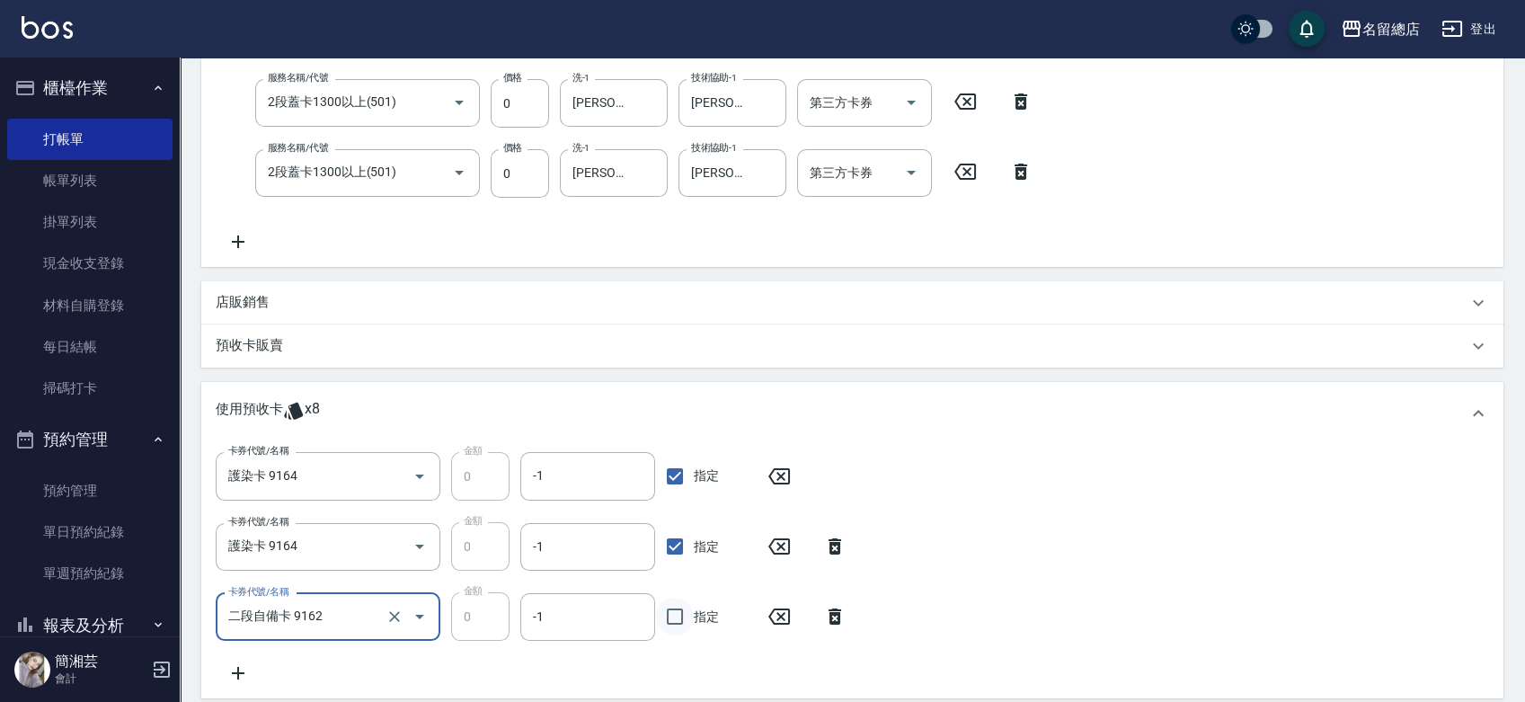
click at [674, 619] on input "指定" at bounding box center [675, 617] width 38 height 38
click at [245, 666] on icon at bounding box center [238, 673] width 45 height 22
click at [283, 672] on div "卡券代號/名稱 卡券代號/名稱" at bounding box center [328, 686] width 225 height 48
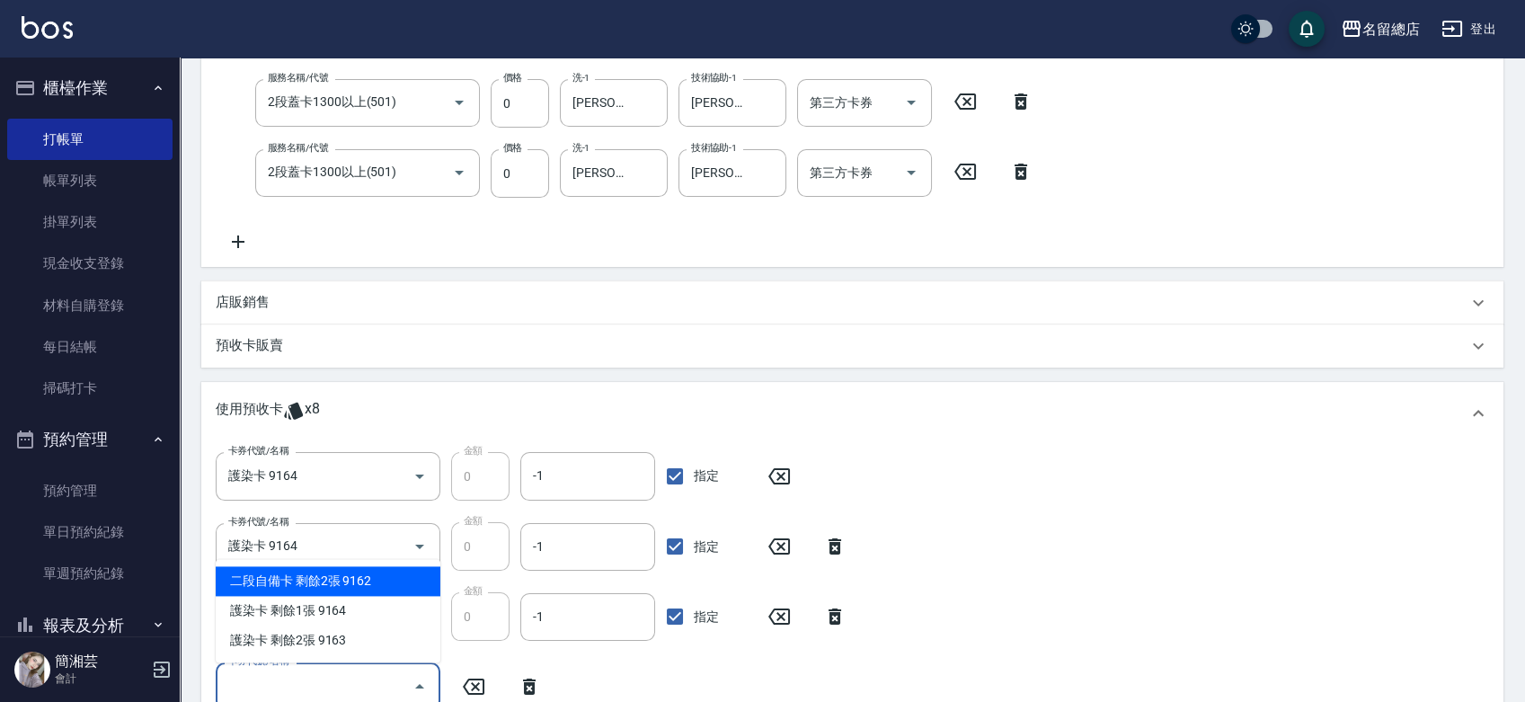
click at [332, 582] on div "二段自備卡 剩餘2張 9162" at bounding box center [328, 581] width 225 height 30
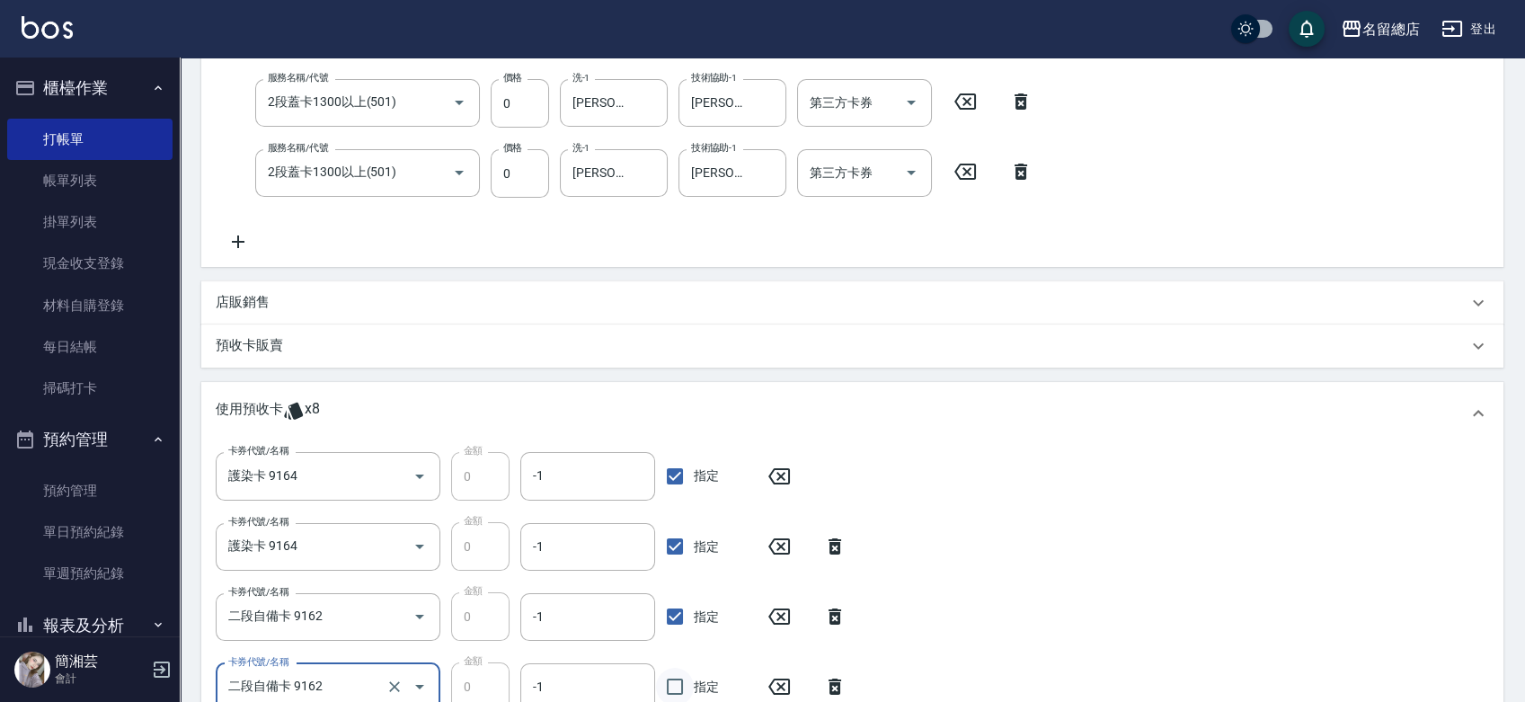
click at [669, 674] on input "指定" at bounding box center [675, 687] width 38 height 38
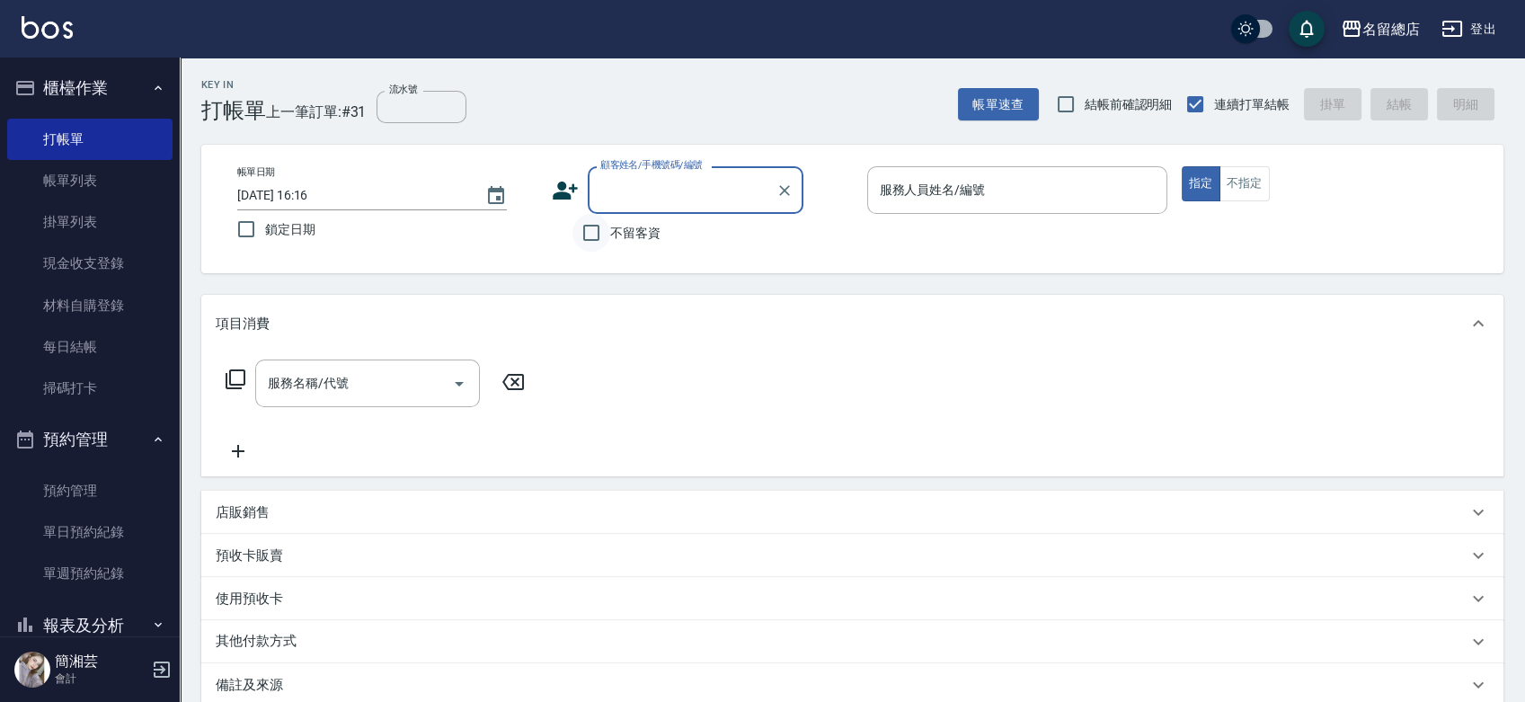
click at [591, 226] on input "不留客資" at bounding box center [592, 233] width 38 height 38
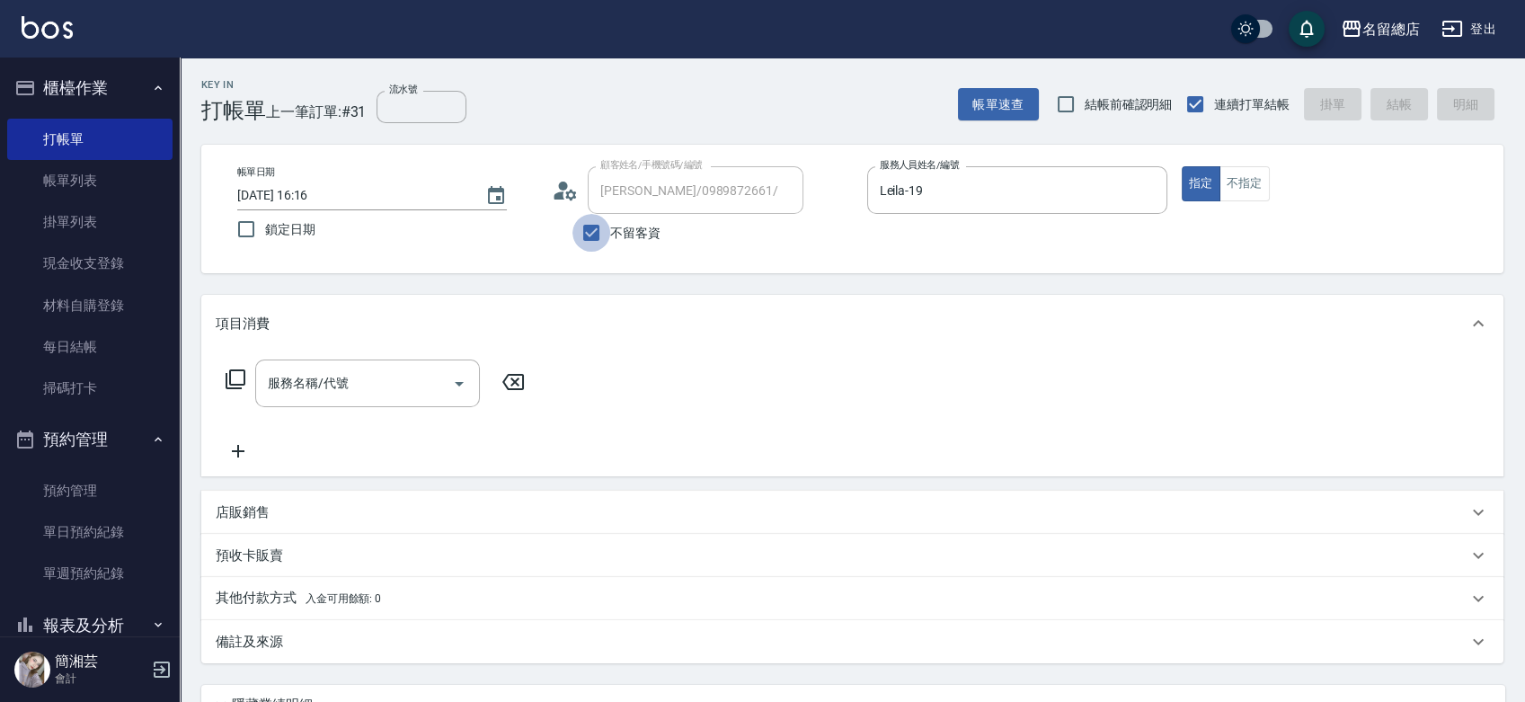
click at [594, 231] on input "不留客資" at bounding box center [592, 233] width 38 height 38
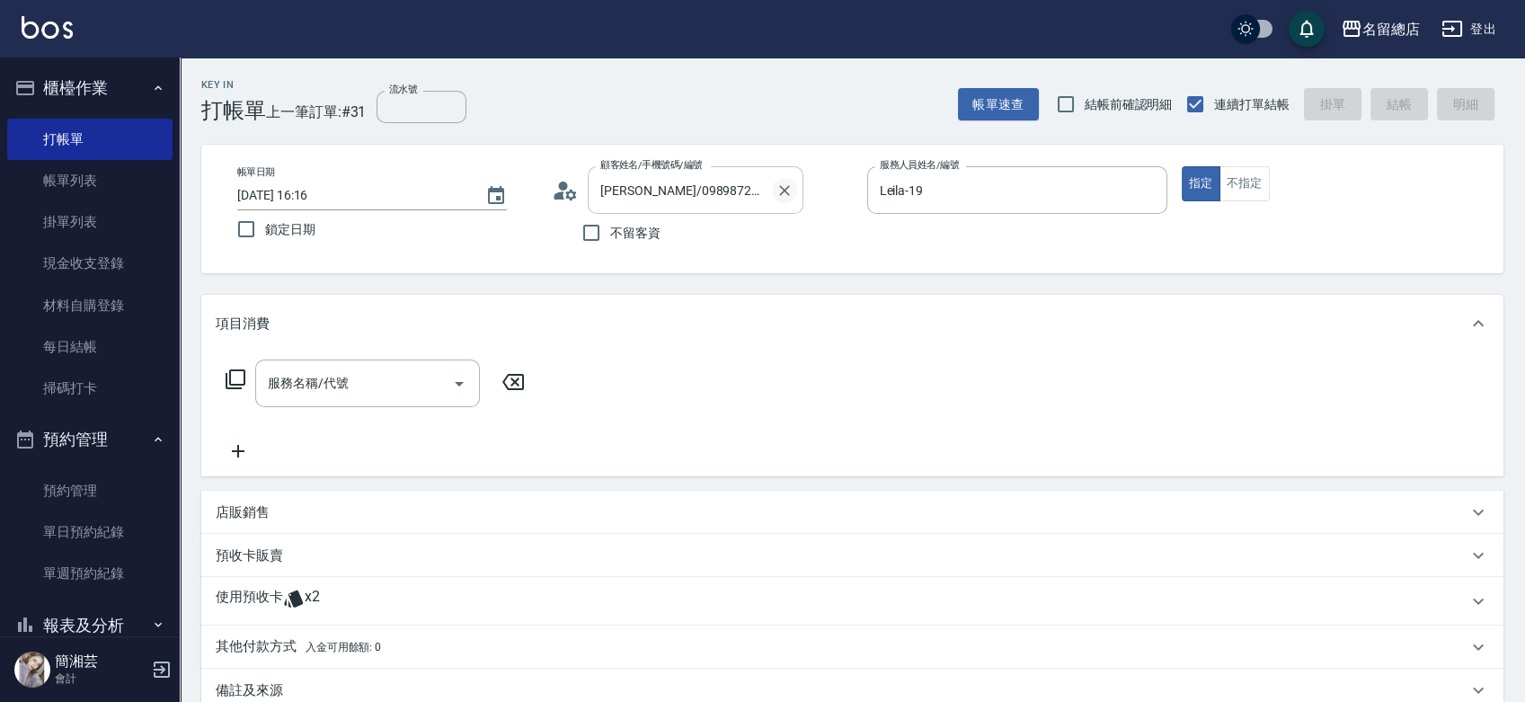
click at [778, 191] on icon "Clear" at bounding box center [785, 191] width 18 height 18
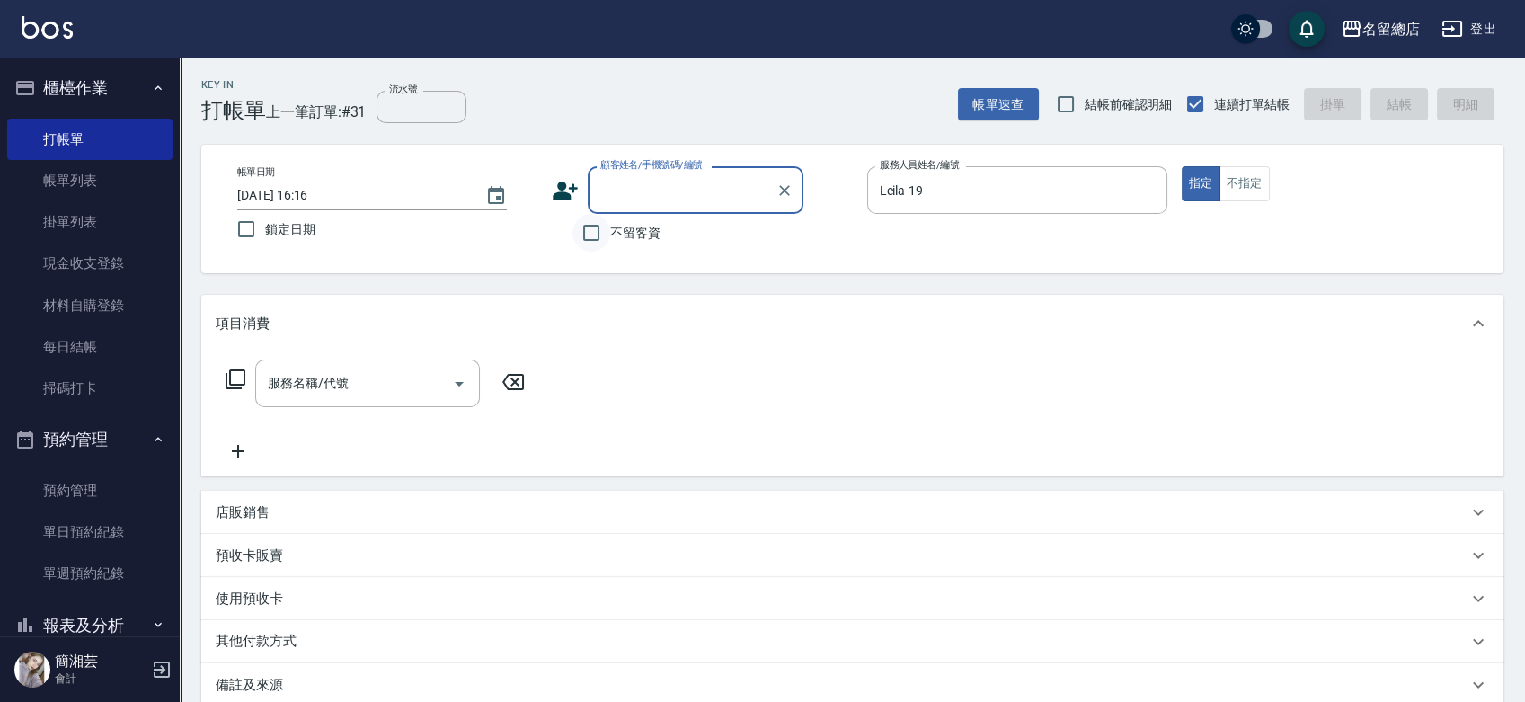
click at [590, 231] on input "不留客資" at bounding box center [592, 233] width 38 height 38
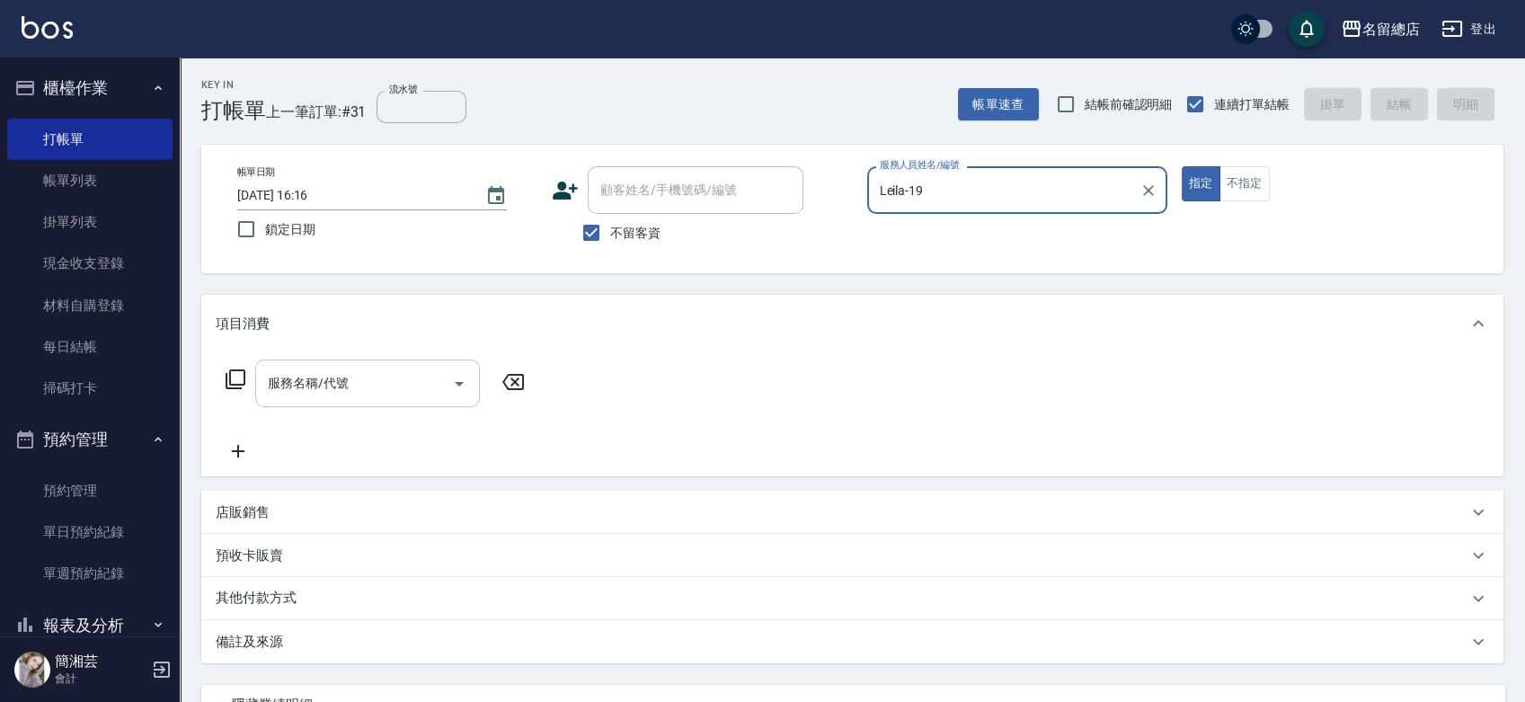
click at [404, 386] on input "服務名稱/代號" at bounding box center [354, 383] width 182 height 31
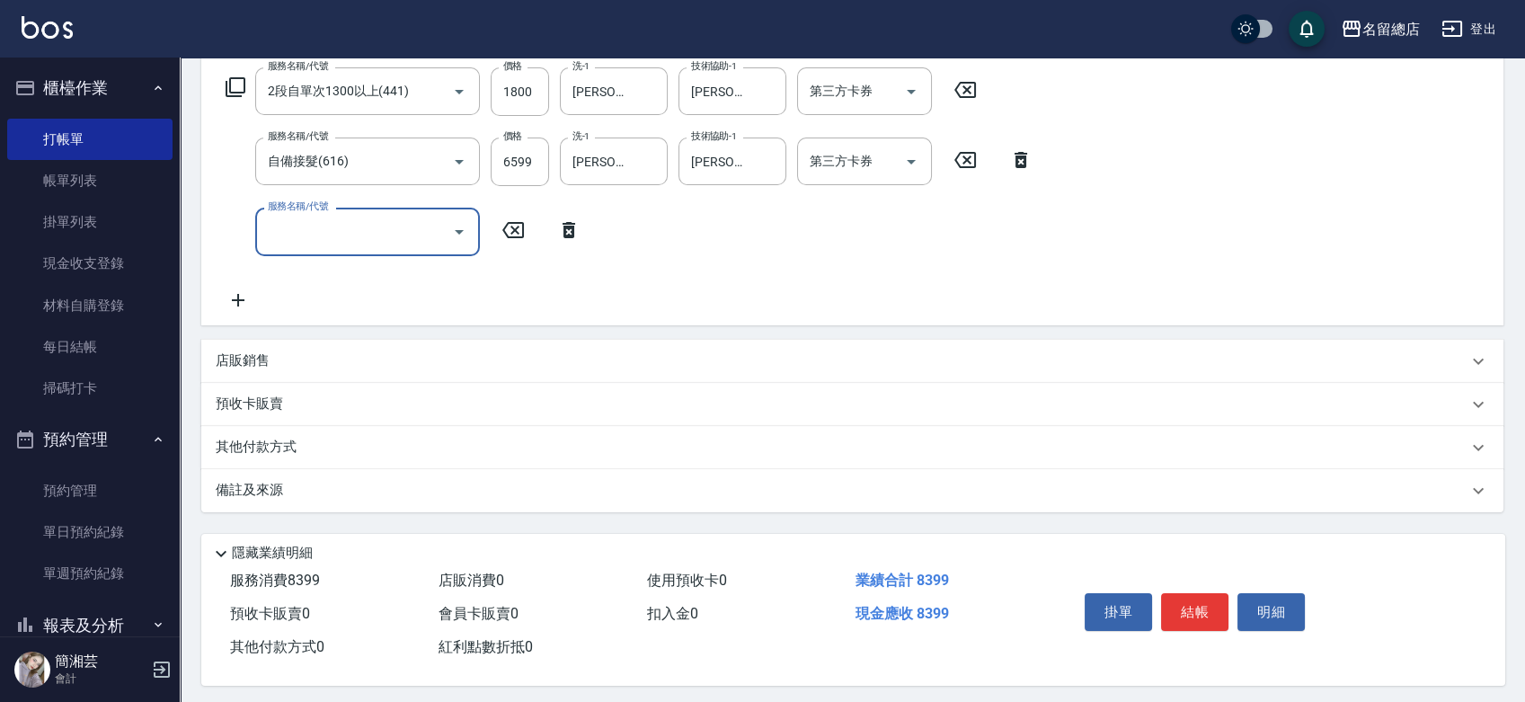
scroll to position [302, 0]
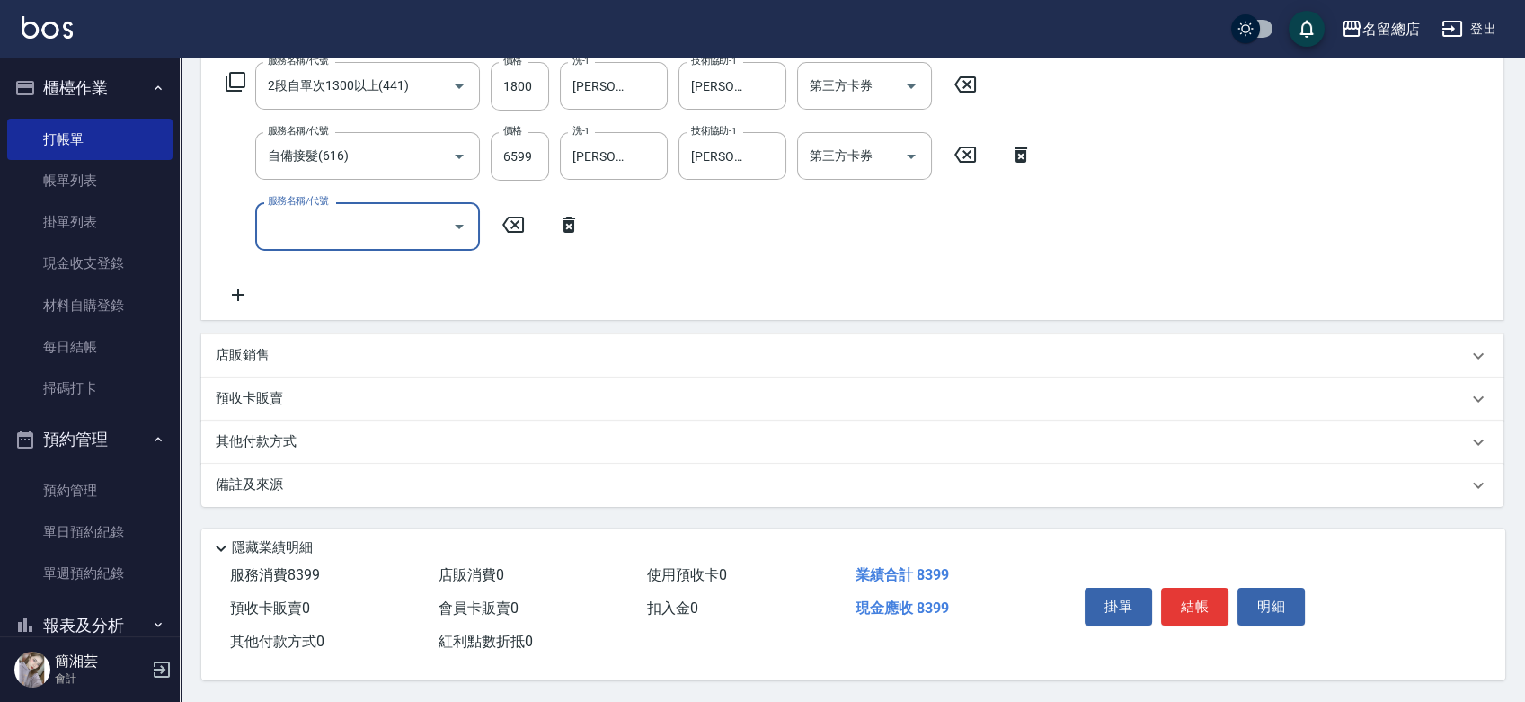
click at [236, 443] on p "其他付款方式" at bounding box center [261, 442] width 90 height 20
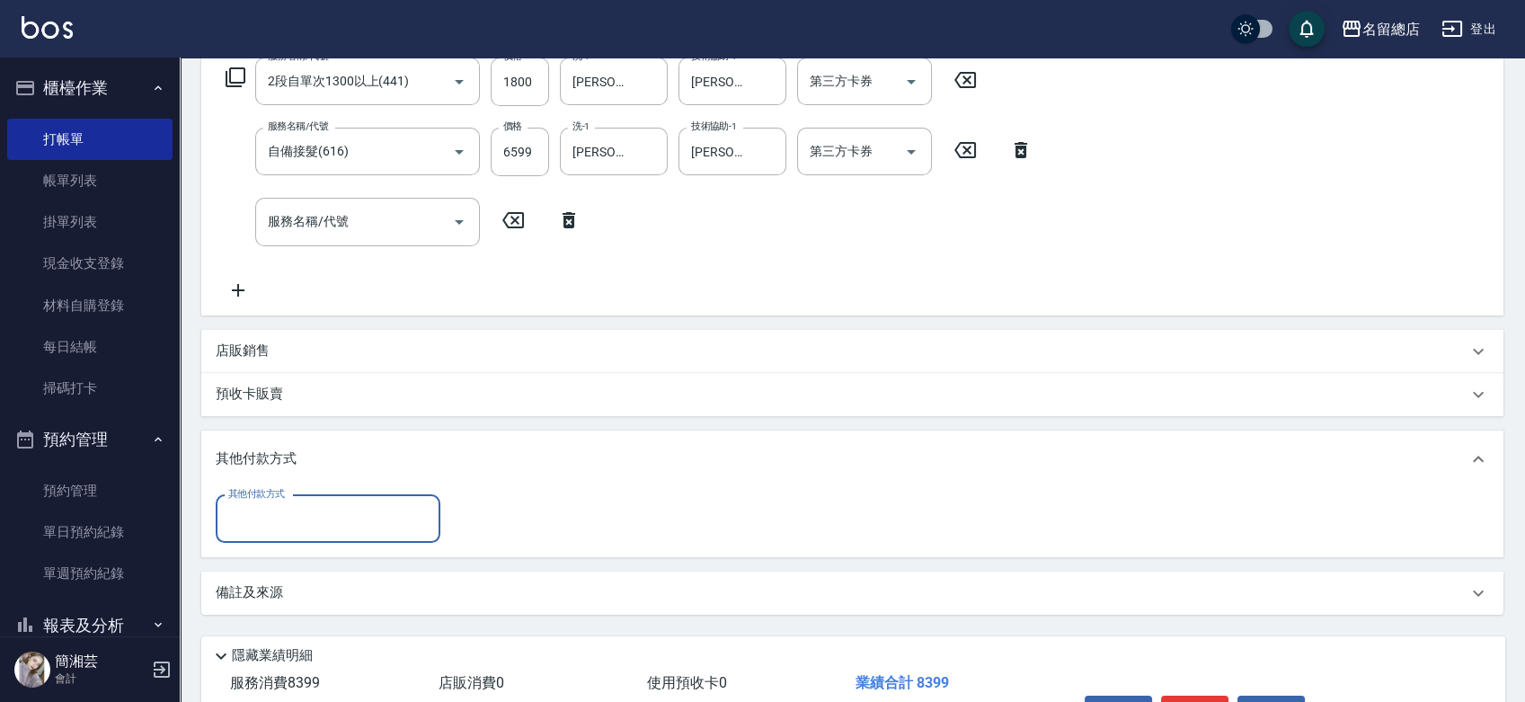
scroll to position [0, 0]
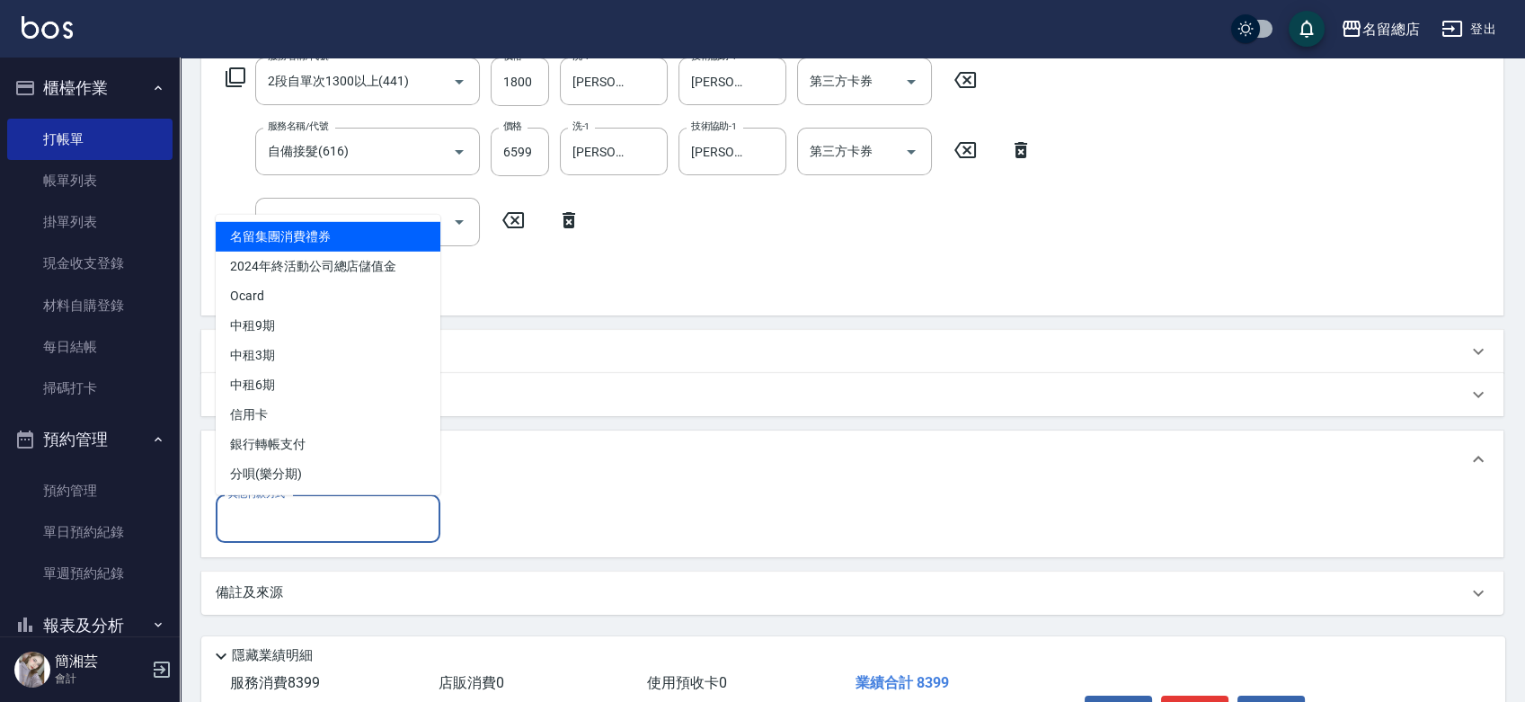
click at [286, 503] on input "其他付款方式" at bounding box center [328, 518] width 209 height 31
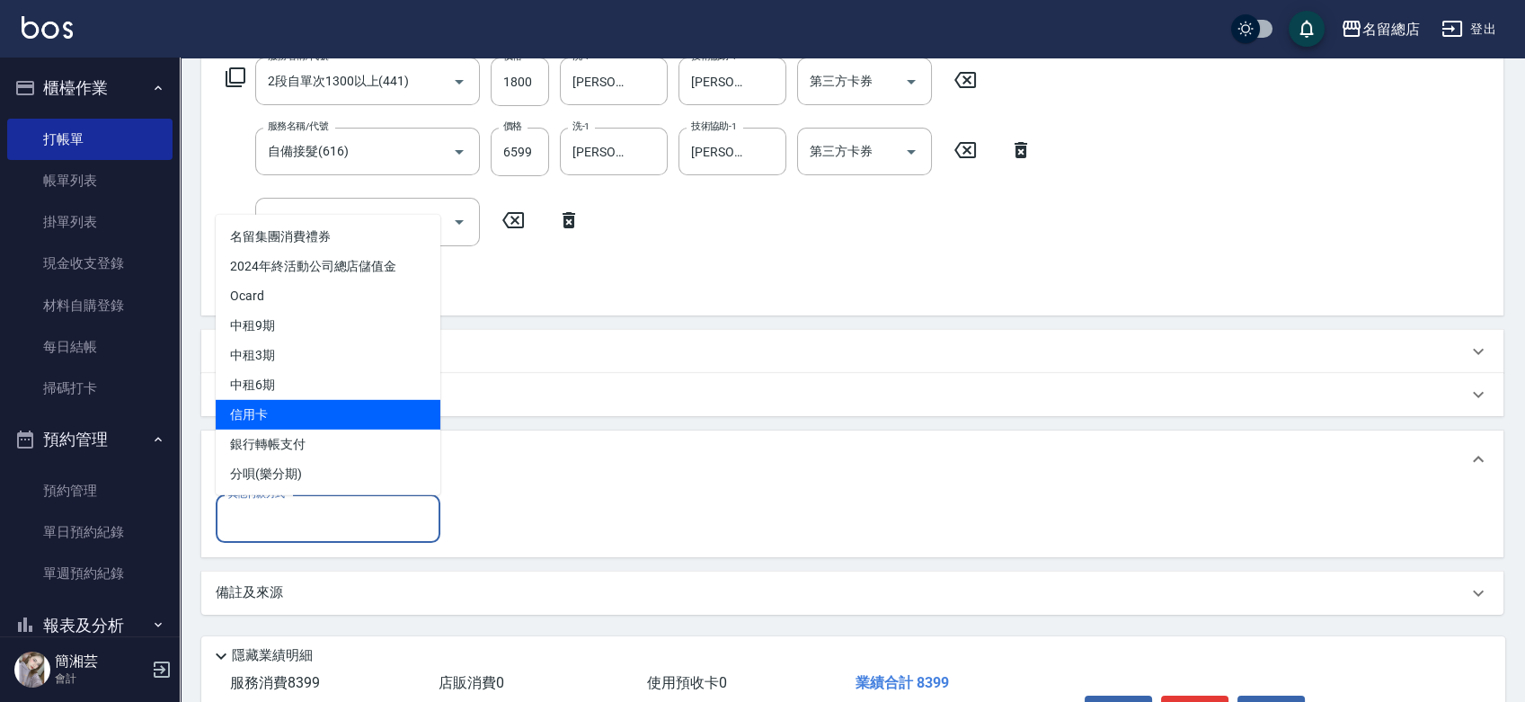
click at [289, 418] on span "信用卡" at bounding box center [328, 414] width 225 height 30
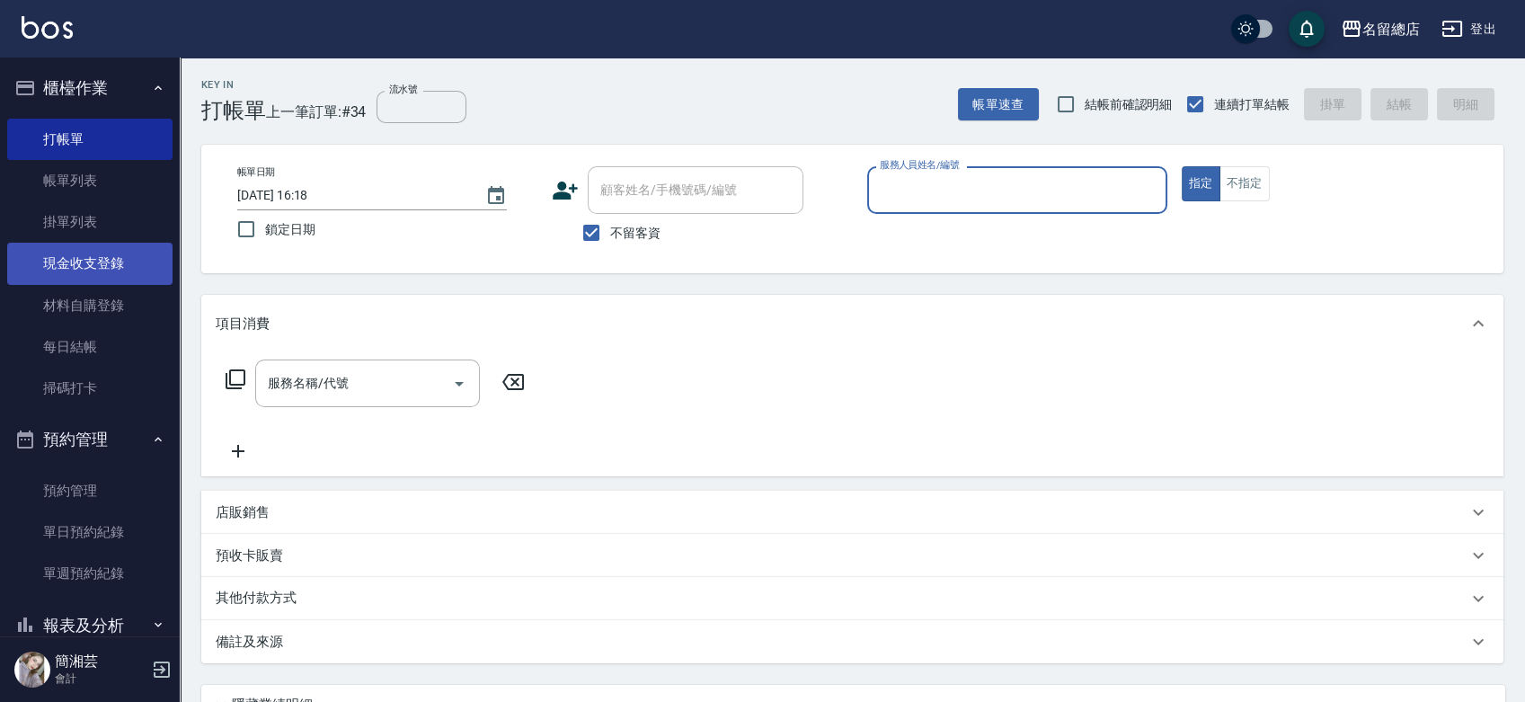
click at [93, 246] on link "現金收支登錄" at bounding box center [89, 263] width 165 height 41
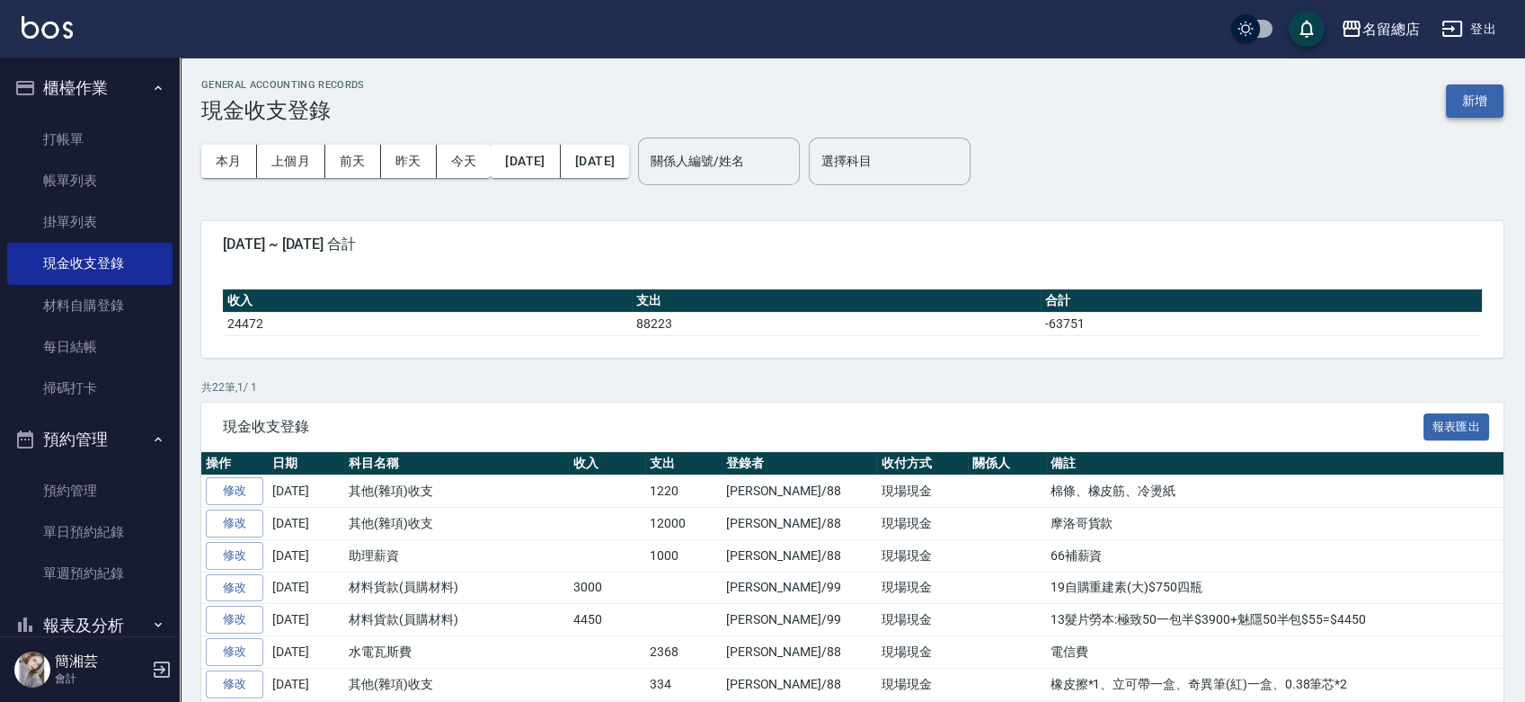
click at [1497, 99] on button "新增" at bounding box center [1475, 100] width 58 height 33
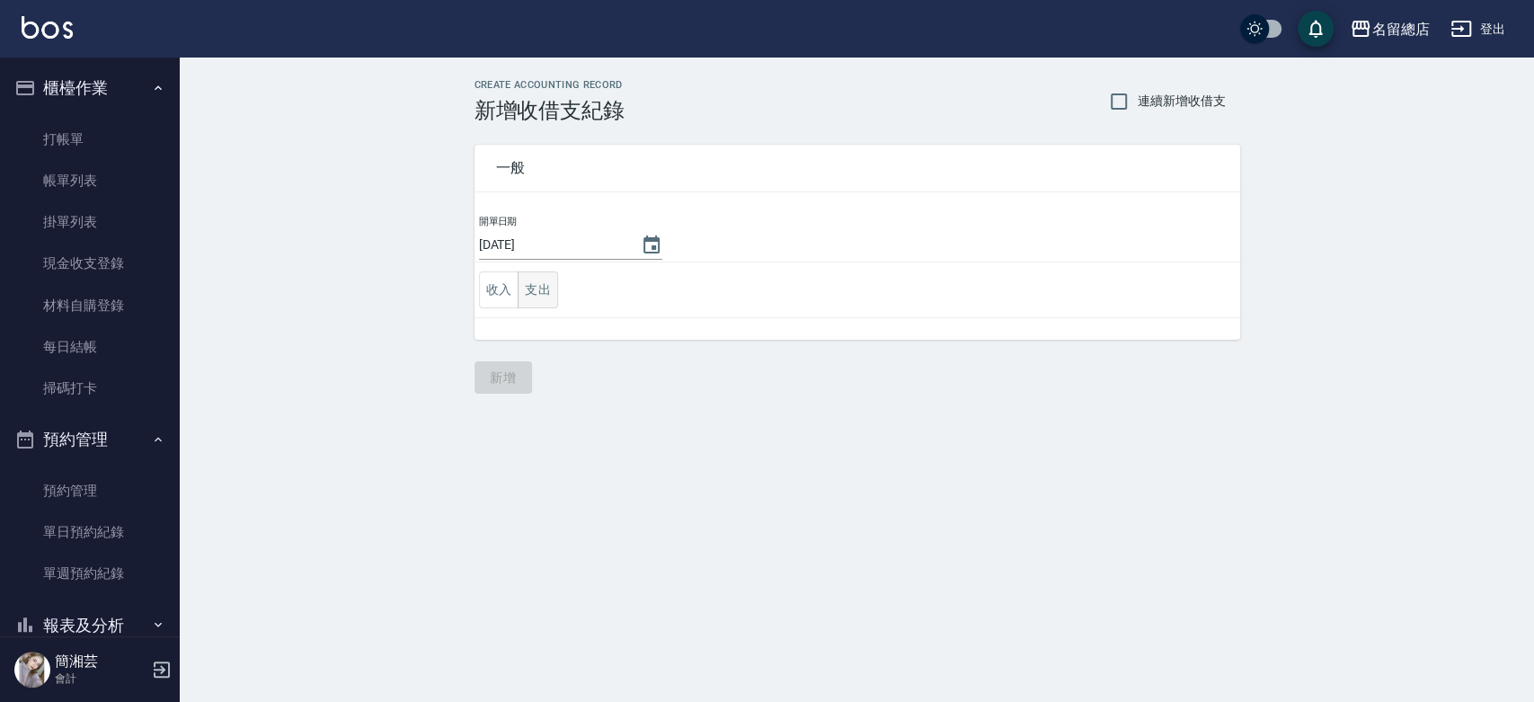
click at [555, 287] on button "支出" at bounding box center [538, 289] width 40 height 37
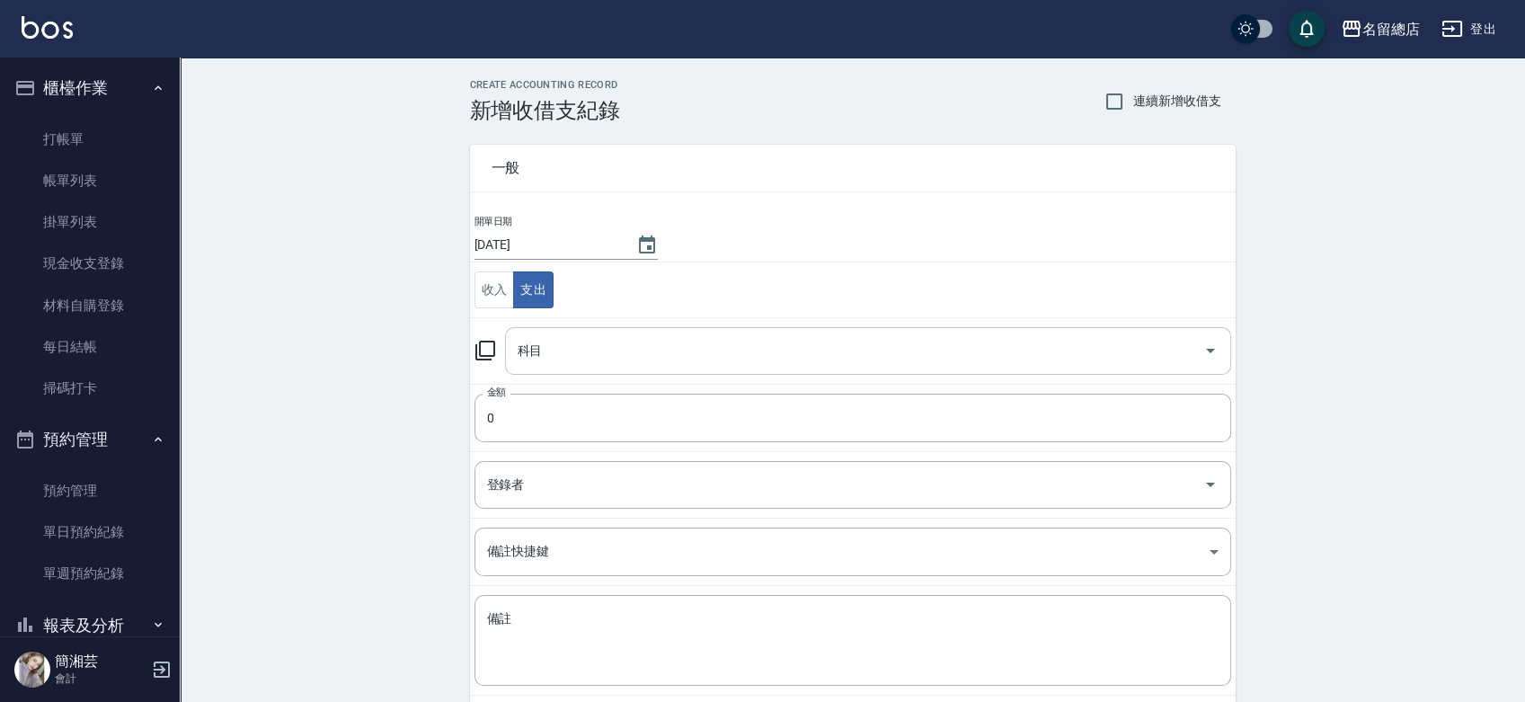
click at [564, 343] on input "科目" at bounding box center [854, 350] width 683 height 31
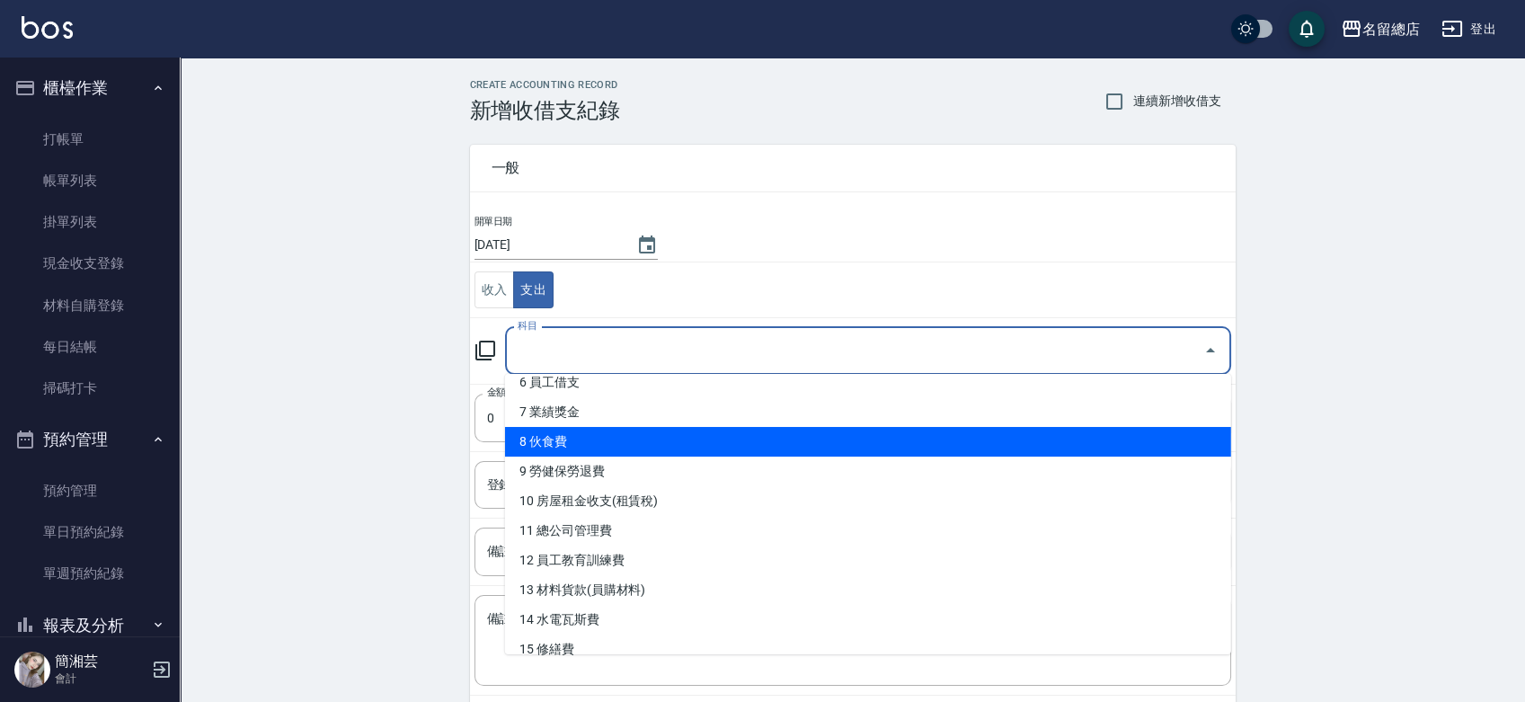
scroll to position [200, 0]
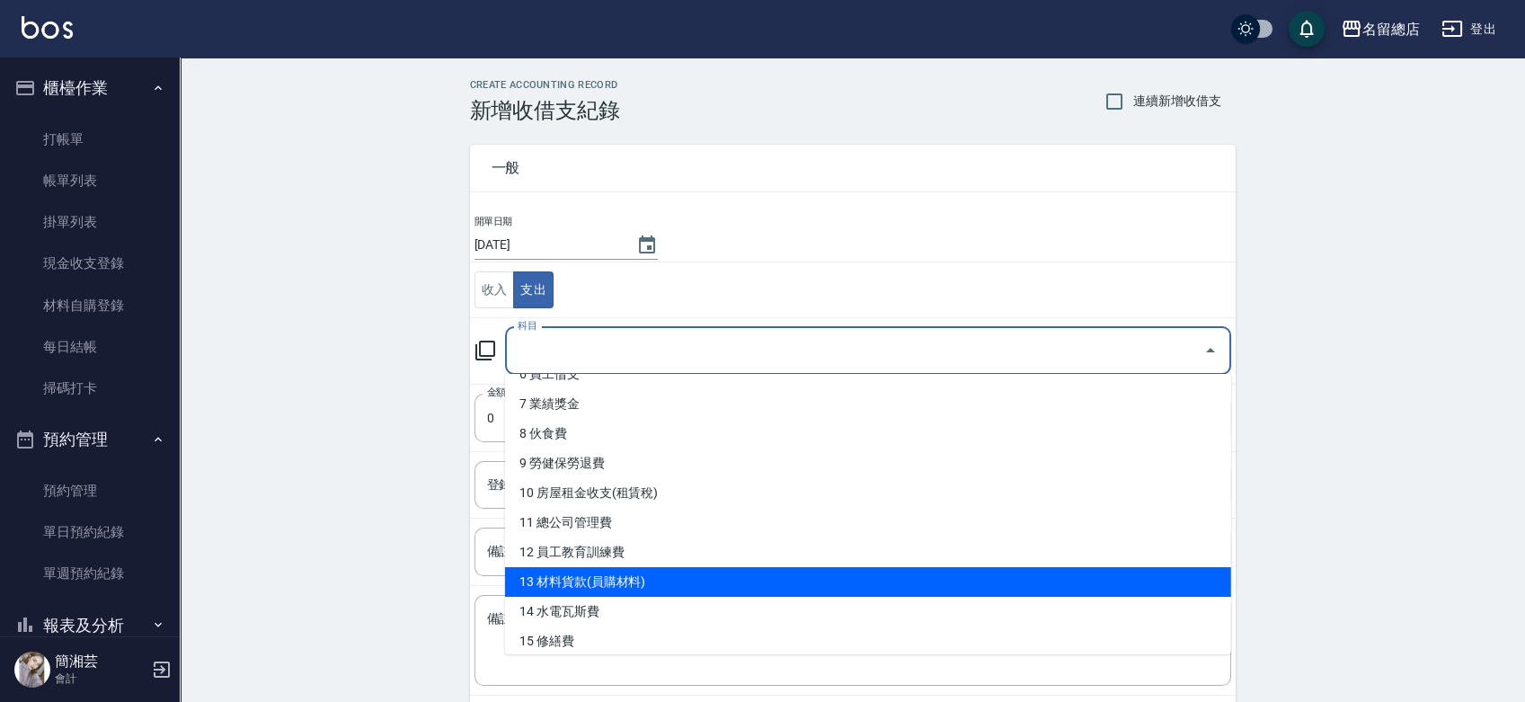
click at [632, 577] on li "13 材料貨款(員購材料)" at bounding box center [868, 582] width 726 height 30
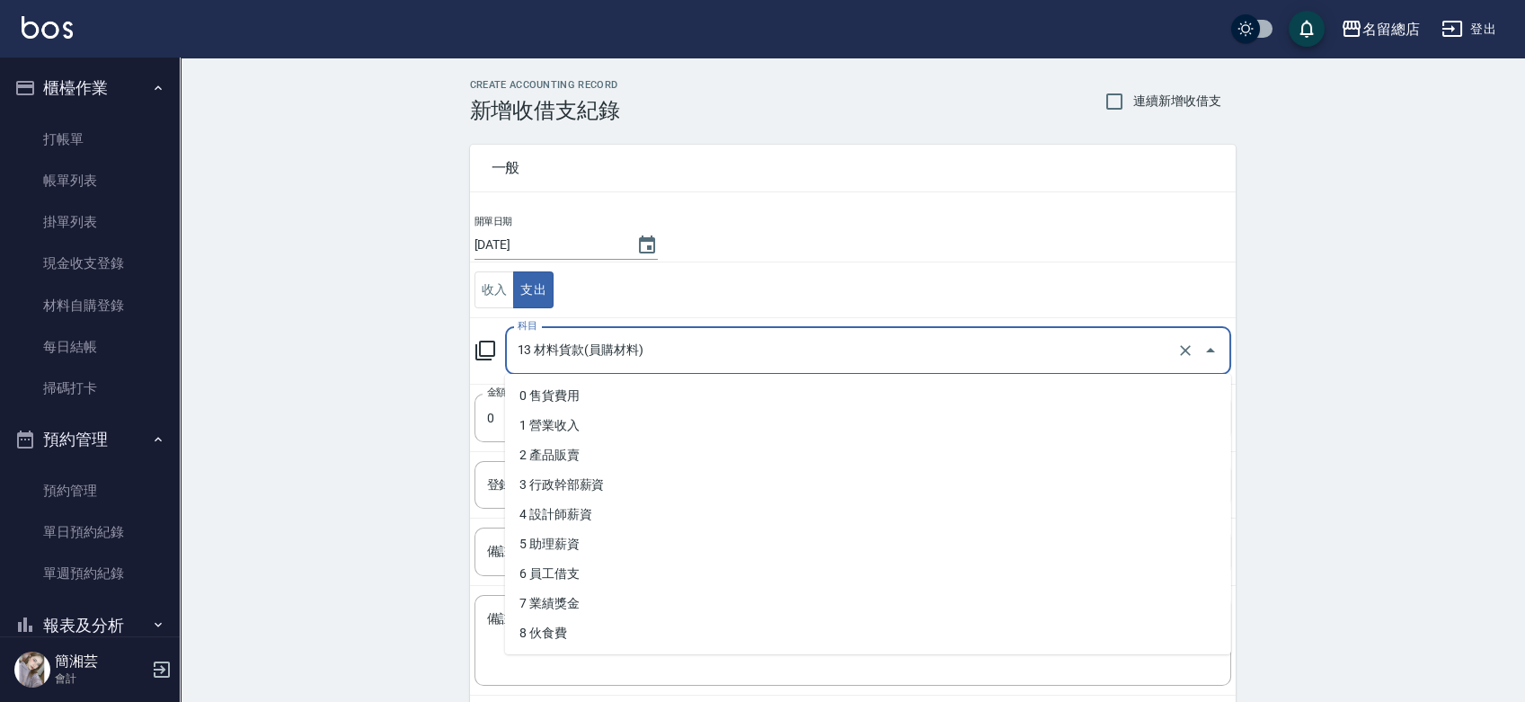
click at [642, 356] on input "13 材料貨款(員購材料)" at bounding box center [843, 350] width 660 height 31
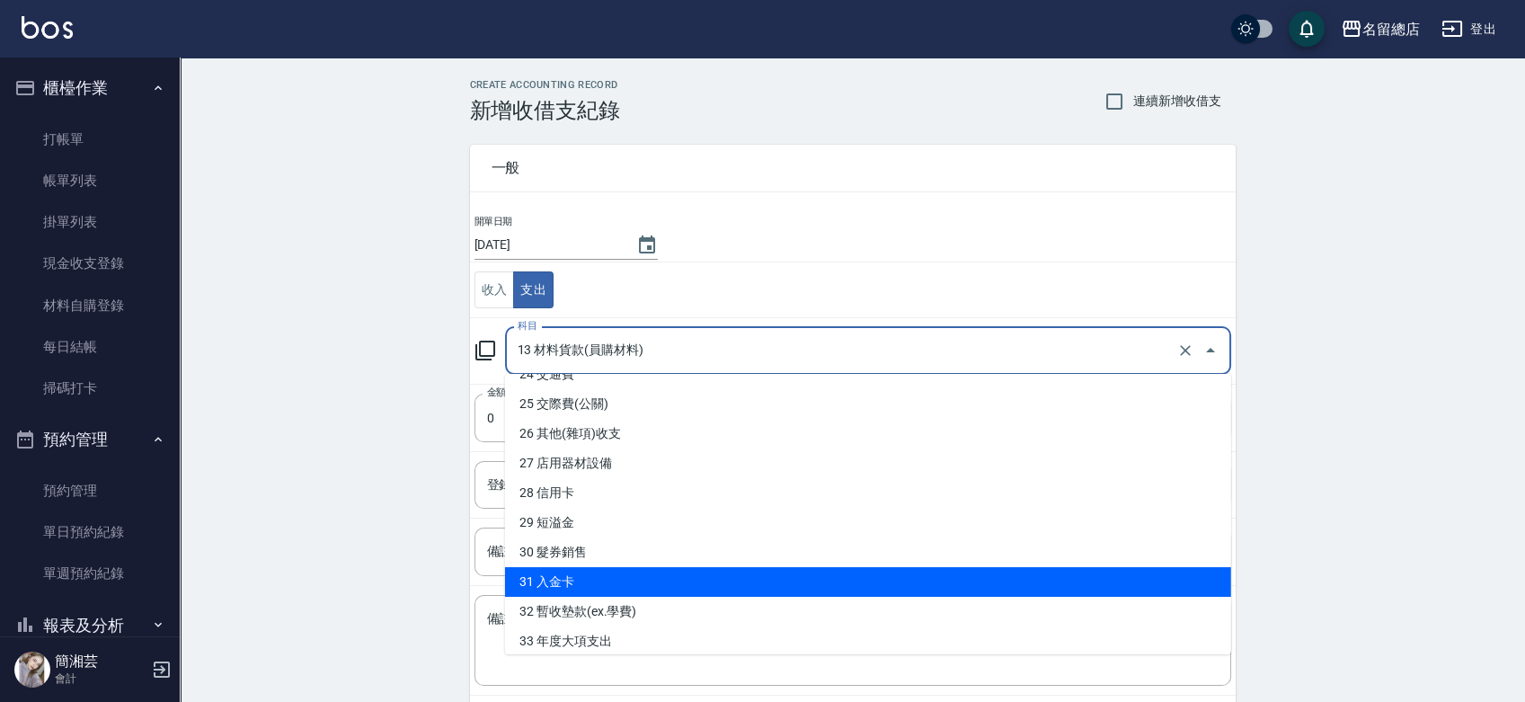
scroll to position [698, 0]
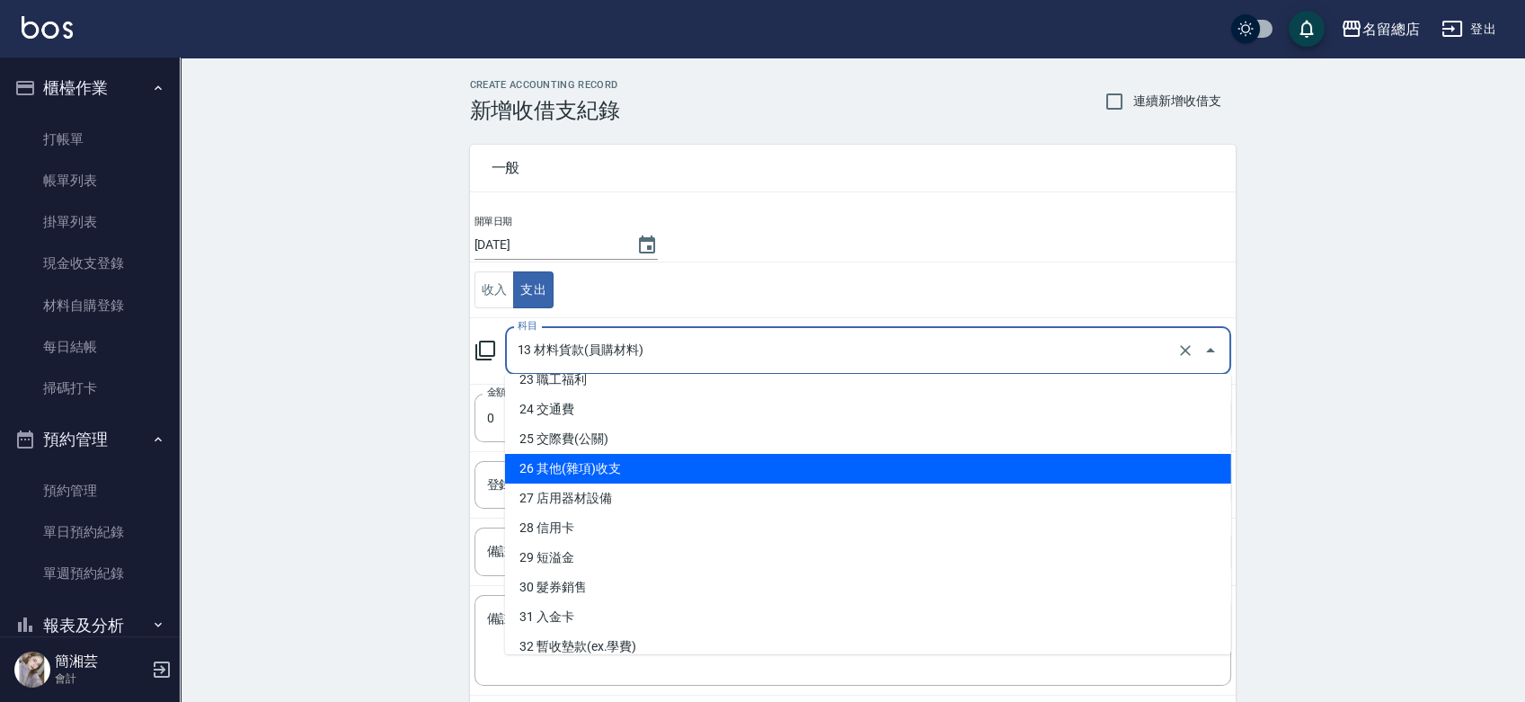
click at [637, 469] on li "26 其他(雜項)收支" at bounding box center [868, 469] width 726 height 30
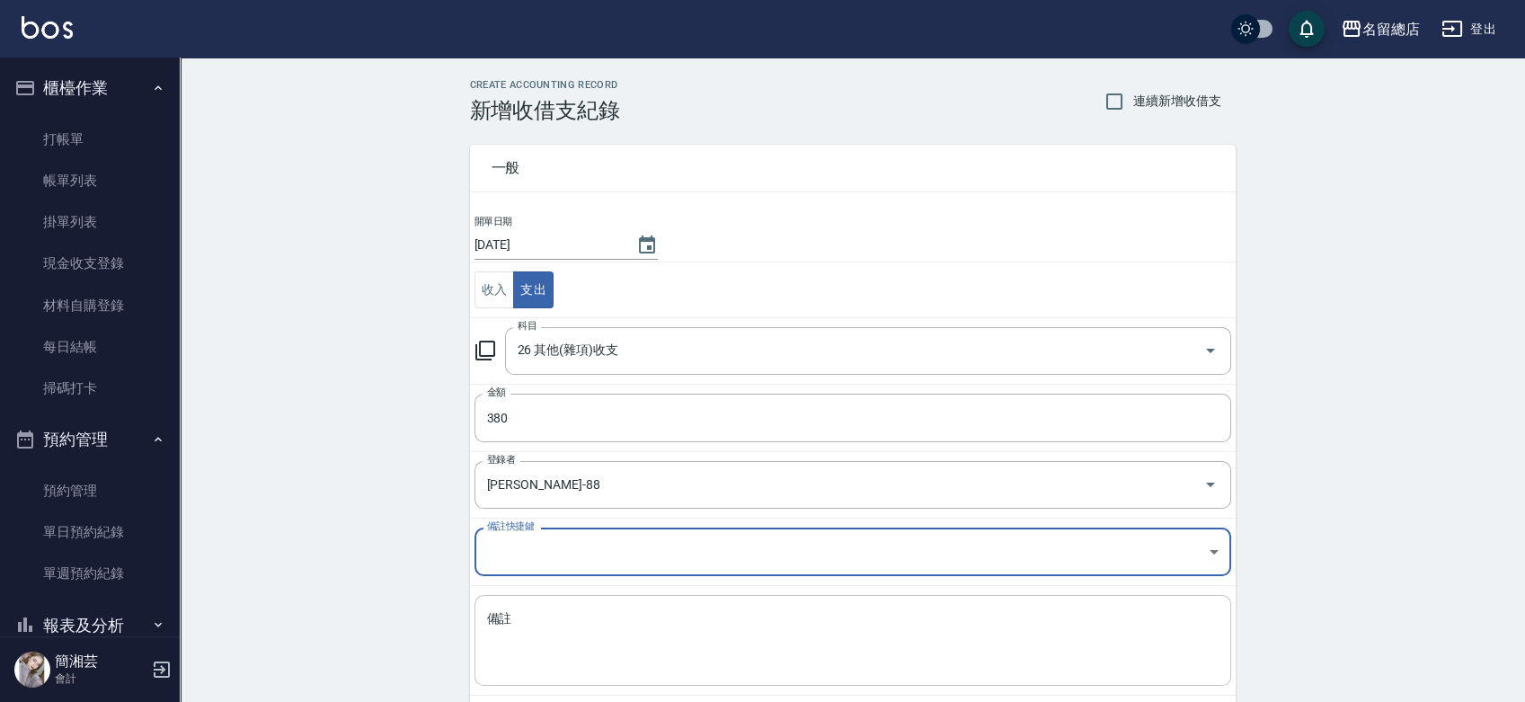
click at [547, 622] on textarea "備註" at bounding box center [853, 640] width 732 height 61
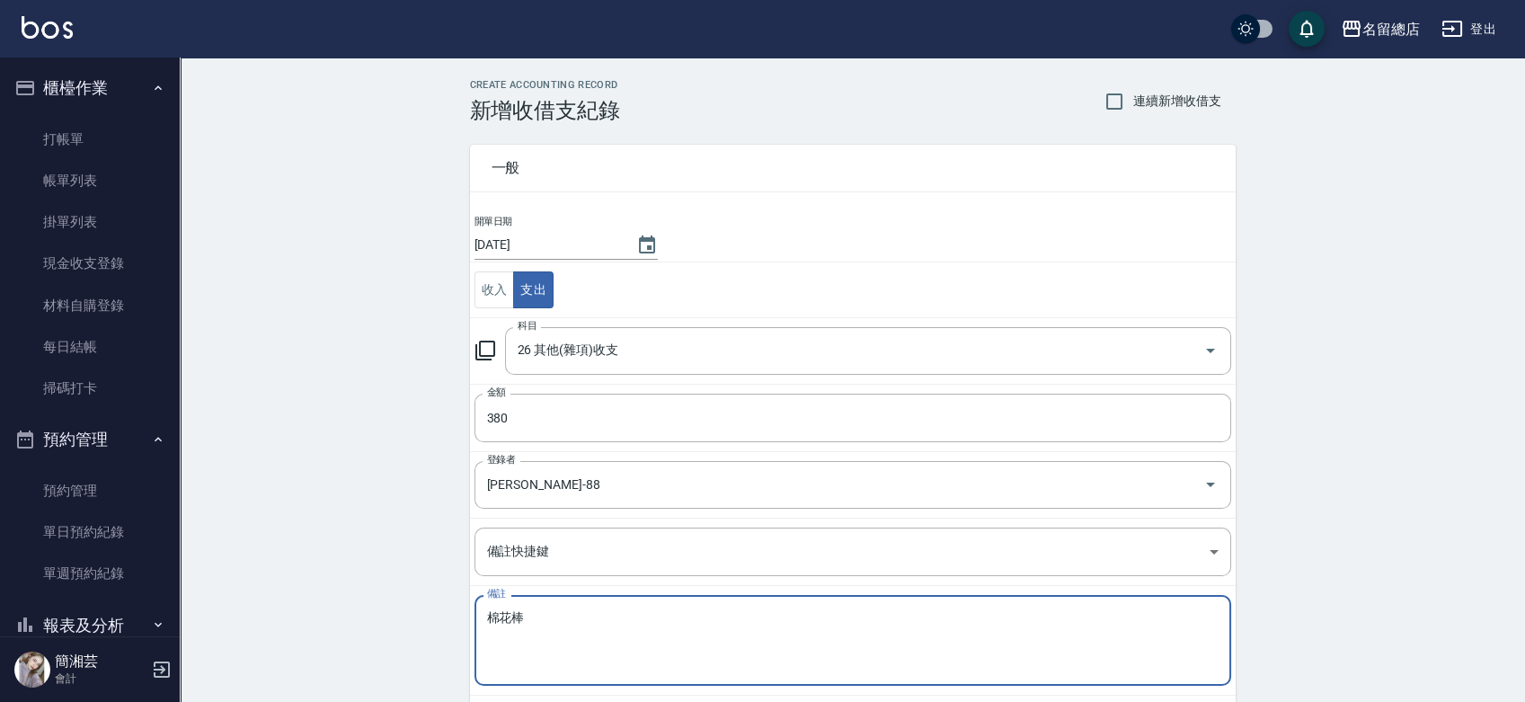
scroll to position [90, 0]
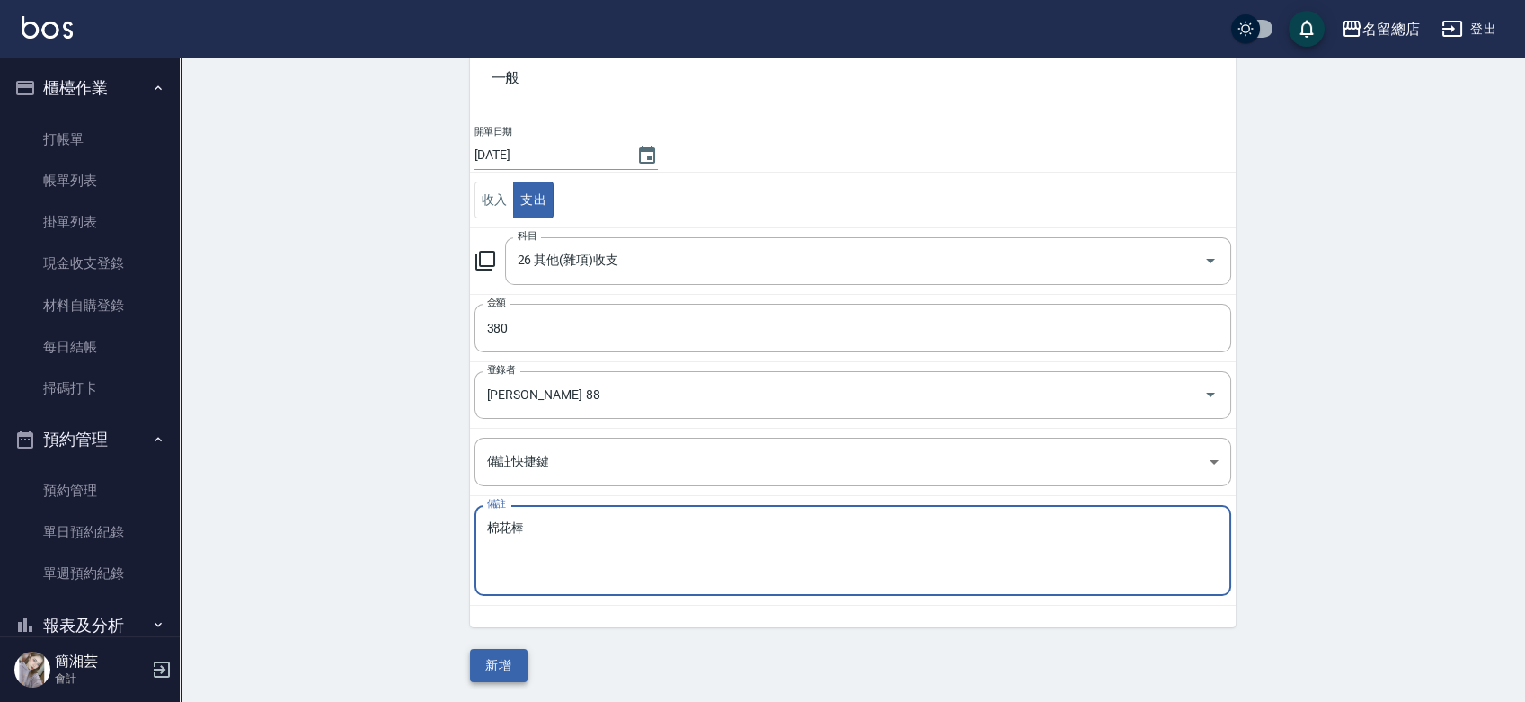
click at [486, 670] on button "新增" at bounding box center [499, 665] width 58 height 33
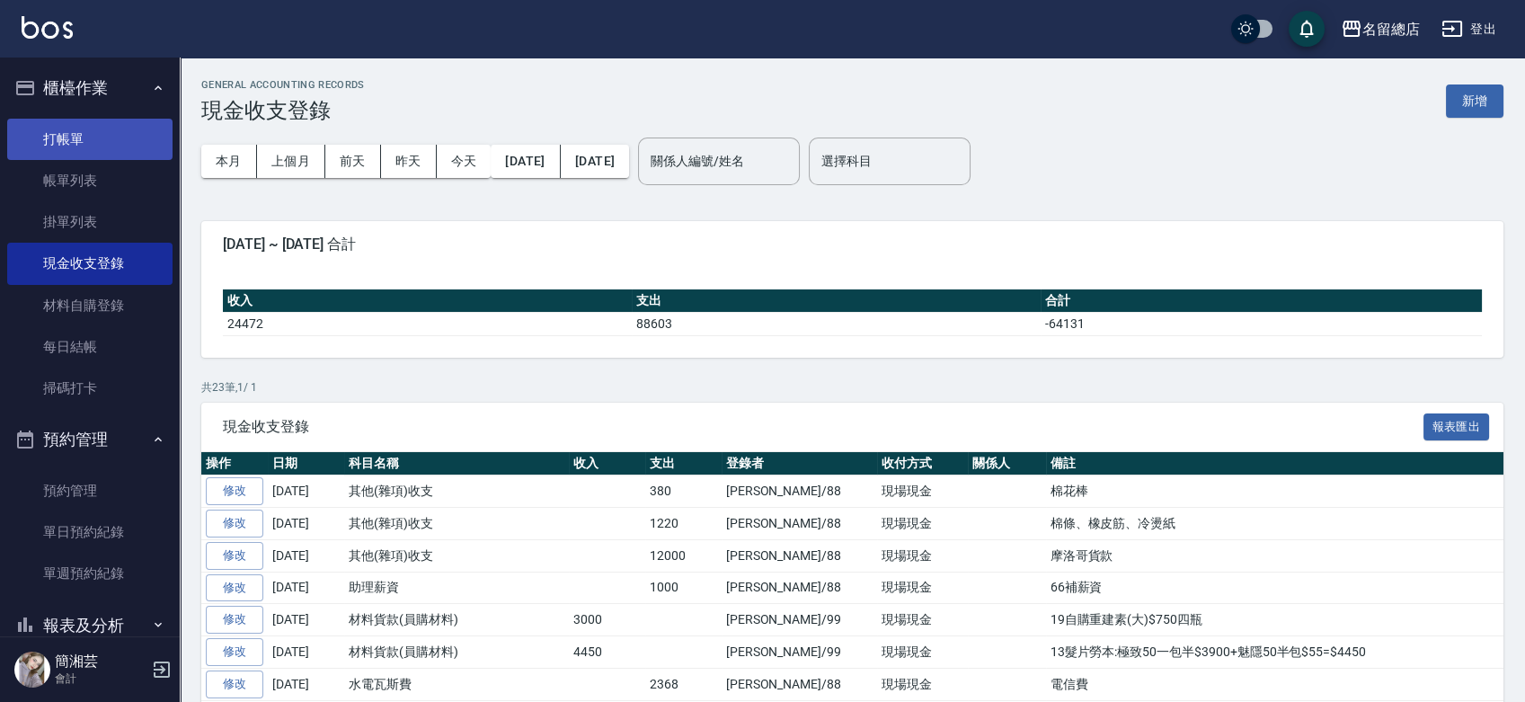
click at [67, 133] on link "打帳單" at bounding box center [89, 139] width 165 height 41
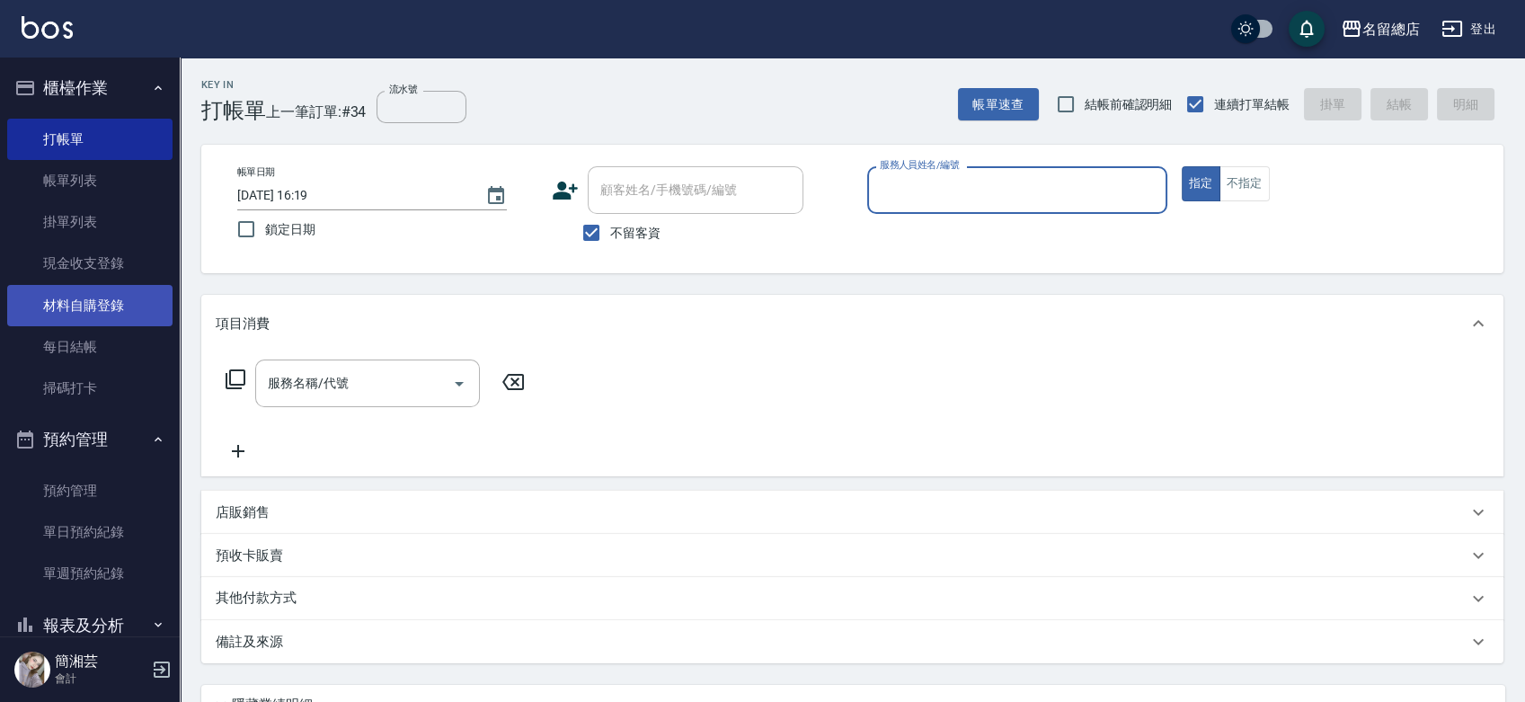
drag, startPoint x: 39, startPoint y: 307, endPoint x: 48, endPoint y: 307, distance: 9.0
click at [40, 307] on link "材料自購登錄" at bounding box center [89, 305] width 165 height 41
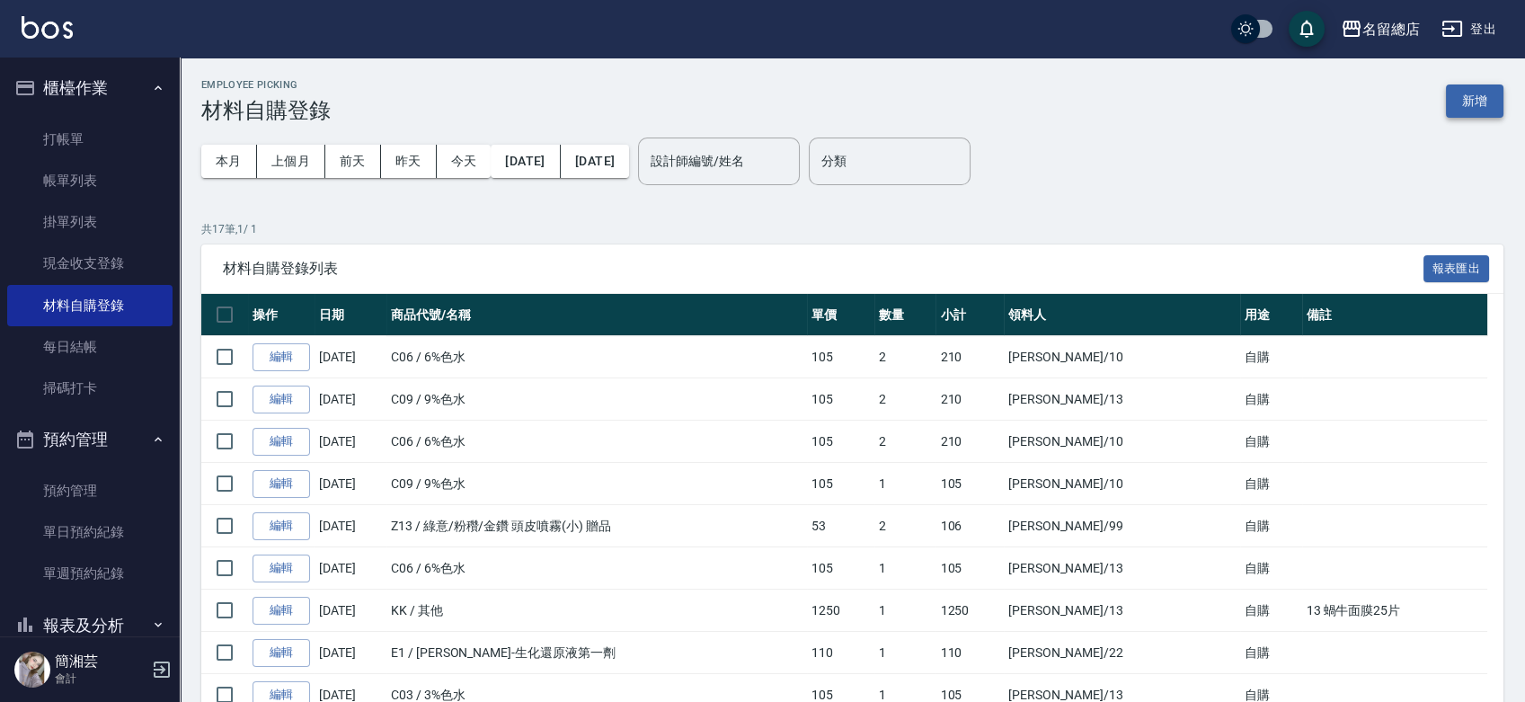
click at [1479, 95] on button "新增" at bounding box center [1475, 100] width 58 height 33
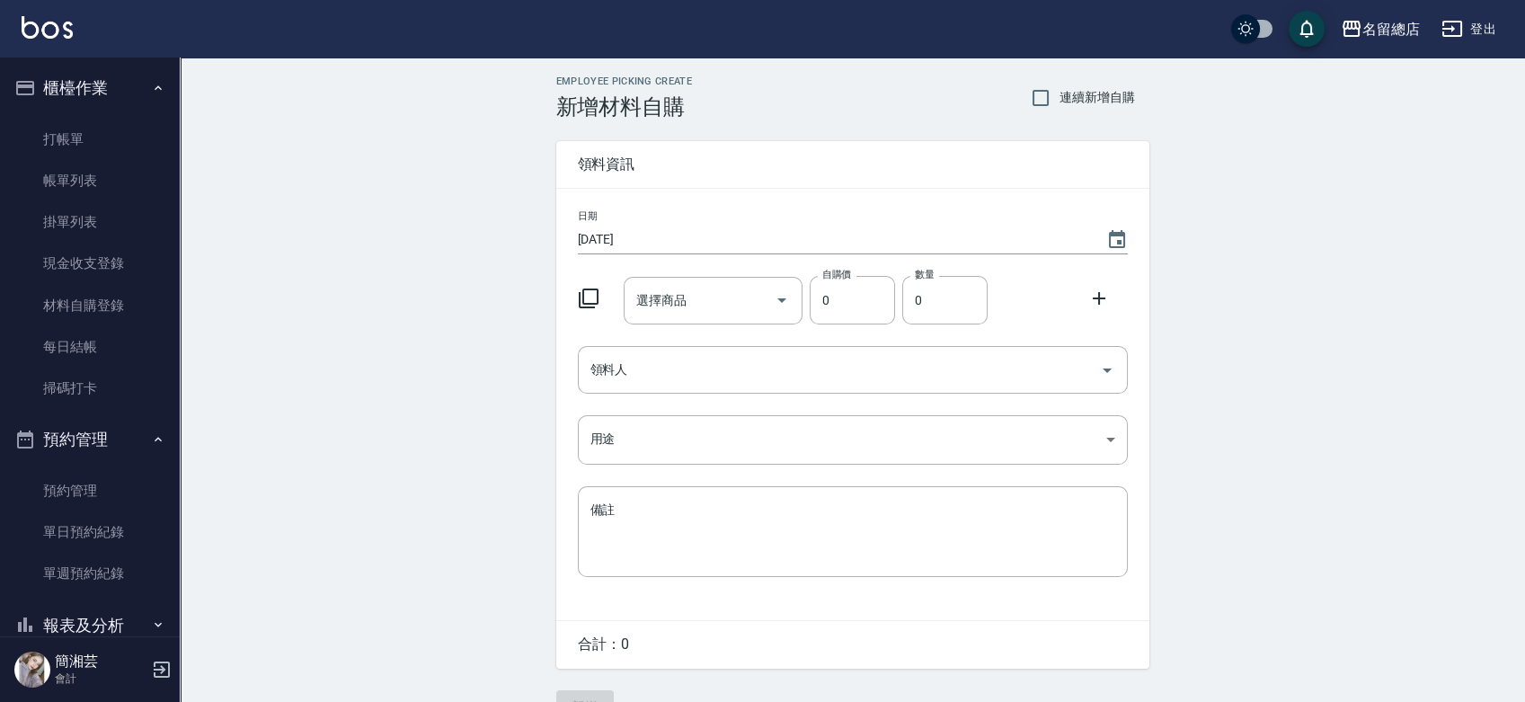
click at [657, 299] on div "選擇商品 選擇商品" at bounding box center [713, 301] width 179 height 48
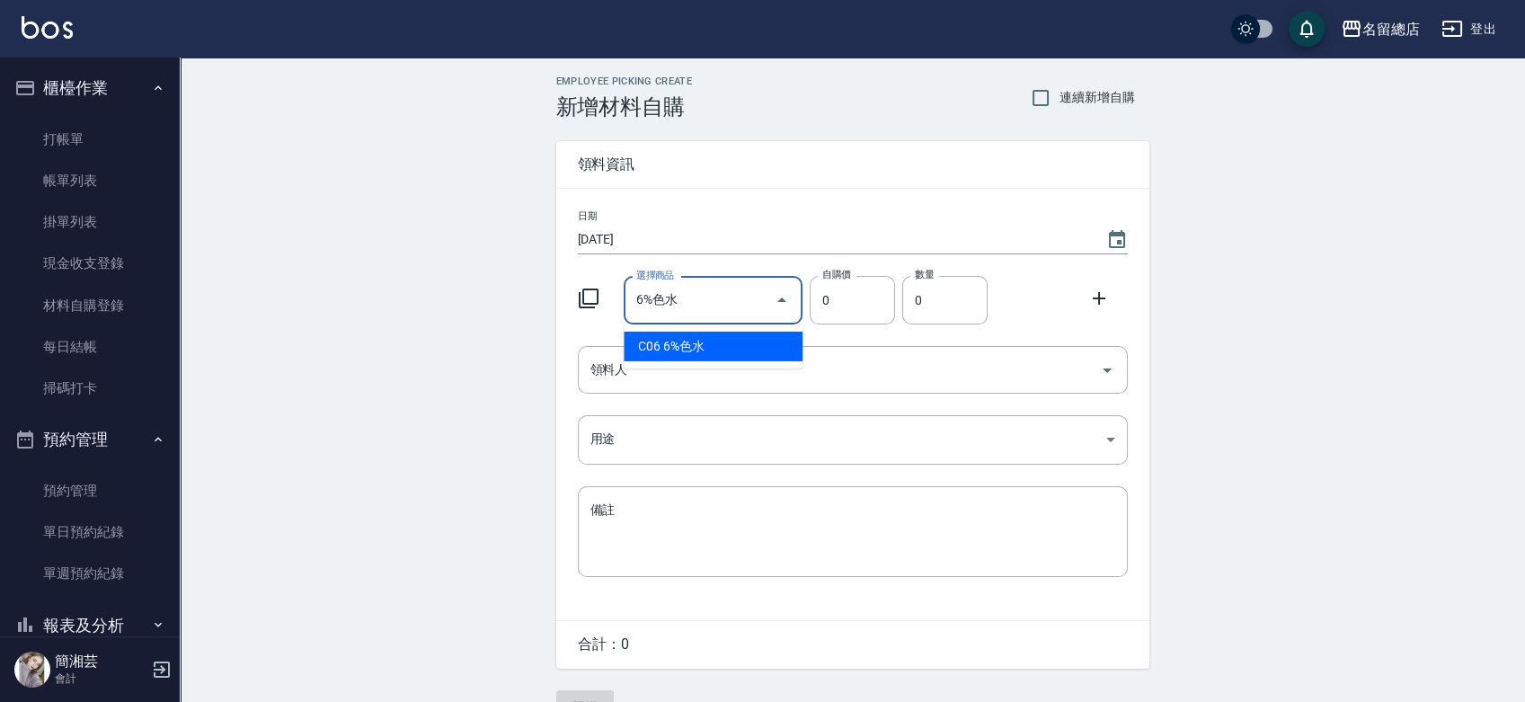
click at [715, 343] on li "C06 6%色水" at bounding box center [713, 347] width 179 height 30
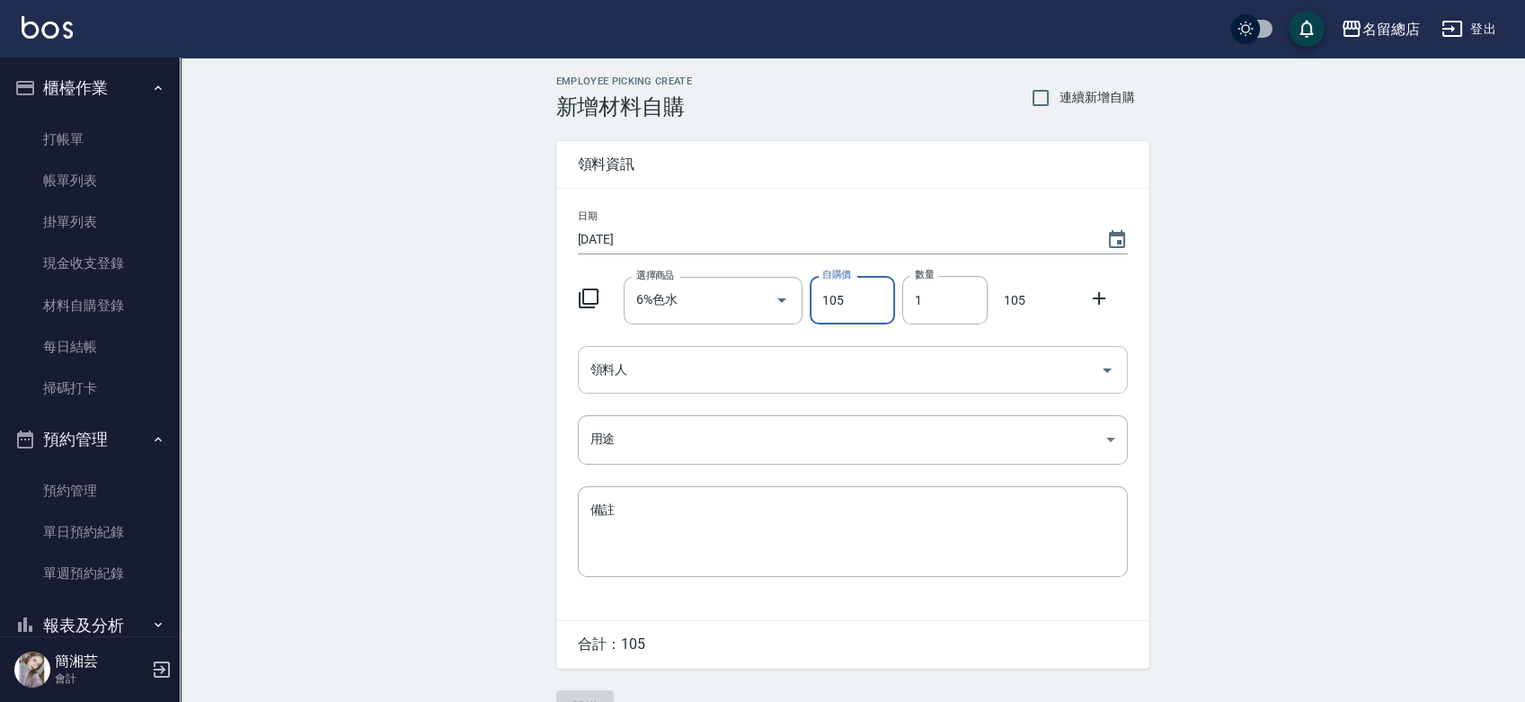
click at [716, 369] on input "領料人" at bounding box center [839, 369] width 507 height 31
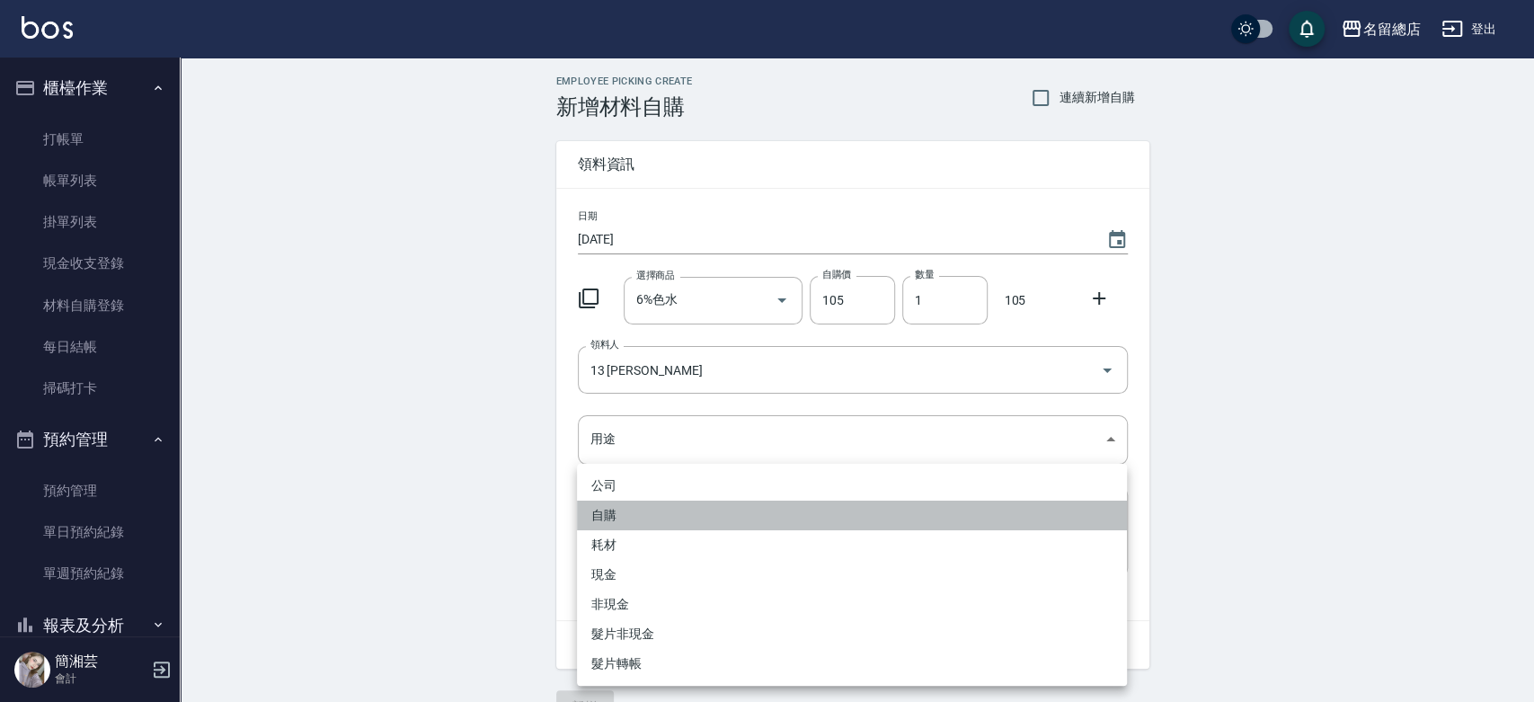
click at [636, 510] on li "自購" at bounding box center [852, 516] width 550 height 30
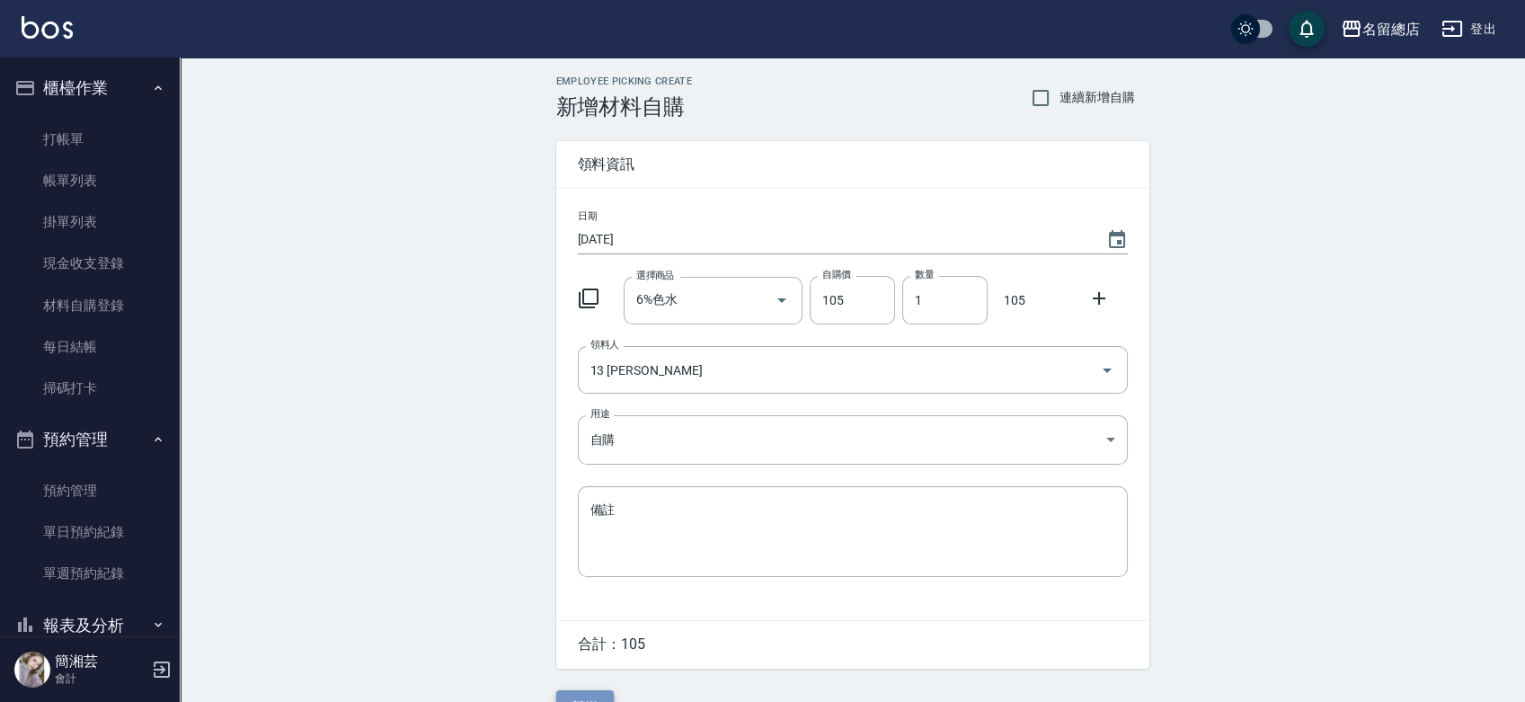
click at [591, 691] on button "新增" at bounding box center [585, 706] width 58 height 33
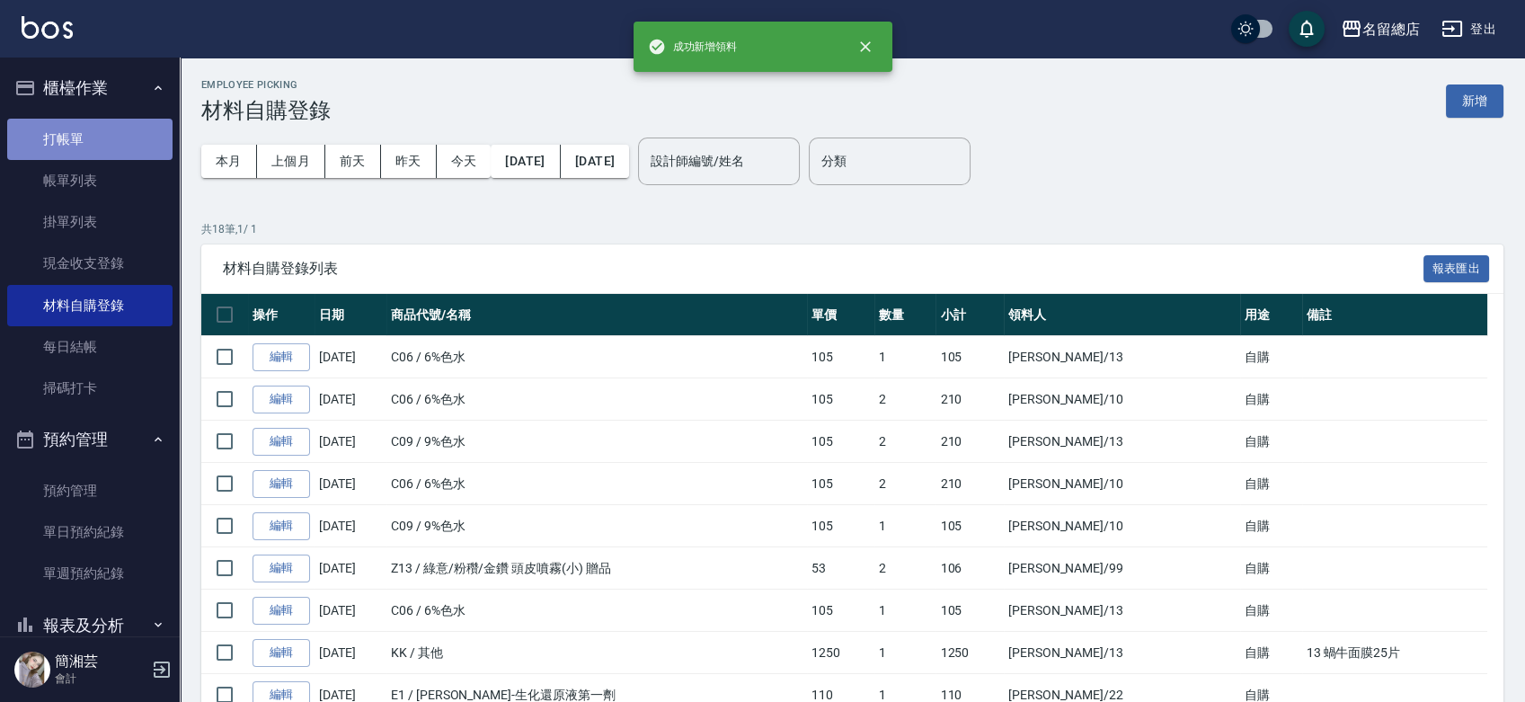
click at [108, 144] on link "打帳單" at bounding box center [89, 139] width 165 height 41
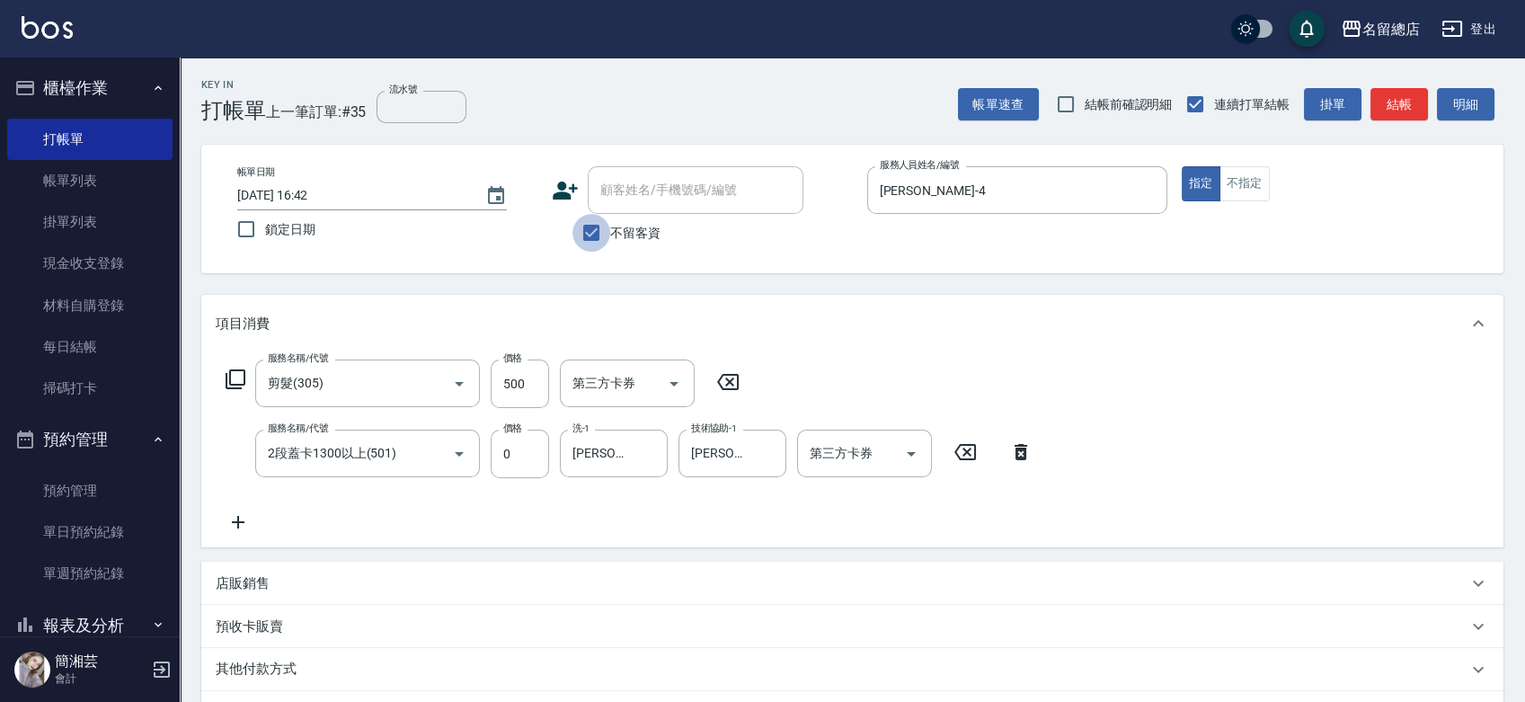
click at [596, 220] on input "不留客資" at bounding box center [592, 233] width 38 height 38
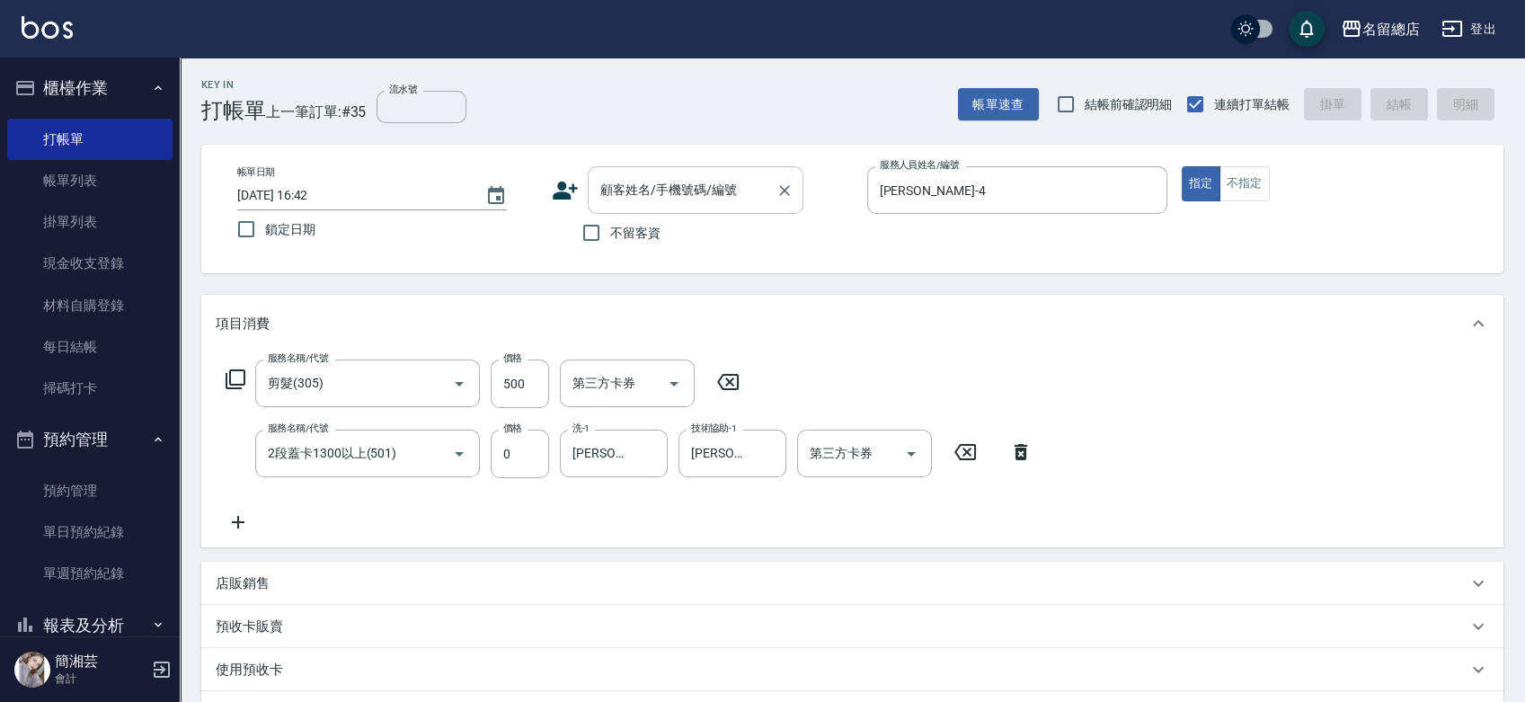
click at [620, 191] on input "顧客姓名/手機號碼/編號" at bounding box center [682, 189] width 173 height 31
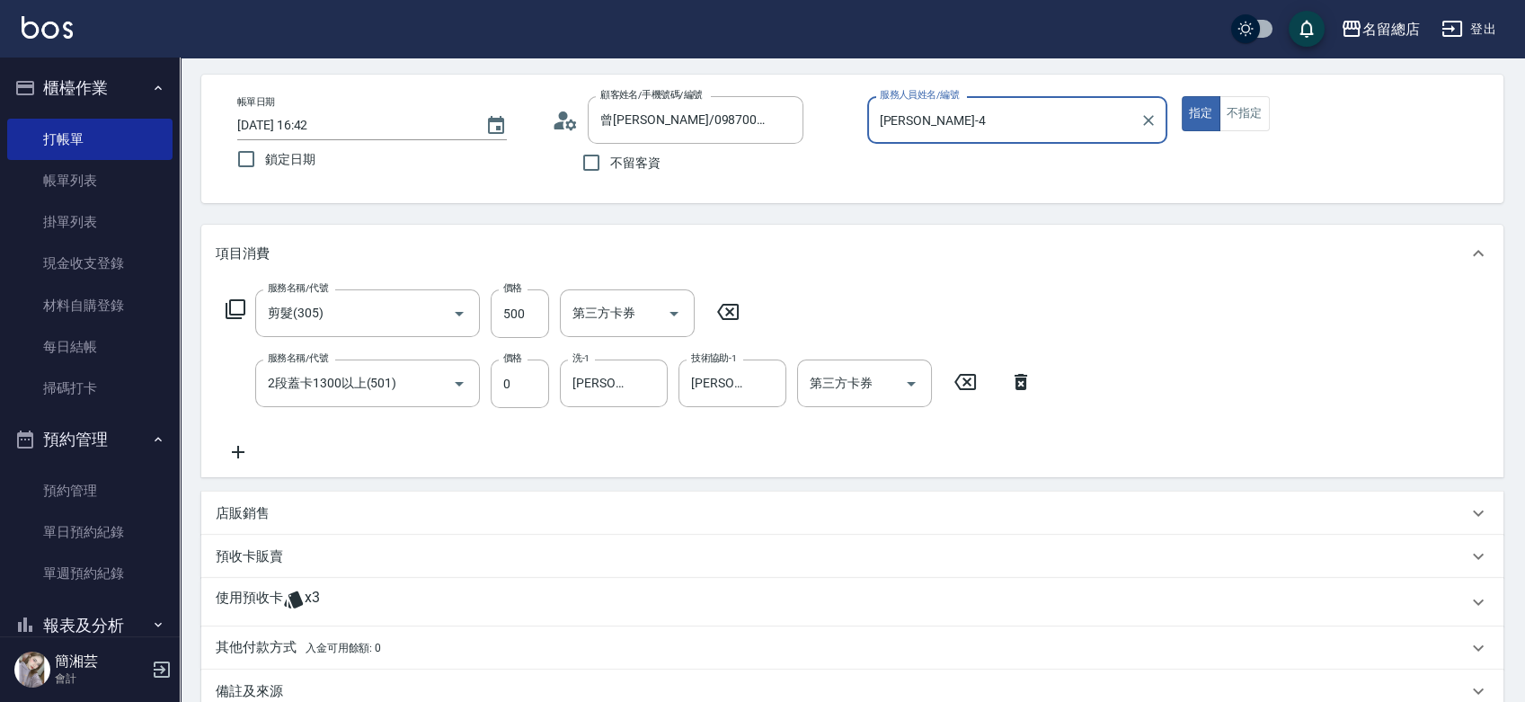
scroll to position [100, 0]
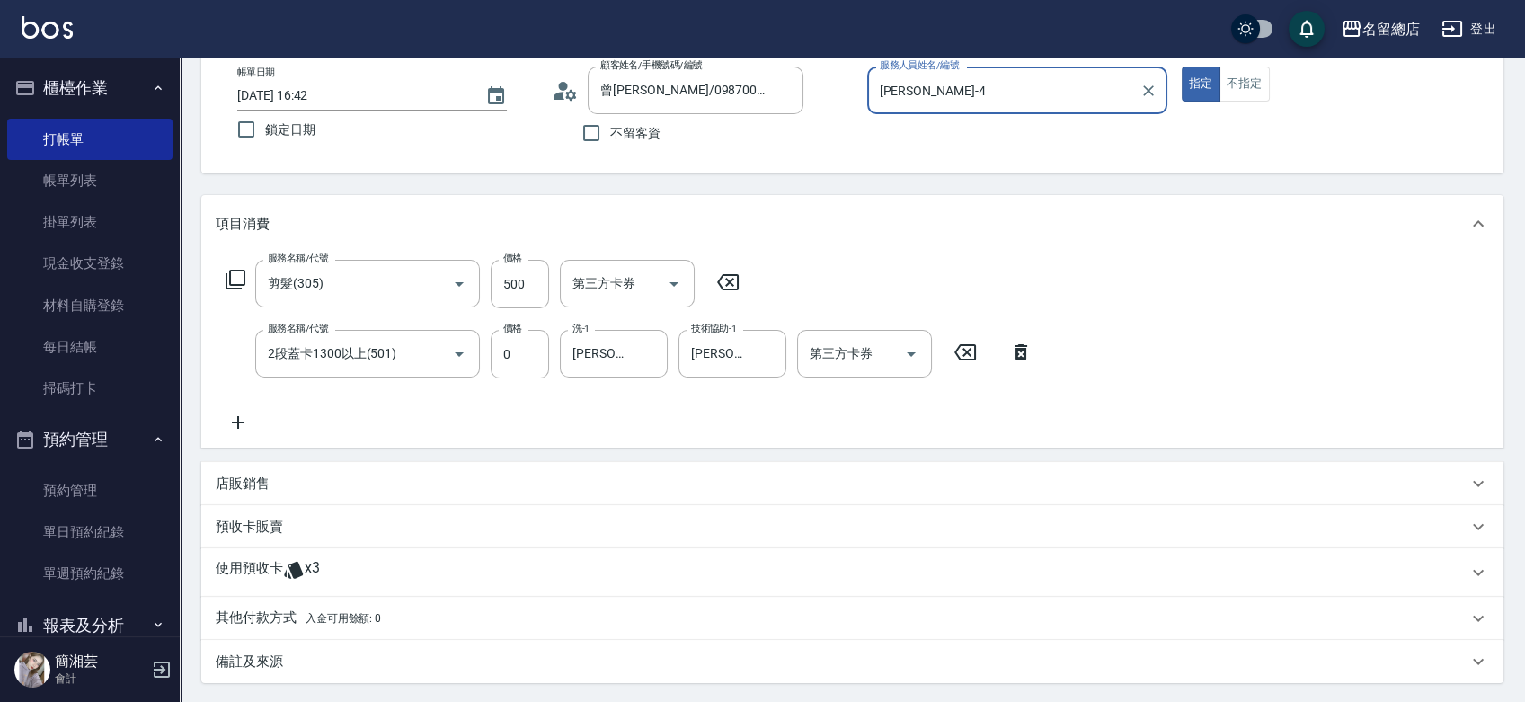
click at [332, 554] on div "使用預收卡 x3" at bounding box center [852, 572] width 1303 height 49
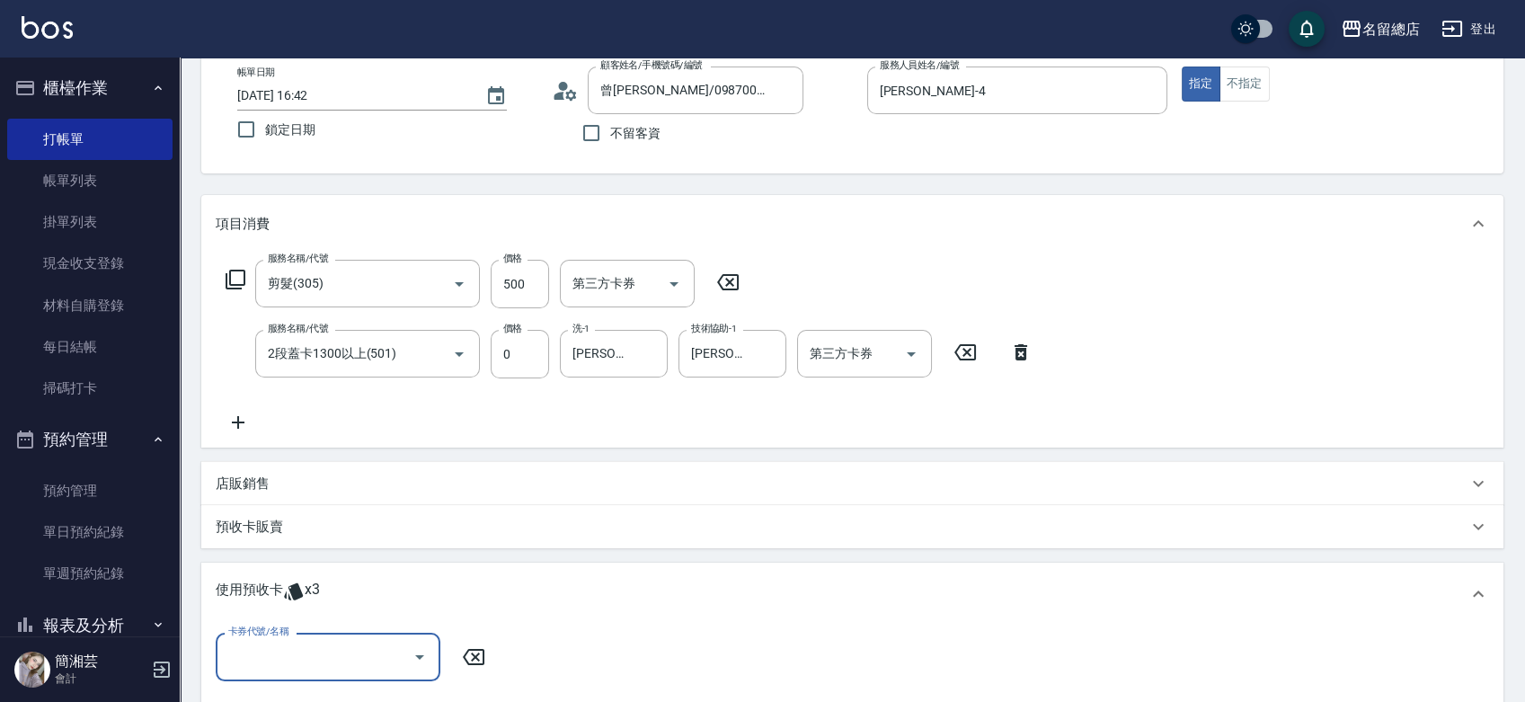
scroll to position [0, 0]
click at [312, 647] on input "卡券代號/名稱" at bounding box center [315, 656] width 182 height 31
click at [330, 607] on div "二段自備卡 剩餘3張 9093" at bounding box center [328, 612] width 225 height 30
click at [683, 664] on input "指定" at bounding box center [675, 657] width 38 height 38
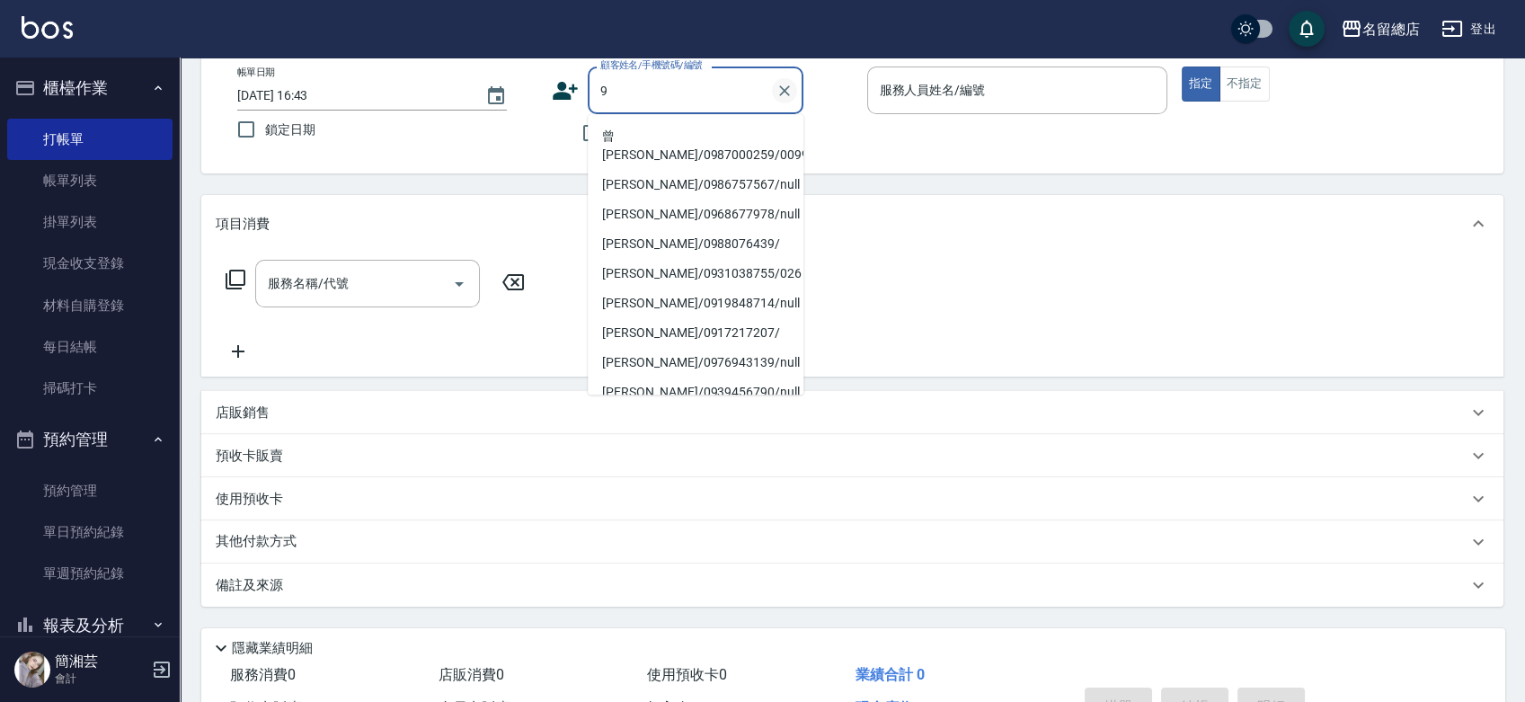
click at [786, 90] on icon "Clear" at bounding box center [785, 91] width 18 height 18
click at [584, 135] on input "不留客資" at bounding box center [592, 133] width 38 height 38
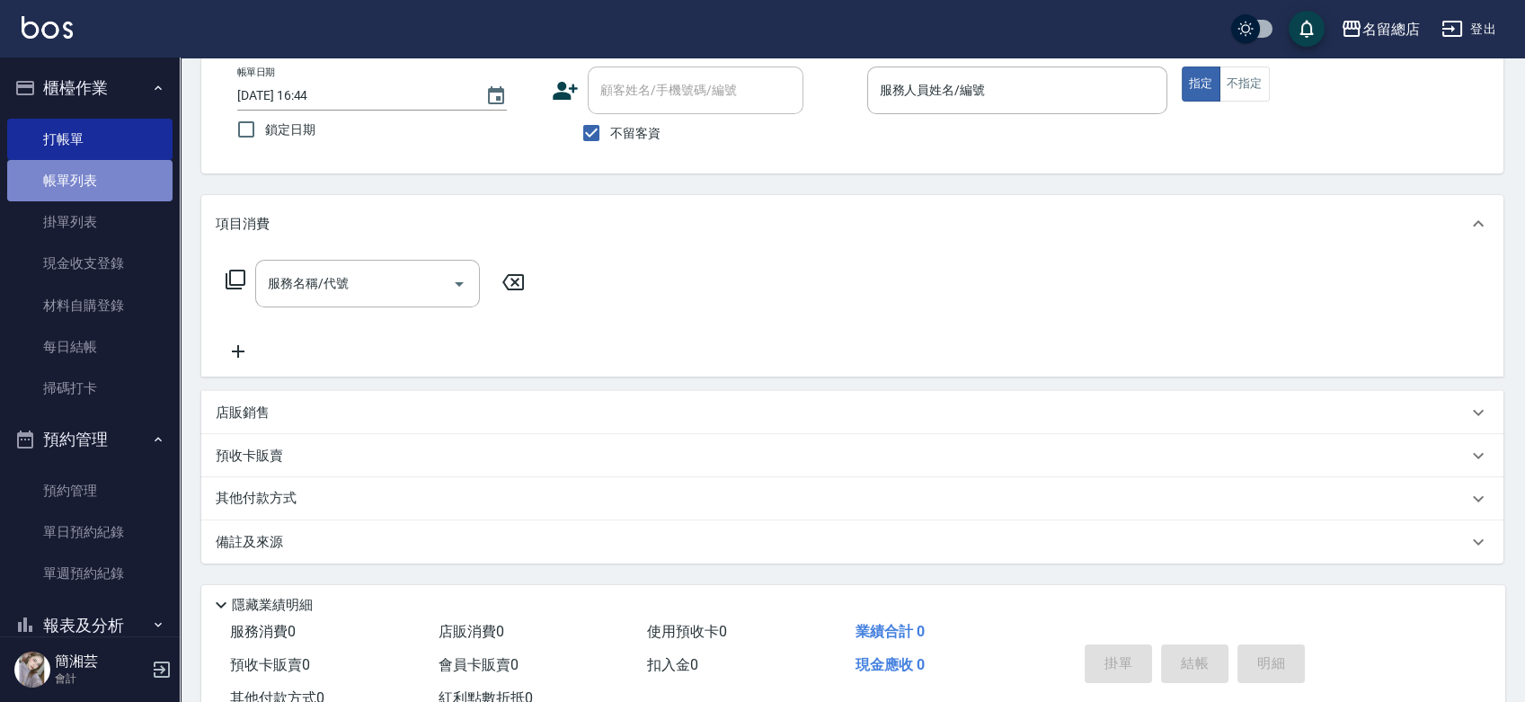
click at [102, 177] on link "帳單列表" at bounding box center [89, 180] width 165 height 41
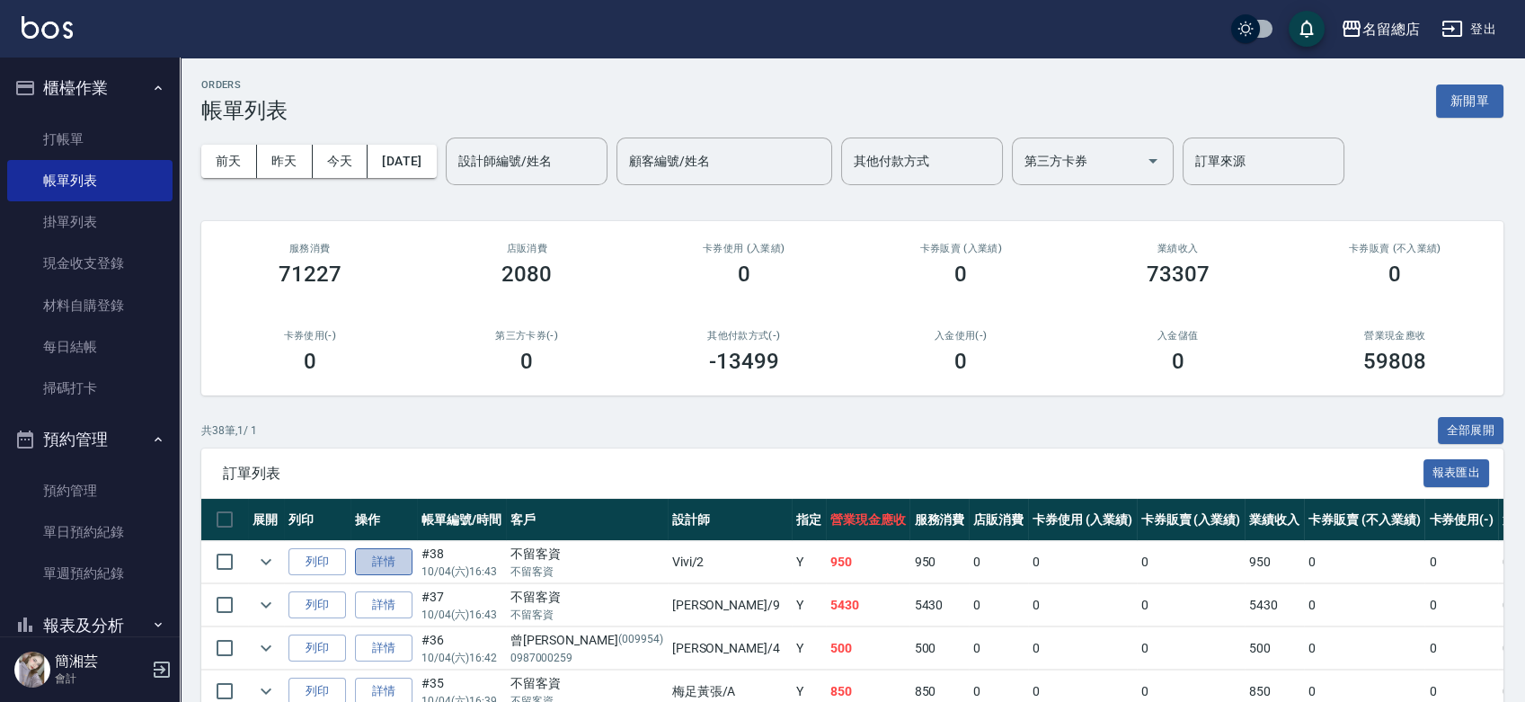
click at [387, 563] on link "詳情" at bounding box center [384, 562] width 58 height 28
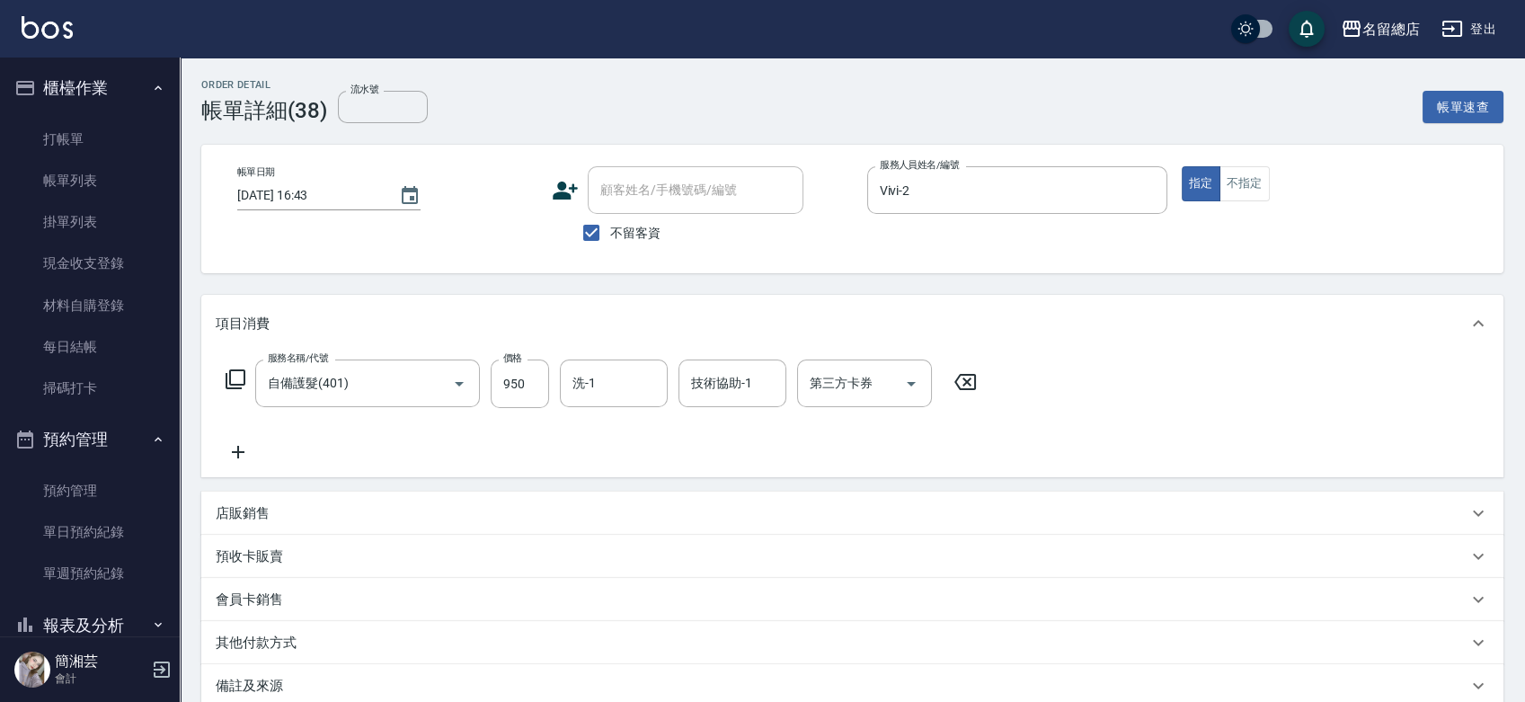
click at [971, 378] on icon at bounding box center [966, 382] width 22 height 16
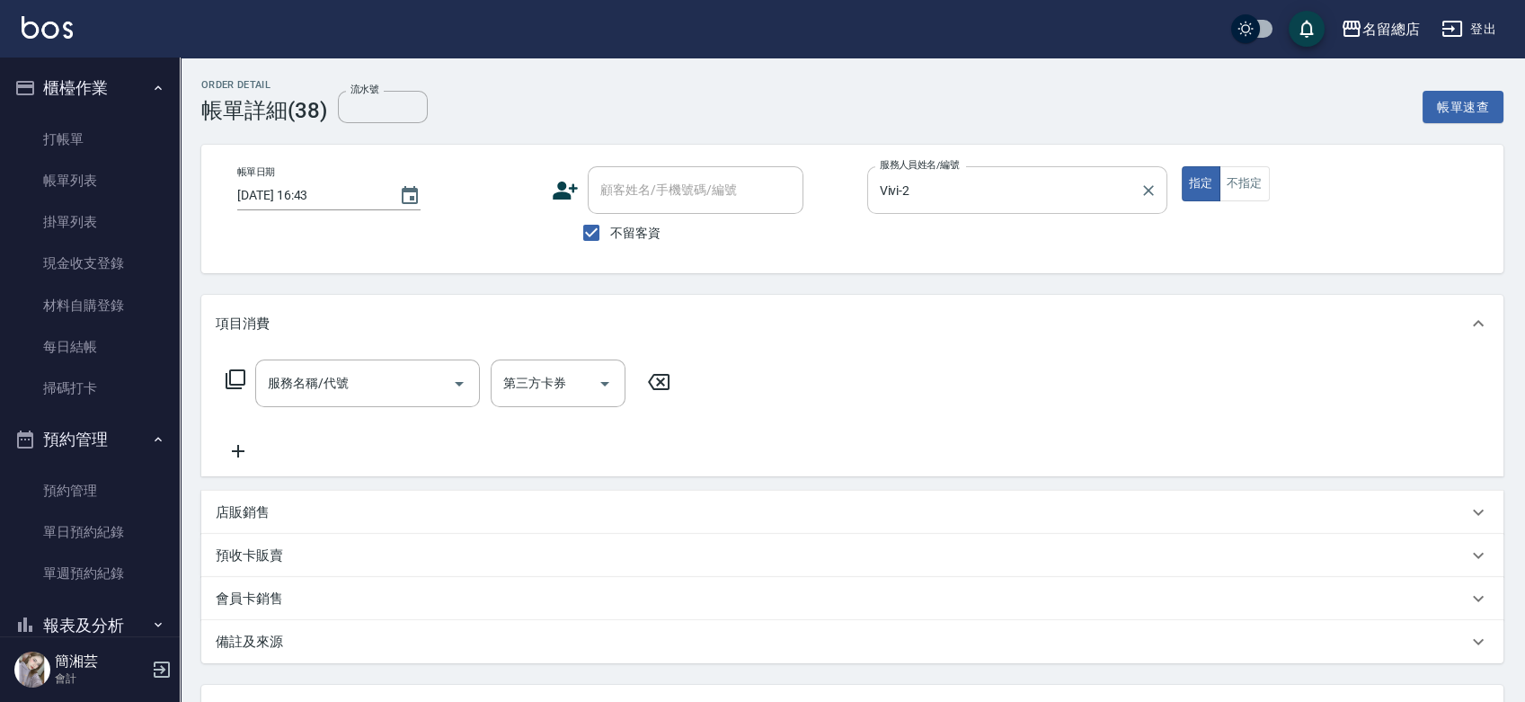
click at [1143, 192] on icon "Clear" at bounding box center [1149, 191] width 18 height 18
click at [598, 236] on input "不留客資" at bounding box center [592, 233] width 38 height 38
click at [651, 191] on div "顧客姓名/手機號碼/編號 顧客姓名/手機號碼/編號" at bounding box center [696, 190] width 216 height 48
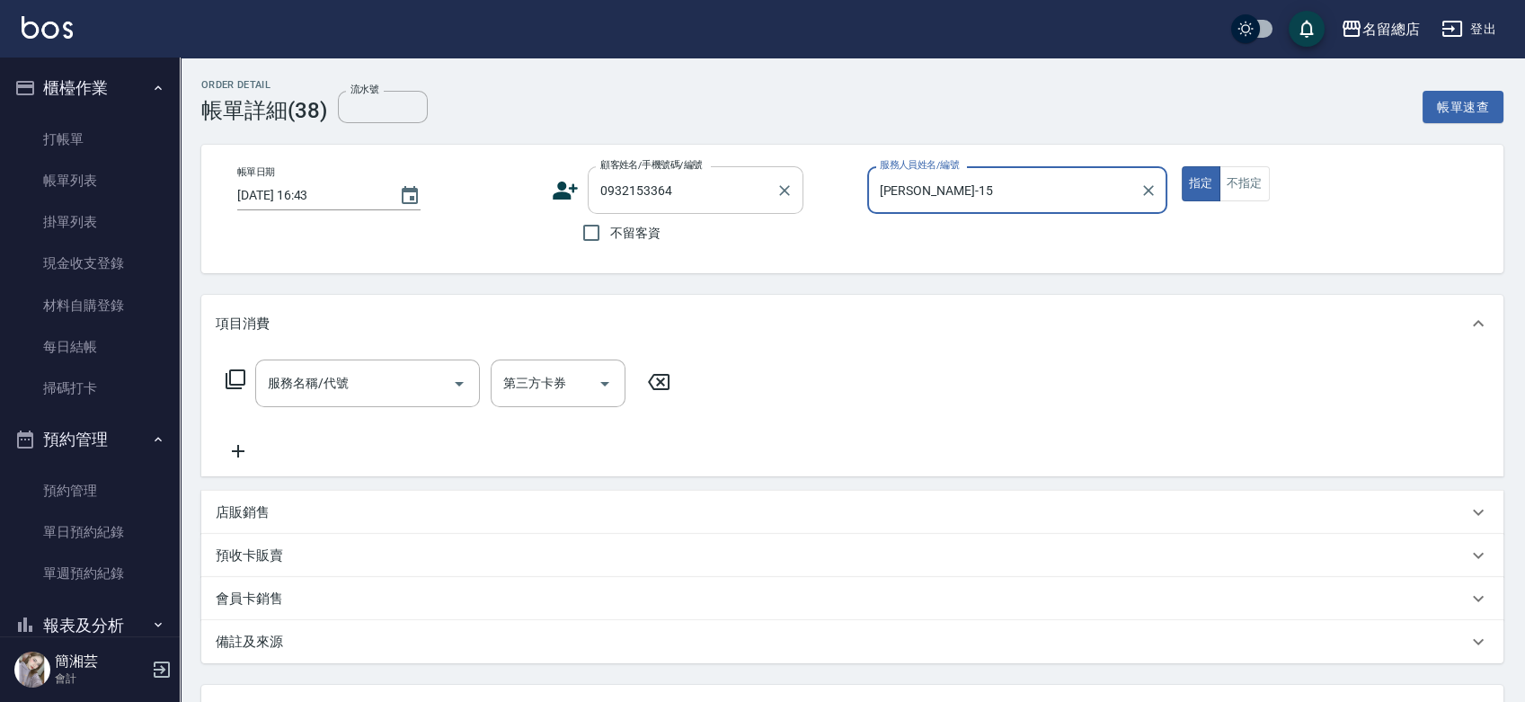
click at [692, 186] on input "0932153364" at bounding box center [682, 189] width 173 height 31
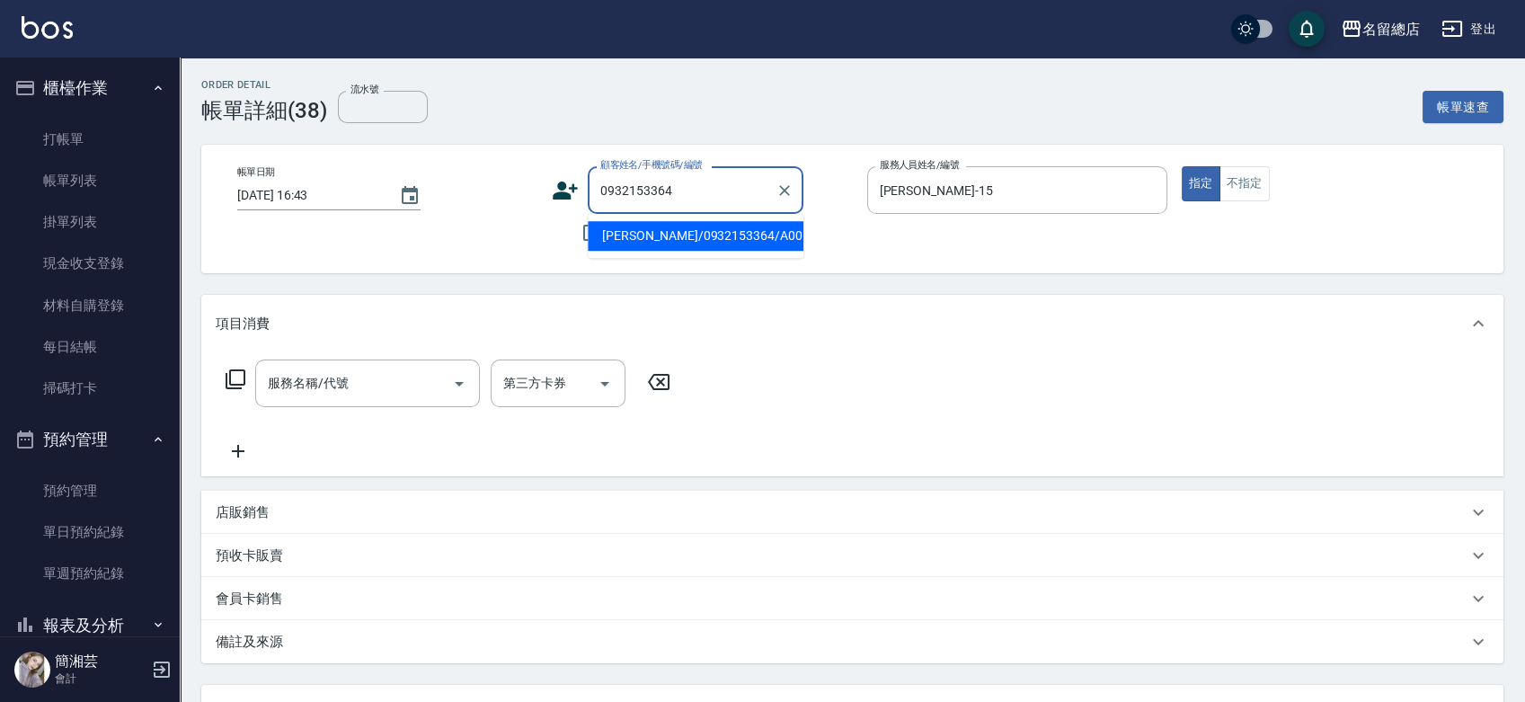
click at [641, 237] on li "[PERSON_NAME]/0932153364/A00153" at bounding box center [696, 236] width 216 height 30
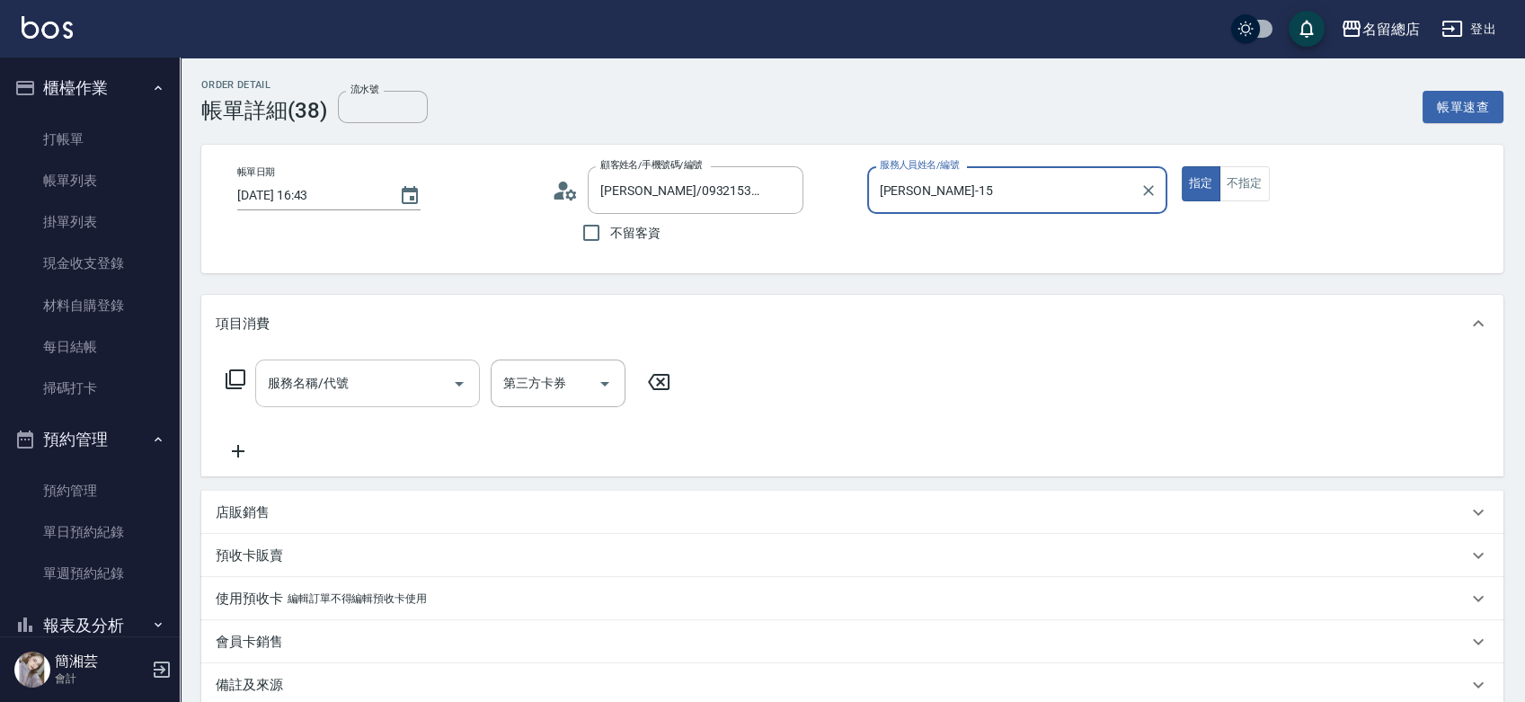
click at [335, 381] on div "服務名稱/代號 服務名稱/代號" at bounding box center [367, 384] width 225 height 48
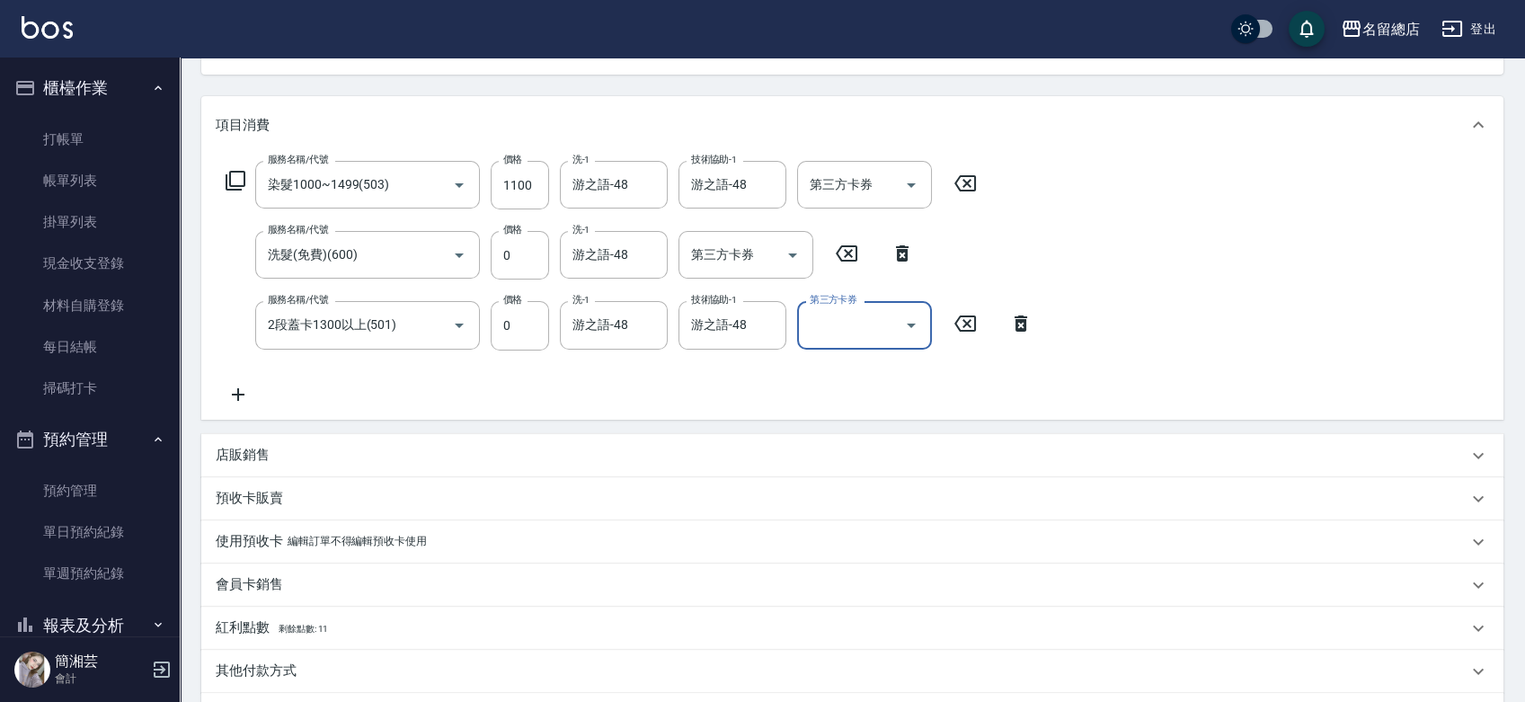
scroll to position [200, 0]
click at [342, 543] on p "編輯訂單不得編輯預收卡使用" at bounding box center [357, 540] width 139 height 19
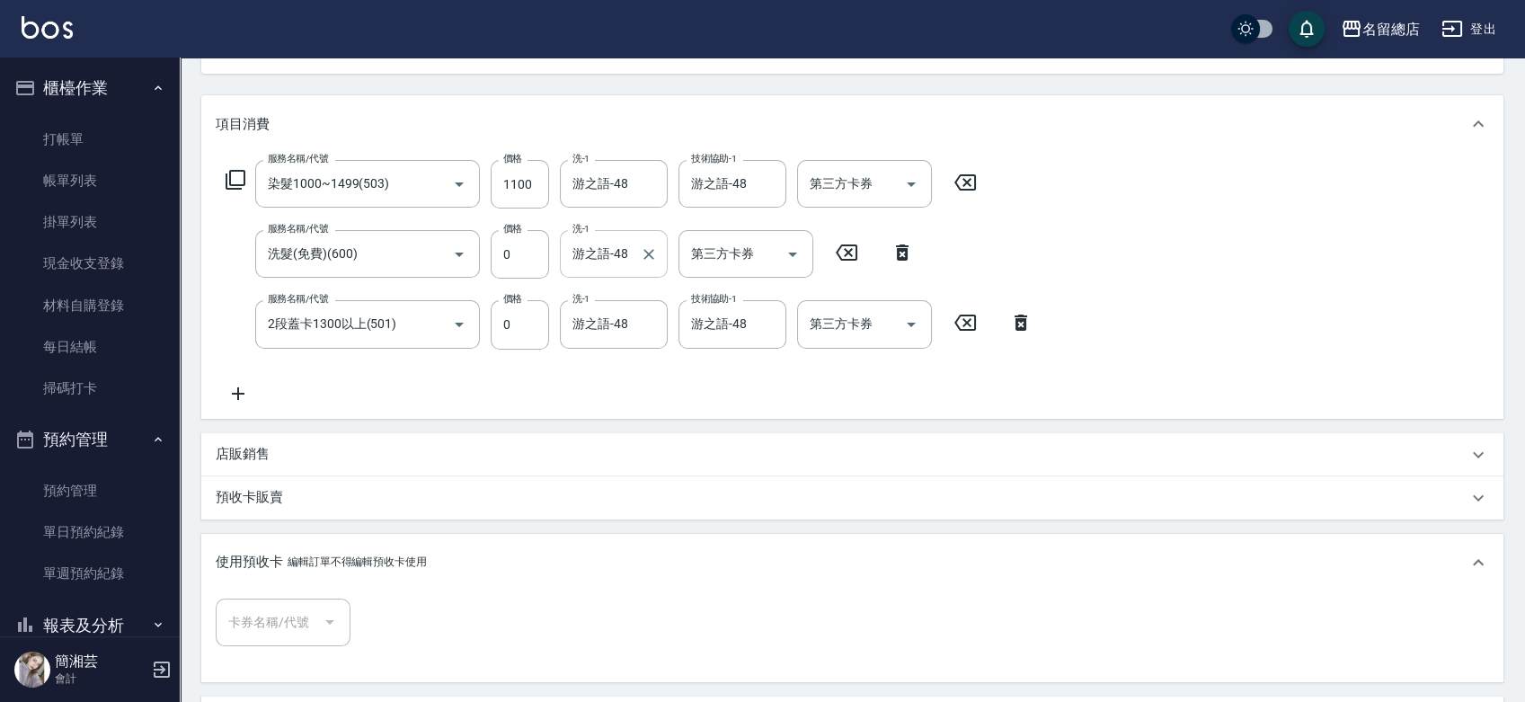
scroll to position [0, 0]
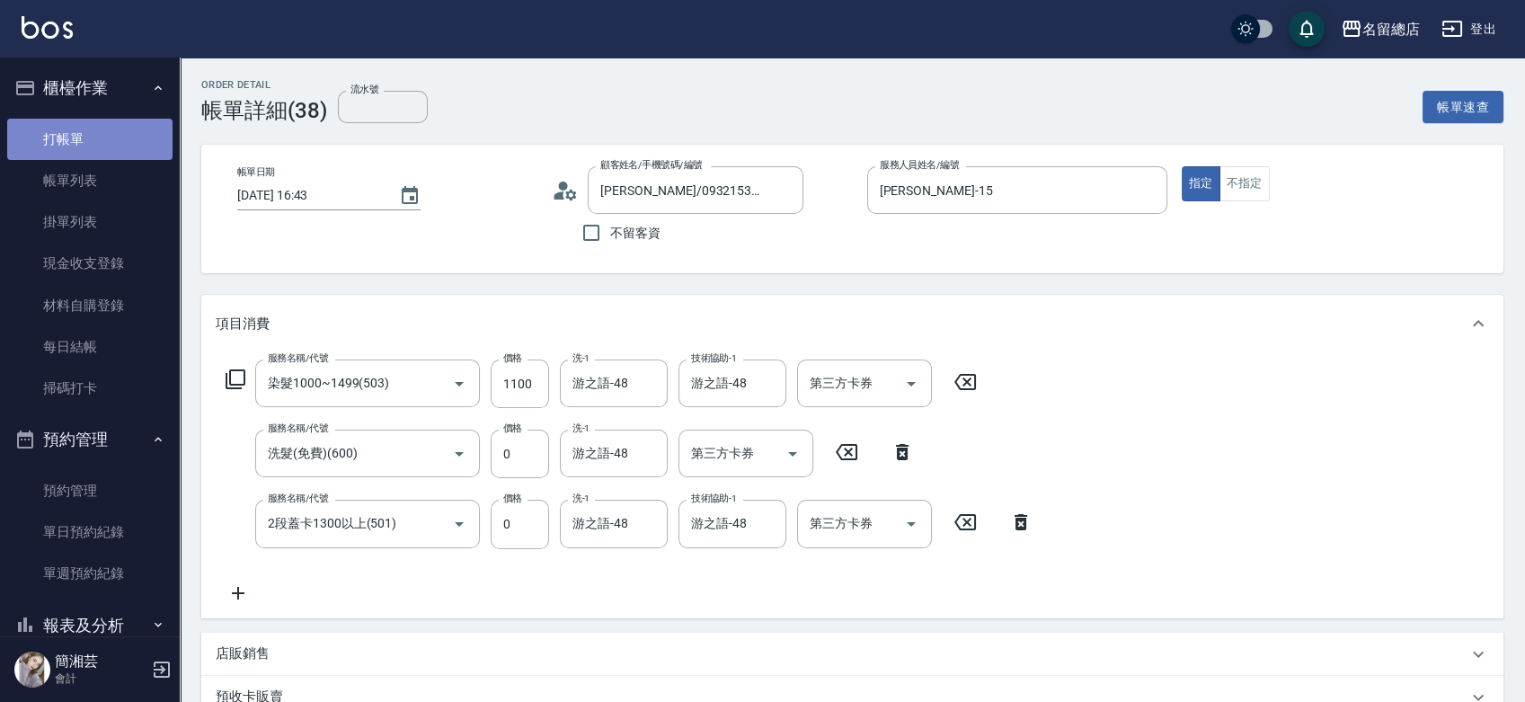
click at [115, 152] on link "打帳單" at bounding box center [89, 139] width 165 height 41
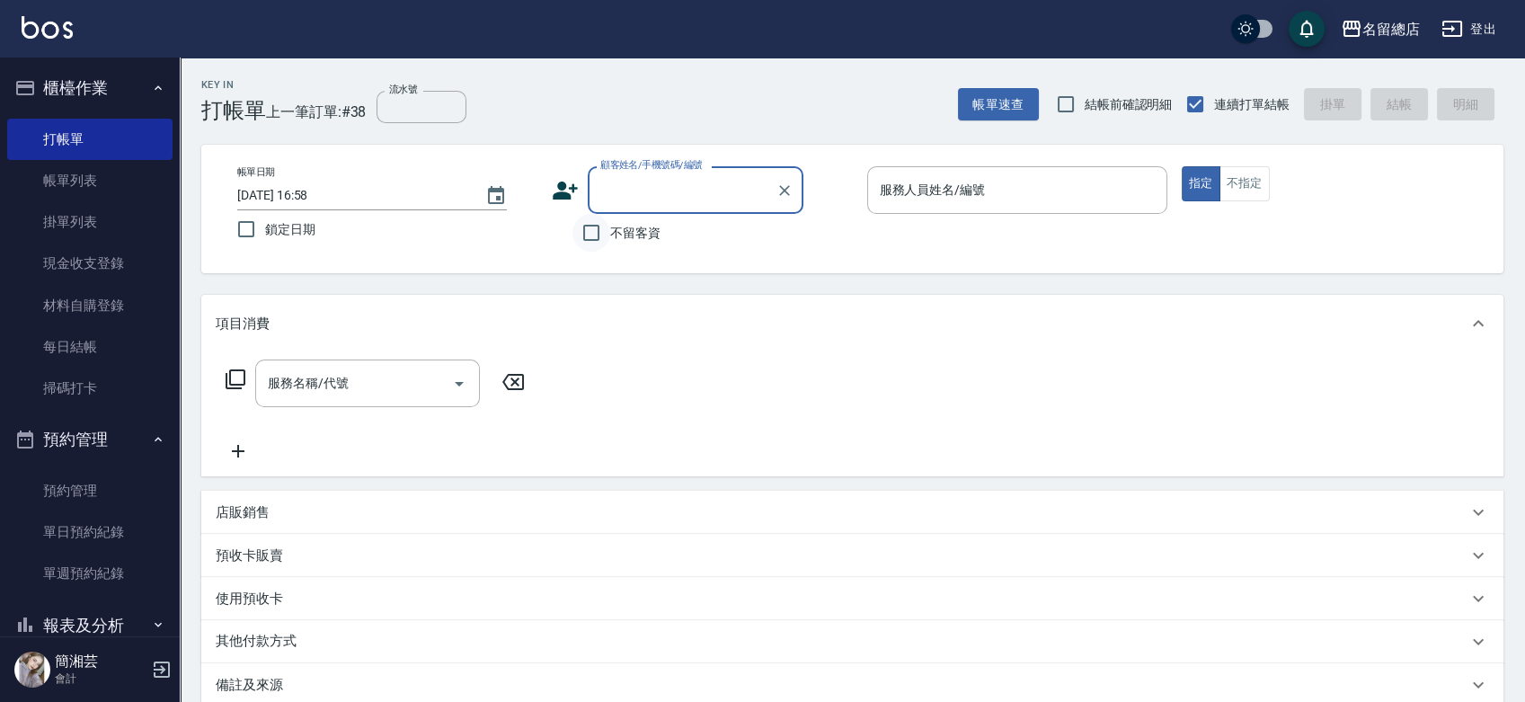
click at [593, 218] on input "不留客資" at bounding box center [592, 233] width 38 height 38
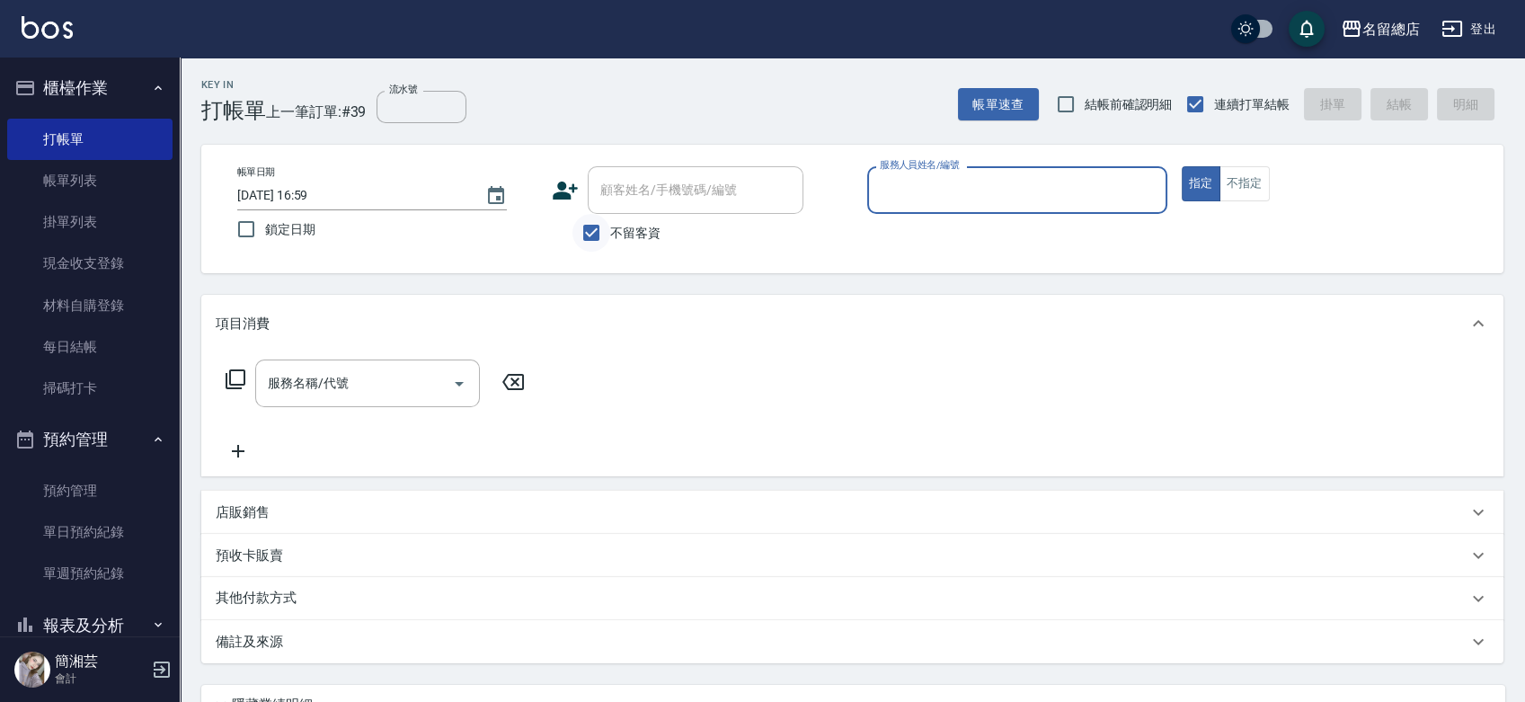
click at [599, 226] on input "不留客資" at bounding box center [592, 233] width 38 height 38
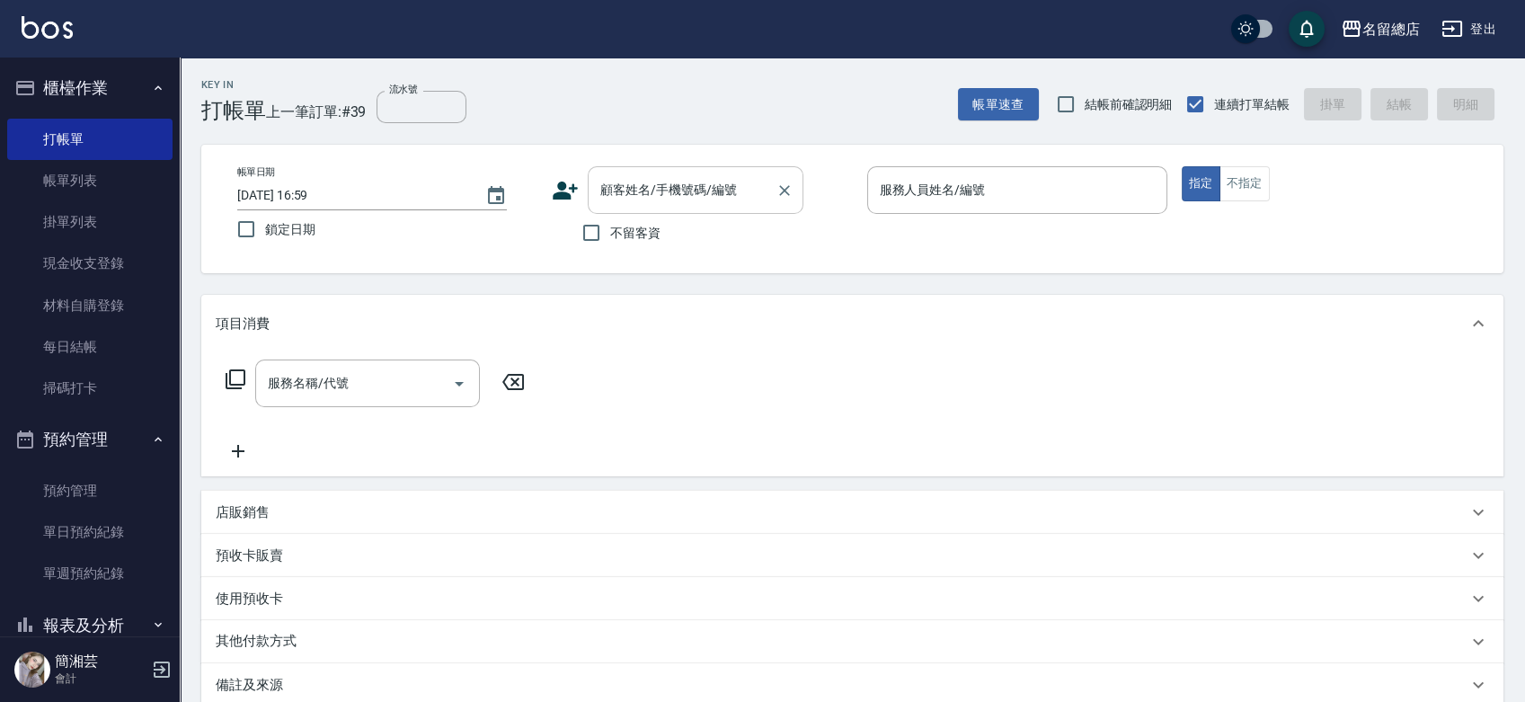
click at [626, 191] on input "顧客姓名/手機號碼/編號" at bounding box center [682, 189] width 173 height 31
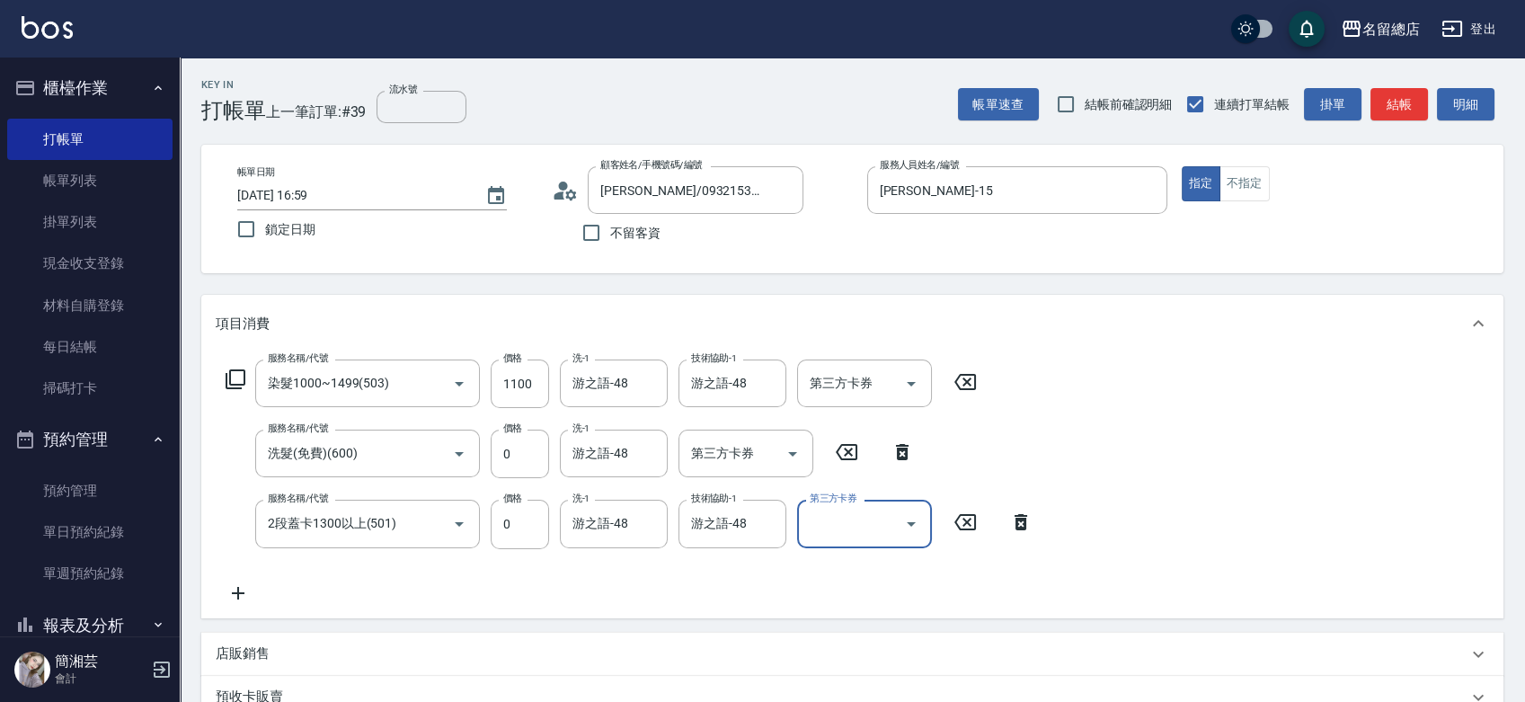
scroll to position [200, 0]
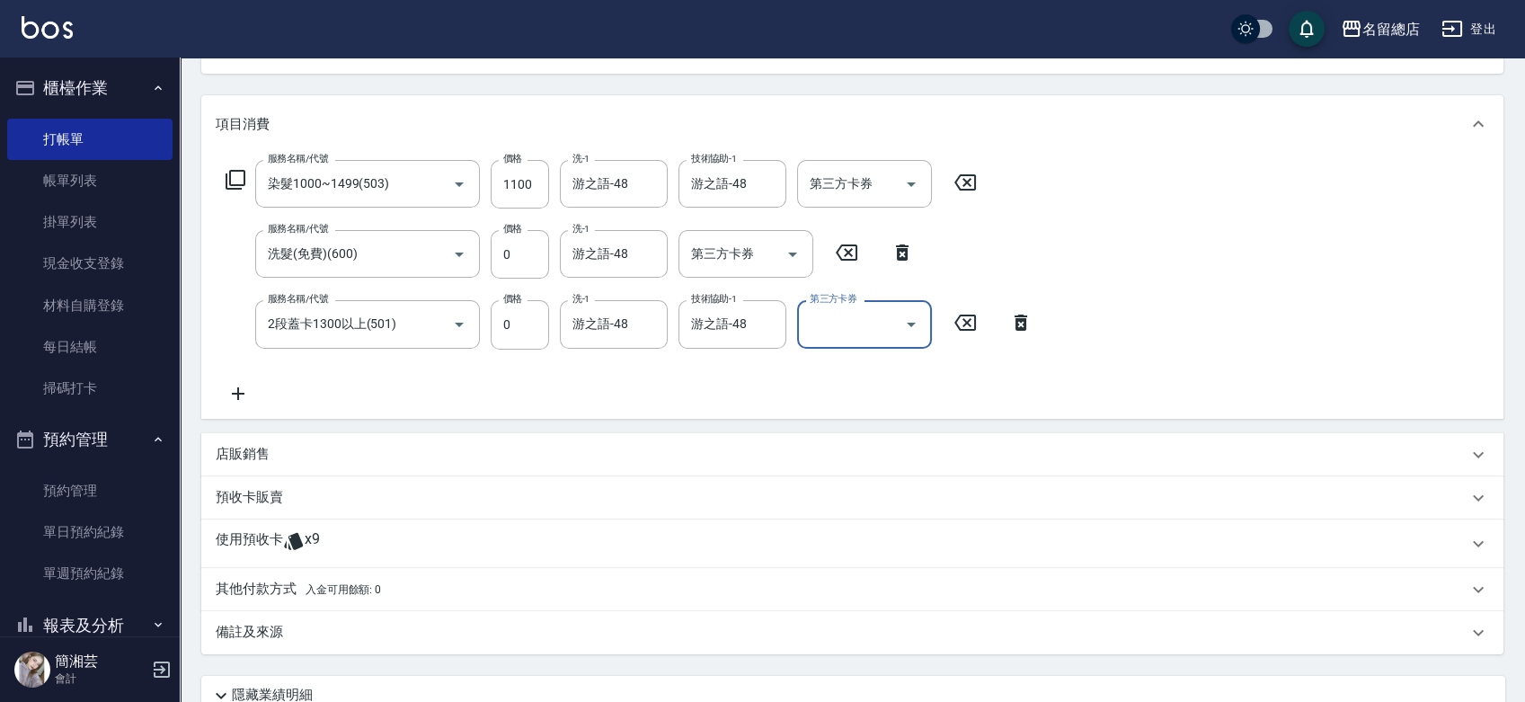
click at [258, 530] on p "使用預收卡" at bounding box center [249, 543] width 67 height 27
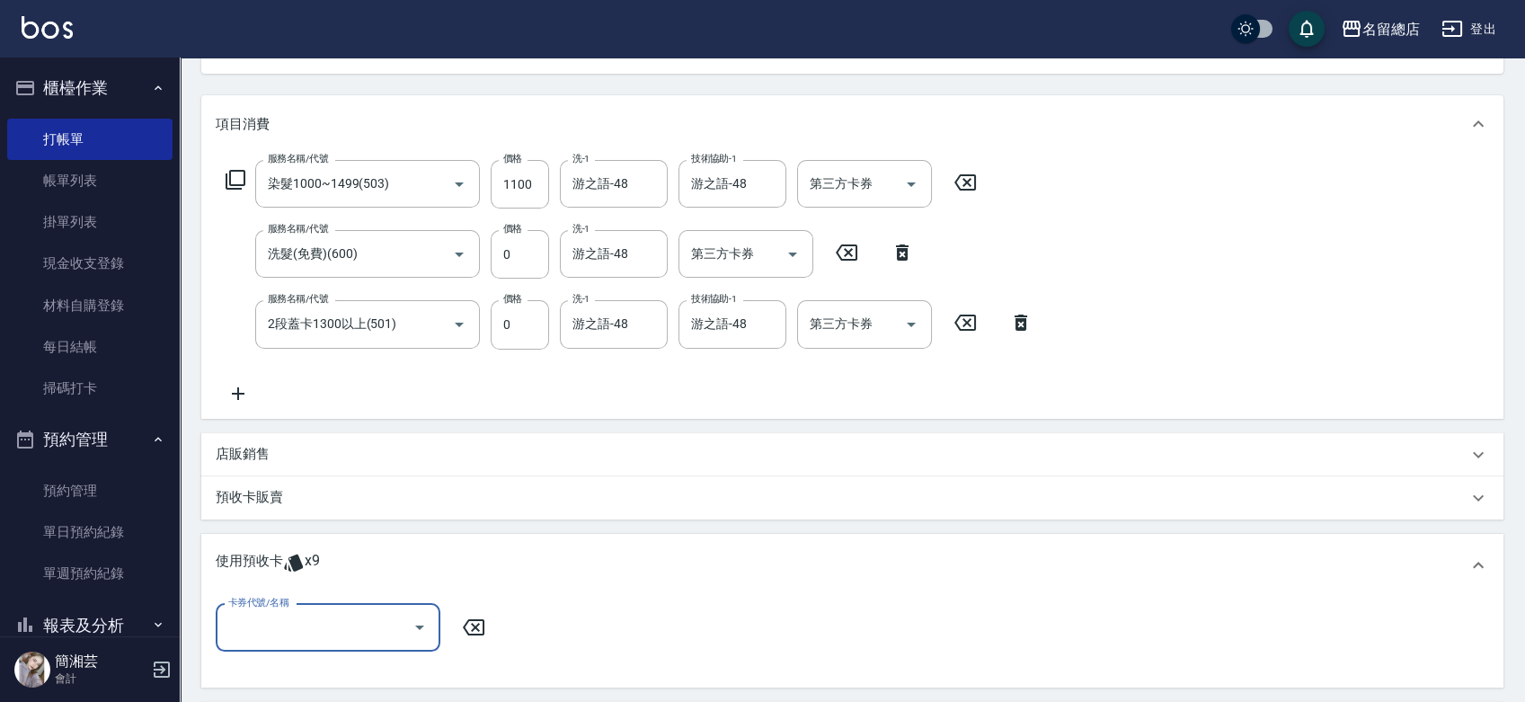
scroll to position [0, 0]
click at [284, 617] on input "卡券代號/名稱" at bounding box center [315, 627] width 182 height 31
click at [344, 586] on div "洗髮卡 剩餘7張 335" at bounding box center [328, 581] width 225 height 30
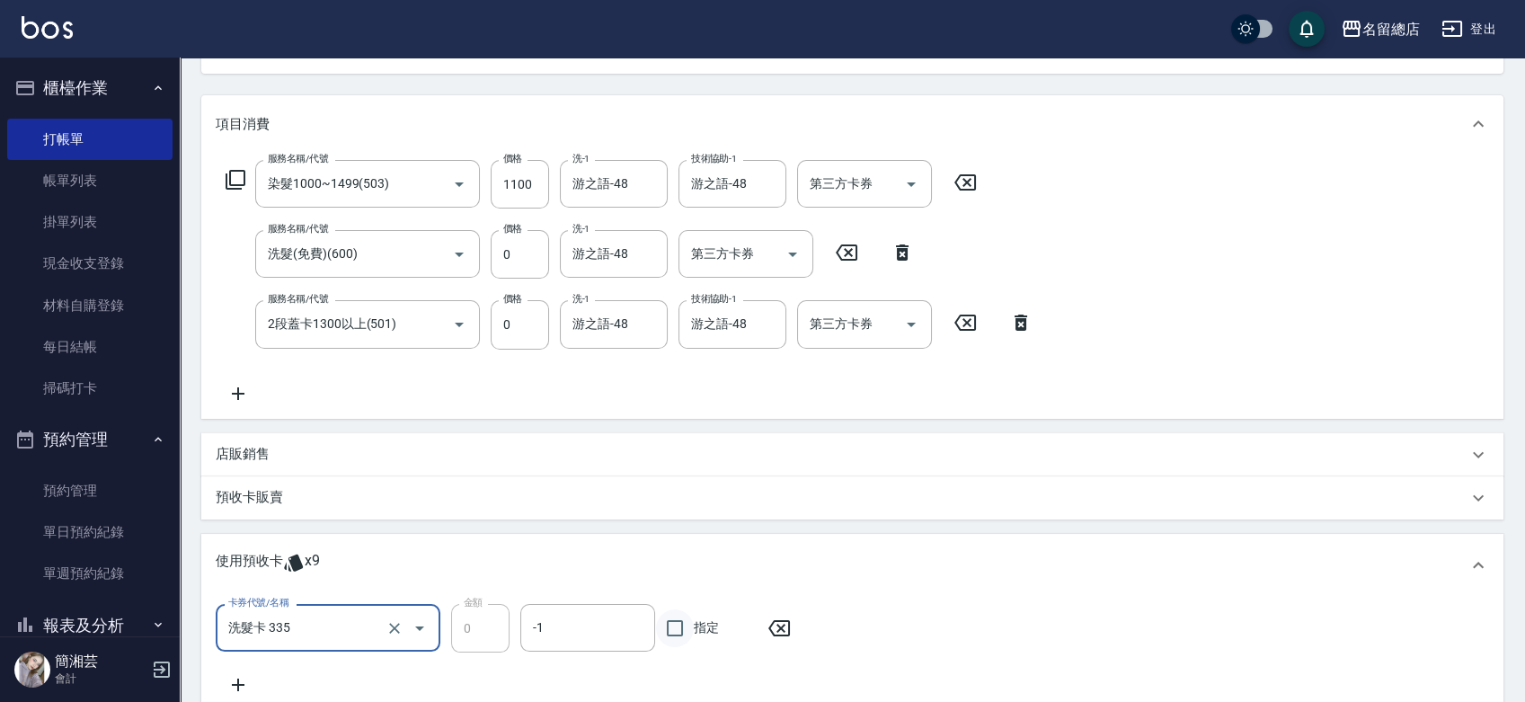
click at [671, 631] on input "指定" at bounding box center [675, 628] width 38 height 38
click at [240, 674] on div "卡券代號/名稱 洗髮卡 335 卡券代號/名稱 金額 0 金額 -1 -1 指定" at bounding box center [853, 650] width 1274 height 92
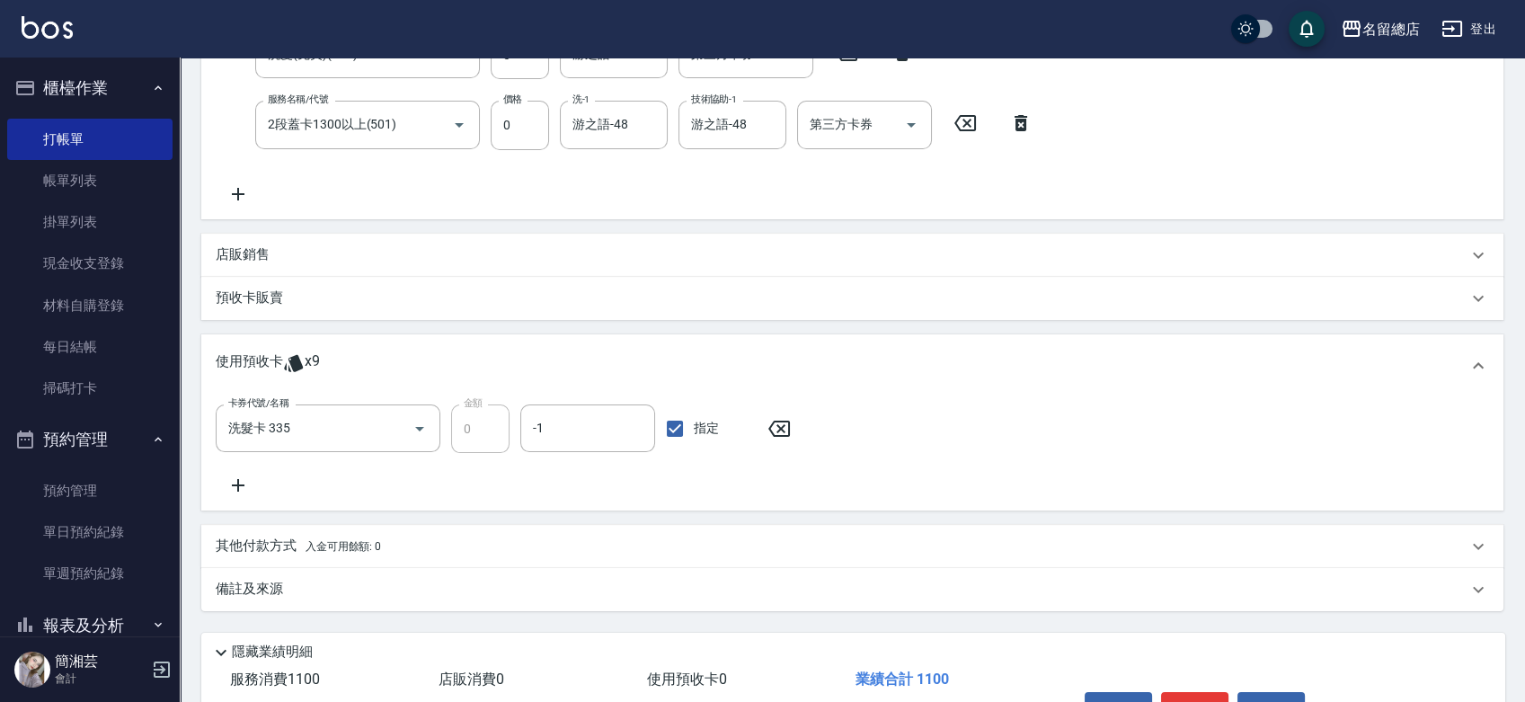
click at [236, 482] on icon at bounding box center [238, 486] width 45 height 22
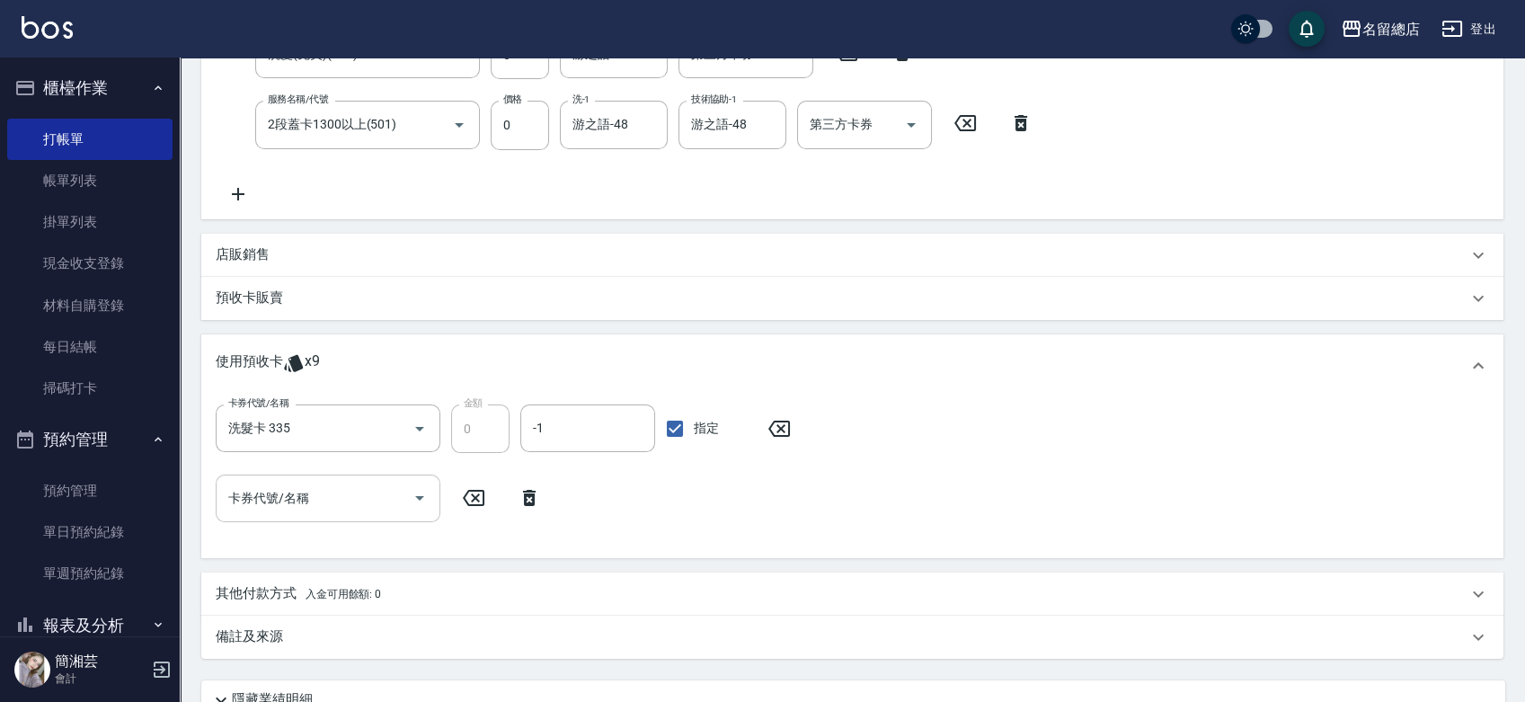
click at [259, 492] on input "卡券代號/名稱" at bounding box center [315, 498] width 182 height 31
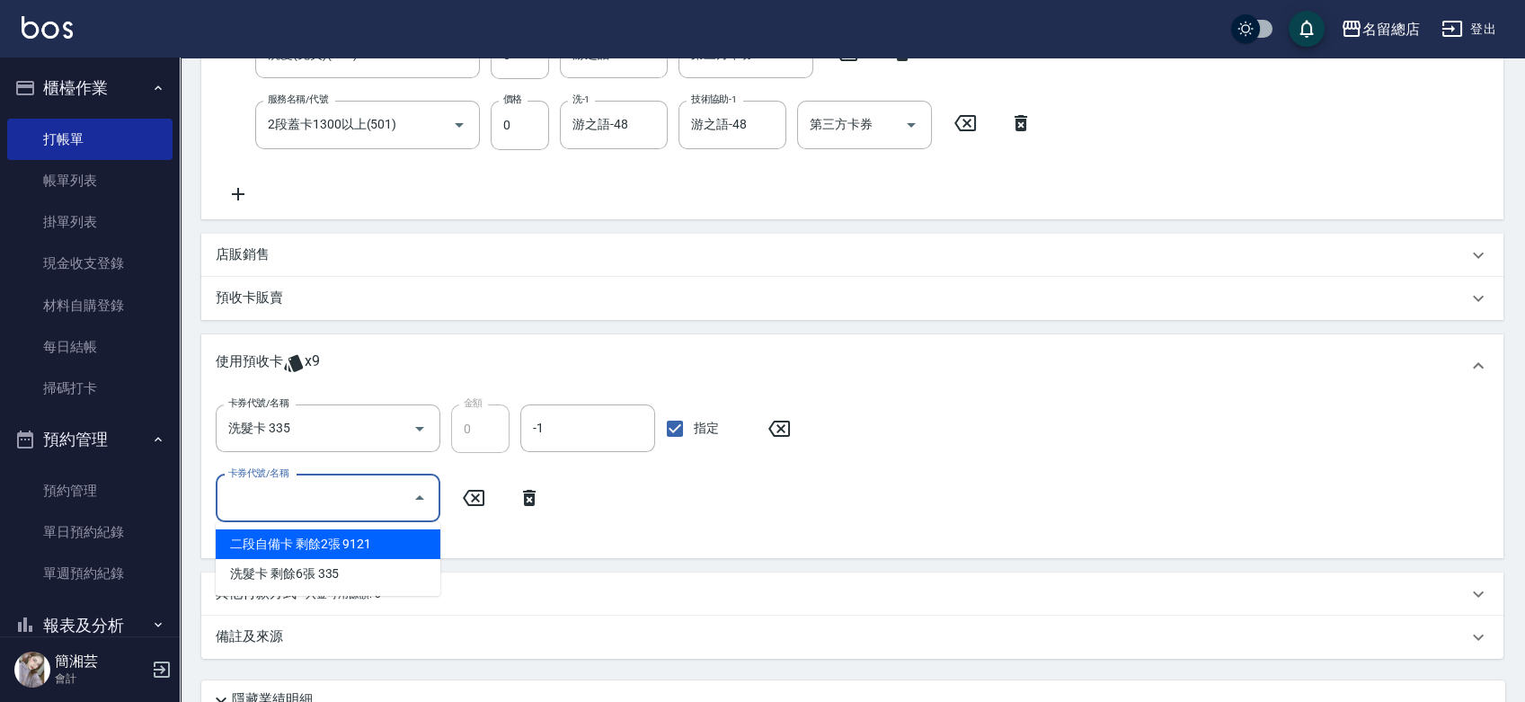
click at [280, 538] on div "二段自備卡 剩餘2張 9121" at bounding box center [328, 544] width 225 height 30
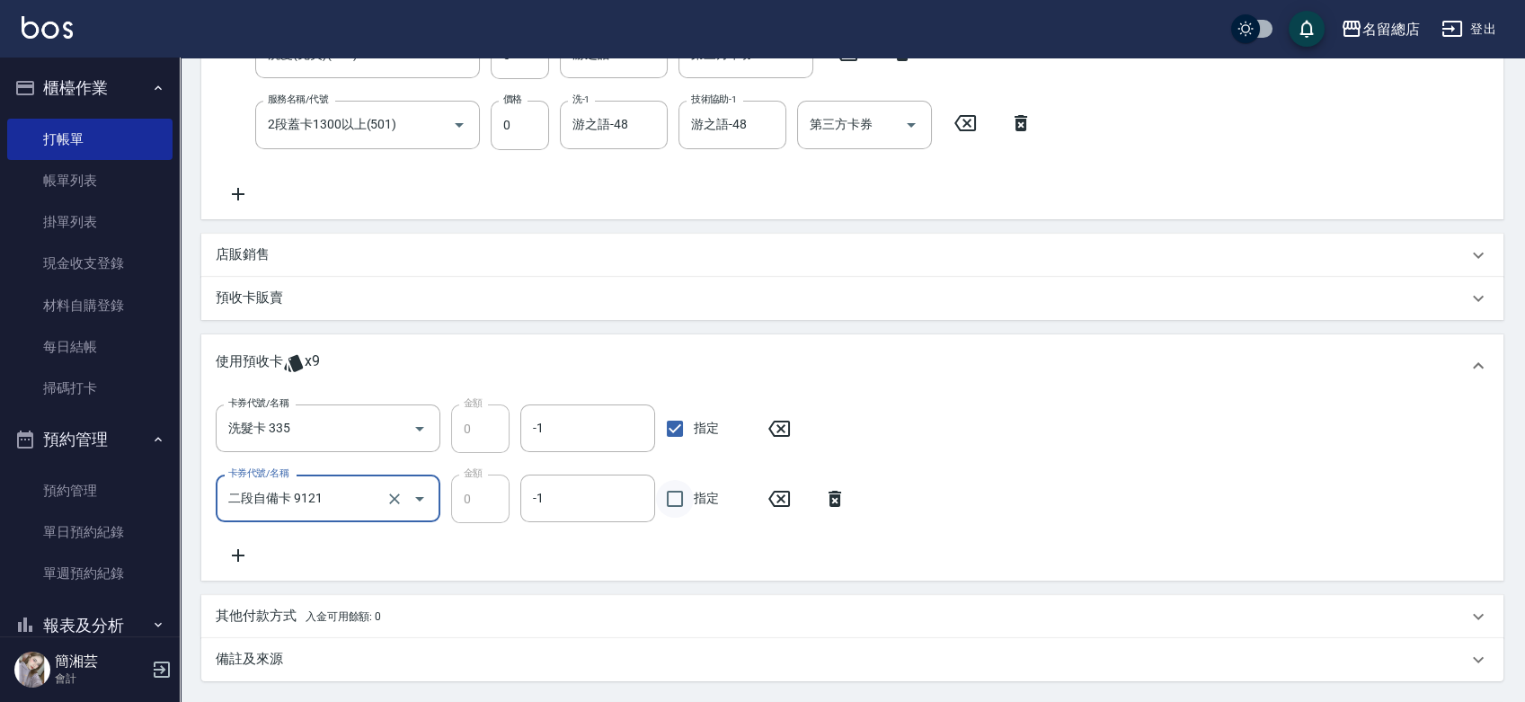
click at [690, 497] on input "指定" at bounding box center [675, 499] width 38 height 38
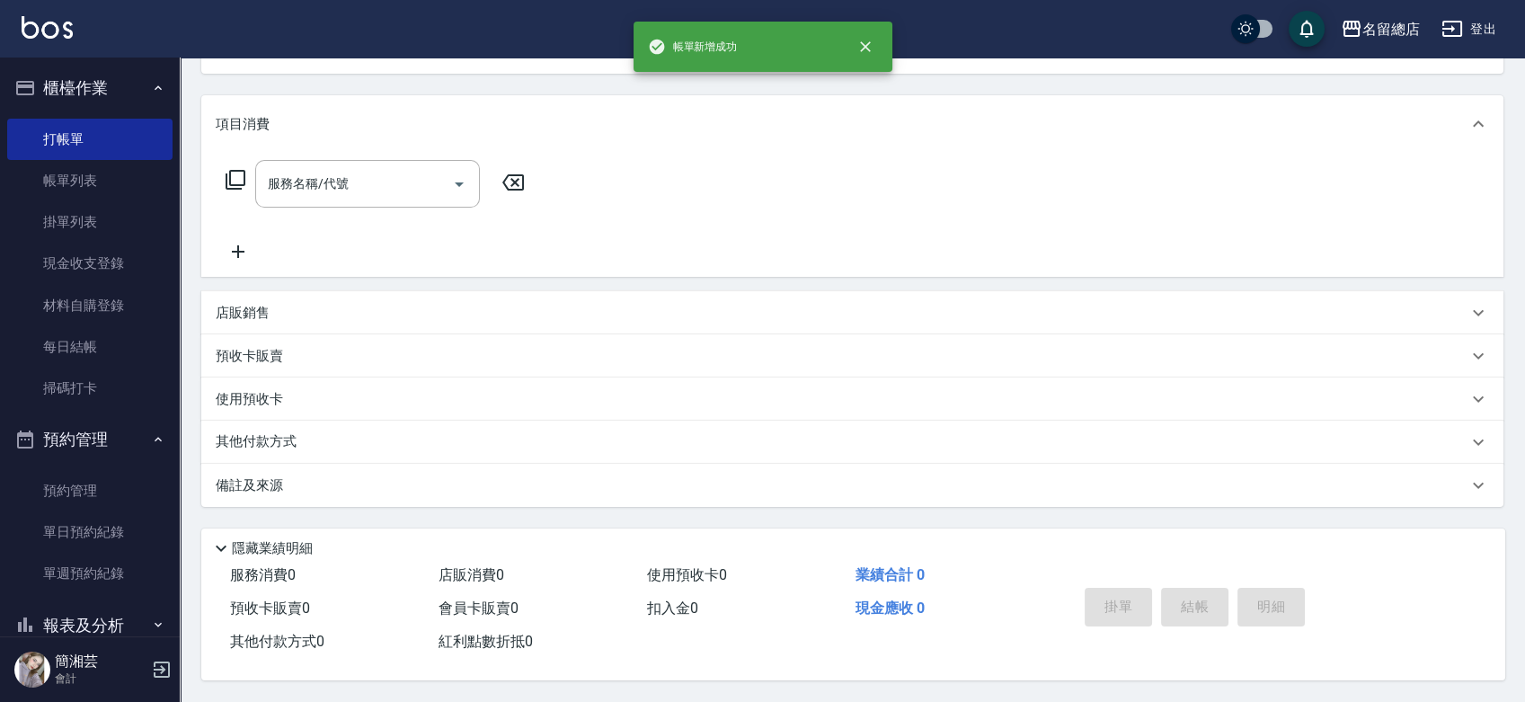
scroll to position [0, 0]
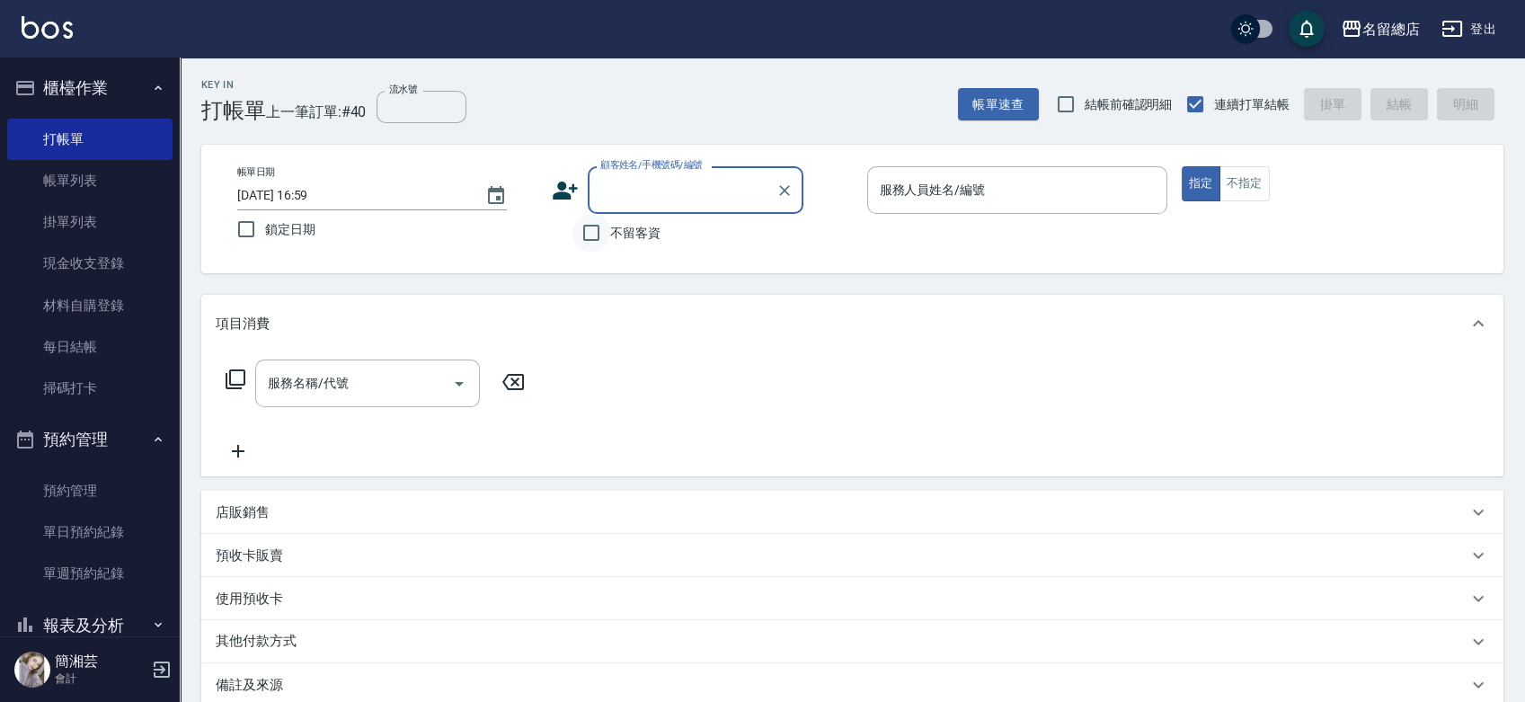
click at [587, 229] on input "不留客資" at bounding box center [592, 233] width 38 height 38
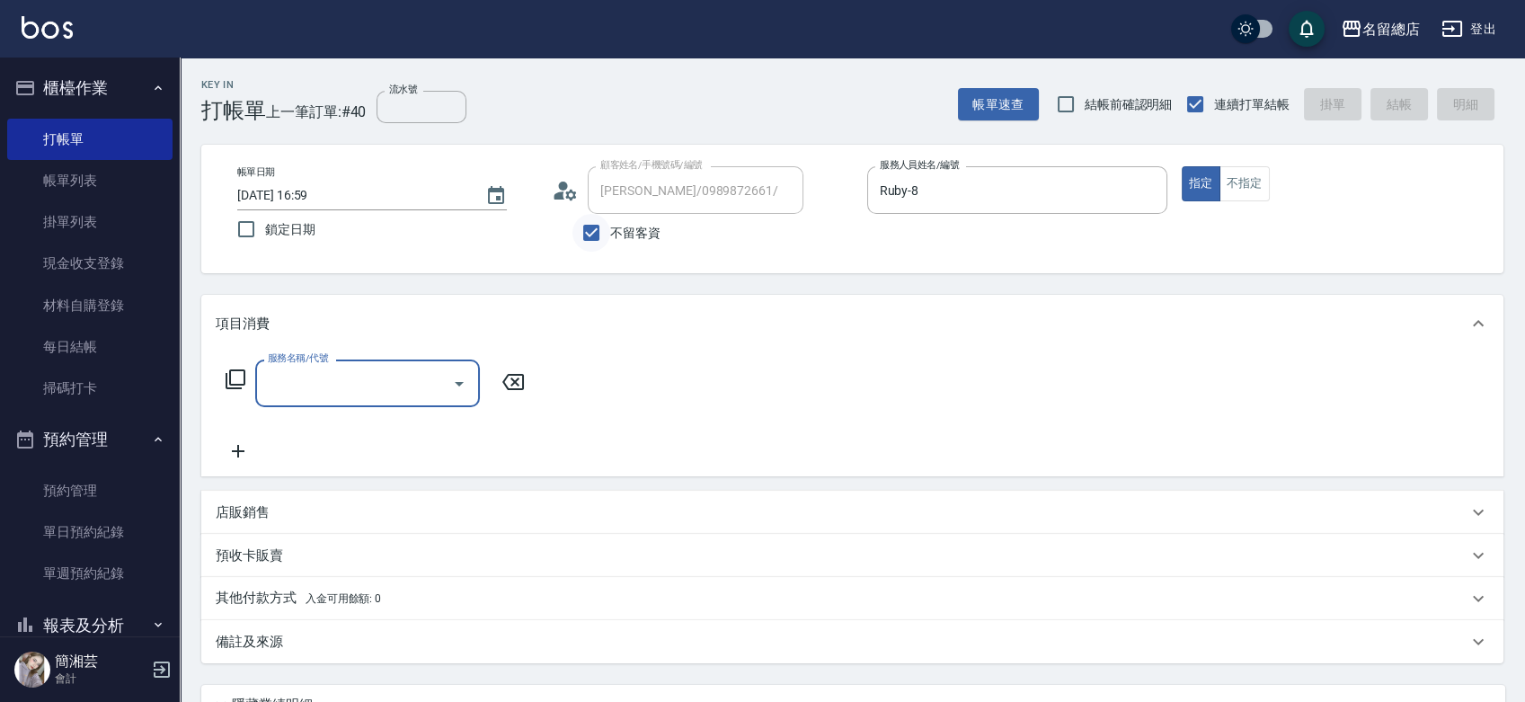
click at [591, 229] on input "不留客資" at bounding box center [592, 233] width 38 height 38
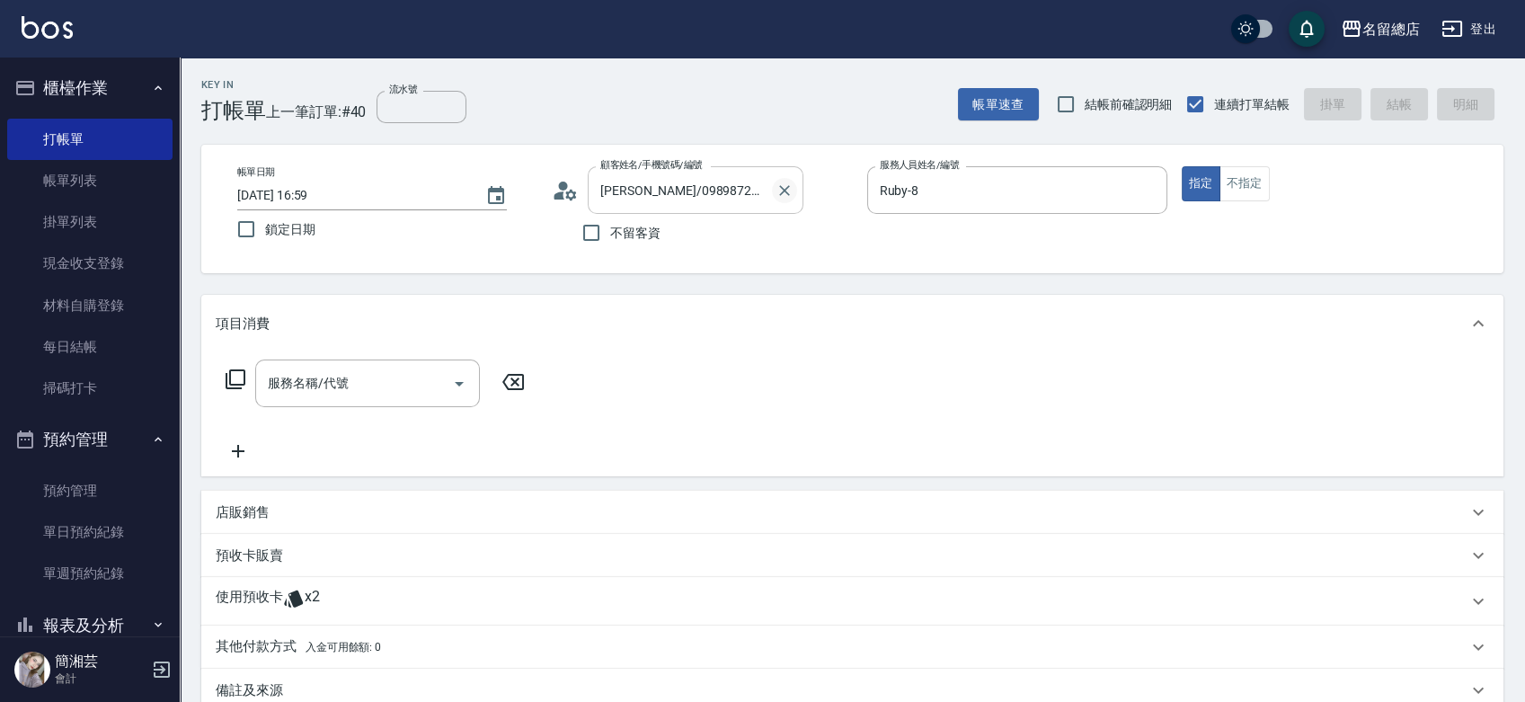
click at [786, 189] on icon "Clear" at bounding box center [784, 190] width 11 height 11
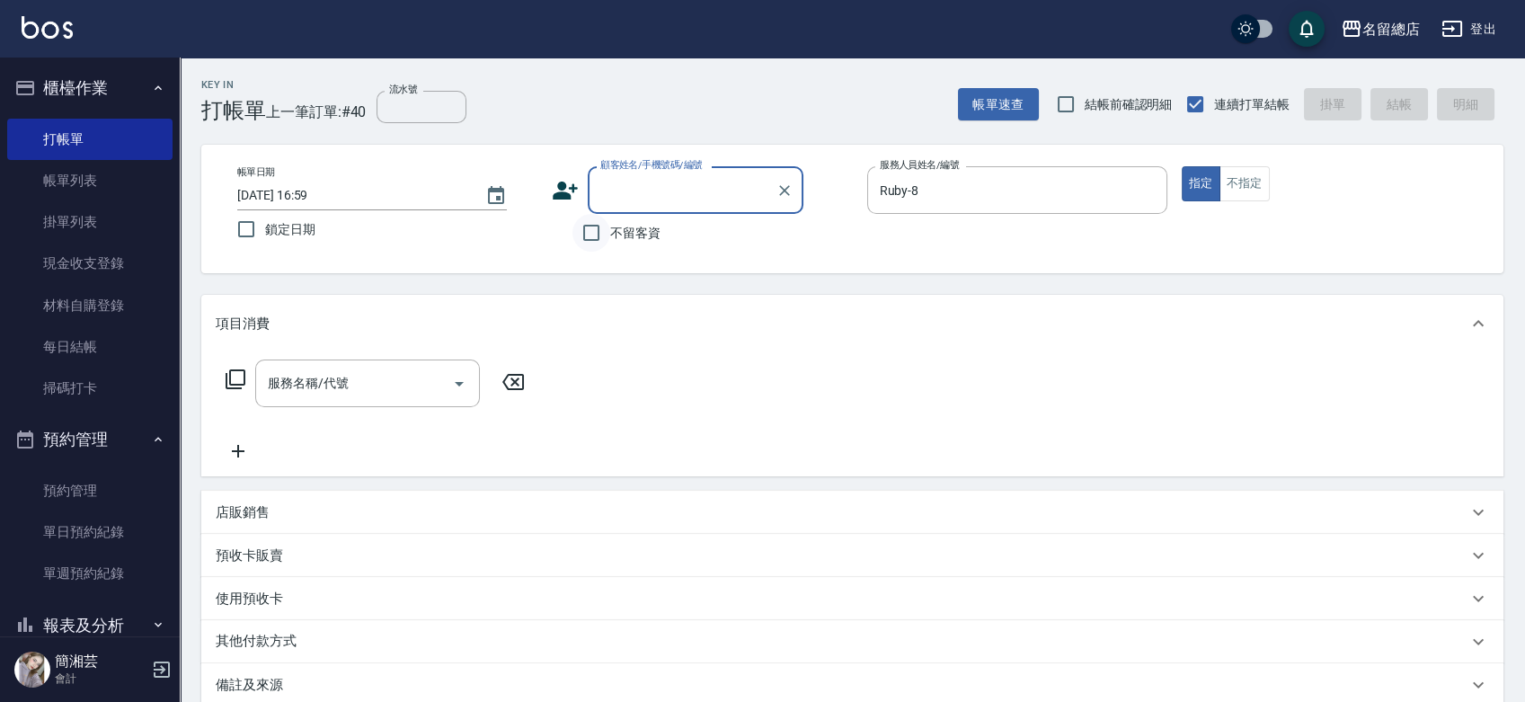
click at [589, 229] on input "不留客資" at bounding box center [592, 233] width 38 height 38
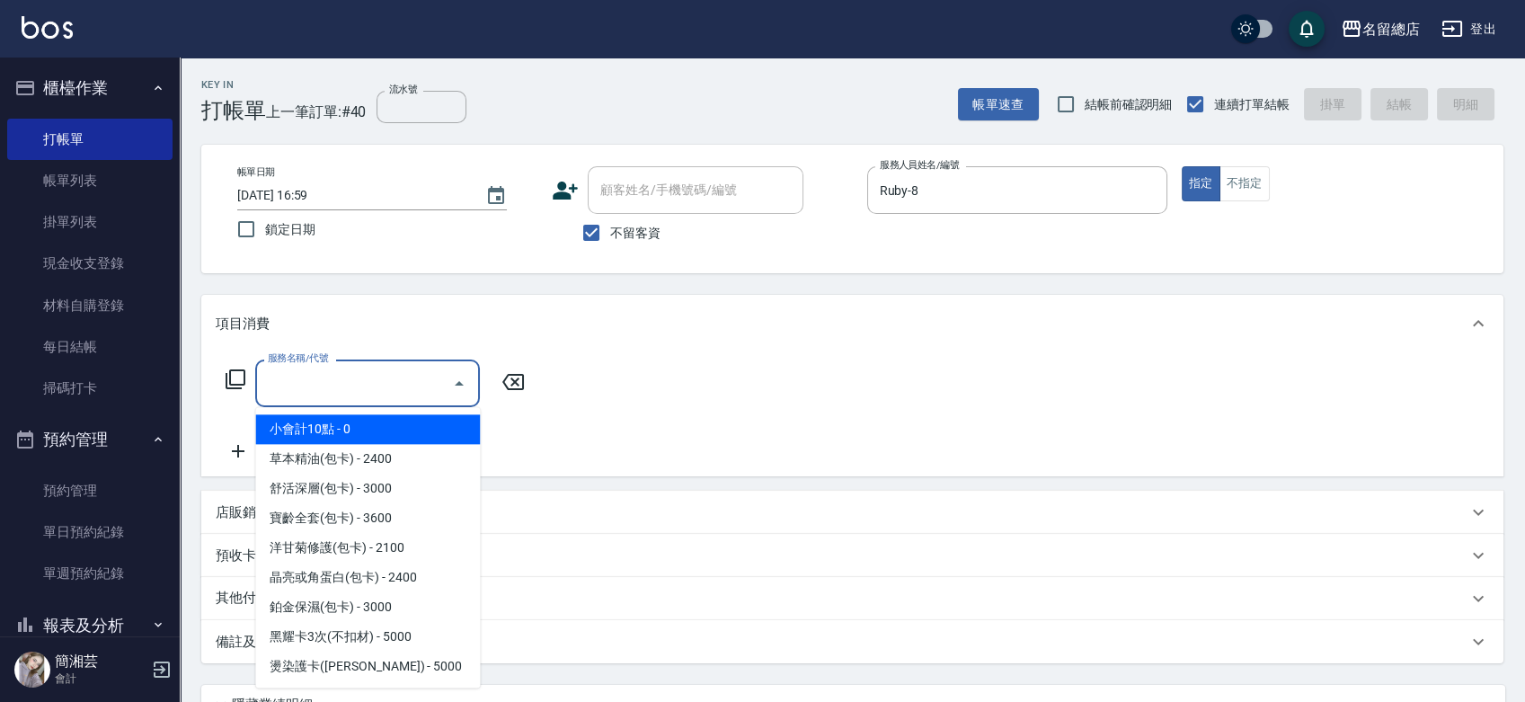
click at [391, 370] on input "服務名稱/代號" at bounding box center [354, 383] width 182 height 31
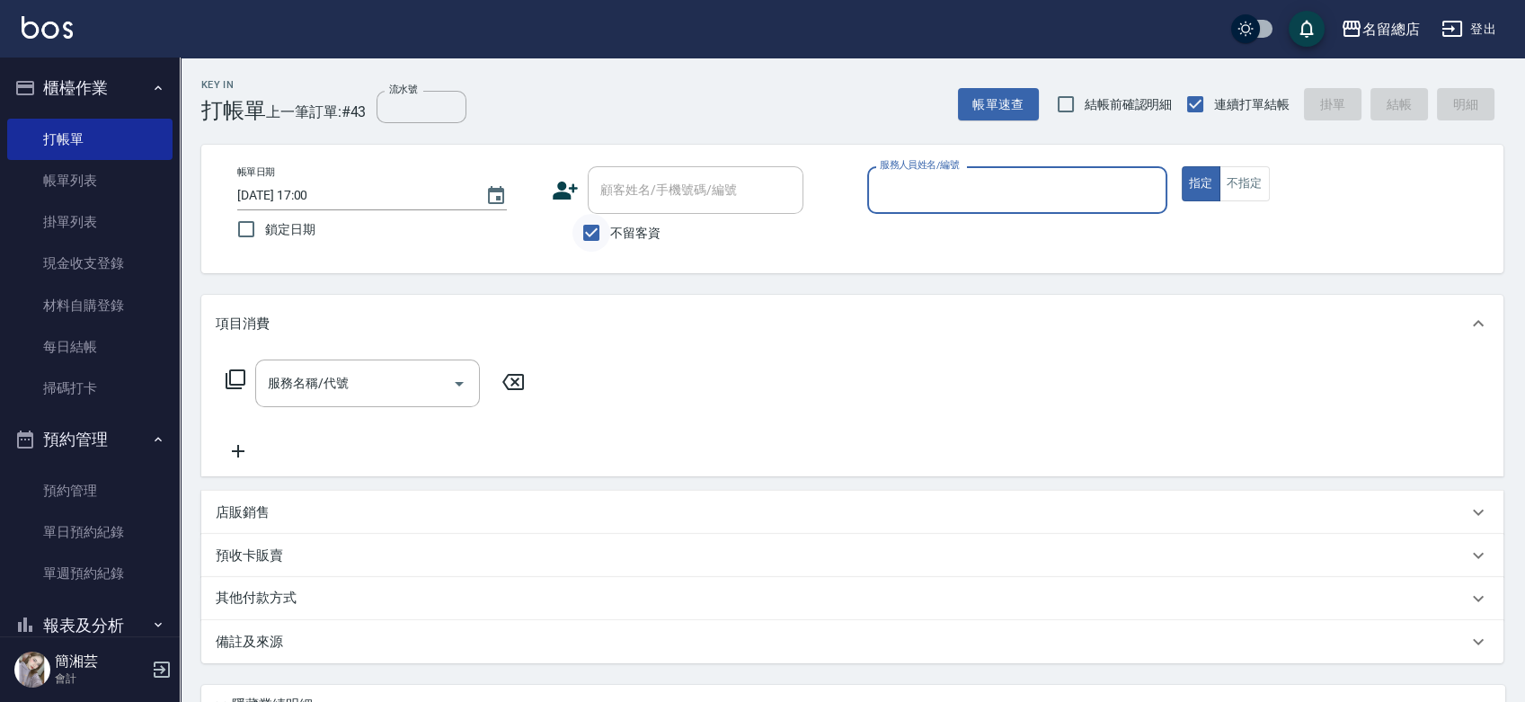
click at [603, 228] on input "不留客資" at bounding box center [592, 233] width 38 height 38
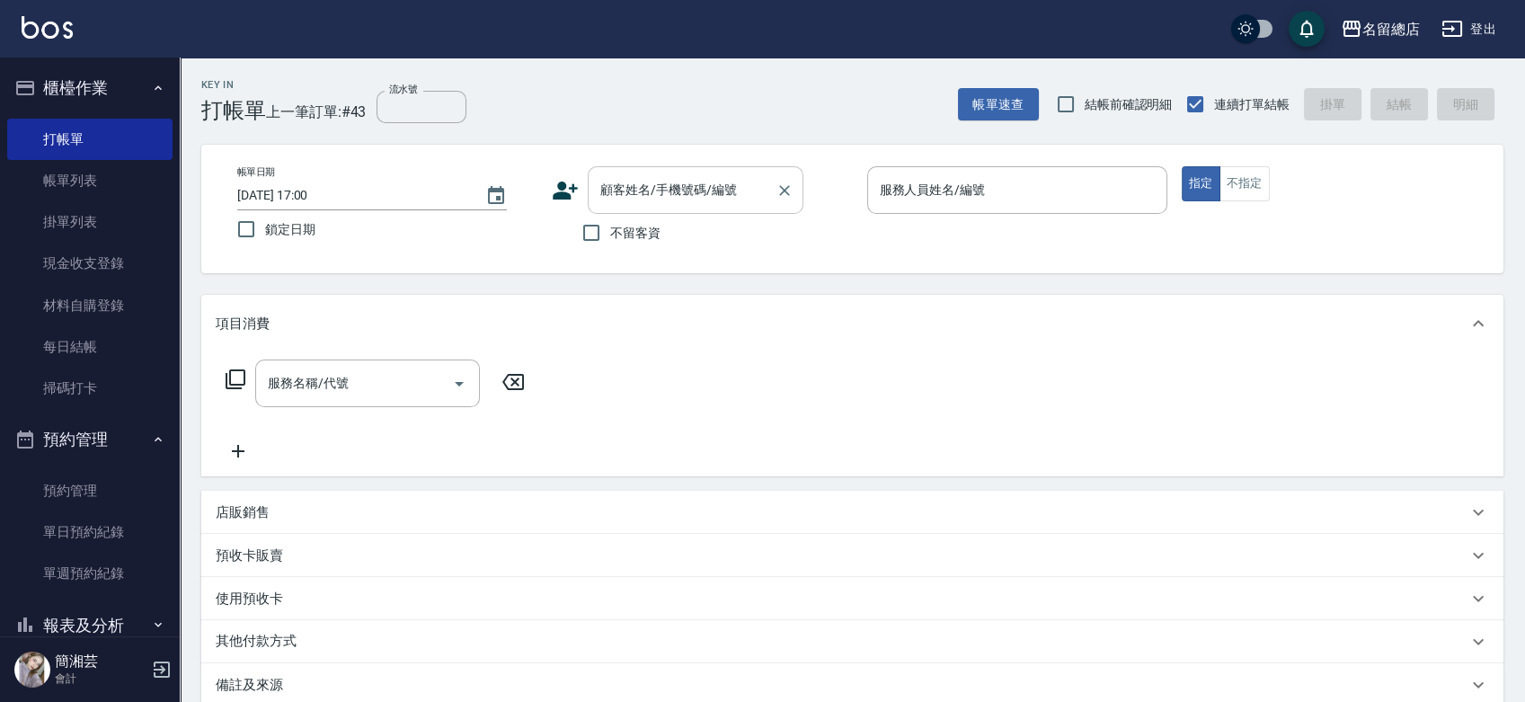
click at [651, 175] on div "顧客姓名/手機號碼/編號 顧客姓名/手機號碼/編號" at bounding box center [696, 190] width 216 height 48
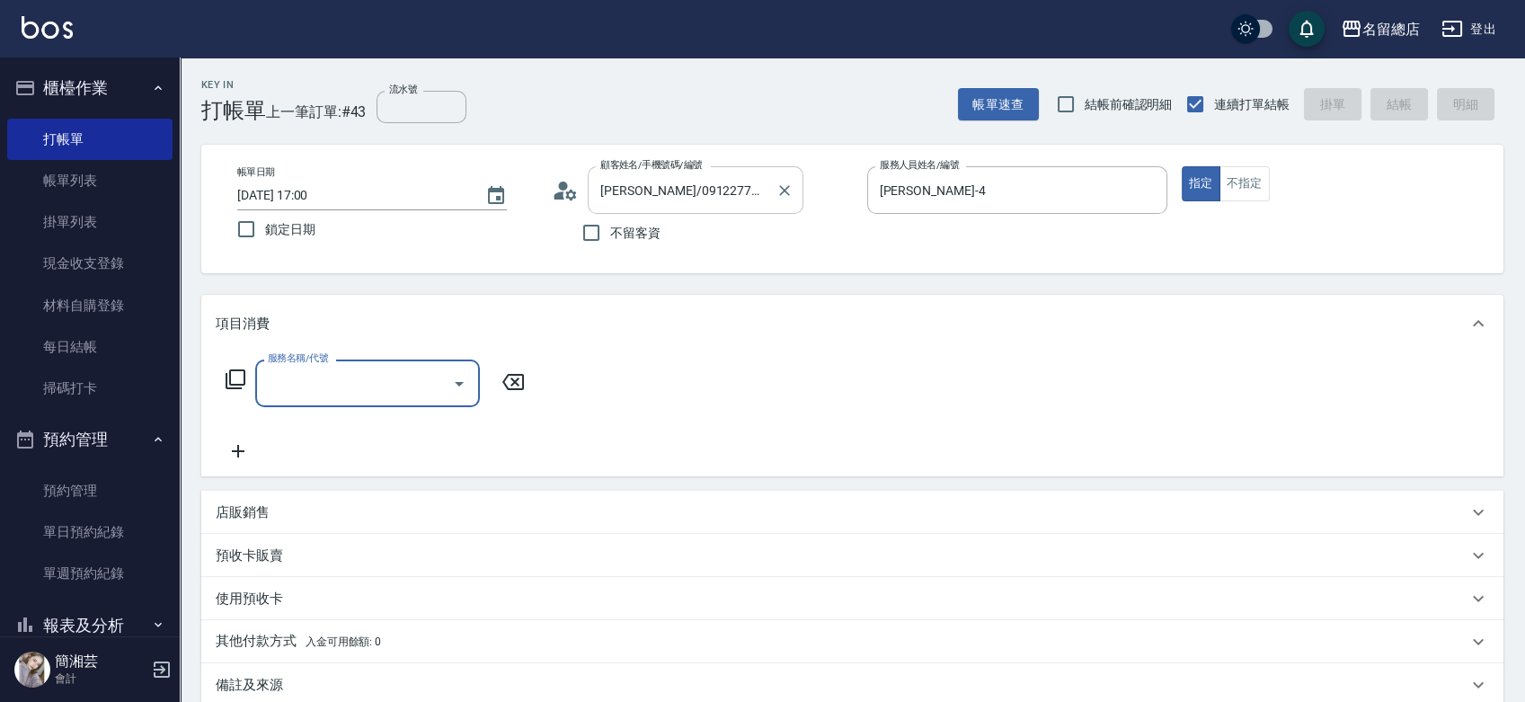
click at [760, 188] on input "[PERSON_NAME]/0912277639/10386" at bounding box center [682, 189] width 173 height 31
click at [784, 193] on icon "Clear" at bounding box center [785, 191] width 18 height 18
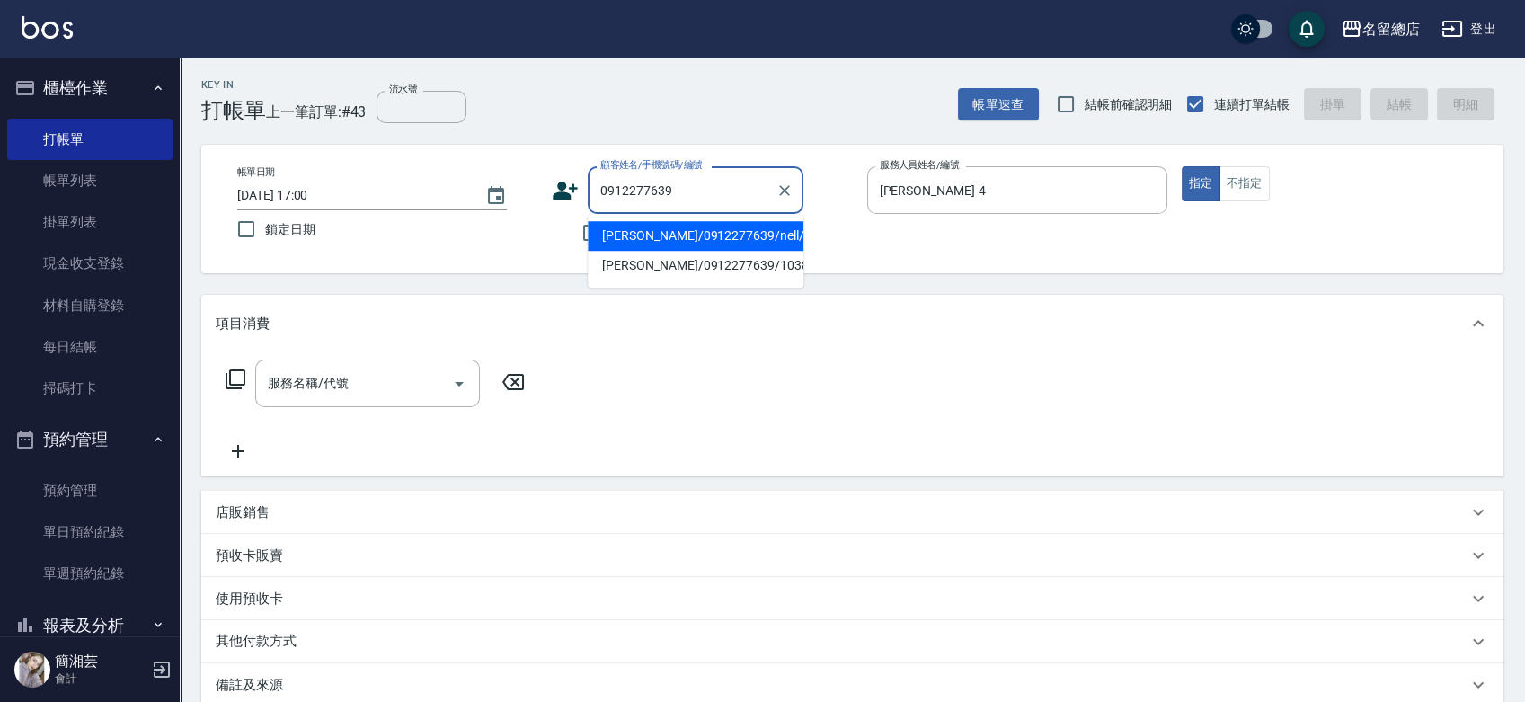
click at [676, 230] on li "[PERSON_NAME]/0912277639/nell/" at bounding box center [696, 236] width 216 height 30
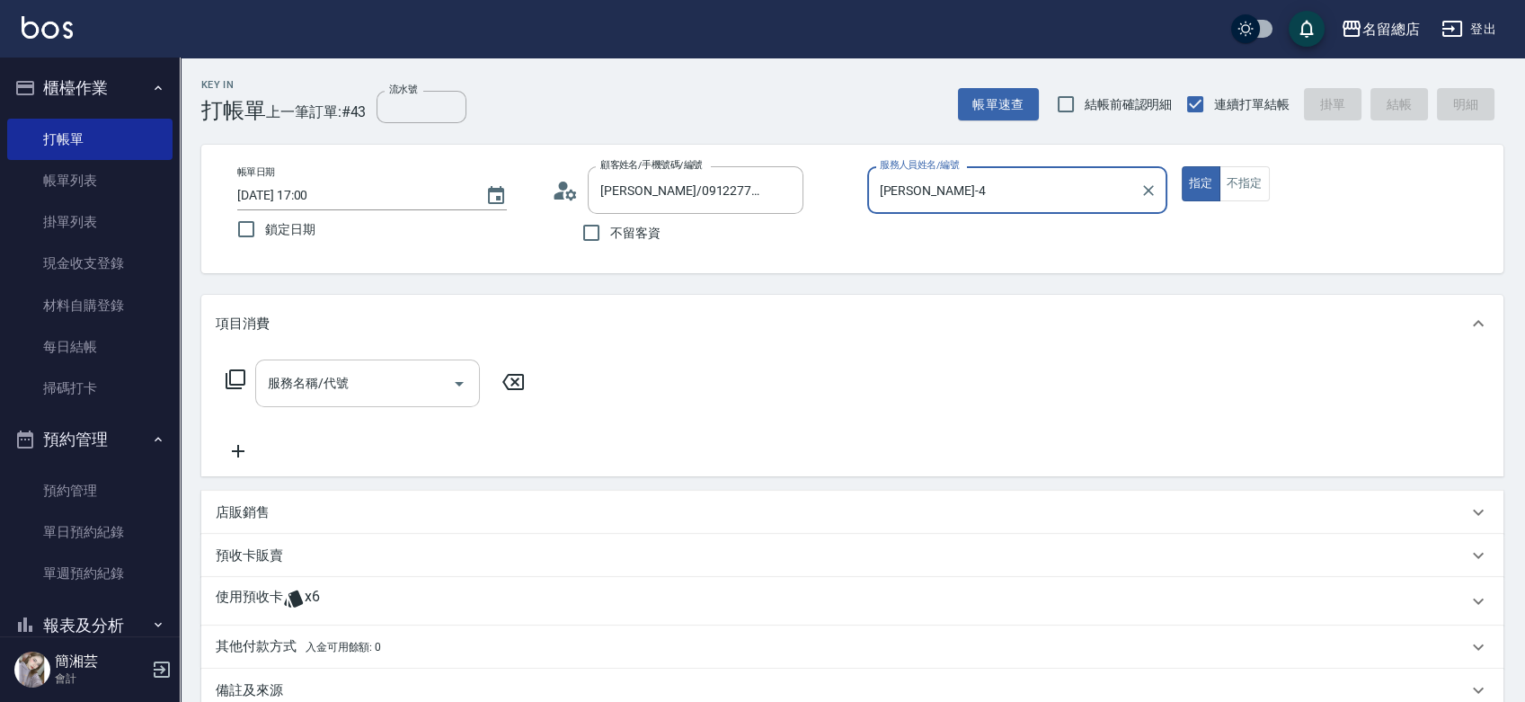
click at [345, 377] on div "服務名稱/代號 服務名稱/代號" at bounding box center [367, 384] width 225 height 48
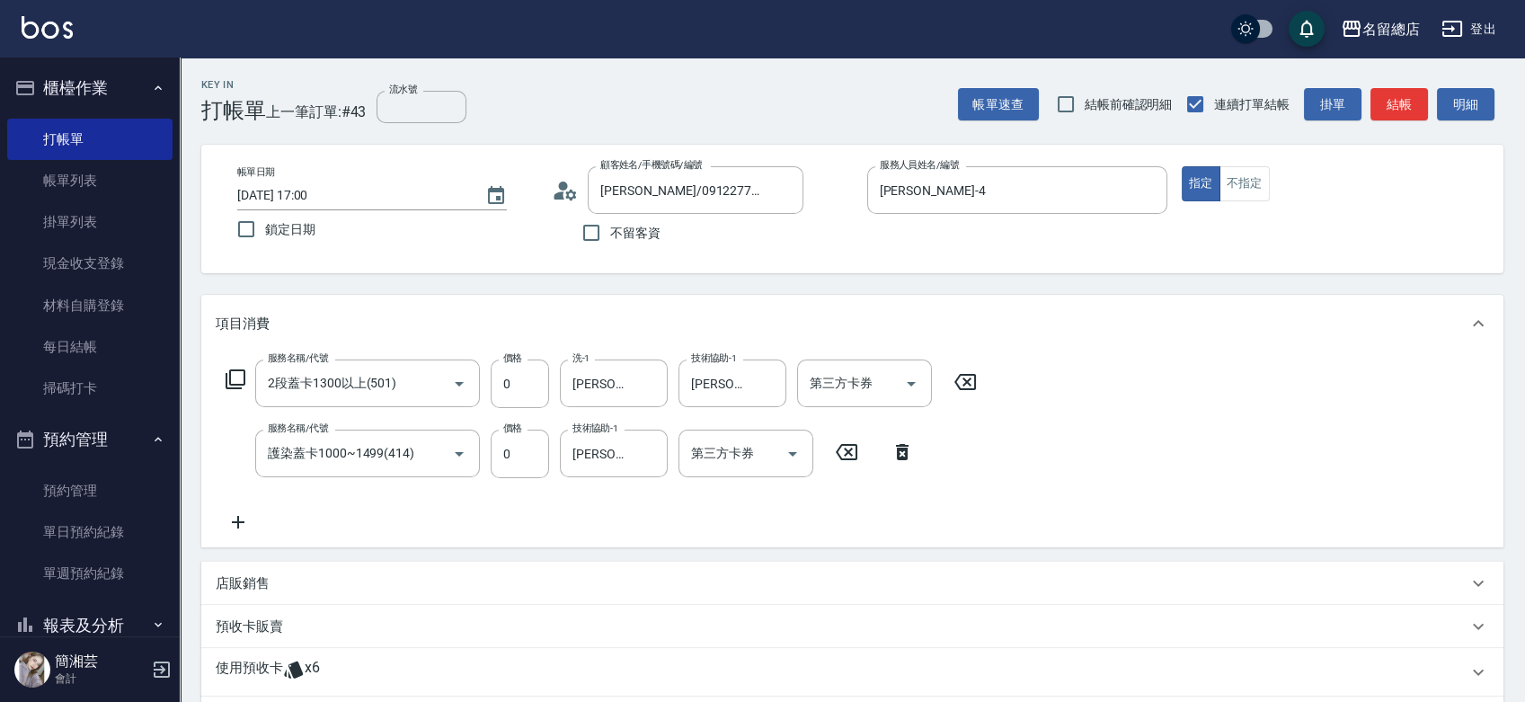
click at [292, 662] on icon at bounding box center [294, 670] width 22 height 22
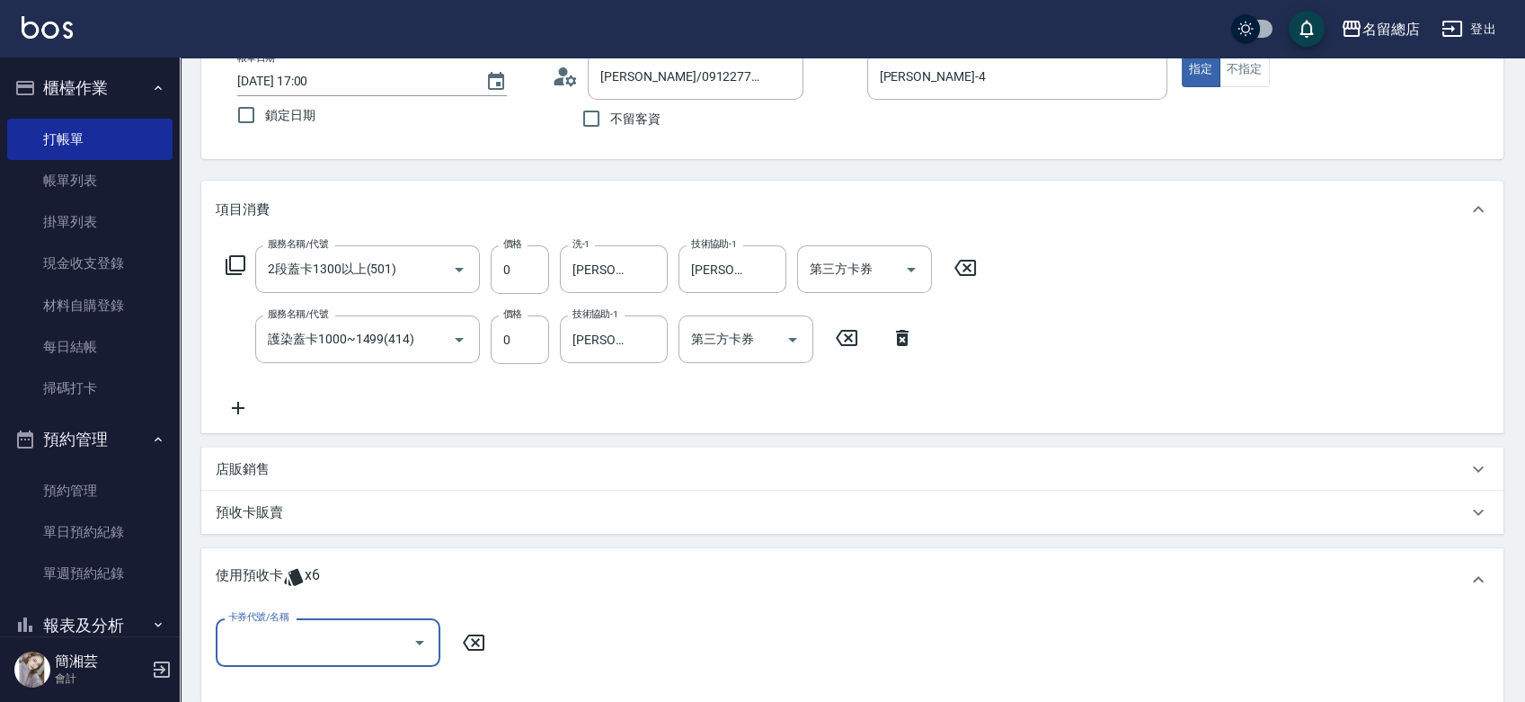
scroll to position [200, 0]
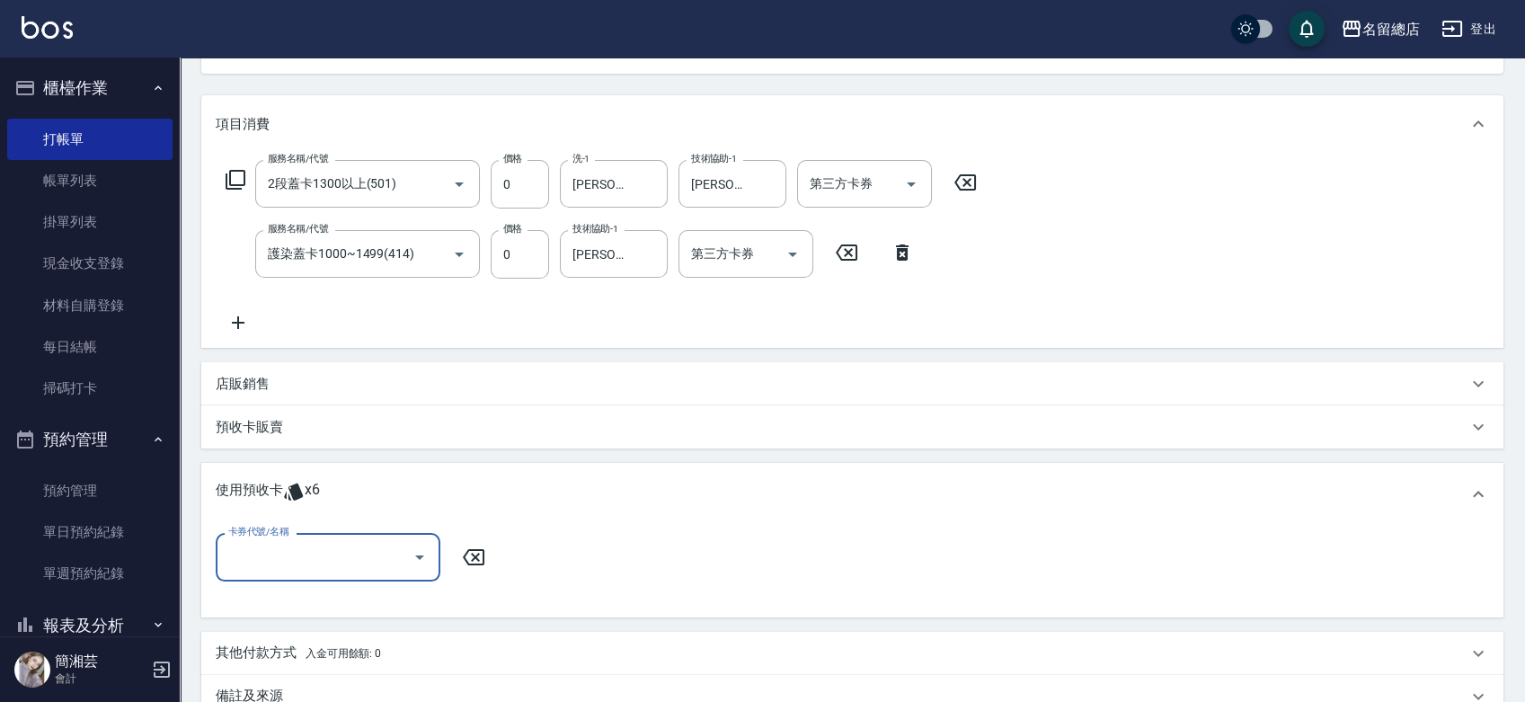
click at [352, 548] on input "卡券代號/名稱" at bounding box center [315, 556] width 182 height 31
click at [352, 624] on div "護染卡 剩餘3張 9022" at bounding box center [328, 633] width 225 height 30
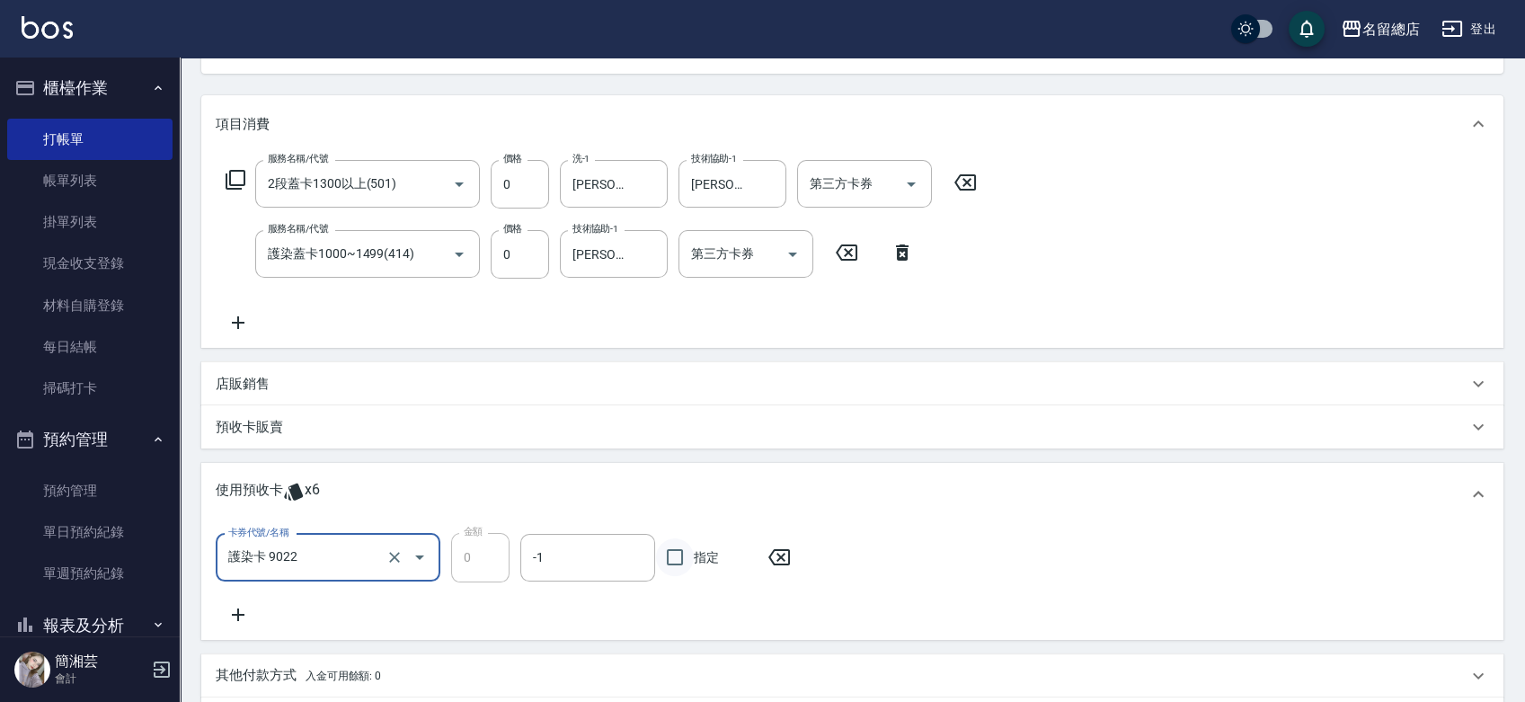
click at [686, 562] on input "指定" at bounding box center [675, 557] width 38 height 38
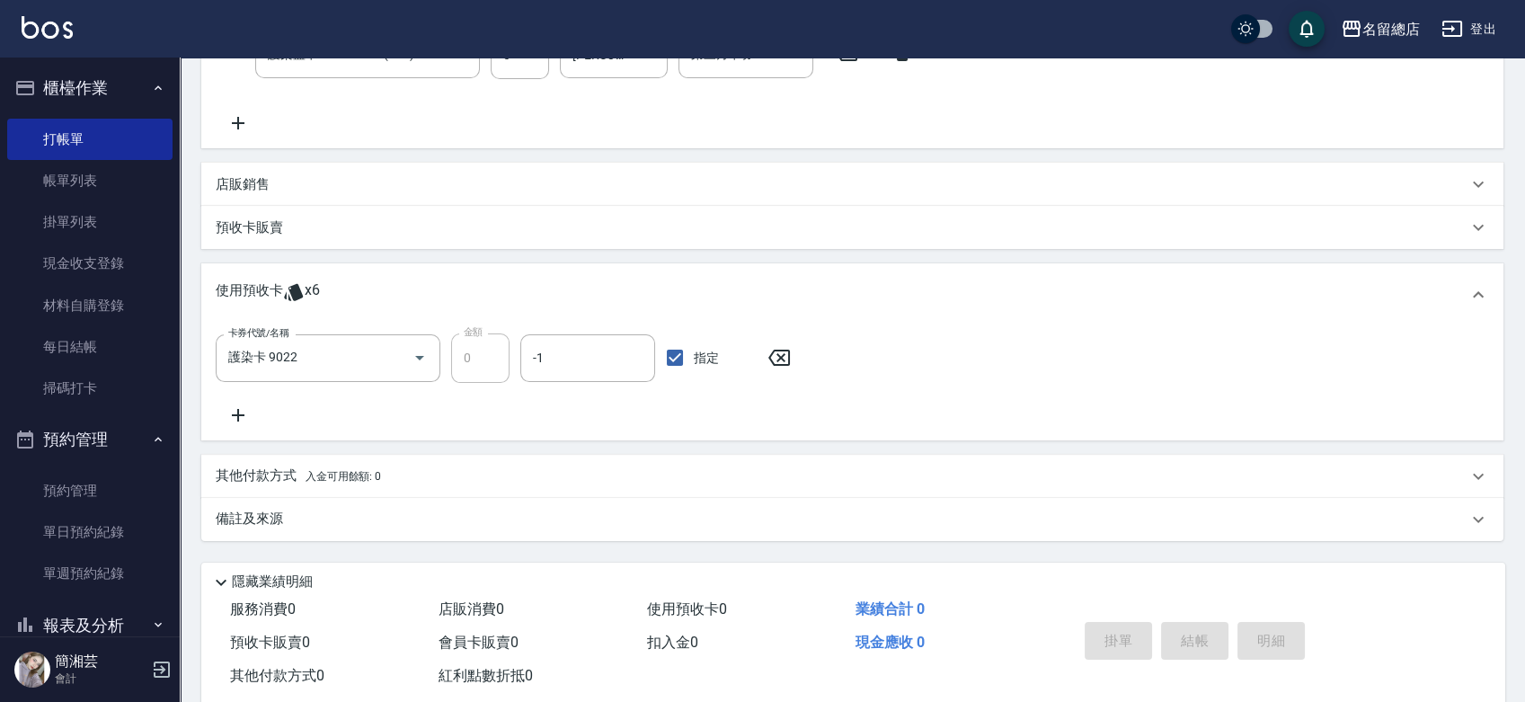
scroll to position [100, 0]
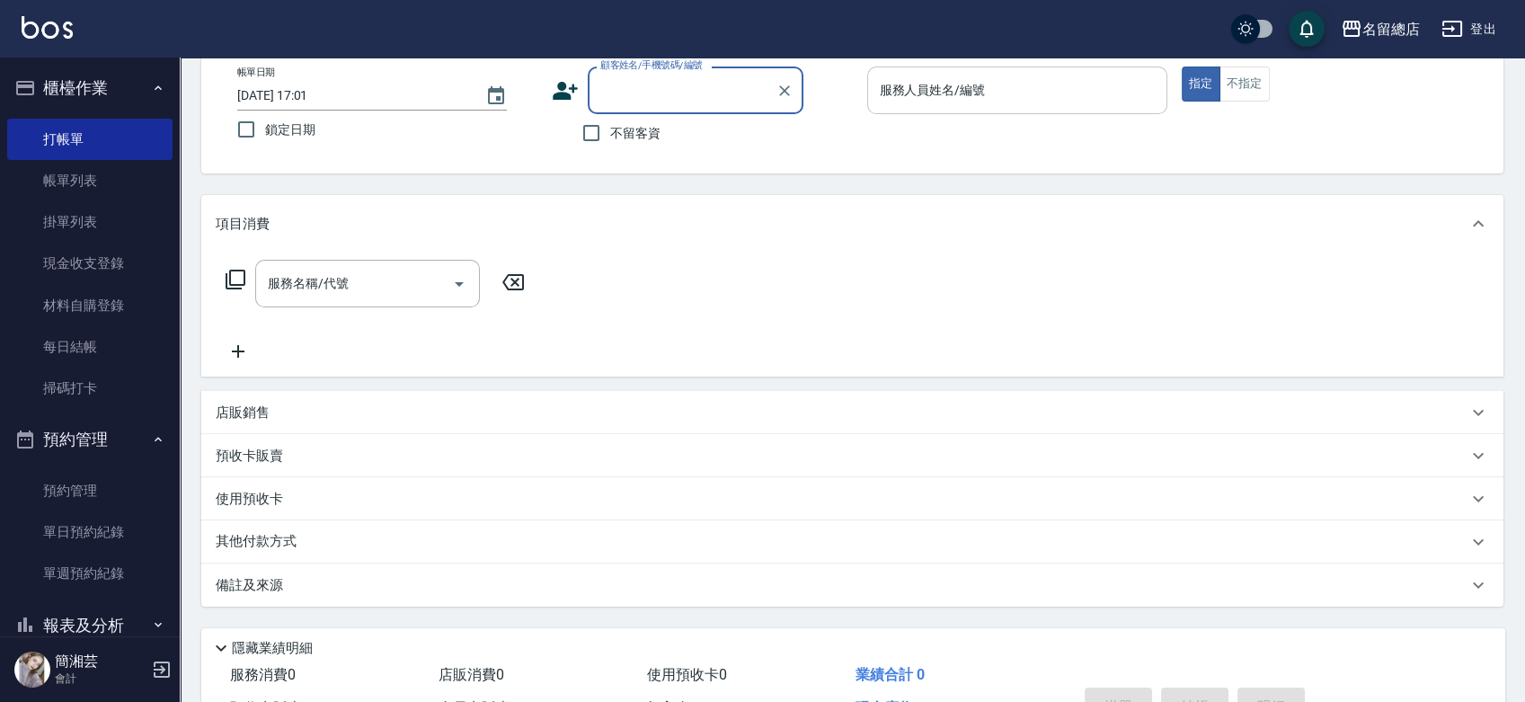
click at [585, 138] on input "不留客資" at bounding box center [592, 133] width 38 height 38
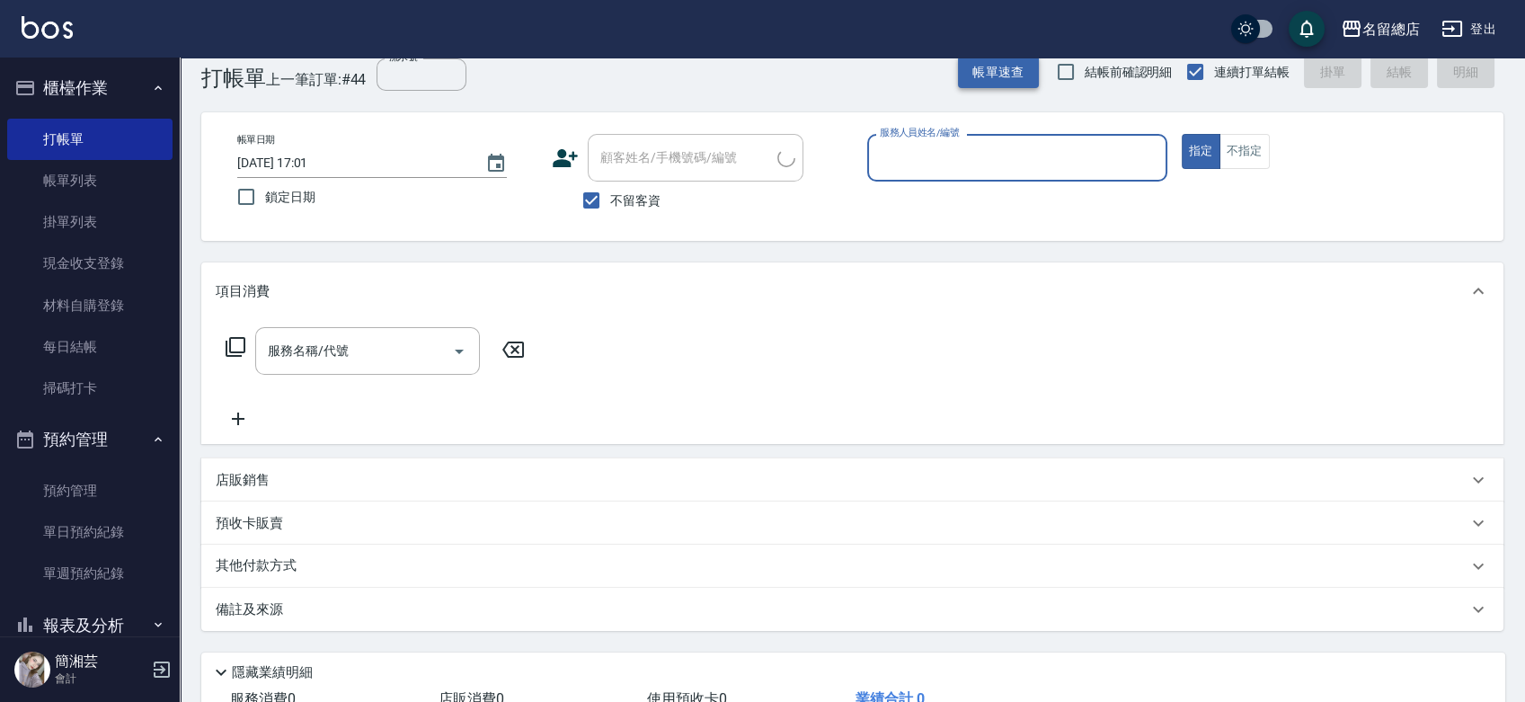
scroll to position [0, 0]
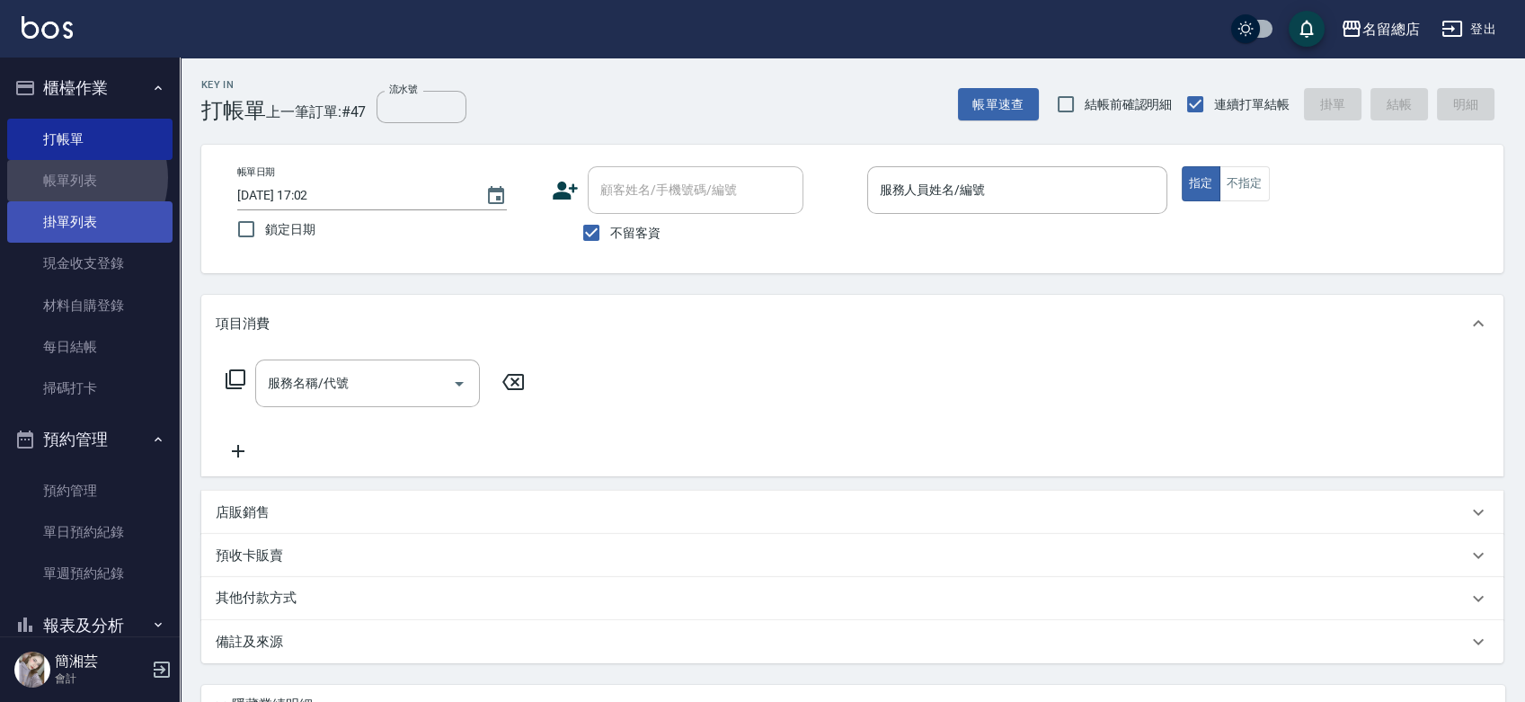
drag, startPoint x: 73, startPoint y: 179, endPoint x: 149, endPoint y: 200, distance: 79.4
click at [72, 178] on link "帳單列表" at bounding box center [89, 180] width 165 height 41
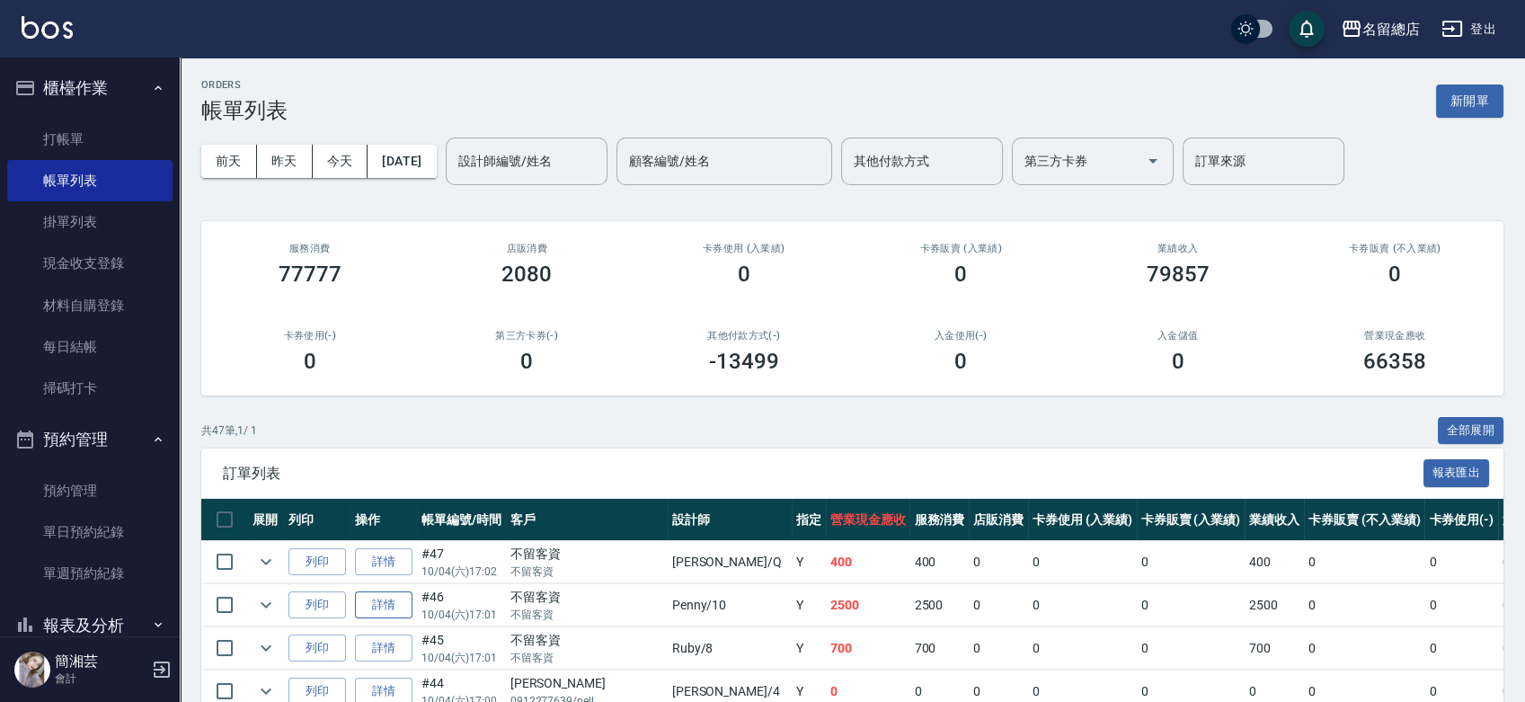
click at [385, 598] on link "詳情" at bounding box center [384, 605] width 58 height 28
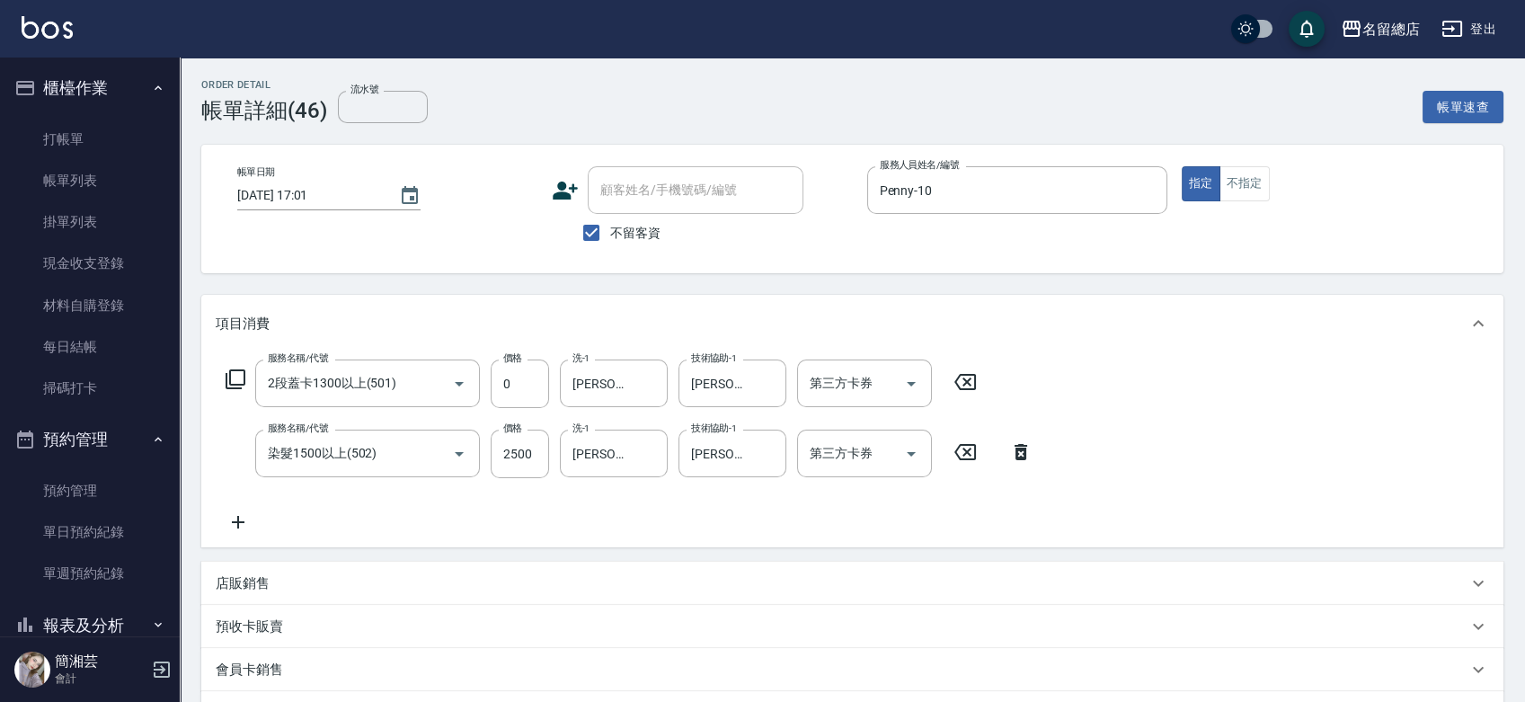
click at [603, 228] on input "不留客資" at bounding box center [592, 233] width 38 height 38
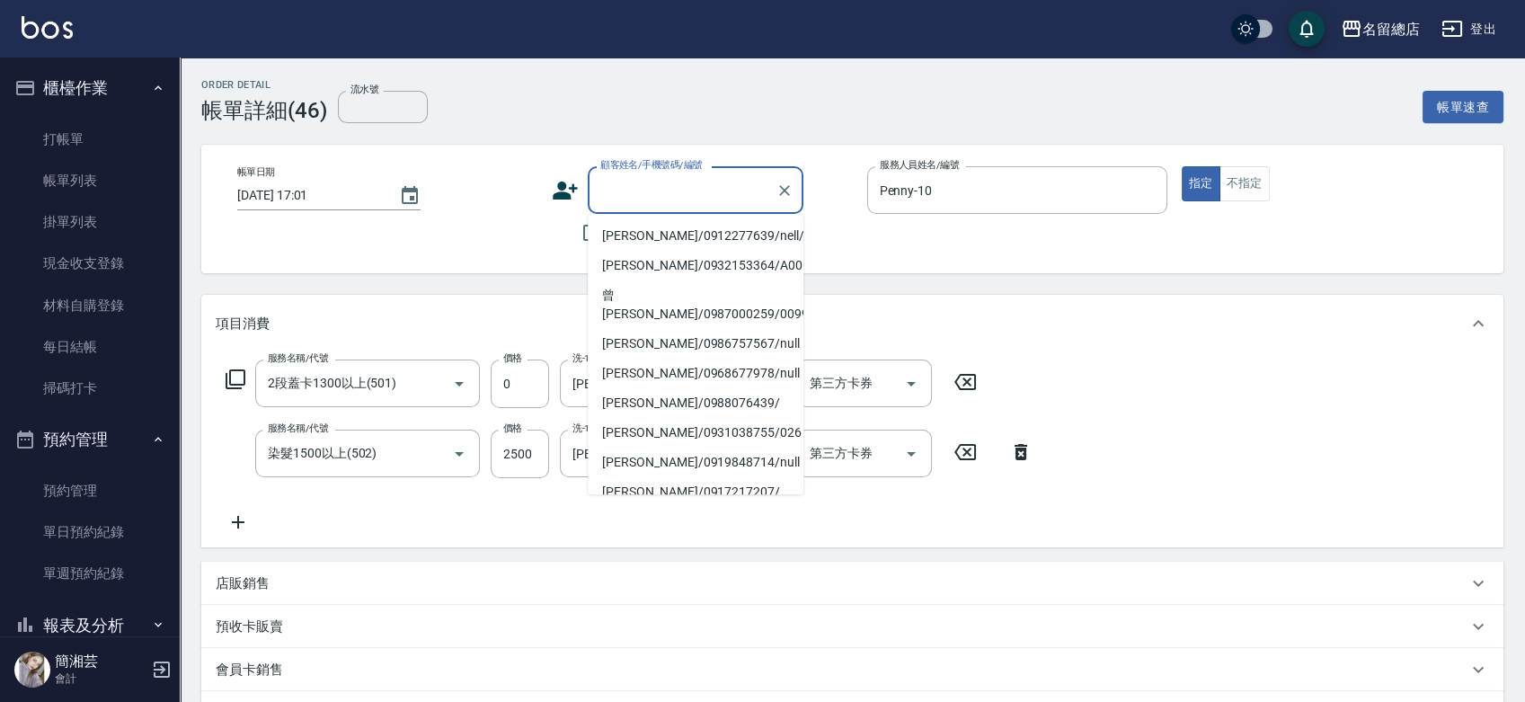
click at [626, 175] on div "顧客姓名/手機號碼/編號 顧客姓名/手機號碼/編號" at bounding box center [696, 190] width 216 height 48
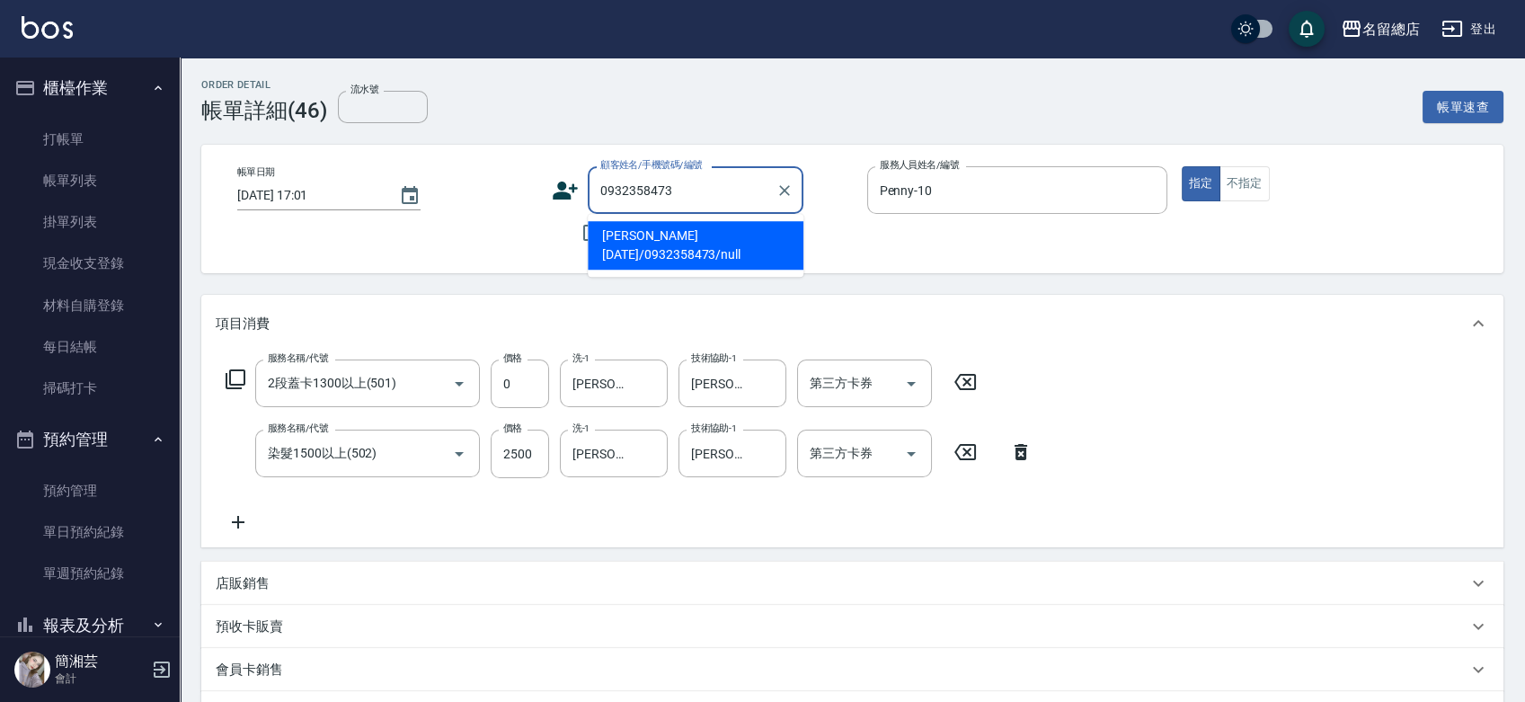
click at [660, 236] on li "[PERSON_NAME][DATE]/0932358473/null" at bounding box center [696, 245] width 216 height 49
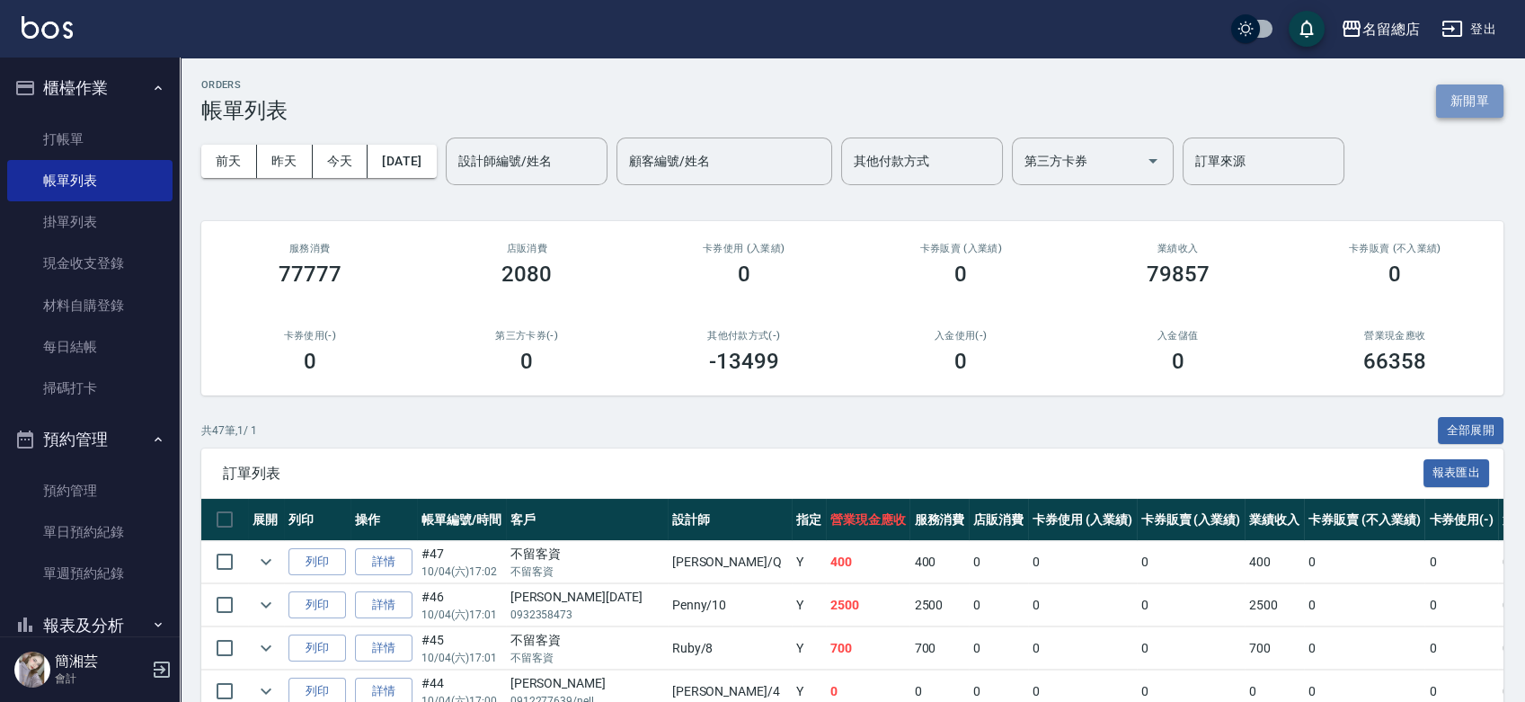
click at [1493, 91] on button "新開單" at bounding box center [1469, 100] width 67 height 33
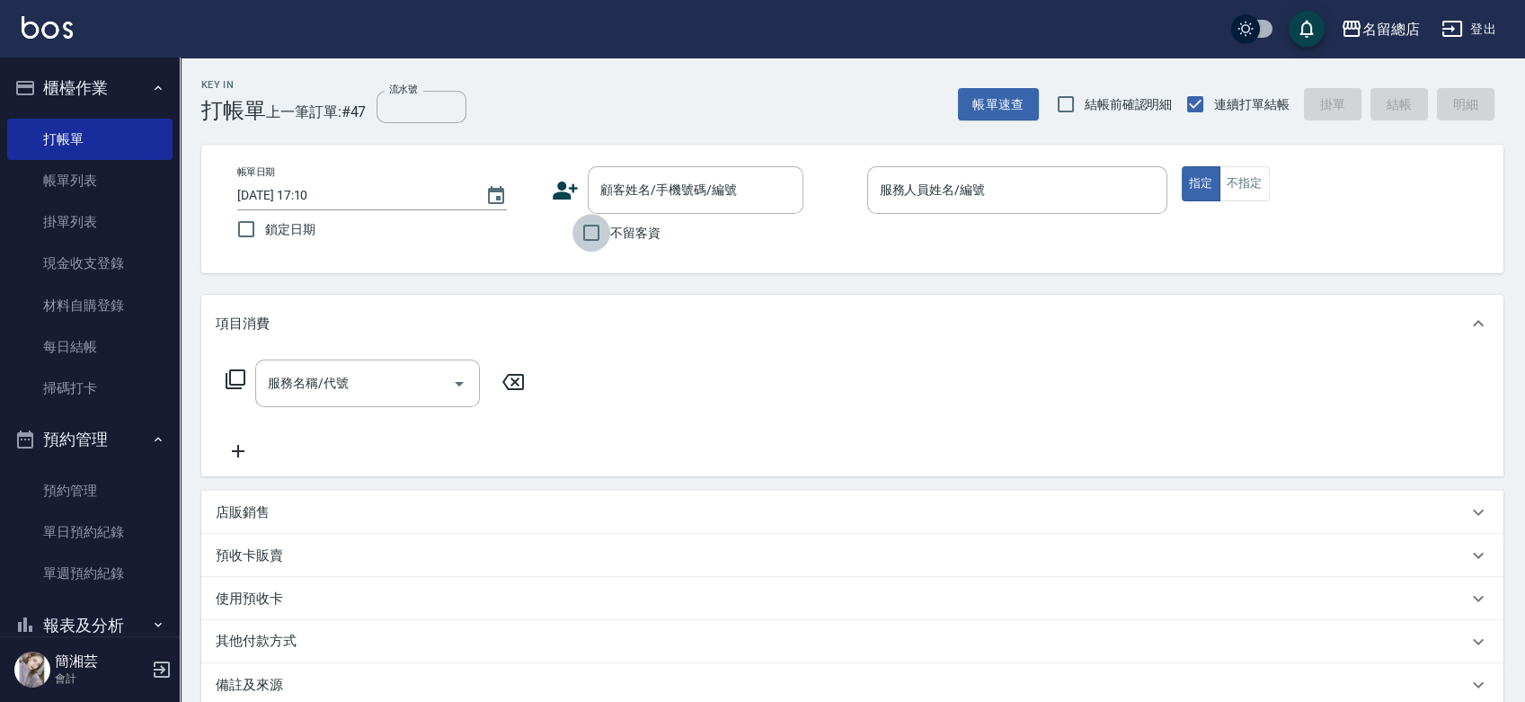
click at [601, 225] on input "不留客資" at bounding box center [592, 233] width 38 height 38
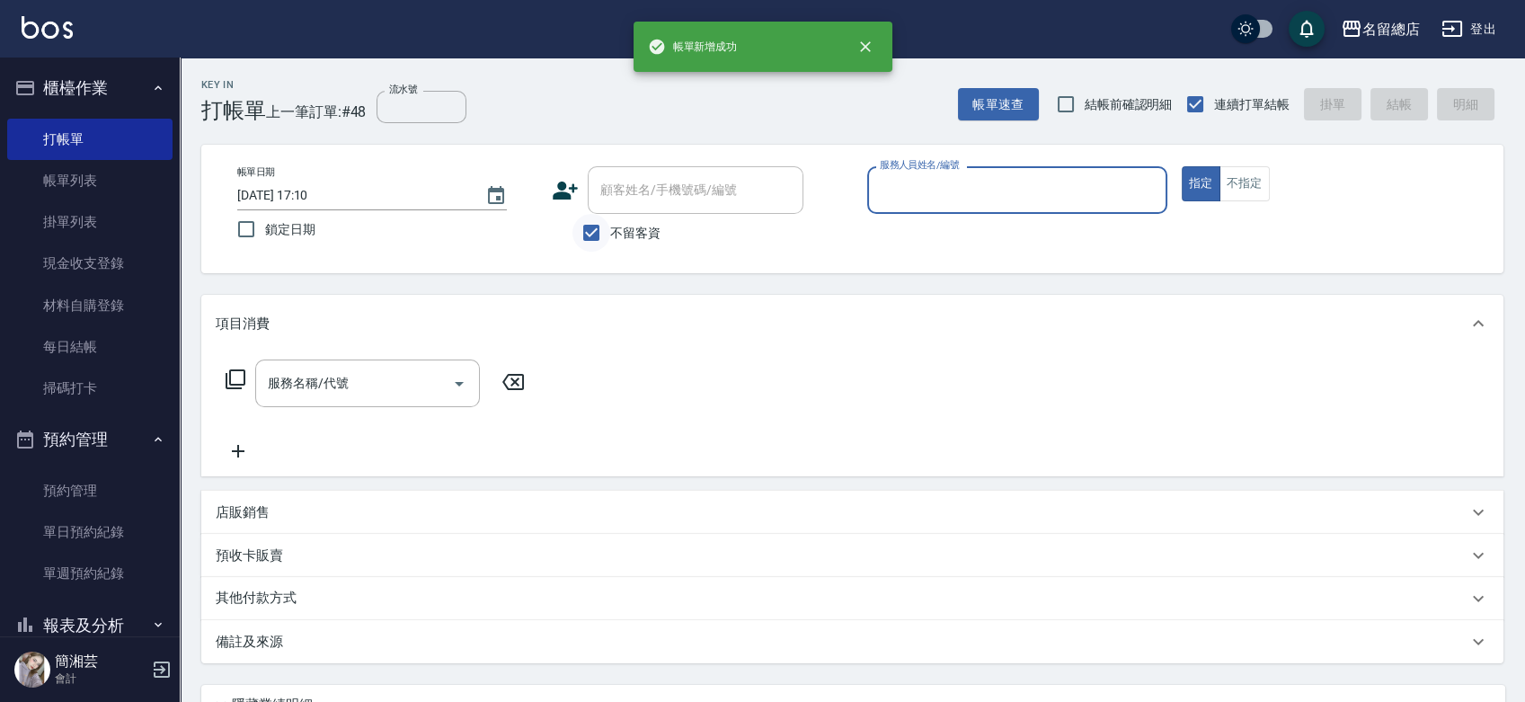
click at [602, 235] on input "不留客資" at bounding box center [592, 233] width 38 height 38
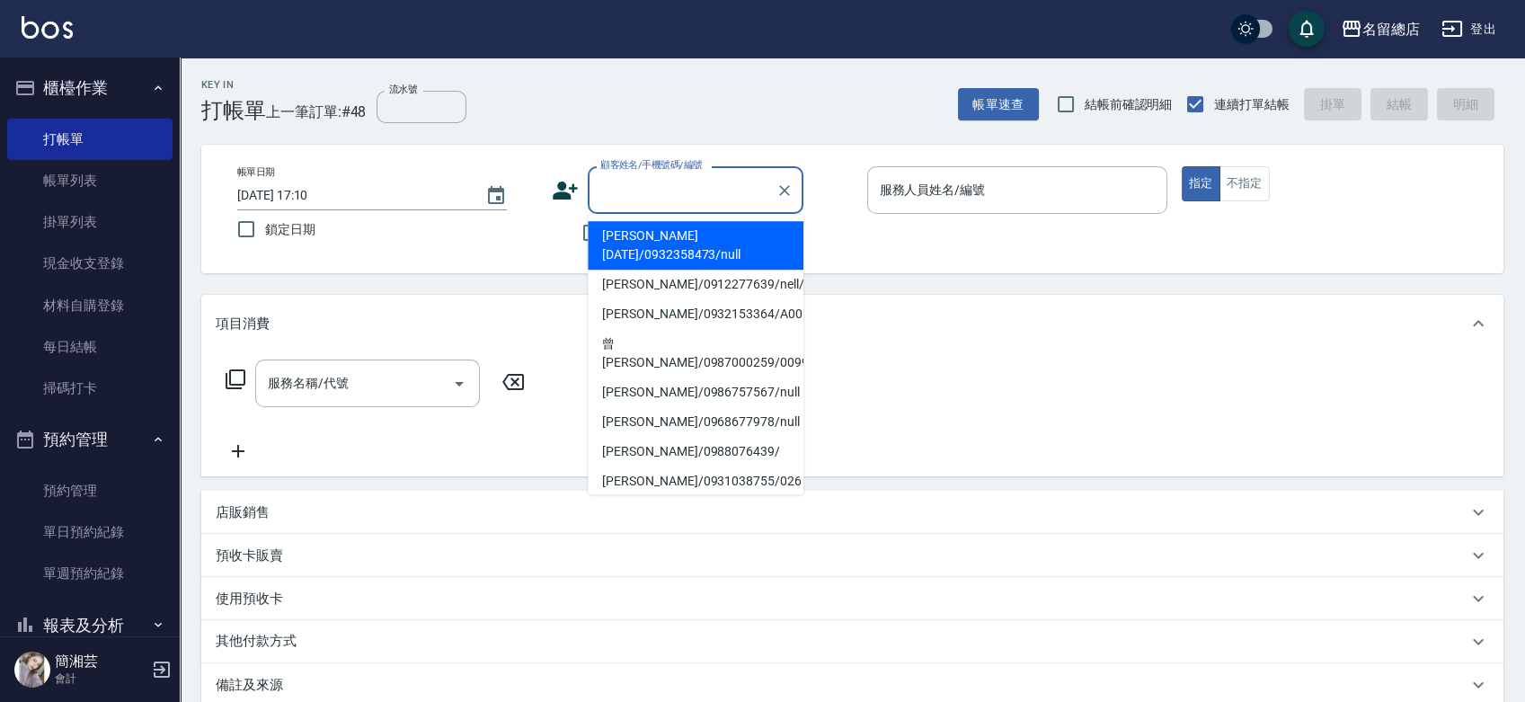
click at [619, 185] on input "顧客姓名/手機號碼/編號" at bounding box center [682, 189] width 173 height 31
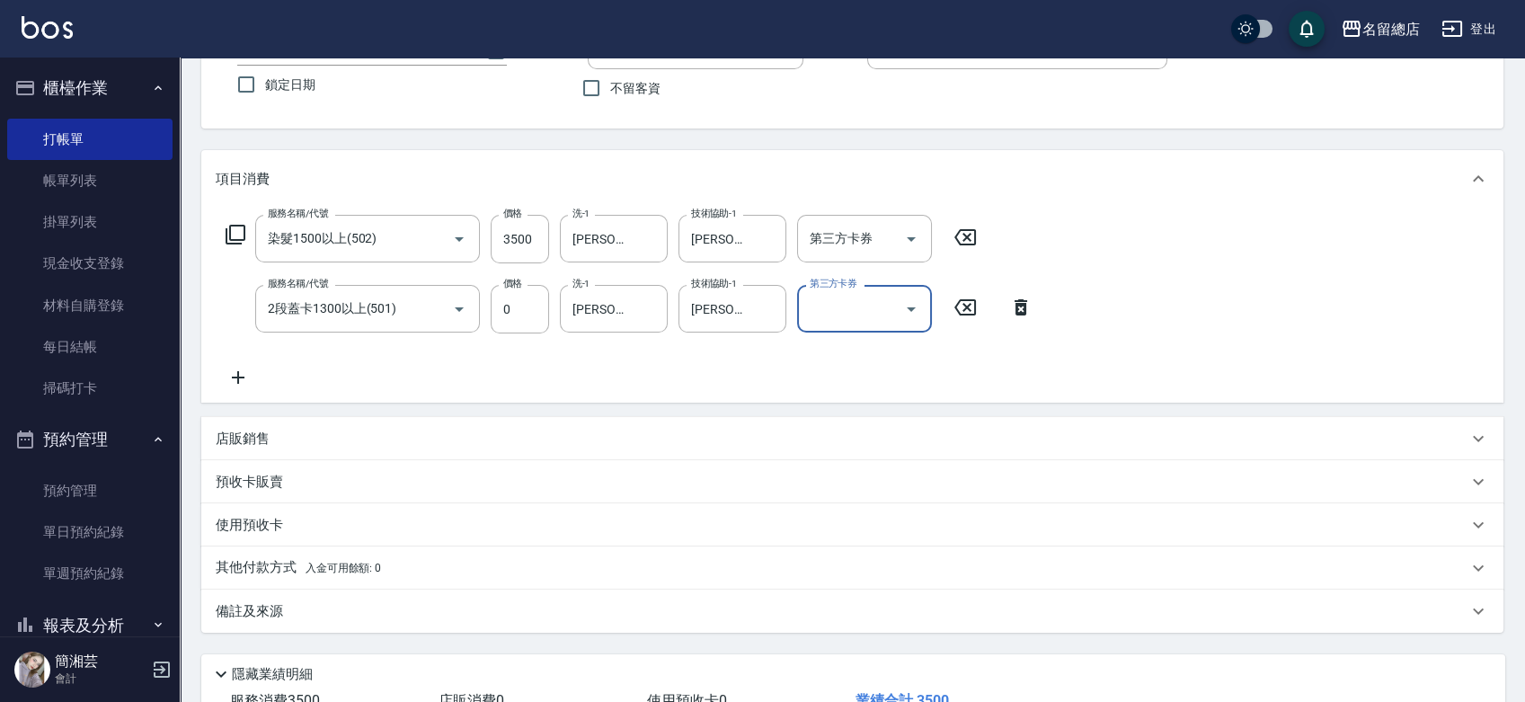
scroll to position [200, 0]
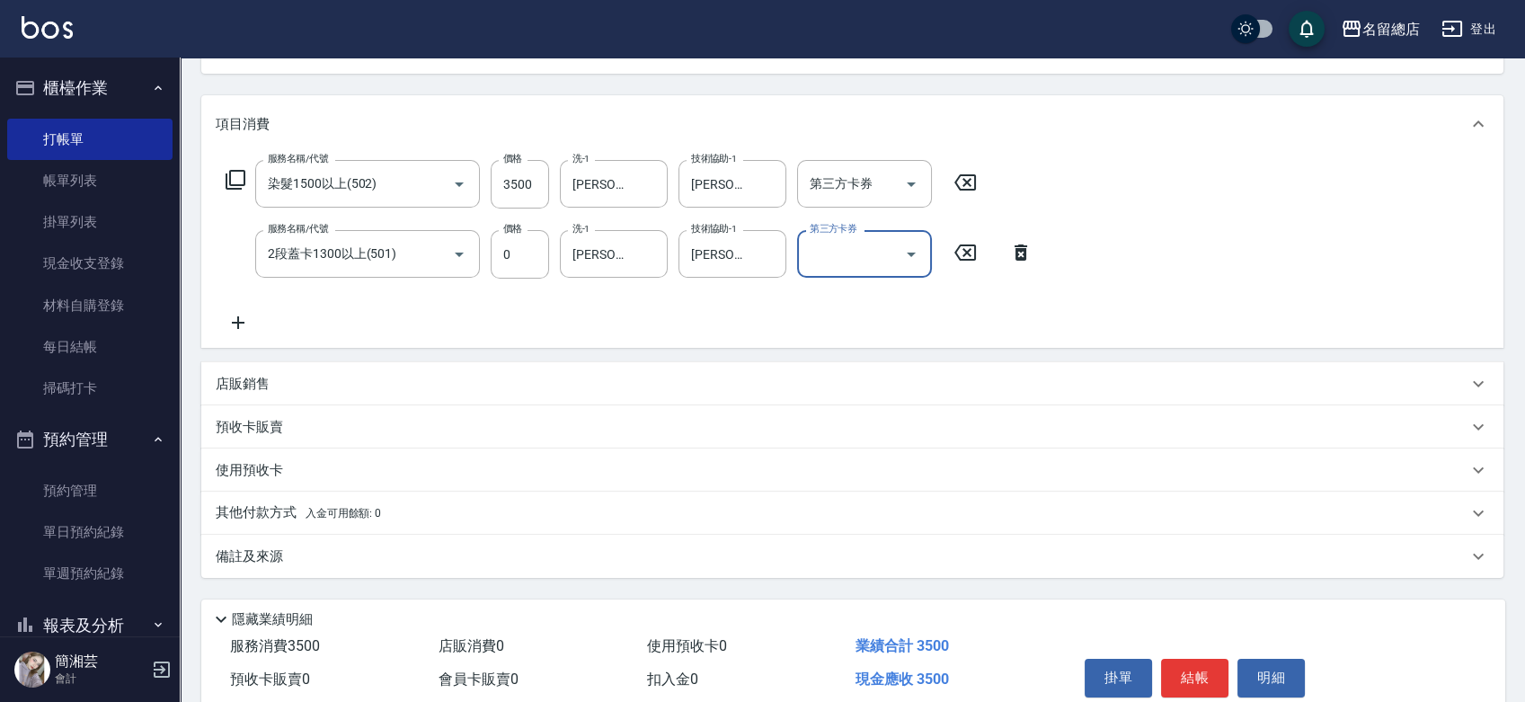
click at [326, 513] on span "入金可用餘額: 0" at bounding box center [344, 513] width 76 height 13
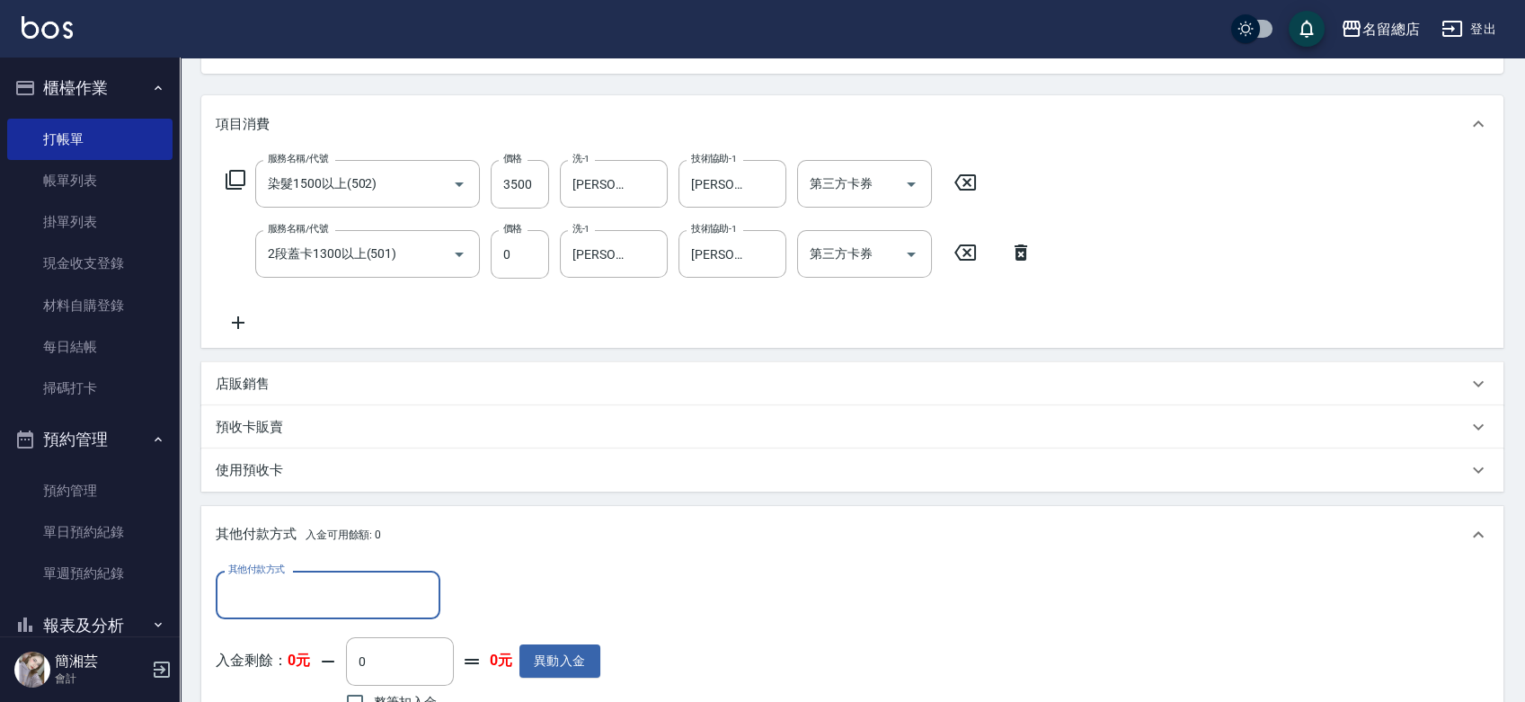
scroll to position [0, 0]
click at [353, 610] on div "其他付款方式" at bounding box center [328, 595] width 225 height 48
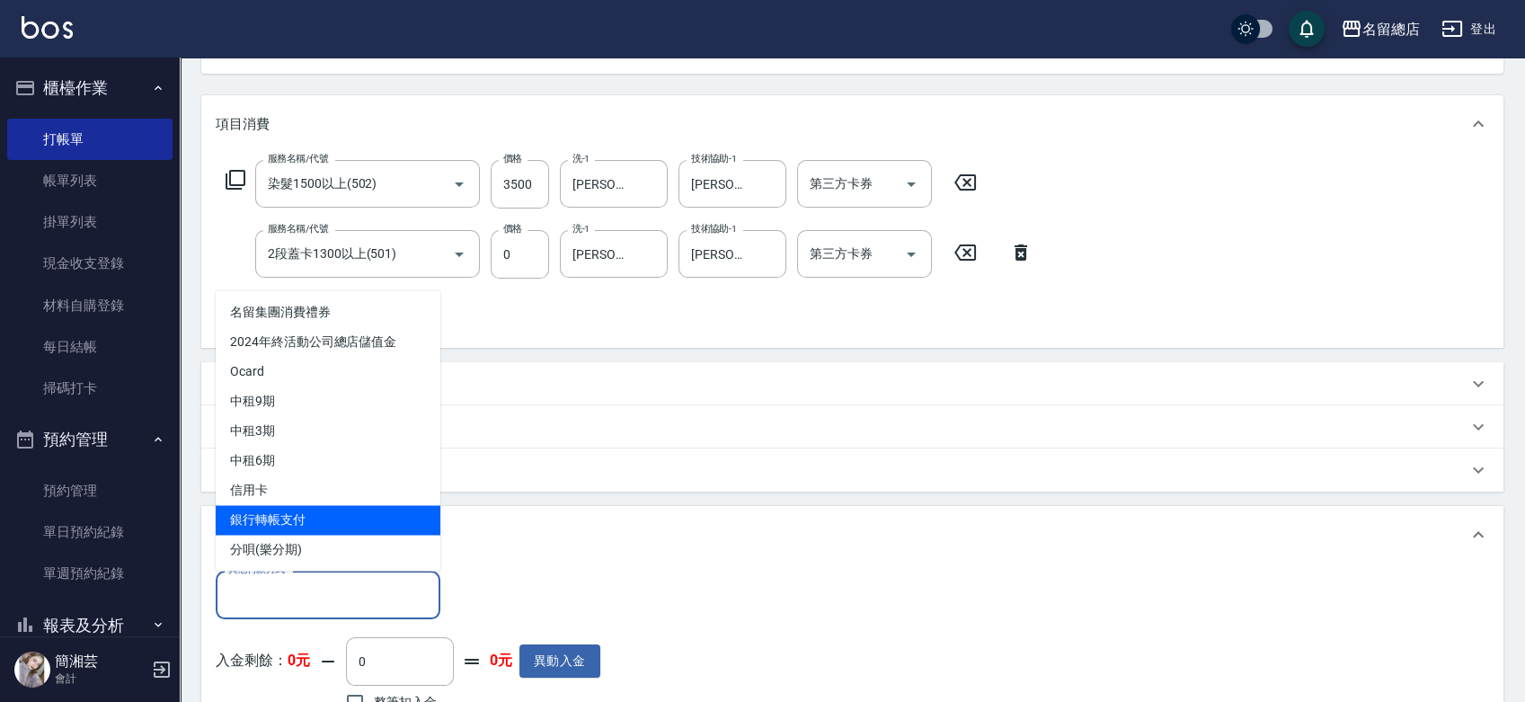
click at [316, 513] on span "銀行轉帳支付" at bounding box center [328, 520] width 225 height 30
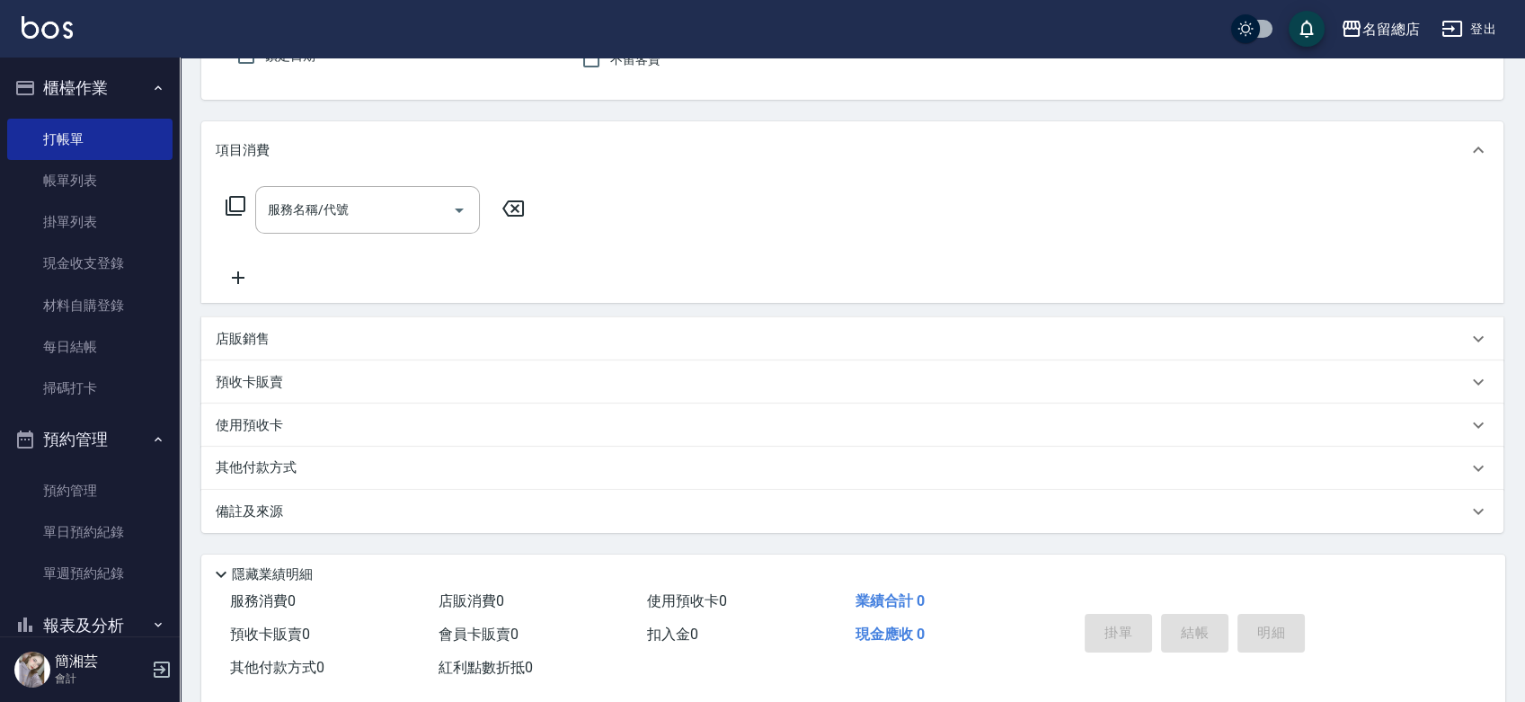
drag, startPoint x: 0, startPoint y: 35, endPoint x: 510, endPoint y: 494, distance: 686.1
drag, startPoint x: 510, startPoint y: 494, endPoint x: 501, endPoint y: 557, distance: 63.6
click at [501, 557] on div "Key In 打帳單 上一筆訂單:#49 流水號 流水號 帳單速查 結帳前確認明細 連續打單結帳 掛單 結帳 明細 帳單日期 [DATE] 17:11 鎖定日…" at bounding box center [853, 306] width 1346 height 844
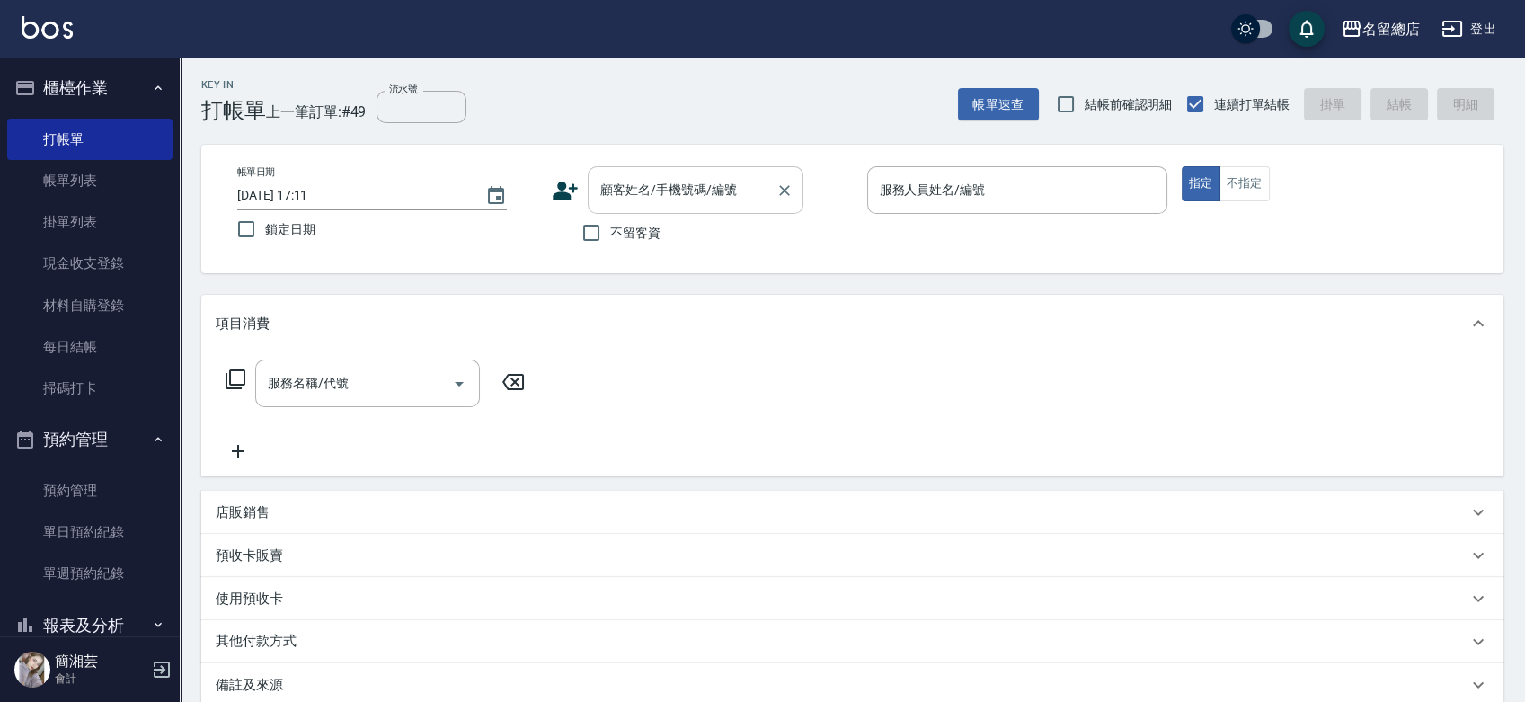
click at [622, 168] on div "顧客姓名/手機號碼/編號" at bounding box center [696, 190] width 216 height 48
click at [557, 192] on icon at bounding box center [566, 191] width 25 height 18
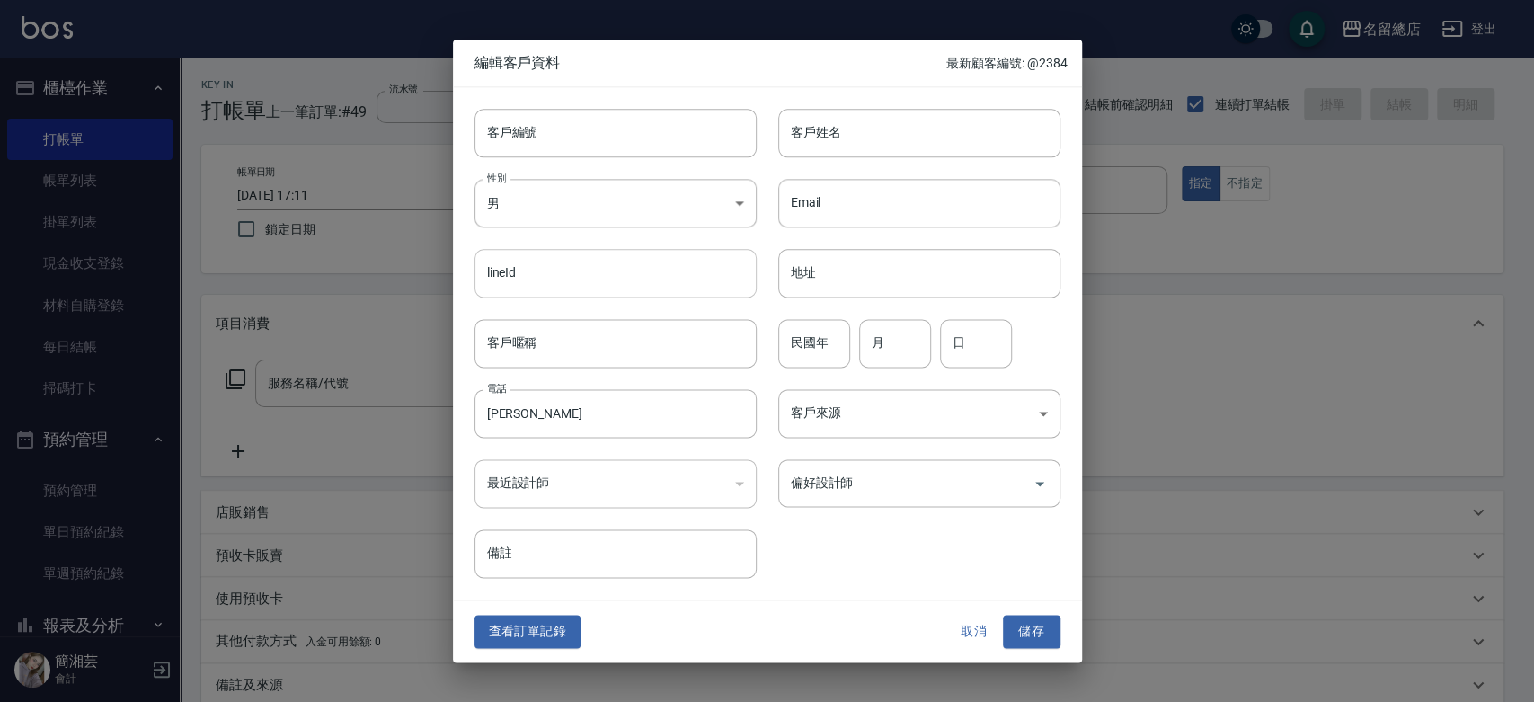
click at [524, 270] on input "lineId" at bounding box center [616, 273] width 282 height 49
click at [545, 422] on input "[PERSON_NAME]" at bounding box center [616, 413] width 282 height 49
drag, startPoint x: 546, startPoint y: 422, endPoint x: 446, endPoint y: 417, distance: 99.9
click at [446, 417] on div "編輯客戶資料 最新顧客編號: @2384 客戶編號 客戶編號 客戶姓名 客戶姓名 性別 男 [DEMOGRAPHIC_DATA] 性別 Email Email…" at bounding box center [767, 351] width 1534 height 702
drag, startPoint x: 511, startPoint y: 413, endPoint x: 463, endPoint y: 413, distance: 47.6
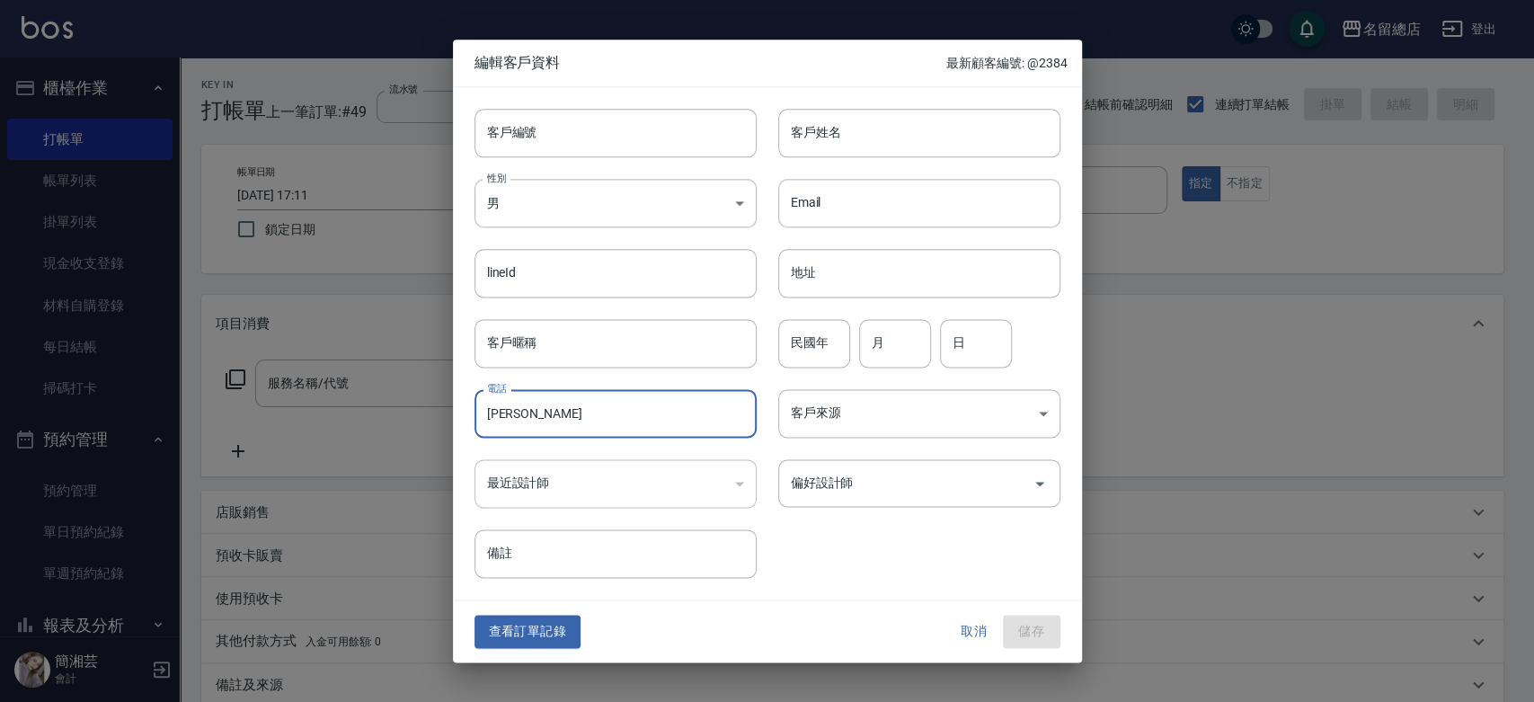
click at [463, 413] on div "電話 [PERSON_NAME]" at bounding box center [605, 403] width 304 height 70
click at [848, 152] on input "客戶姓名" at bounding box center [919, 133] width 282 height 49
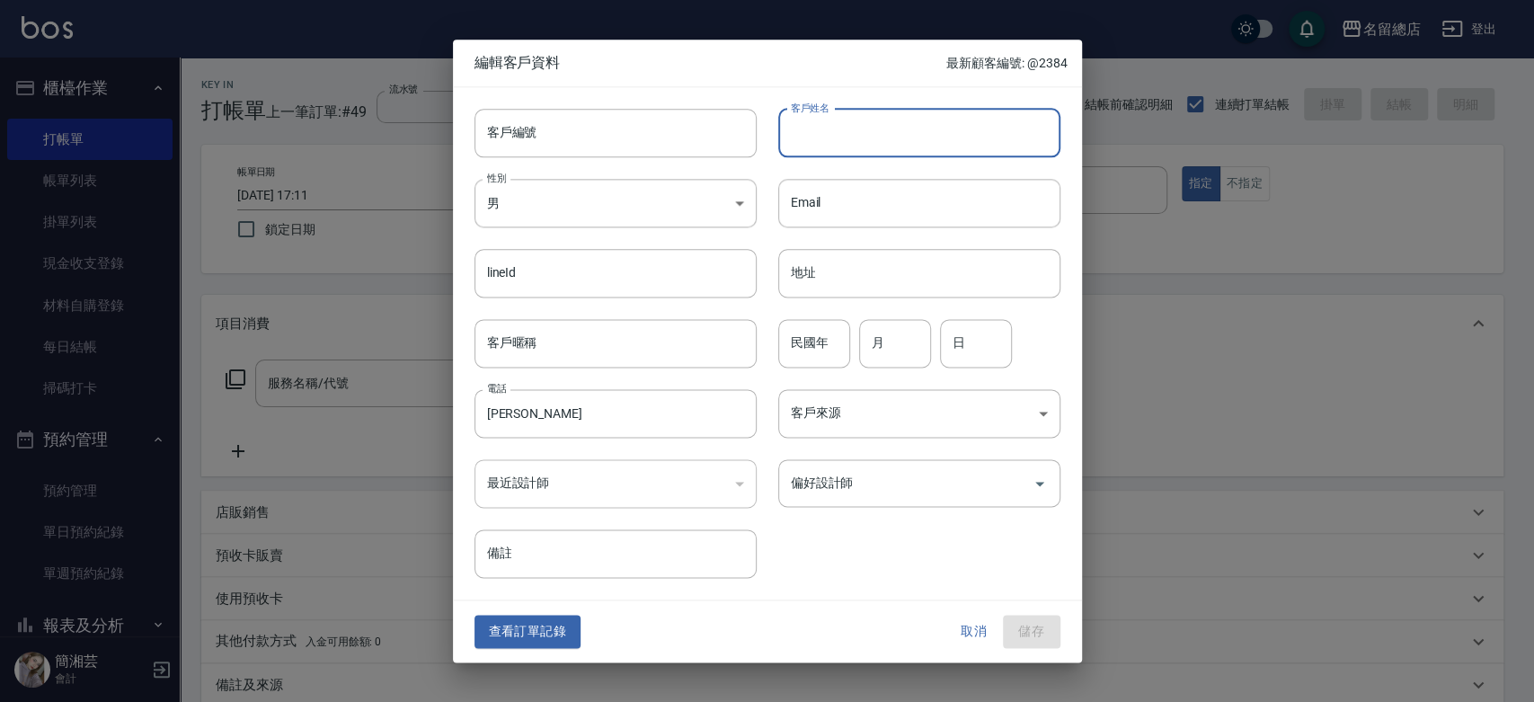
paste input "[PERSON_NAME]"
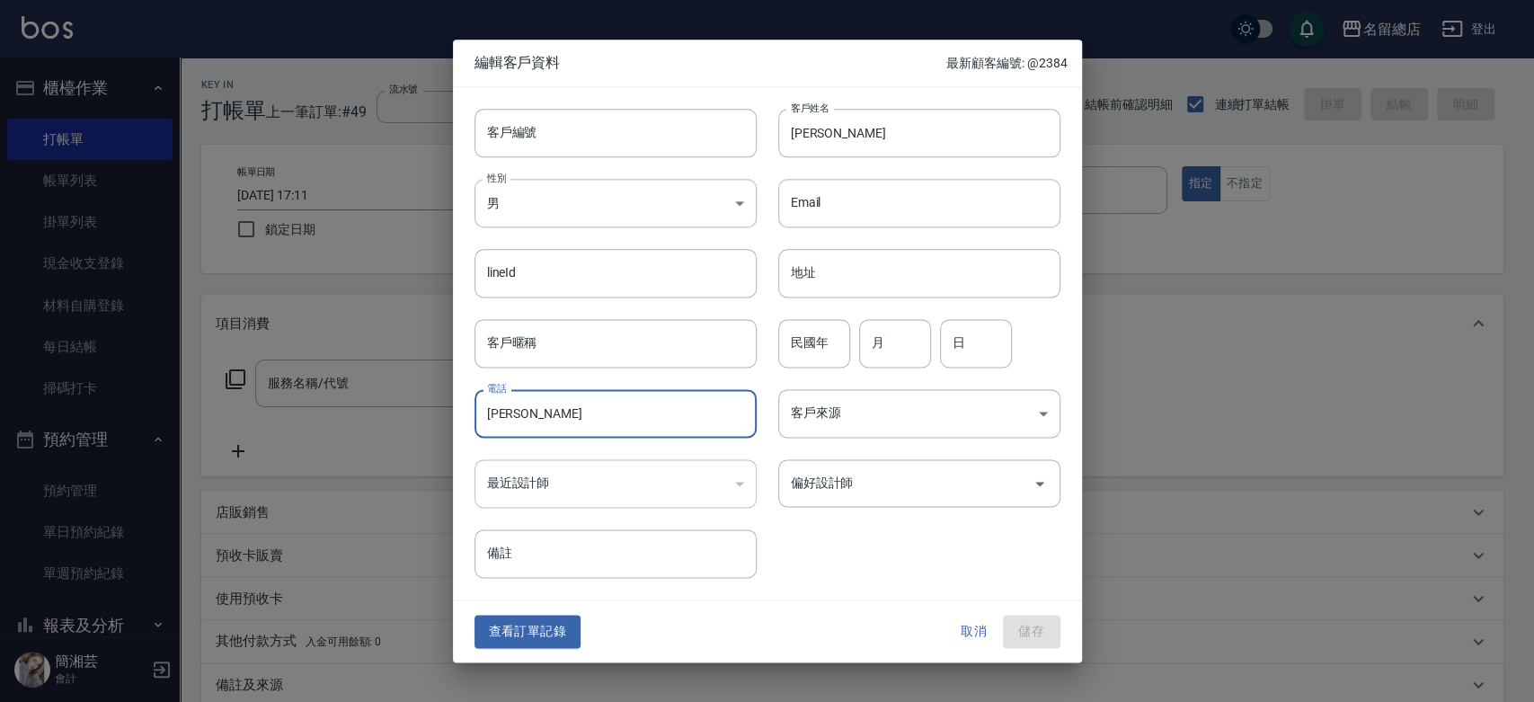
drag, startPoint x: 551, startPoint y: 405, endPoint x: 460, endPoint y: 413, distance: 91.1
click at [460, 413] on div "電話 [PERSON_NAME]" at bounding box center [605, 403] width 304 height 70
click at [1032, 625] on button "儲存" at bounding box center [1032, 632] width 58 height 33
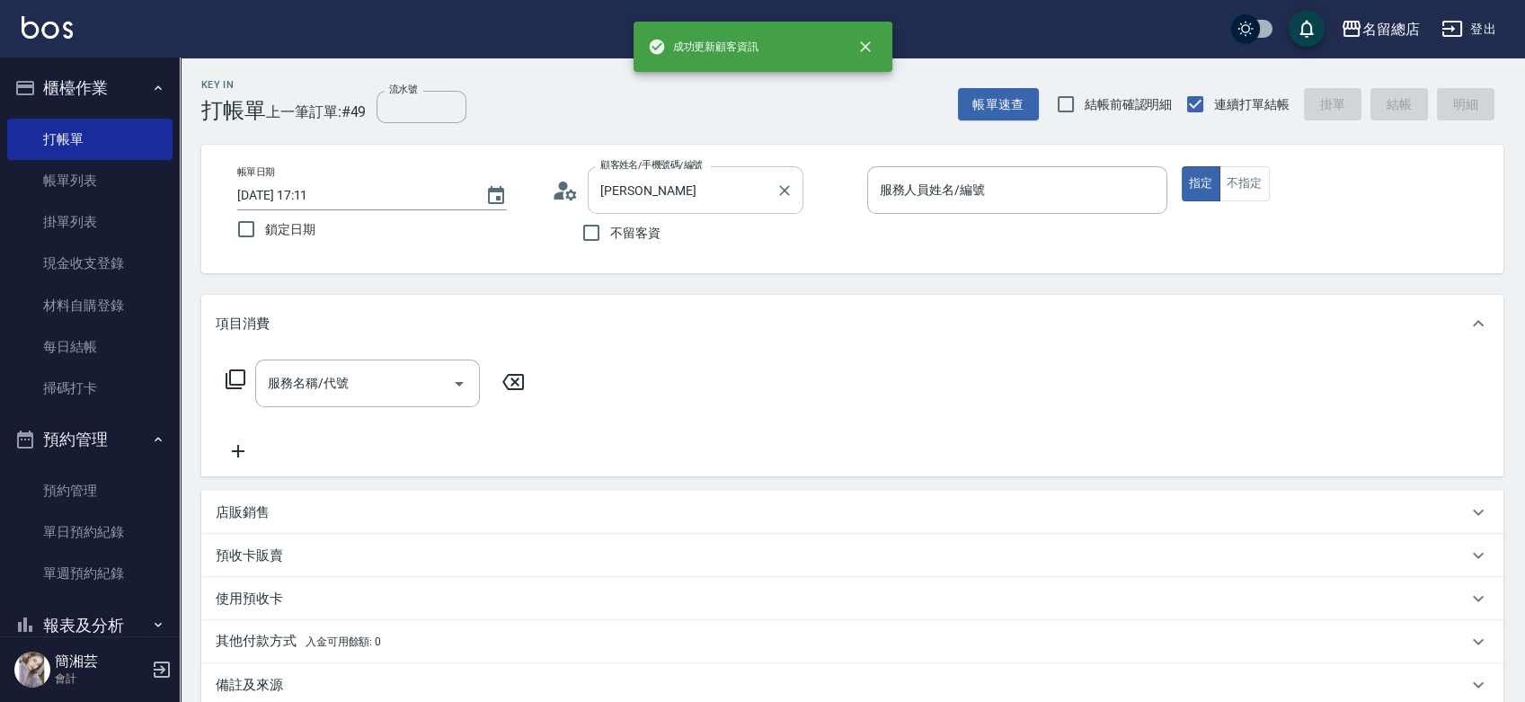
click at [791, 200] on button "Clear" at bounding box center [784, 190] width 25 height 25
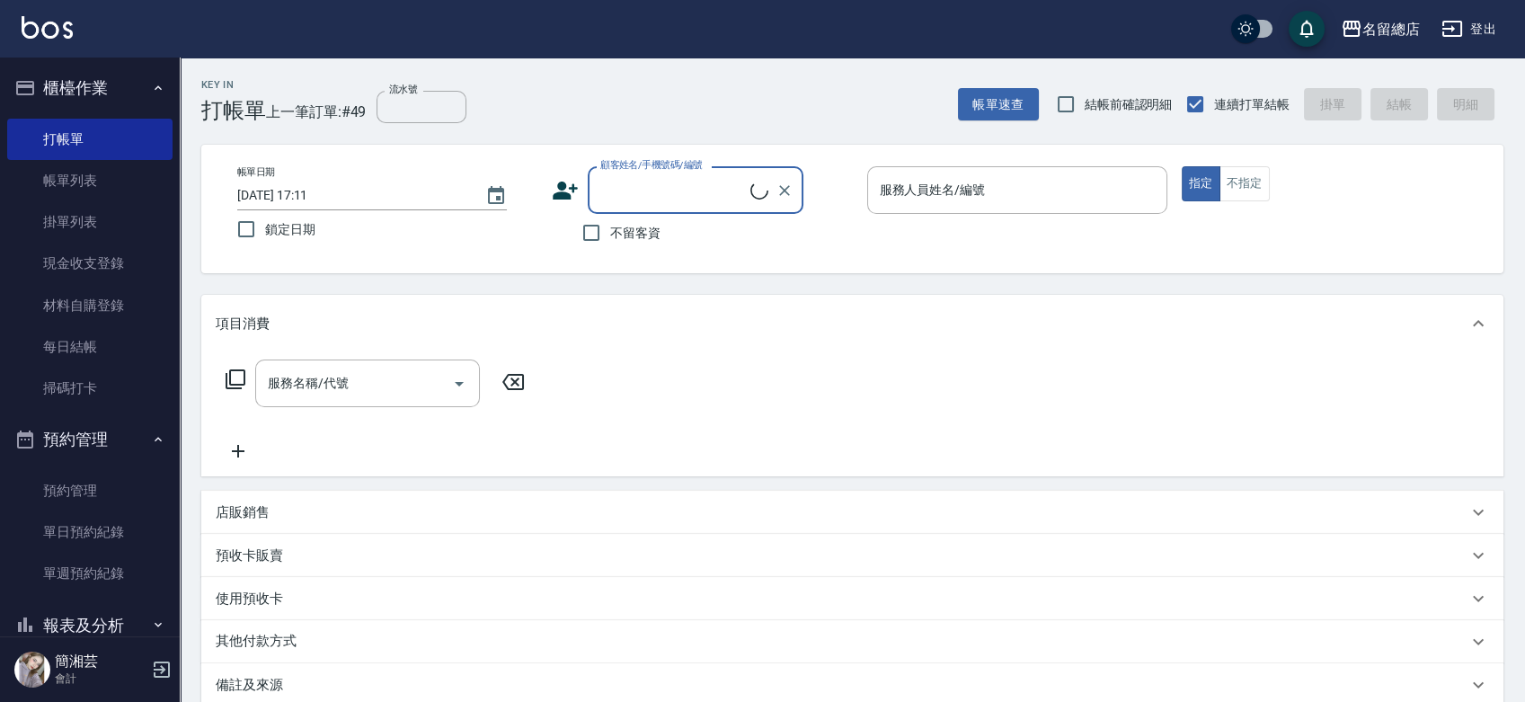
click at [719, 195] on input "顧客姓名/手機號碼/編號" at bounding box center [673, 189] width 155 height 31
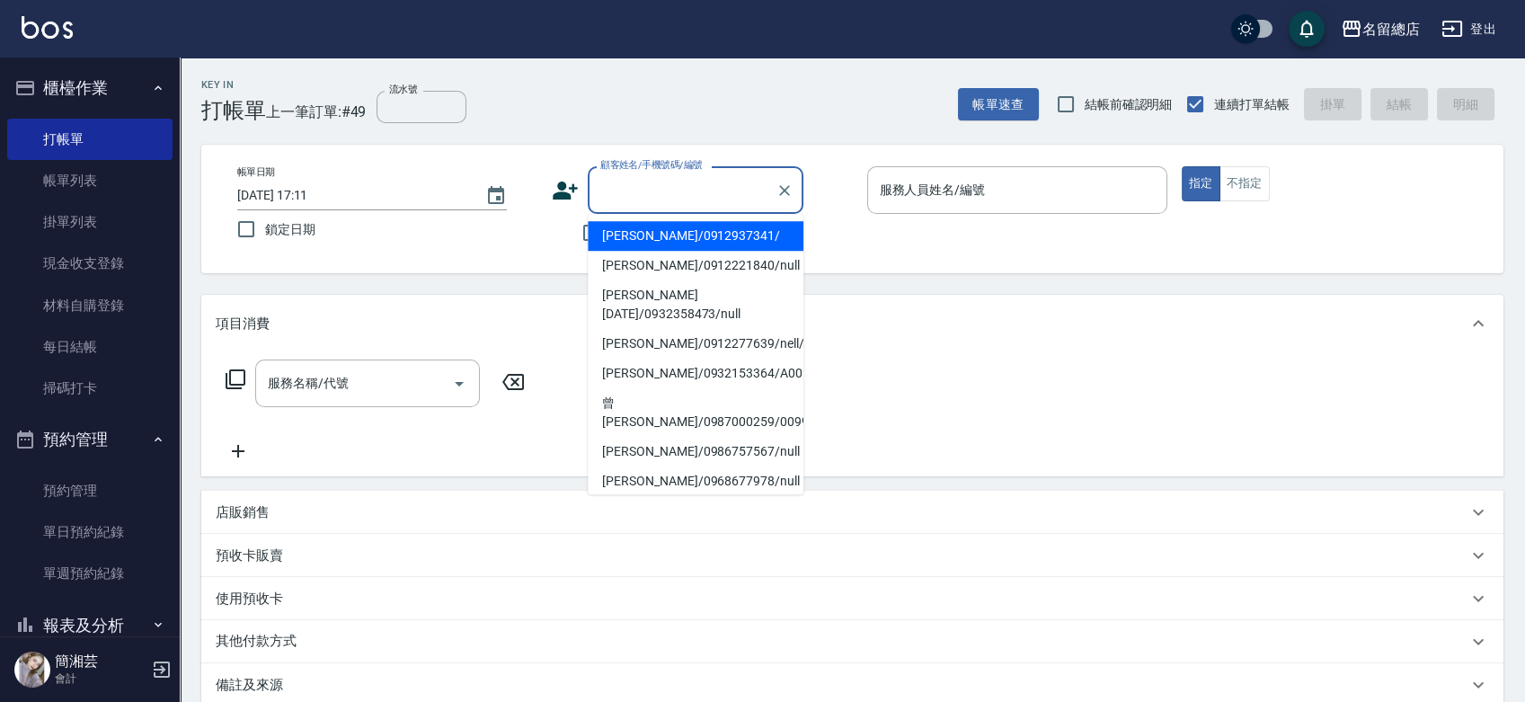
click at [690, 222] on li "[PERSON_NAME]/0912937341/" at bounding box center [696, 236] width 216 height 30
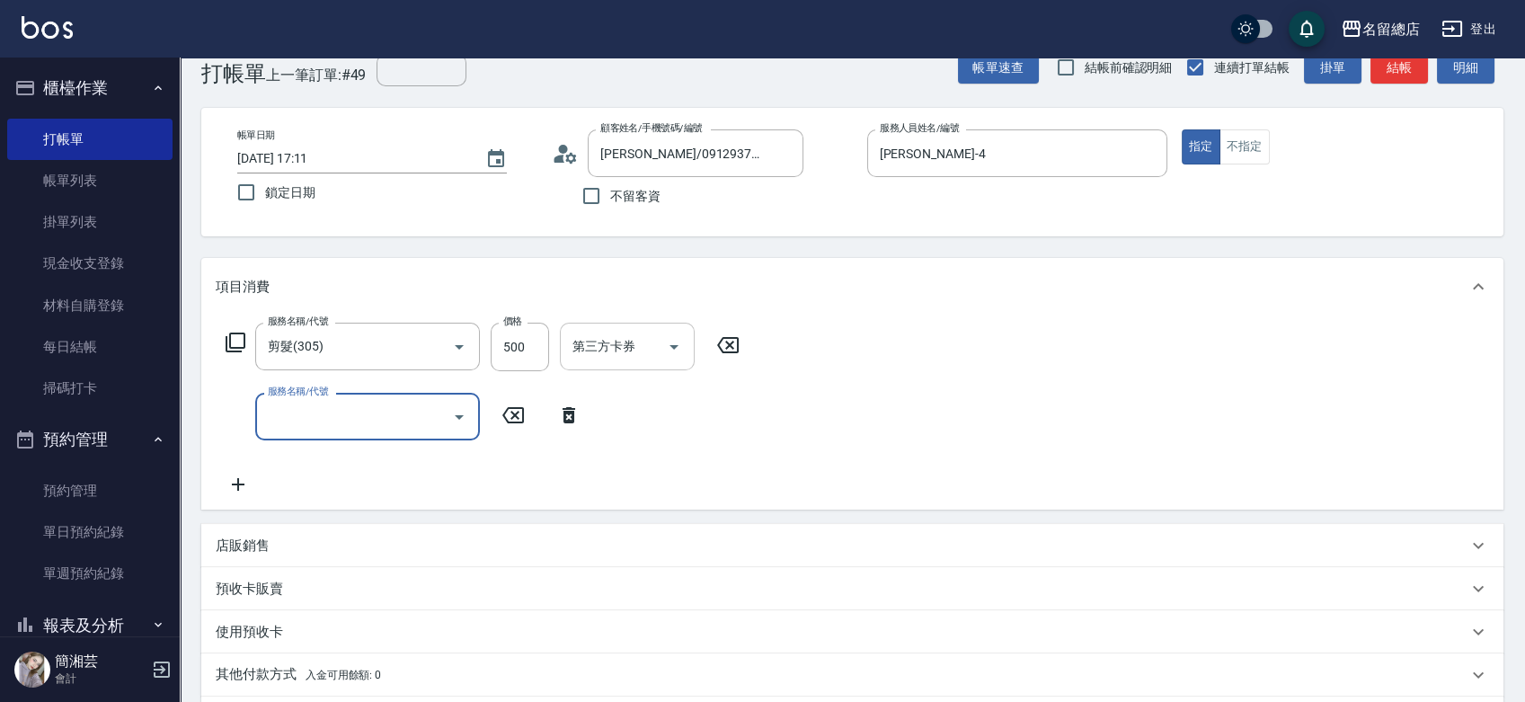
scroll to position [100, 0]
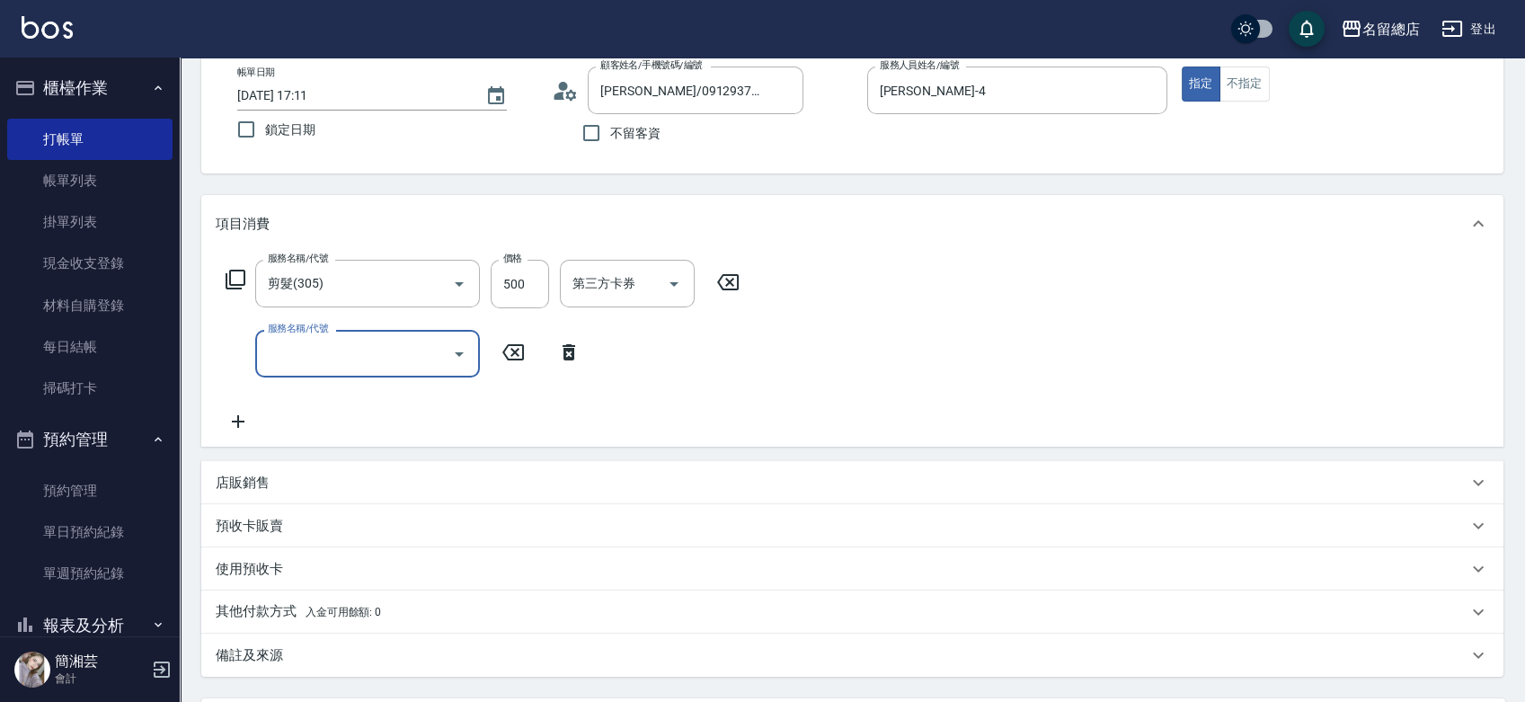
click at [305, 523] on div "預收卡販賣" at bounding box center [842, 526] width 1252 height 19
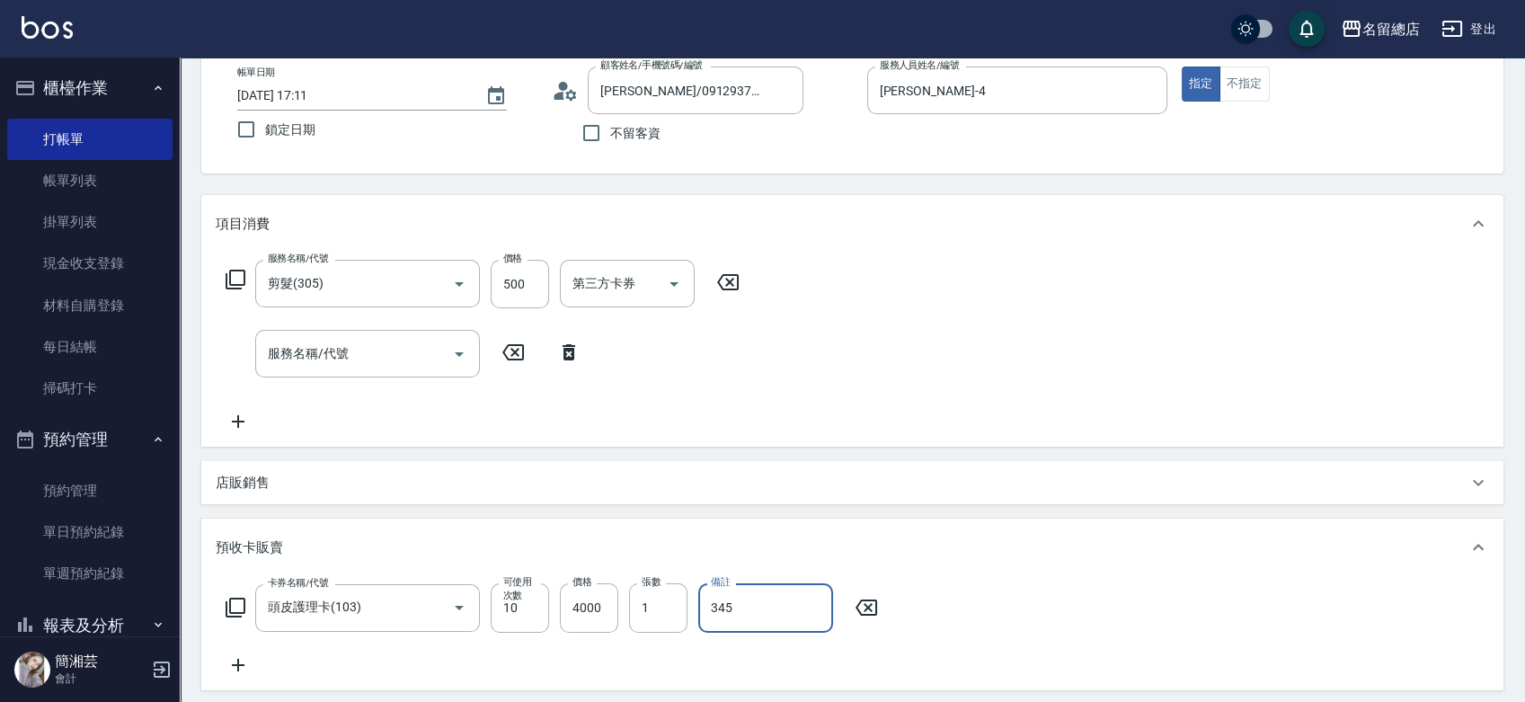
scroll to position [431, 0]
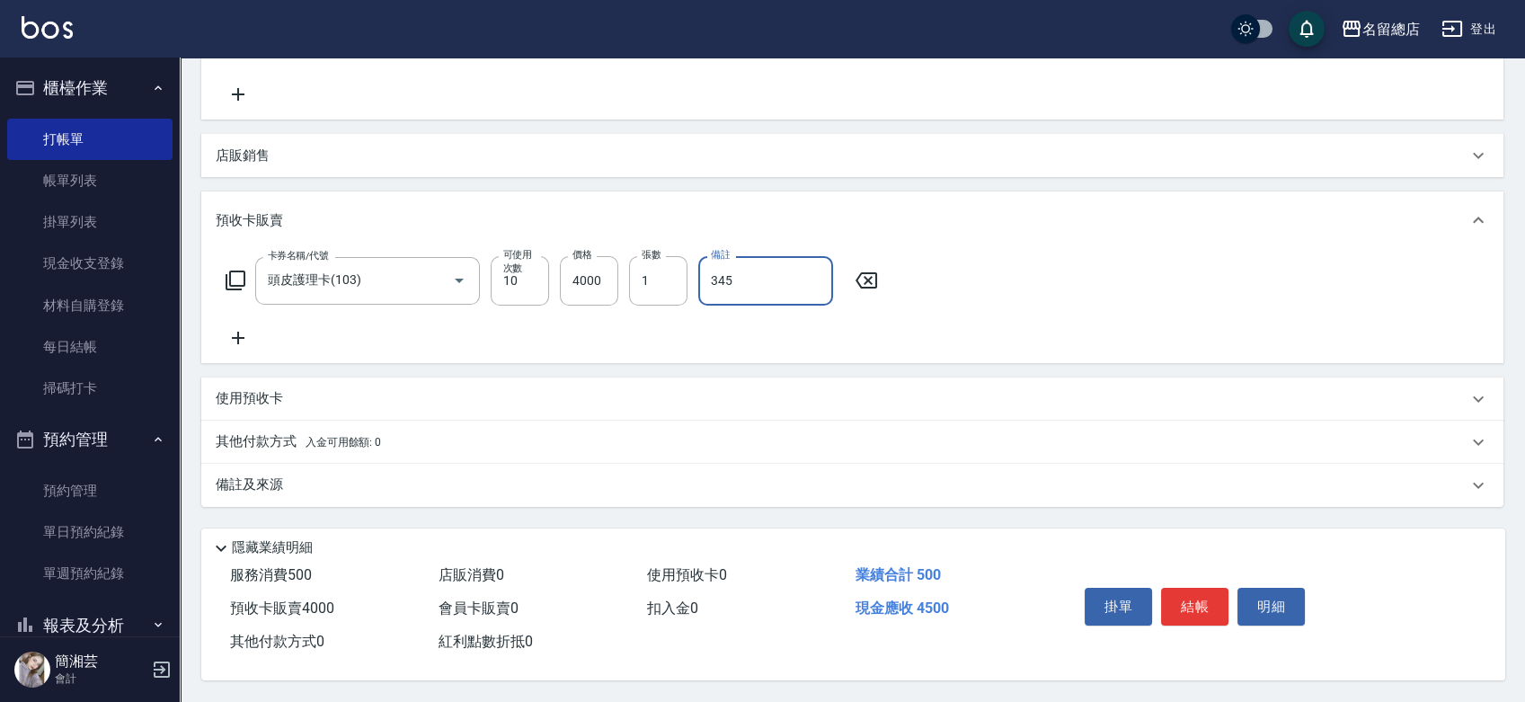
click at [272, 432] on p "其他付款方式 入金可用餘額: 0" at bounding box center [298, 442] width 165 height 20
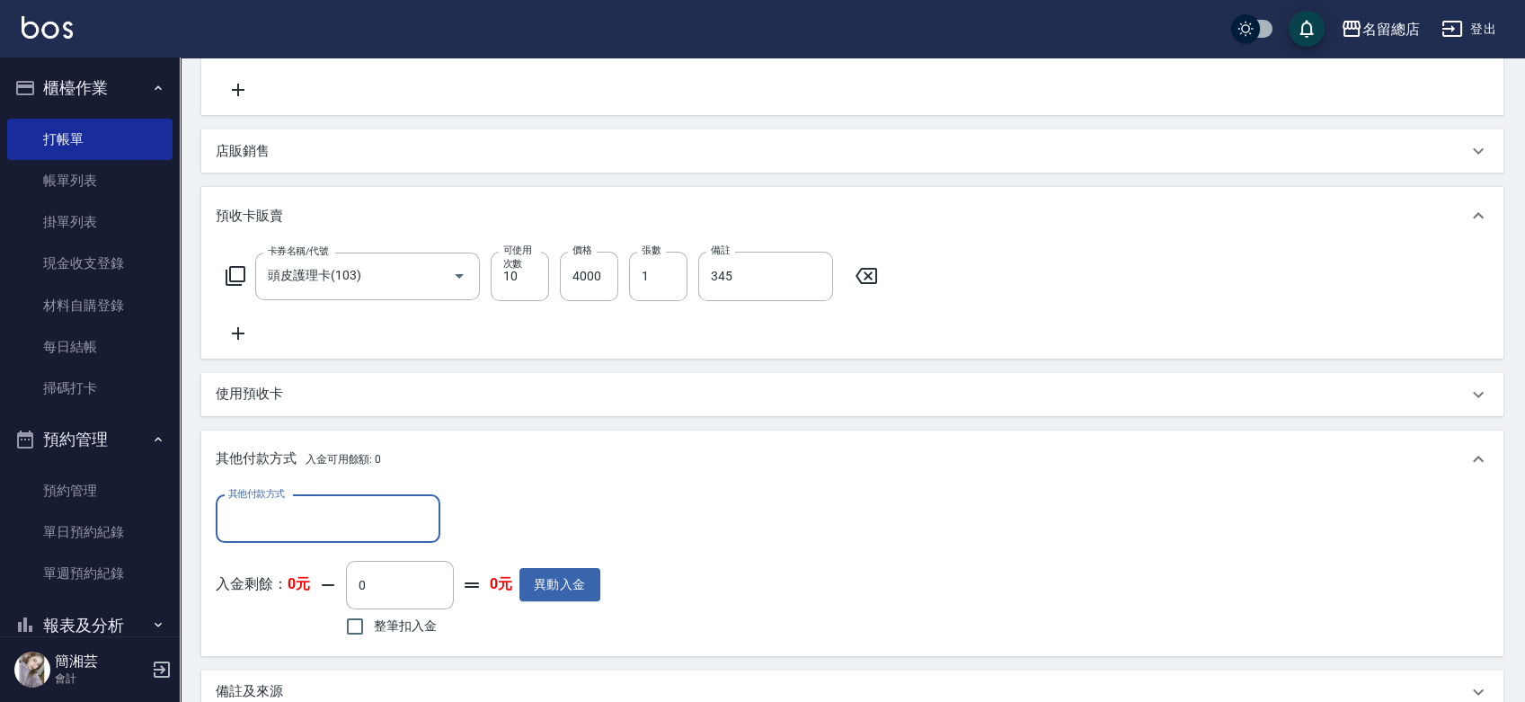
scroll to position [0, 0]
click at [280, 523] on input "其他付款方式" at bounding box center [328, 518] width 209 height 31
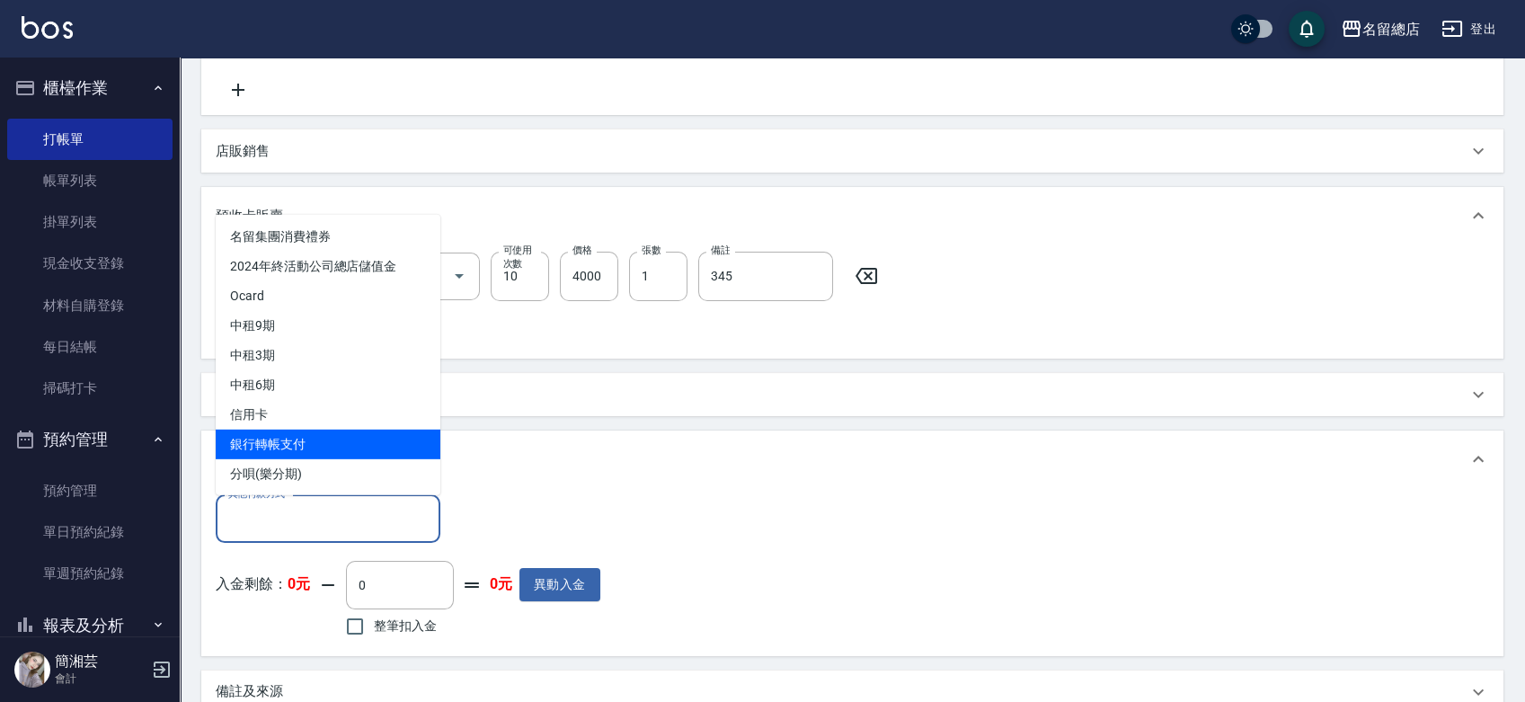
click at [277, 437] on span "銀行轉帳支付" at bounding box center [328, 444] width 225 height 30
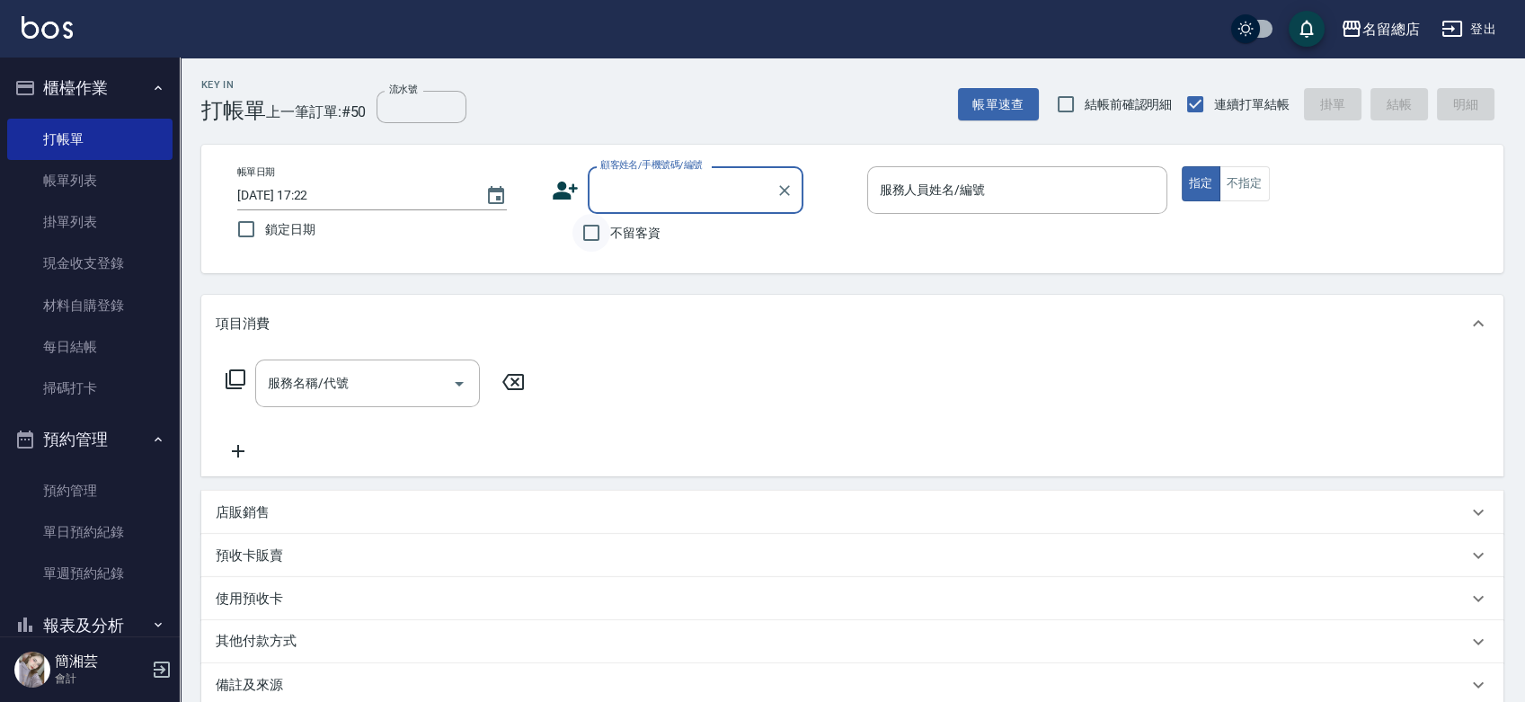
click at [598, 236] on input "不留客資" at bounding box center [592, 233] width 38 height 38
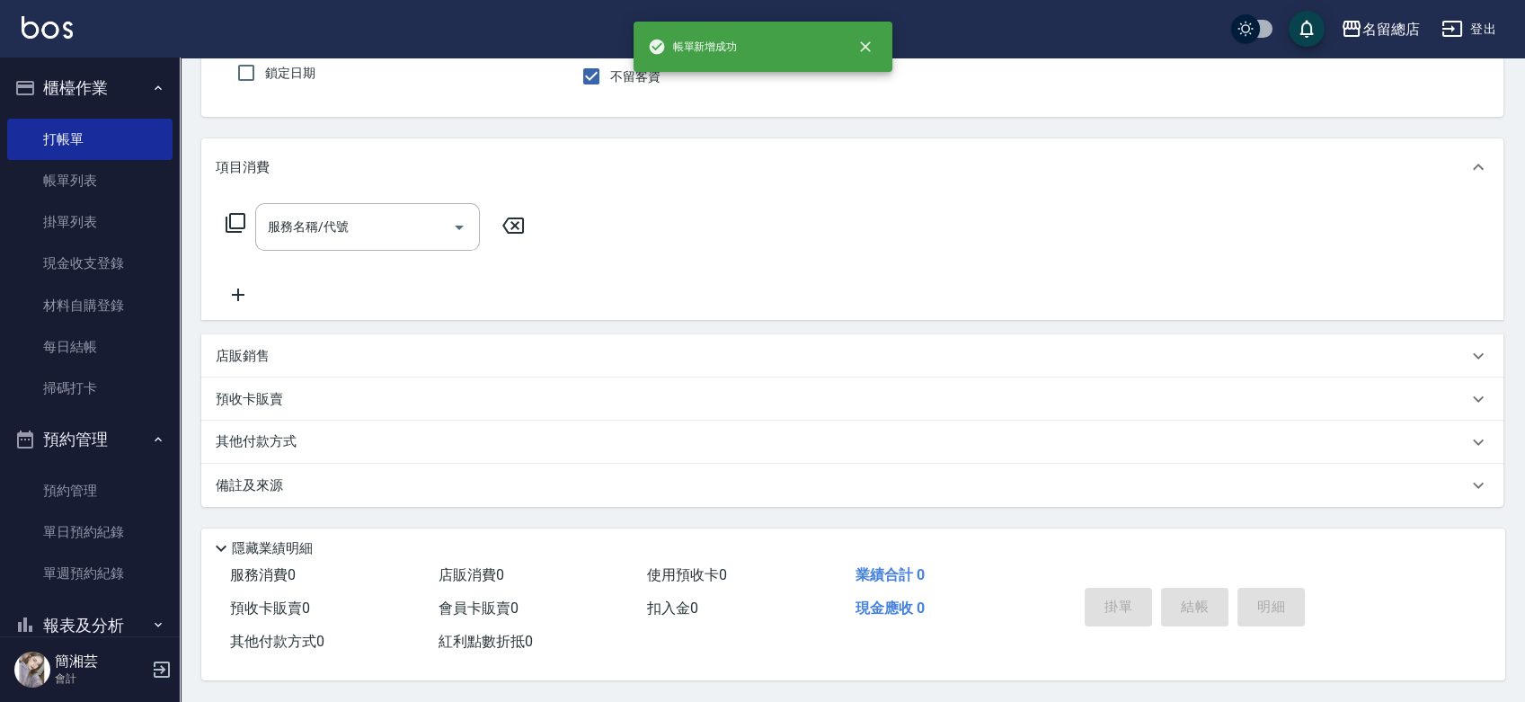
scroll to position [162, 0]
click at [58, 290] on link "材料自購登錄" at bounding box center [89, 305] width 165 height 41
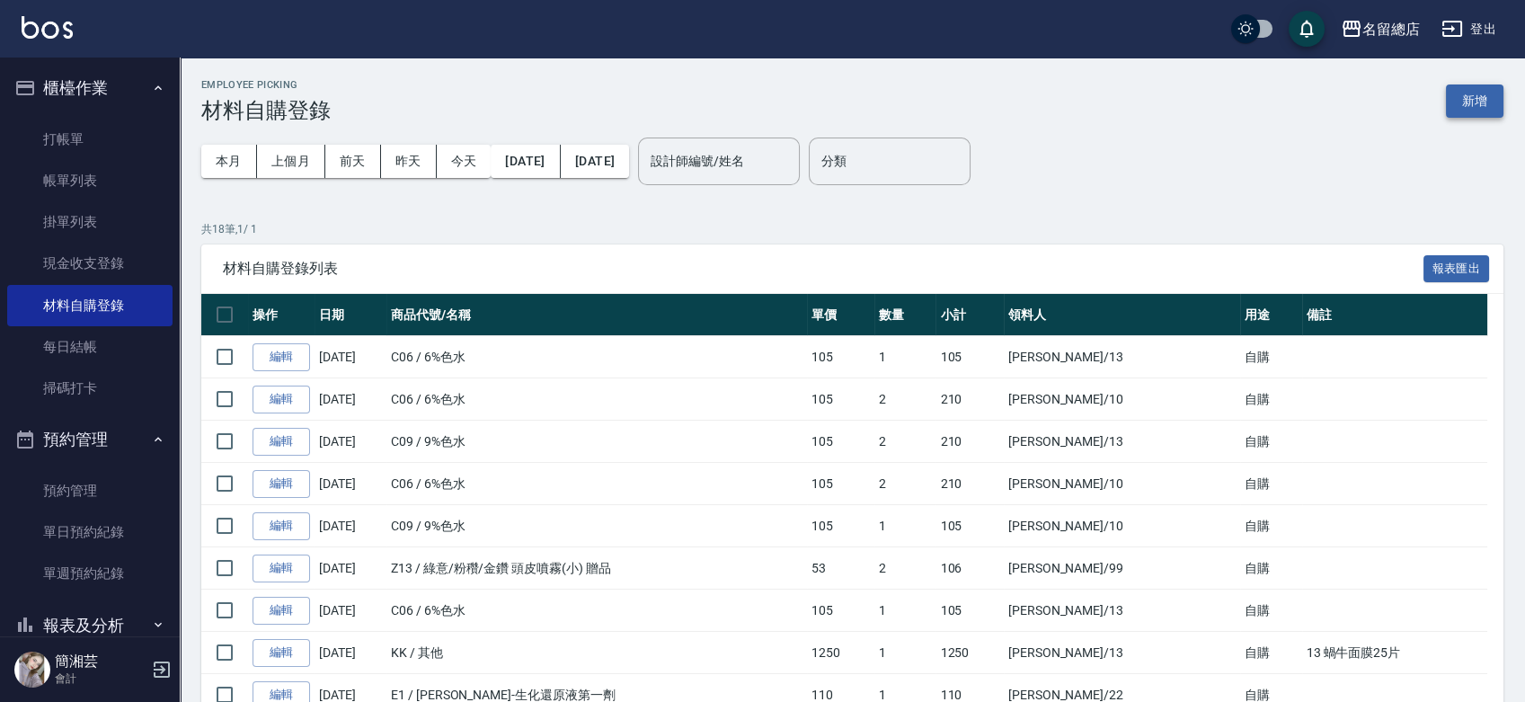
click at [1489, 106] on button "新增" at bounding box center [1475, 100] width 58 height 33
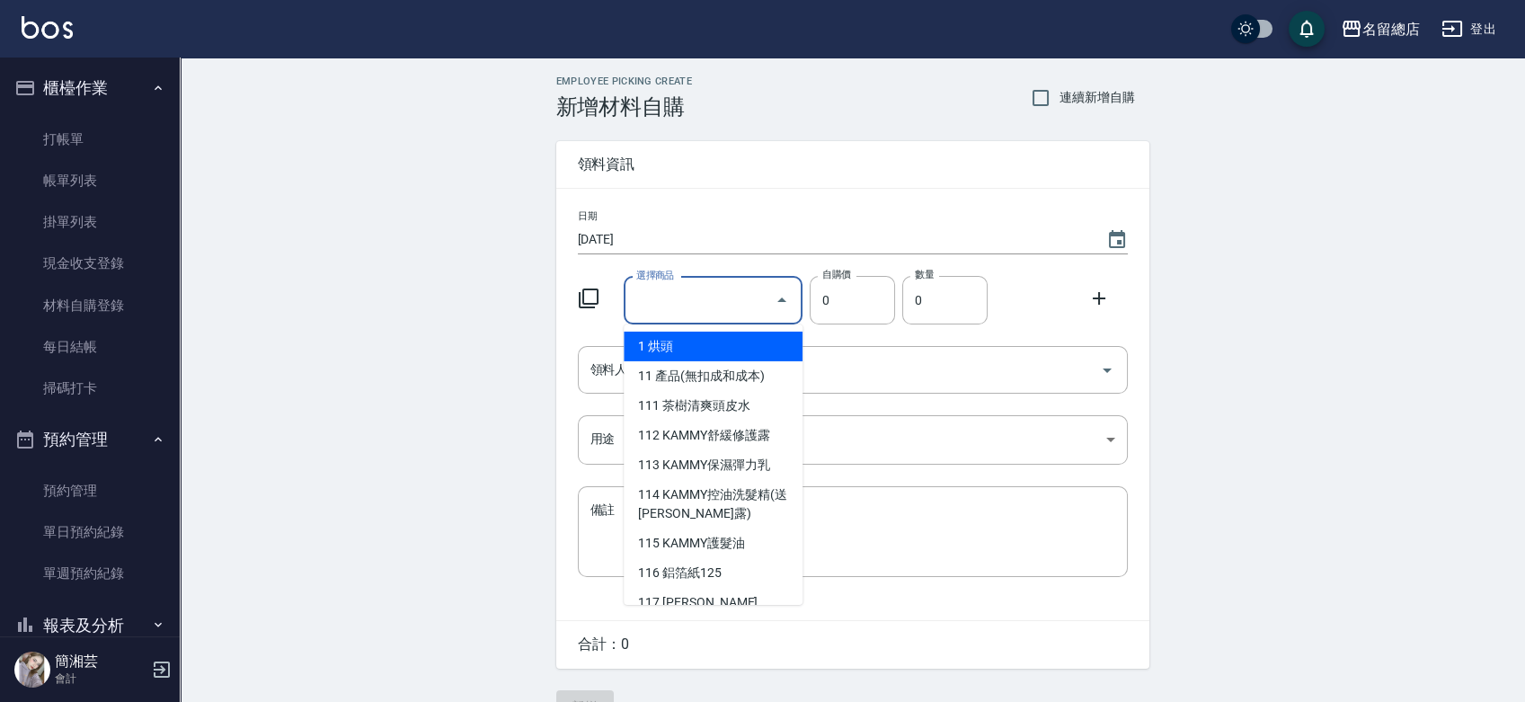
click at [687, 292] on input "選擇商品" at bounding box center [700, 300] width 136 height 31
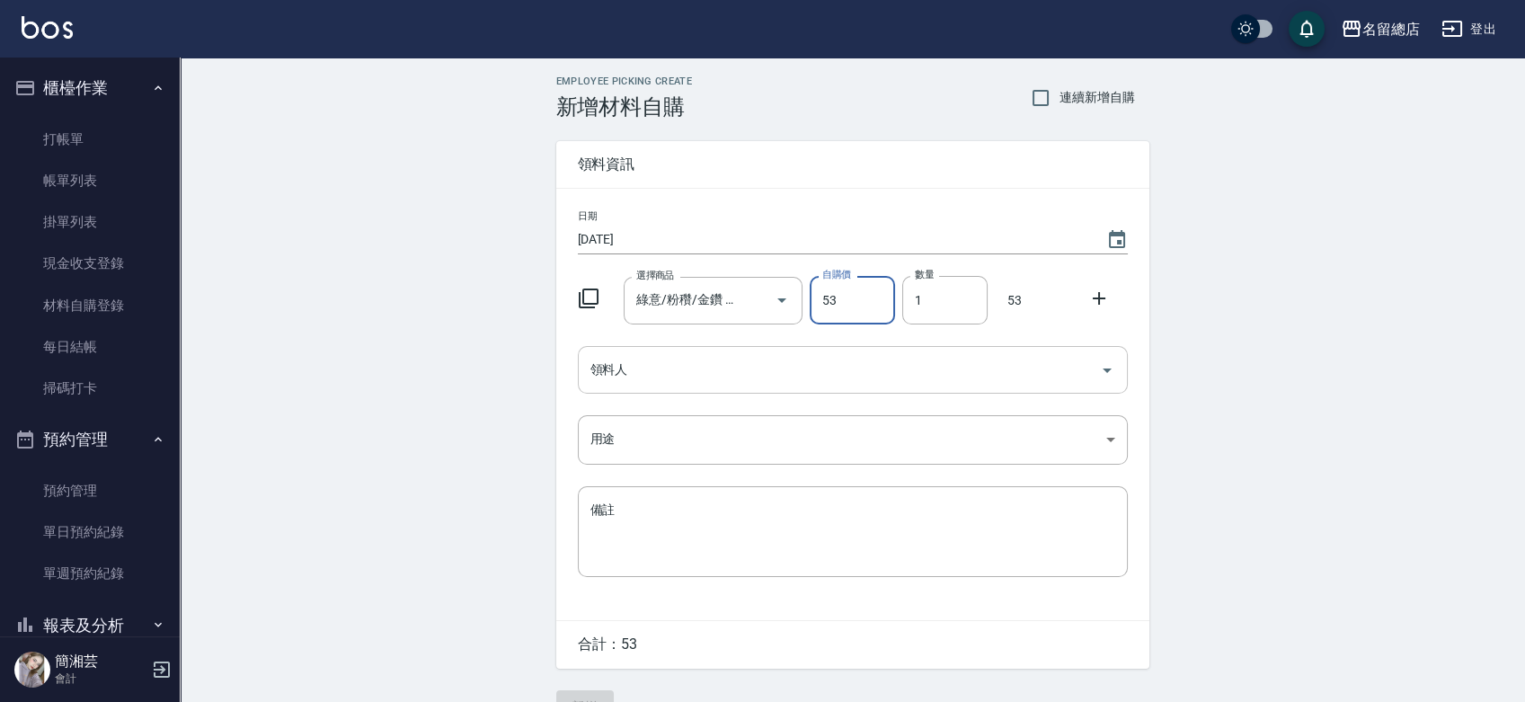
click at [656, 388] on div "領料人" at bounding box center [853, 370] width 550 height 48
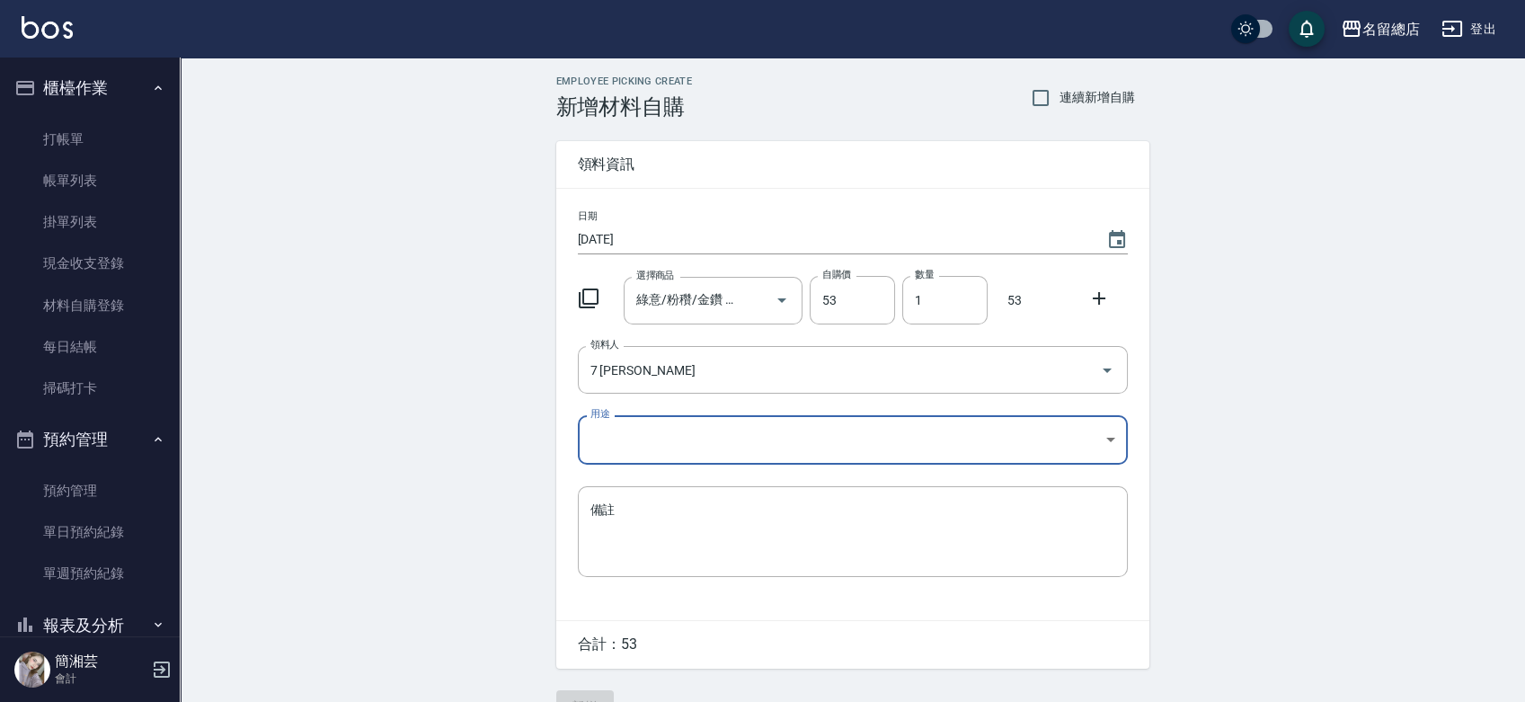
click at [621, 444] on body "名留總店 登出 櫃檯作業 打帳單 帳單列表 掛單列表 現金收支登錄 材料自購登錄 每日結帳 掃碼打卡 預約管理 預約管理 單日預約紀錄 單週預約紀錄 報表及分…" at bounding box center [762, 370] width 1525 height 741
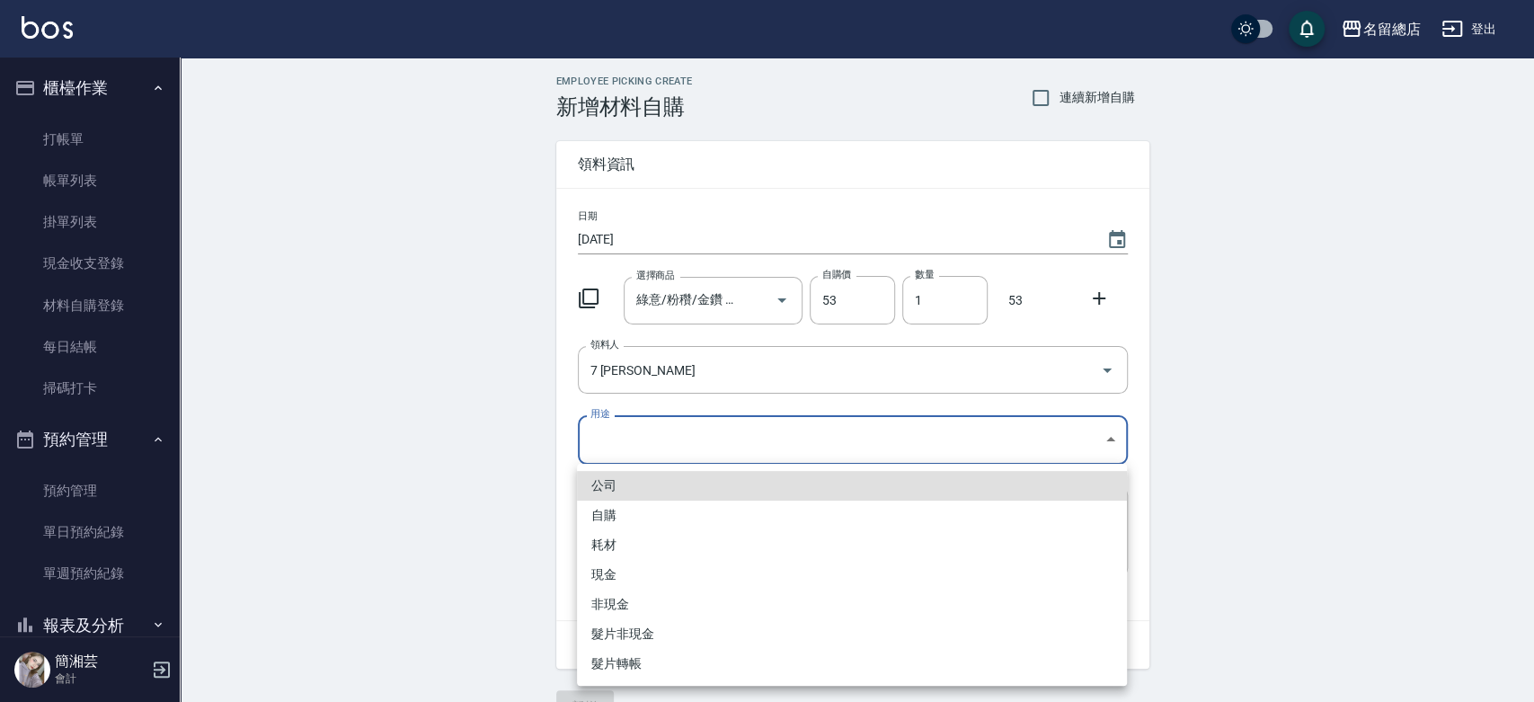
click at [618, 519] on li "自購" at bounding box center [852, 516] width 550 height 30
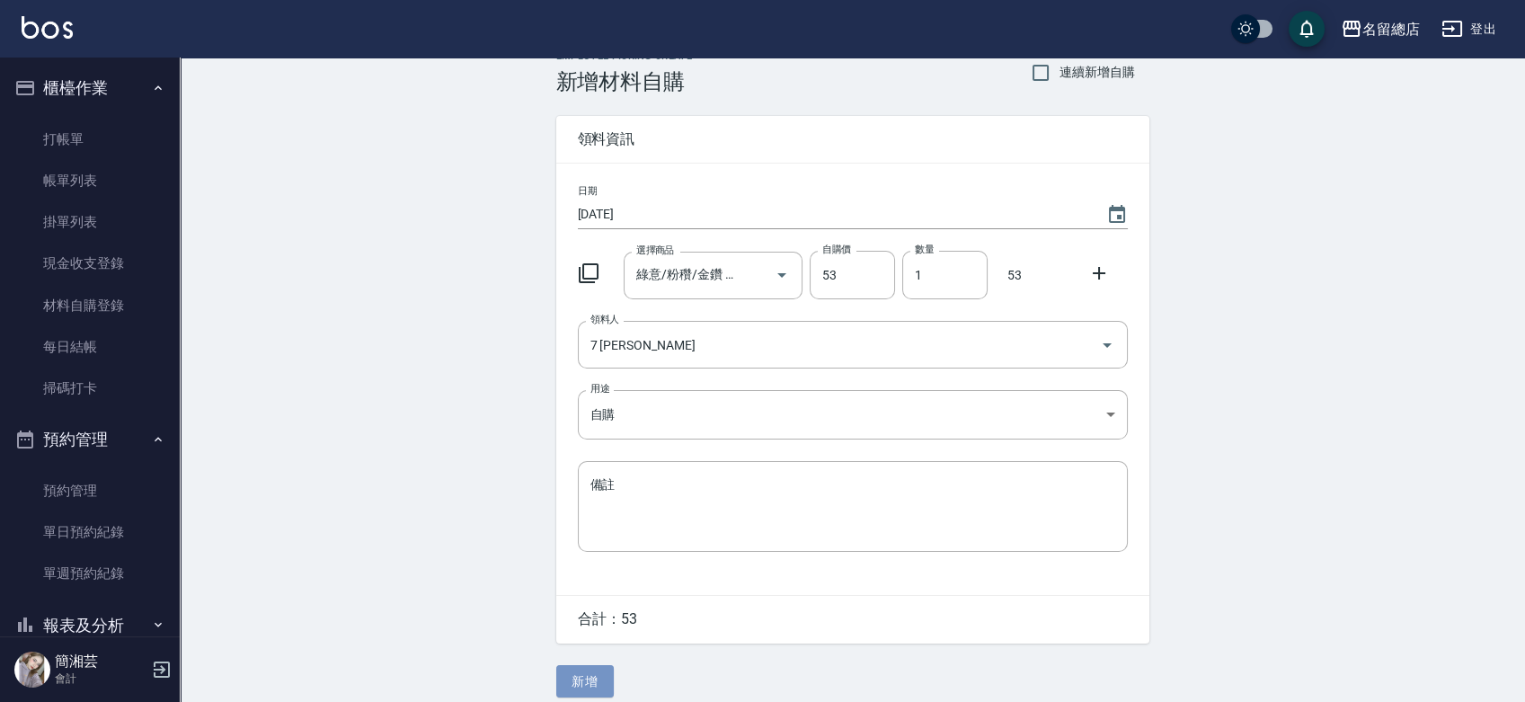
click at [578, 679] on button "新增" at bounding box center [585, 681] width 58 height 33
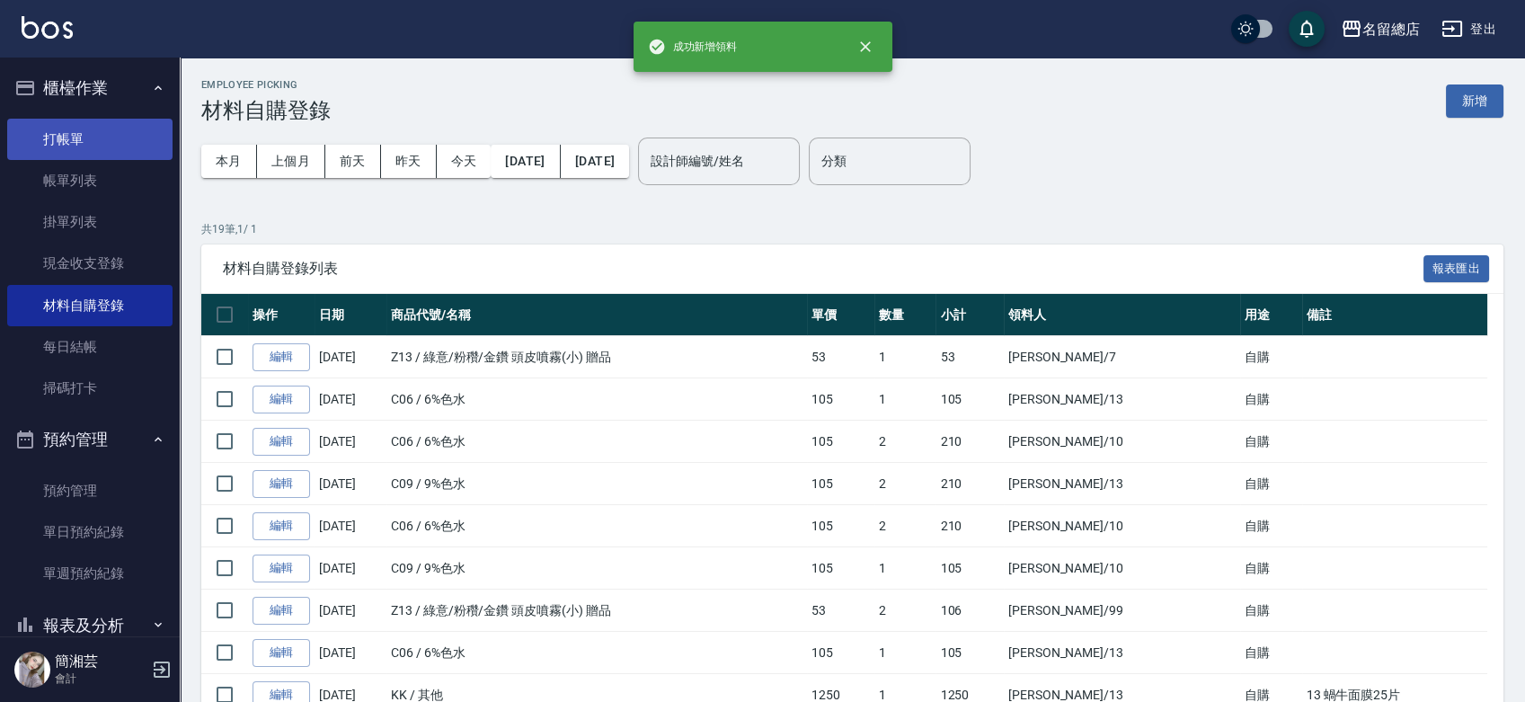
click at [43, 131] on link "打帳單" at bounding box center [89, 139] width 165 height 41
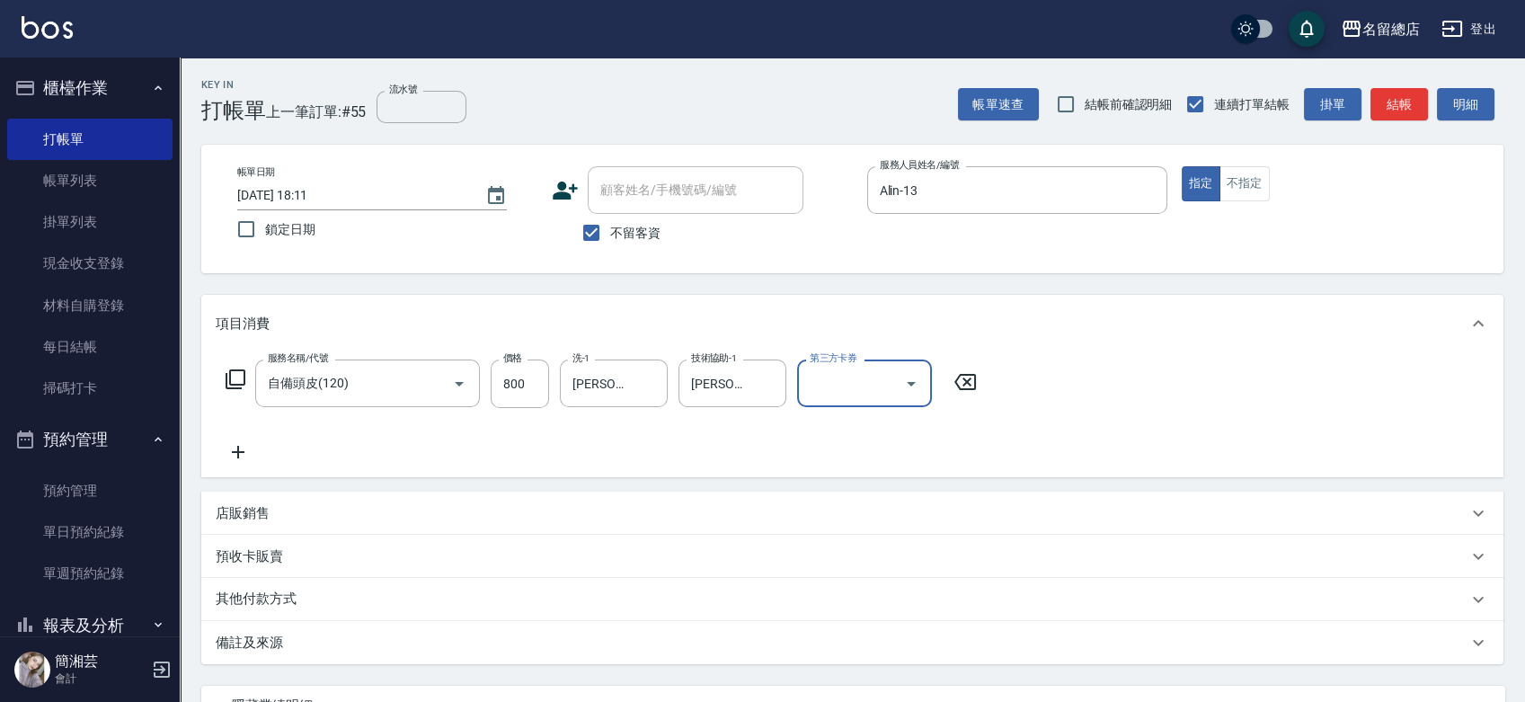
click at [306, 588] on div "其他付款方式" at bounding box center [852, 599] width 1303 height 43
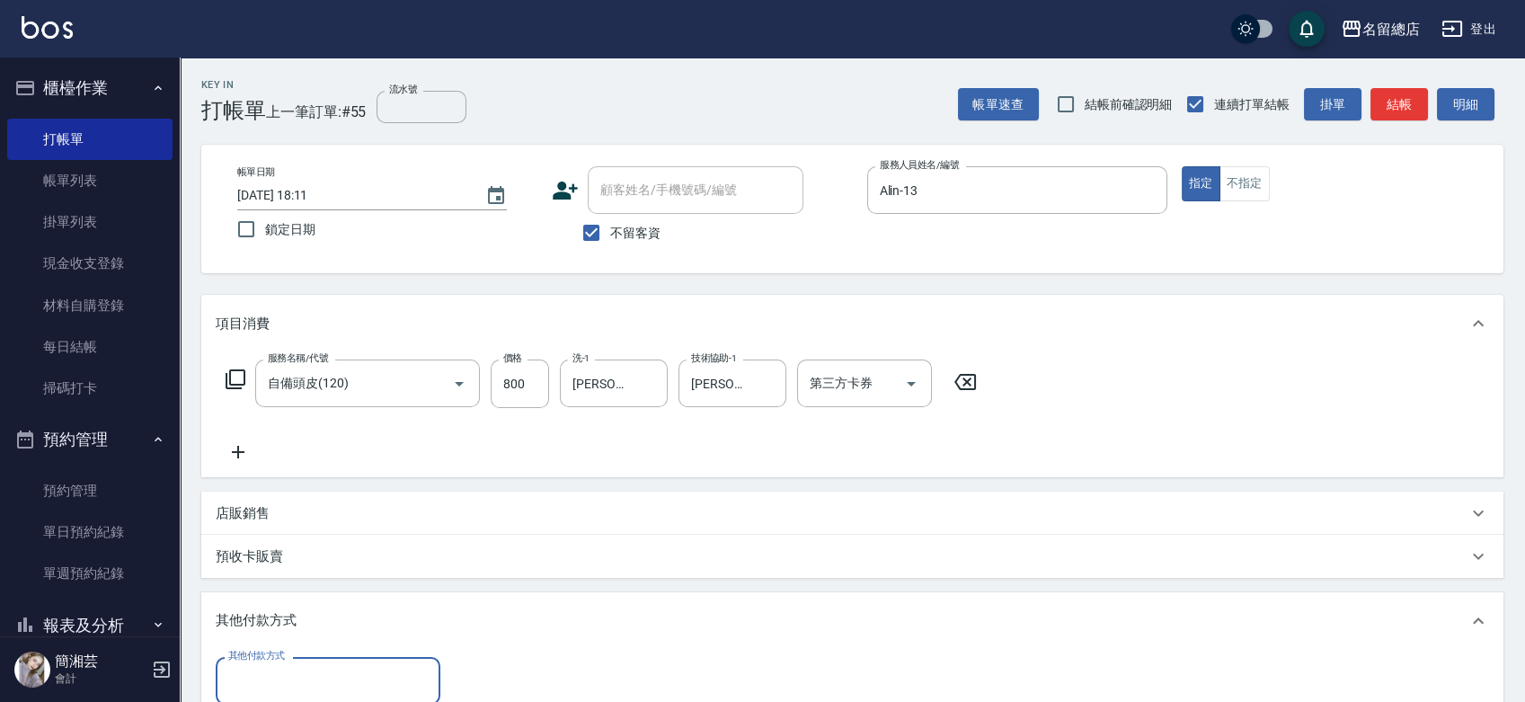
click at [292, 689] on input "其他付款方式" at bounding box center [328, 680] width 209 height 31
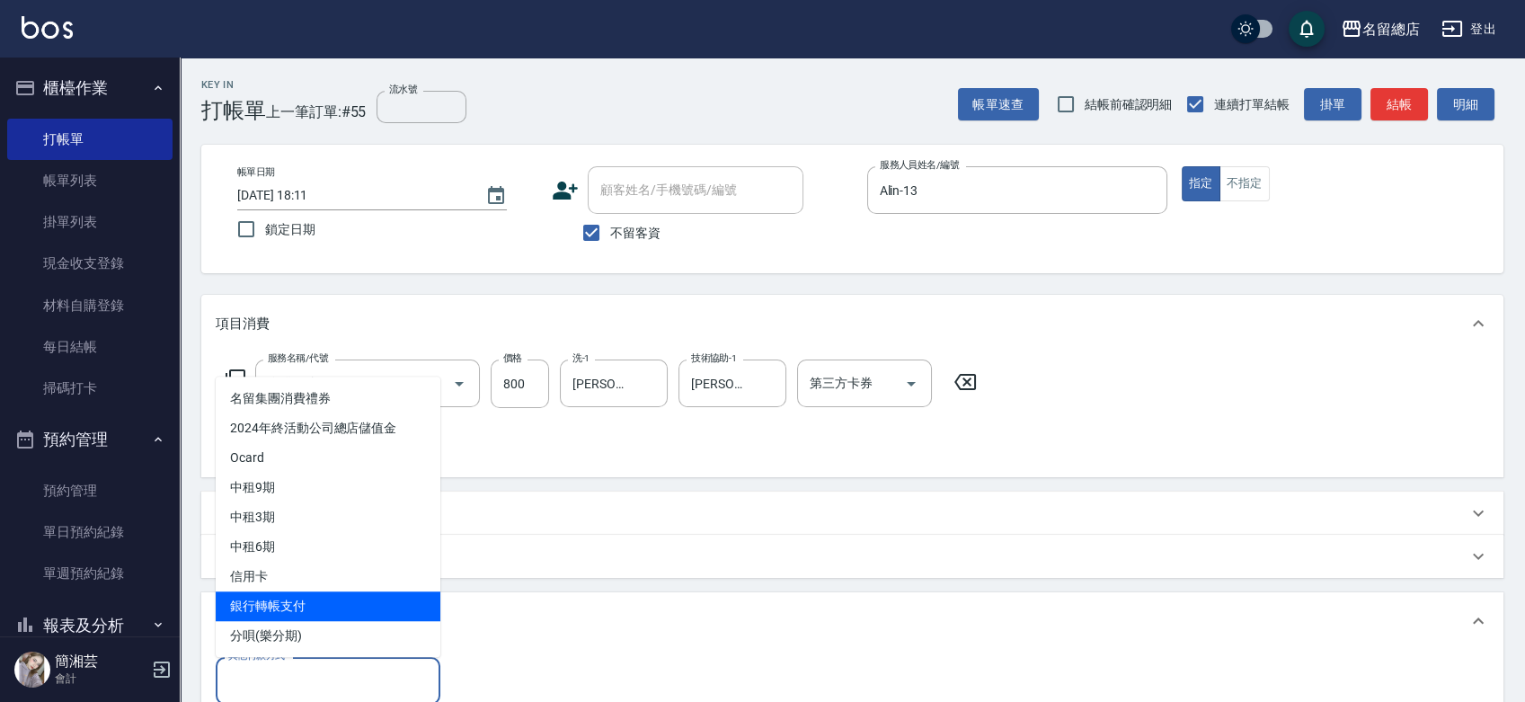
click at [285, 609] on span "銀行轉帳支付" at bounding box center [328, 606] width 225 height 30
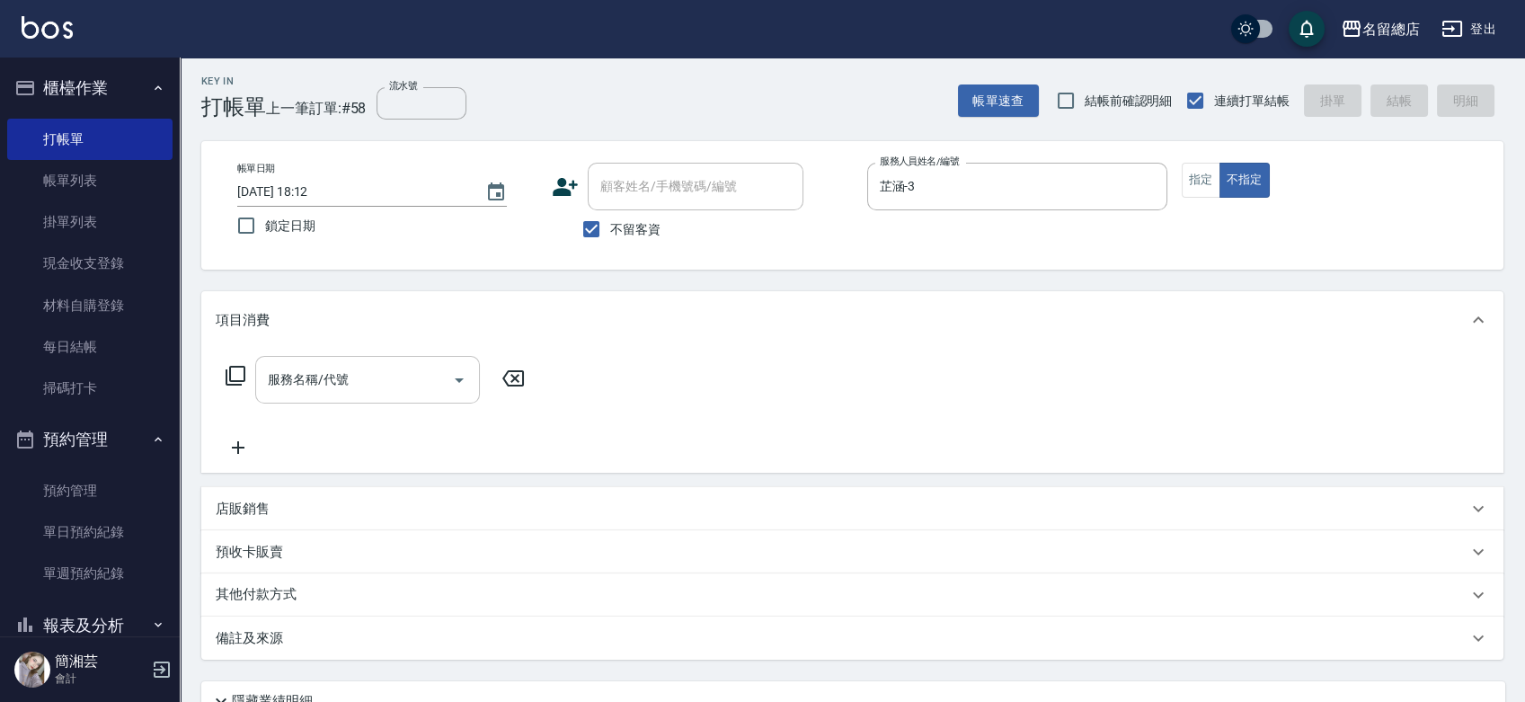
click at [379, 387] on input "服務名稱/代號" at bounding box center [354, 379] width 182 height 31
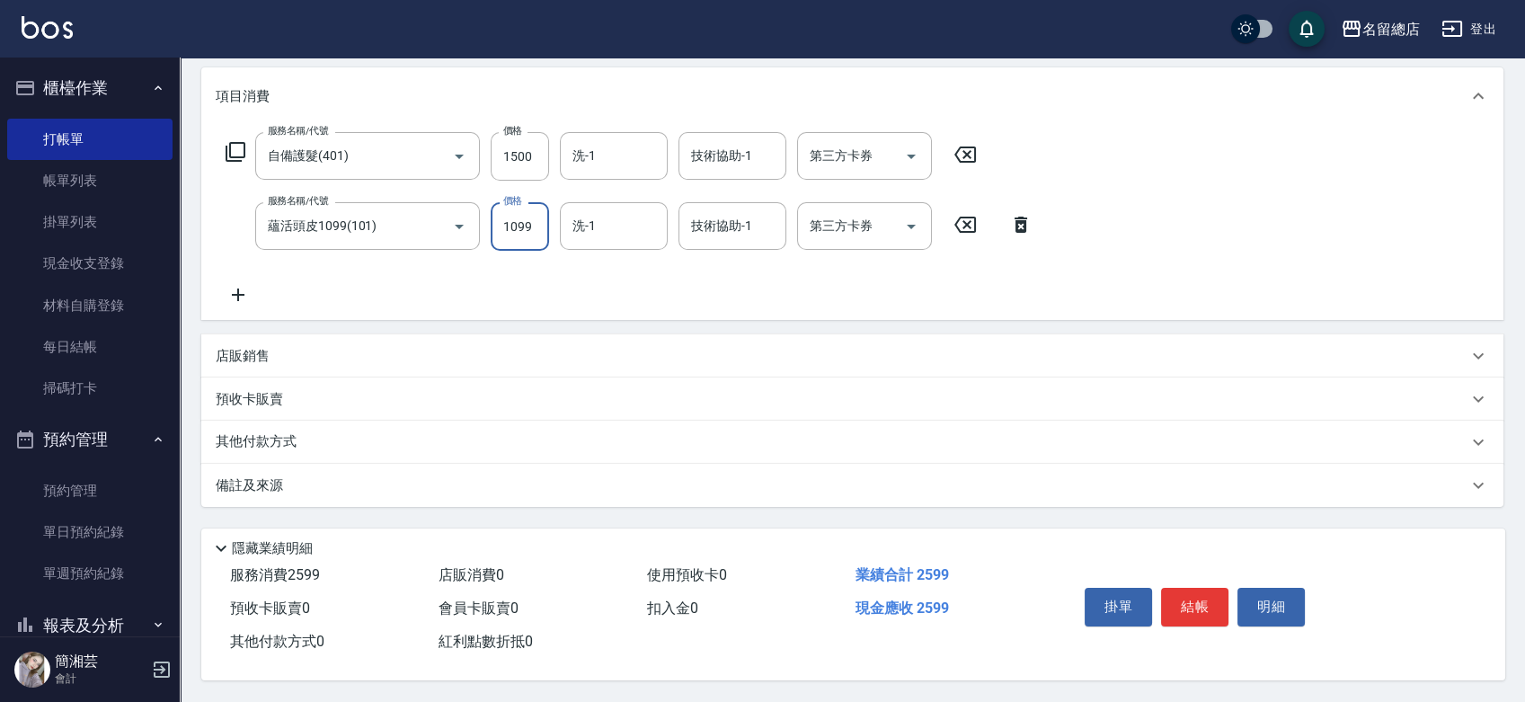
scroll to position [233, 0]
click at [300, 444] on p "其他付款方式" at bounding box center [261, 442] width 90 height 20
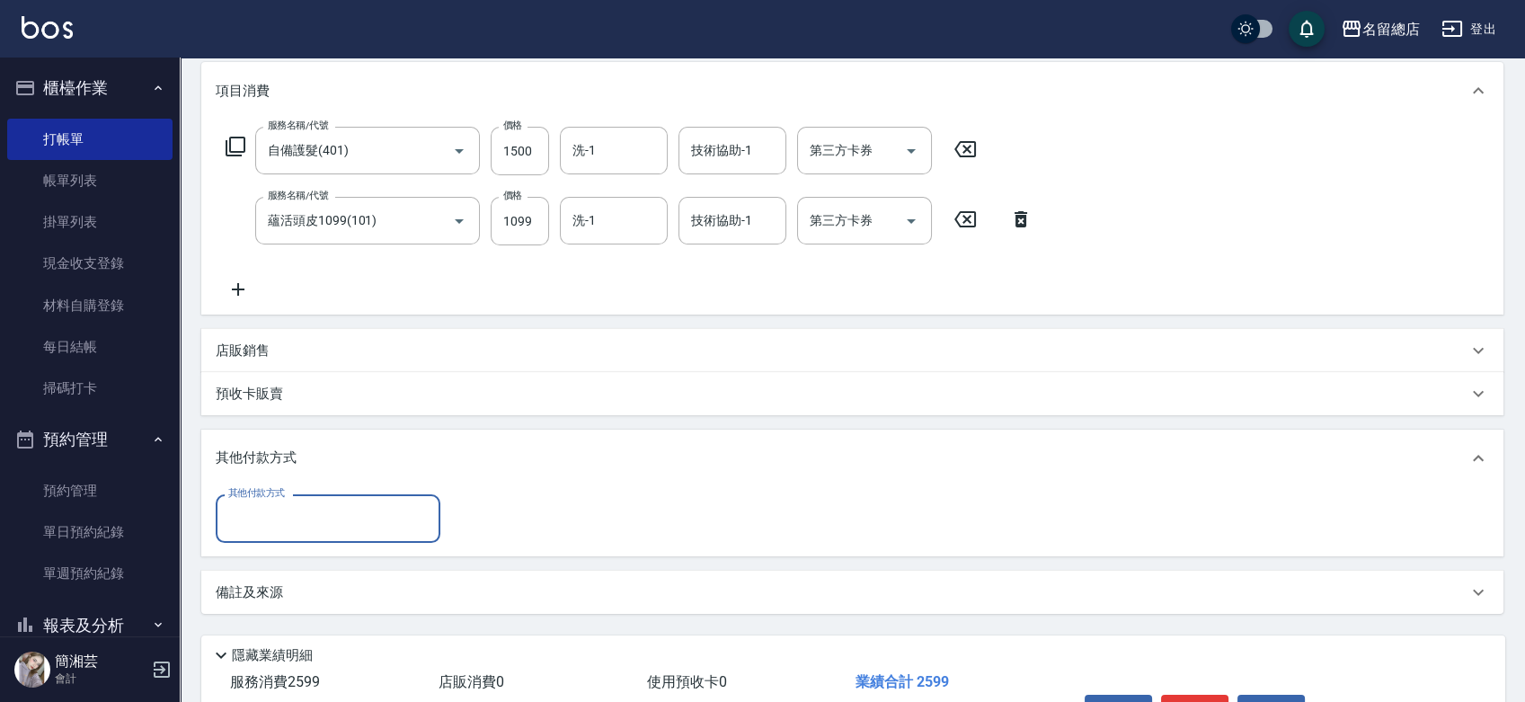
scroll to position [0, 0]
click at [295, 507] on input "其他付款方式" at bounding box center [328, 517] width 209 height 31
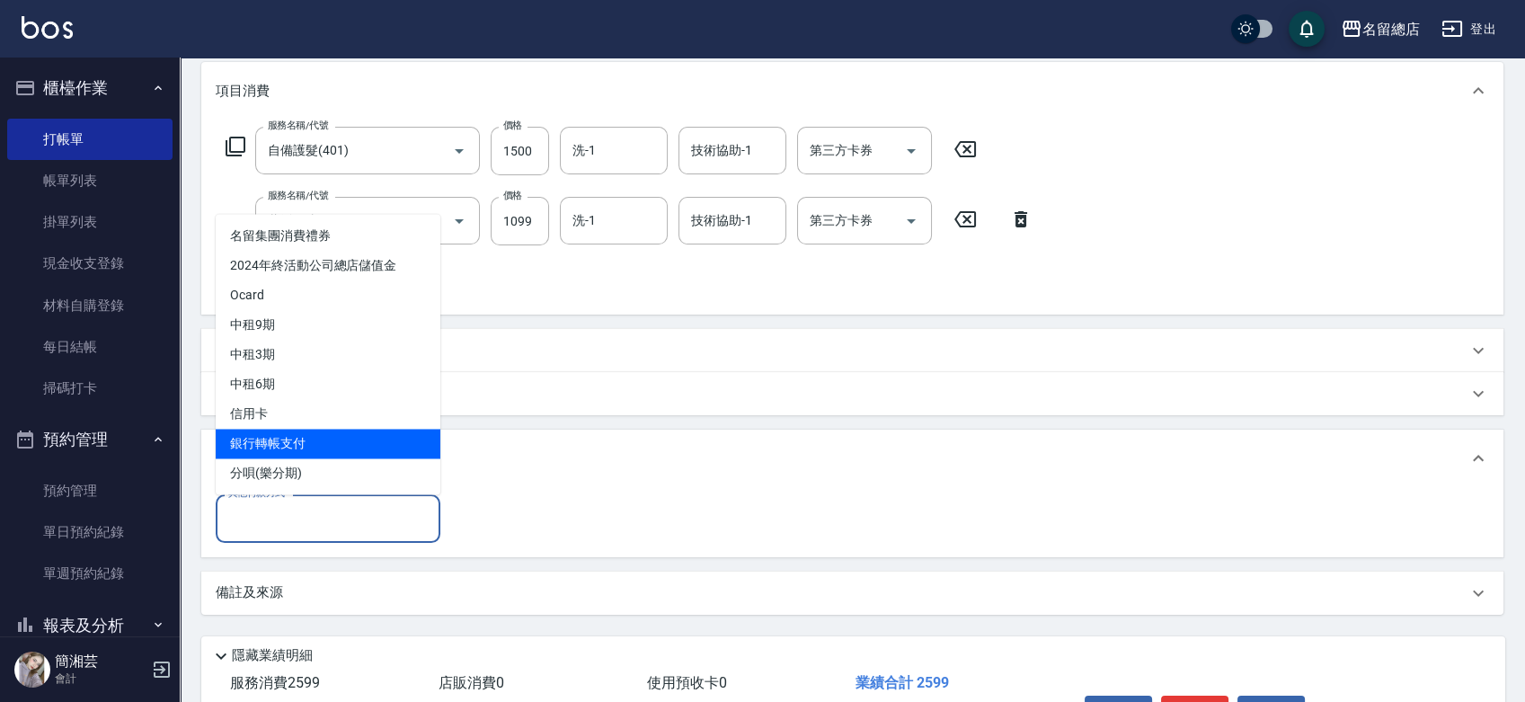
click at [298, 440] on span "銀行轉帳支付" at bounding box center [328, 444] width 225 height 30
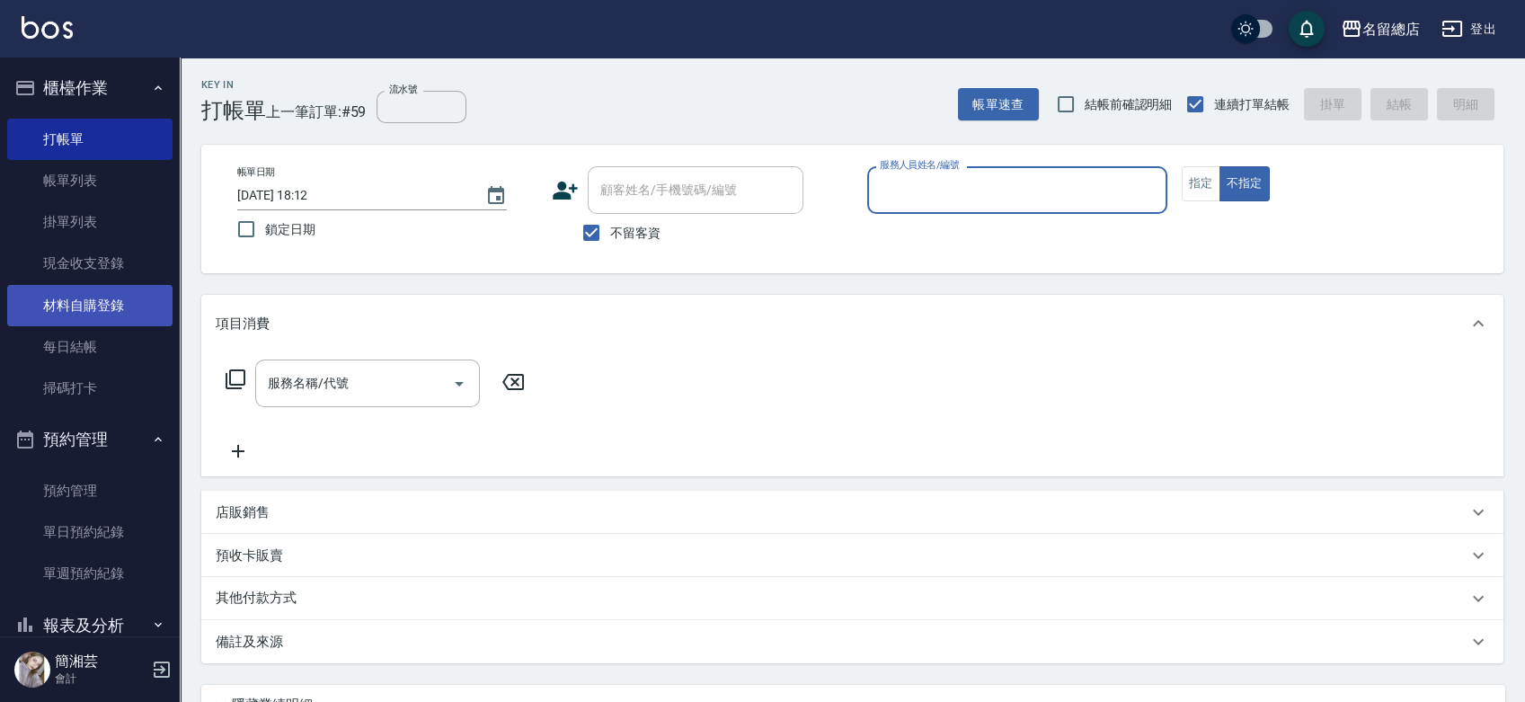
click at [139, 317] on link "材料自購登錄" at bounding box center [89, 305] width 165 height 41
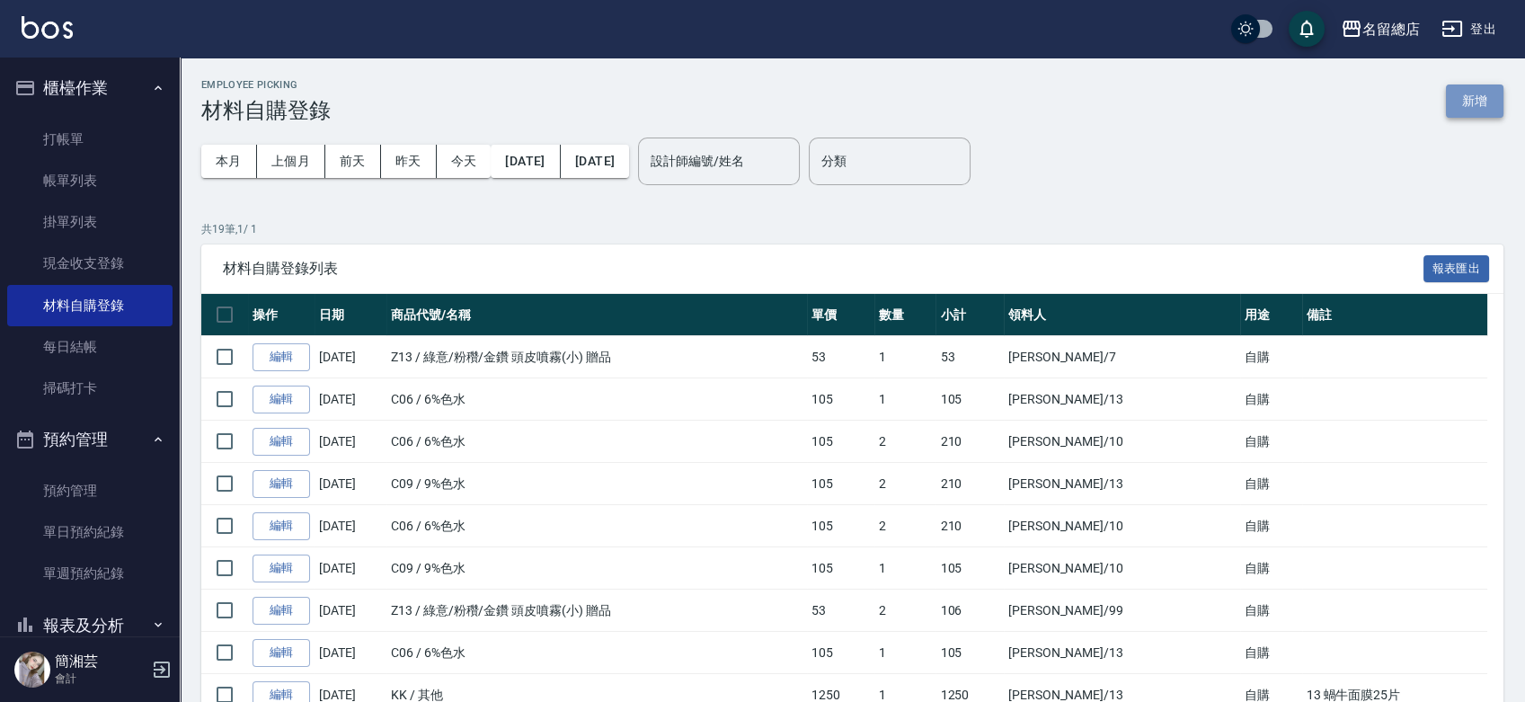
click at [1480, 95] on button "新增" at bounding box center [1475, 100] width 58 height 33
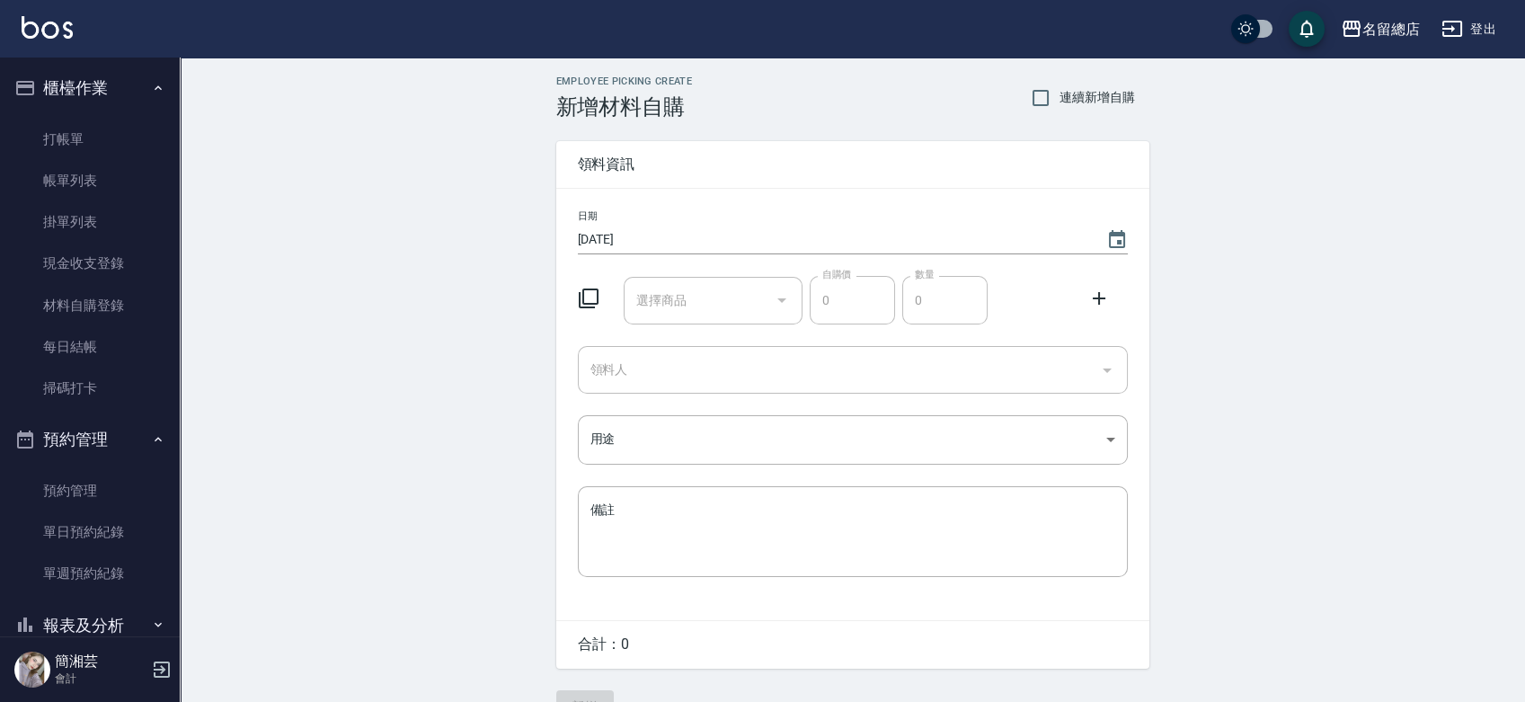
click at [719, 301] on input "選擇商品" at bounding box center [700, 300] width 136 height 31
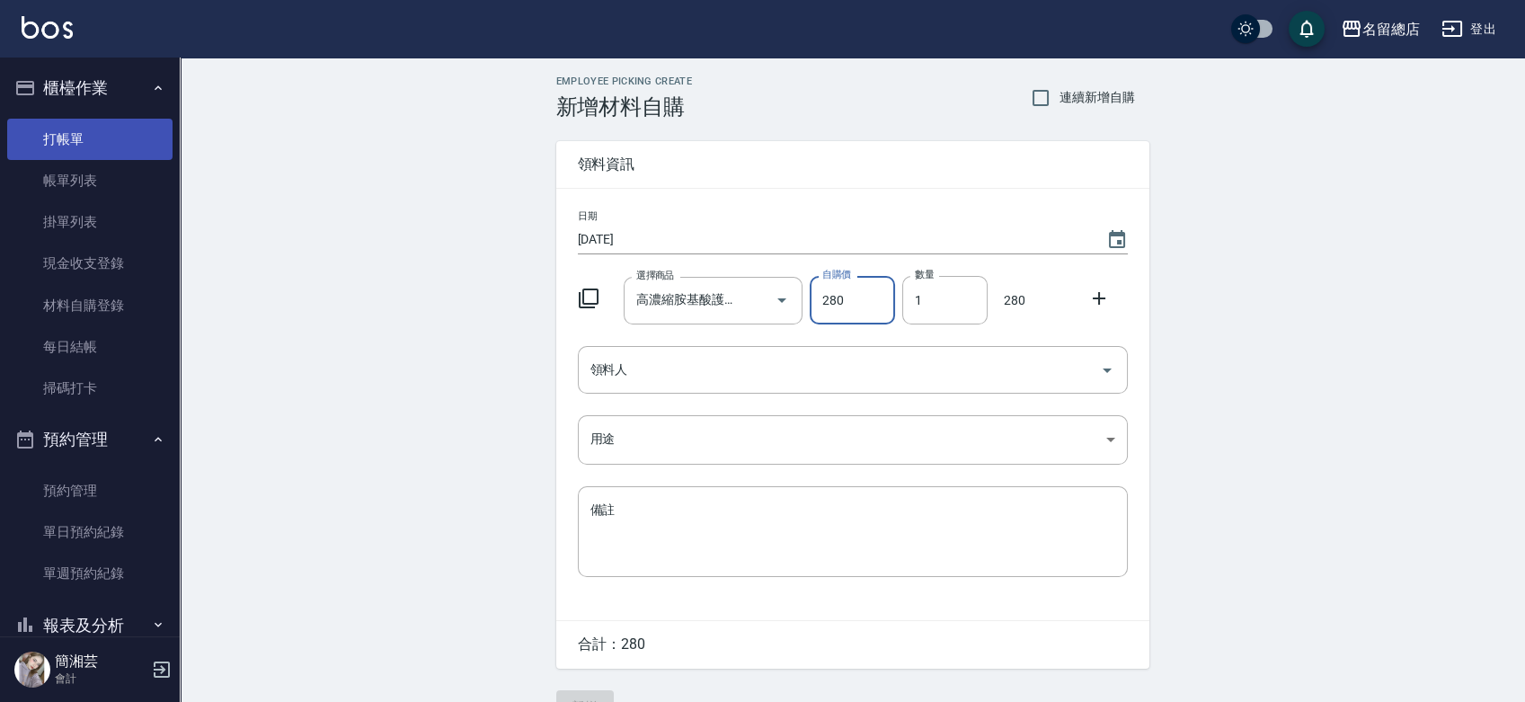
click at [88, 149] on link "打帳單" at bounding box center [89, 139] width 165 height 41
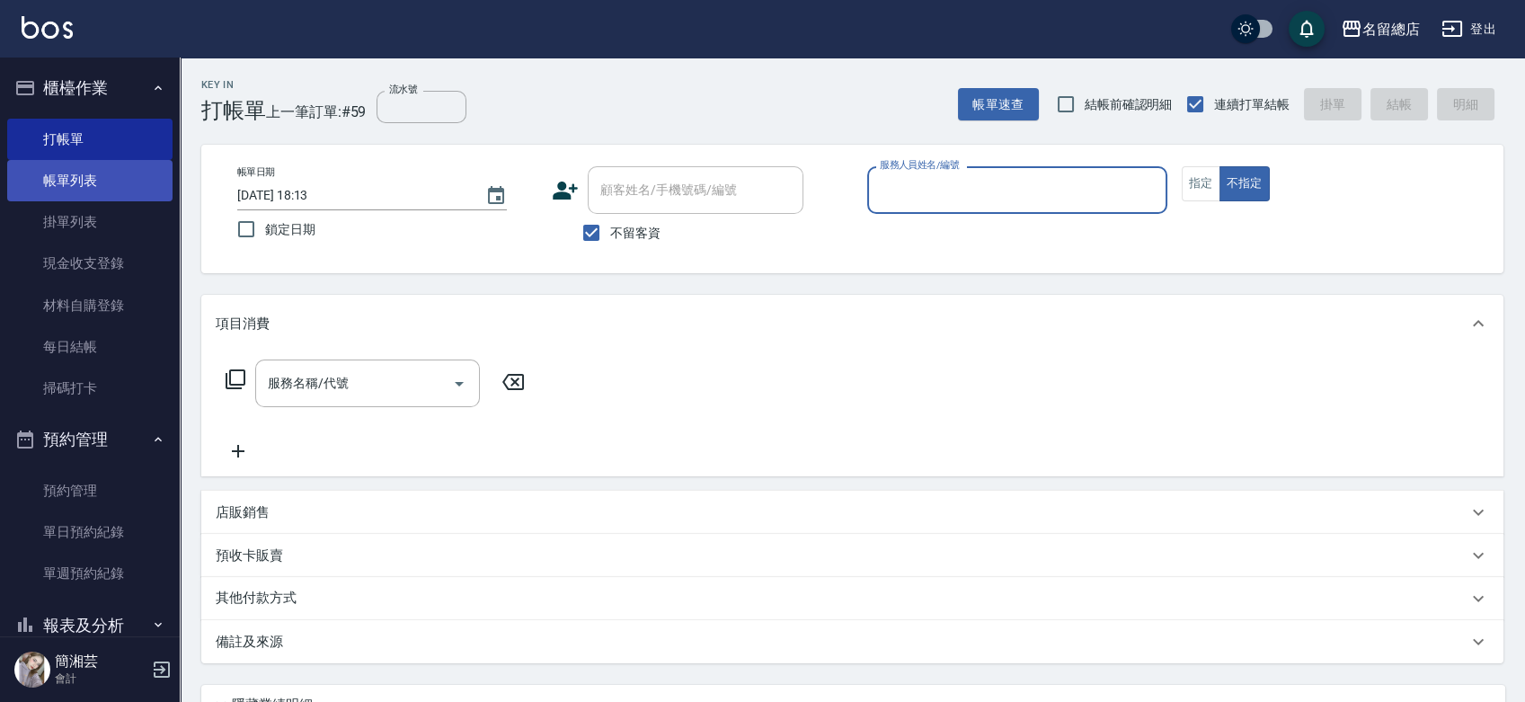
click at [121, 184] on link "帳單列表" at bounding box center [89, 180] width 165 height 41
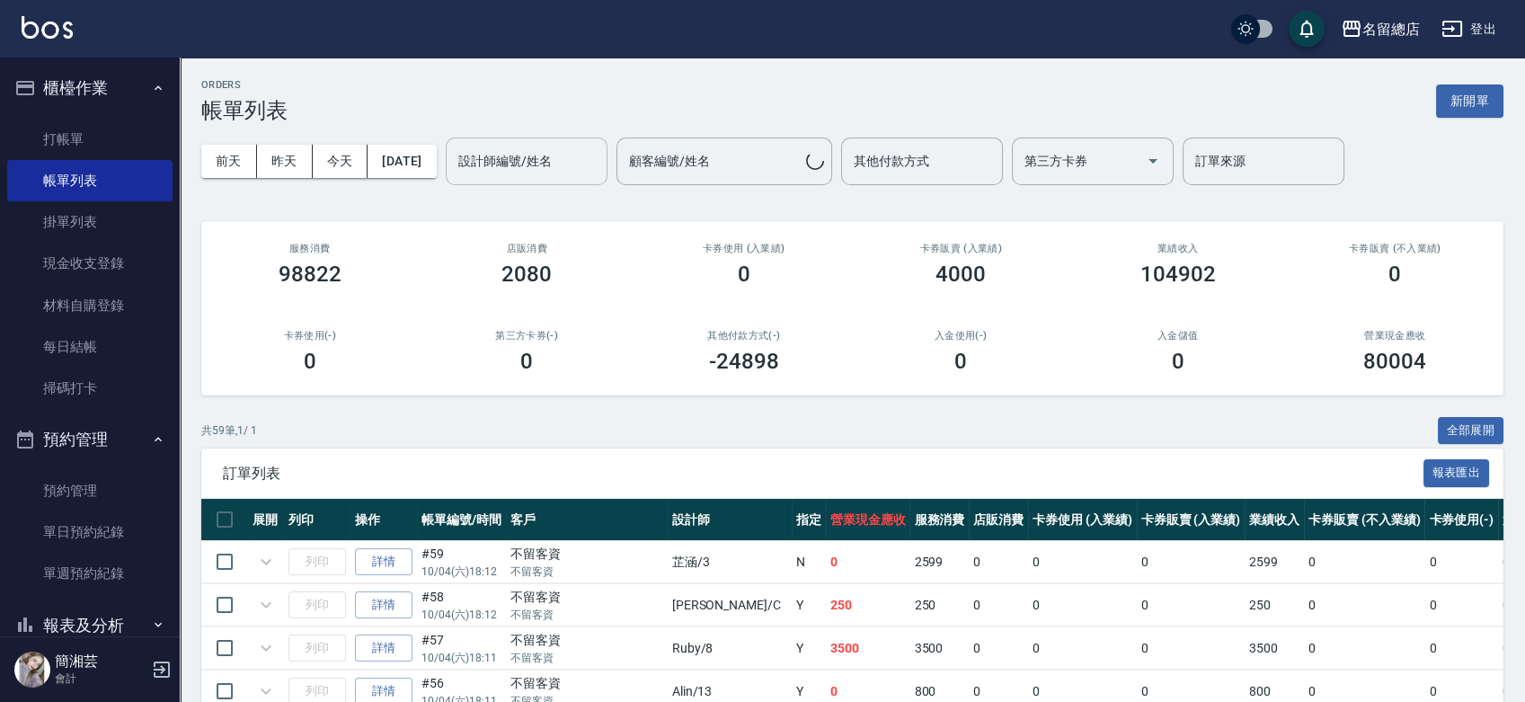
click at [499, 146] on input "設計師編號/姓名" at bounding box center [527, 161] width 146 height 31
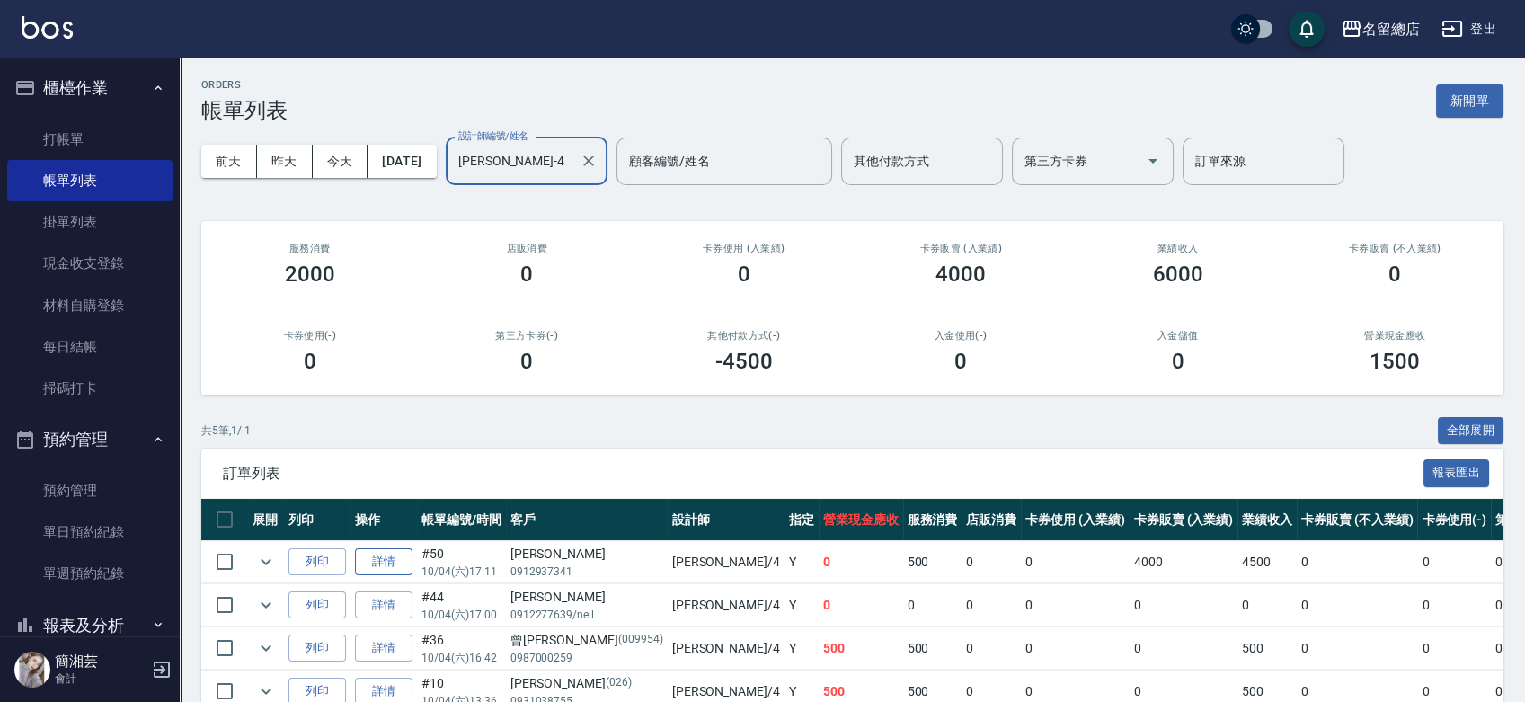
click at [378, 557] on link "詳情" at bounding box center [384, 562] width 58 height 28
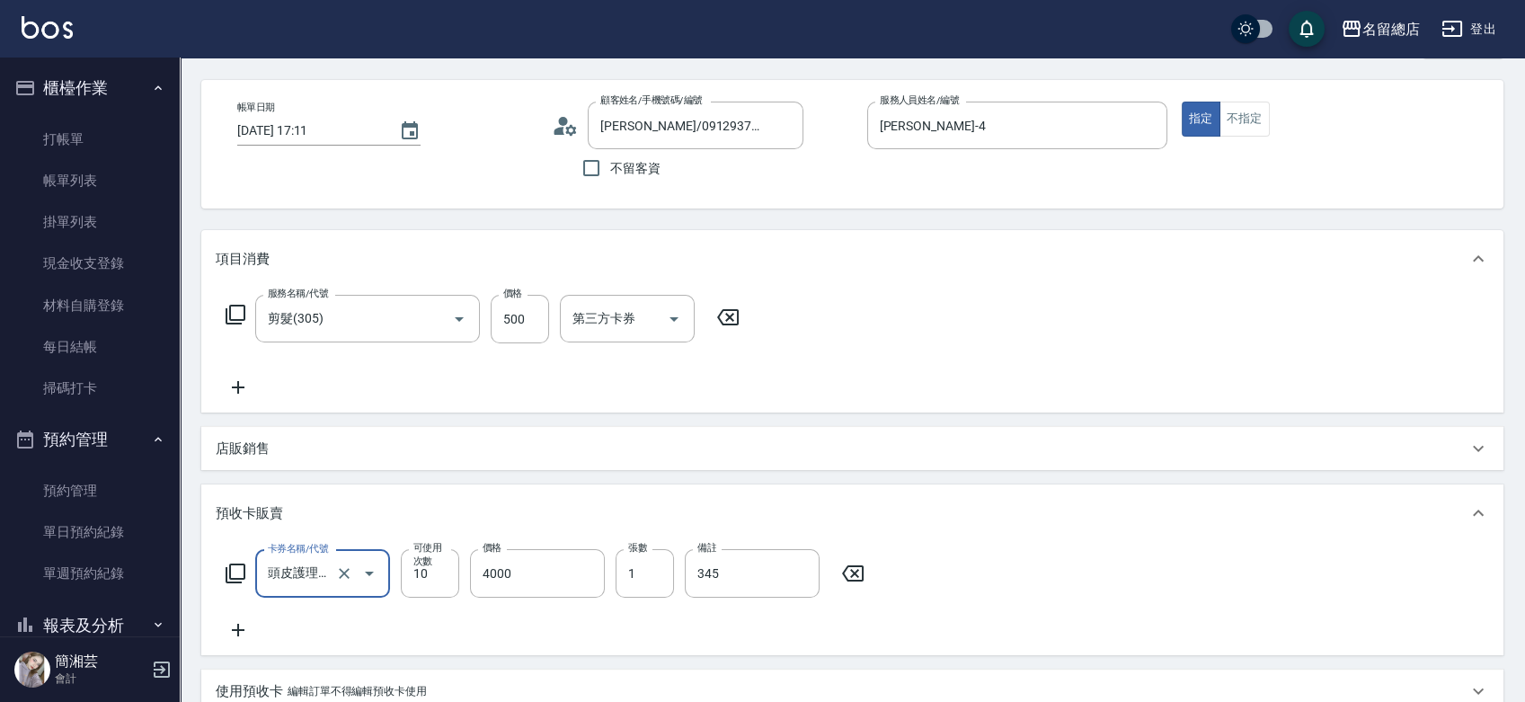
scroll to position [200, 0]
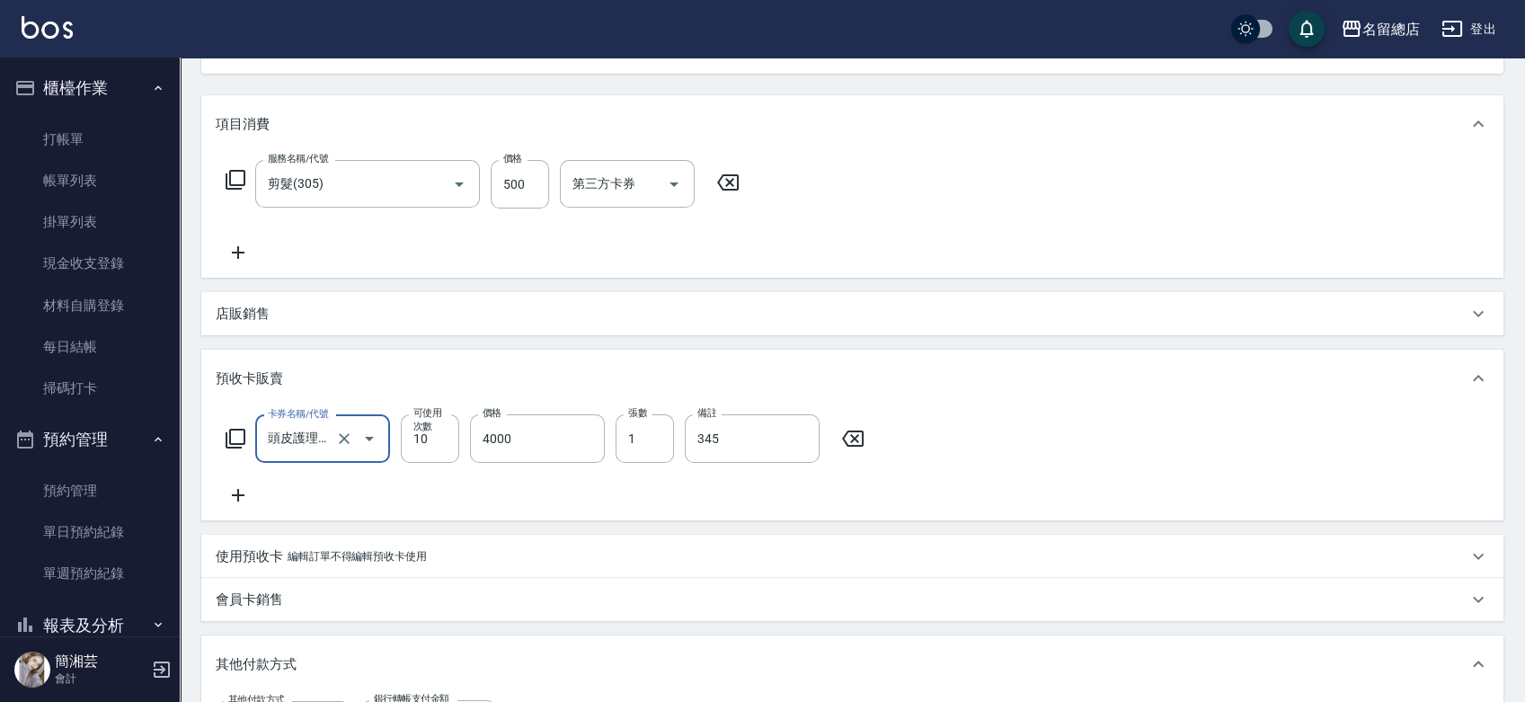
click at [238, 252] on icon at bounding box center [238, 252] width 13 height 13
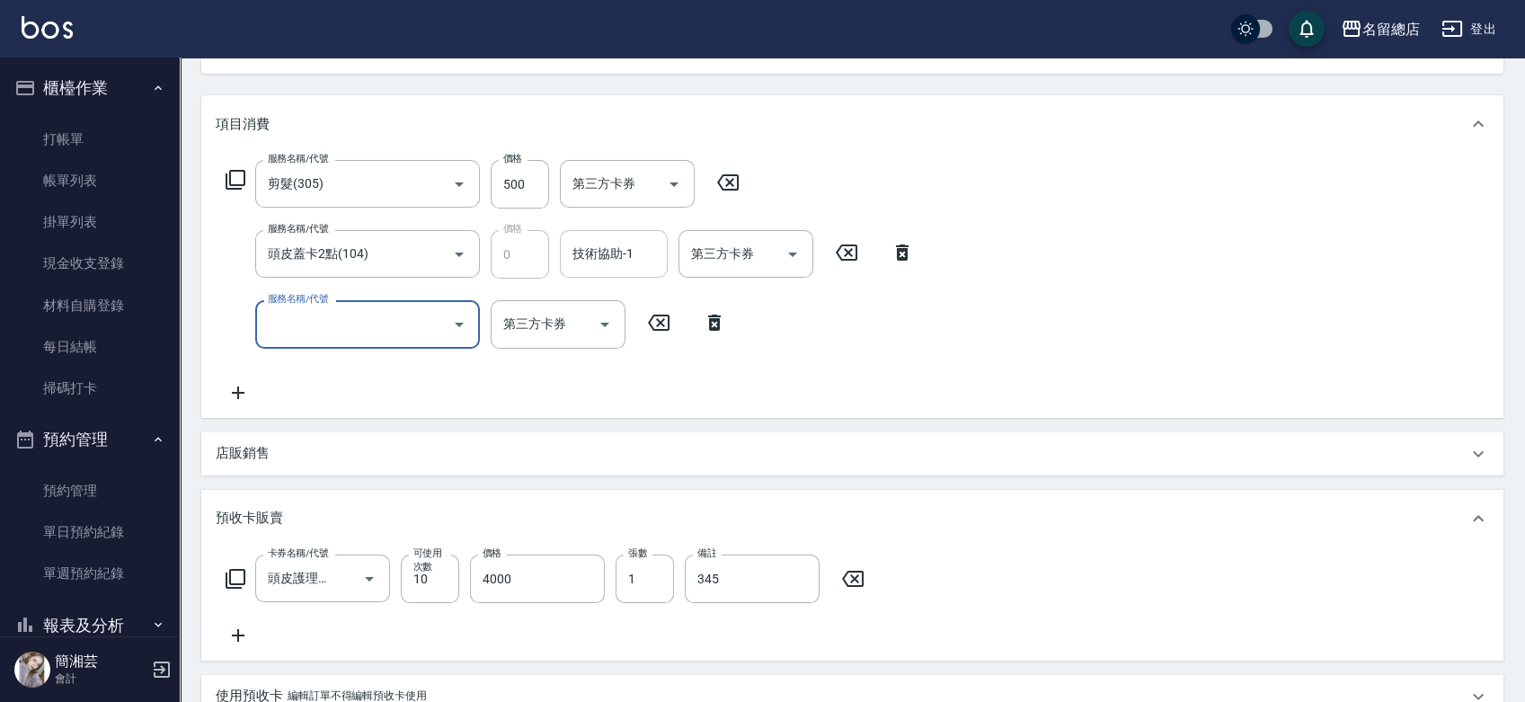
click at [713, 321] on icon at bounding box center [714, 323] width 13 height 16
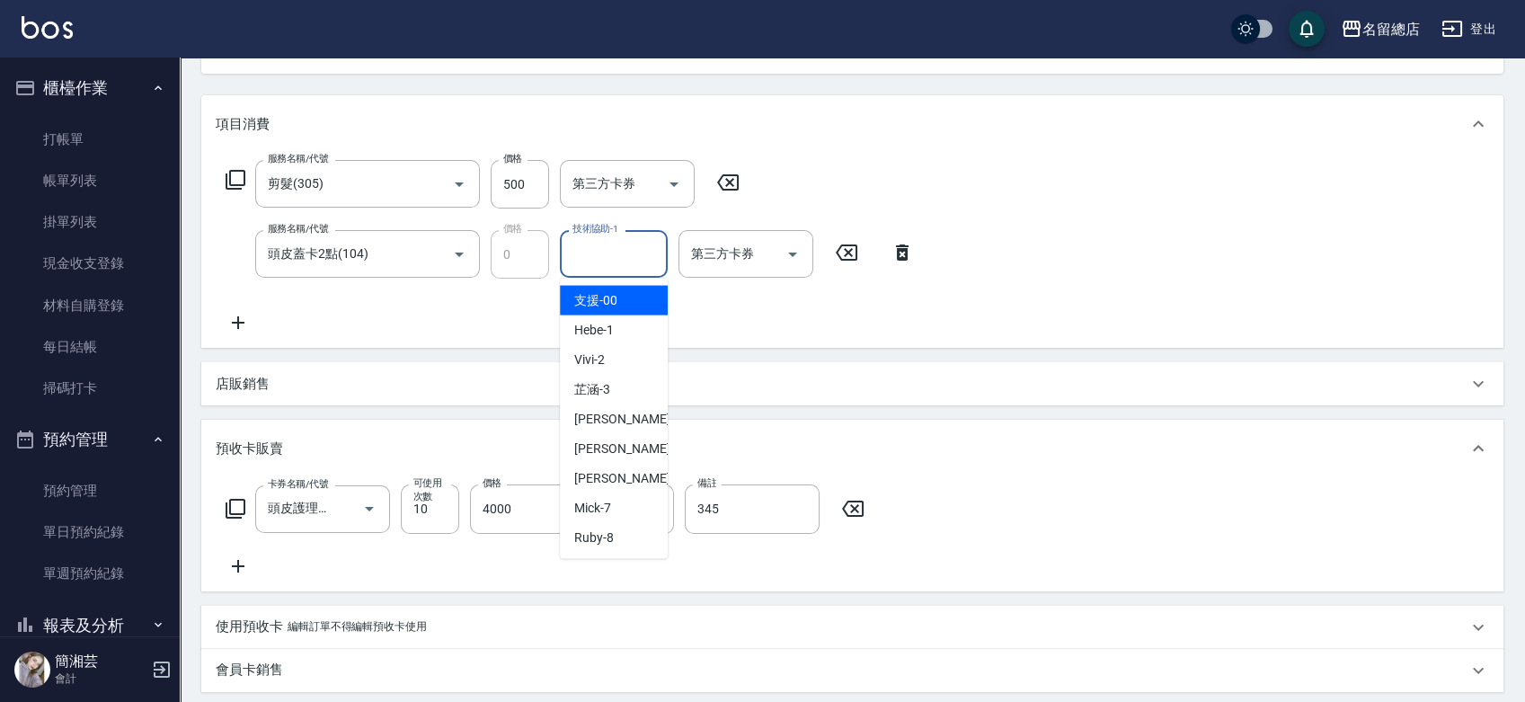
click at [611, 253] on input "技術協助-1" at bounding box center [614, 253] width 92 height 31
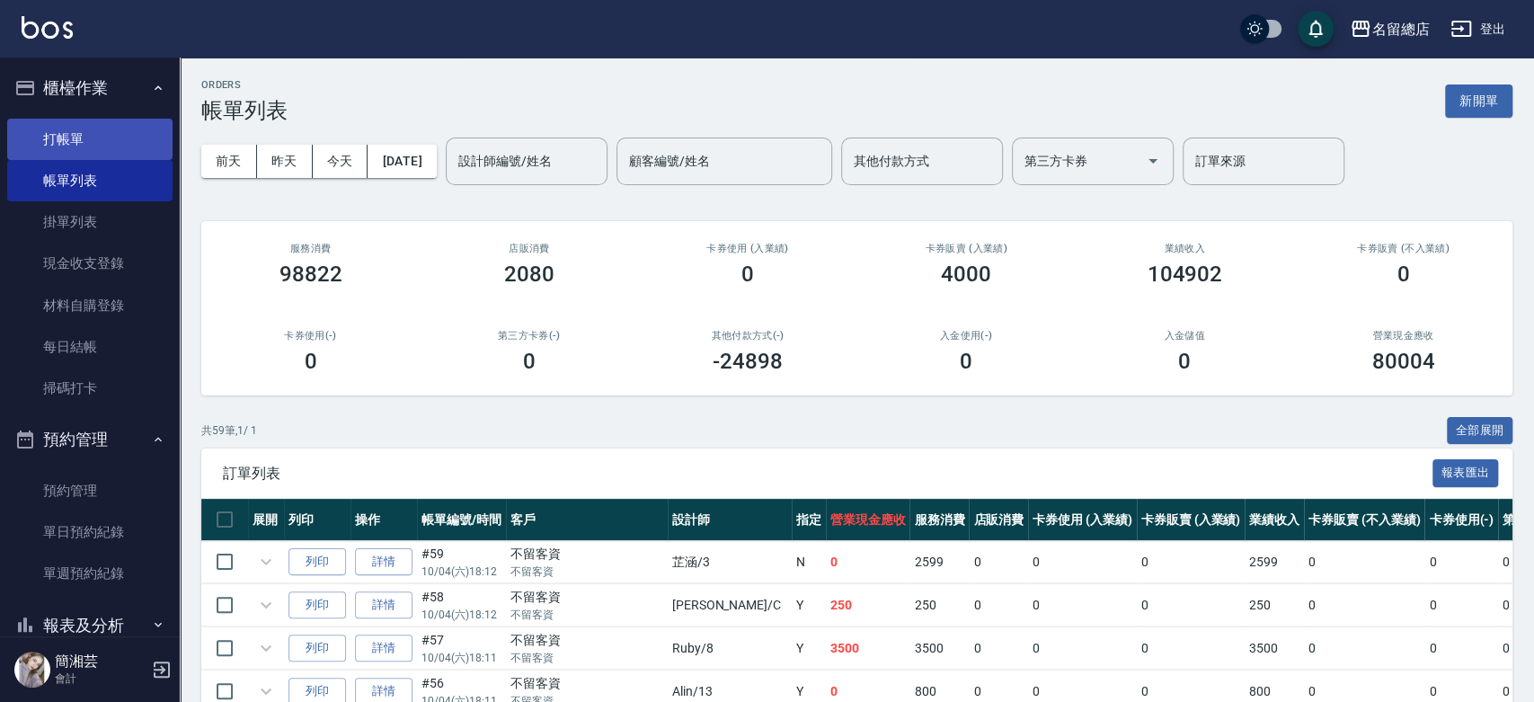
click at [58, 134] on link "打帳單" at bounding box center [89, 139] width 165 height 41
